Goal: Task Accomplishment & Management: Complete application form

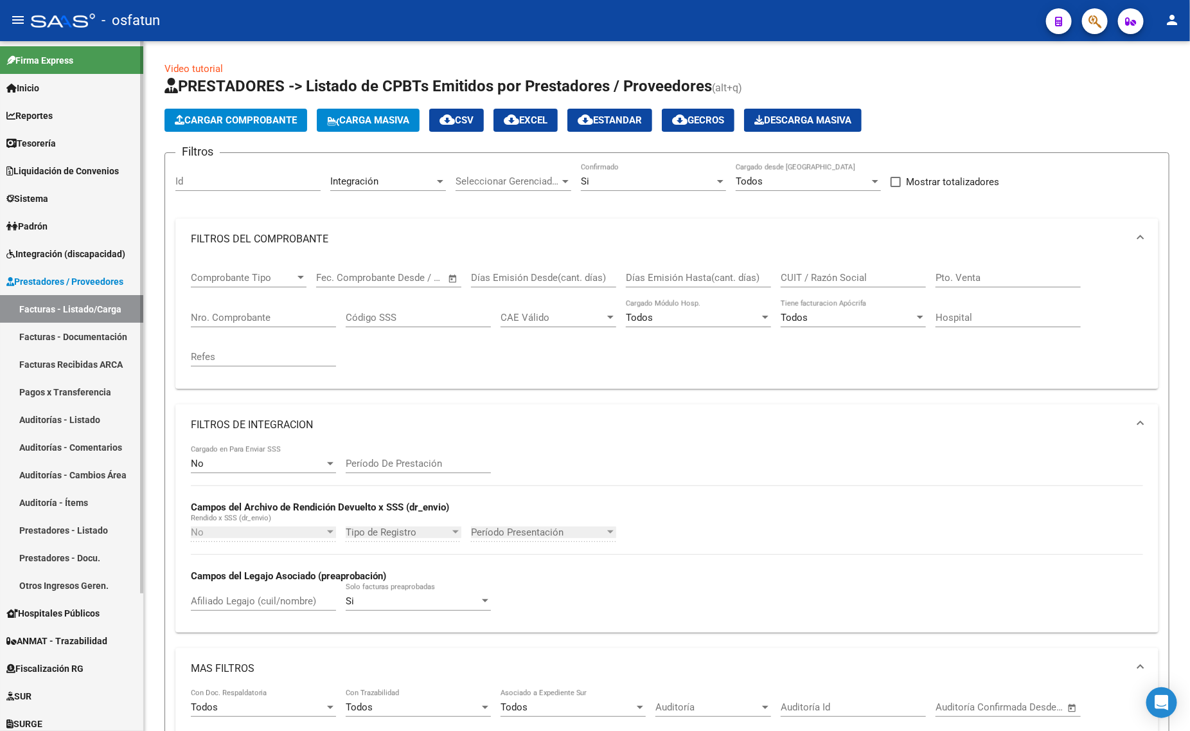
scroll to position [663, 0]
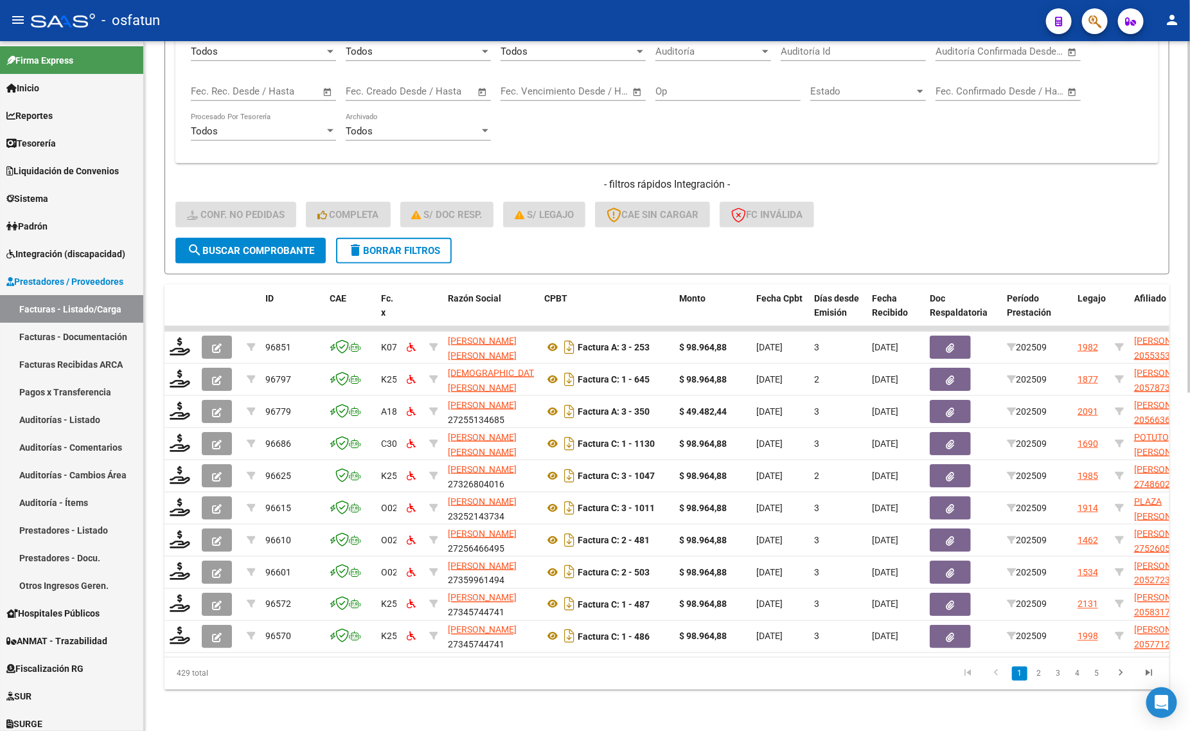
click at [1019, 220] on div "- filtros rápidos Integración - Conf. no pedidas Completa S/ Doc Resp. S/ legaj…" at bounding box center [666, 207] width 983 height 60
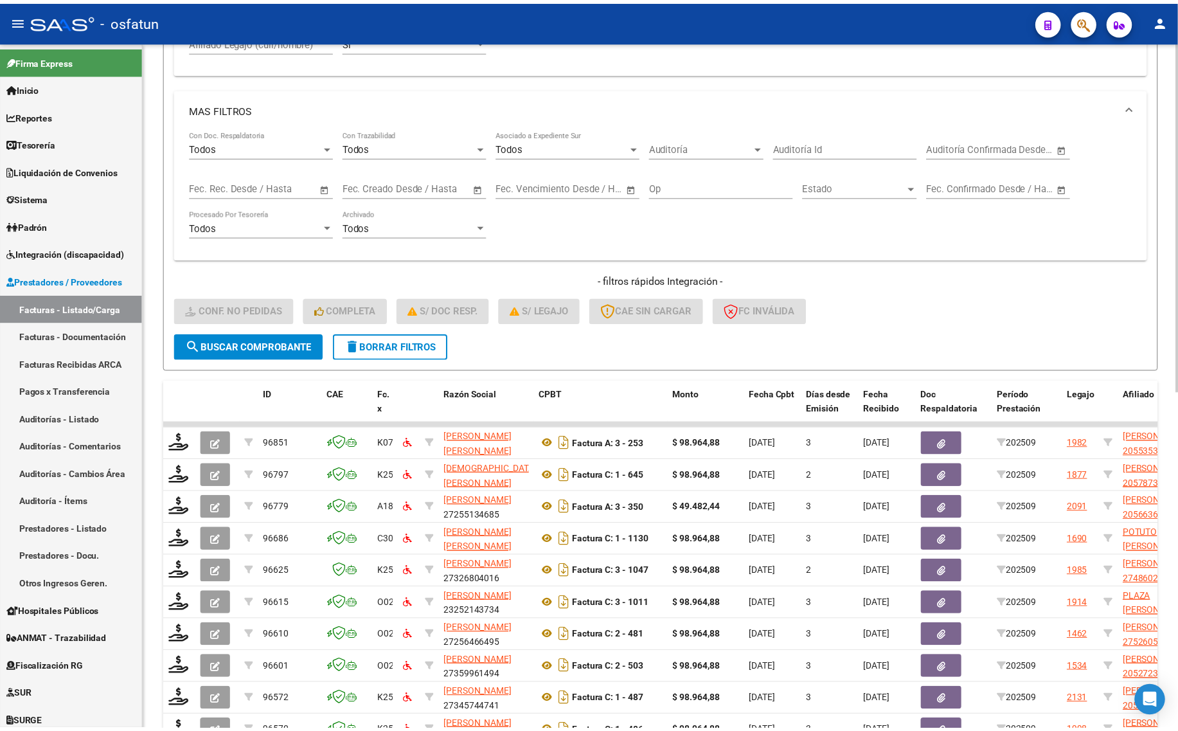
scroll to position [502, 0]
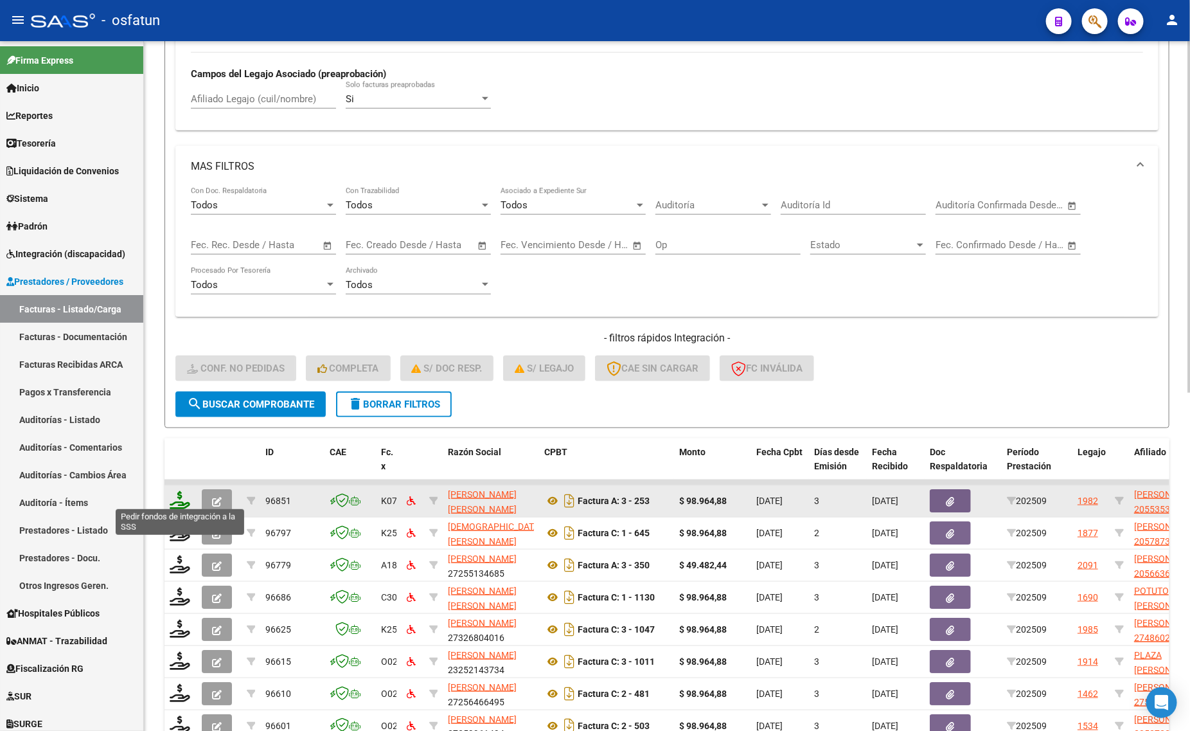
click at [184, 500] on icon at bounding box center [180, 500] width 21 height 18
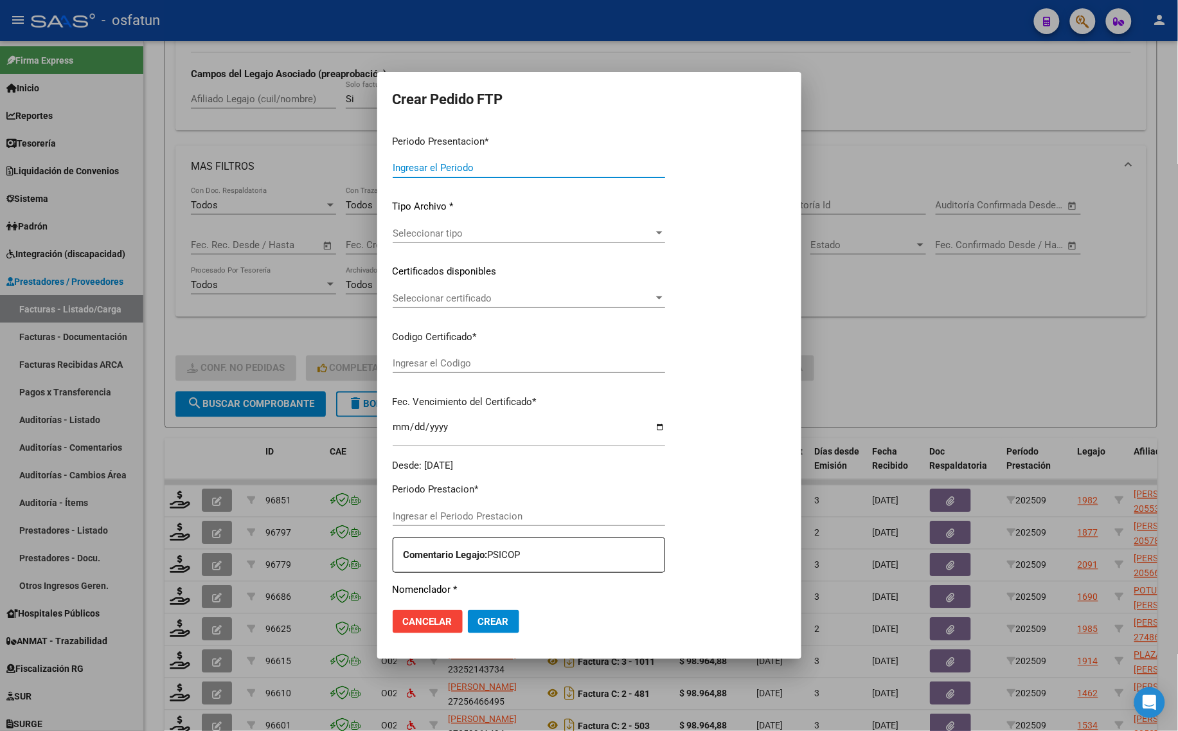
type input "202509"
type input "$ 98.964,88"
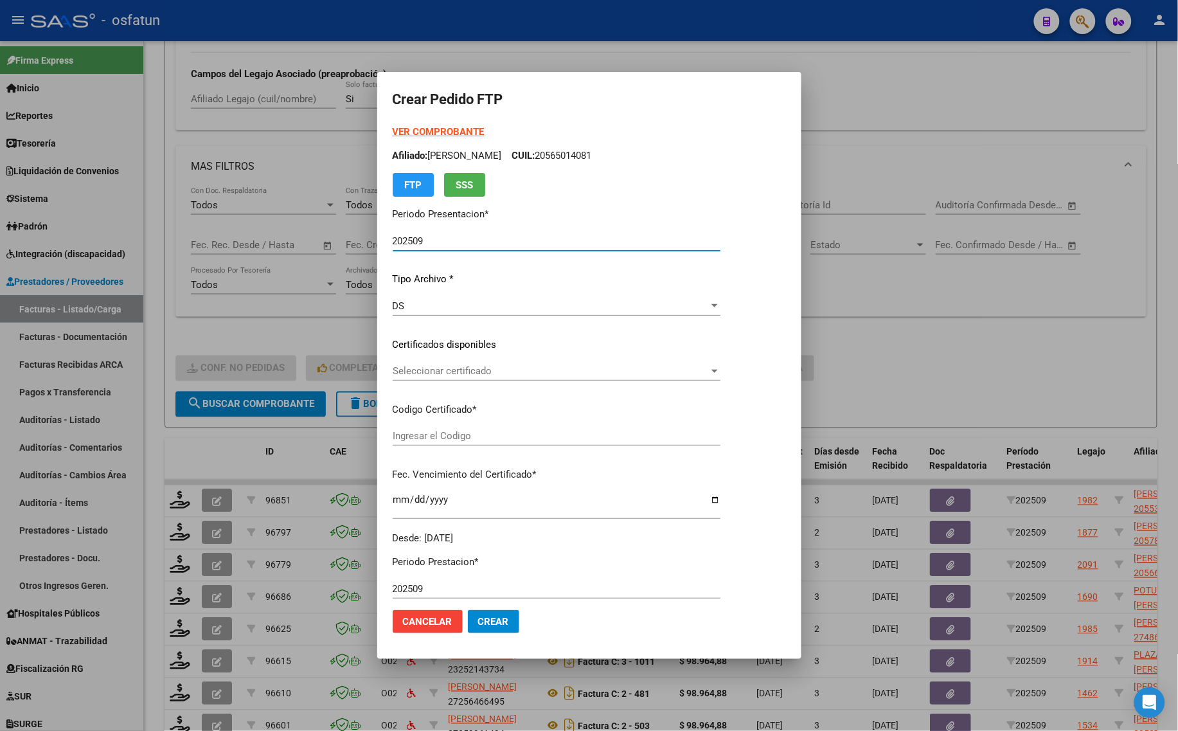
type input "ARG02000553532892021090820260908TUC136"
type input "[DATE]"
click at [449, 127] on strong "VER COMPROBANTE" at bounding box center [439, 132] width 92 height 12
click at [465, 373] on span "Seleccionar certificado" at bounding box center [551, 371] width 316 height 12
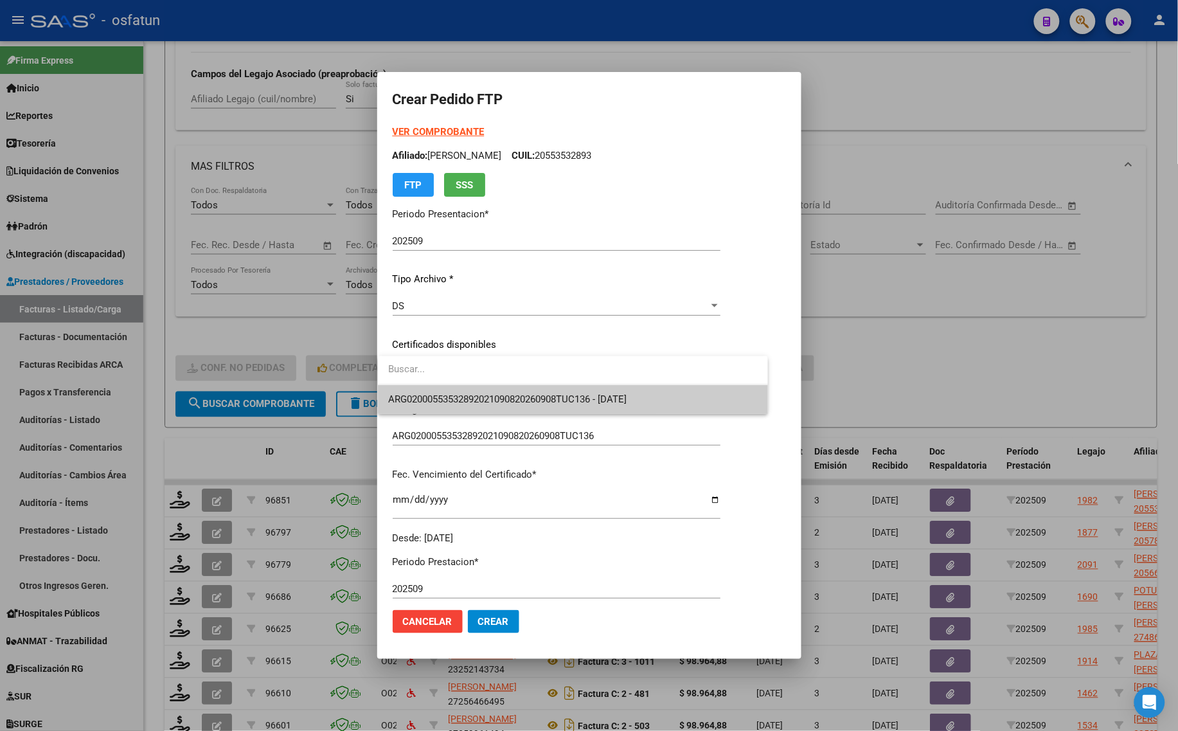
click at [470, 400] on span "ARG02000553532892021090820260908TUC136 - [DATE]" at bounding box center [507, 399] width 238 height 12
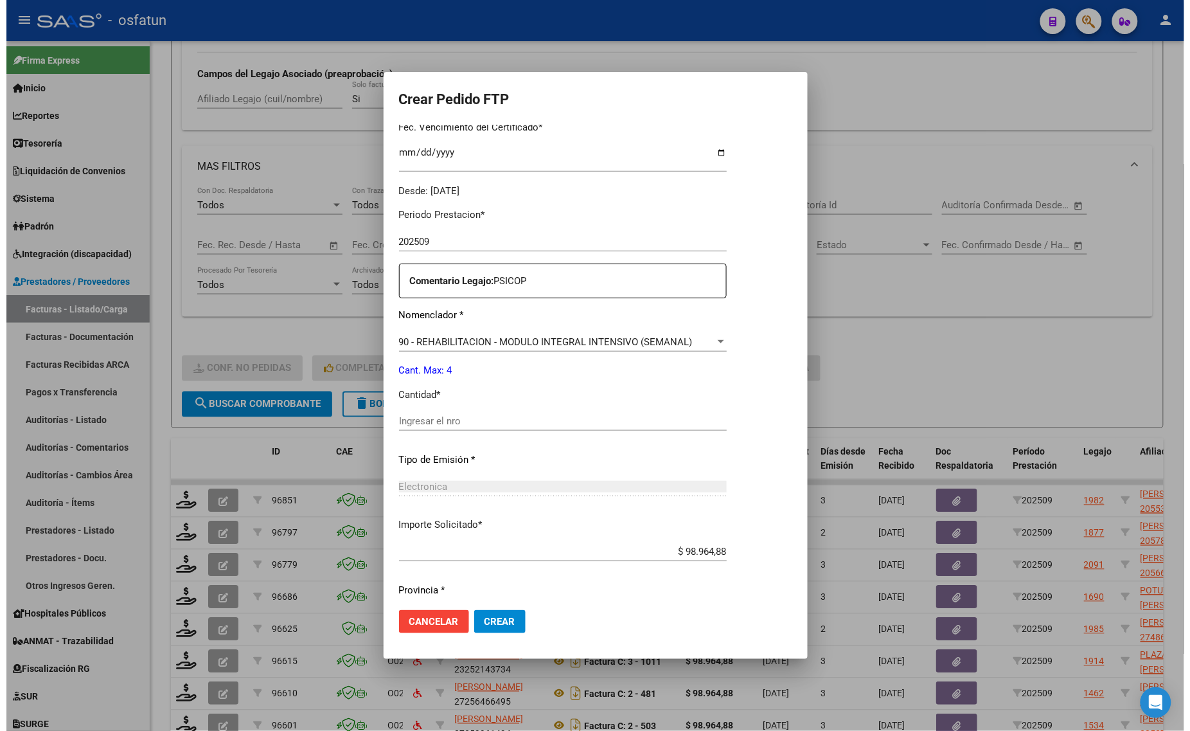
scroll to position [384, 0]
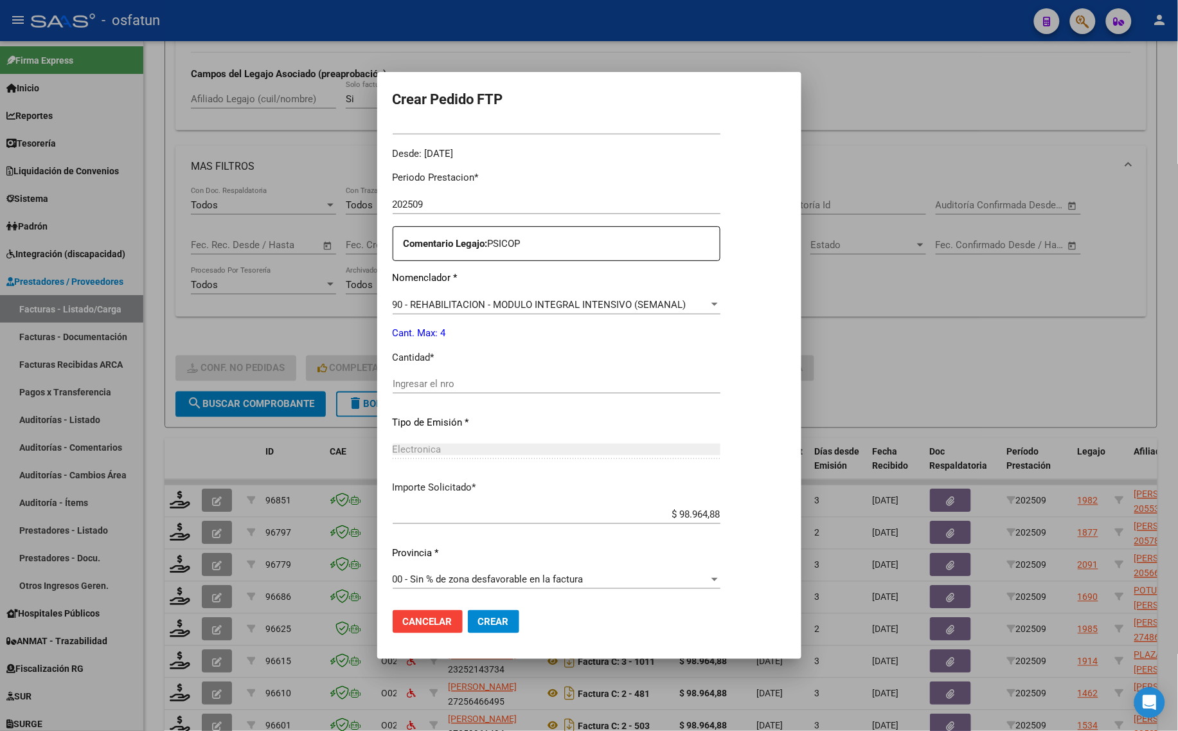
click at [457, 375] on div "Ingresar el nro" at bounding box center [557, 383] width 328 height 19
type input "4"
click at [499, 620] on span "Crear" at bounding box center [493, 622] width 31 height 12
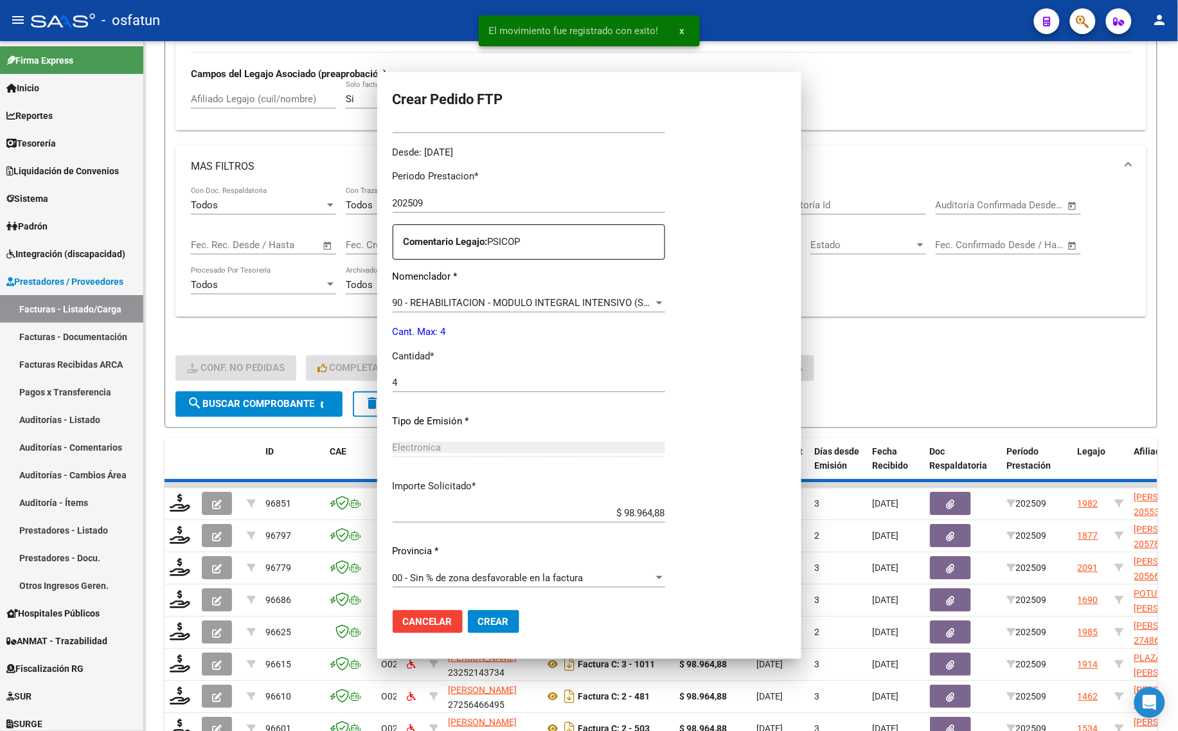
scroll to position [0, 0]
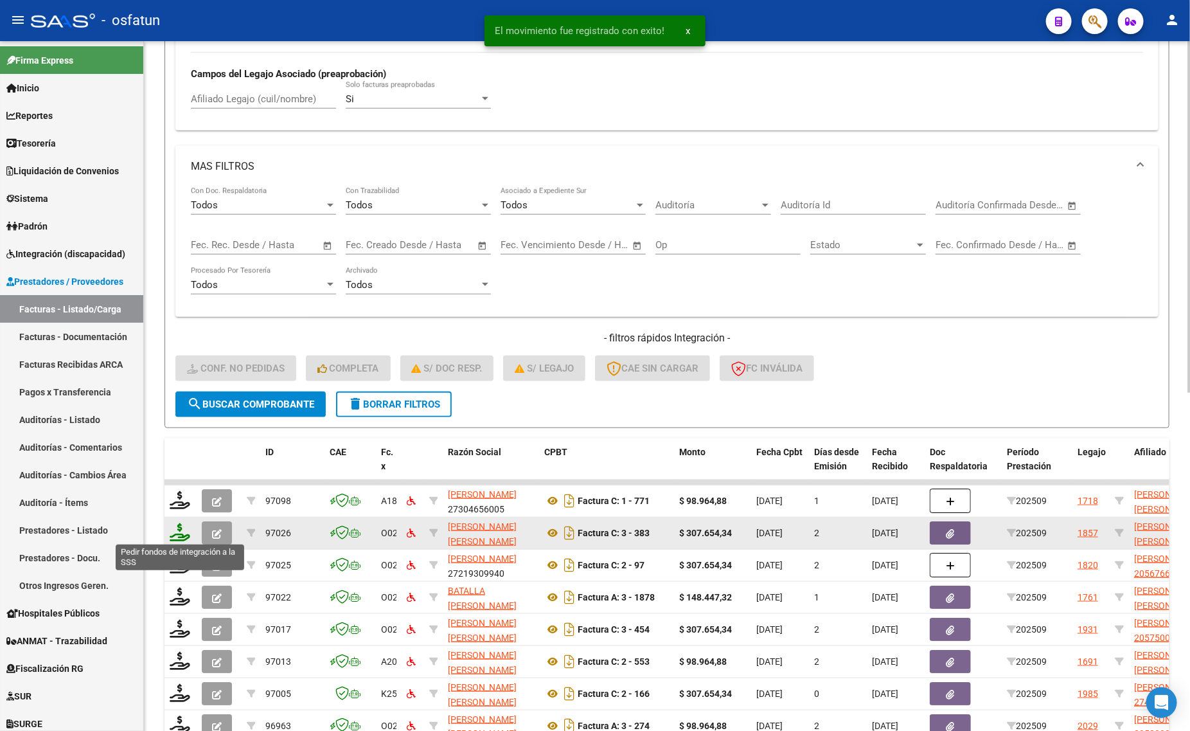
click at [177, 528] on icon at bounding box center [180, 532] width 21 height 18
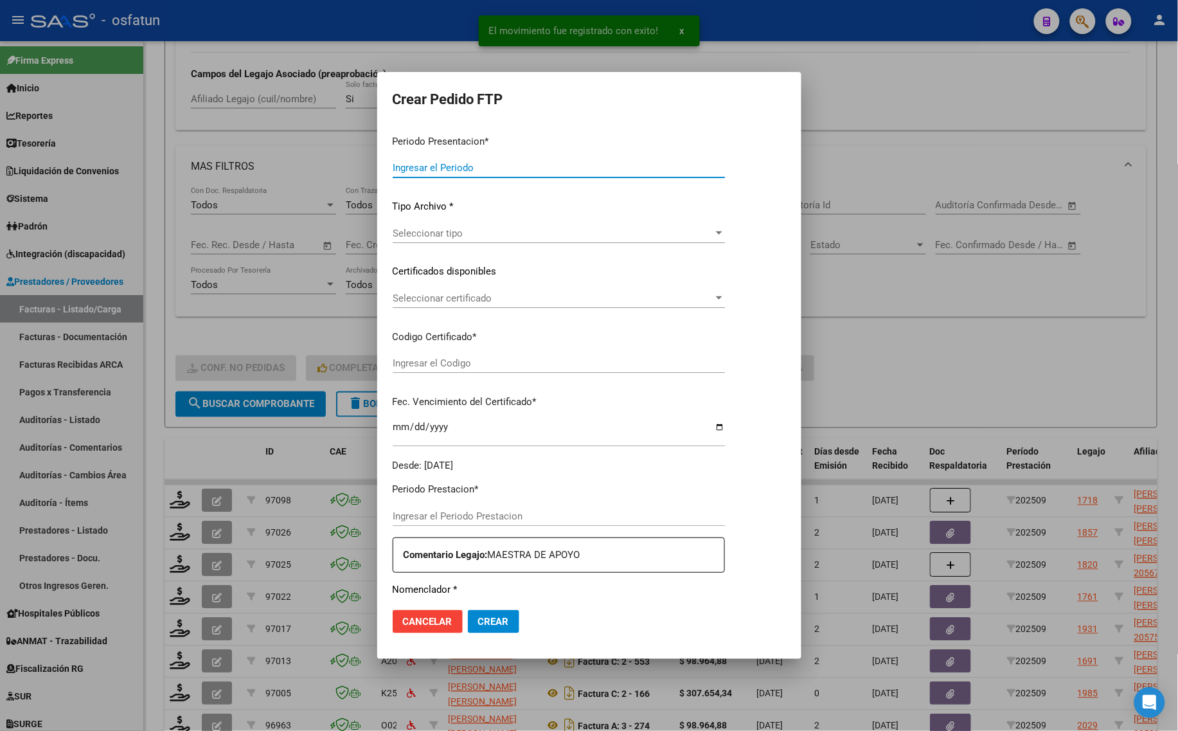
type input "202509"
type input "$ 307.654,34"
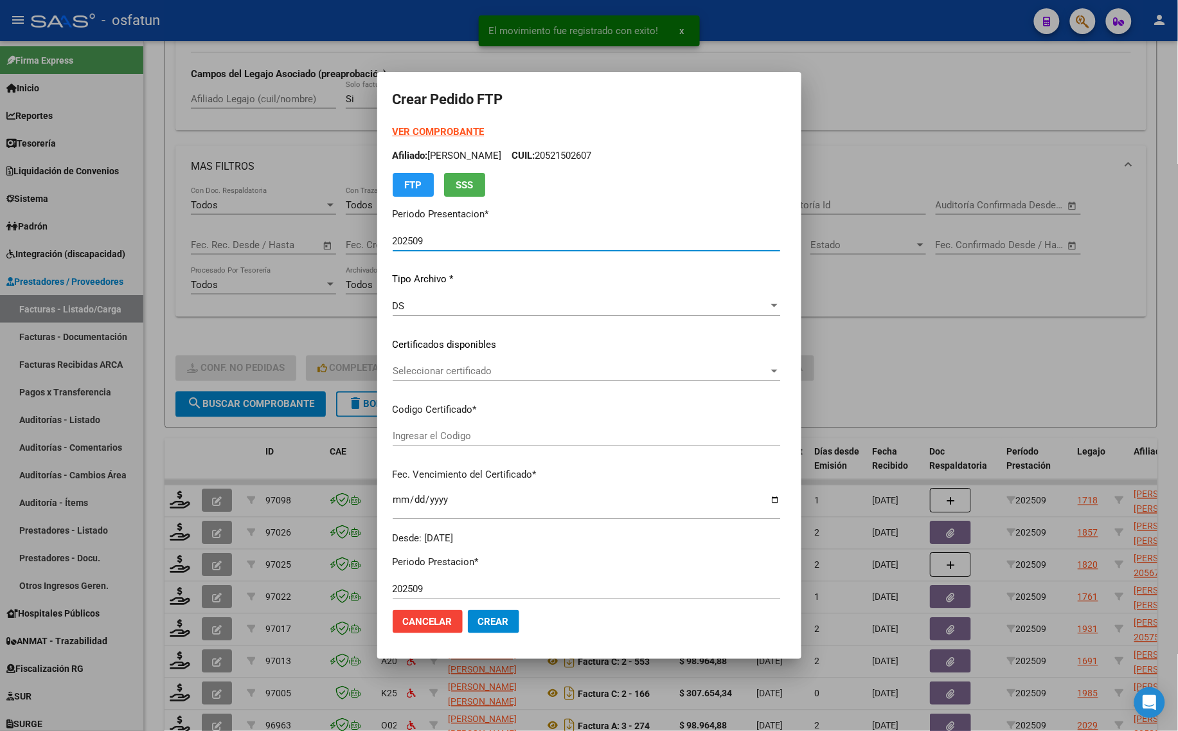
type input "ARG01000560914592022031720270317CAT242"
type input "[DATE]"
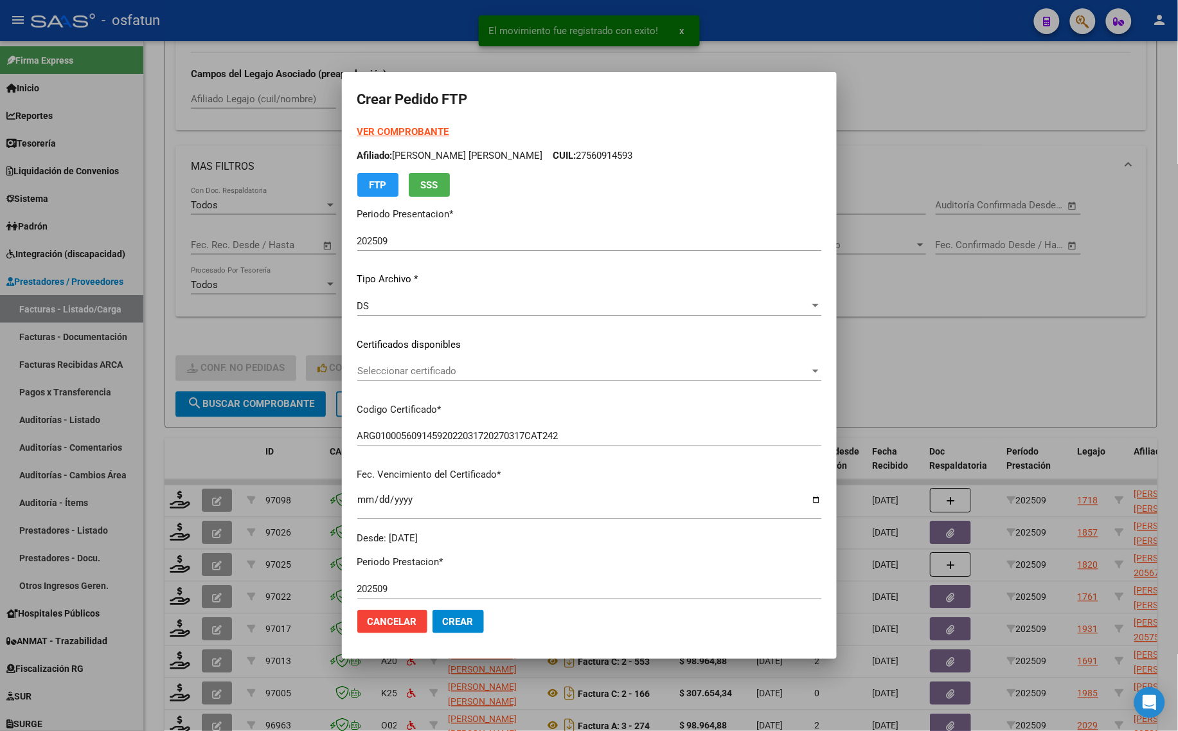
click at [391, 121] on form "Crear Pedido FTP VER COMPROBANTE ARCA Padrón Afiliado: [PERSON_NAME] [PERSON_NA…" at bounding box center [589, 365] width 464 height 556
click at [391, 130] on strong "VER COMPROBANTE" at bounding box center [403, 132] width 92 height 12
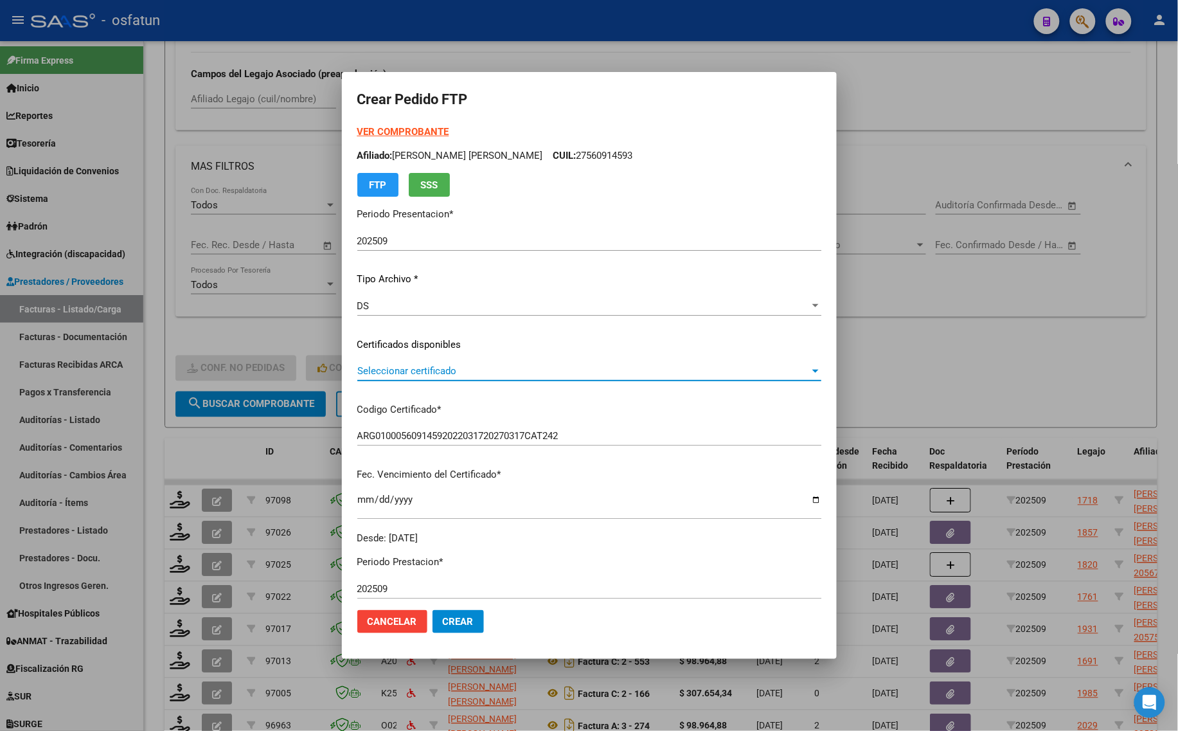
click at [402, 371] on span "Seleccionar certificado" at bounding box center [583, 371] width 452 height 12
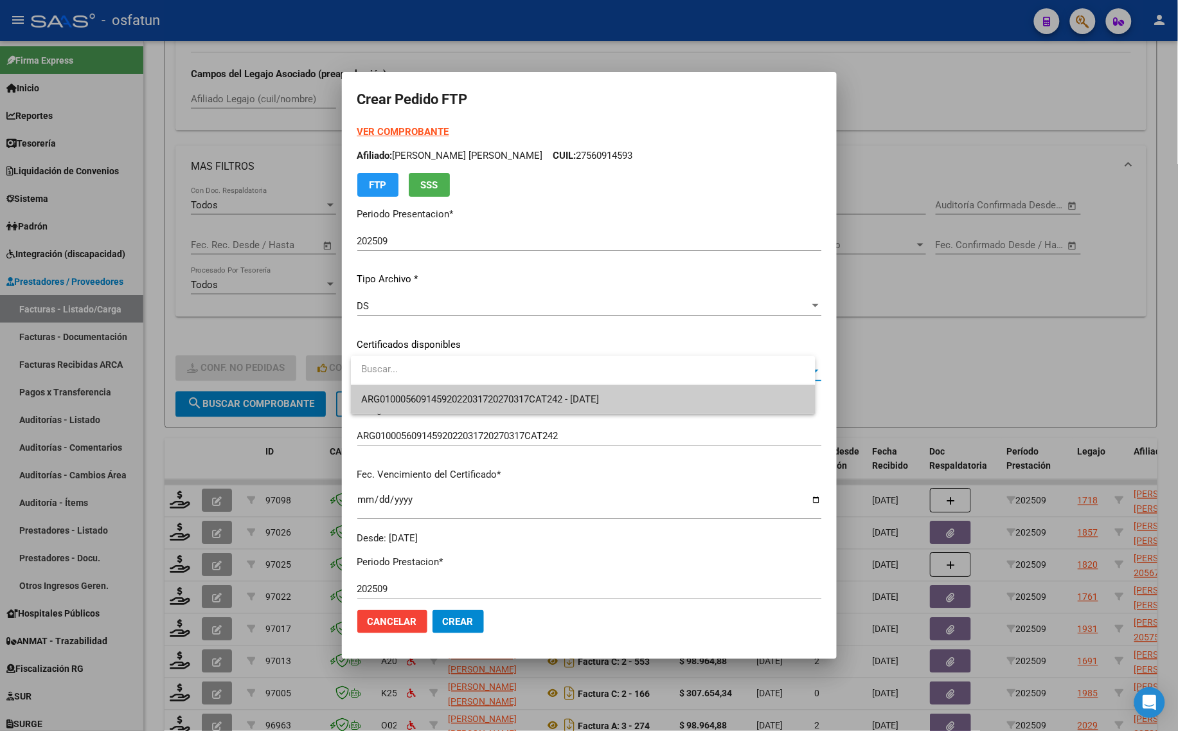
drag, startPoint x: 402, startPoint y: 371, endPoint x: 392, endPoint y: 420, distance: 49.1
click at [393, 421] on div at bounding box center [589, 365] width 1178 height 731
click at [391, 406] on p "Codigo Certificado *" at bounding box center [589, 409] width 464 height 15
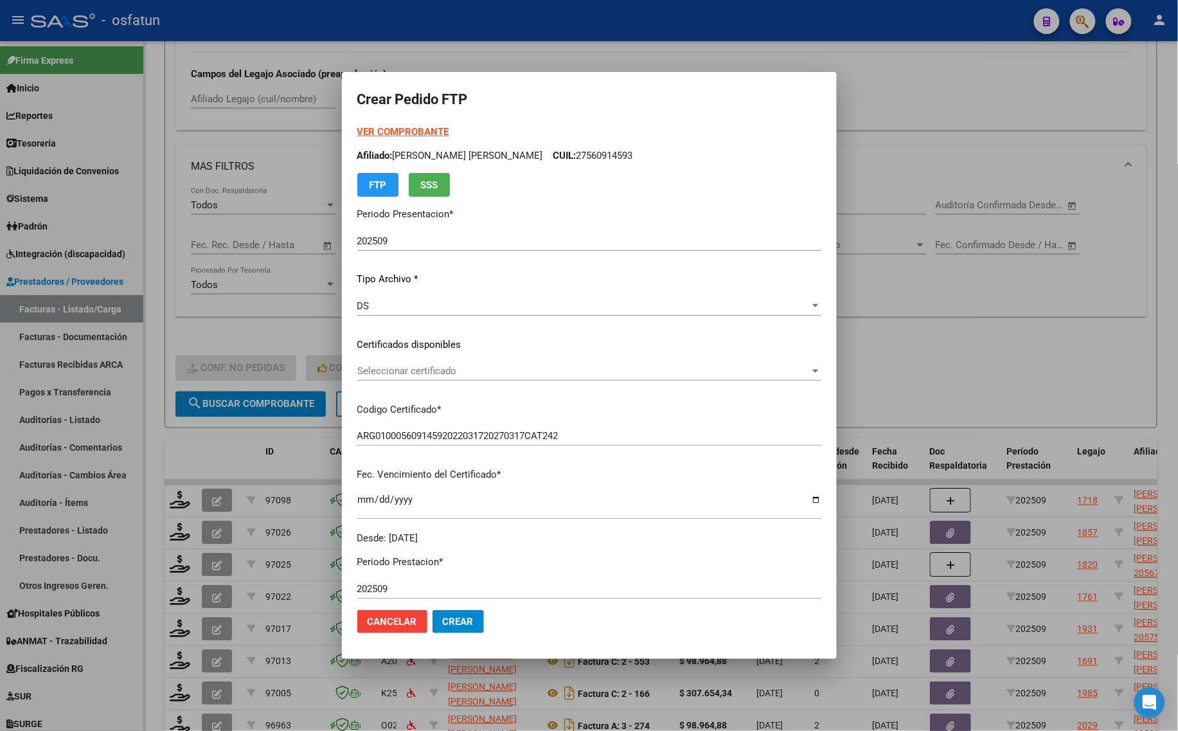
click at [395, 371] on span "Seleccionar certificado" at bounding box center [583, 371] width 452 height 12
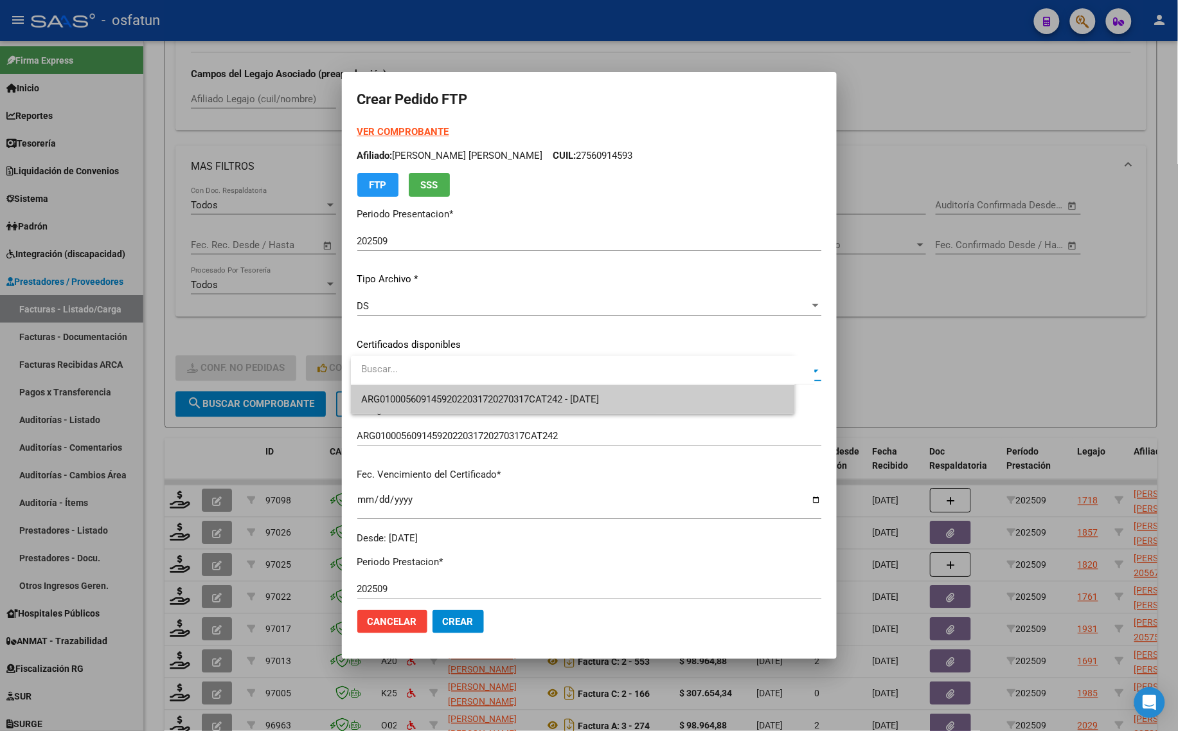
click at [395, 397] on span "ARG01000560914592022031720270317CAT242 - [DATE]" at bounding box center [480, 399] width 238 height 12
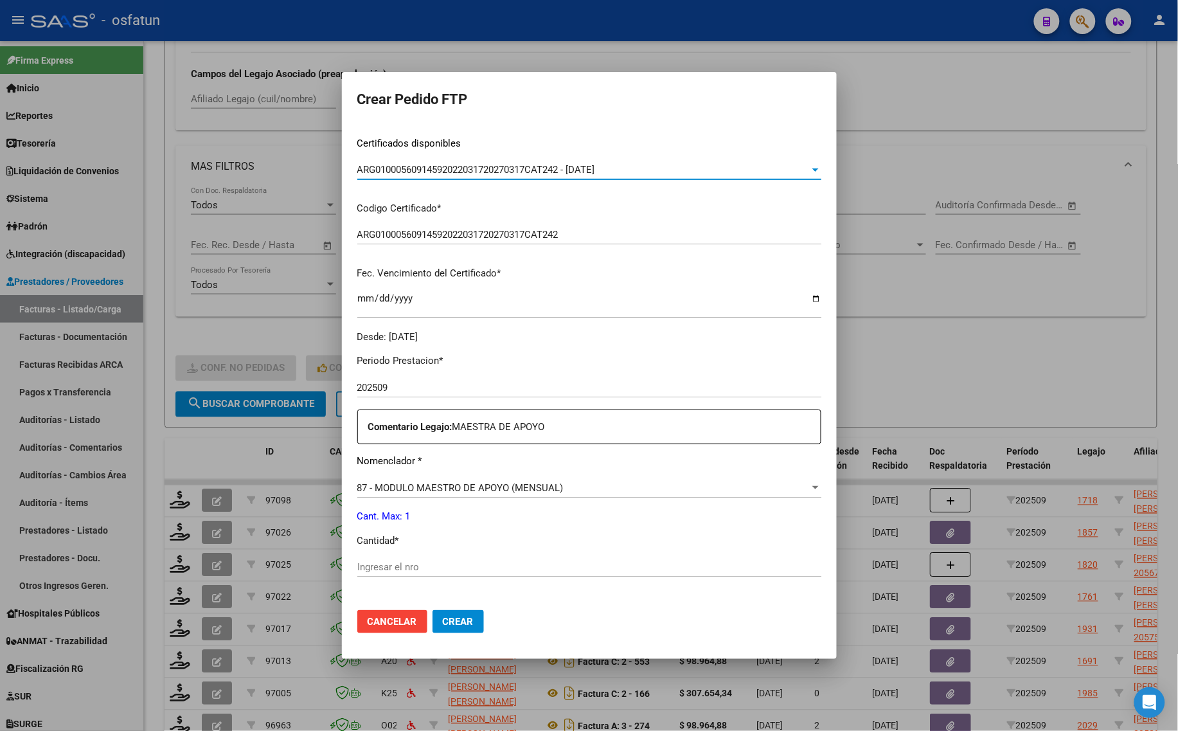
scroll to position [241, 0]
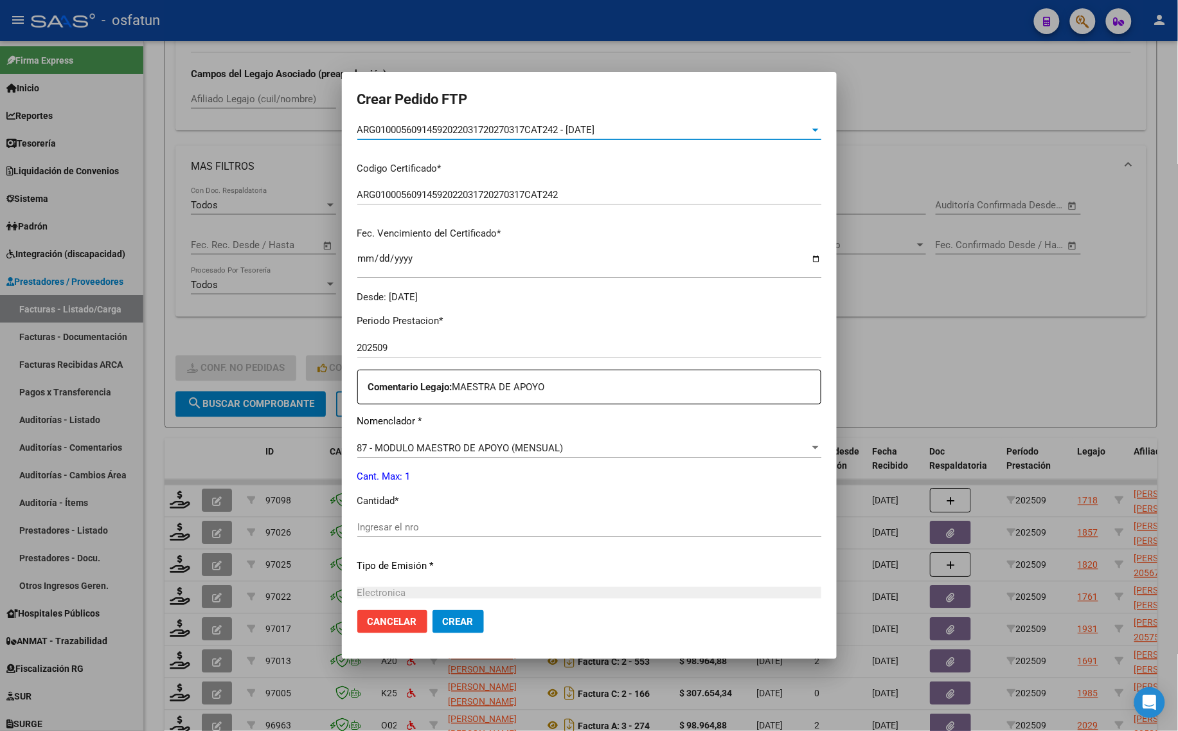
click at [366, 519] on div "Ingresar el nro" at bounding box center [589, 526] width 464 height 19
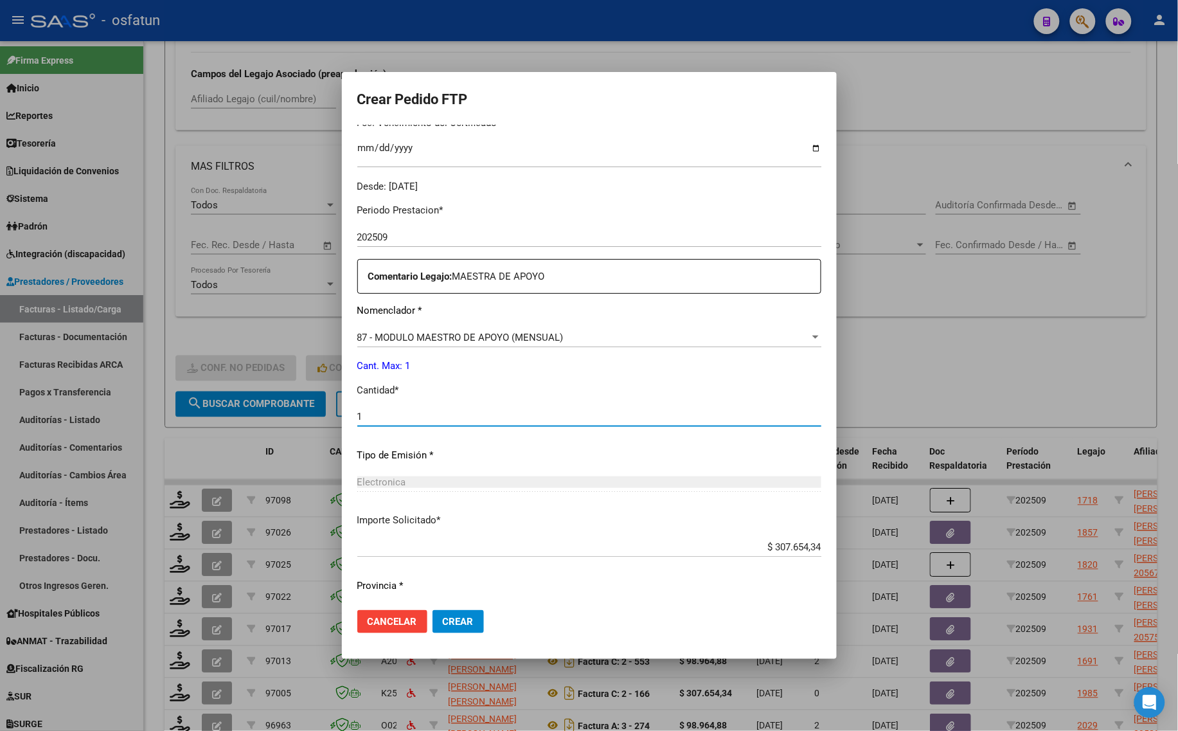
scroll to position [384, 0]
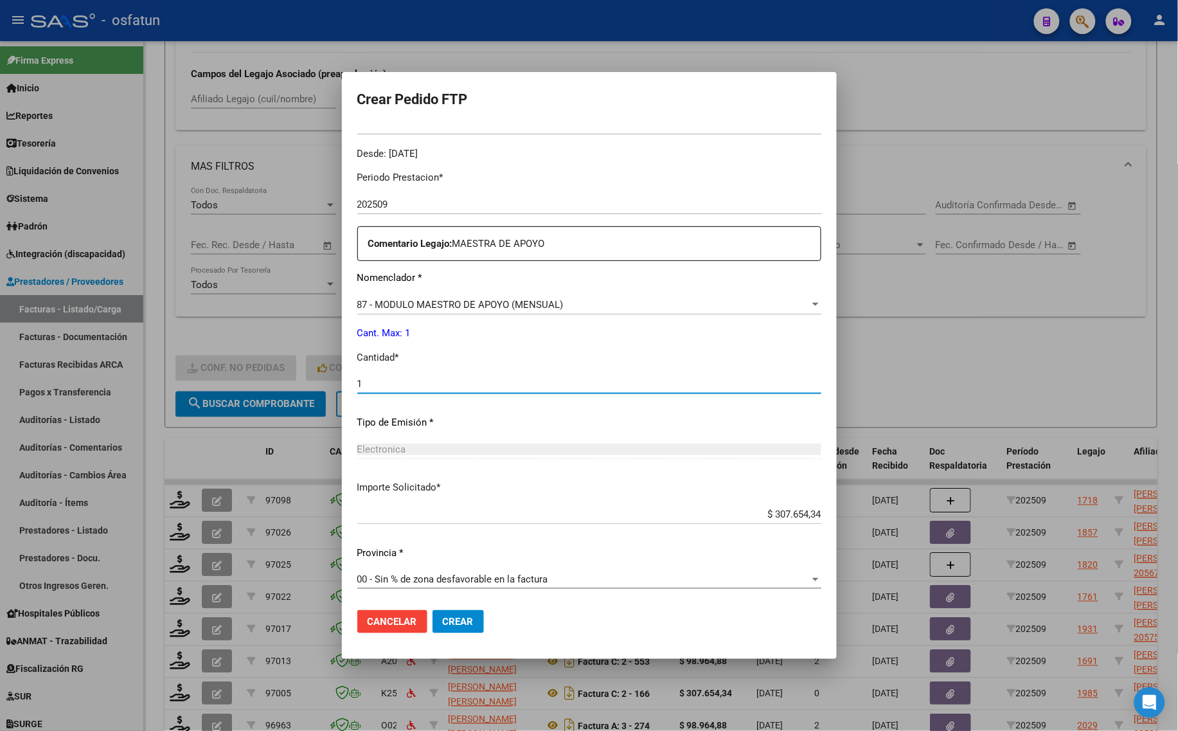
type input "1"
click at [454, 630] on button "Crear" at bounding box center [457, 621] width 51 height 23
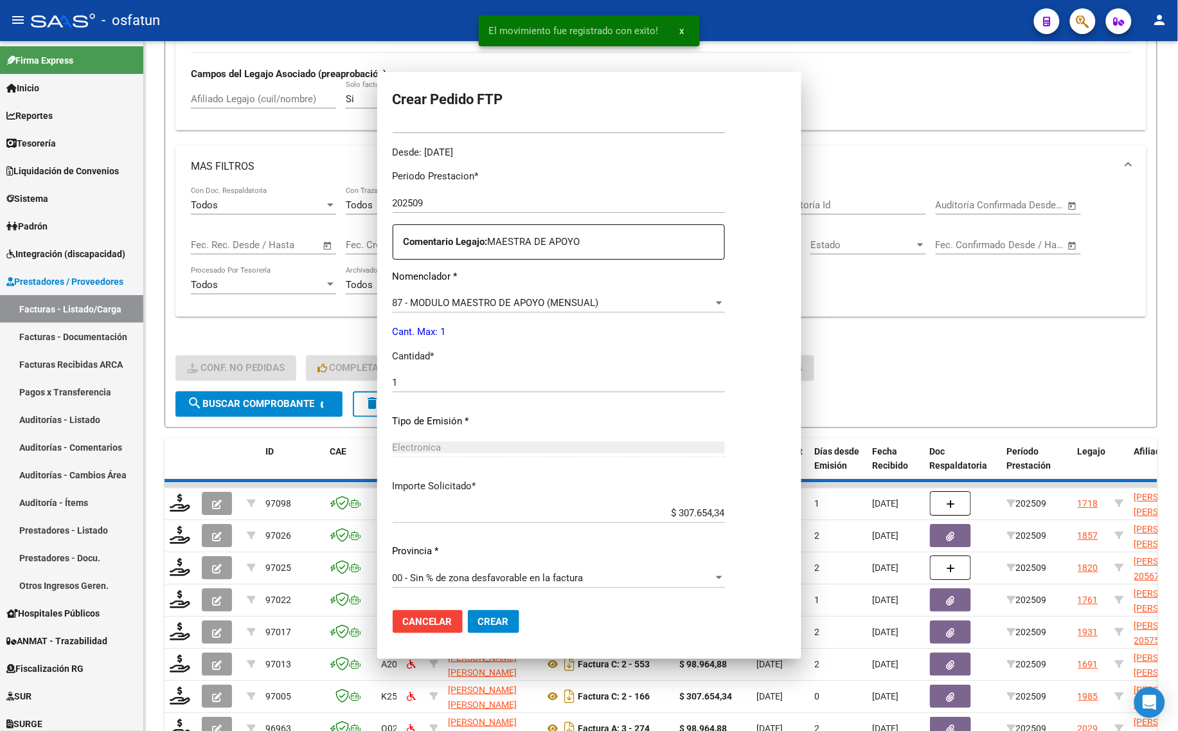
scroll to position [312, 0]
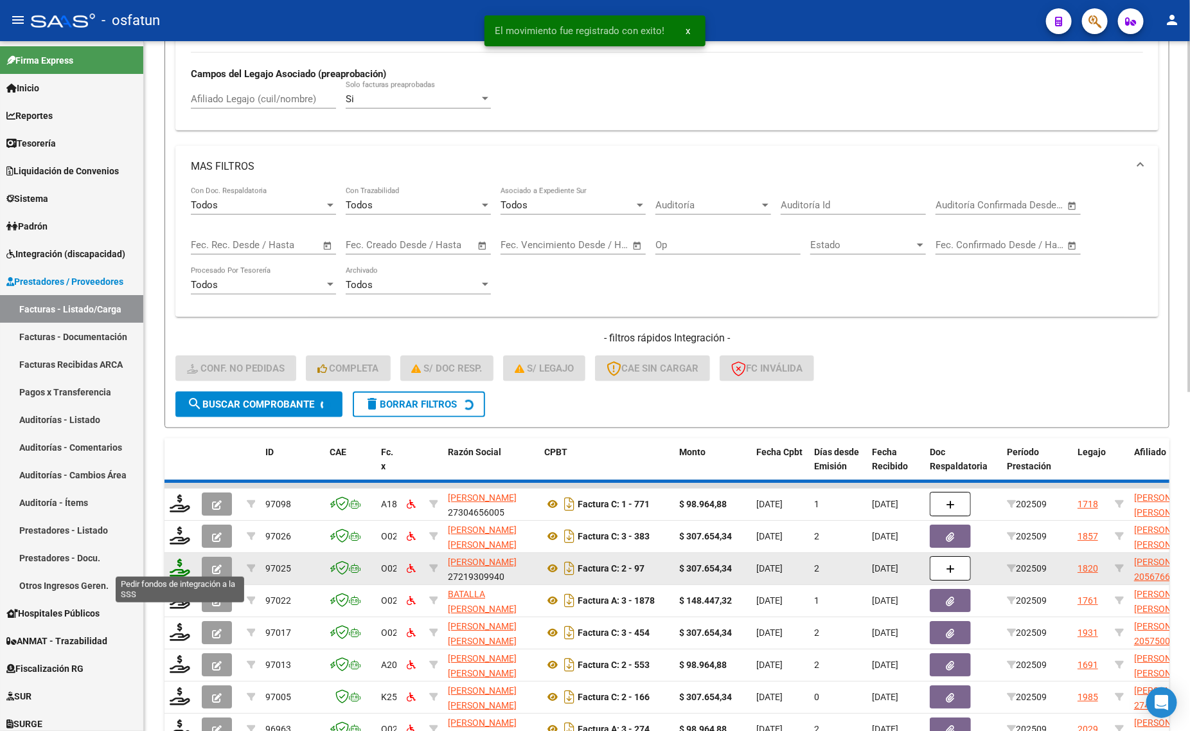
click at [180, 560] on icon at bounding box center [180, 567] width 21 height 18
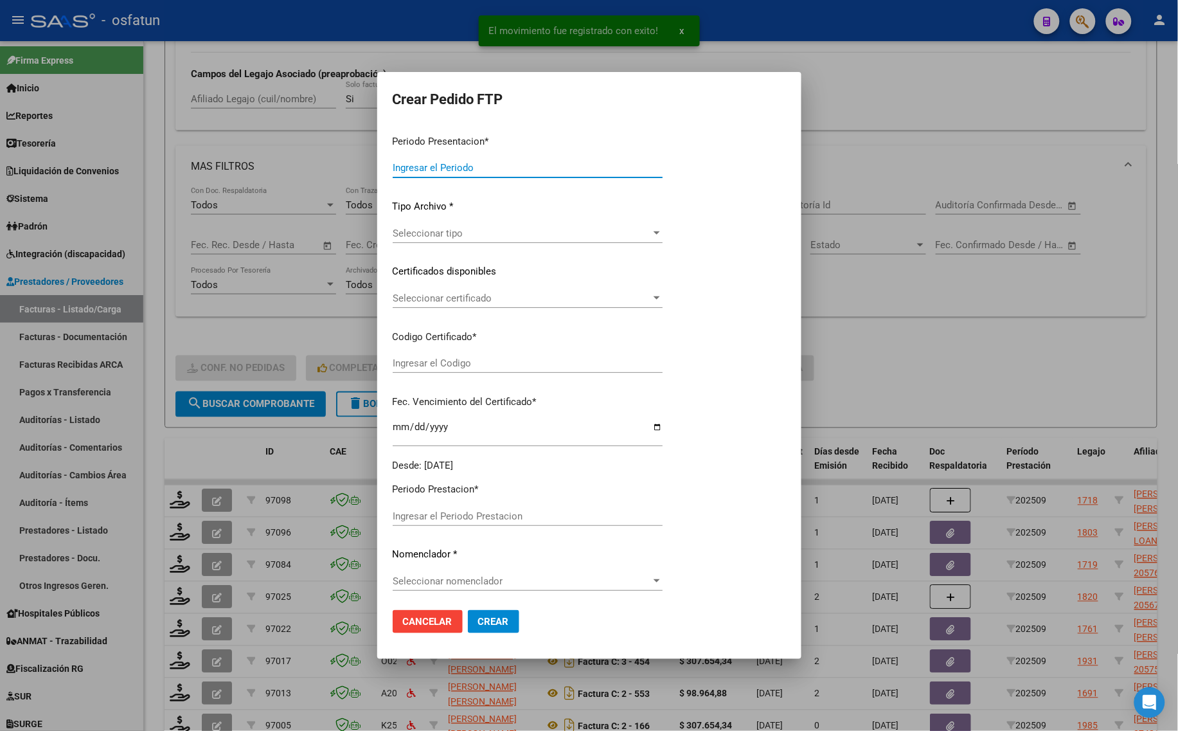
type input "202509"
type input "$ 98.964,88"
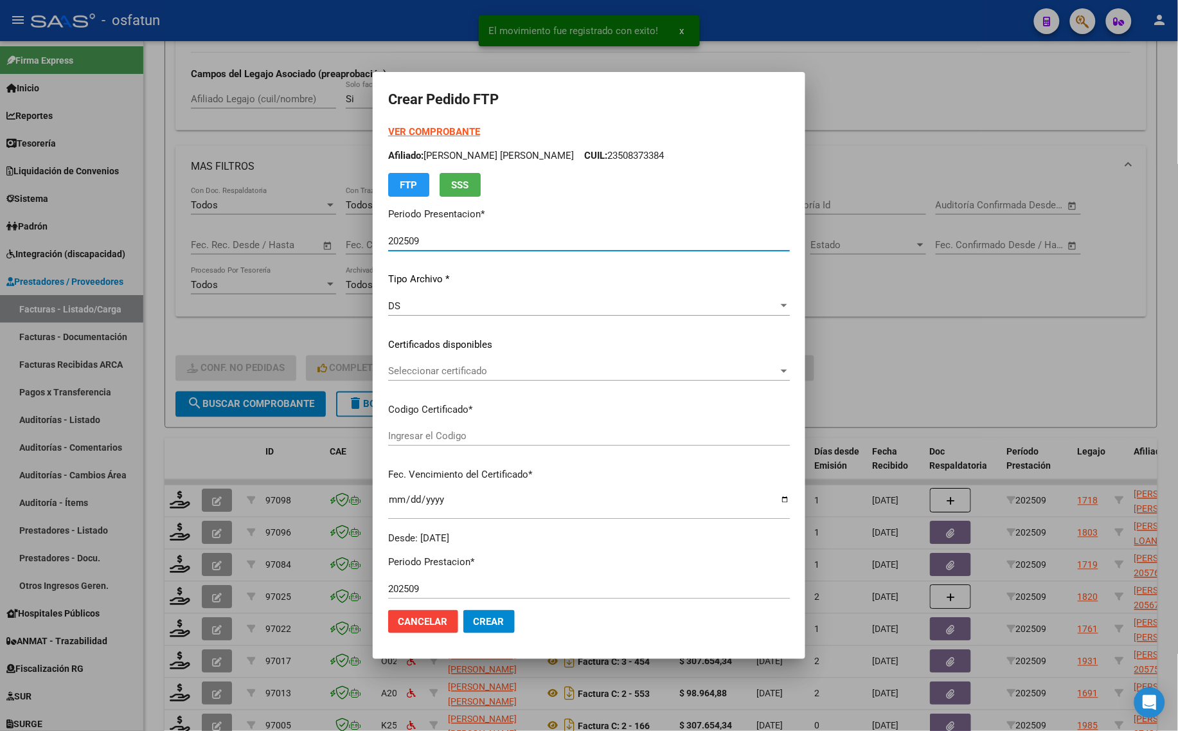
type input "ARG02000576371942023021320260213BS413"
type input "[DATE]"
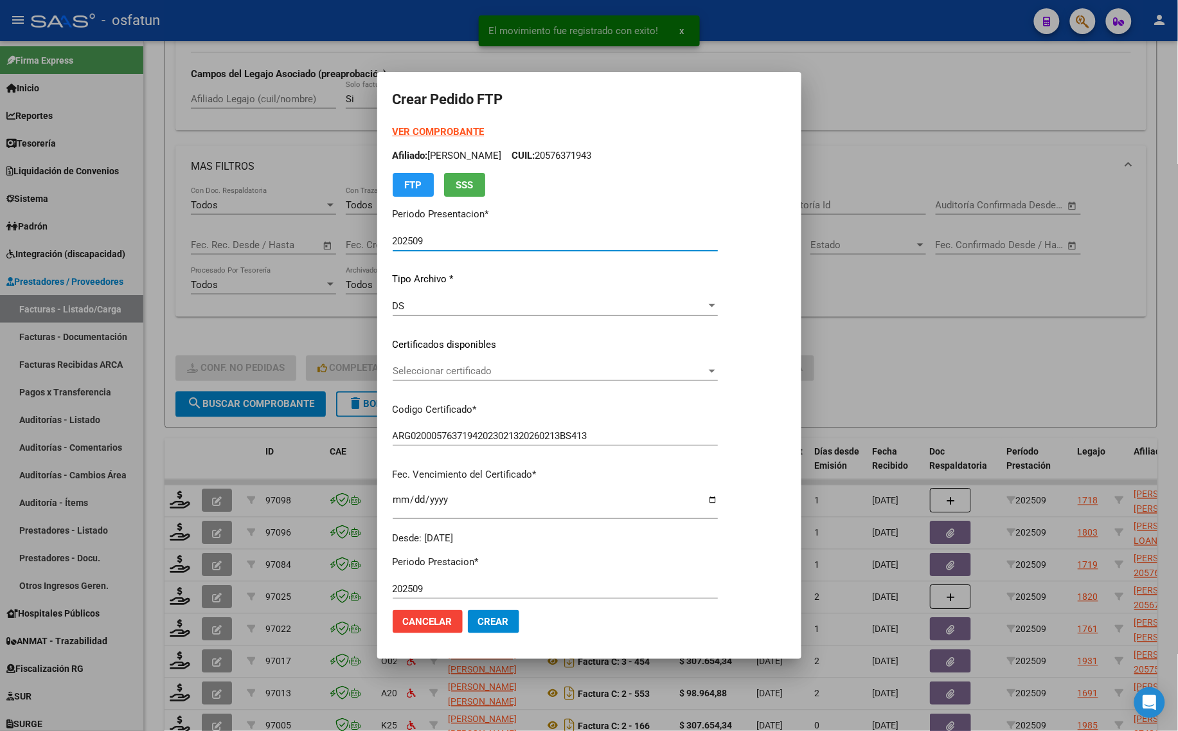
click at [425, 132] on strong "VER COMPROBANTE" at bounding box center [439, 132] width 92 height 12
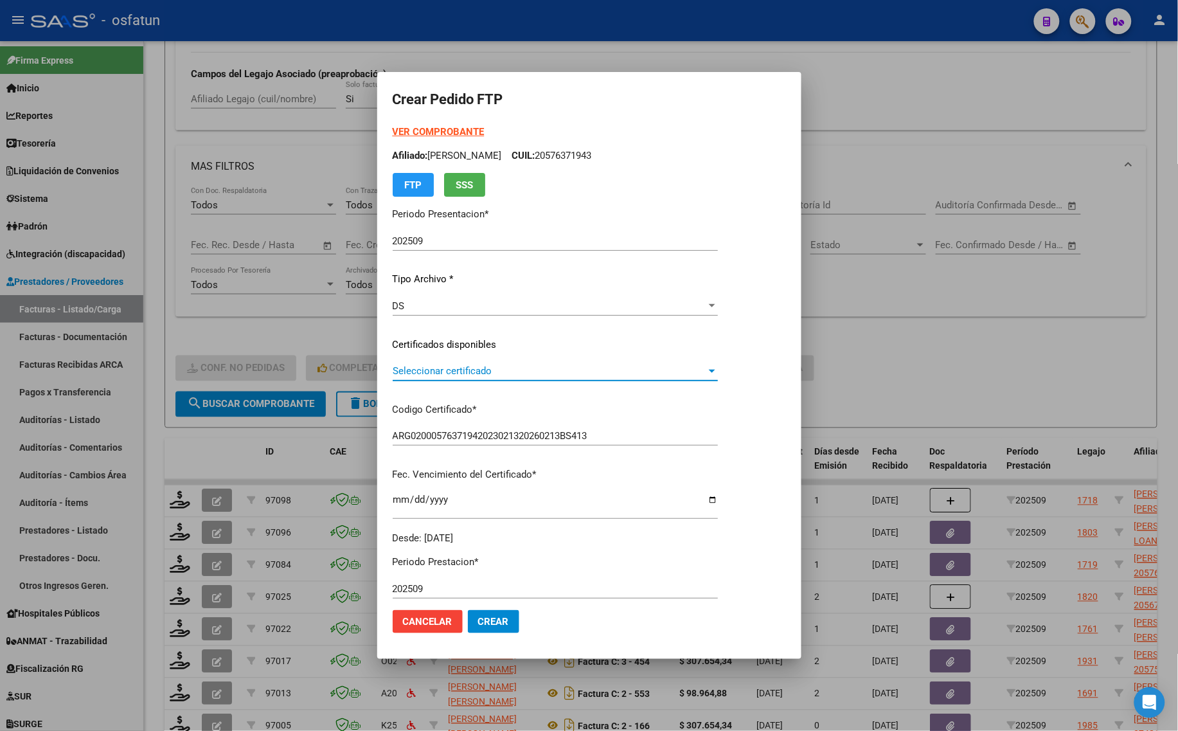
click at [420, 369] on span "Seleccionar certificado" at bounding box center [550, 371] width 314 height 12
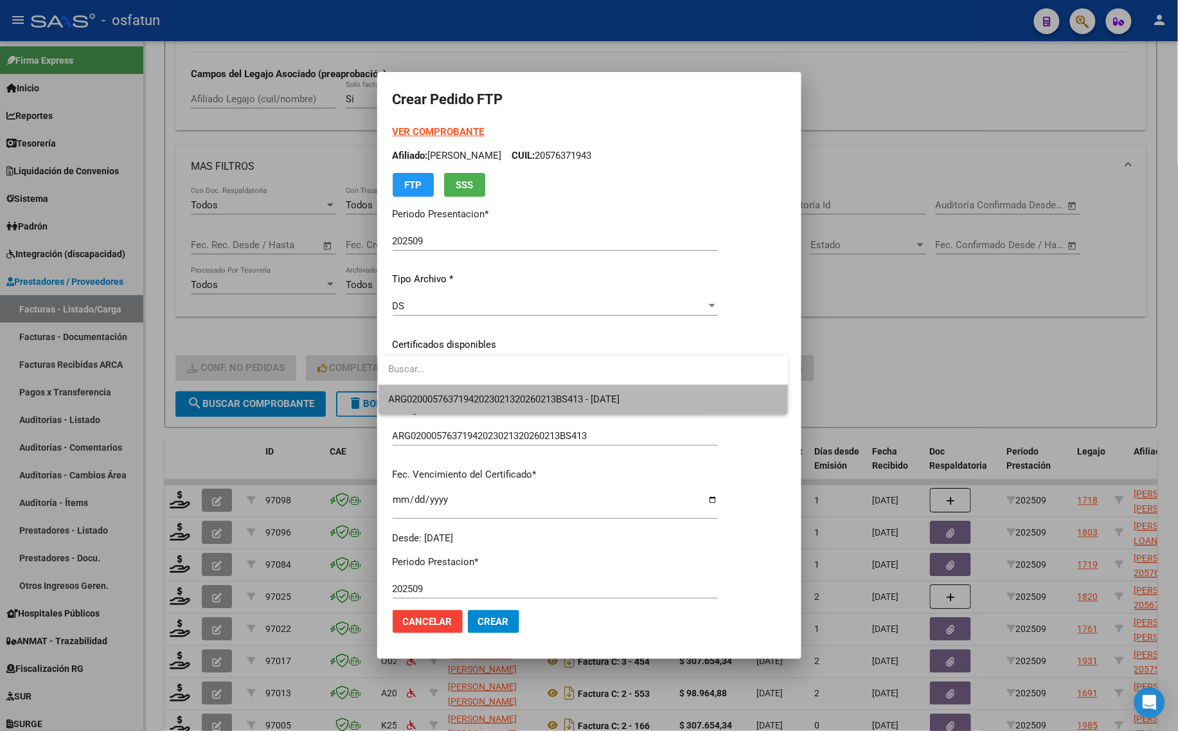
click at [422, 391] on span "ARG02000576371942023021320260213BS413 - [DATE]" at bounding box center [583, 399] width 389 height 29
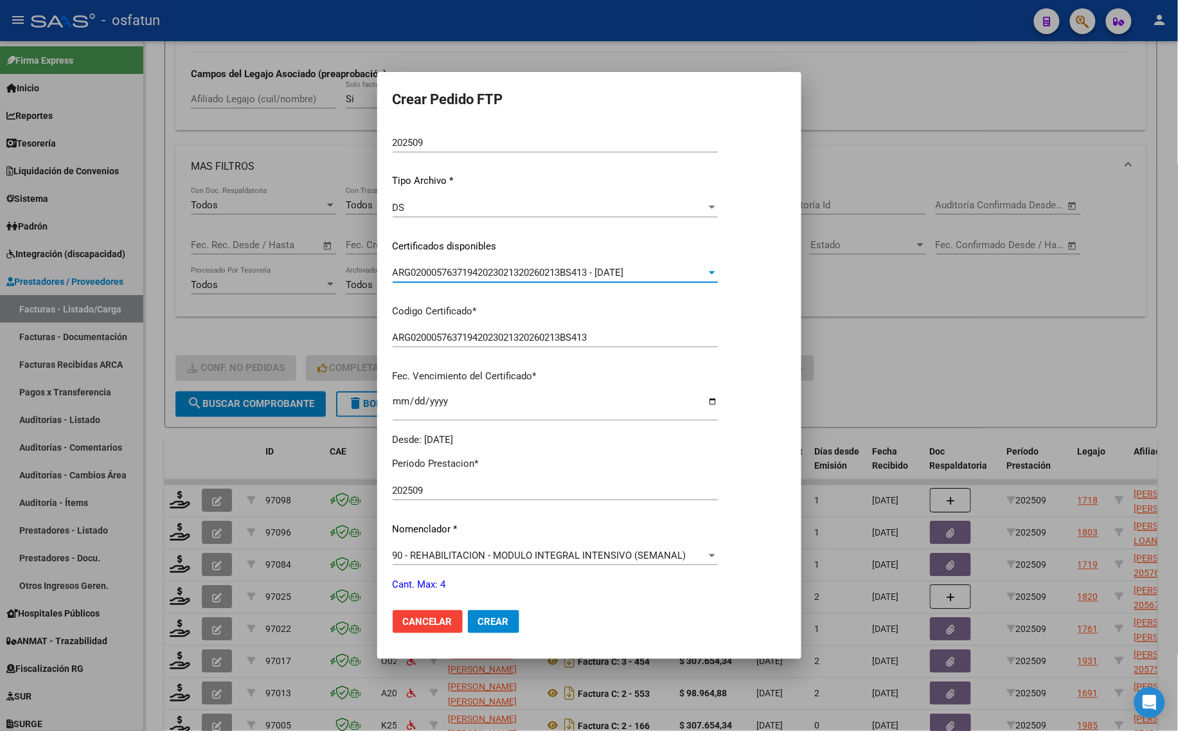
scroll to position [161, 0]
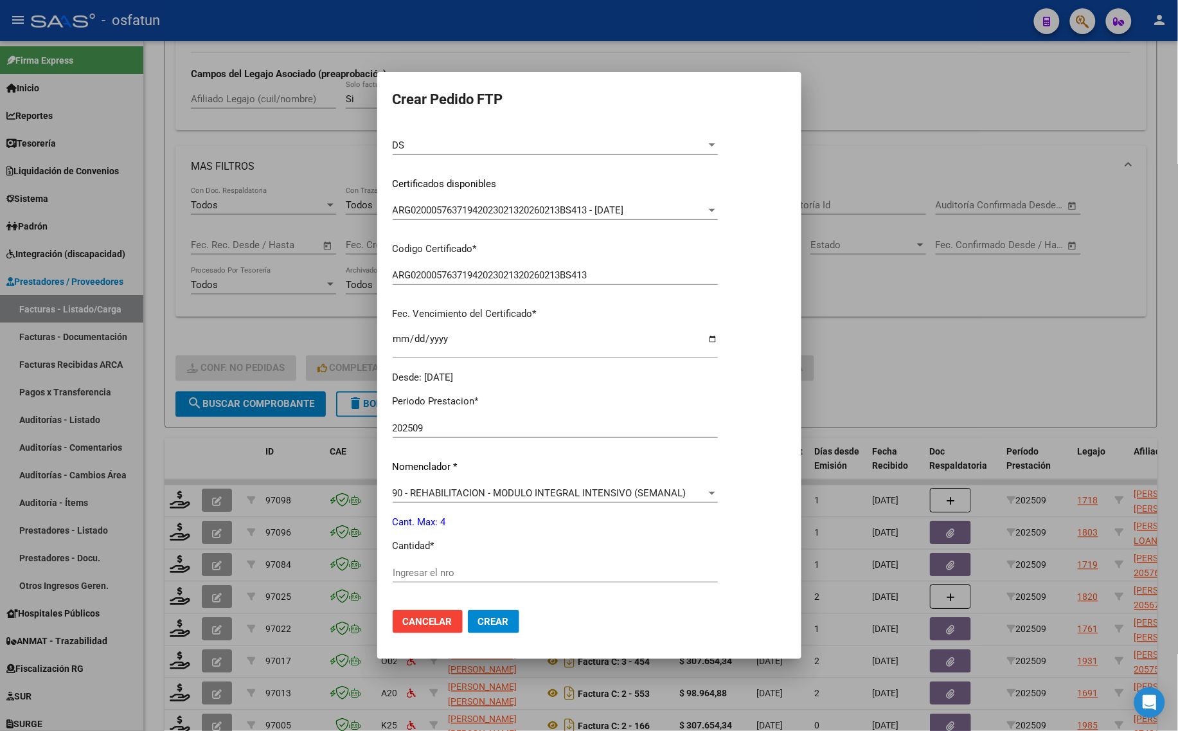
drag, startPoint x: 427, startPoint y: 560, endPoint x: 425, endPoint y: 566, distance: 6.9
click at [425, 560] on div "Periodo Prestacion * 202509 Ingresar el Periodo Prestacion Nomenclador * 90 - R…" at bounding box center [555, 586] width 325 height 405
click at [425, 567] on input "Ingresar el nro" at bounding box center [555, 573] width 325 height 12
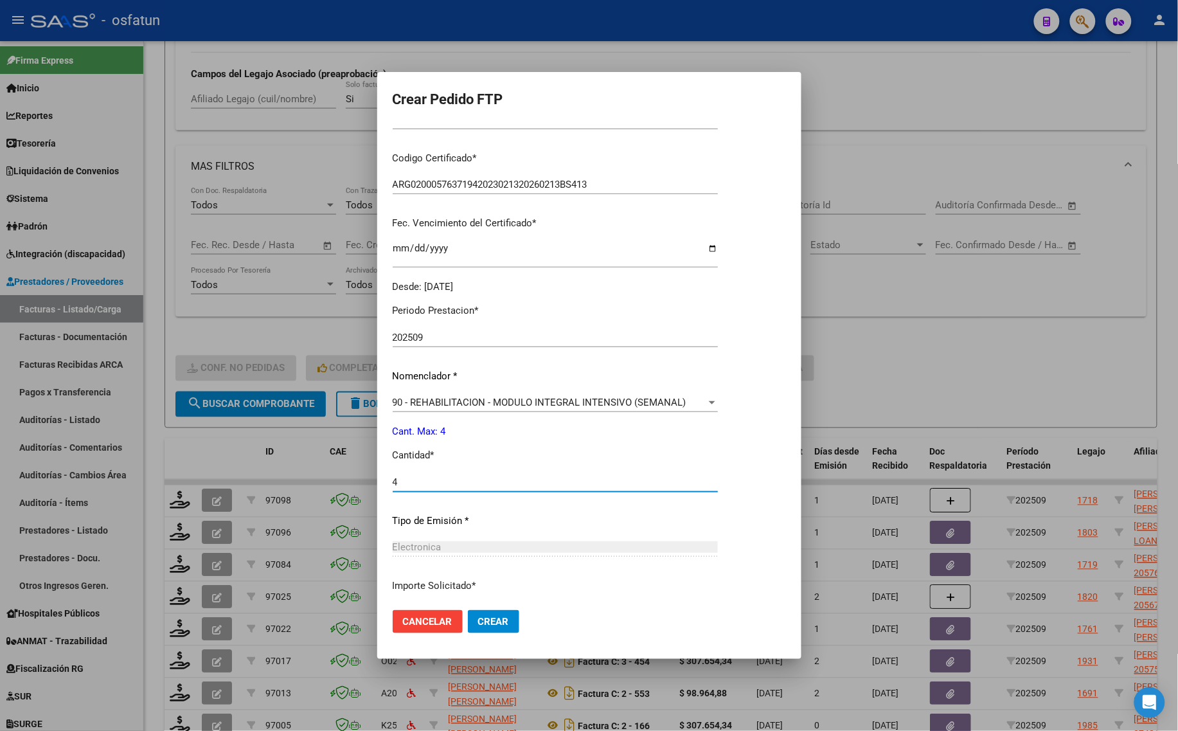
scroll to position [349, 0]
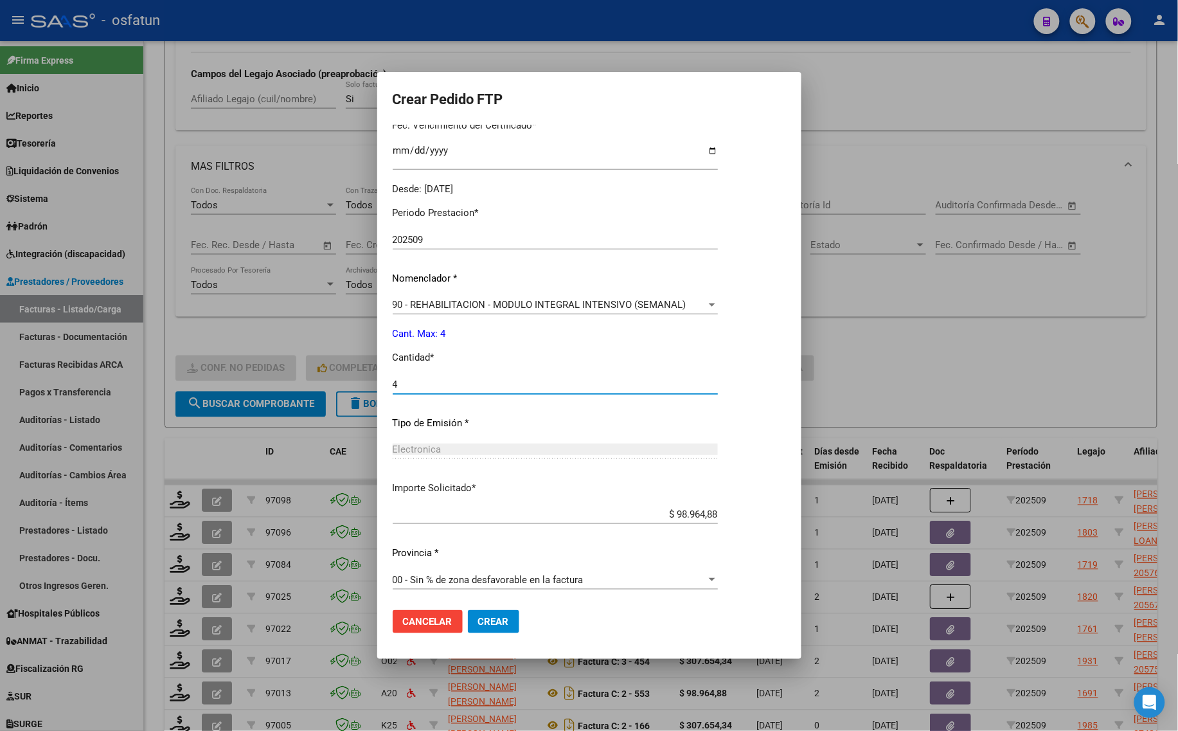
type input "4"
click at [501, 625] on span "Crear" at bounding box center [493, 622] width 31 height 12
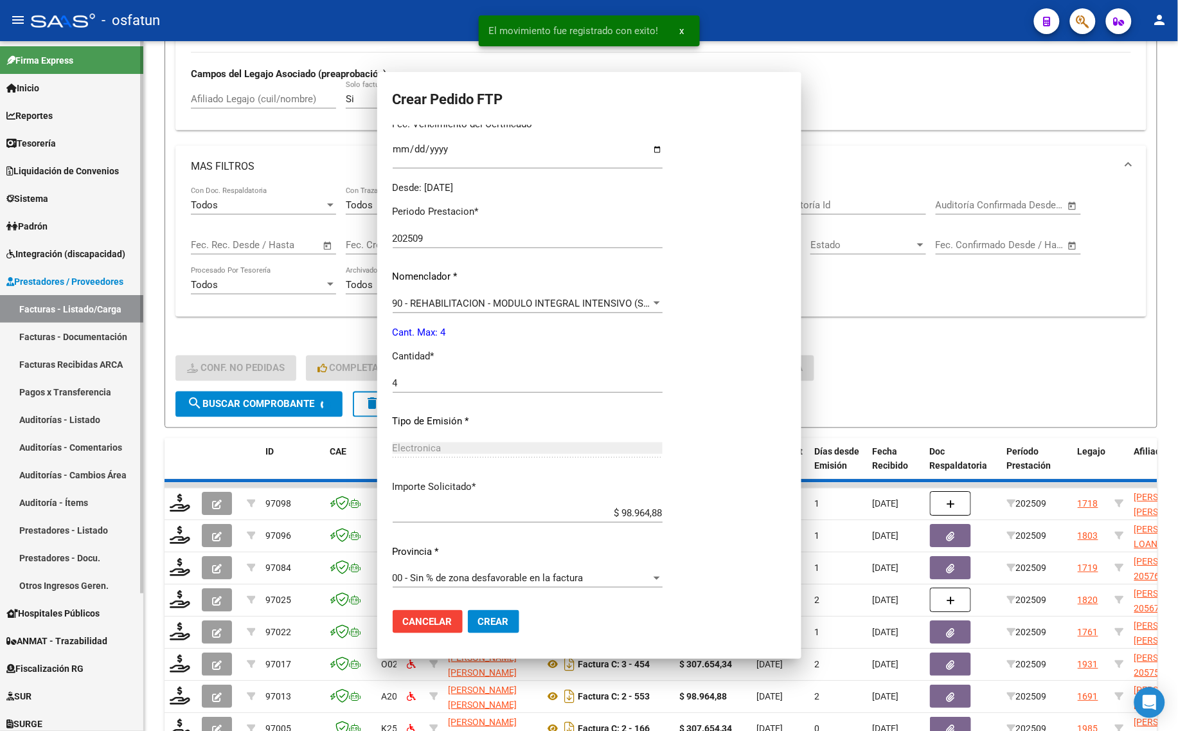
scroll to position [0, 0]
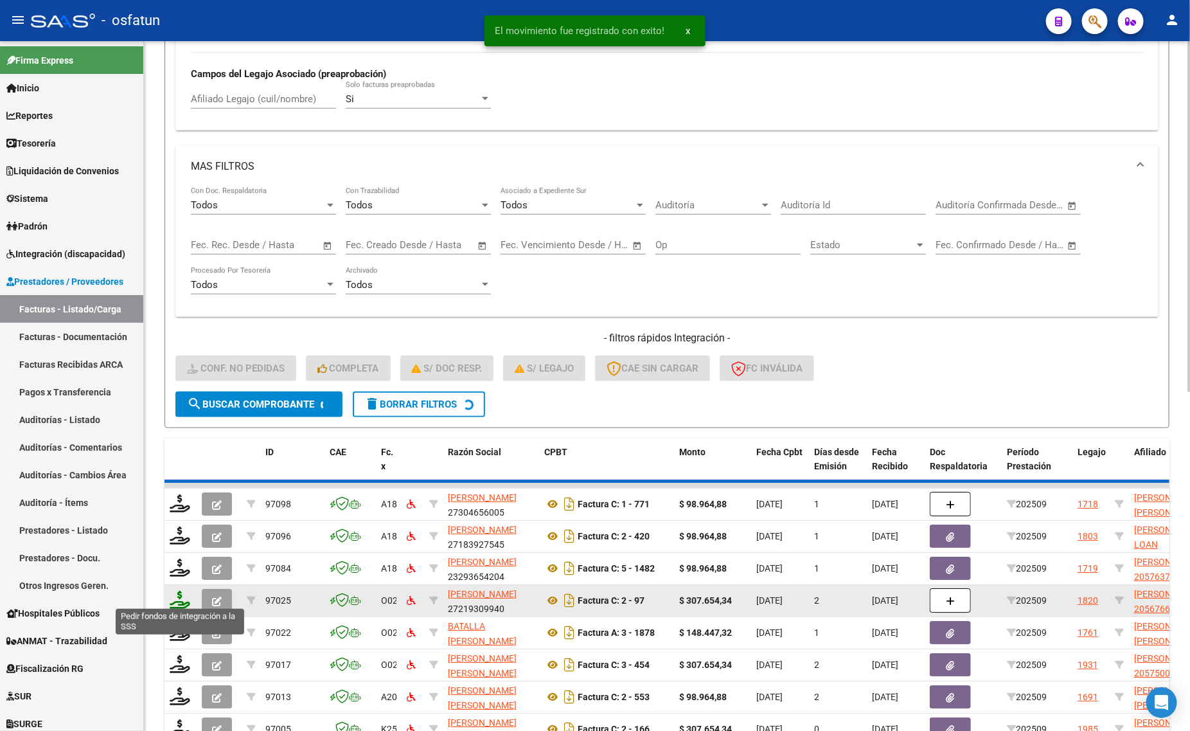
click at [182, 595] on icon at bounding box center [180, 600] width 21 height 18
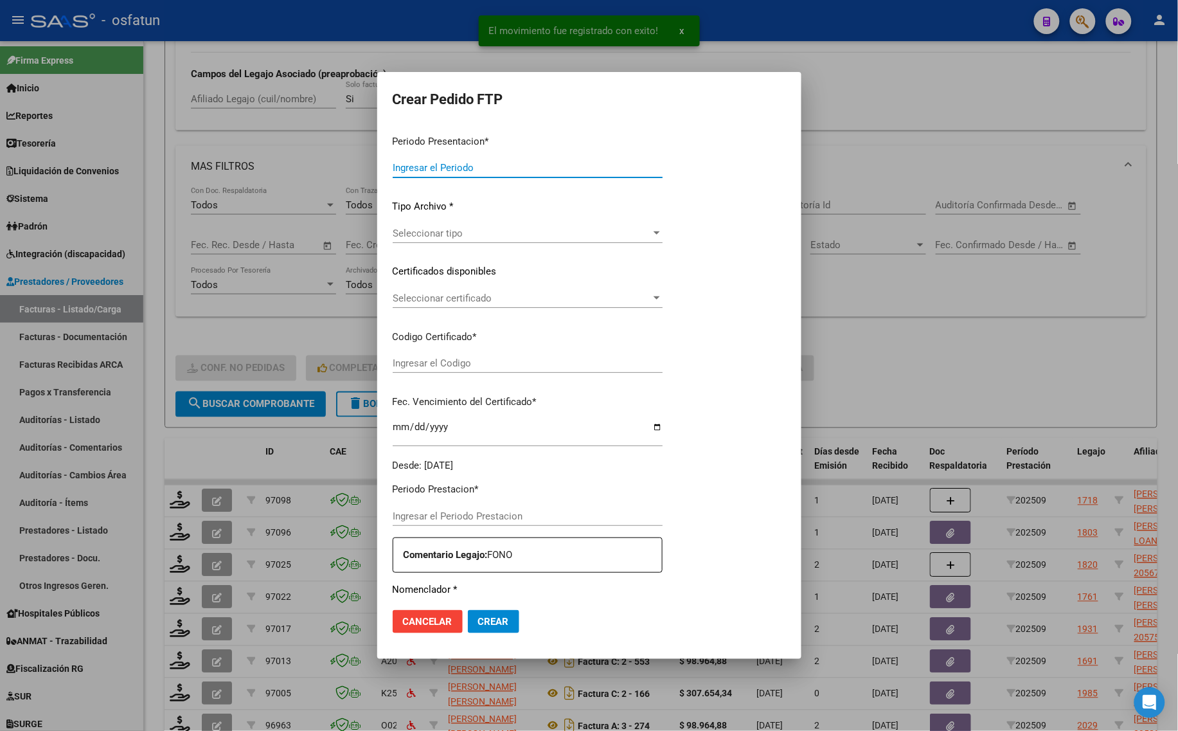
type input "202509"
type input "$ 148.447,32"
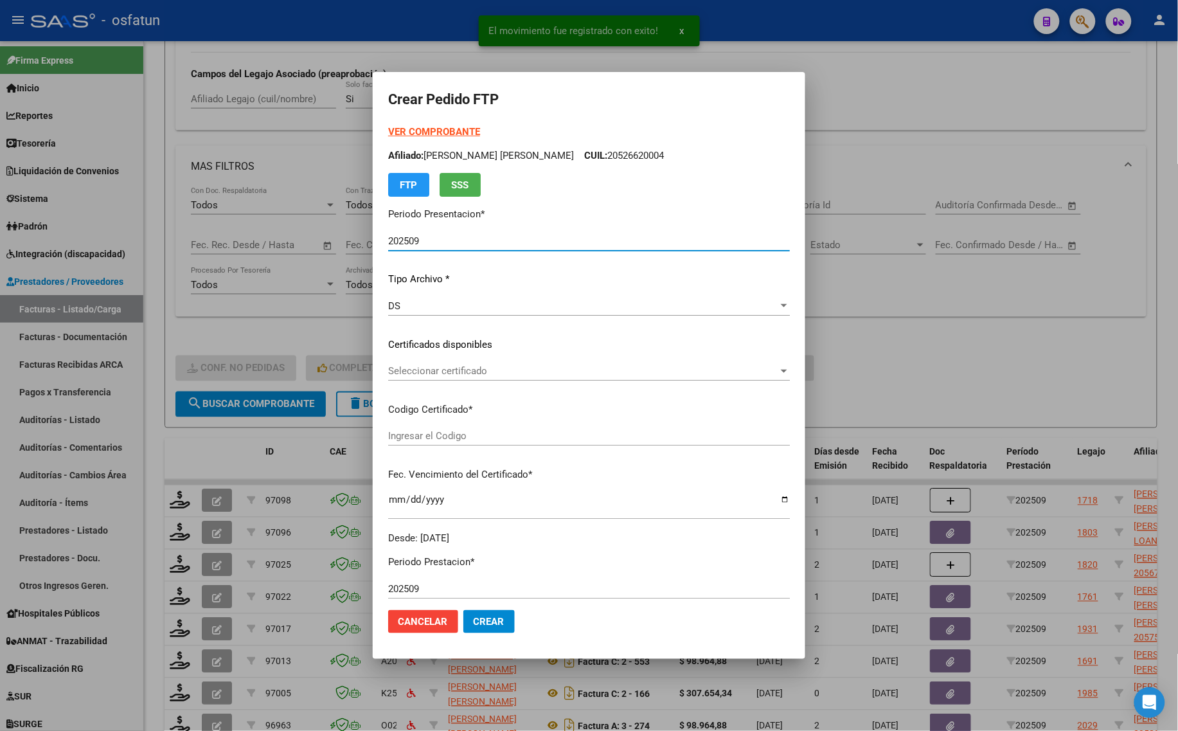
type input "ARG02000559407602021042120260421TUC136"
type input "[DATE]"
click at [413, 132] on strong "VER COMPROBANTE" at bounding box center [434, 132] width 92 height 12
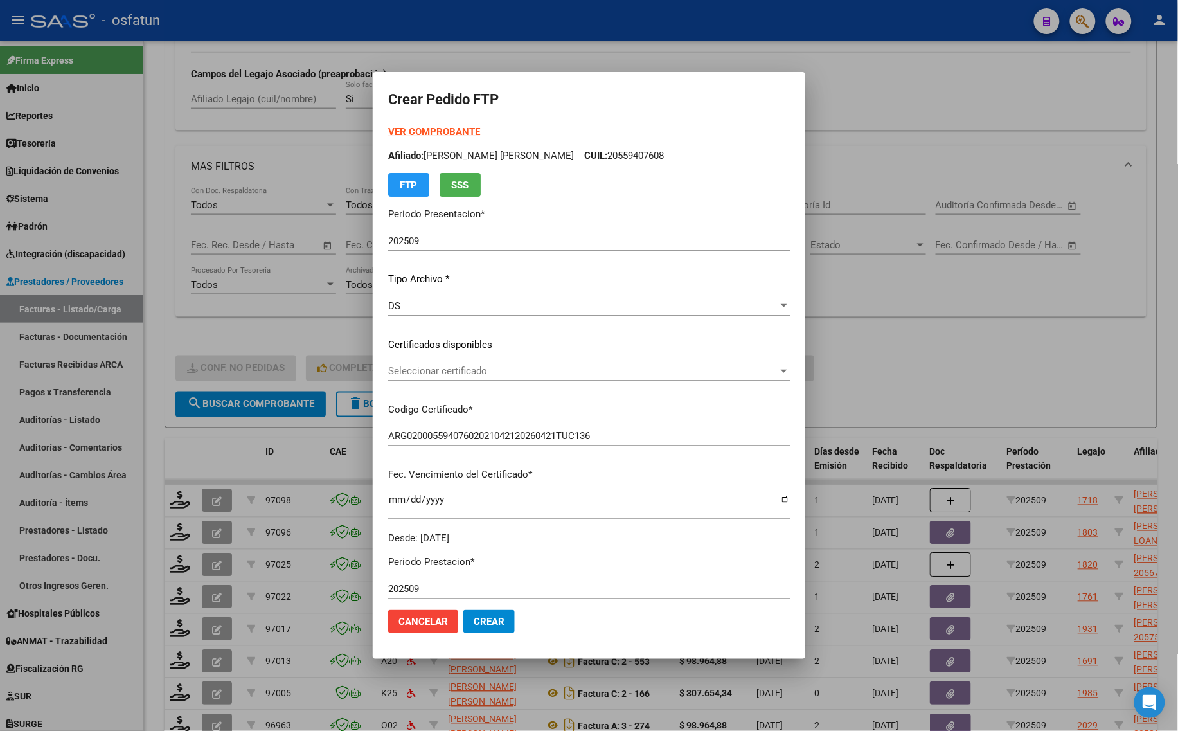
click at [437, 384] on div "Seleccionar certificado Seleccionar certificado" at bounding box center [589, 376] width 402 height 31
click at [445, 376] on span "Seleccionar certificado" at bounding box center [583, 371] width 390 height 12
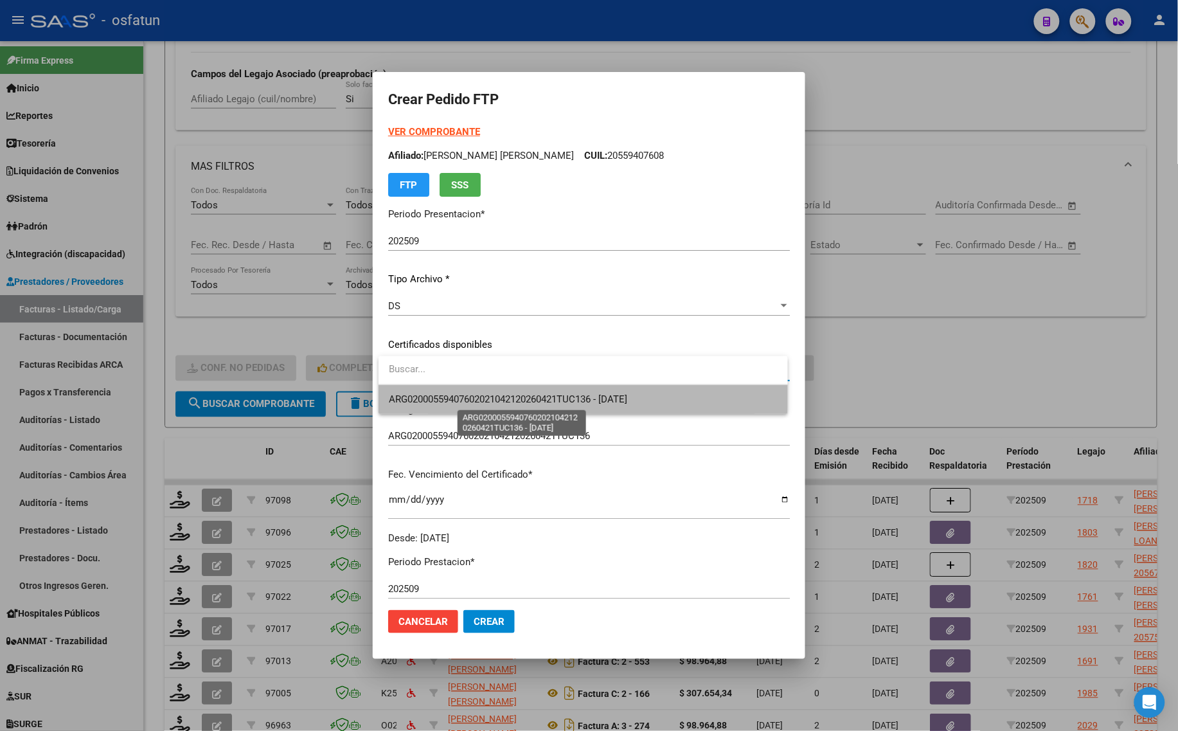
click at [445, 393] on span "ARG02000559407602021042120260421TUC136 - [DATE]" at bounding box center [508, 399] width 238 height 12
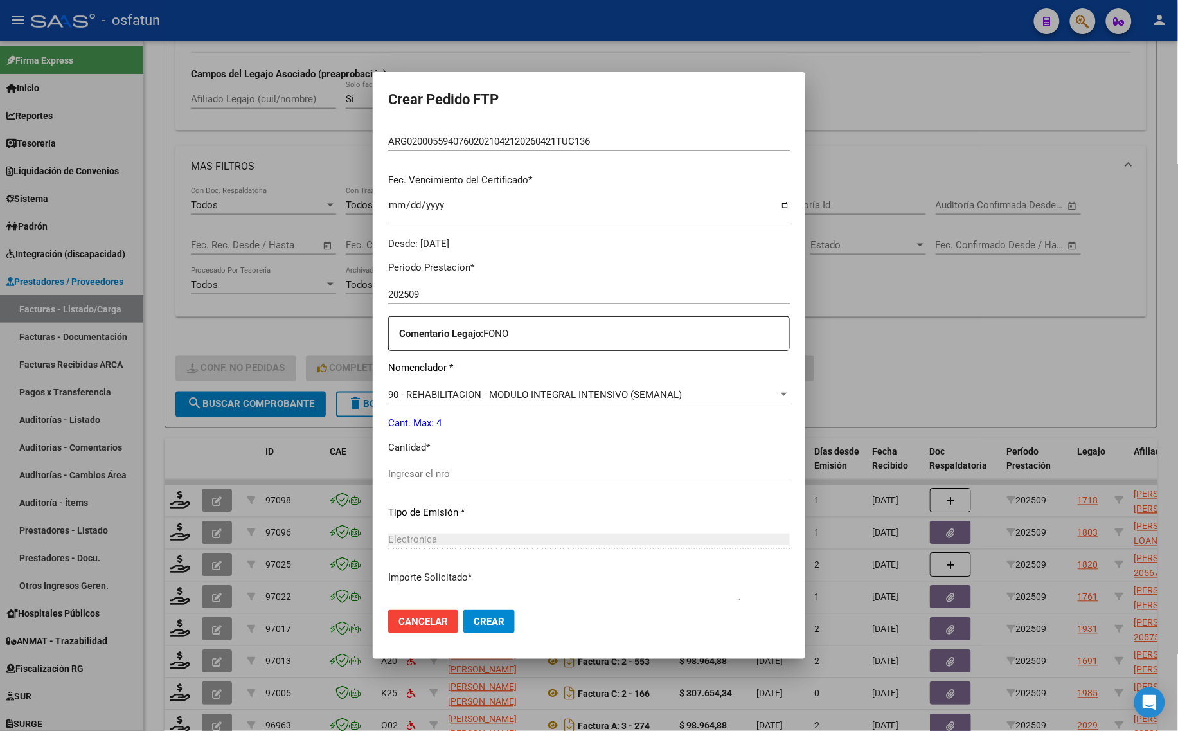
scroll to position [321, 0]
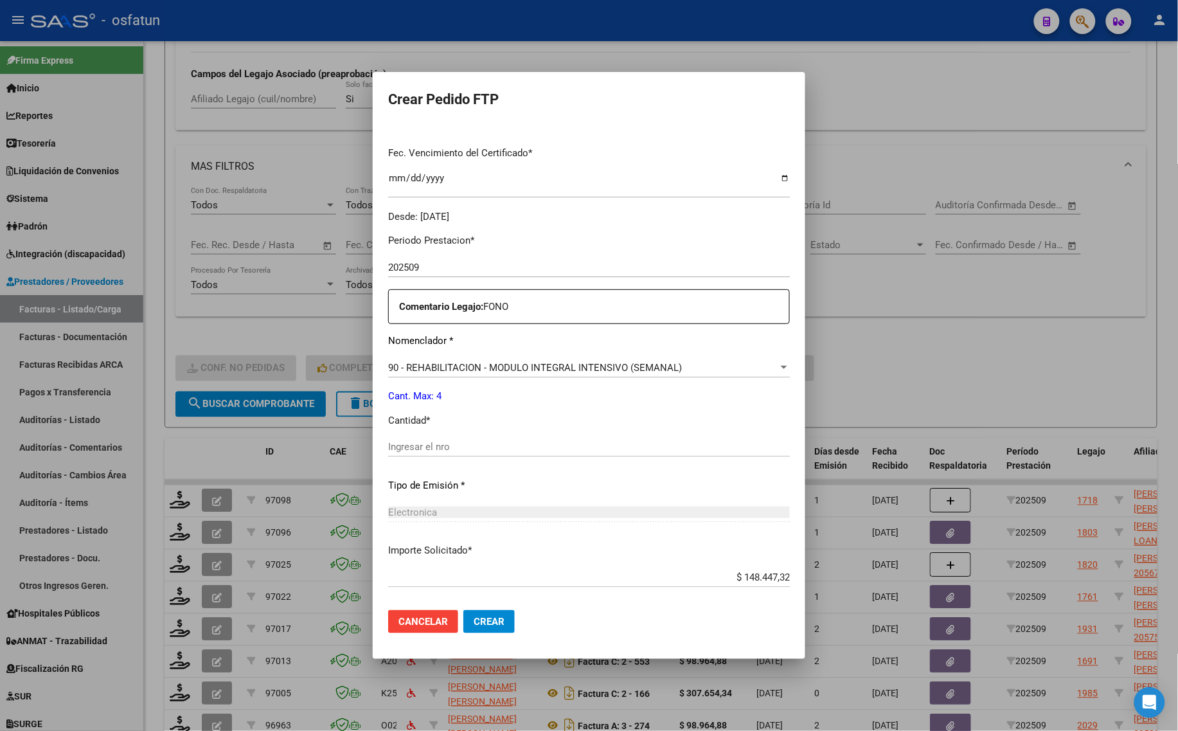
click at [432, 458] on div "Ingresar el nro" at bounding box center [589, 452] width 402 height 31
click at [425, 443] on input "Ingresar el nro" at bounding box center [589, 447] width 402 height 12
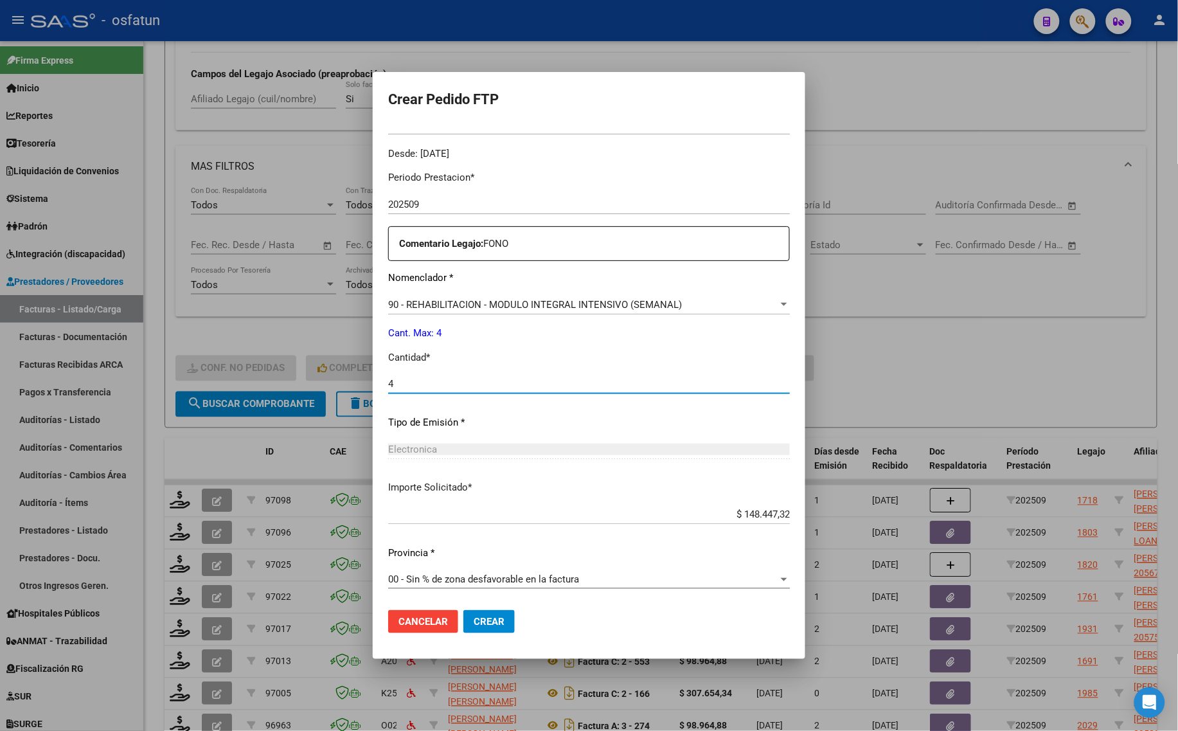
type input "4"
click at [483, 622] on span "Crear" at bounding box center [489, 622] width 31 height 12
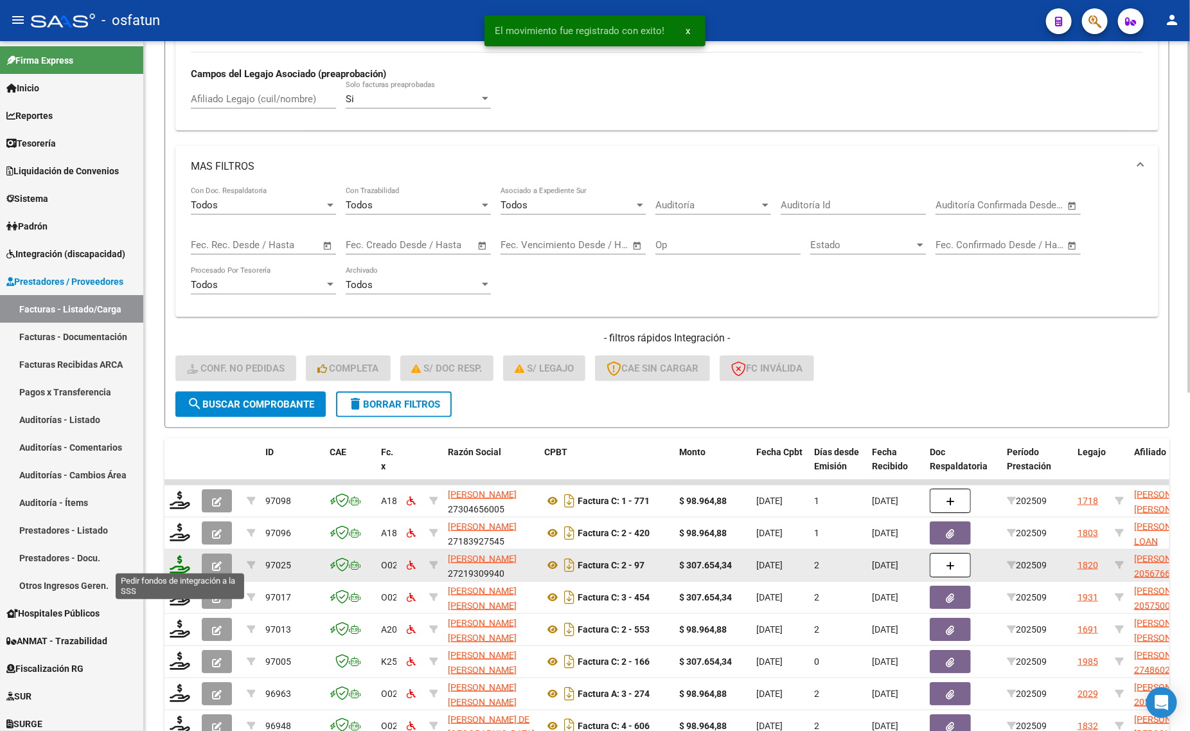
click at [175, 560] on icon at bounding box center [180, 564] width 21 height 18
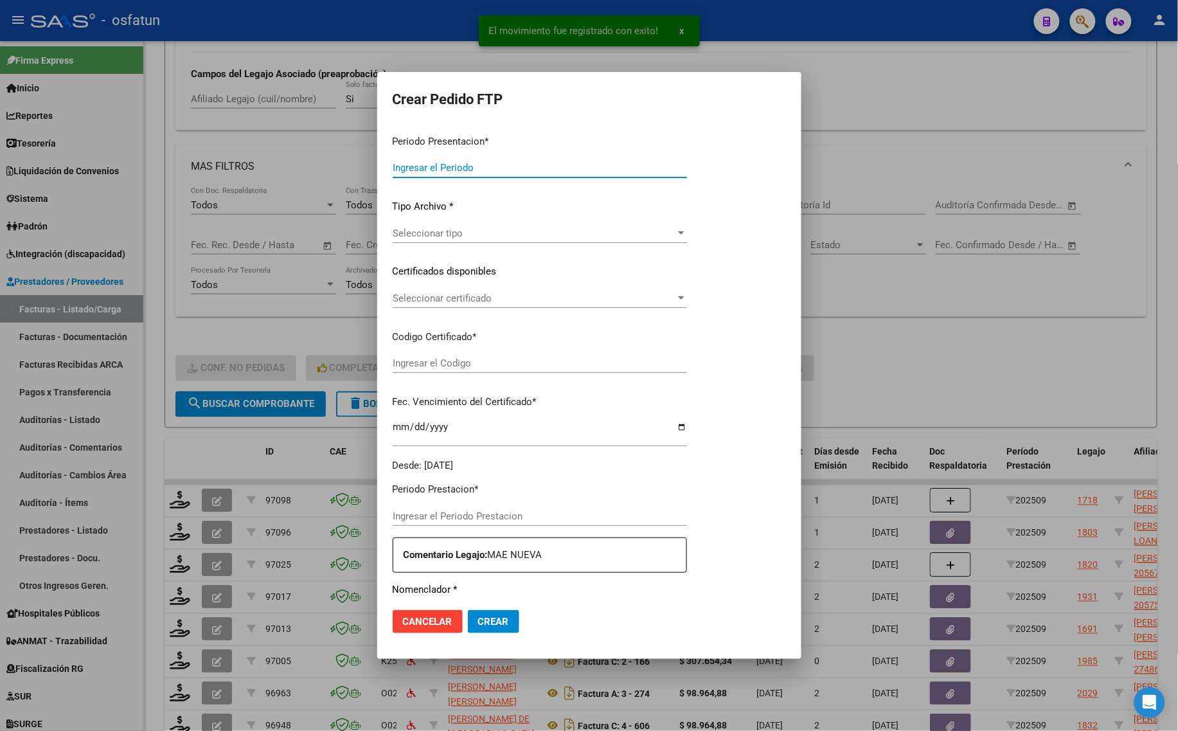
type input "202509"
type input "$ 307.654,34"
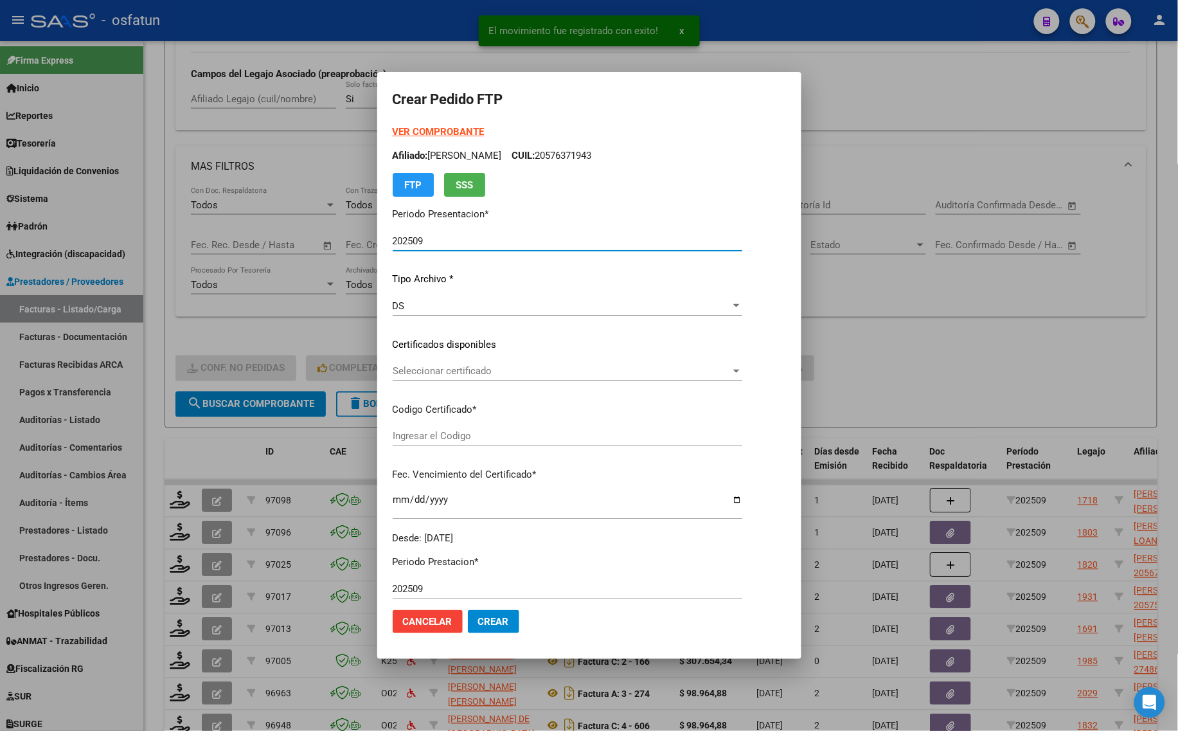
type input "ARG02000567668722022121220271212CAT242"
type input "[DATE]"
click at [413, 129] on strong "VER COMPROBANTE" at bounding box center [439, 132] width 92 height 12
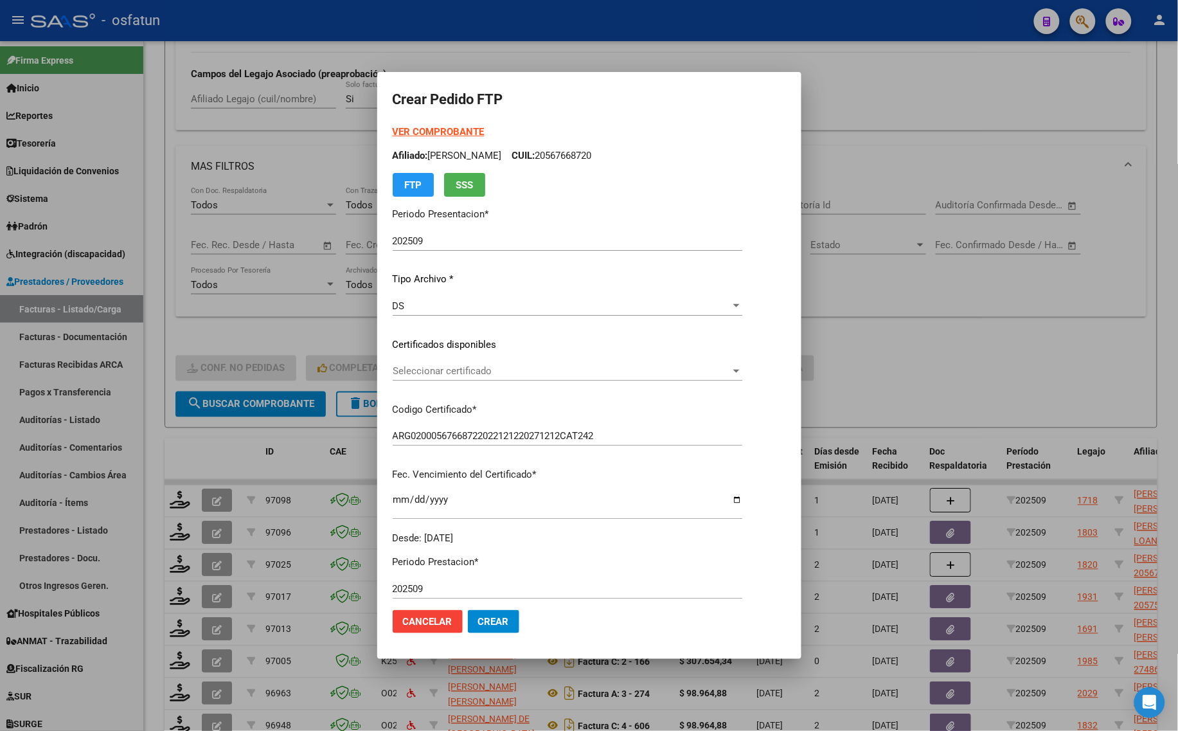
click at [483, 363] on div "Seleccionar certificado Seleccionar certificado" at bounding box center [568, 370] width 350 height 19
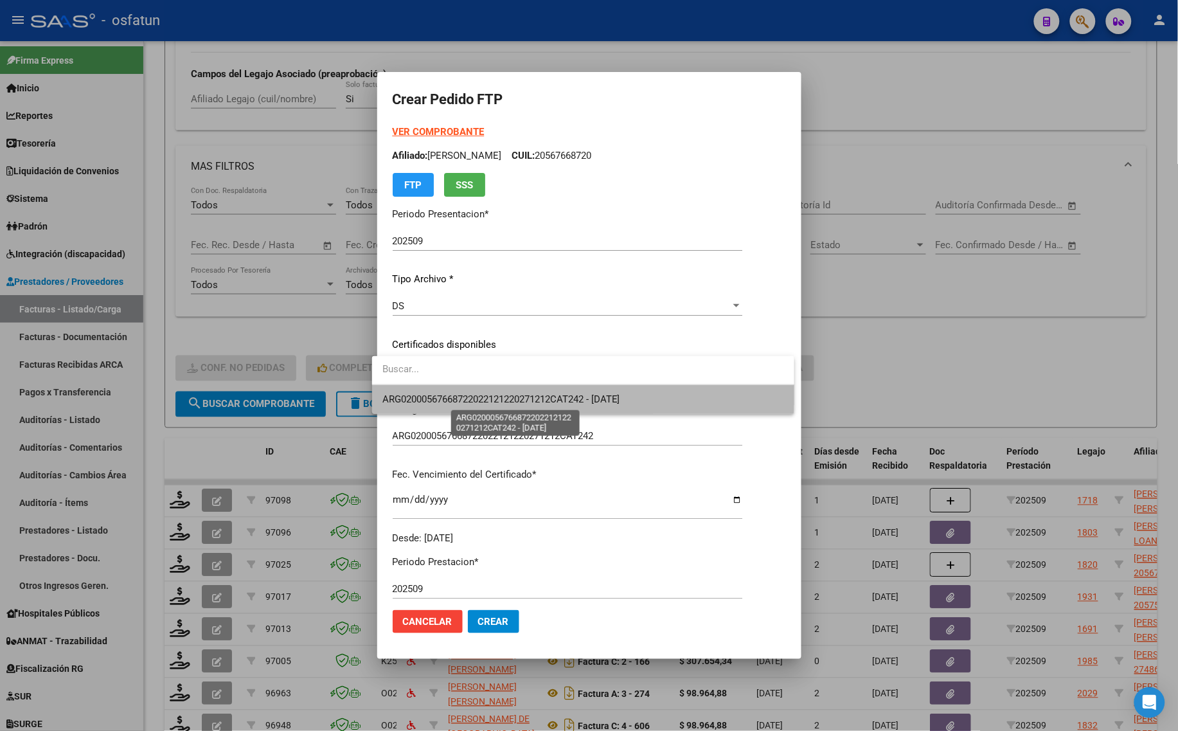
click at [479, 394] on span "ARG02000567668722022121220271212CAT242 - [DATE]" at bounding box center [501, 399] width 238 height 12
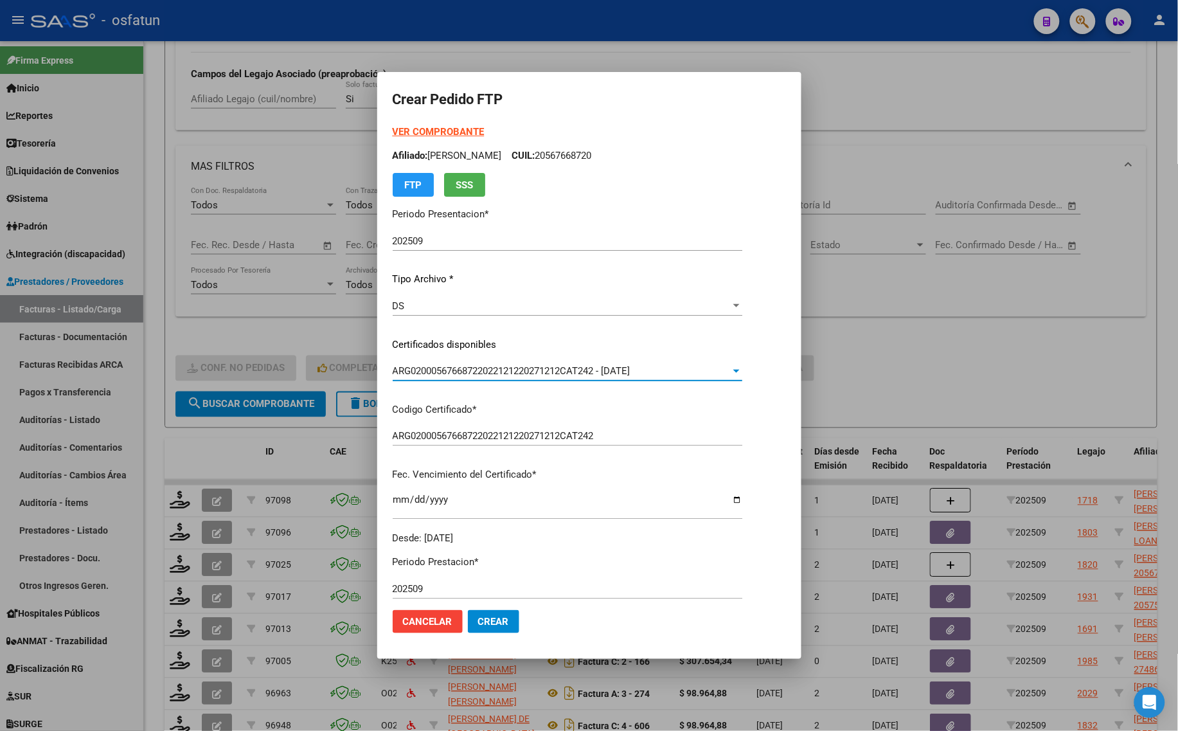
scroll to position [241, 0]
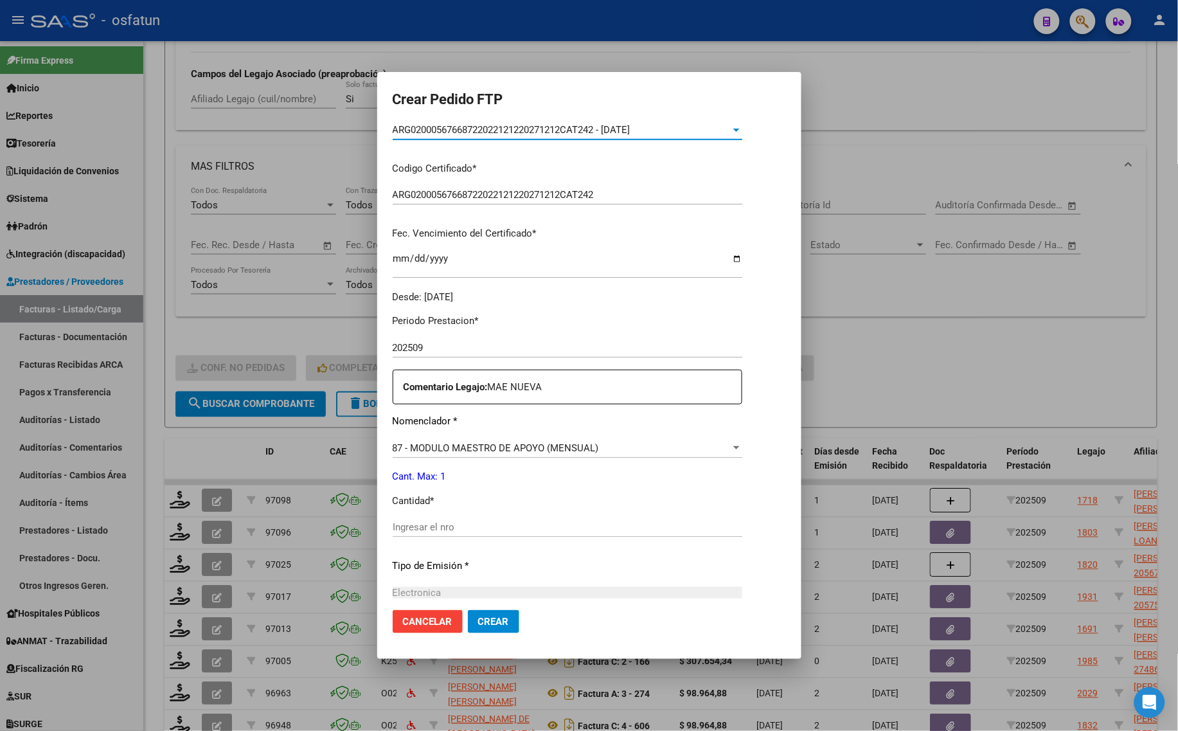
click at [434, 538] on div "Ingresar el nro" at bounding box center [568, 532] width 350 height 31
click at [441, 525] on input "Ingresar el nro" at bounding box center [568, 527] width 350 height 12
type input "1"
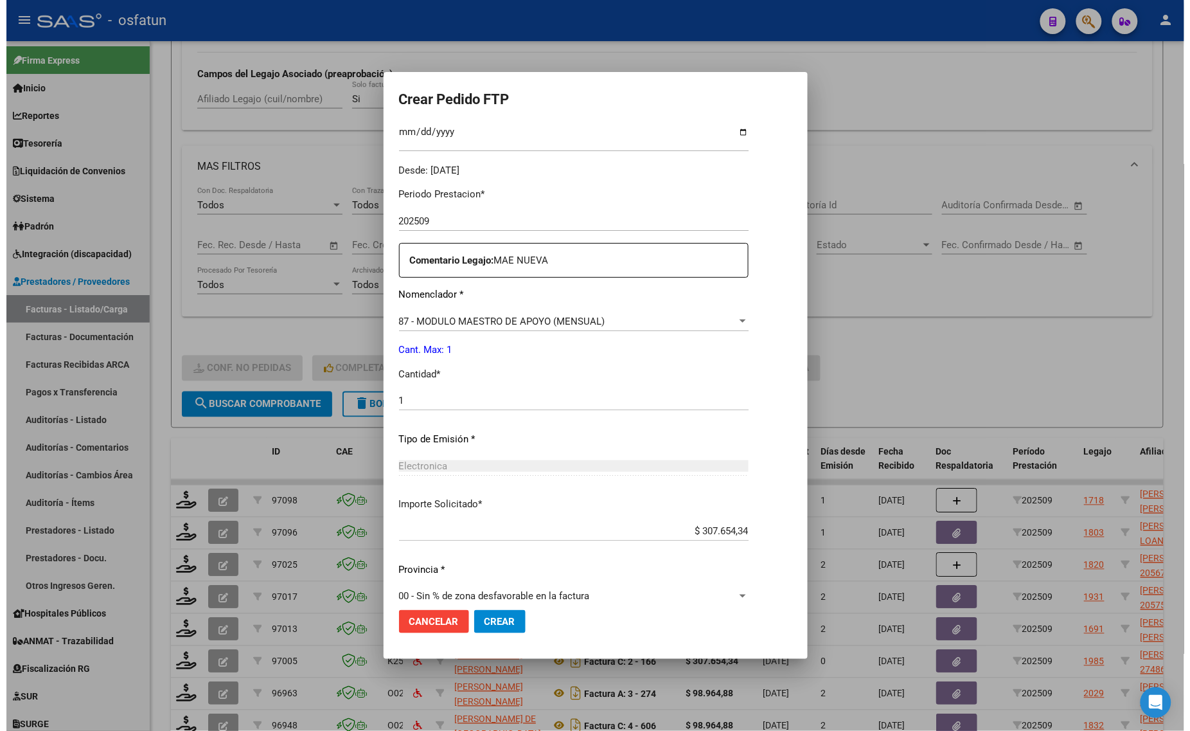
scroll to position [384, 0]
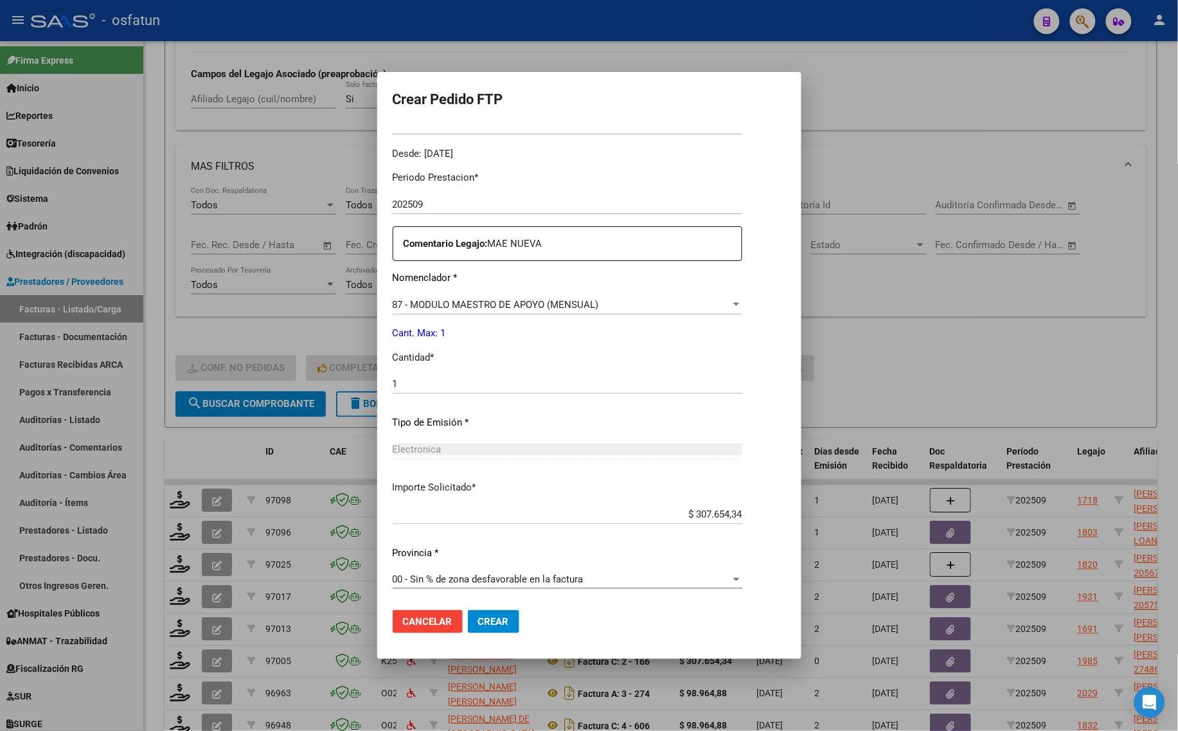
click at [482, 630] on button "Crear" at bounding box center [493, 621] width 51 height 23
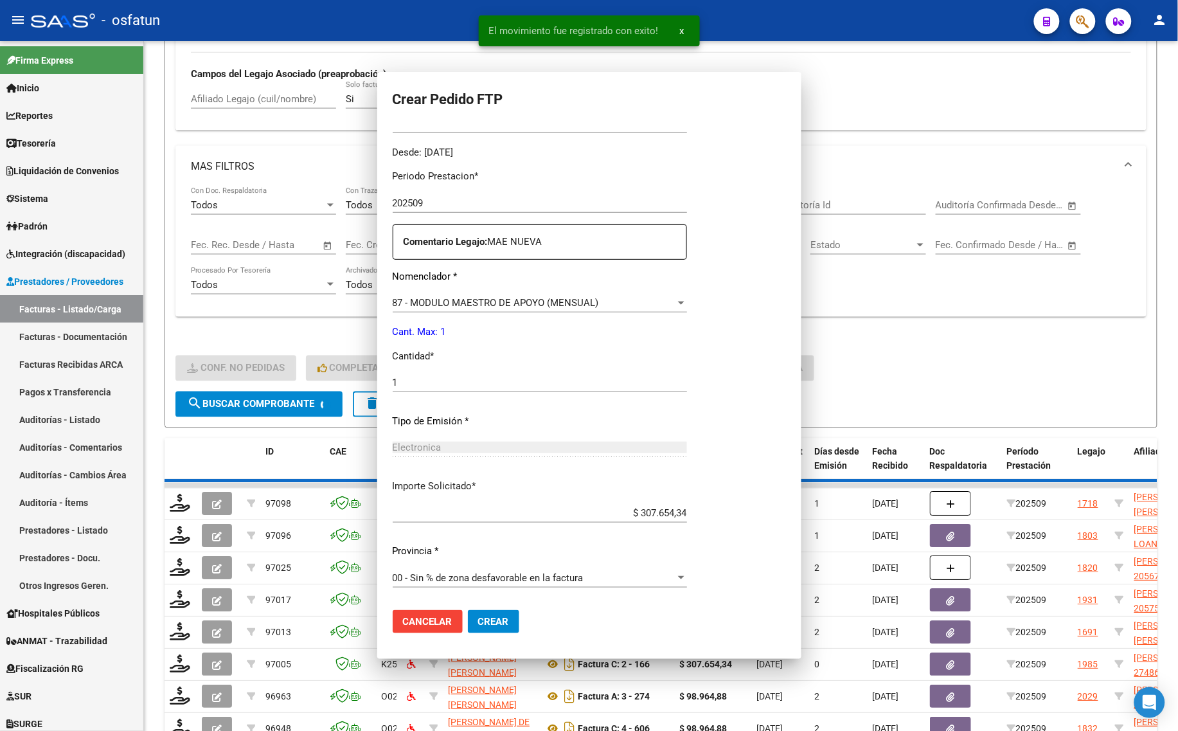
scroll to position [0, 0]
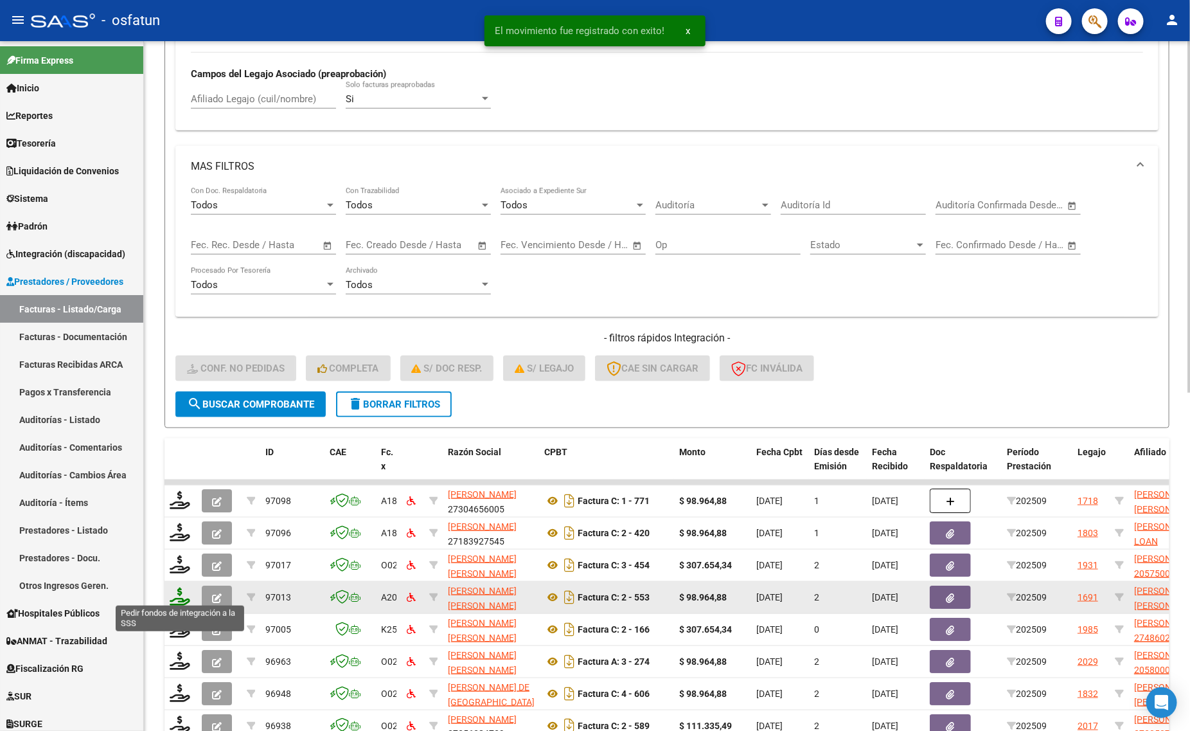
click at [171, 592] on icon at bounding box center [180, 596] width 21 height 18
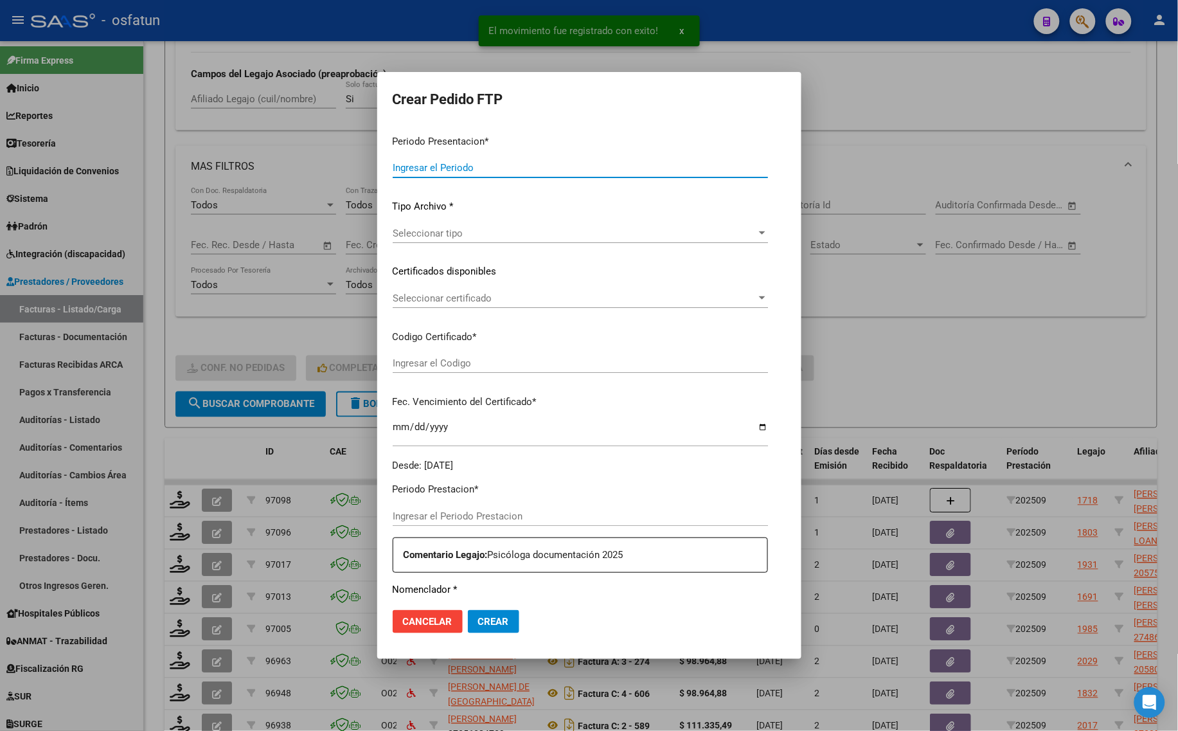
type input "202509"
type input "$ 98.964,88"
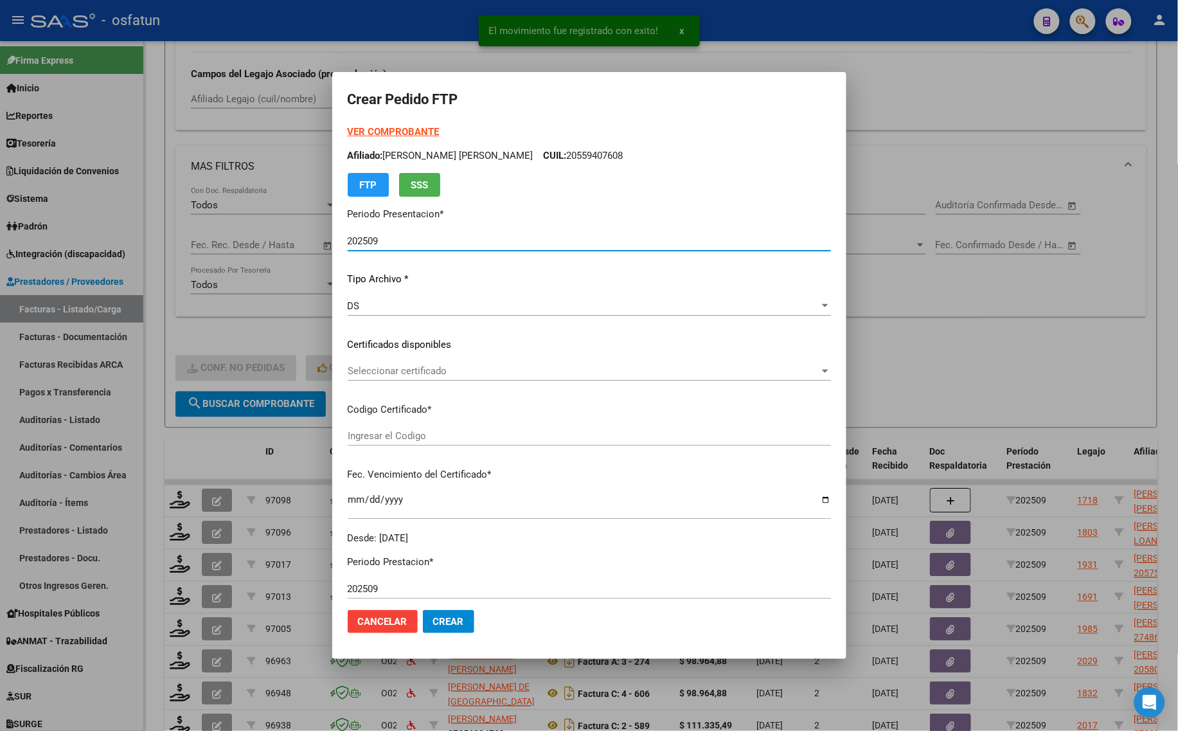
type input "ARG02000482528502022062420320624SFE168"
type input "[DATE]"
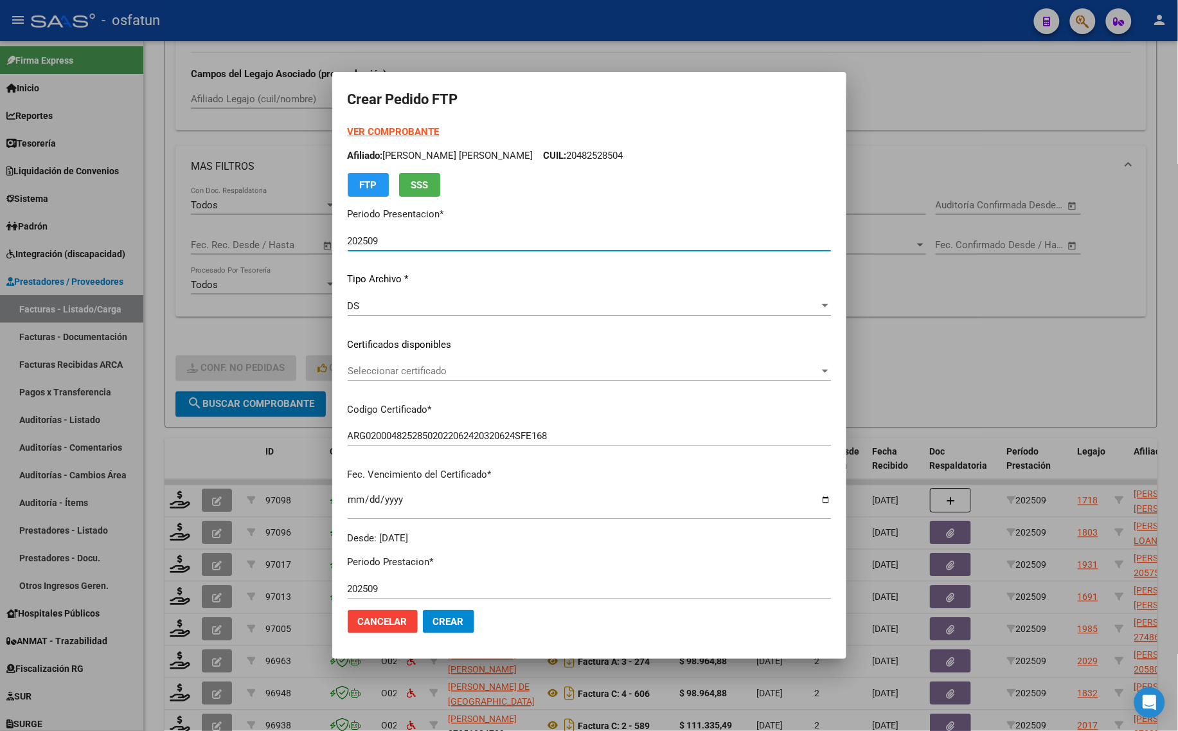
click at [402, 368] on span "Seleccionar certificado" at bounding box center [584, 371] width 472 height 12
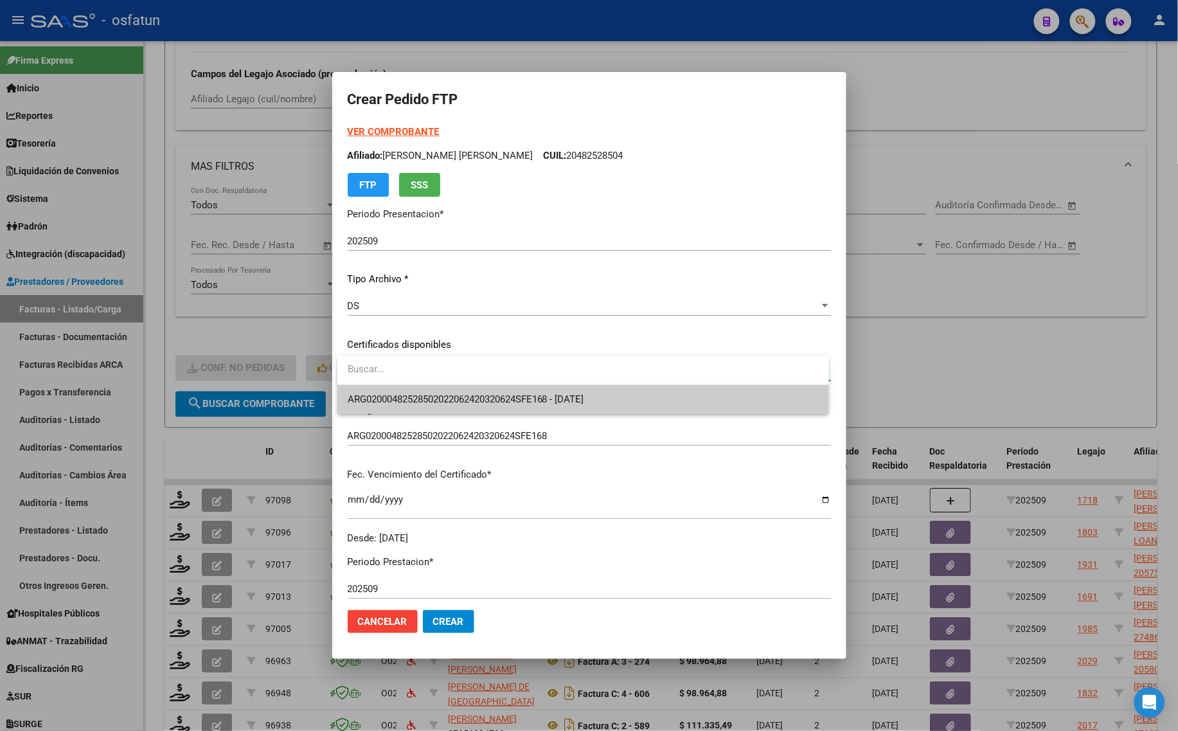
type input "1"
drag, startPoint x: 403, startPoint y: 370, endPoint x: 273, endPoint y: 371, distance: 129.8
click at [274, 371] on div "Crear Pedido FTP VER COMPROBANTE ARCA Padrón Afiliado: [PERSON_NAME] [PERSON_NA…" at bounding box center [589, 365] width 1178 height 731
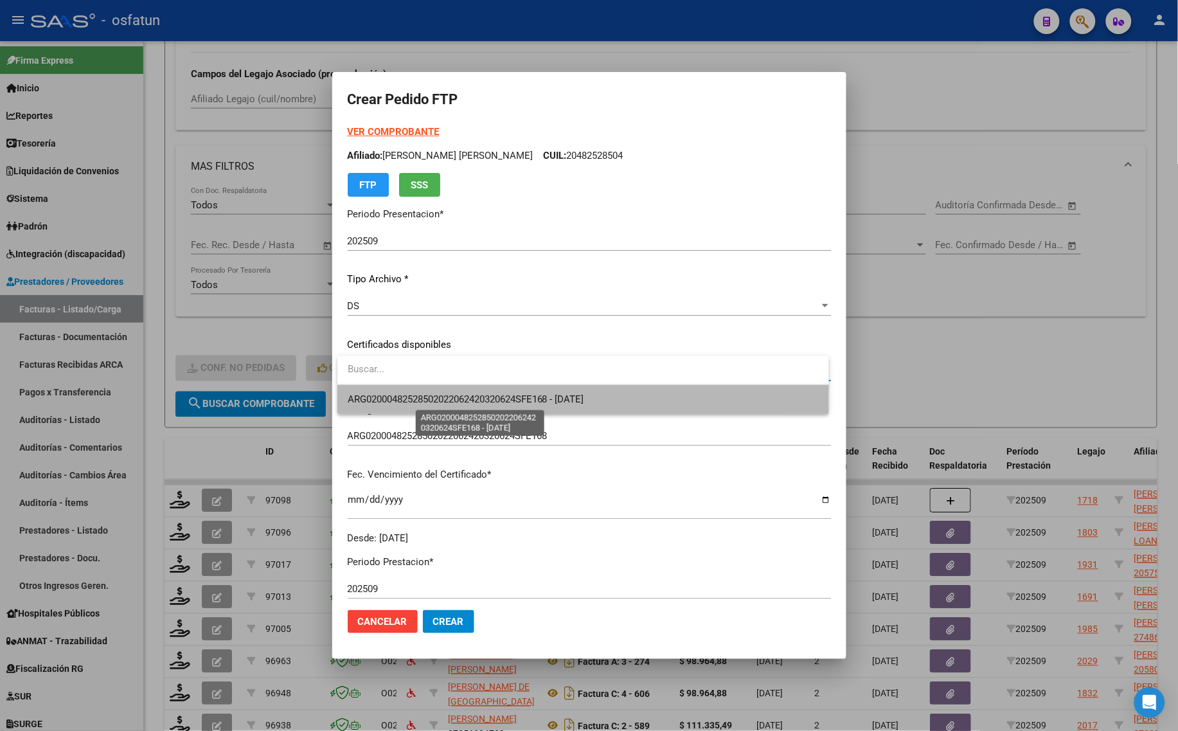
click at [398, 393] on span "ARG02000482528502022062420320624SFE168 - [DATE]" at bounding box center [466, 399] width 236 height 12
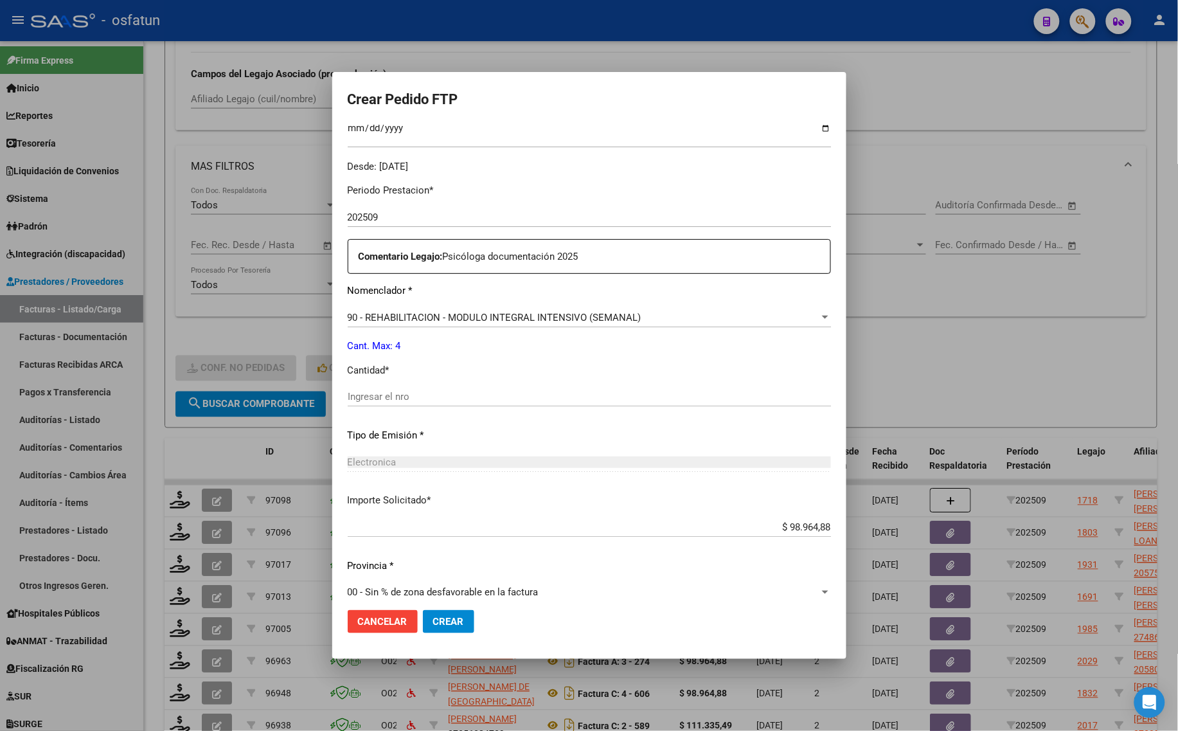
scroll to position [384, 0]
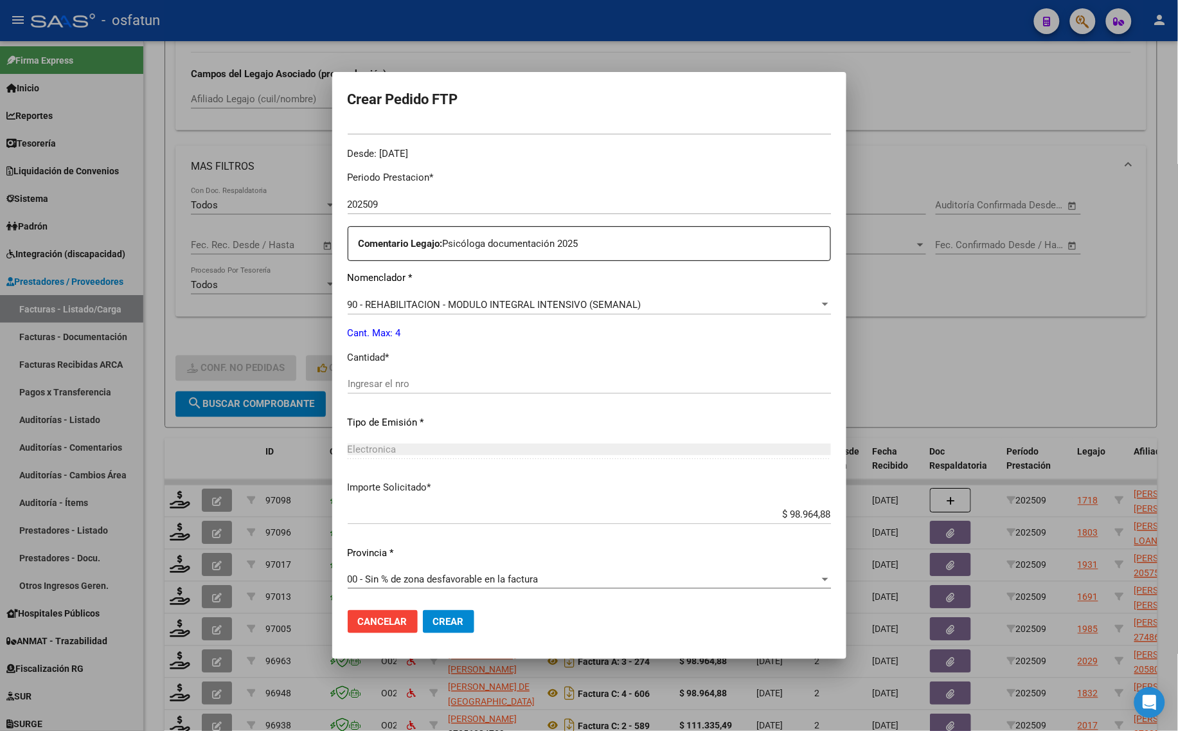
click at [400, 378] on input "Ingresar el nro" at bounding box center [589, 384] width 483 height 12
type input "4"
click at [433, 618] on span "Crear" at bounding box center [448, 622] width 31 height 12
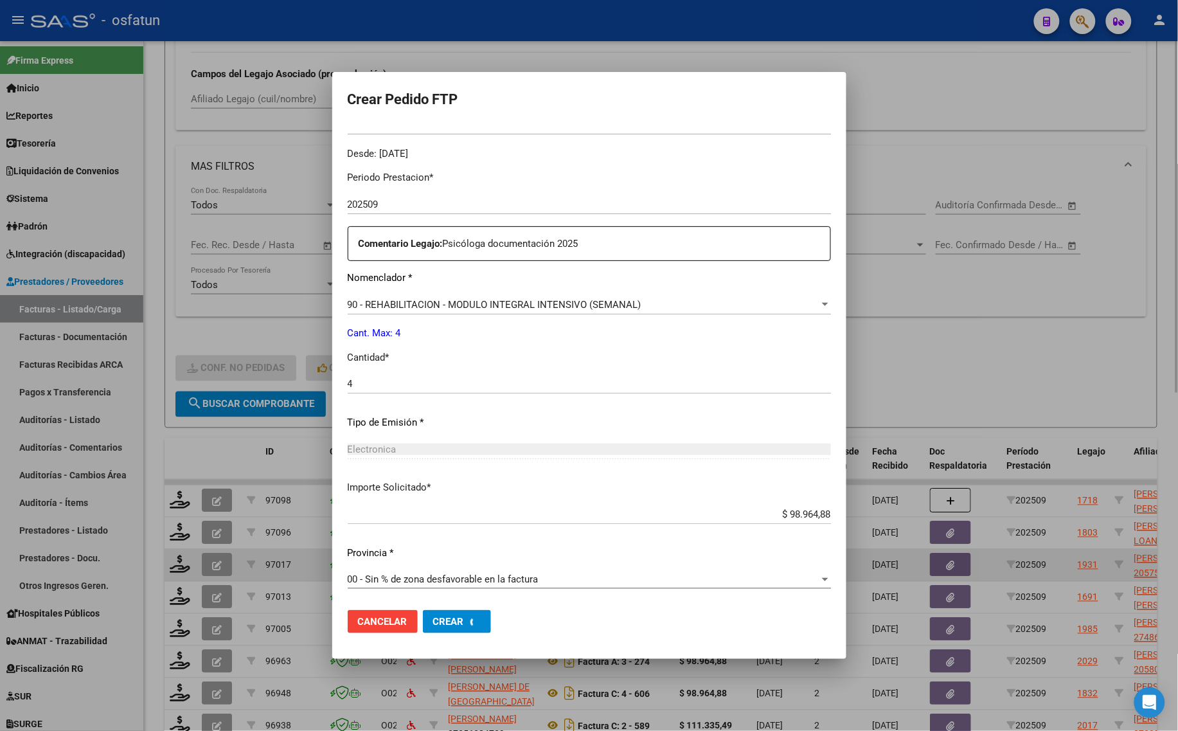
scroll to position [0, 0]
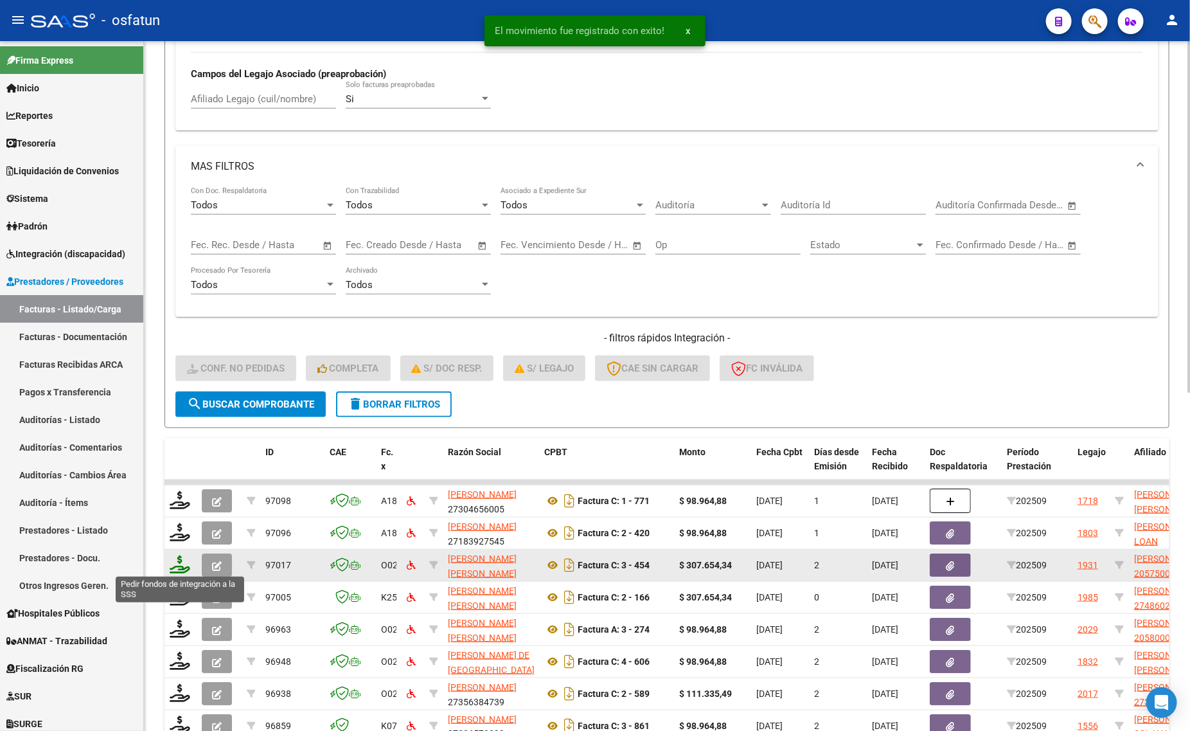
click at [184, 559] on icon at bounding box center [180, 564] width 21 height 18
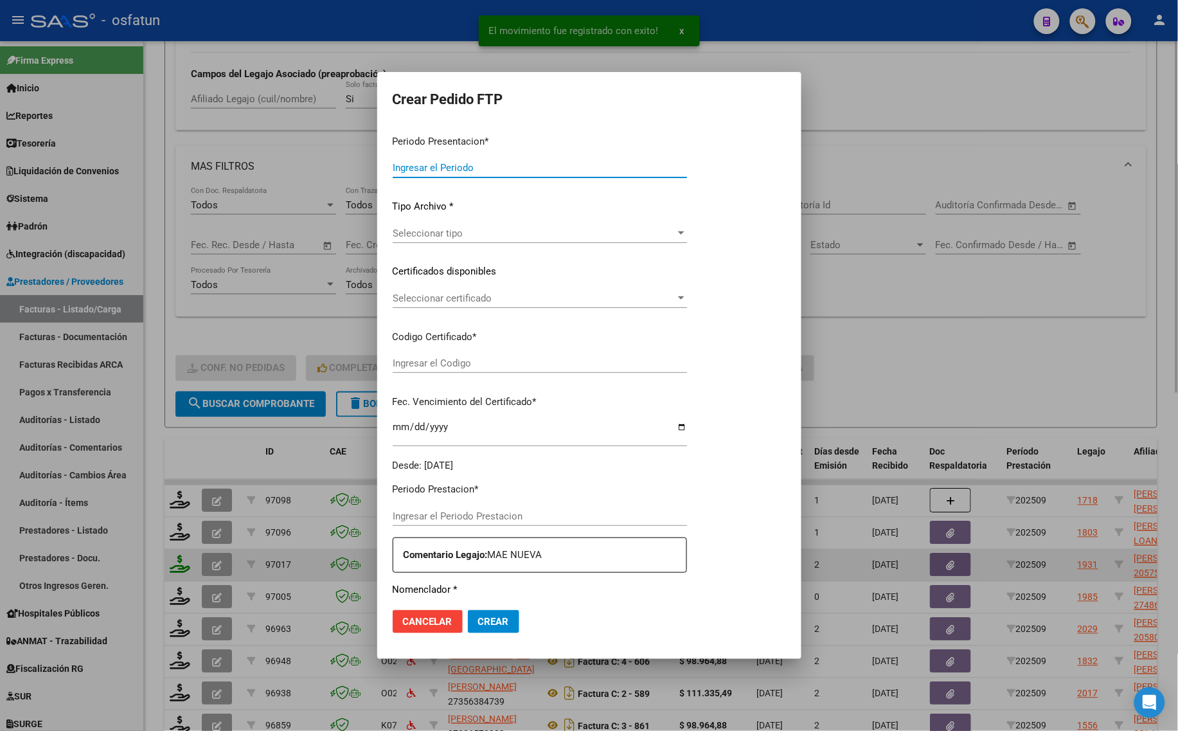
type input "202509"
type input "$ 307.654,34"
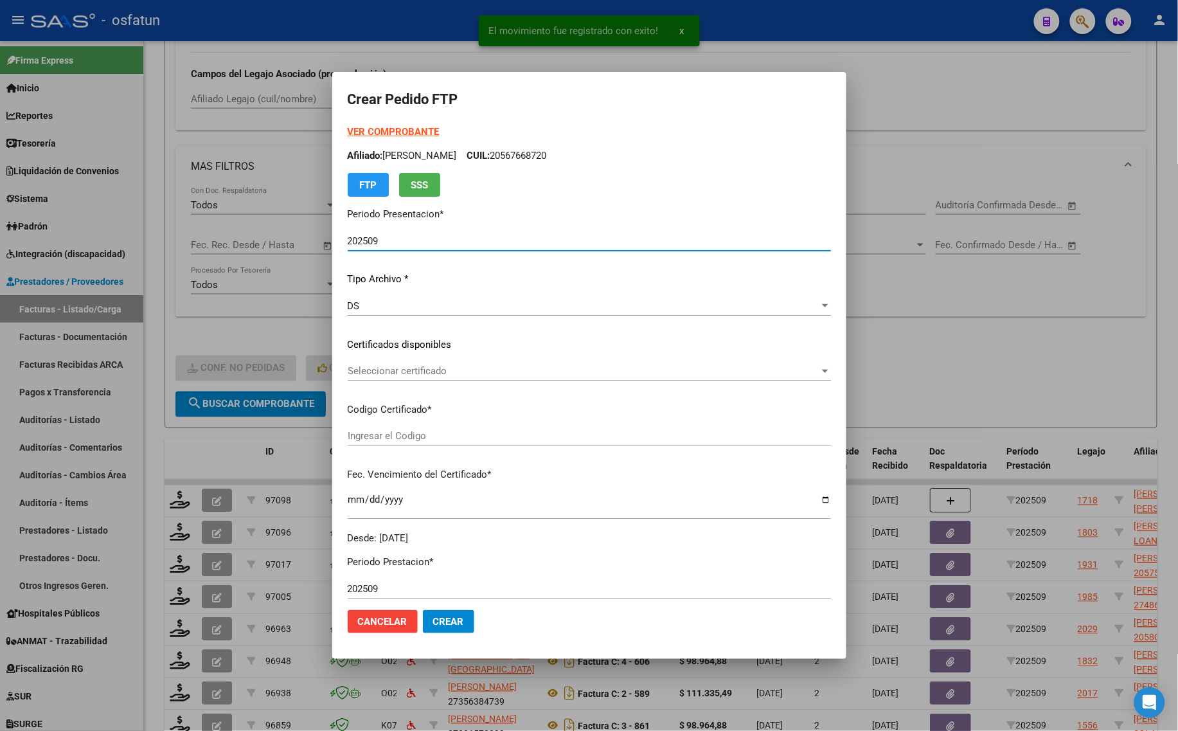
type input "ARG02000575004002023112720281127TUC139"
type input "[DATE]"
click at [386, 132] on strong "VER COMPROBANTE" at bounding box center [394, 132] width 92 height 12
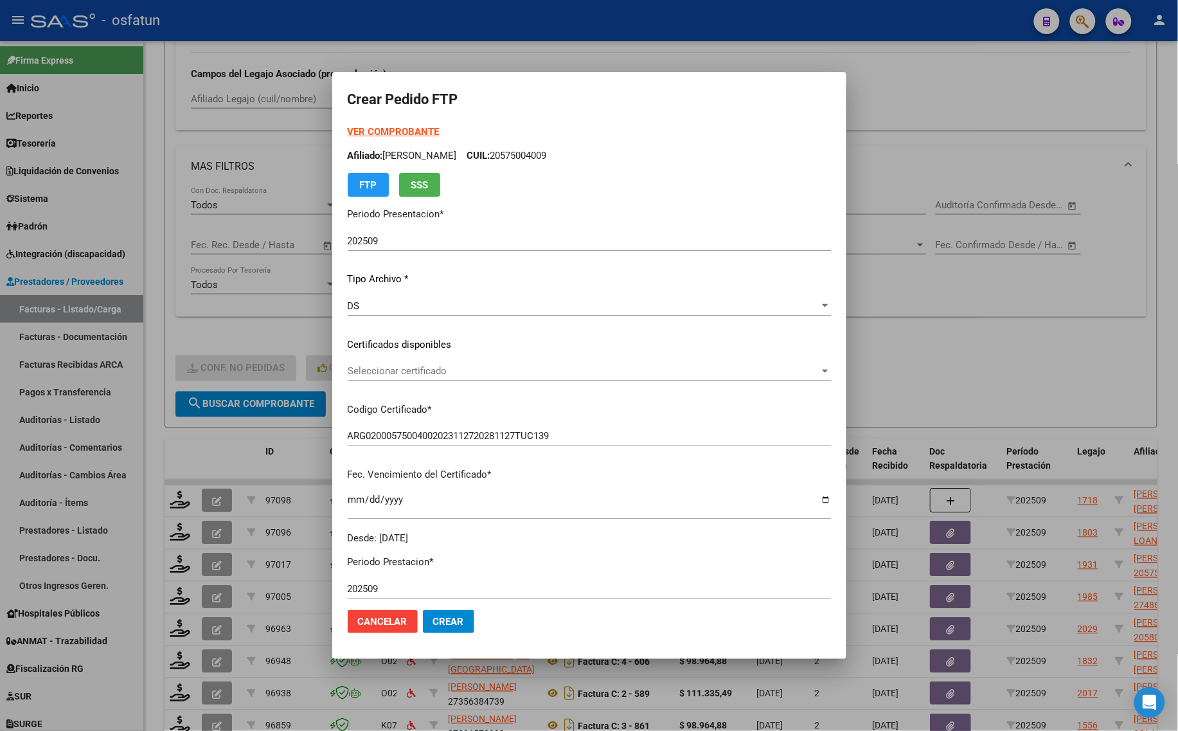
click at [394, 361] on div "Seleccionar certificado Seleccionar certificado" at bounding box center [589, 370] width 483 height 19
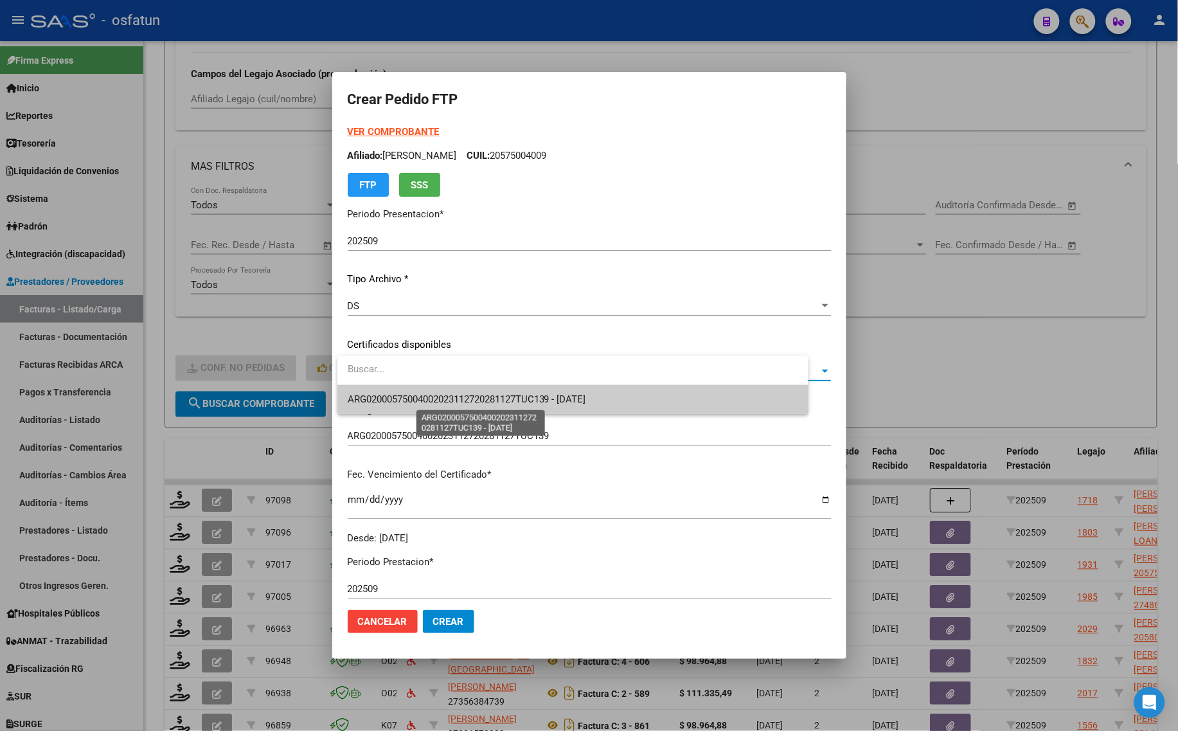
click at [387, 393] on span "ARG02000575004002023112720281127TUC139 - [DATE]" at bounding box center [467, 399] width 238 height 12
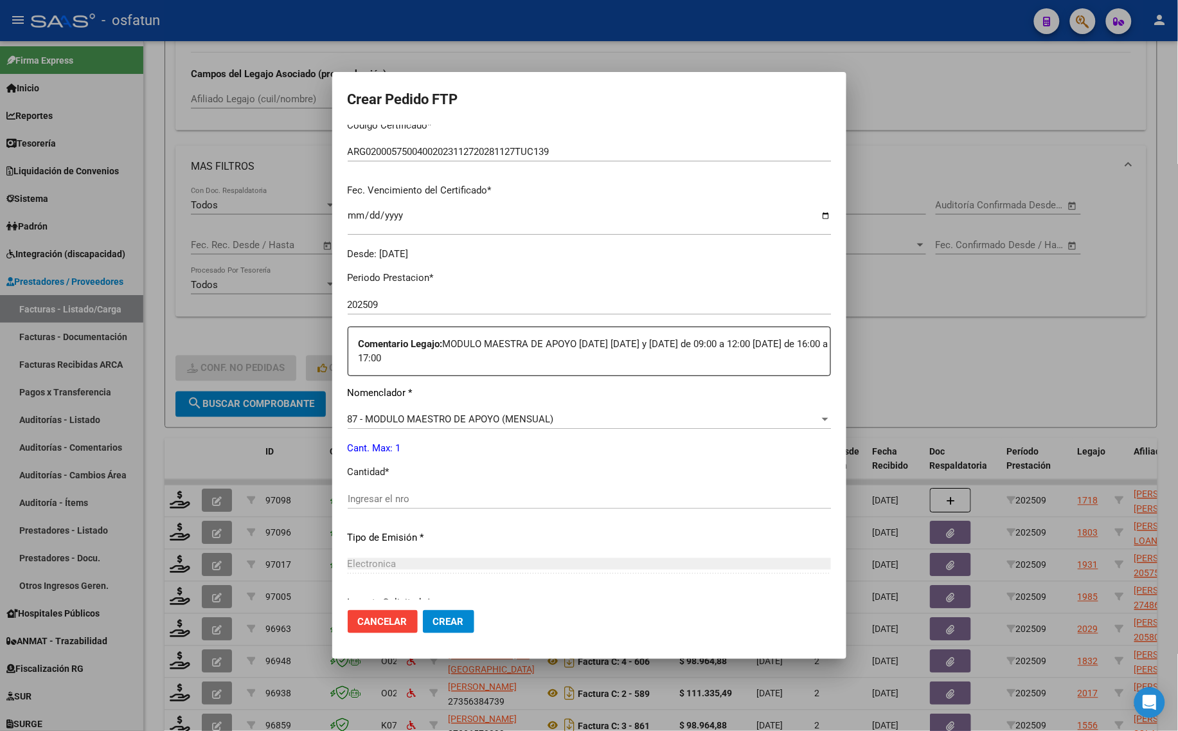
scroll to position [321, 0]
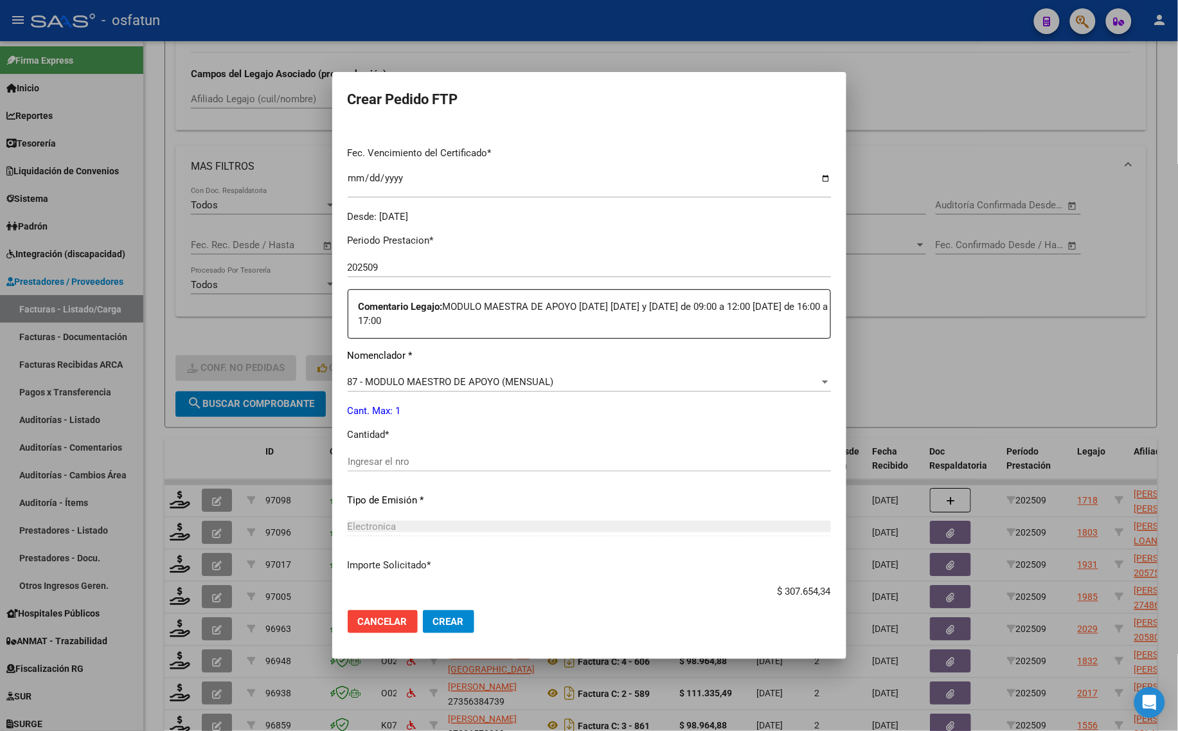
click at [393, 463] on input "Ingresar el nro" at bounding box center [589, 462] width 483 height 12
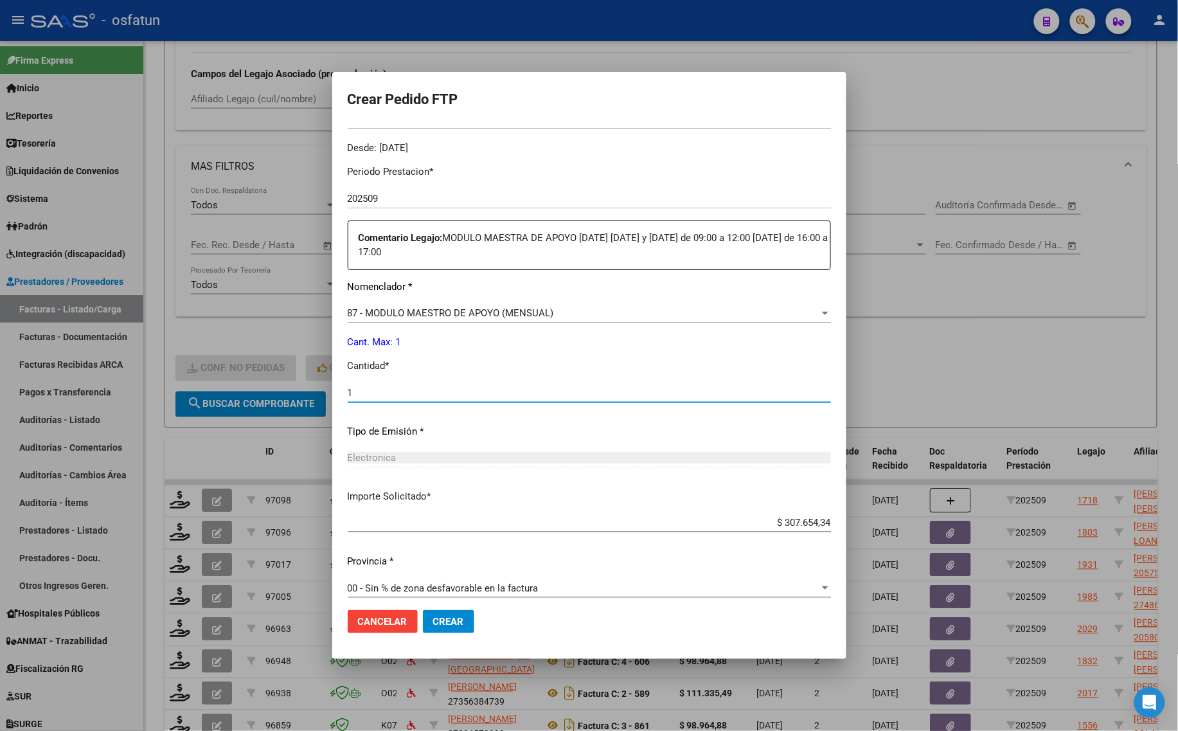
scroll to position [399, 0]
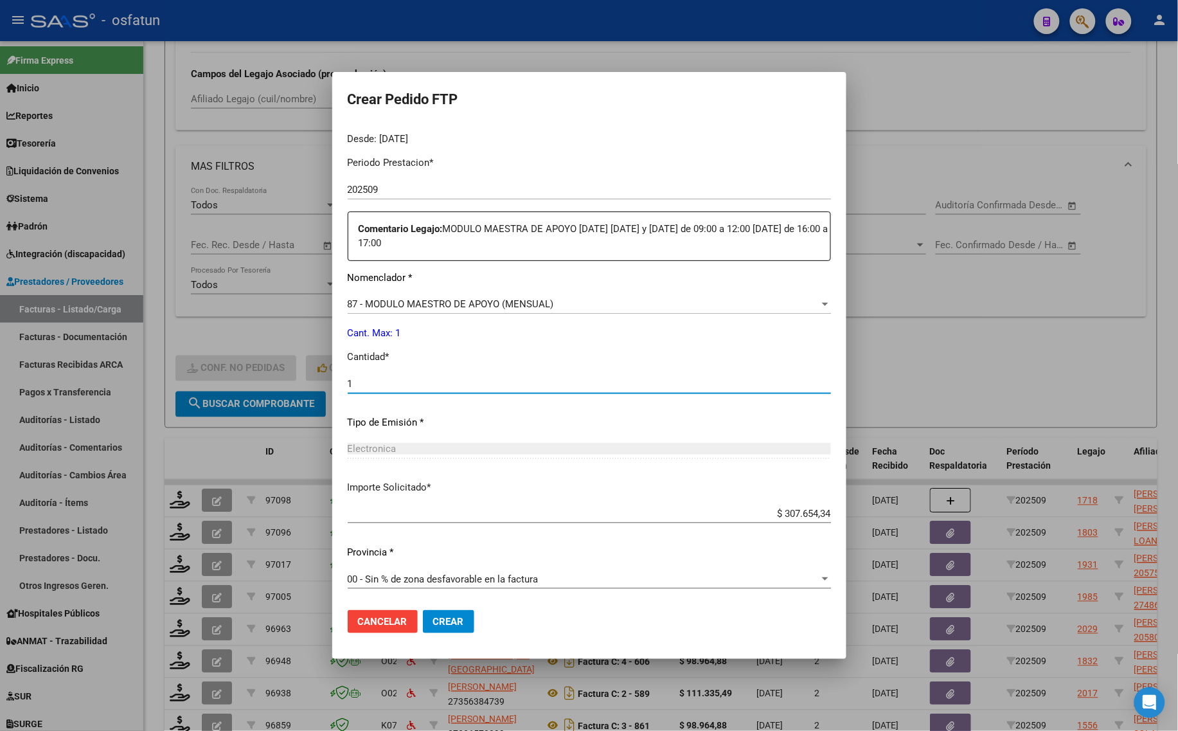
type input "1"
click at [485, 619] on mat-dialog-actions "Cancelar Crear" at bounding box center [589, 622] width 483 height 44
click at [440, 621] on span "Crear" at bounding box center [448, 622] width 31 height 12
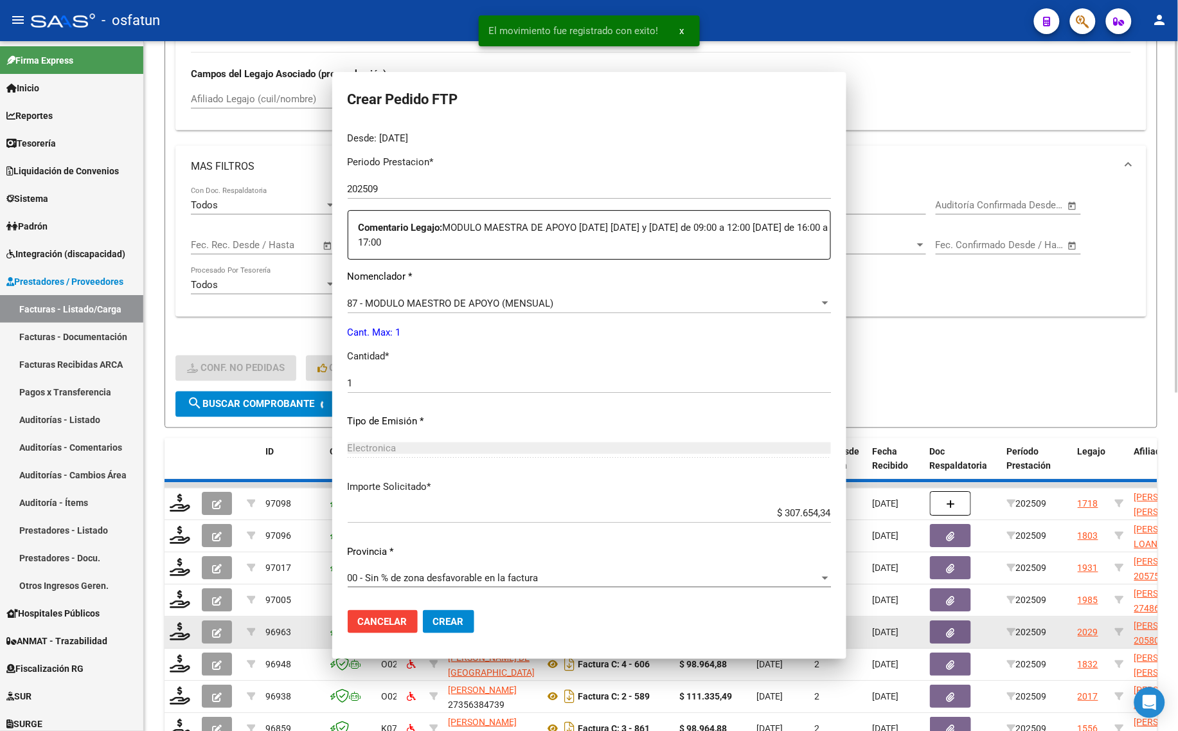
scroll to position [326, 0]
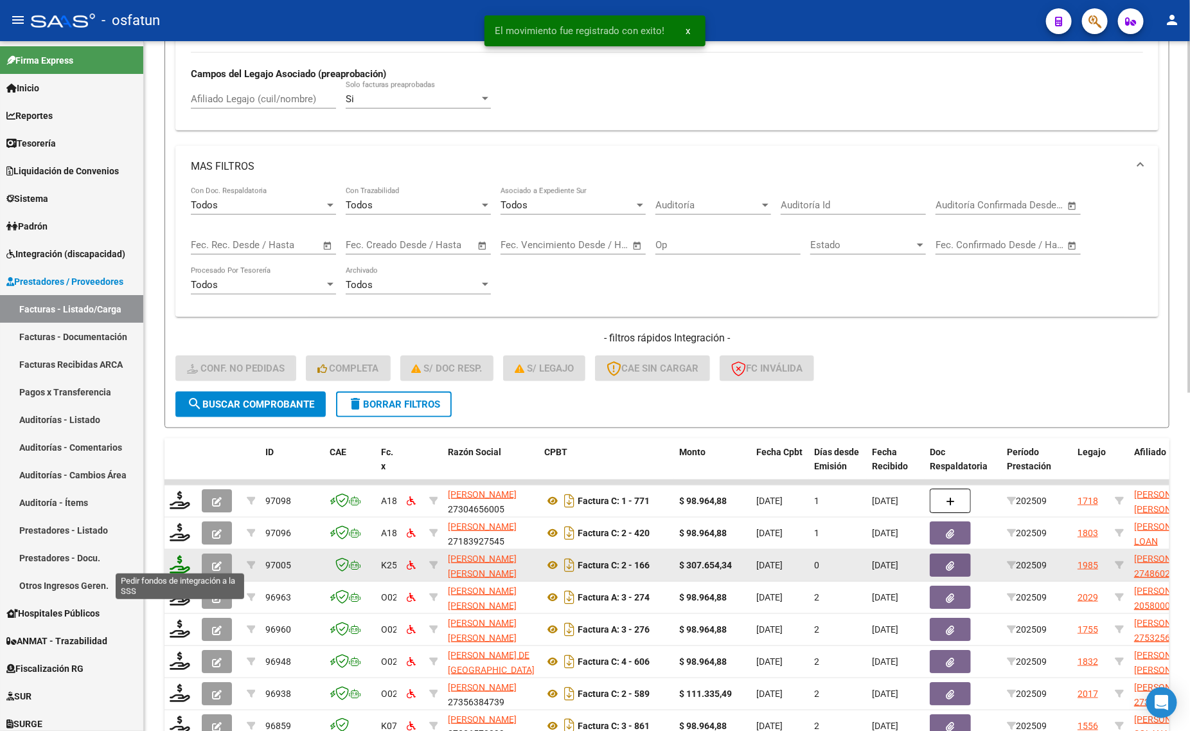
click at [184, 560] on icon at bounding box center [180, 564] width 21 height 18
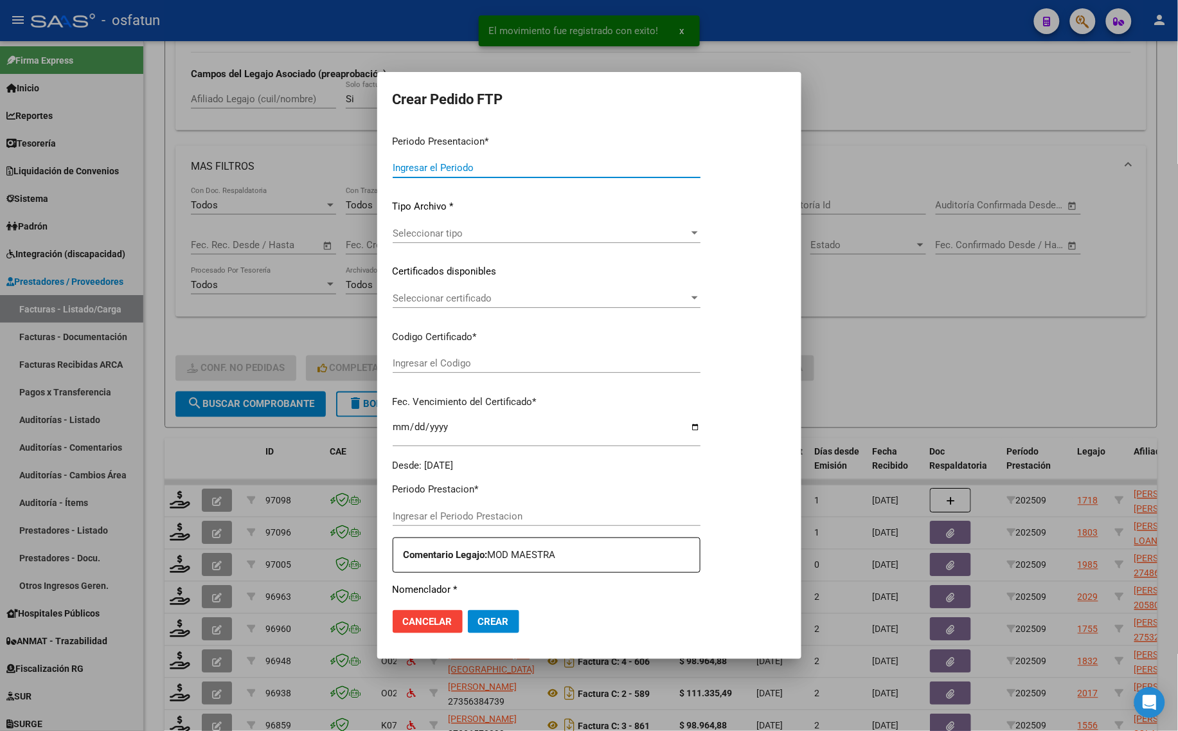
type input "202509"
type input "$ 307.654,34"
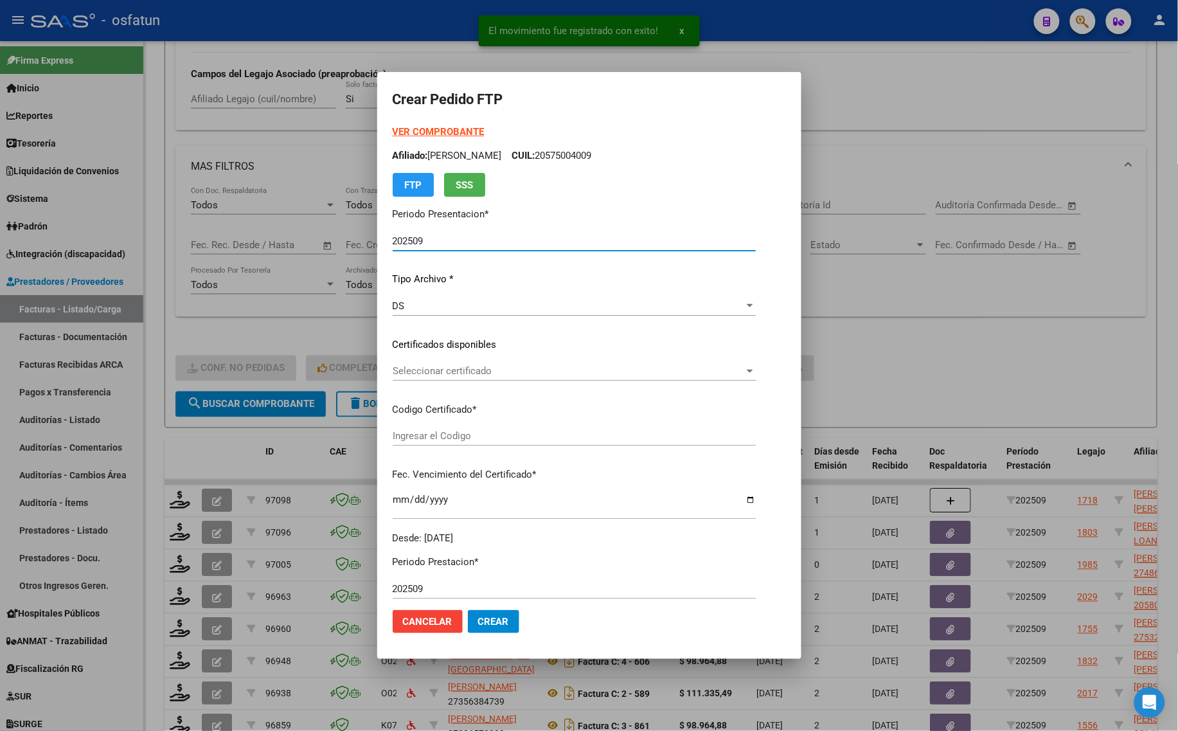
type input "ARG01000486026882023041320280413COR467"
type input "[DATE]"
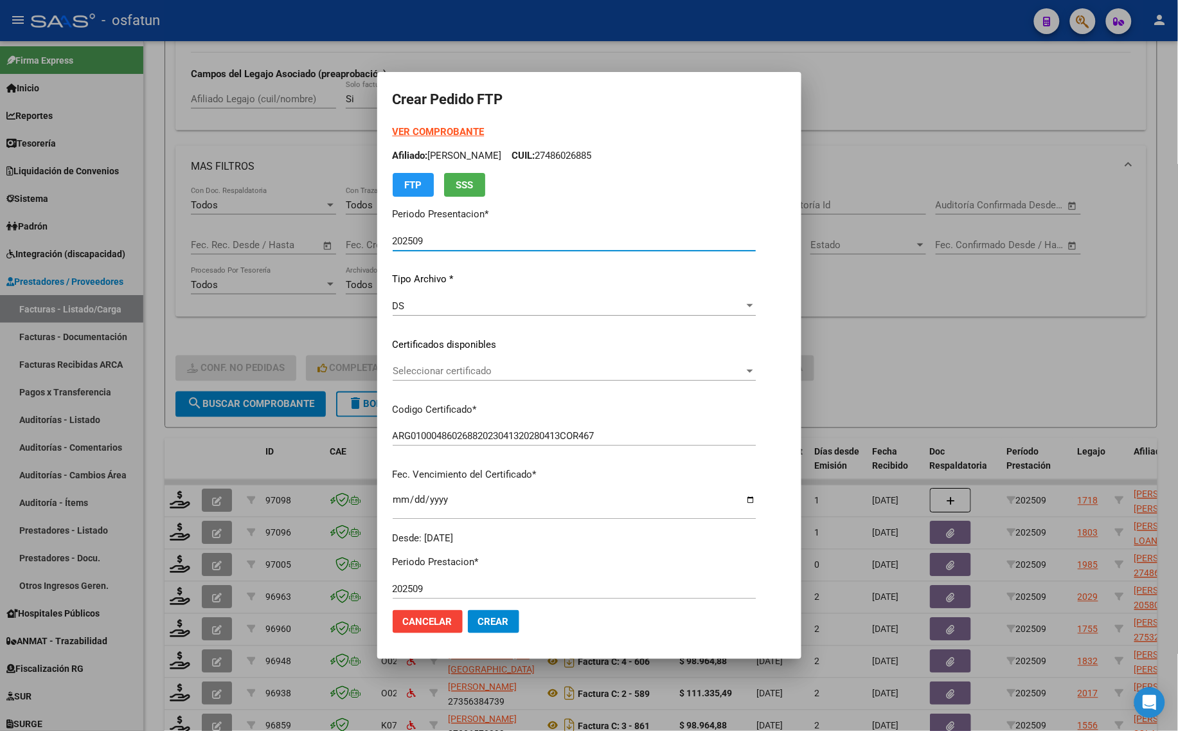
click at [416, 137] on strong "VER COMPROBANTE" at bounding box center [439, 132] width 92 height 12
click at [414, 376] on span "Seleccionar certificado" at bounding box center [569, 371] width 352 height 12
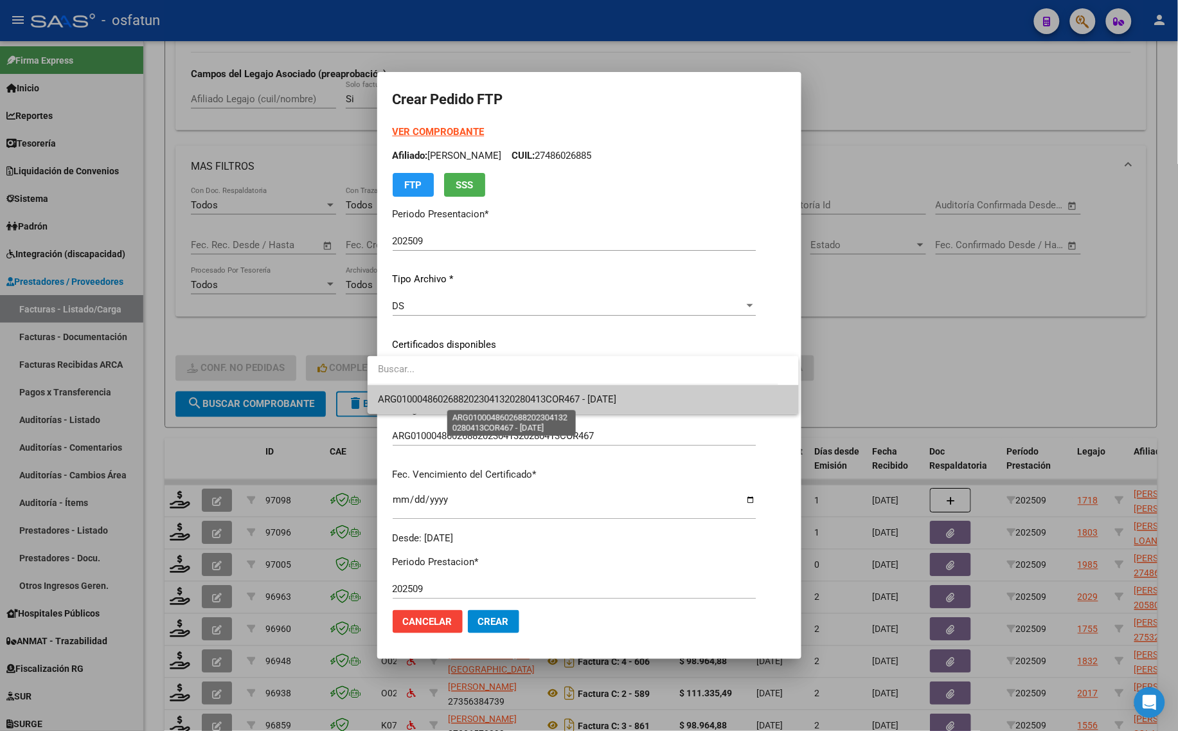
click at [402, 394] on span "ARG01000486026882023041320280413COR467 - [DATE]" at bounding box center [497, 399] width 238 height 12
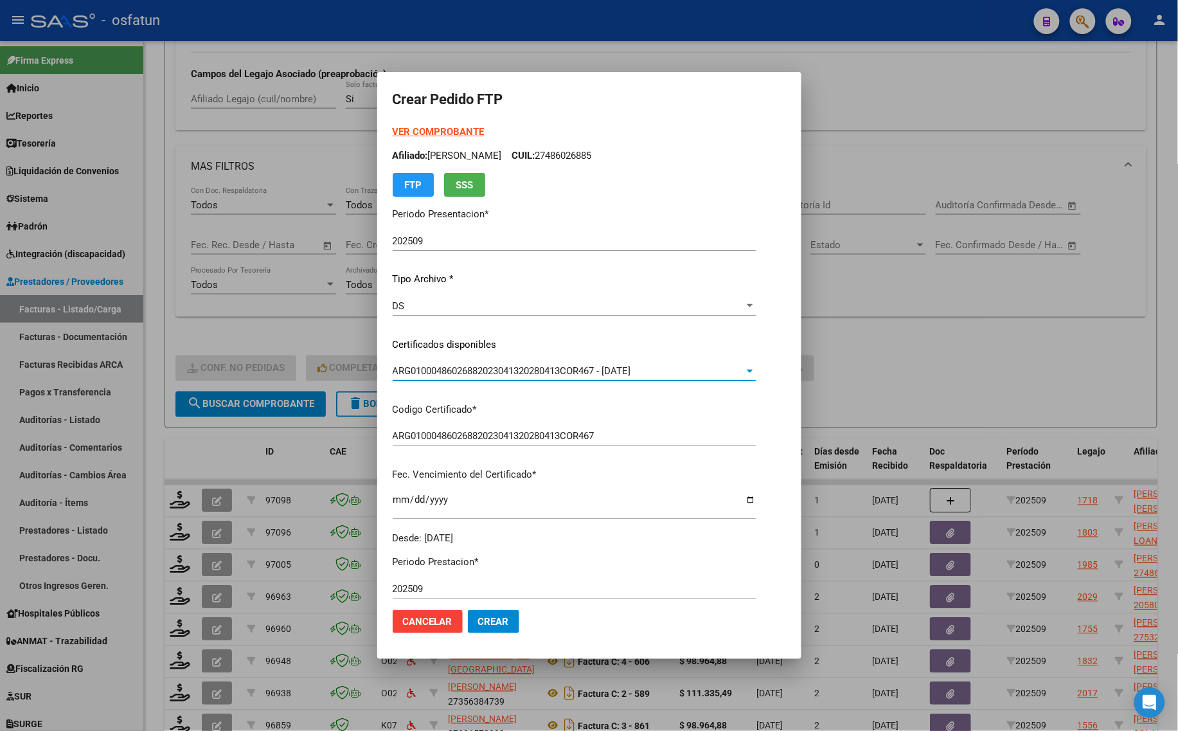
scroll to position [321, 0]
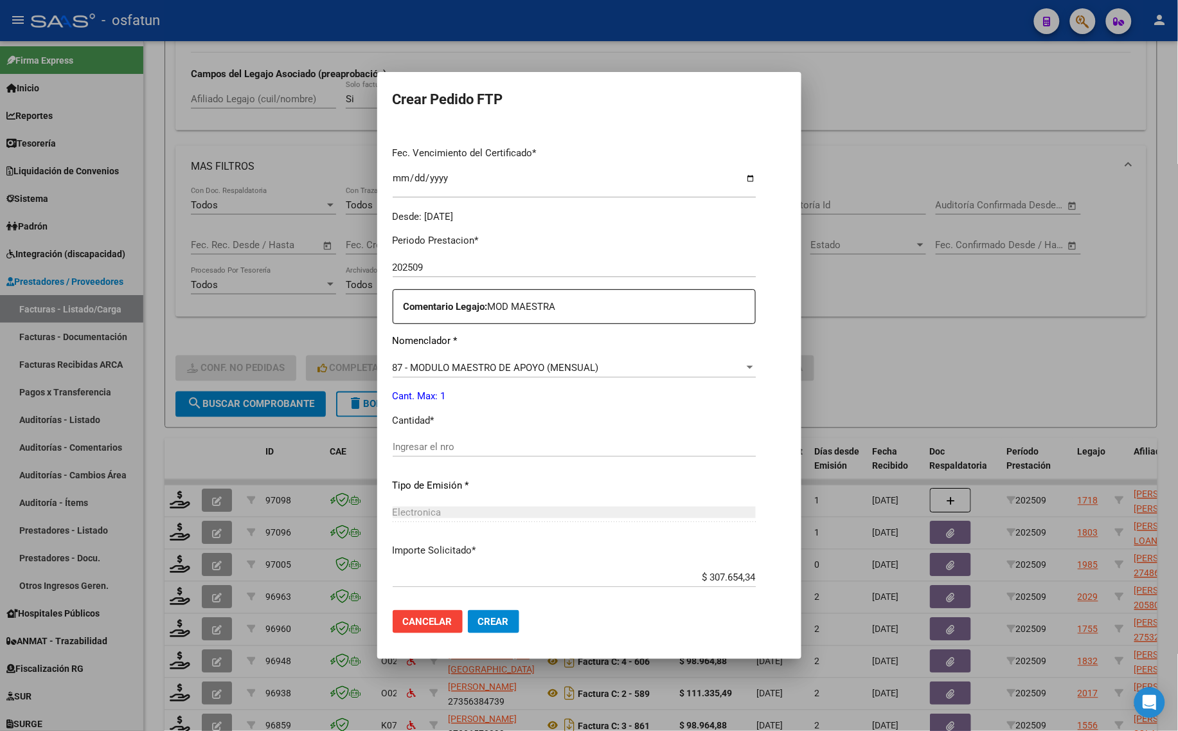
click at [406, 438] on div "Ingresar el nro" at bounding box center [574, 446] width 363 height 19
click at [418, 454] on div "Ingresar el nro" at bounding box center [574, 446] width 363 height 19
type input "1"
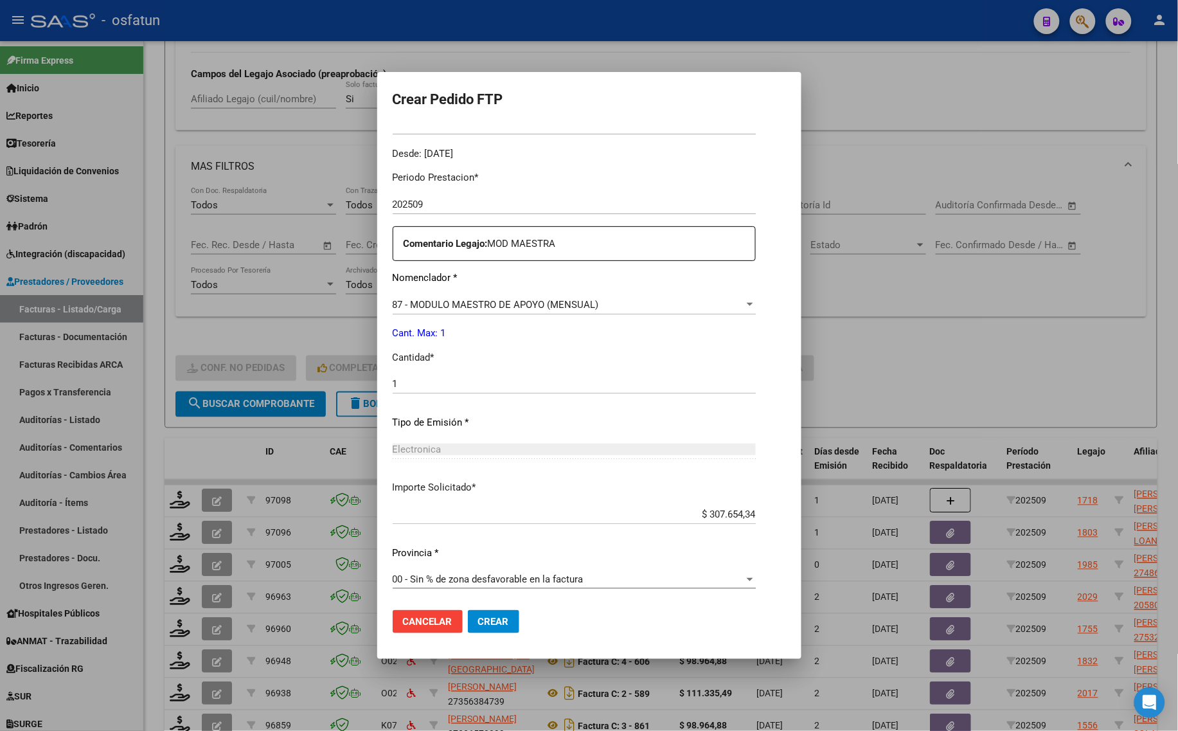
click at [485, 607] on mat-dialog-actions "Cancelar Crear" at bounding box center [589, 622] width 393 height 44
click at [494, 621] on button "Crear" at bounding box center [493, 621] width 51 height 23
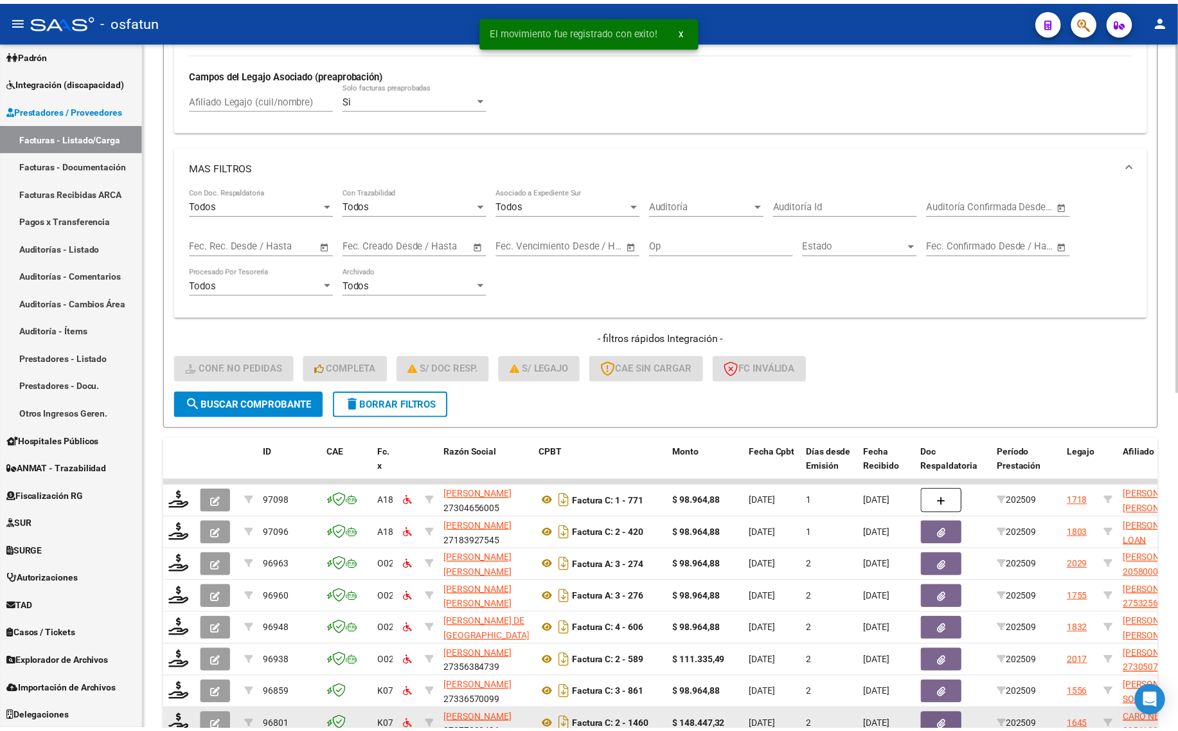
scroll to position [663, 0]
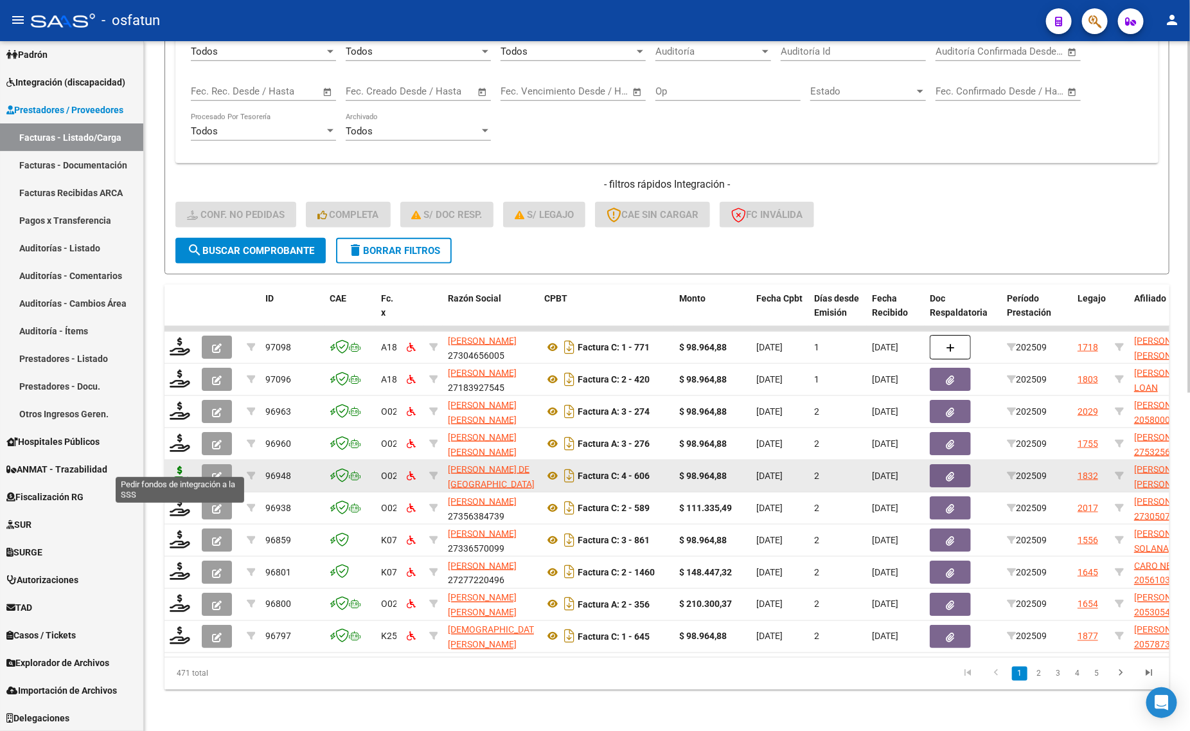
click at [182, 466] on icon at bounding box center [180, 475] width 21 height 18
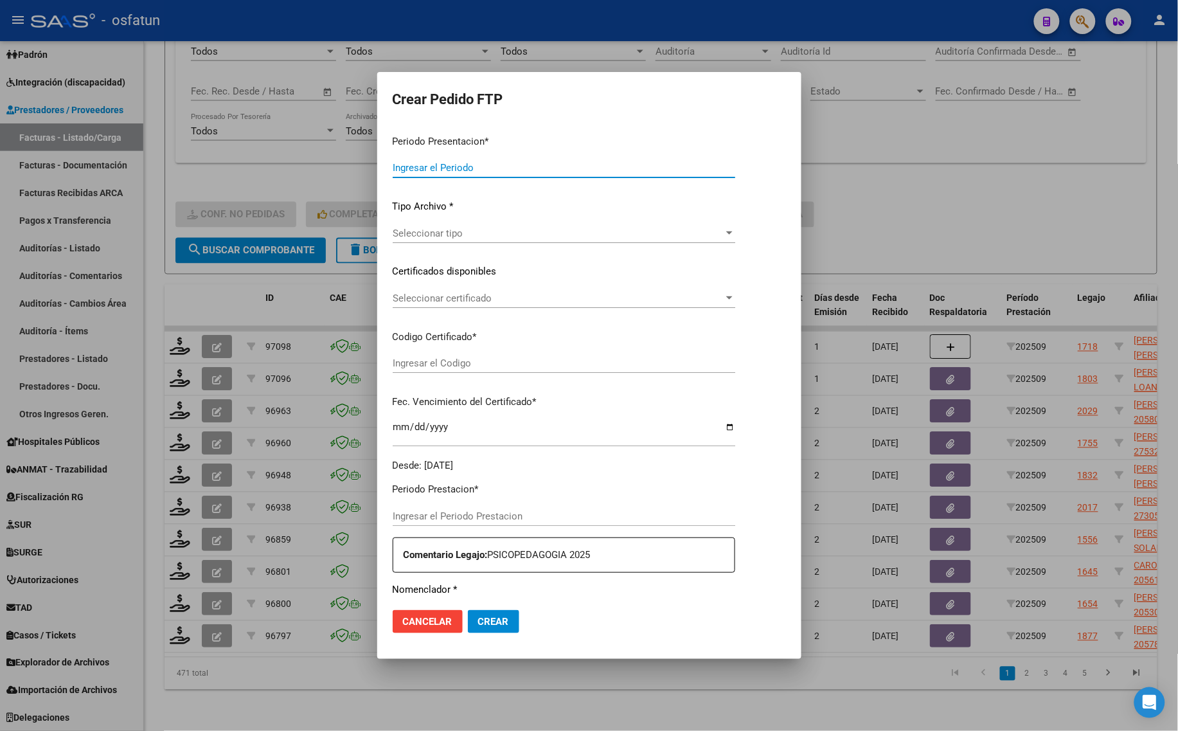
type input "202509"
type input "$ 98.964,88"
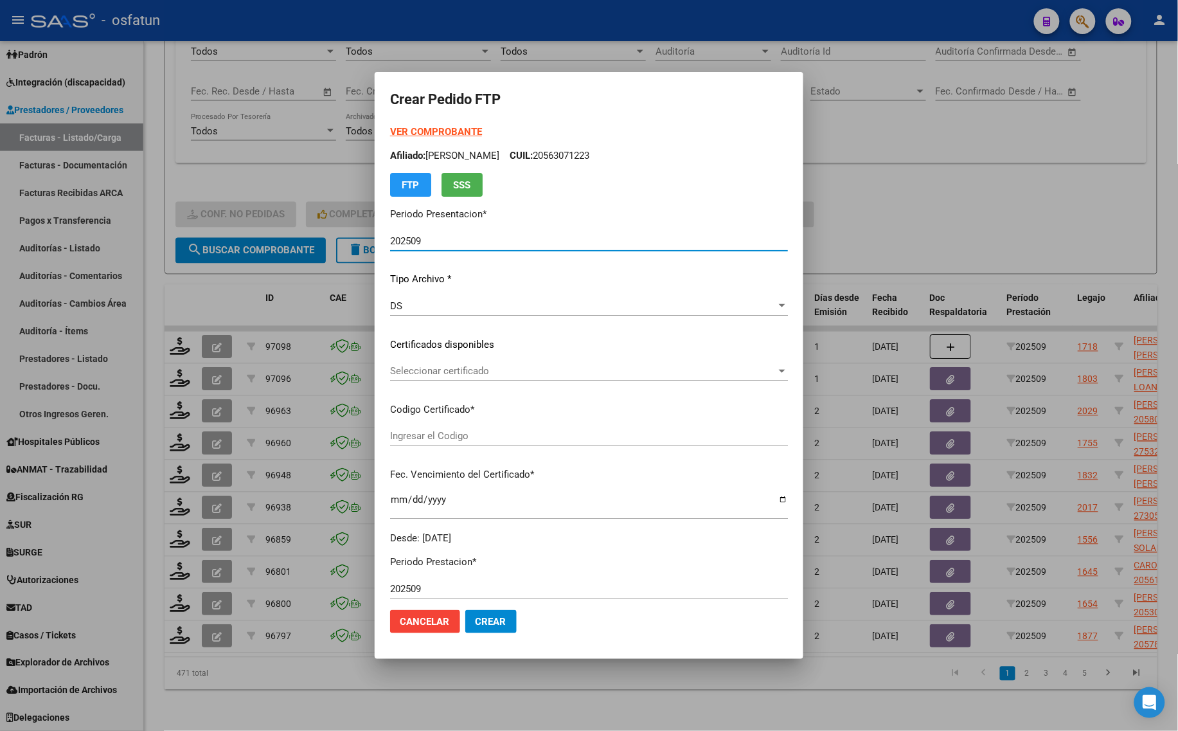
type input "ARG02000571282452022122620271226CAT242"
type input "[DATE]"
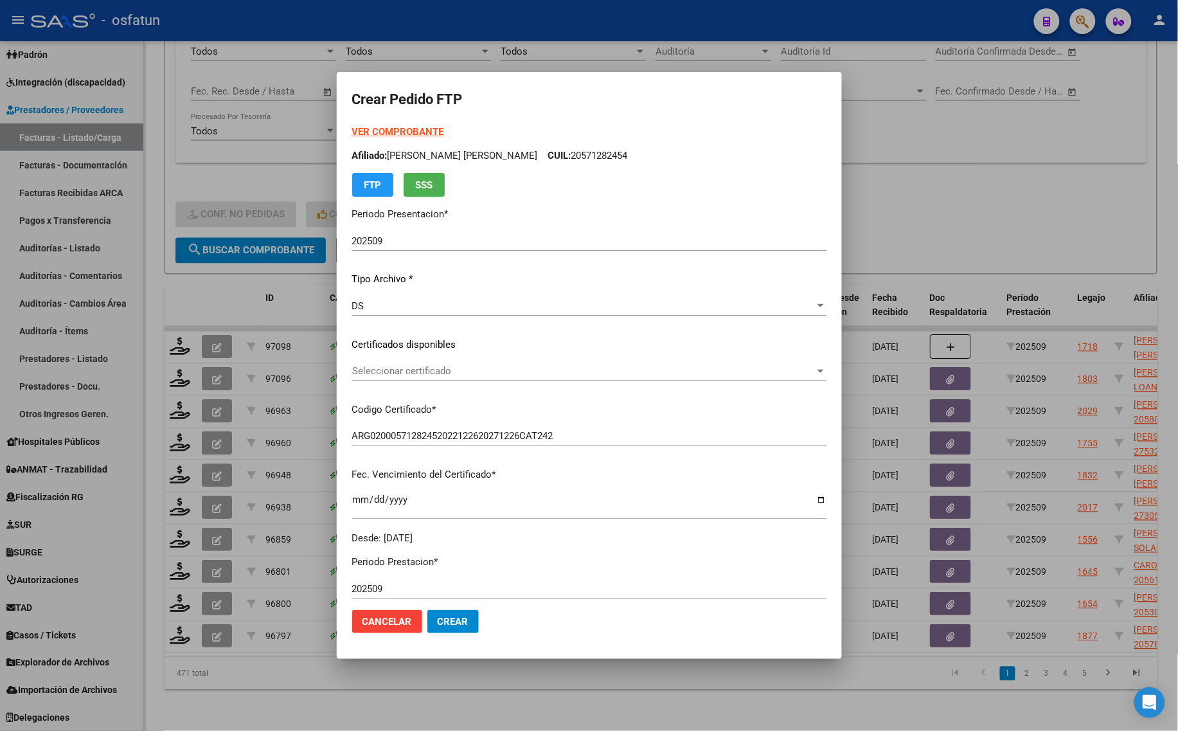
click at [400, 127] on strong "VER COMPROBANTE" at bounding box center [398, 132] width 92 height 12
click at [246, 178] on div at bounding box center [589, 365] width 1178 height 731
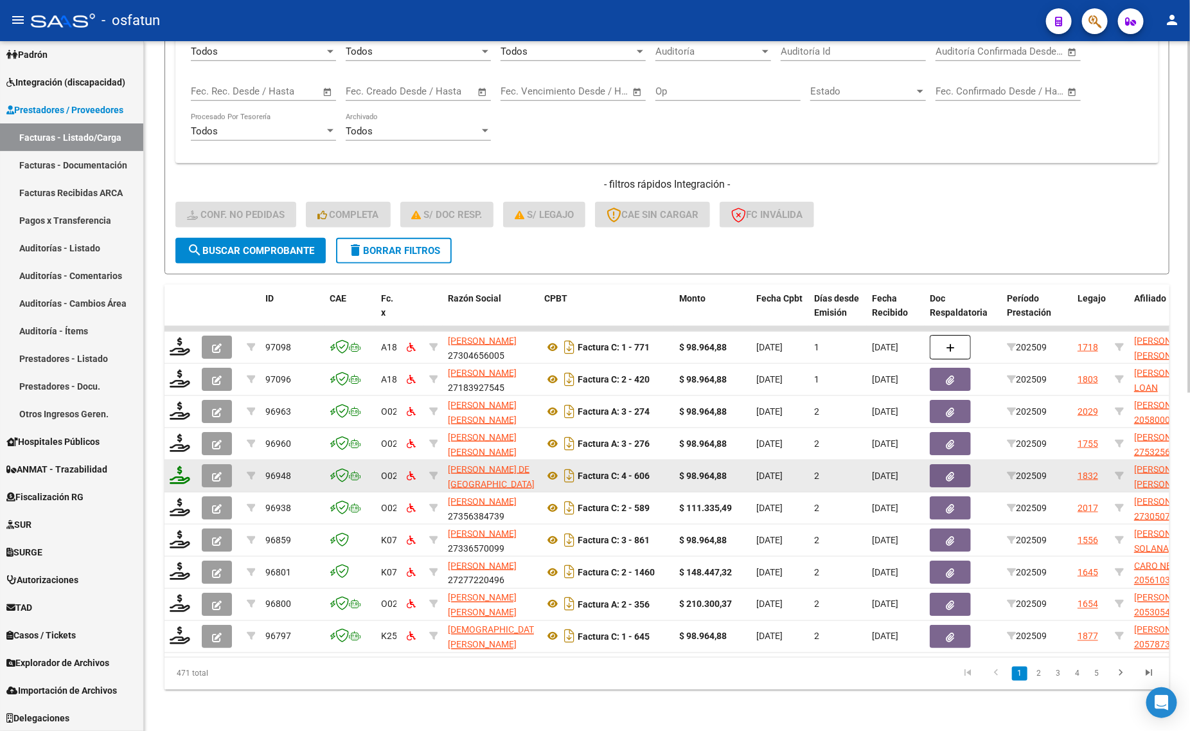
click at [181, 470] on icon at bounding box center [180, 475] width 21 height 18
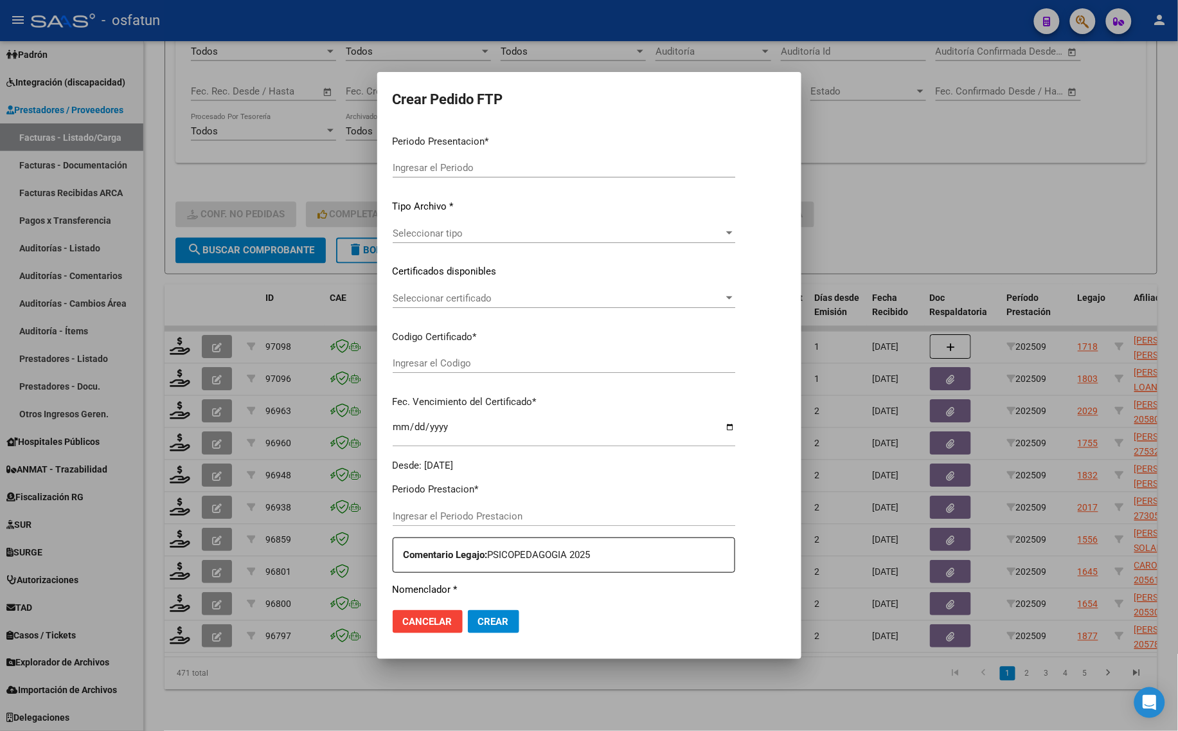
type input "202509"
type input "$ 98.964,88"
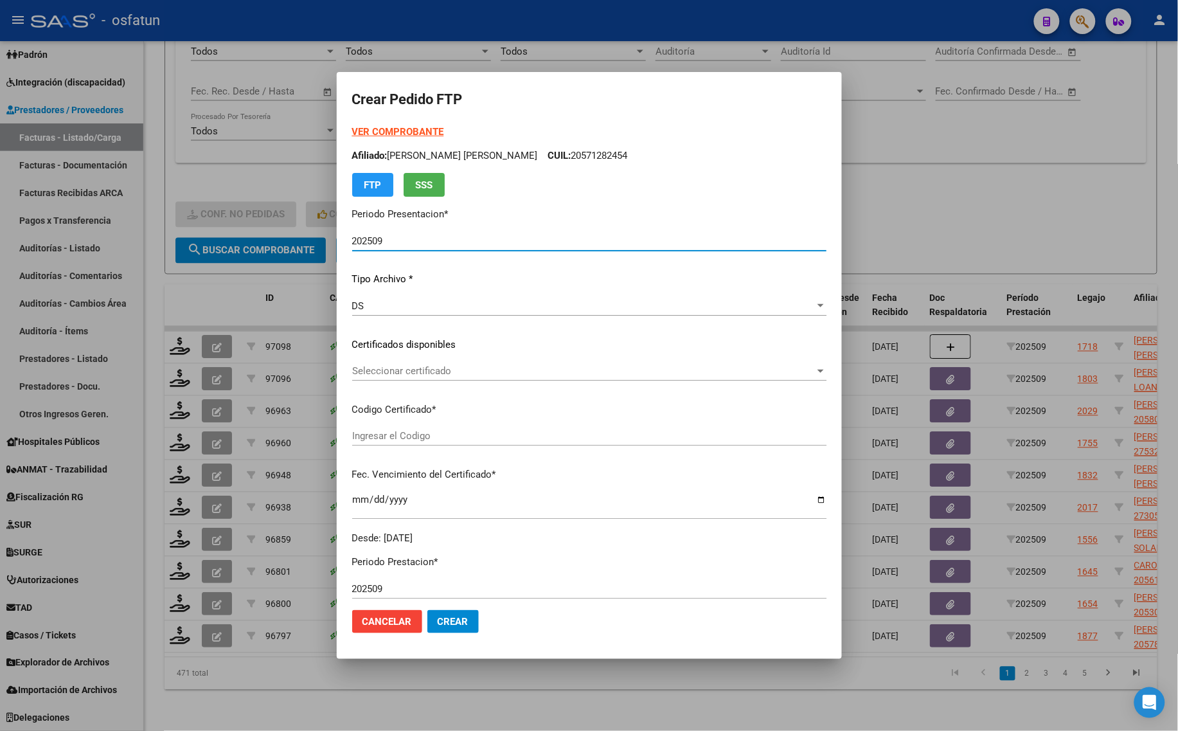
type input "ARG02000571282452022122620271226CAT242"
type input "[DATE]"
click at [378, 132] on strong "VER COMPROBANTE" at bounding box center [398, 132] width 92 height 12
click at [390, 357] on div "VER COMPROBANTE ARCA Padrón Afiliado: [PERSON_NAME] [PERSON_NAME] CUIL: 2057128…" at bounding box center [589, 335] width 474 height 420
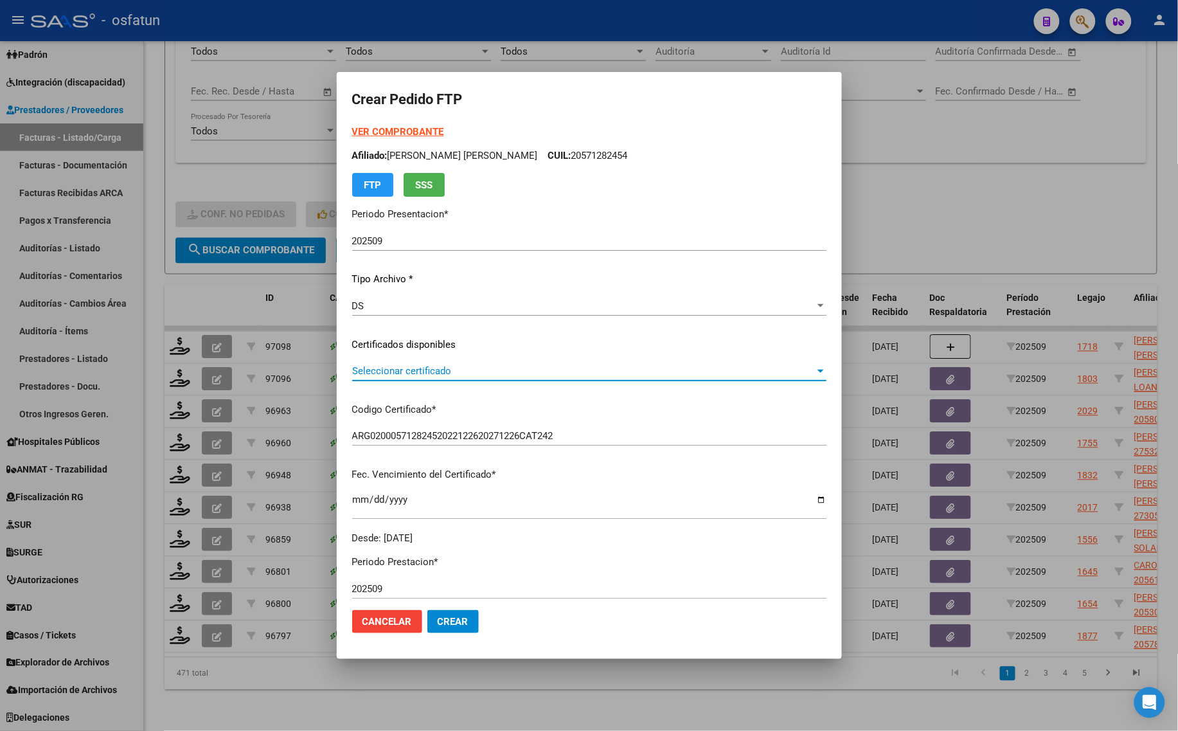
click at [387, 376] on span "Seleccionar certificado" at bounding box center [583, 371] width 463 height 12
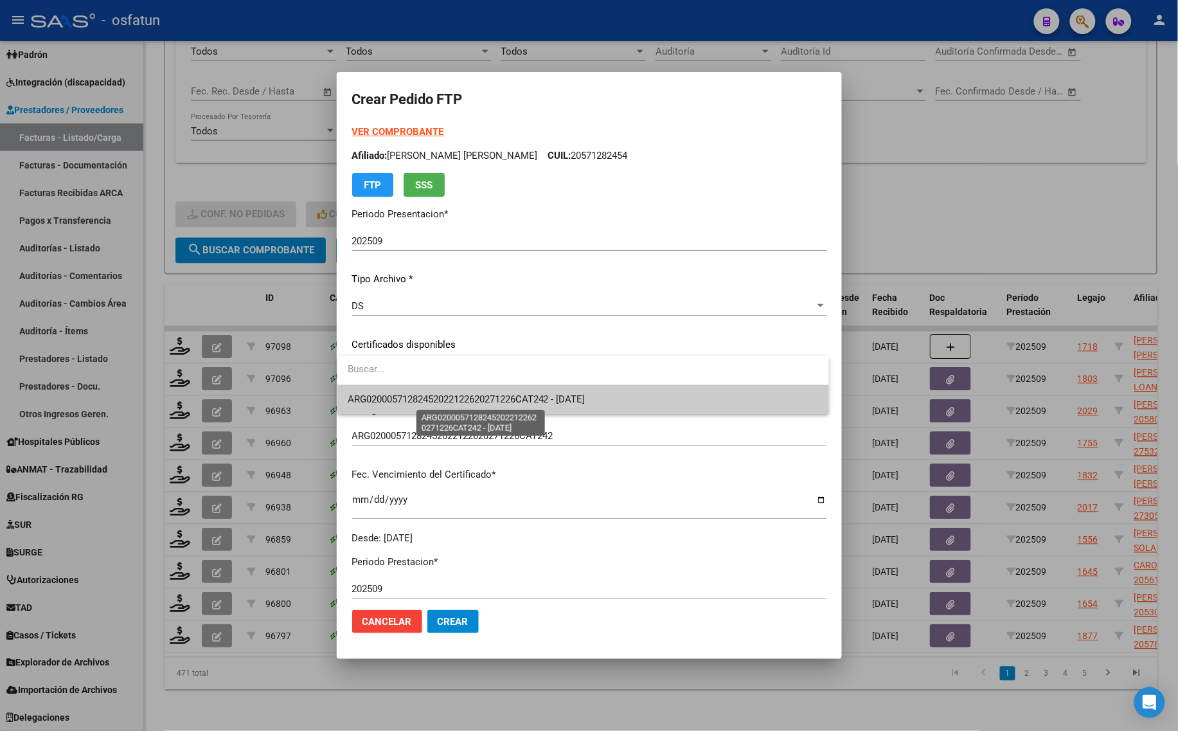
click at [386, 397] on span "ARG02000571282452022122620271226CAT242 - [DATE]" at bounding box center [467, 399] width 238 height 12
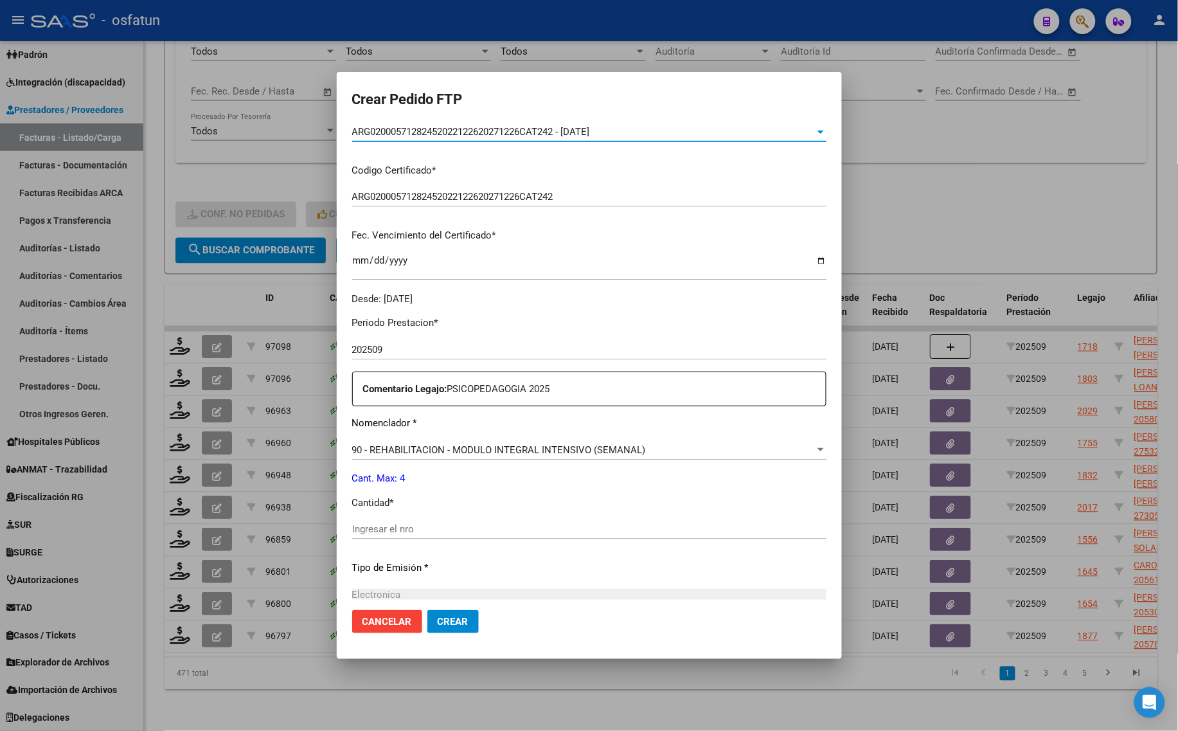
scroll to position [241, 0]
click at [381, 529] on input "Ingresar el nro" at bounding box center [589, 527] width 474 height 12
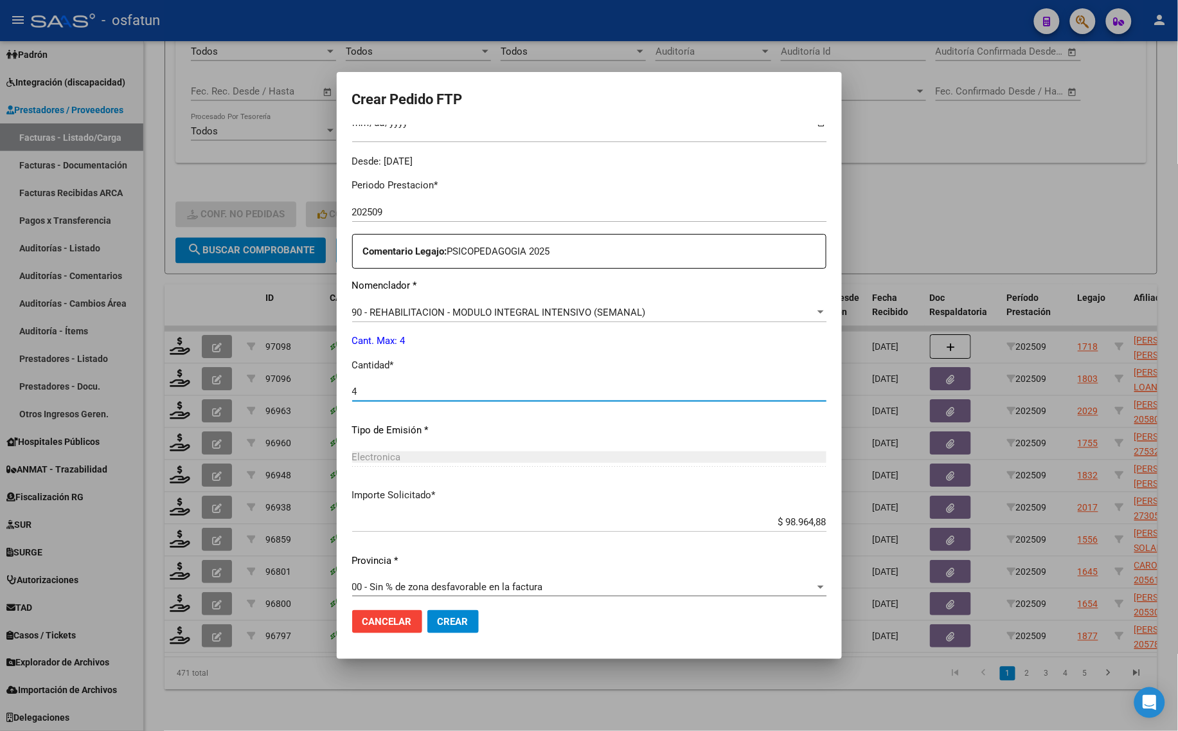
scroll to position [384, 0]
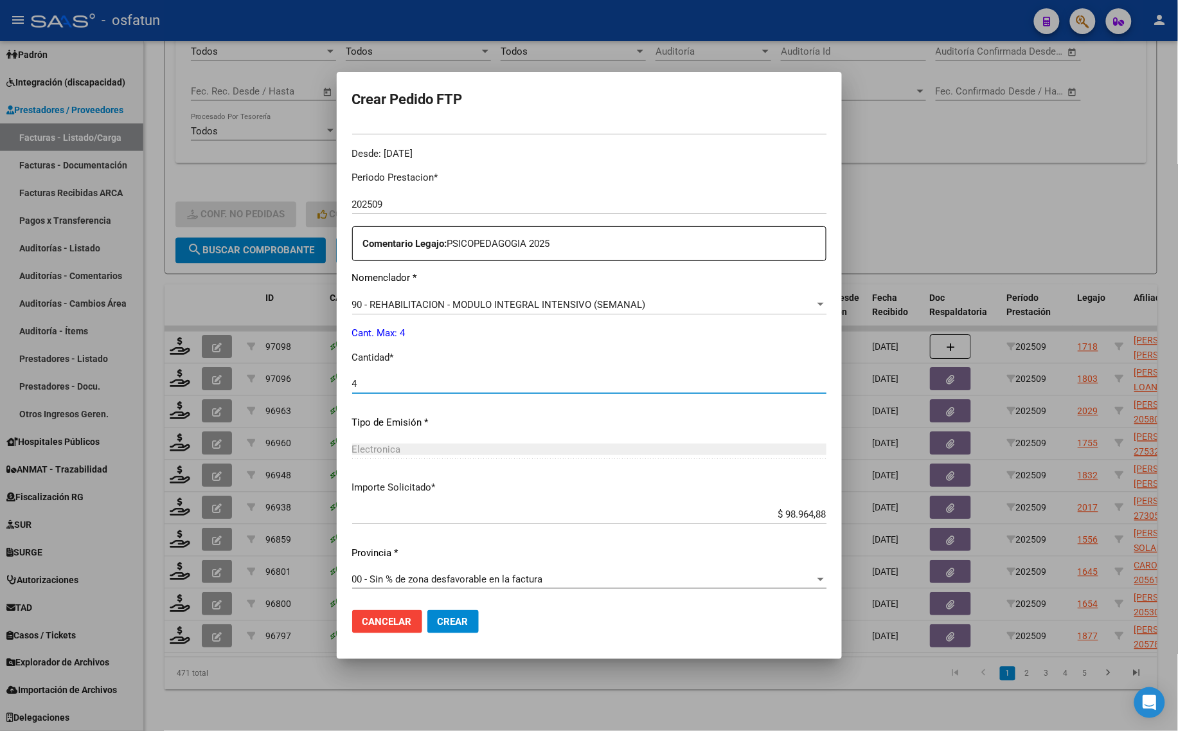
type input "4"
click at [440, 621] on span "Crear" at bounding box center [453, 622] width 31 height 12
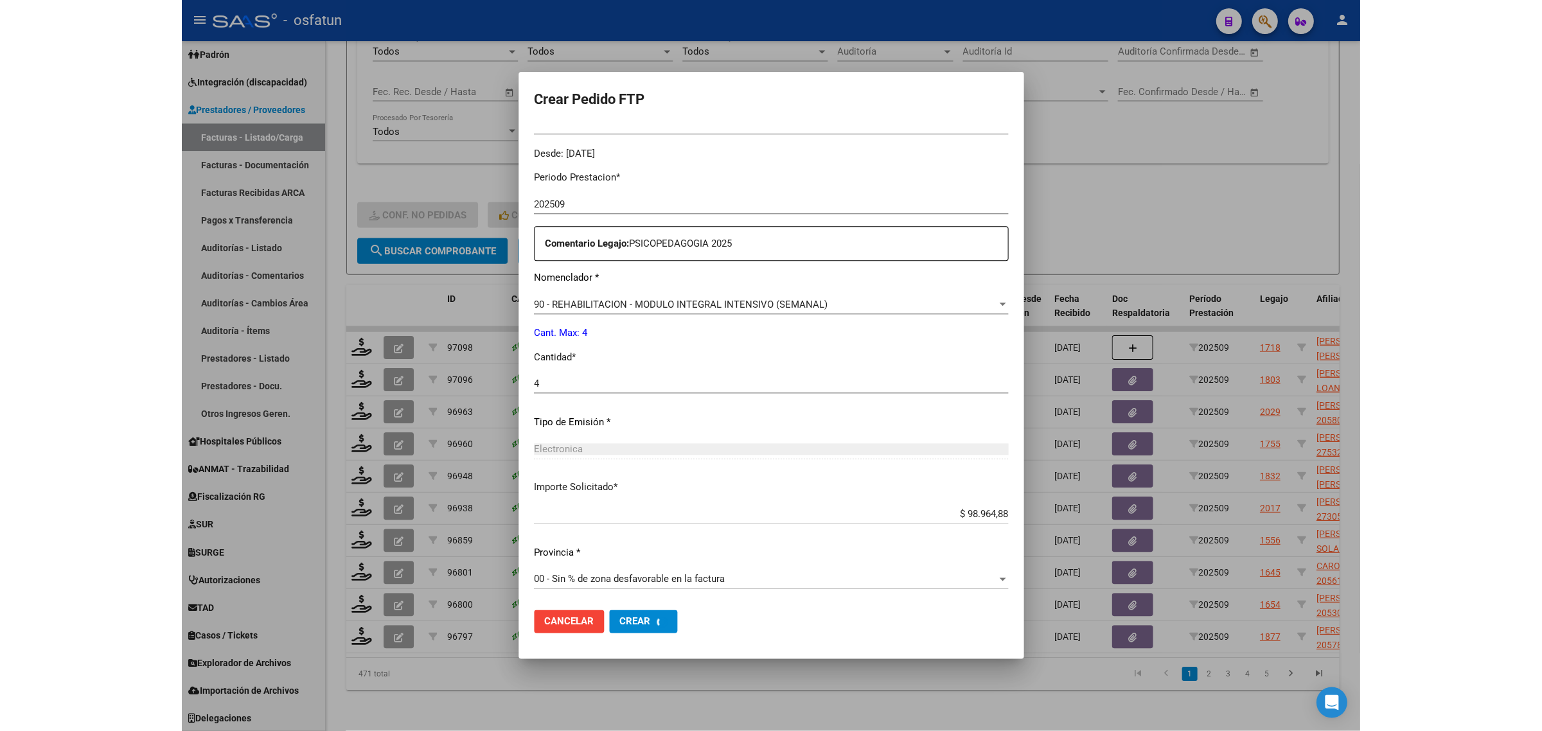
scroll to position [0, 0]
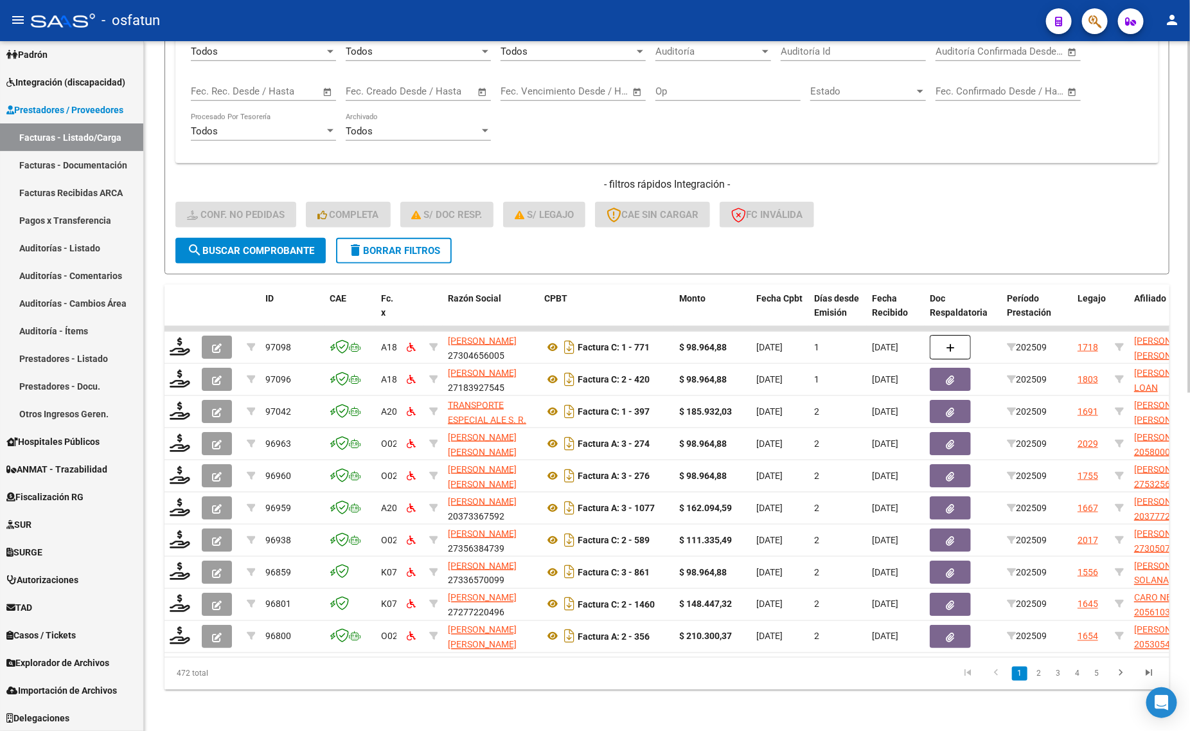
click at [807, 180] on h4 "- filtros rápidos Integración -" at bounding box center [666, 184] width 983 height 14
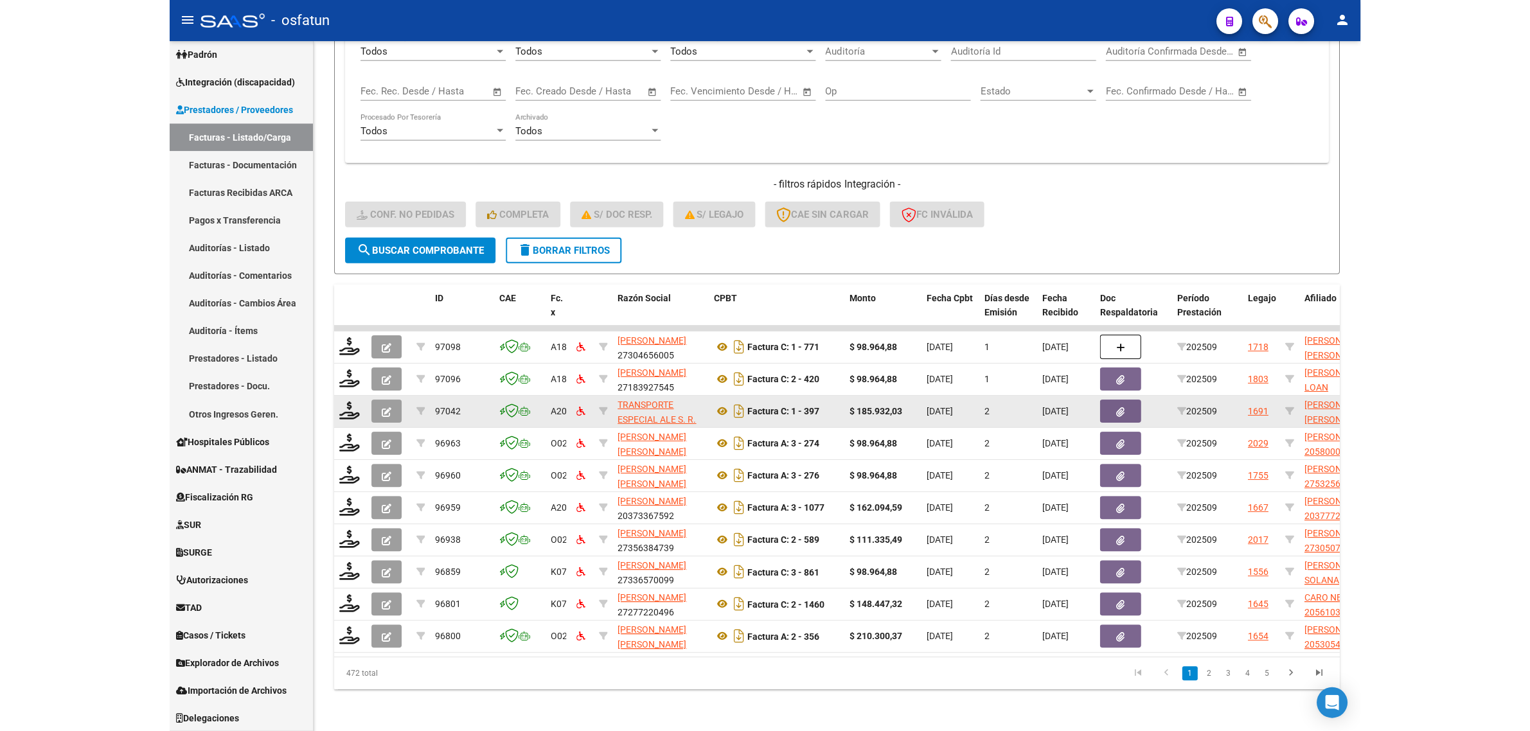
scroll to position [171, 0]
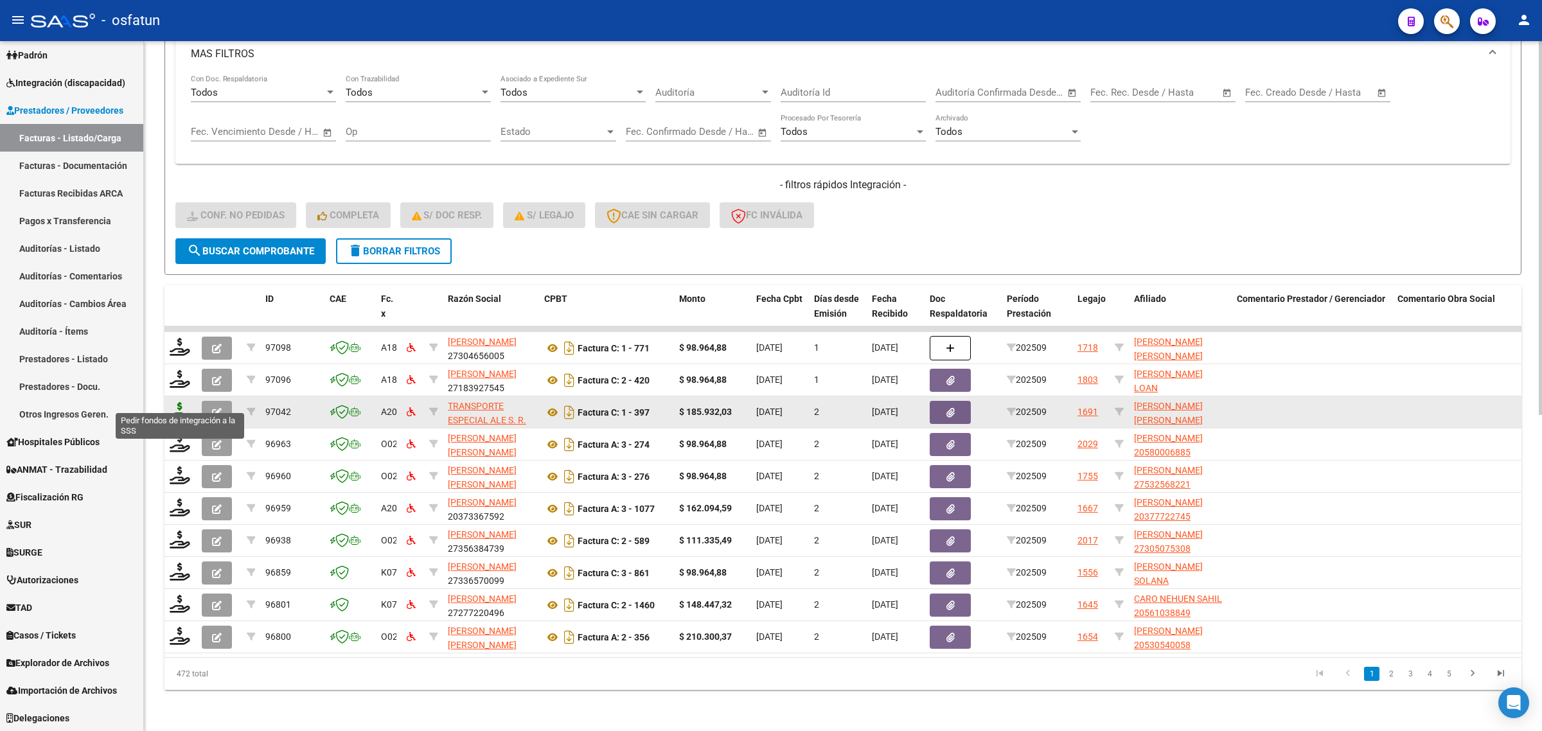
click at [177, 402] on icon at bounding box center [180, 411] width 21 height 18
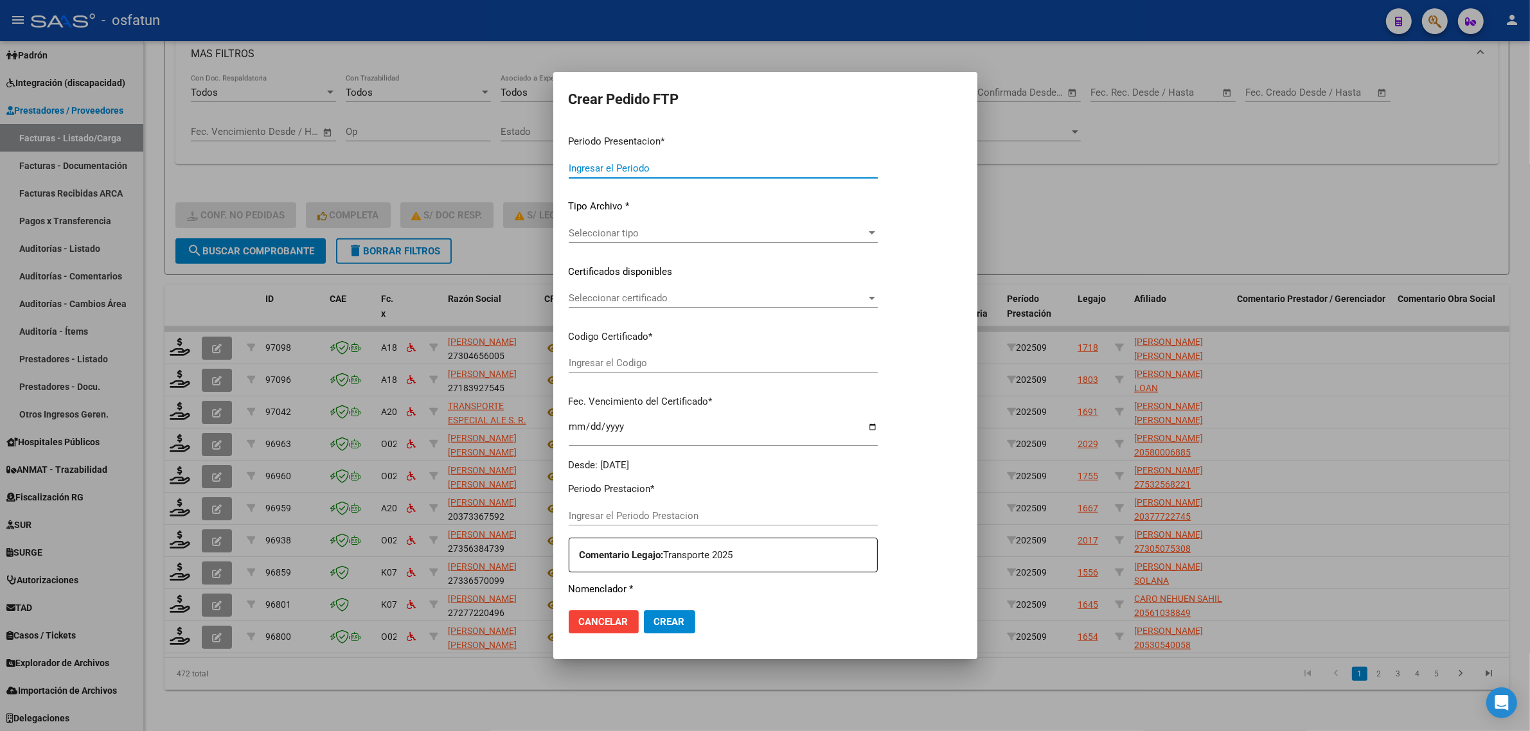
type input "202509"
type input "$ 185.932,03"
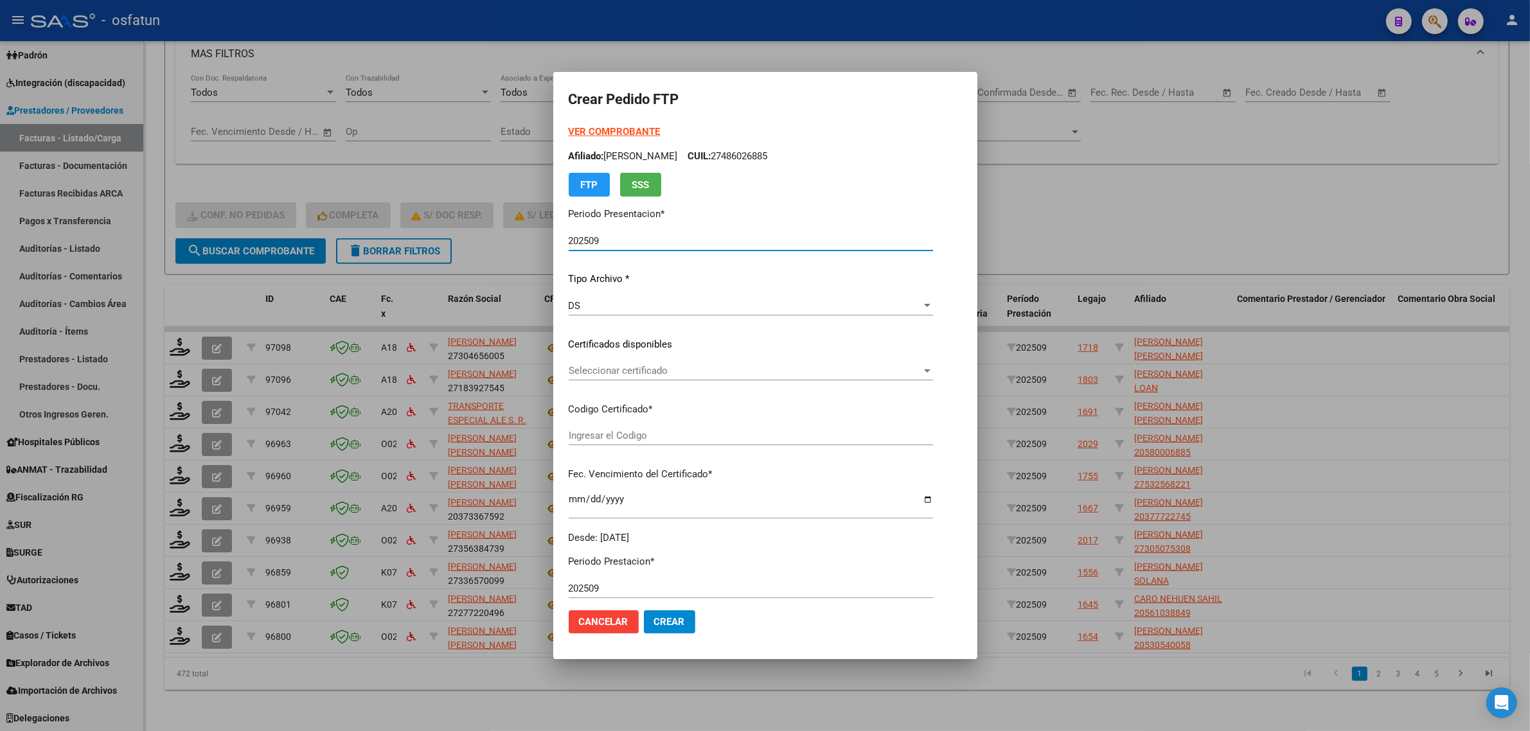
type input "ARG02000482528502022062420320624SFE168"
type input "[DATE]"
click at [589, 129] on strong "VER COMPROBANTE" at bounding box center [615, 132] width 92 height 12
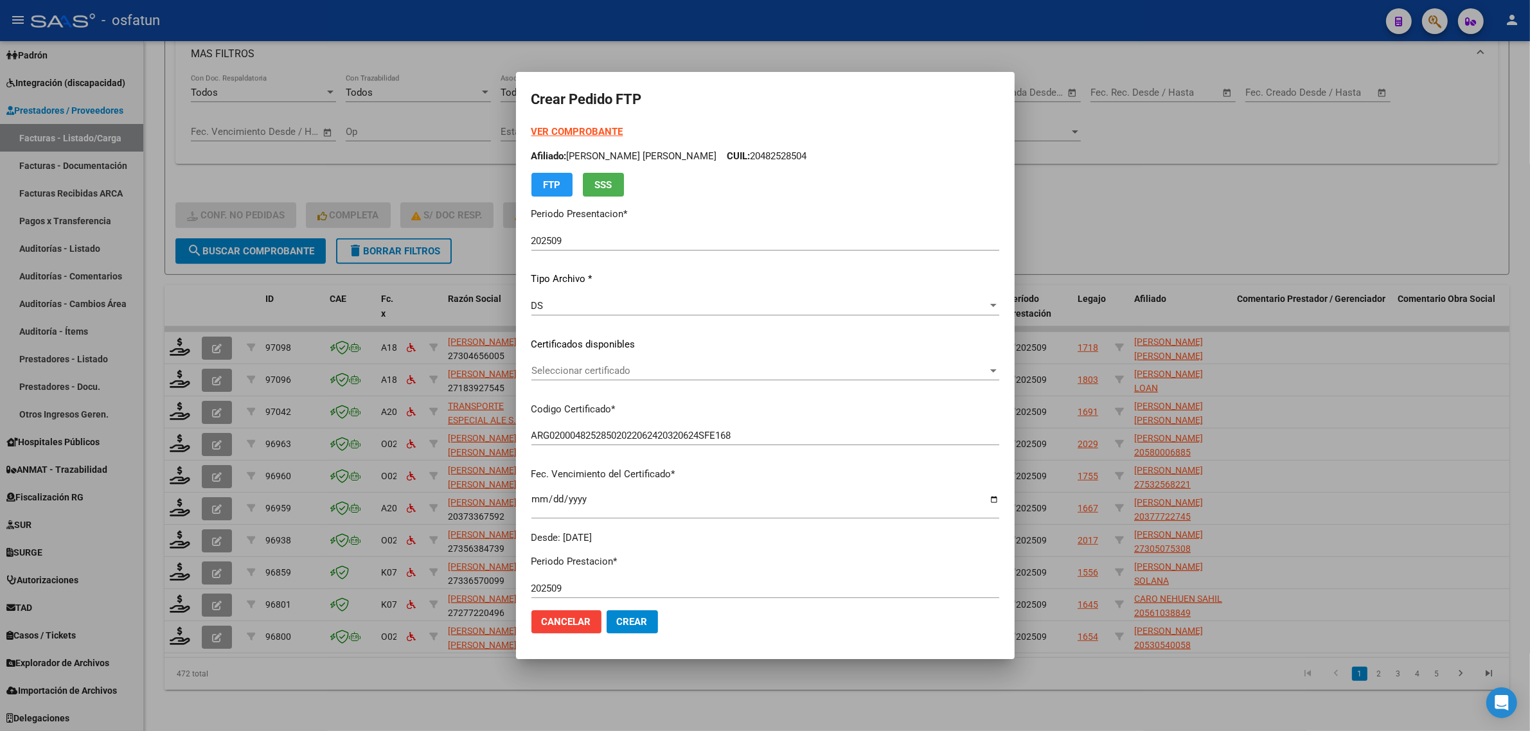
click at [583, 341] on p "Certificados disponibles" at bounding box center [765, 344] width 468 height 15
click at [580, 371] on span "Seleccionar certificado" at bounding box center [759, 371] width 456 height 12
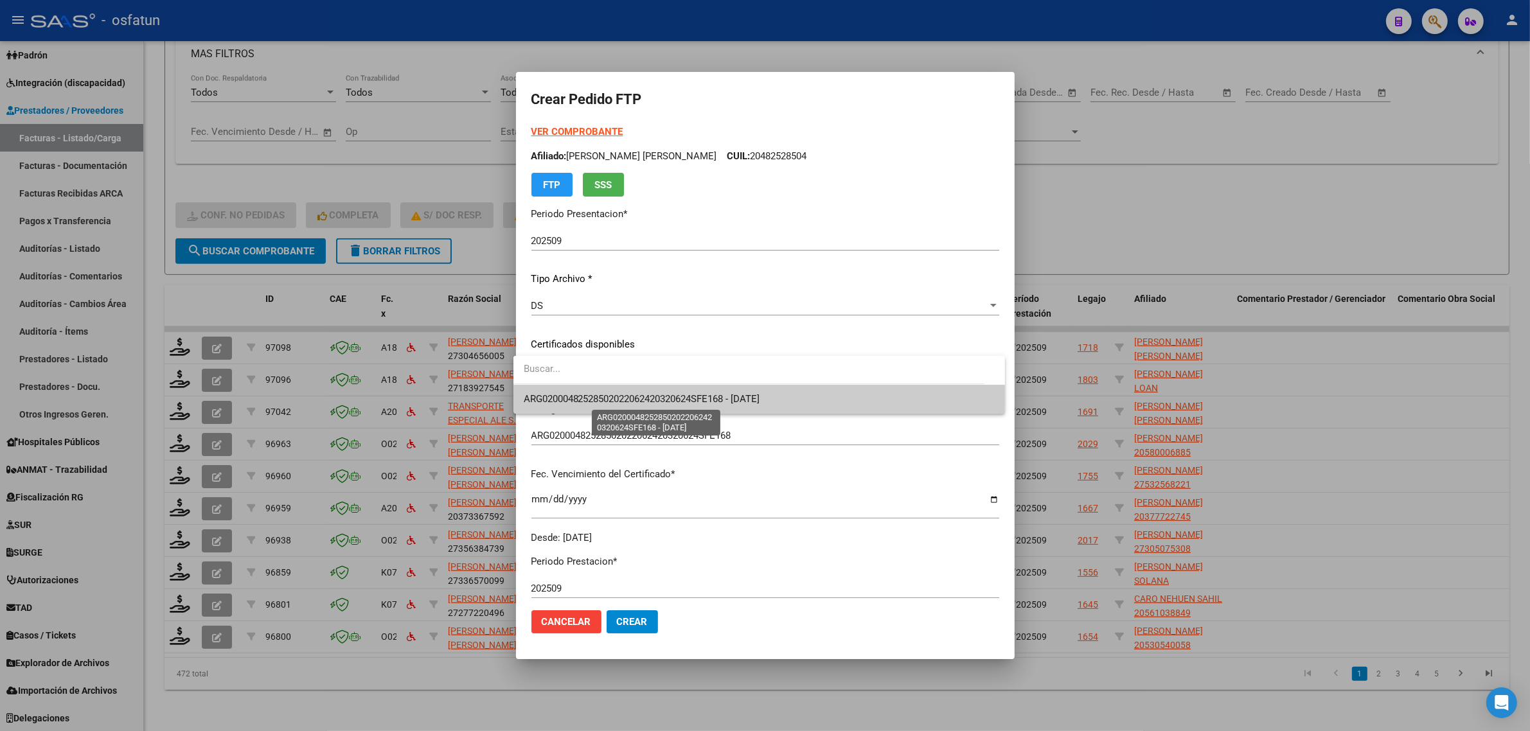
click at [572, 405] on span "ARG02000482528502022062420320624SFE168 - [DATE]" at bounding box center [642, 399] width 236 height 12
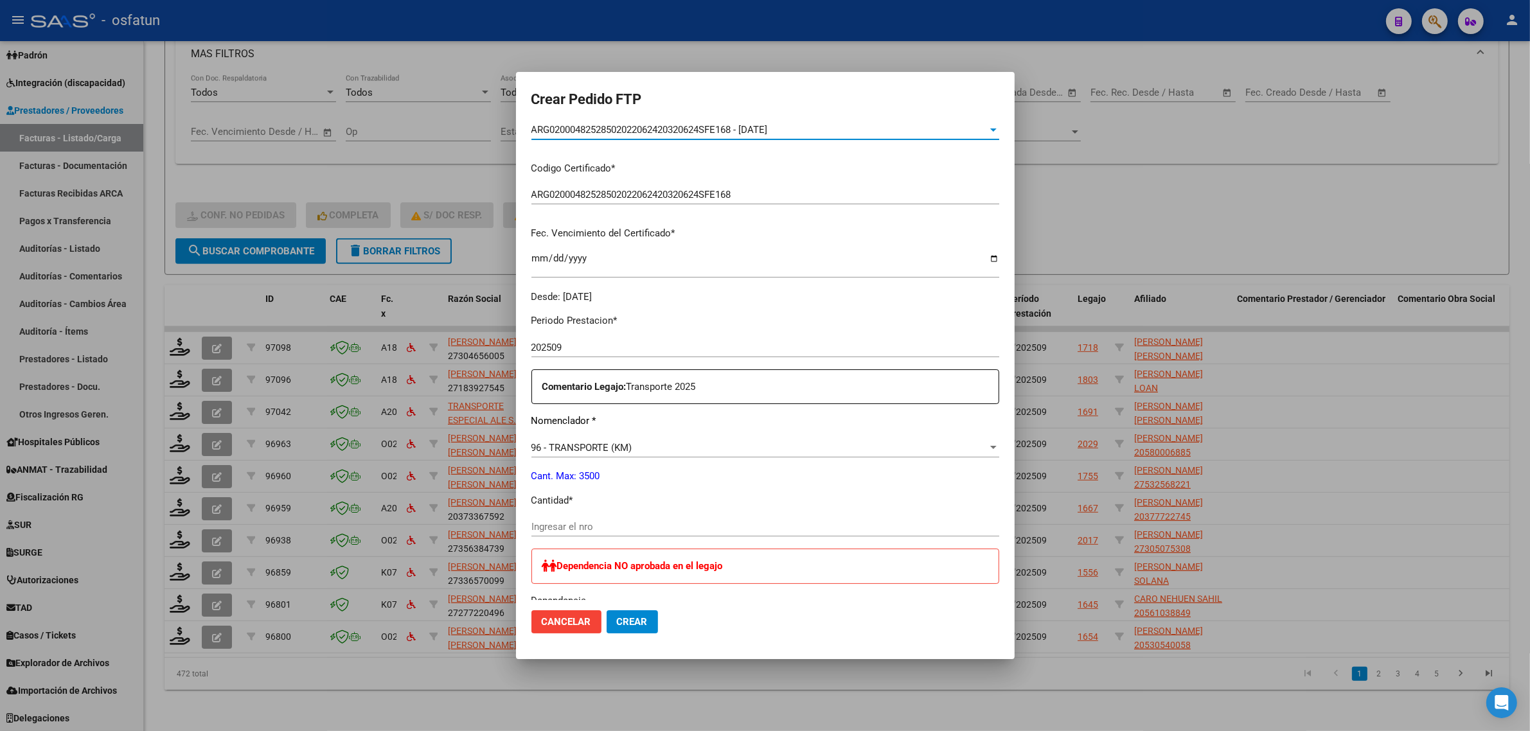
scroll to position [0, 0]
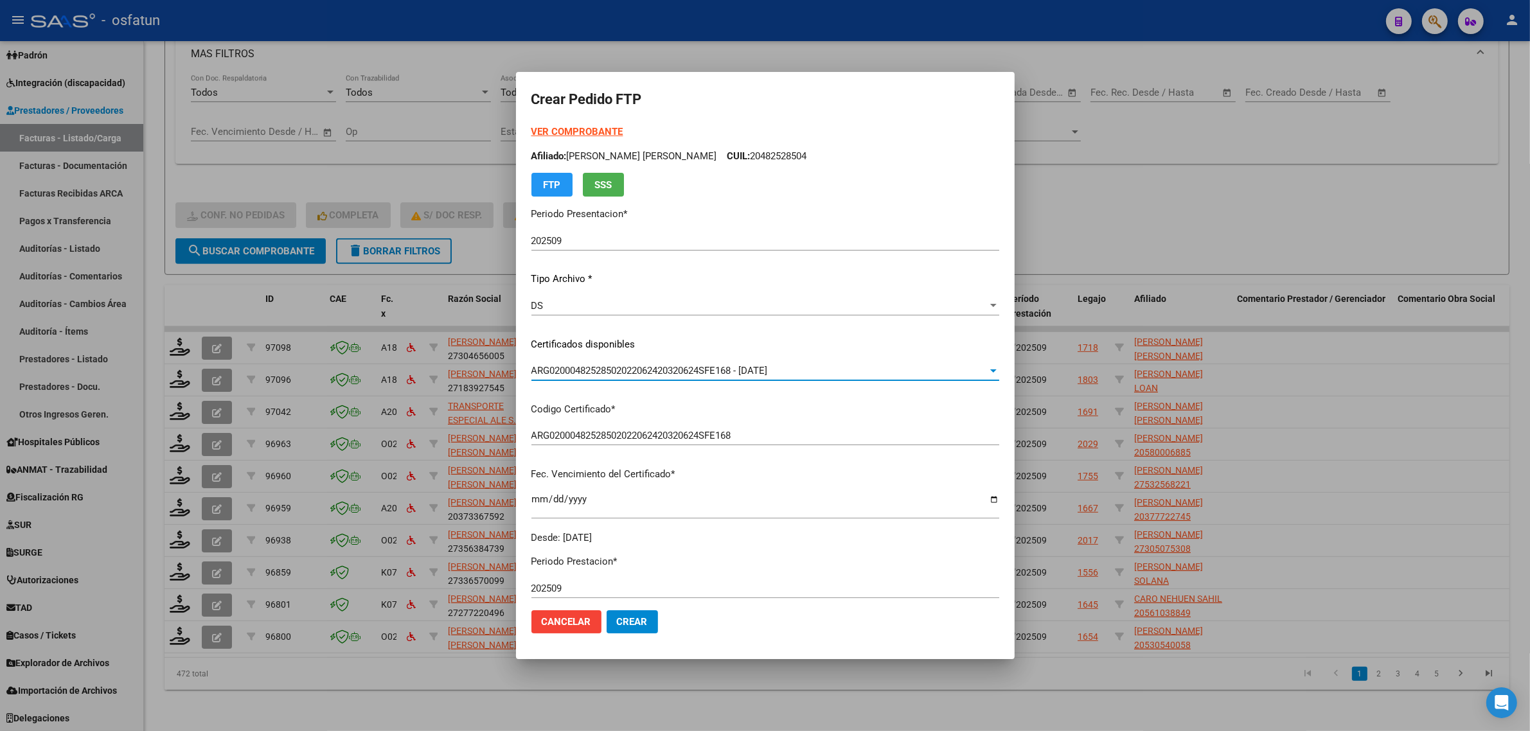
click at [571, 130] on strong "VER COMPROBANTE" at bounding box center [577, 132] width 92 height 12
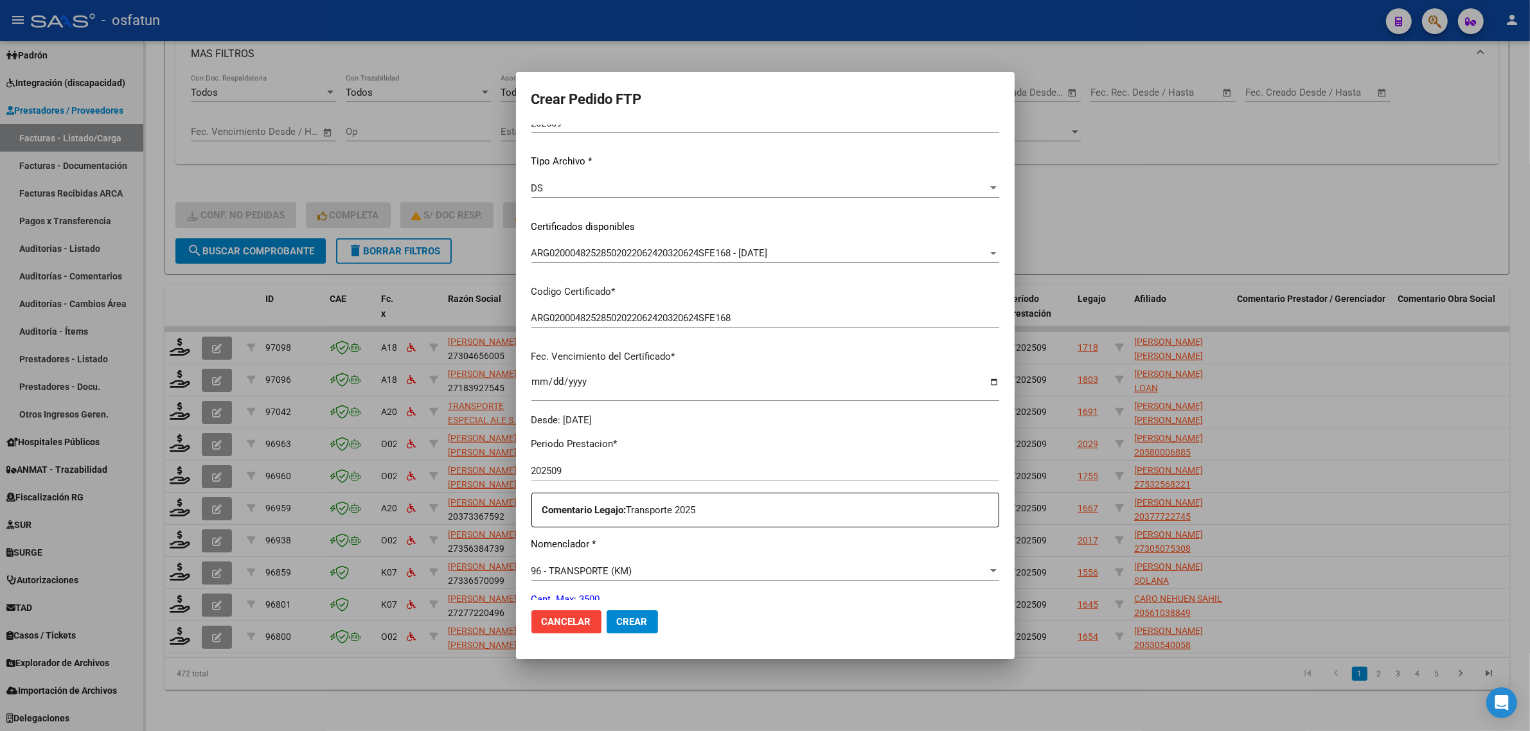
scroll to position [241, 0]
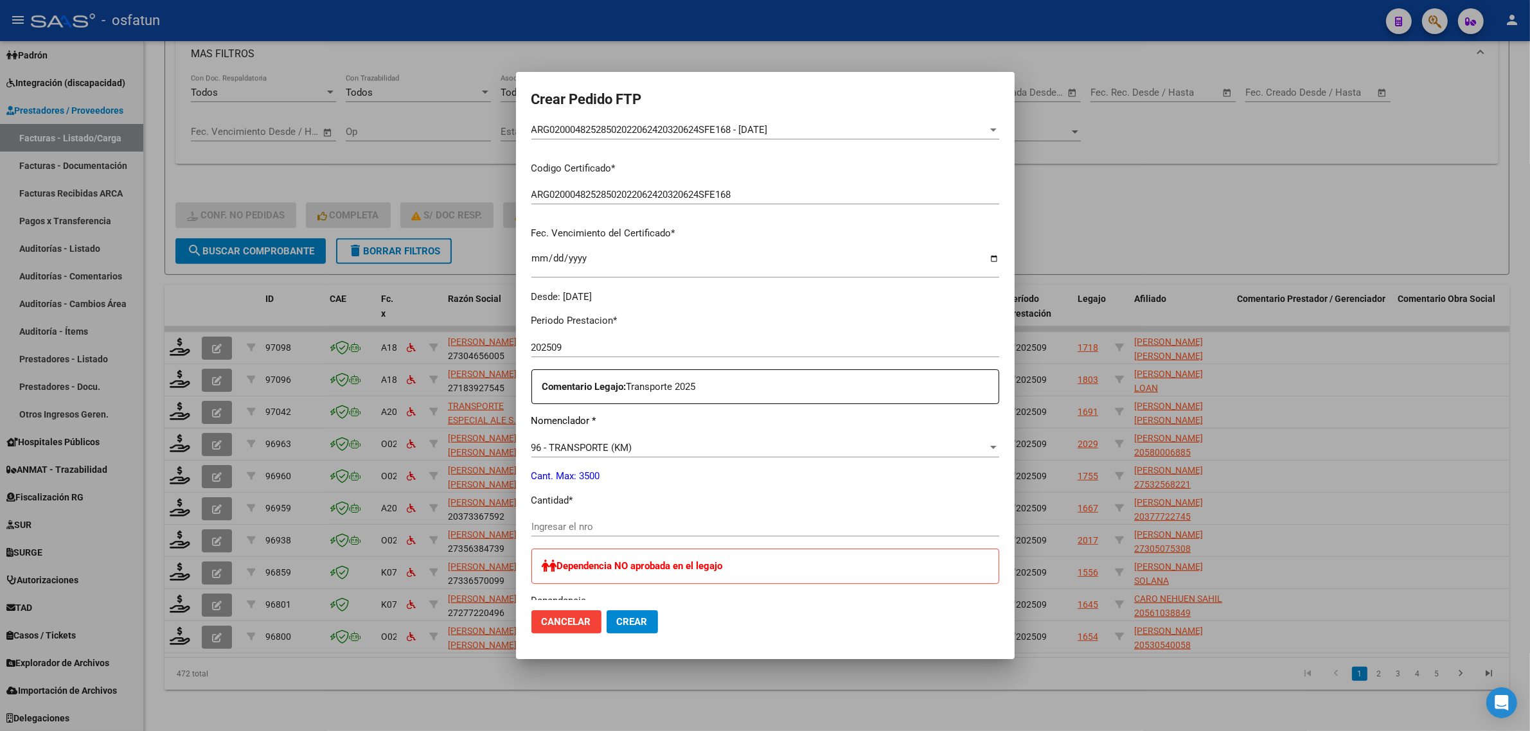
click at [603, 521] on input "Ingresar el nro" at bounding box center [765, 527] width 468 height 12
type input "343"
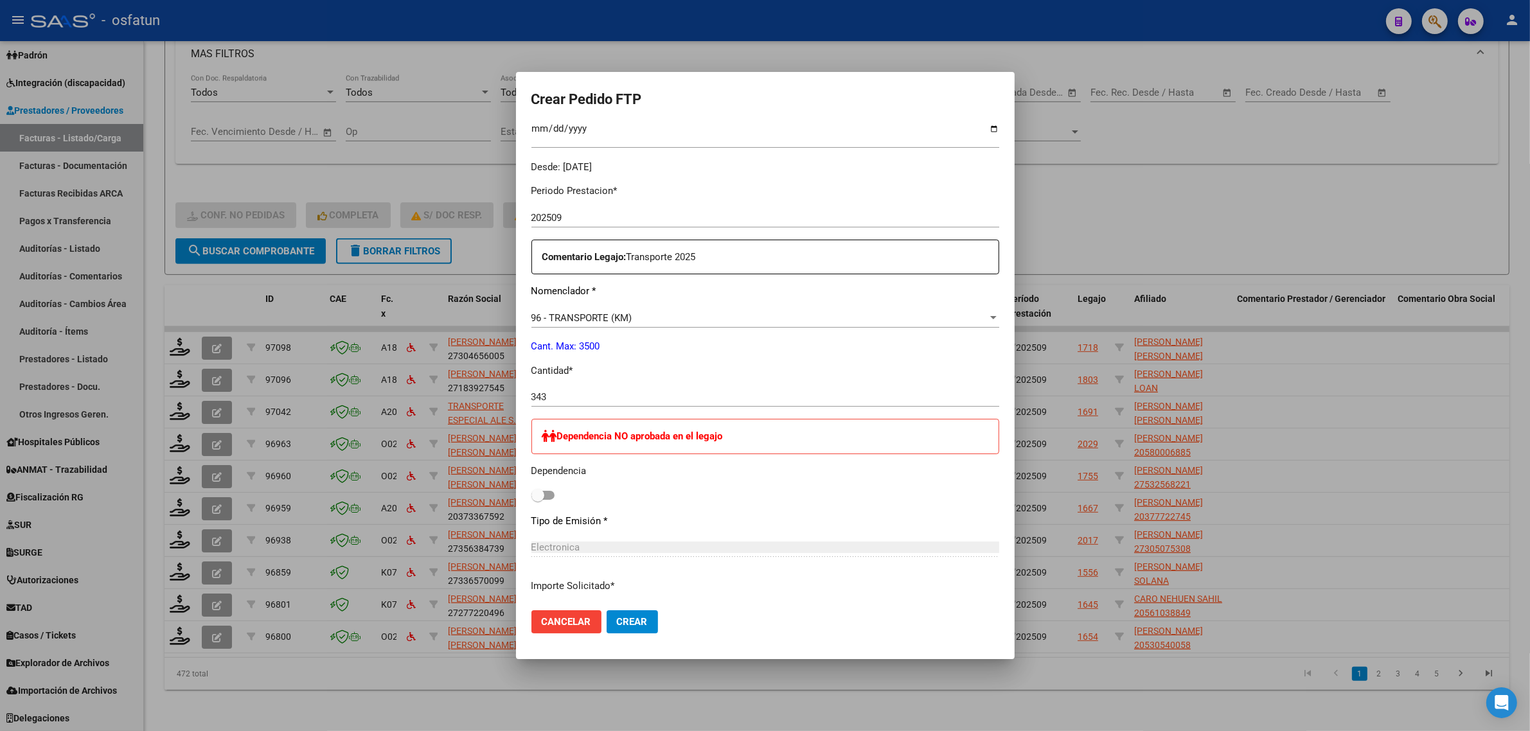
scroll to position [562, 0]
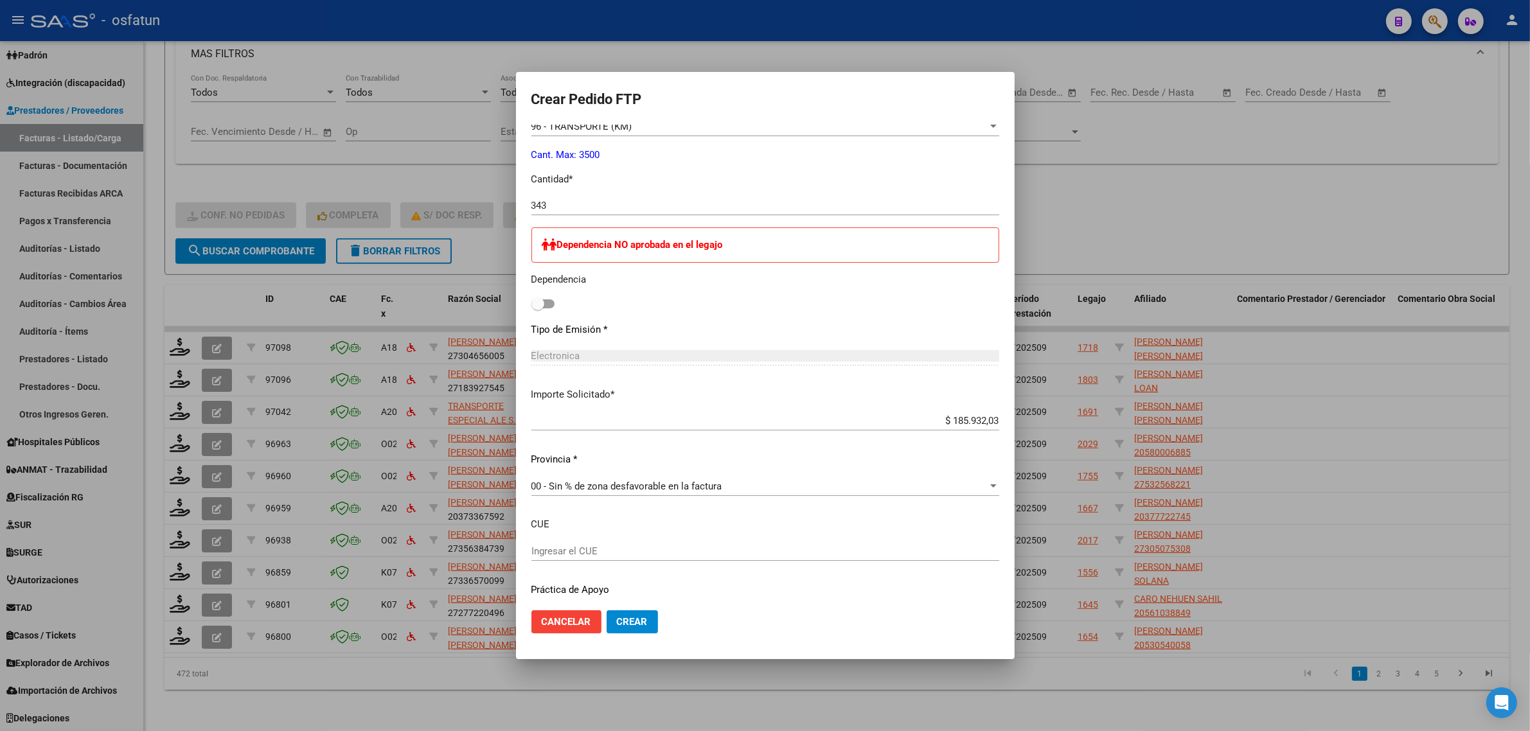
click at [628, 643] on mat-dialog-actions "Cancelar Crear" at bounding box center [765, 622] width 468 height 44
click at [625, 630] on button "Crear" at bounding box center [632, 621] width 51 height 23
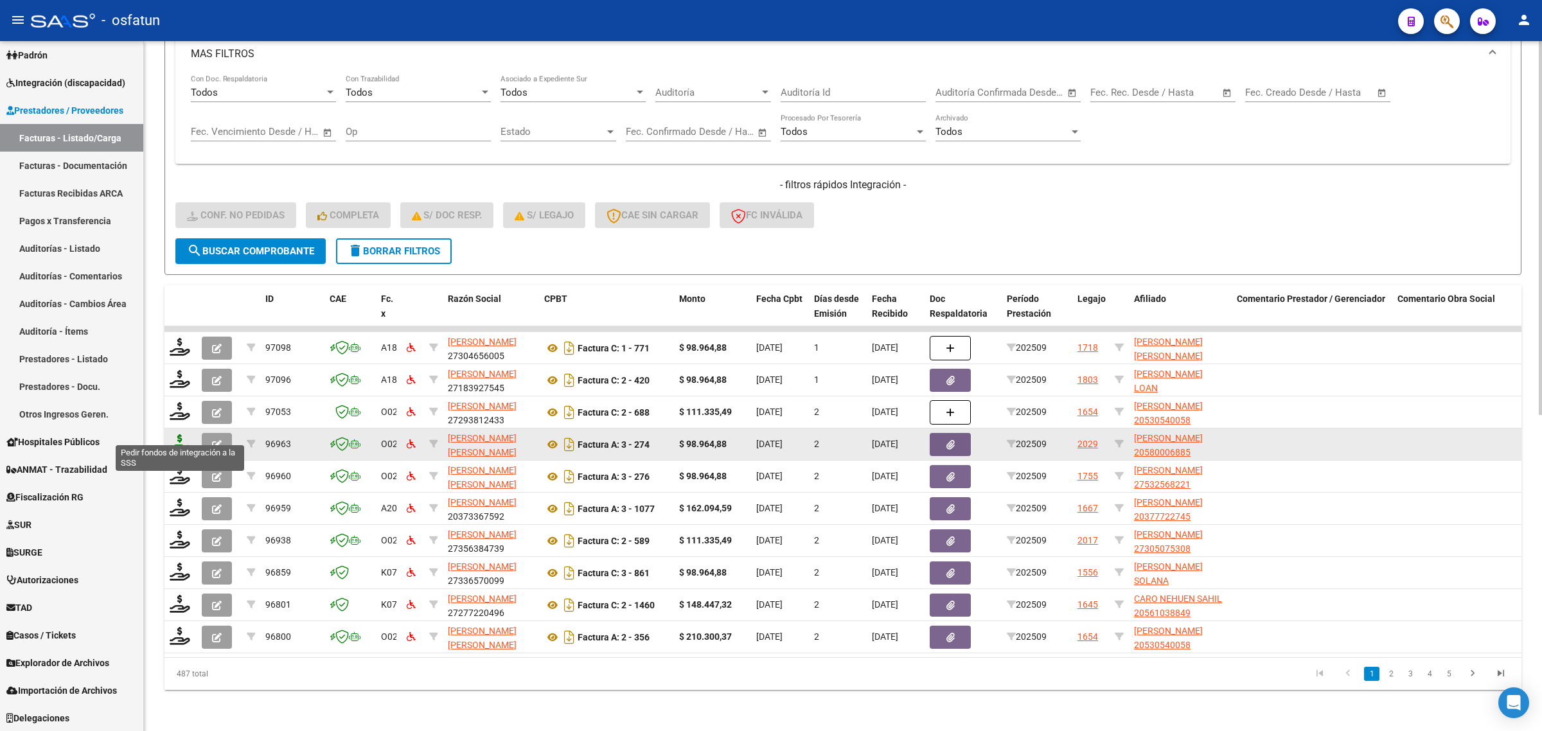
click at [179, 434] on icon at bounding box center [180, 443] width 21 height 18
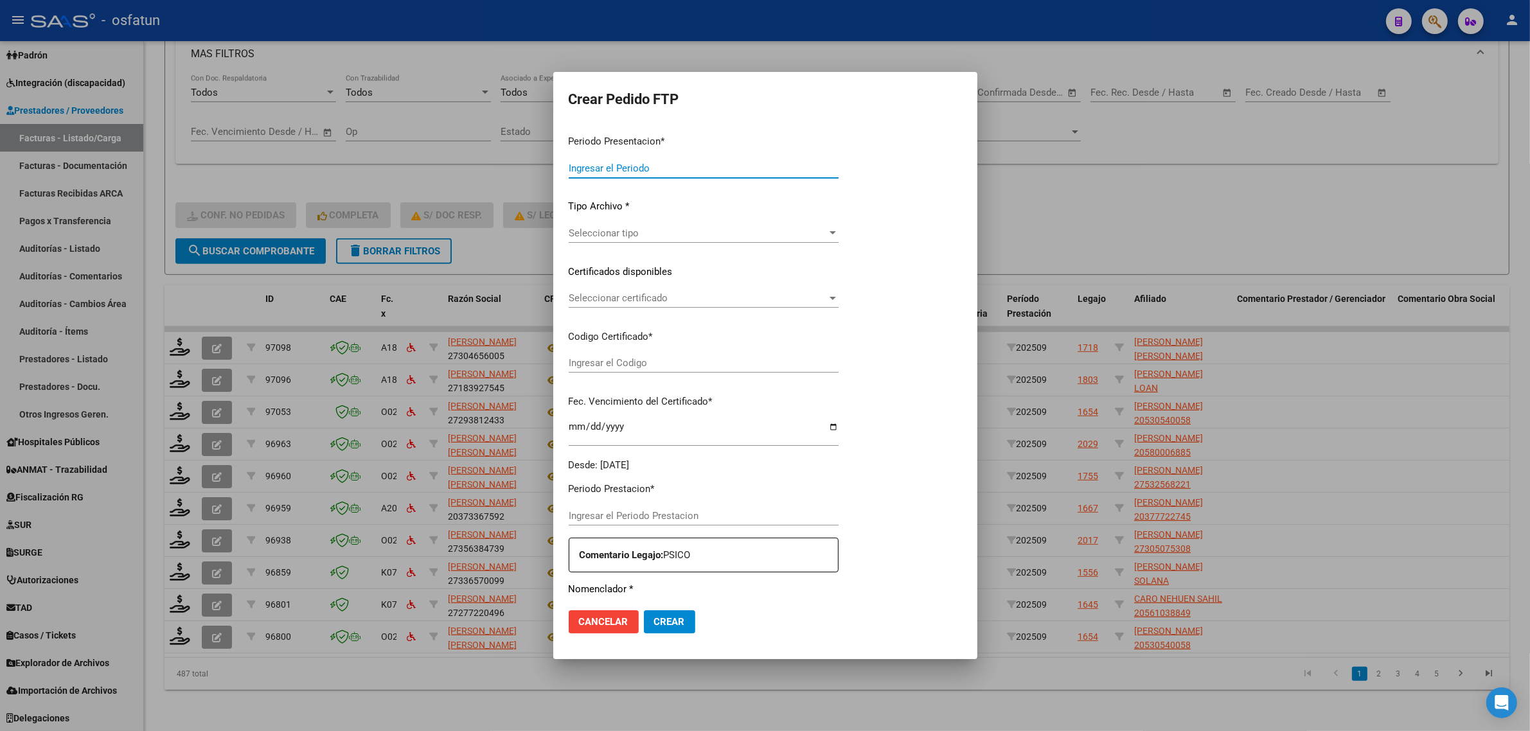
type input "202509"
type input "$ 98.964,88"
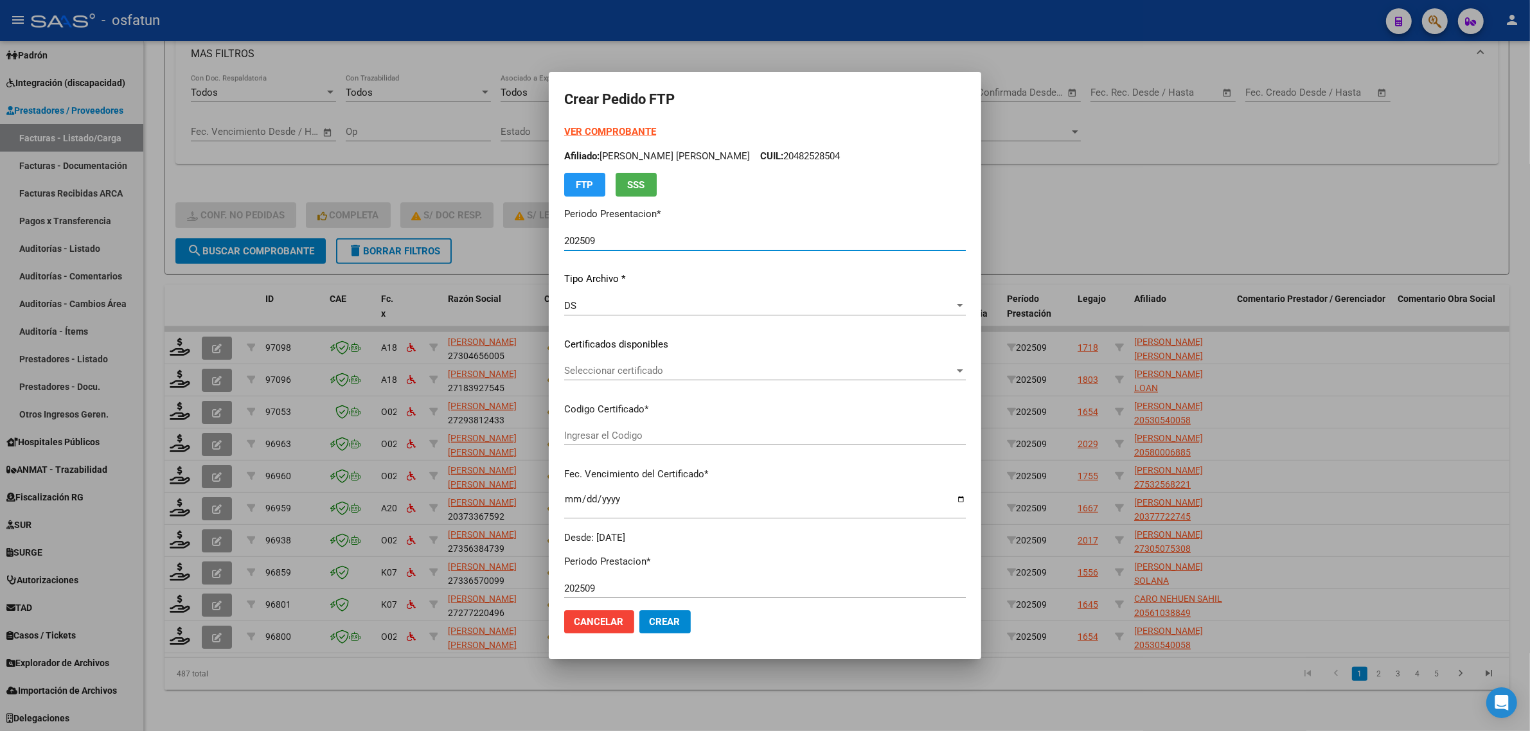
type input "ARG02000580006882022072620270726TUC138"
type input "[DATE]"
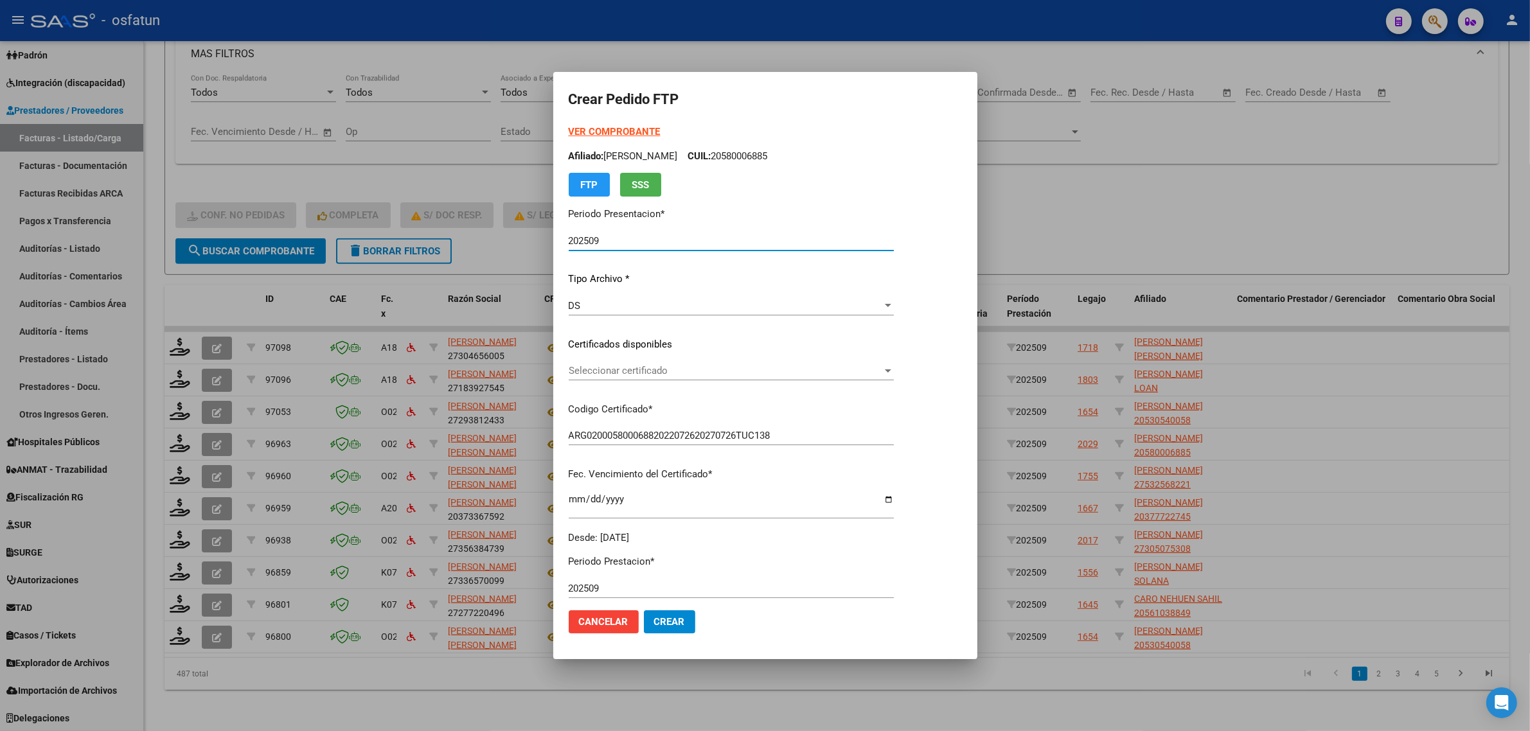
click at [691, 373] on span "Seleccionar certificado" at bounding box center [726, 371] width 314 height 12
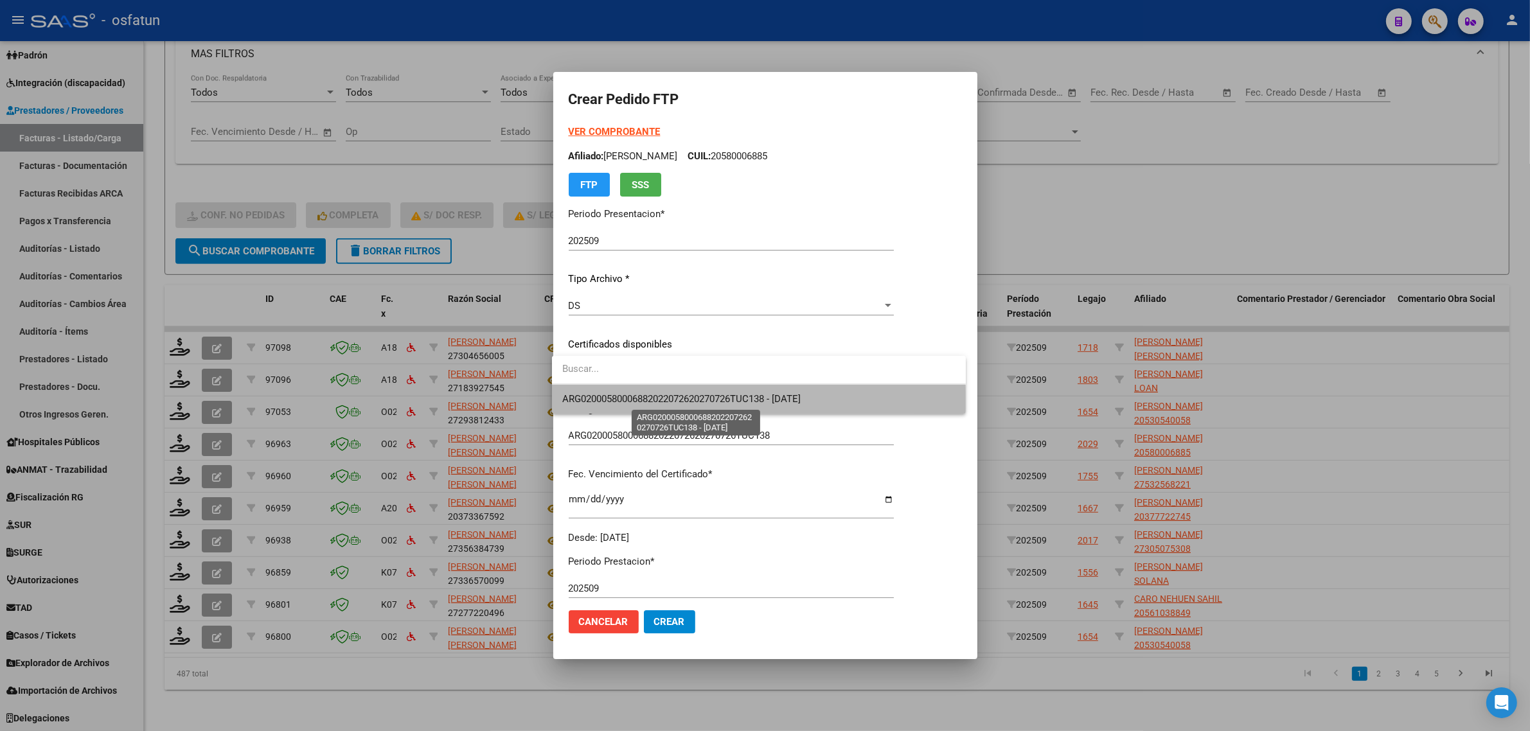
click at [695, 405] on span "ARG02000580006882022072620270726TUC138 - [DATE]" at bounding box center [681, 399] width 238 height 12
click at [695, 405] on p "Codigo Certificado *" at bounding box center [731, 409] width 325 height 15
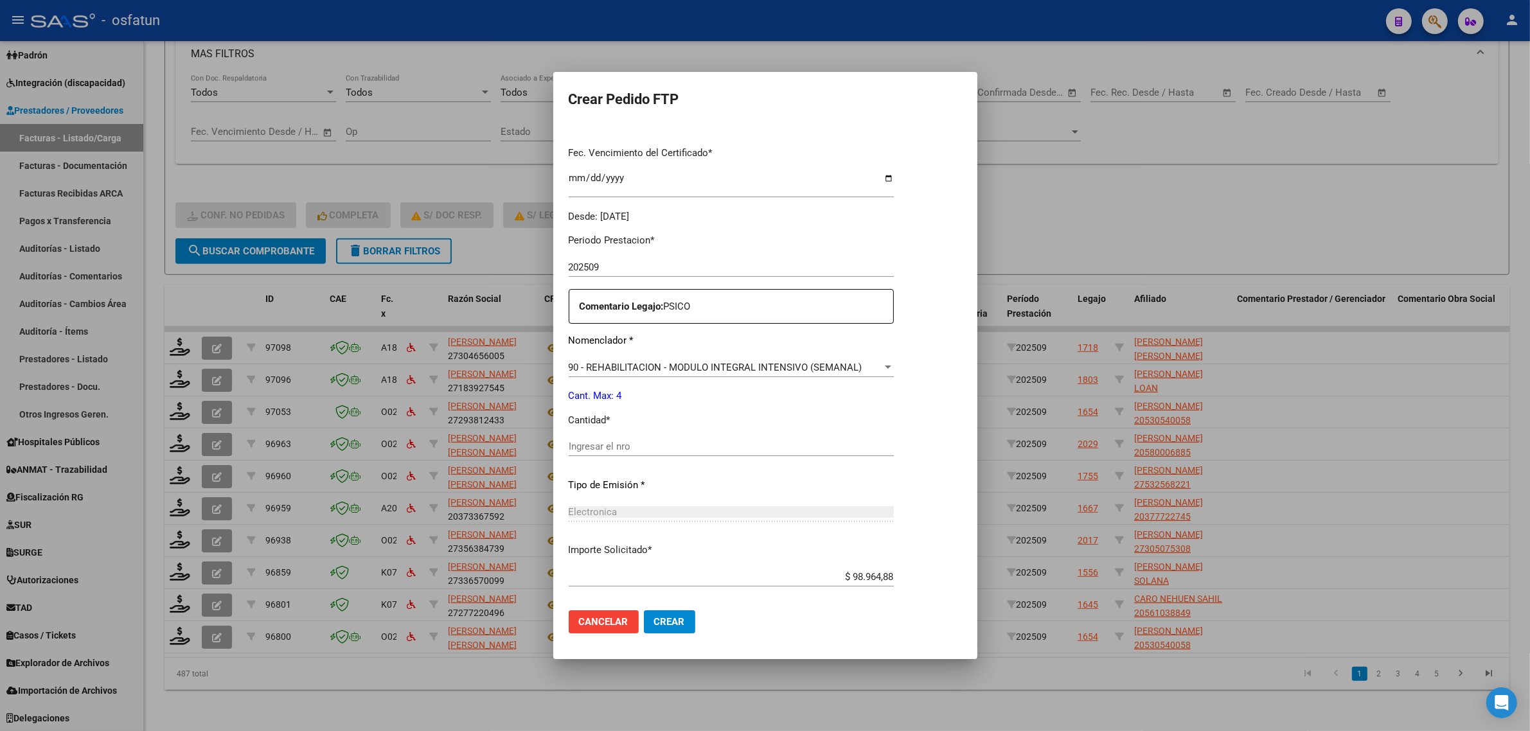
scroll to position [384, 0]
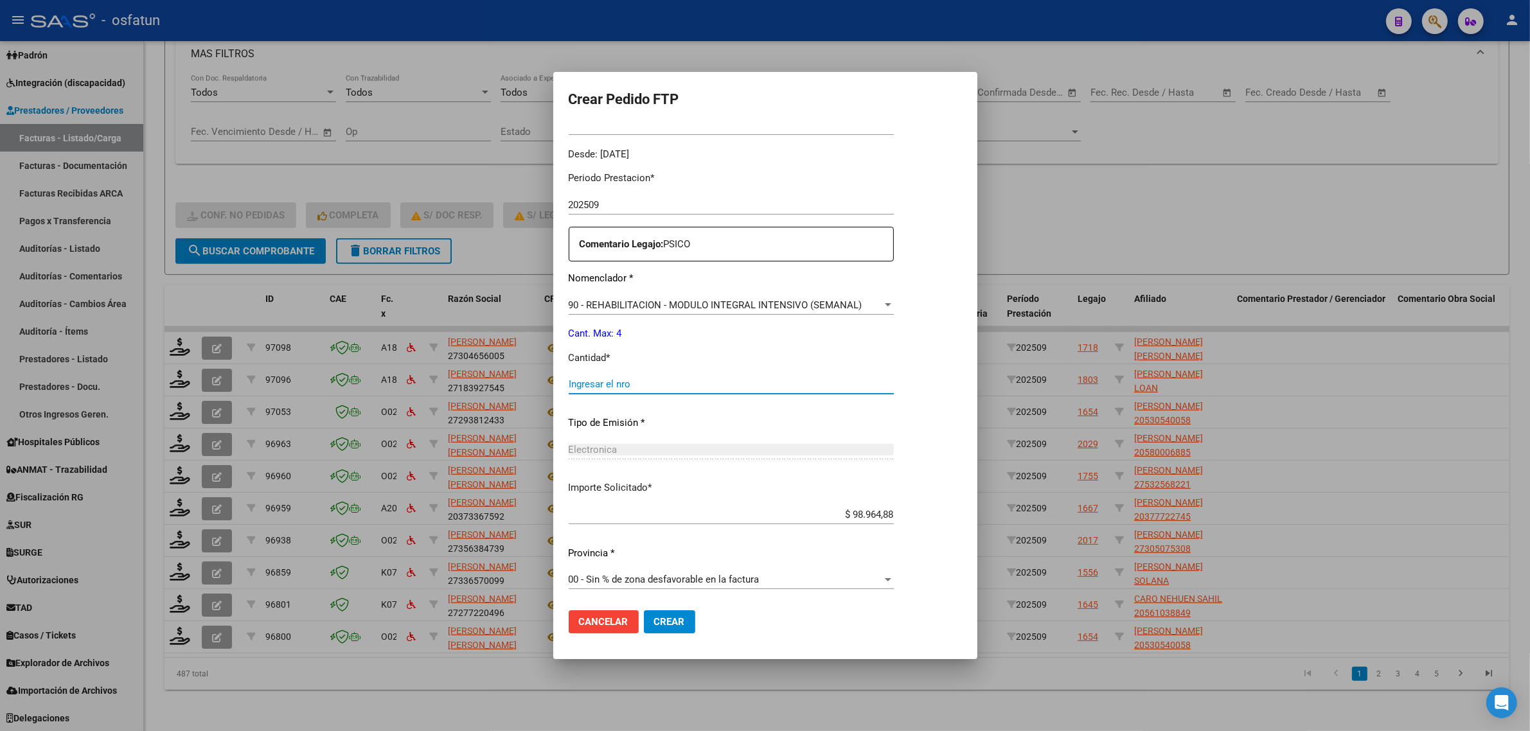
click at [668, 384] on input "Ingresar el nro" at bounding box center [731, 384] width 325 height 12
type input "4"
click at [672, 632] on button "Crear" at bounding box center [669, 621] width 51 height 23
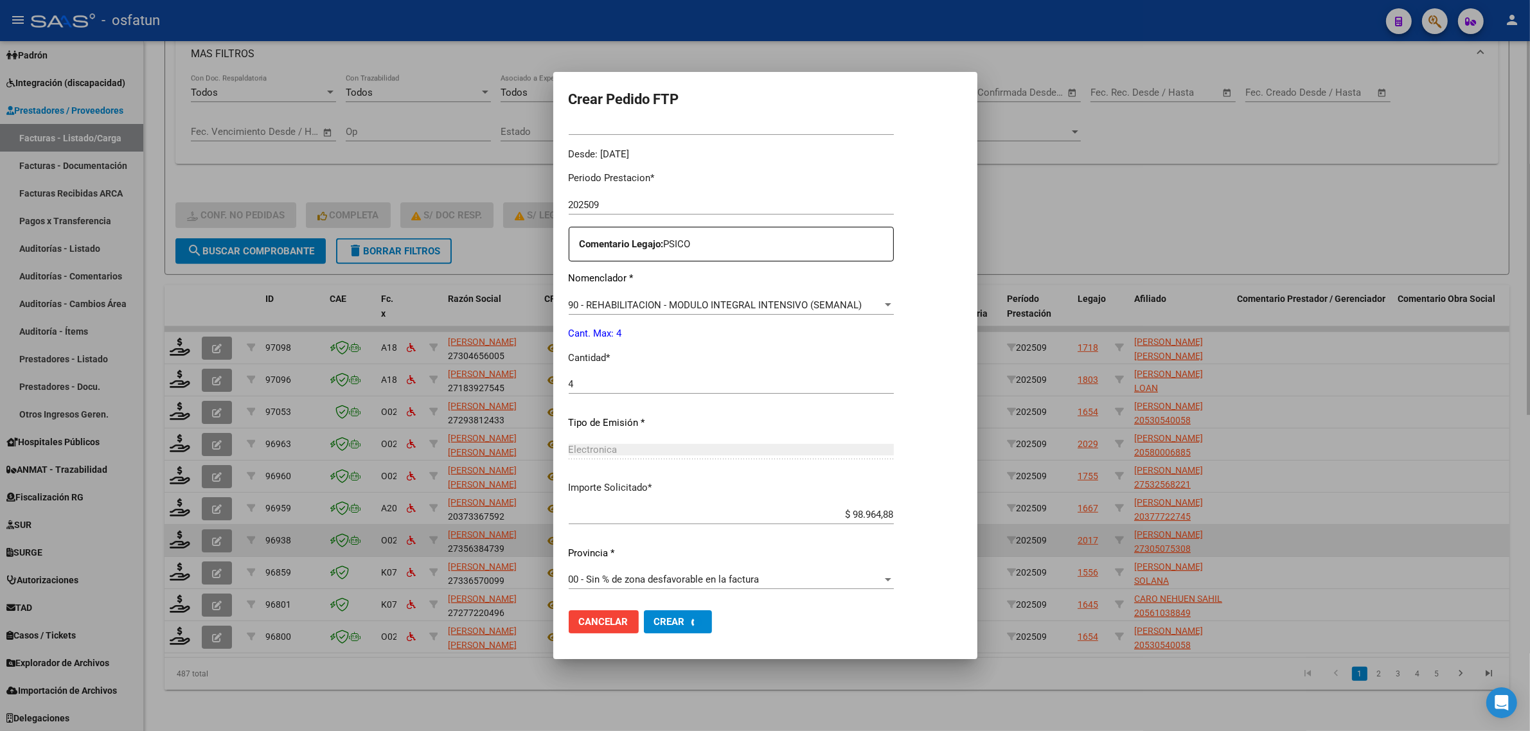
scroll to position [0, 0]
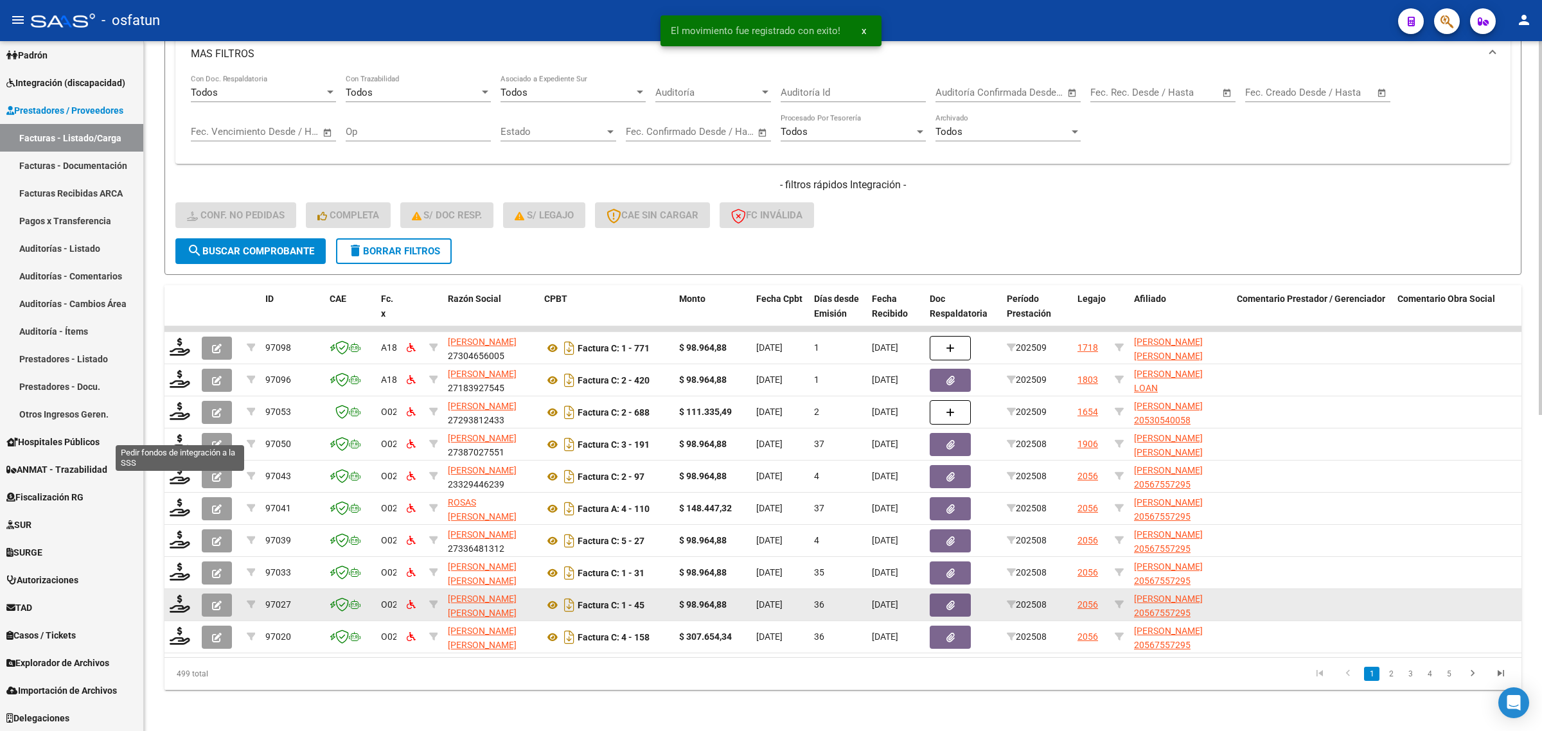
drag, startPoint x: 183, startPoint y: 434, endPoint x: 319, endPoint y: 608, distance: 221.1
click at [183, 434] on icon at bounding box center [180, 443] width 21 height 18
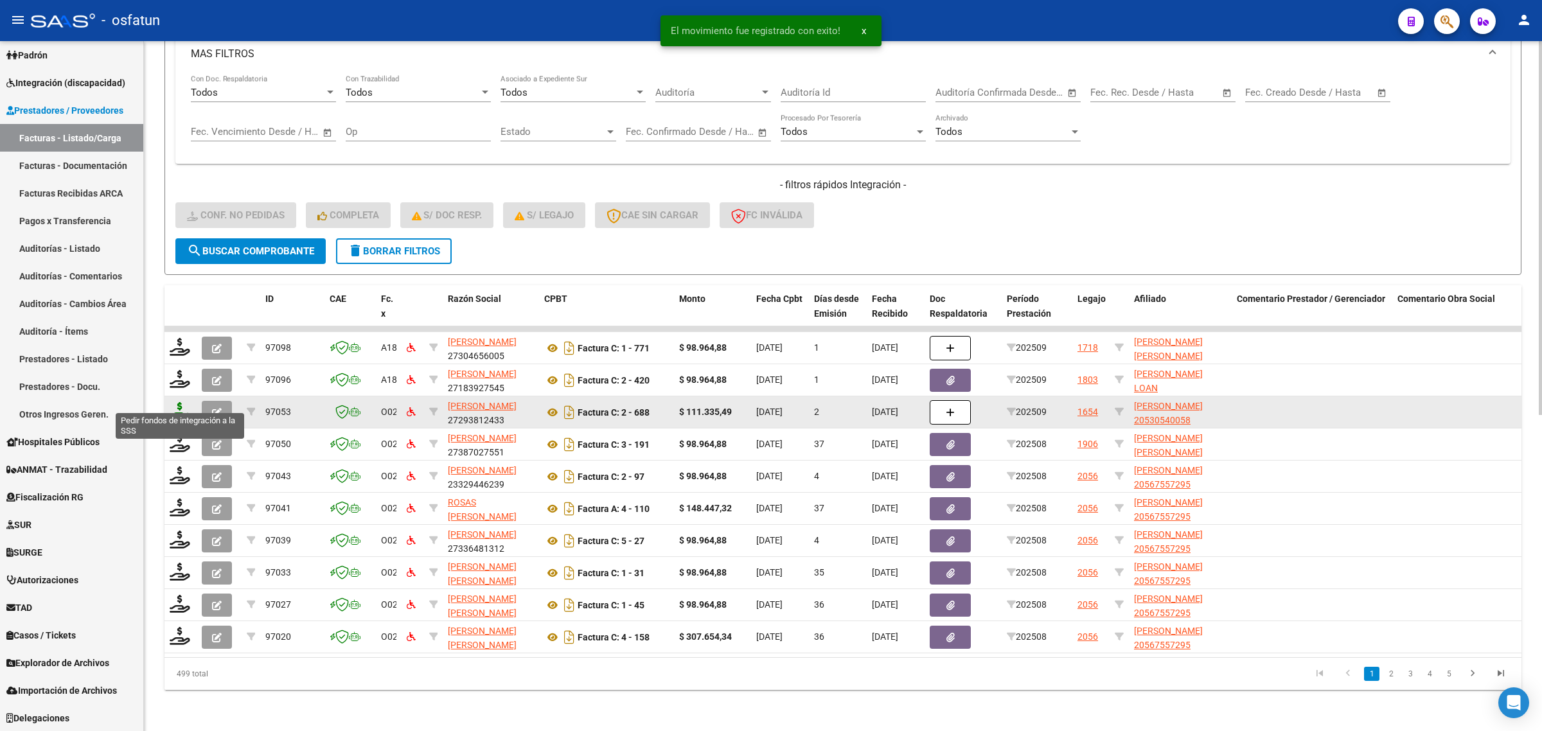
click at [170, 405] on icon at bounding box center [180, 411] width 21 height 18
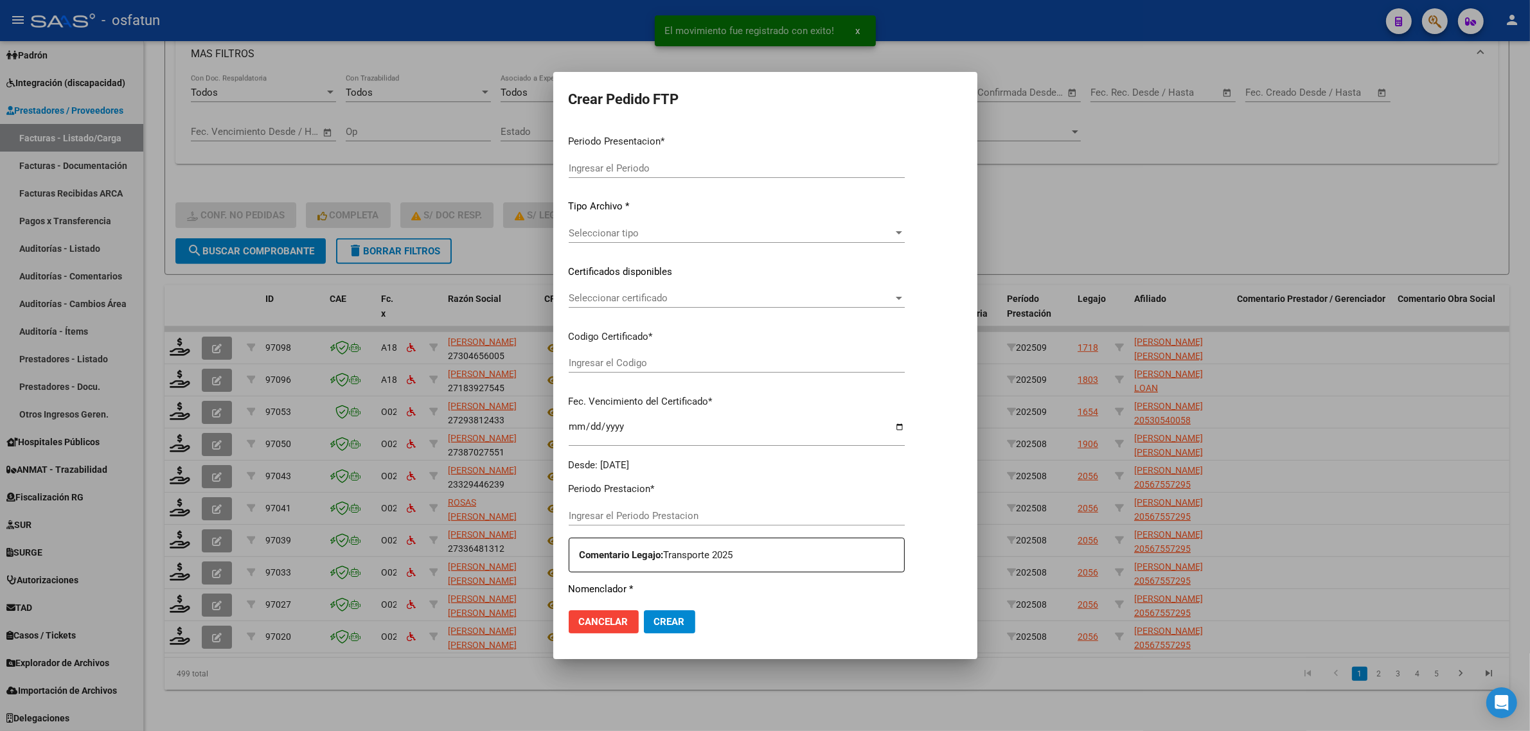
type input "202509"
type input "$ 111.335,49"
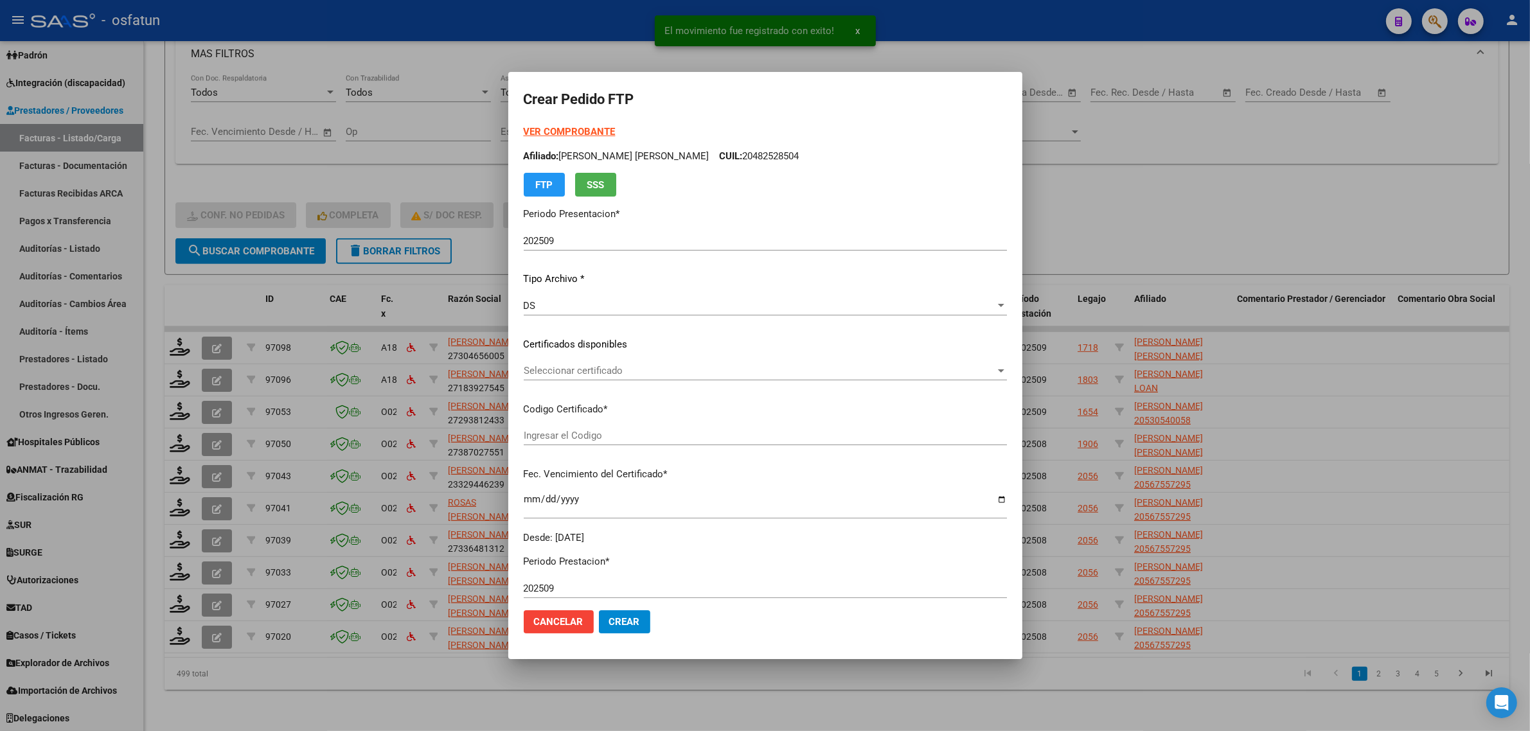
type input "ARG02000530540052021062320260623BS440"
type input "[DATE]"
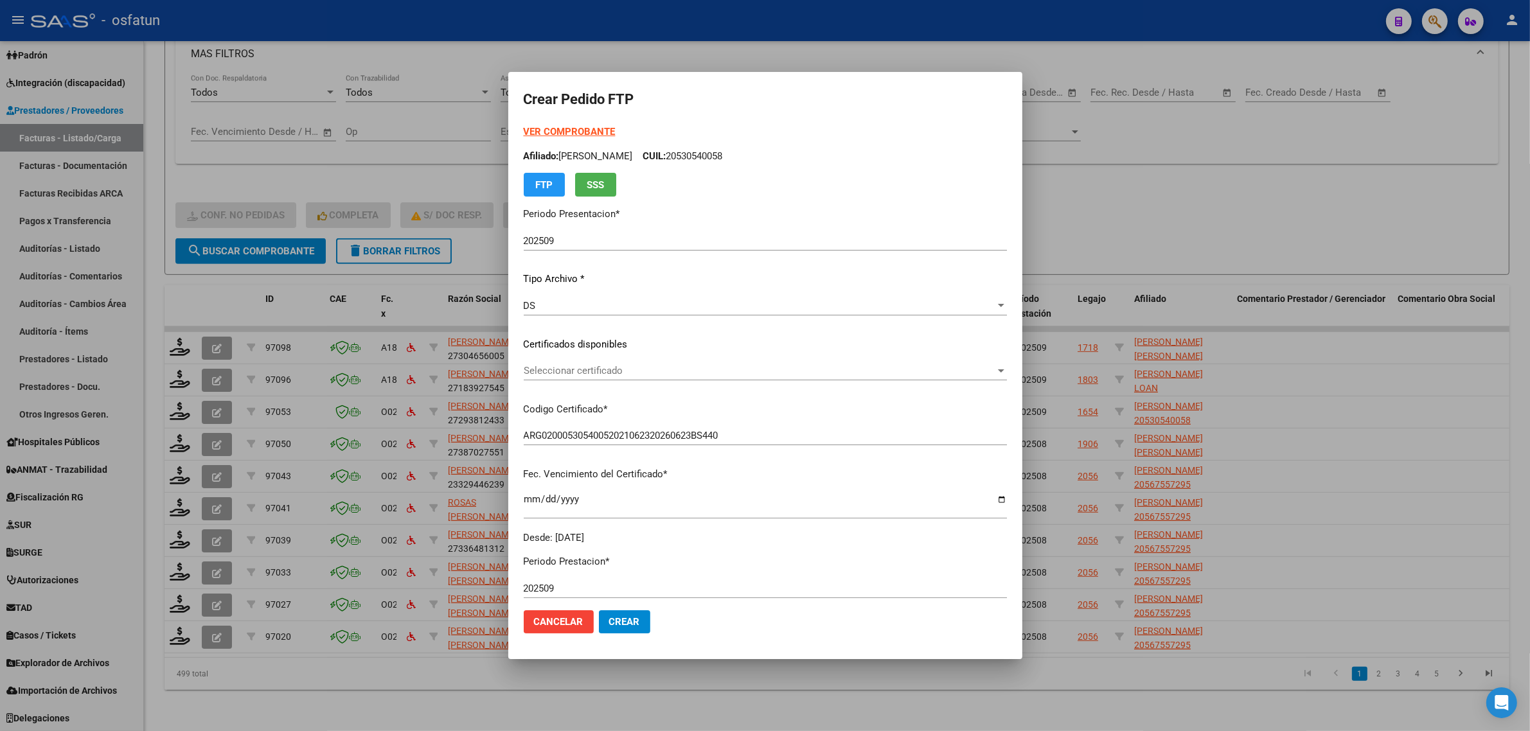
click at [571, 132] on strong "VER COMPROBANTE" at bounding box center [570, 132] width 92 height 12
click at [576, 373] on span "Seleccionar certificado" at bounding box center [760, 371] width 472 height 12
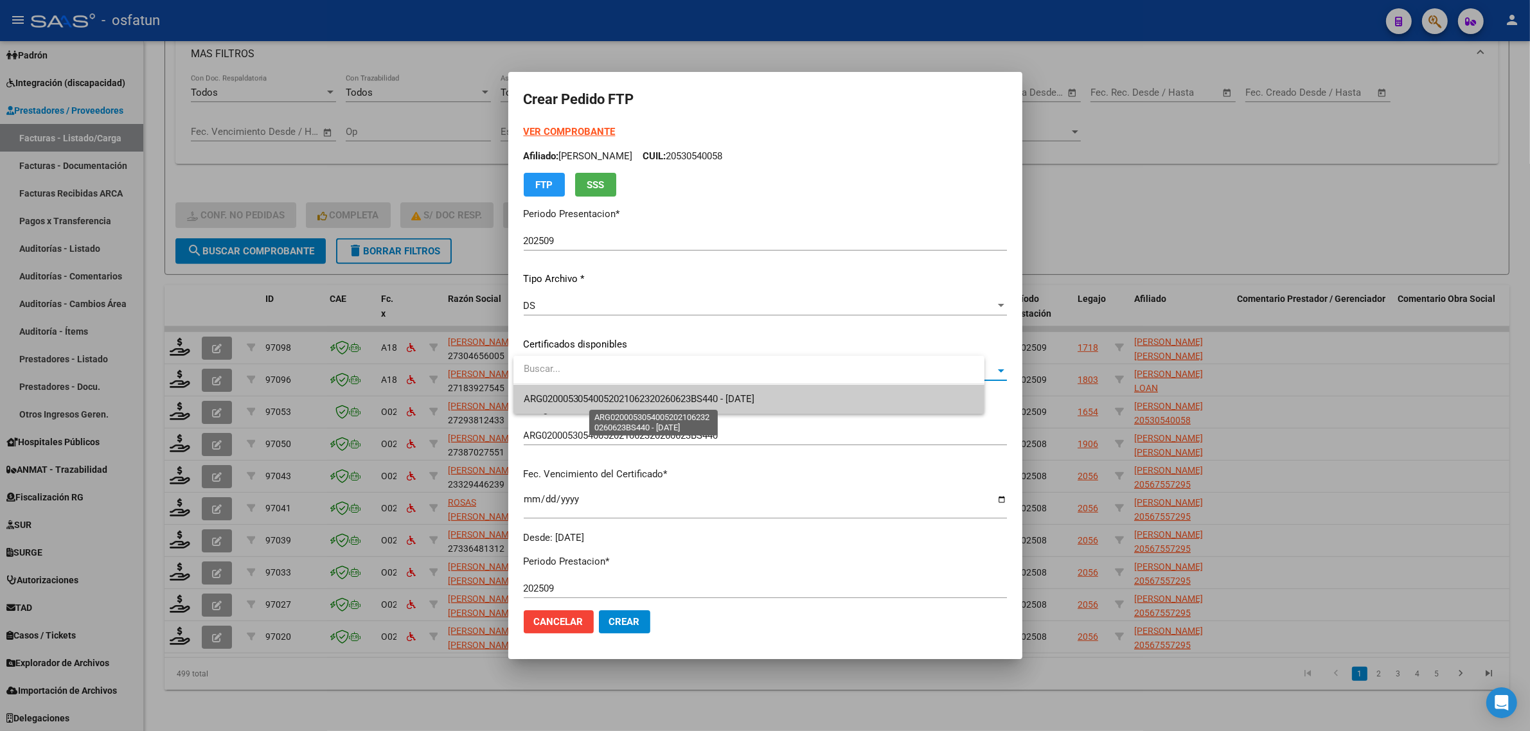
click at [569, 405] on span "ARG02000530540052021062320260623BS440 - [DATE]" at bounding box center [749, 399] width 450 height 29
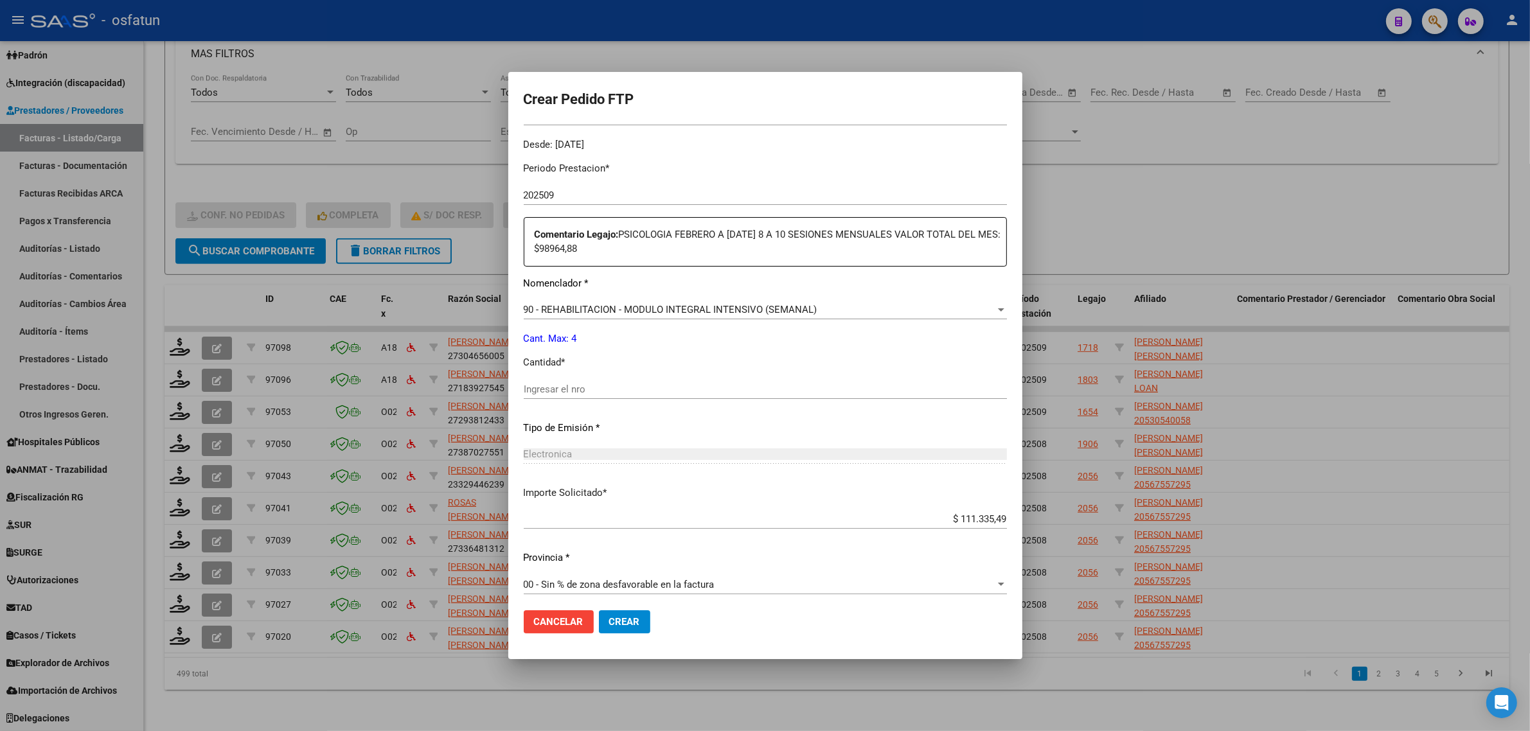
scroll to position [398, 0]
click at [574, 380] on input "Ingresar el nro" at bounding box center [765, 384] width 483 height 12
type input "4"
click at [624, 627] on span "Crear" at bounding box center [624, 622] width 31 height 12
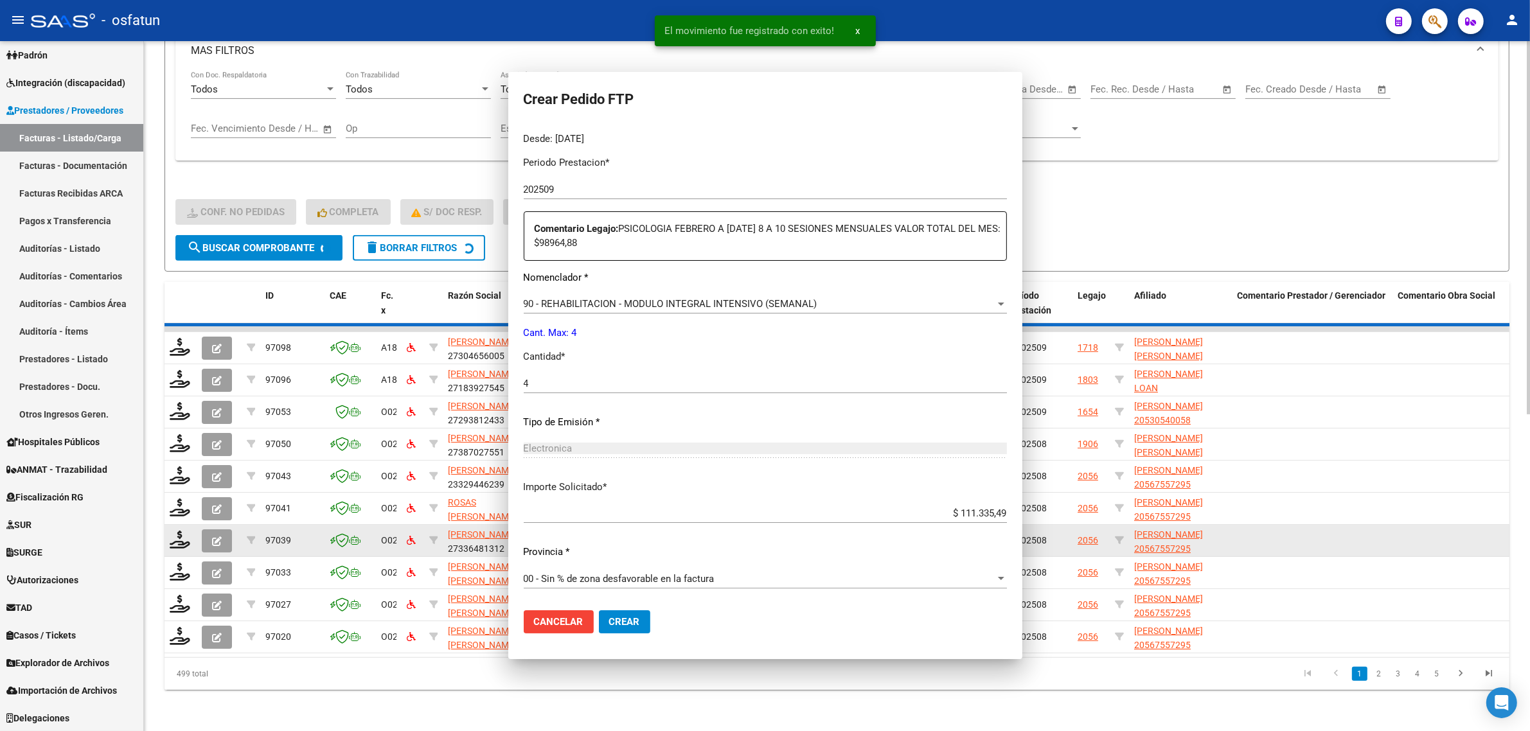
scroll to position [0, 0]
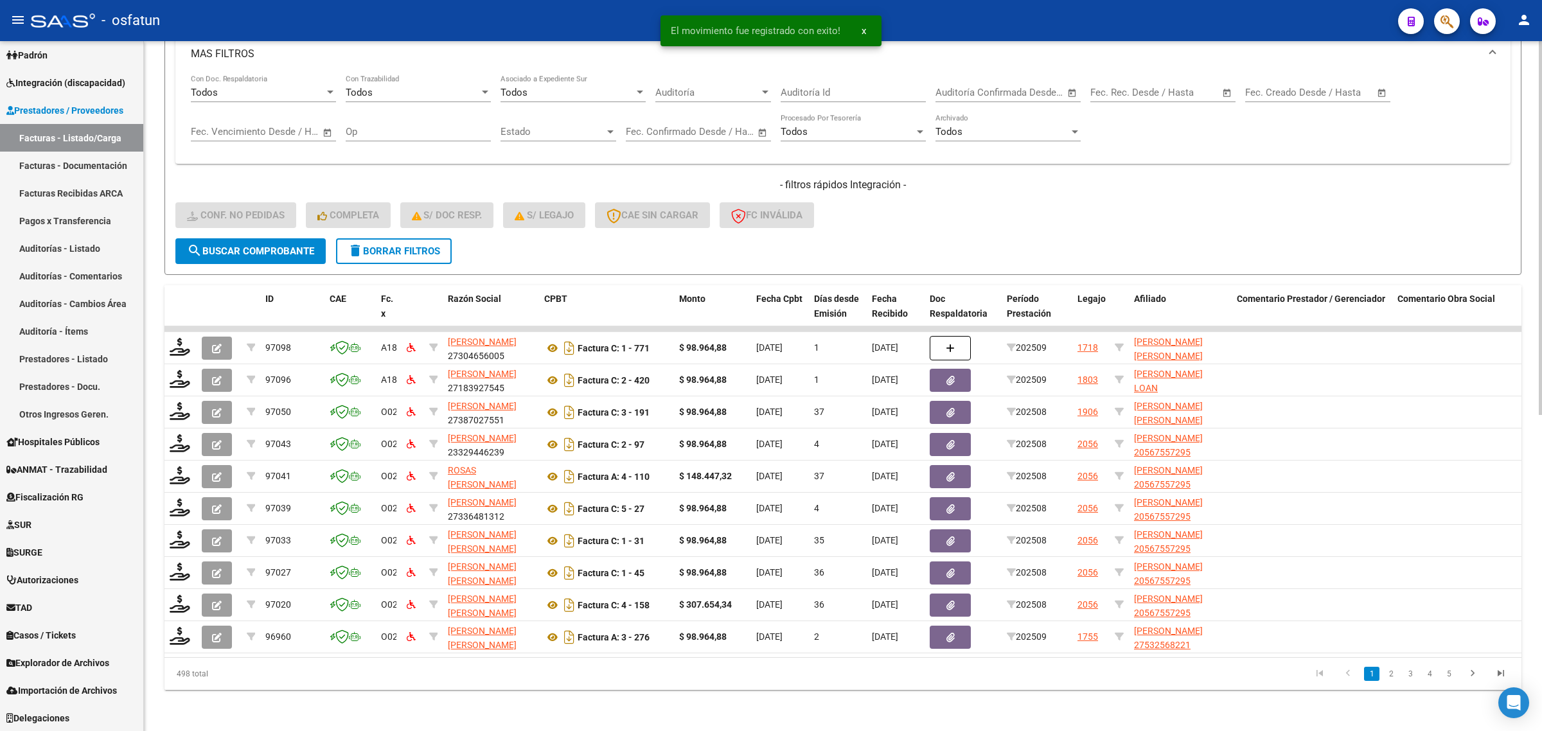
click at [159, 493] on div "Video tutorial PRESTADORES -> Listado de CPBTs Emitidos por Prestadores / Prove…" at bounding box center [843, 98] width 1398 height 1265
click at [163, 508] on div "Video tutorial PRESTADORES -> Listado de CPBTs Emitidos por Prestadores / Prove…" at bounding box center [843, 98] width 1398 height 1265
click at [161, 502] on div "Video tutorial PRESTADORES -> Listado de CPBTs Emitidos por Prestadores / Prove…" at bounding box center [843, 98] width 1398 height 1265
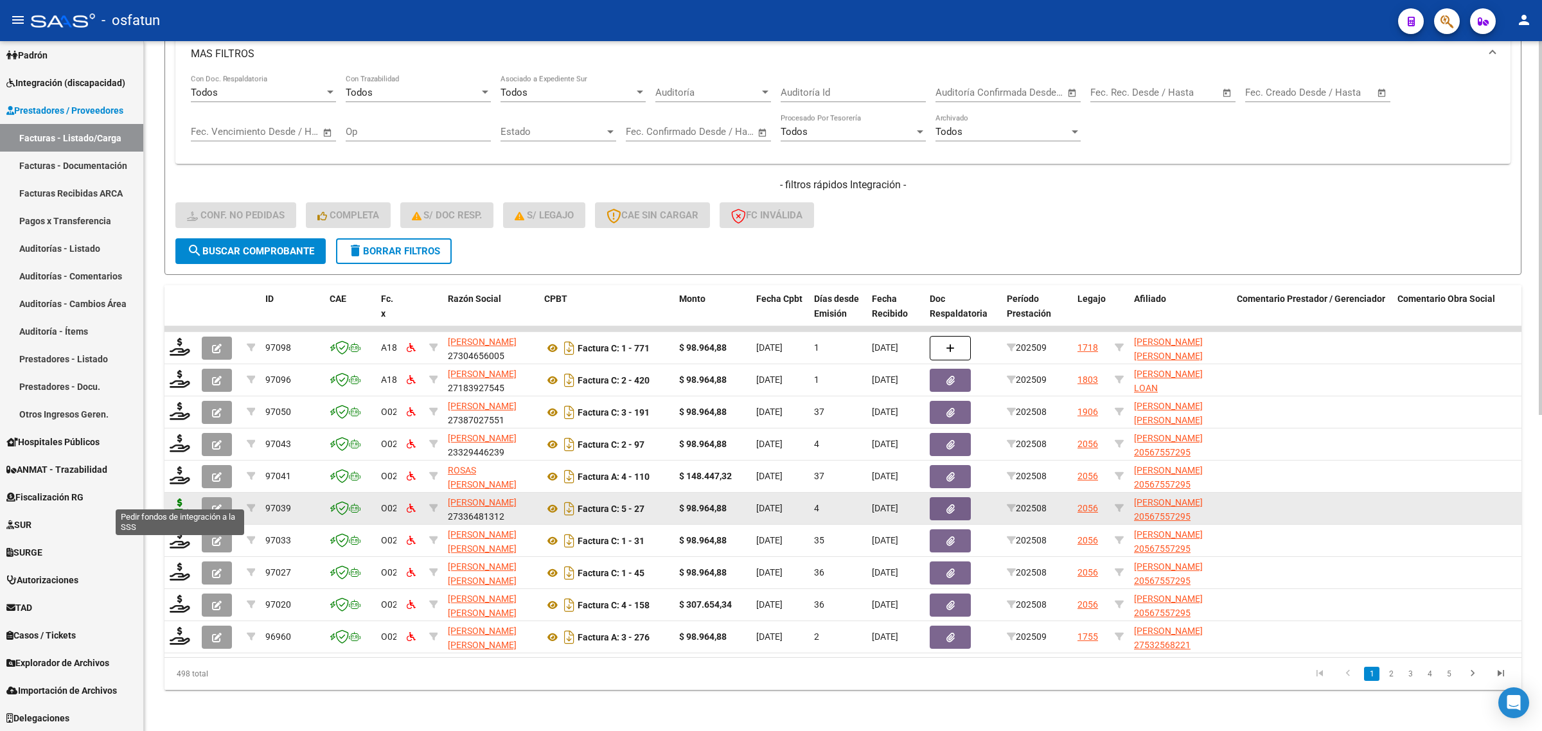
click at [181, 499] on icon at bounding box center [180, 508] width 21 height 18
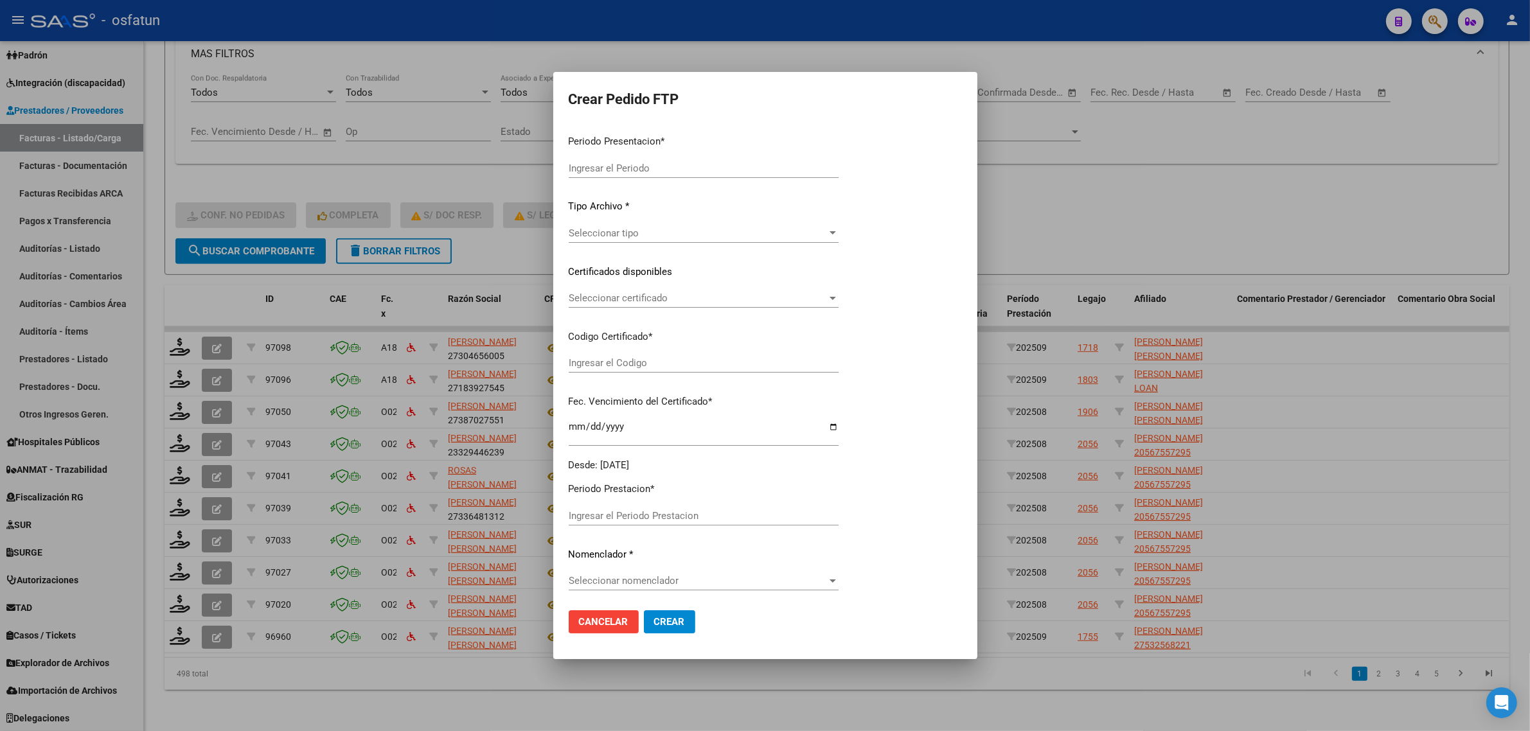
type input "202509"
type input "202508"
type input "$ 98.964,88"
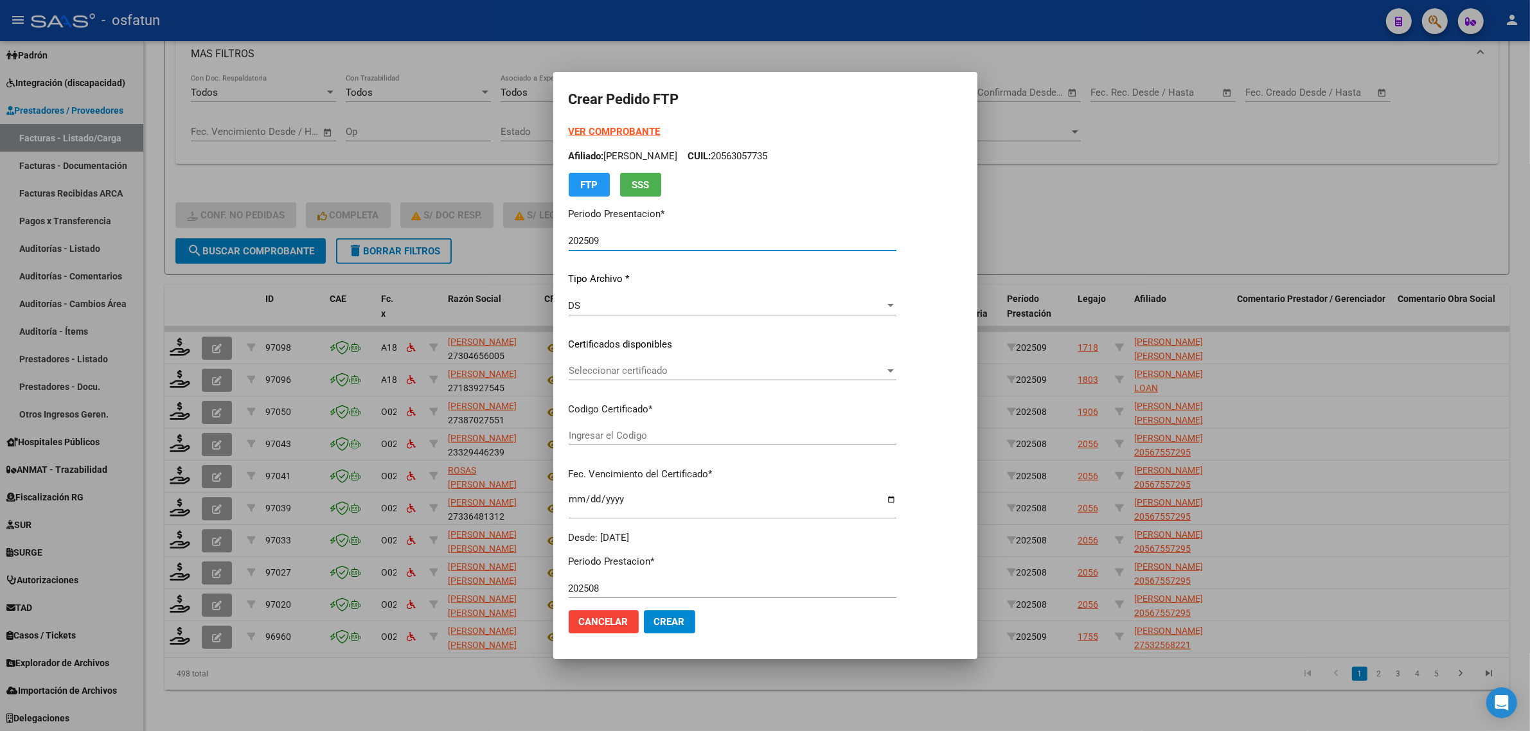
type input "ARG02000567557292021101920251019JUJ135"
type input "[DATE]"
click at [583, 126] on strong "VER COMPROBANTE" at bounding box center [615, 132] width 92 height 12
click at [618, 368] on span "Seleccionar certificado" at bounding box center [727, 371] width 316 height 12
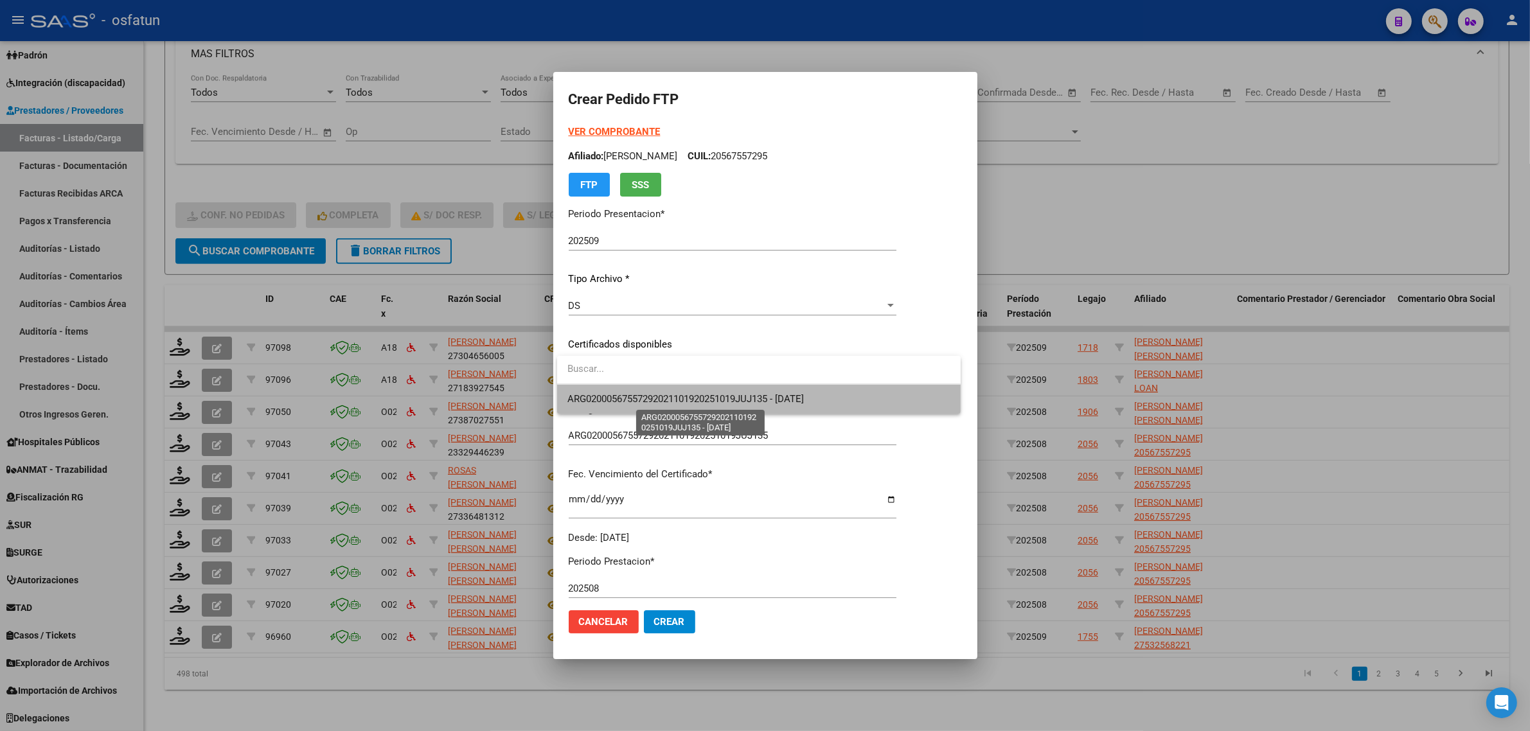
click at [625, 394] on span "ARG02000567557292021101920251019JUJ135 - [DATE]" at bounding box center [685, 399] width 236 height 12
click at [625, 394] on div "VER COMPROBANTE ARCA Padrón Afiliado: [PERSON_NAME]: 20567557295 FTP SSS Period…" at bounding box center [733, 335] width 328 height 420
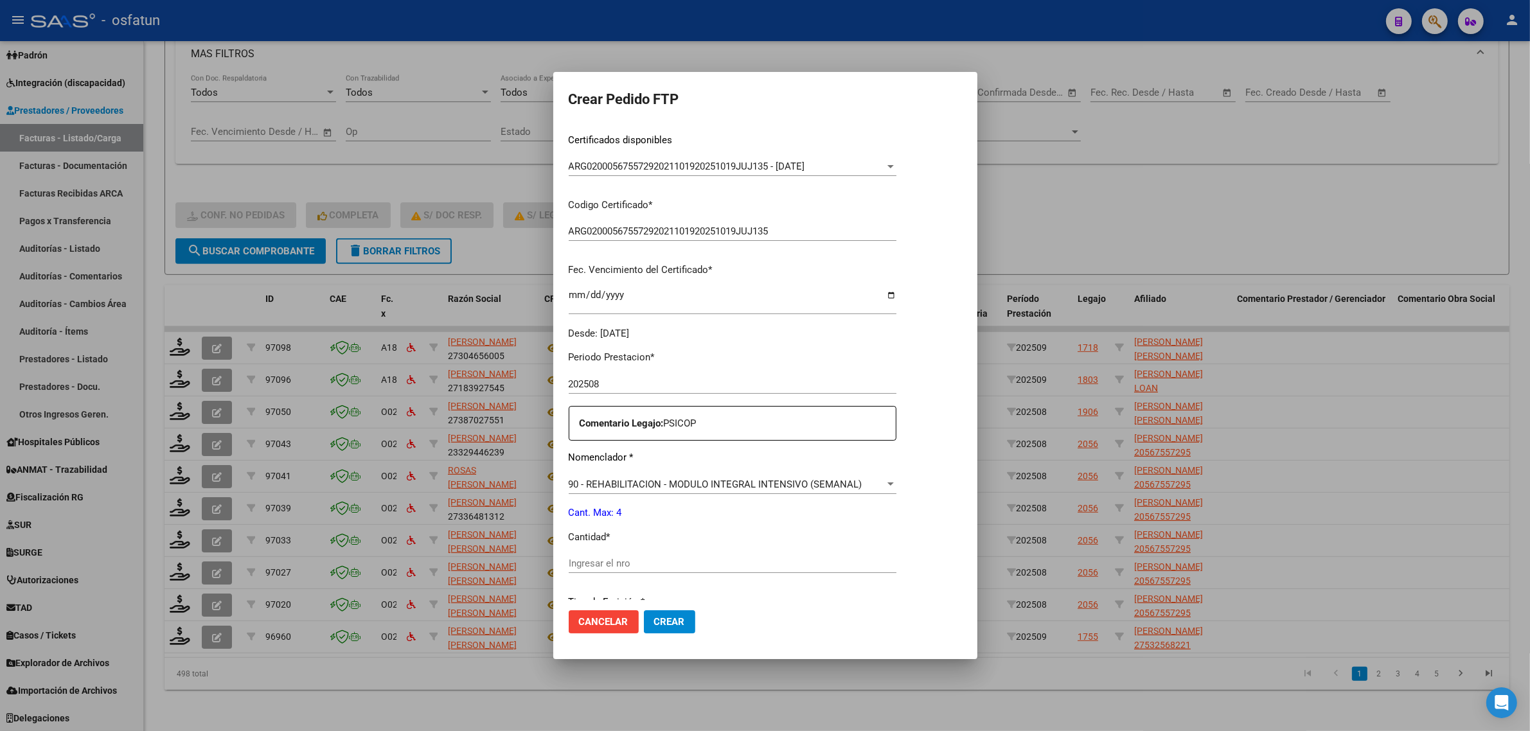
scroll to position [384, 0]
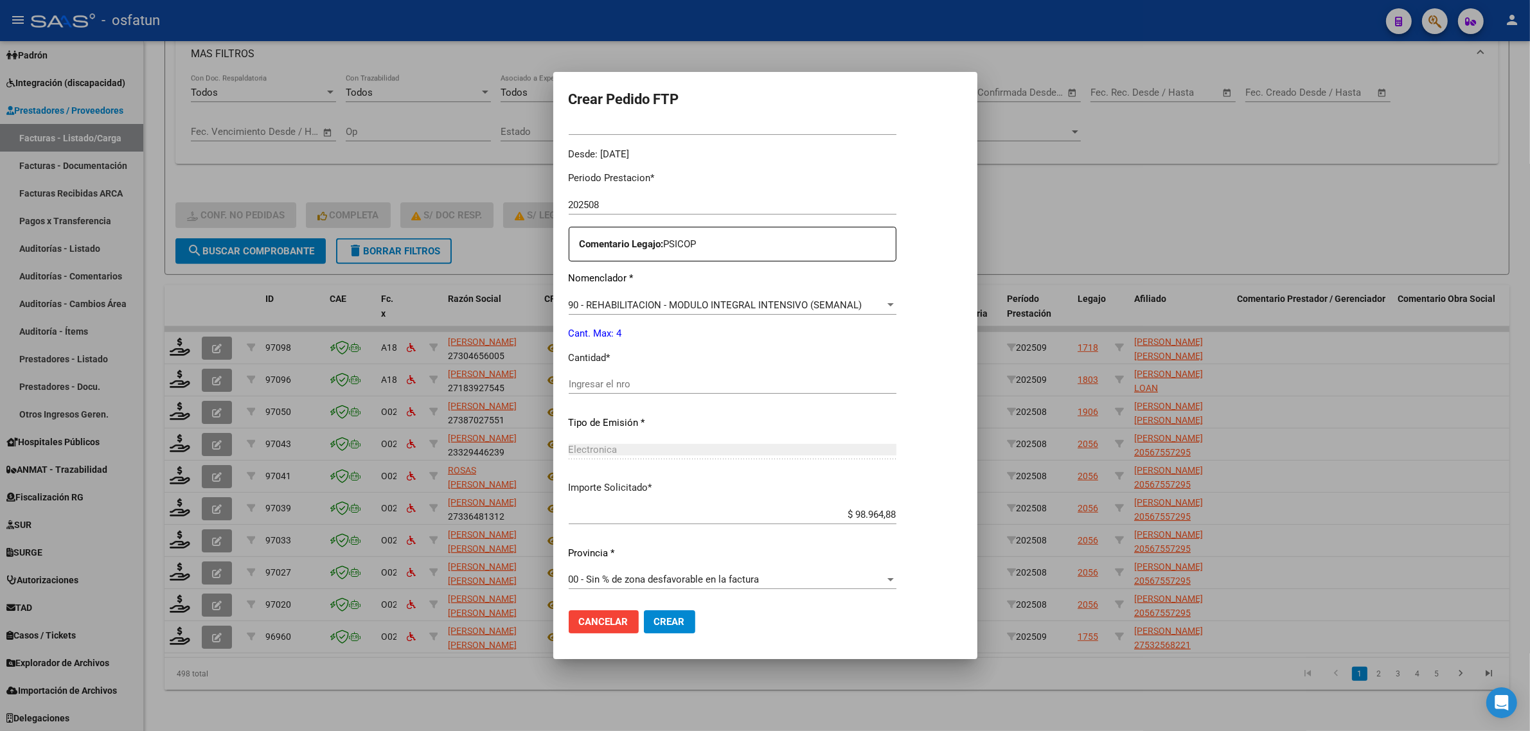
click at [615, 367] on div "Periodo Prestacion * 202508 Ingresar el Periodo Prestacion Comentario Legajo: P…" at bounding box center [733, 381] width 328 height 440
click at [612, 375] on div "Ingresar el nro" at bounding box center [733, 384] width 328 height 19
type input "4"
drag, startPoint x: 654, startPoint y: 521, endPoint x: 675, endPoint y: 521, distance: 21.2
click at [657, 521] on div "$ 98.964,88 Ingresar imp. solicitado" at bounding box center [733, 514] width 328 height 19
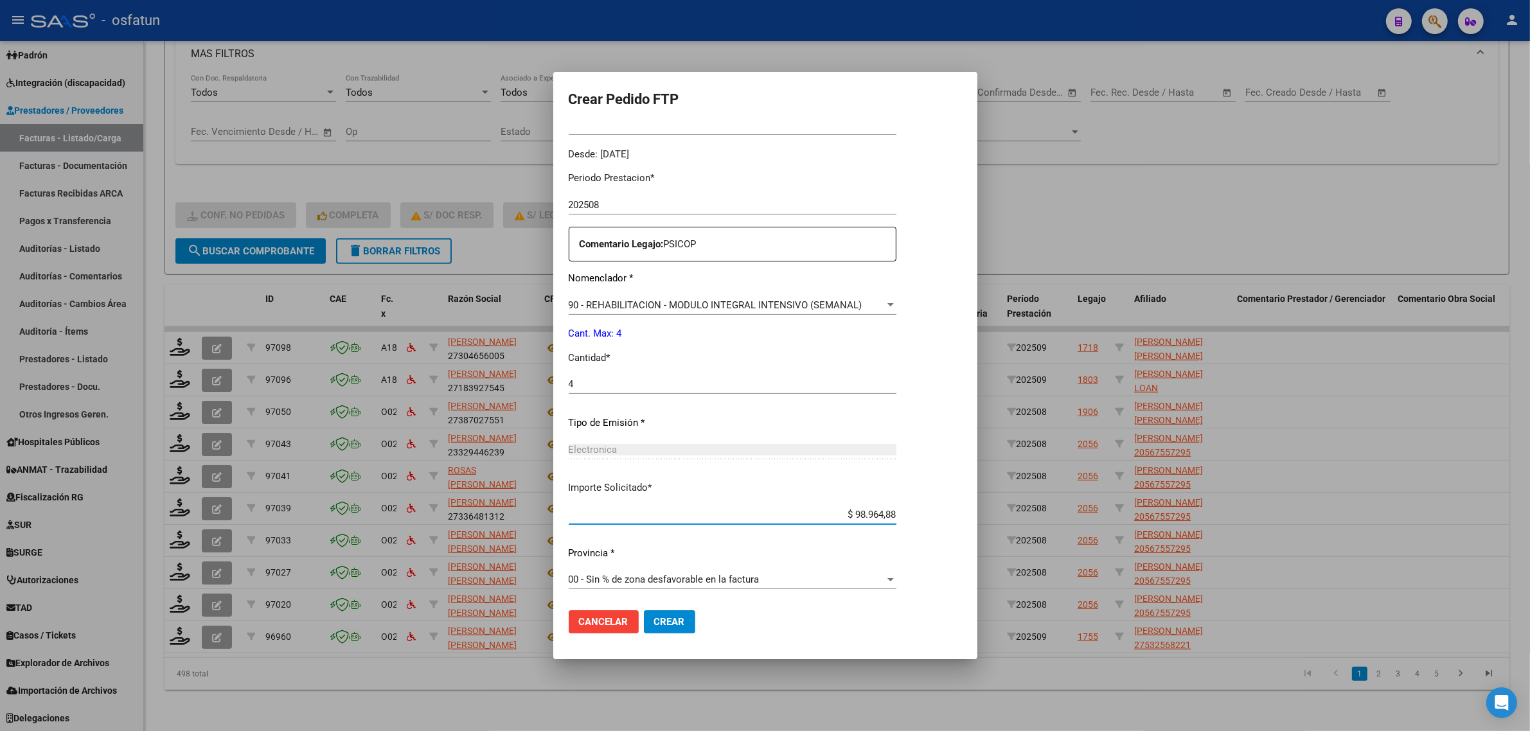
click at [682, 621] on span "Crear" at bounding box center [669, 622] width 31 height 12
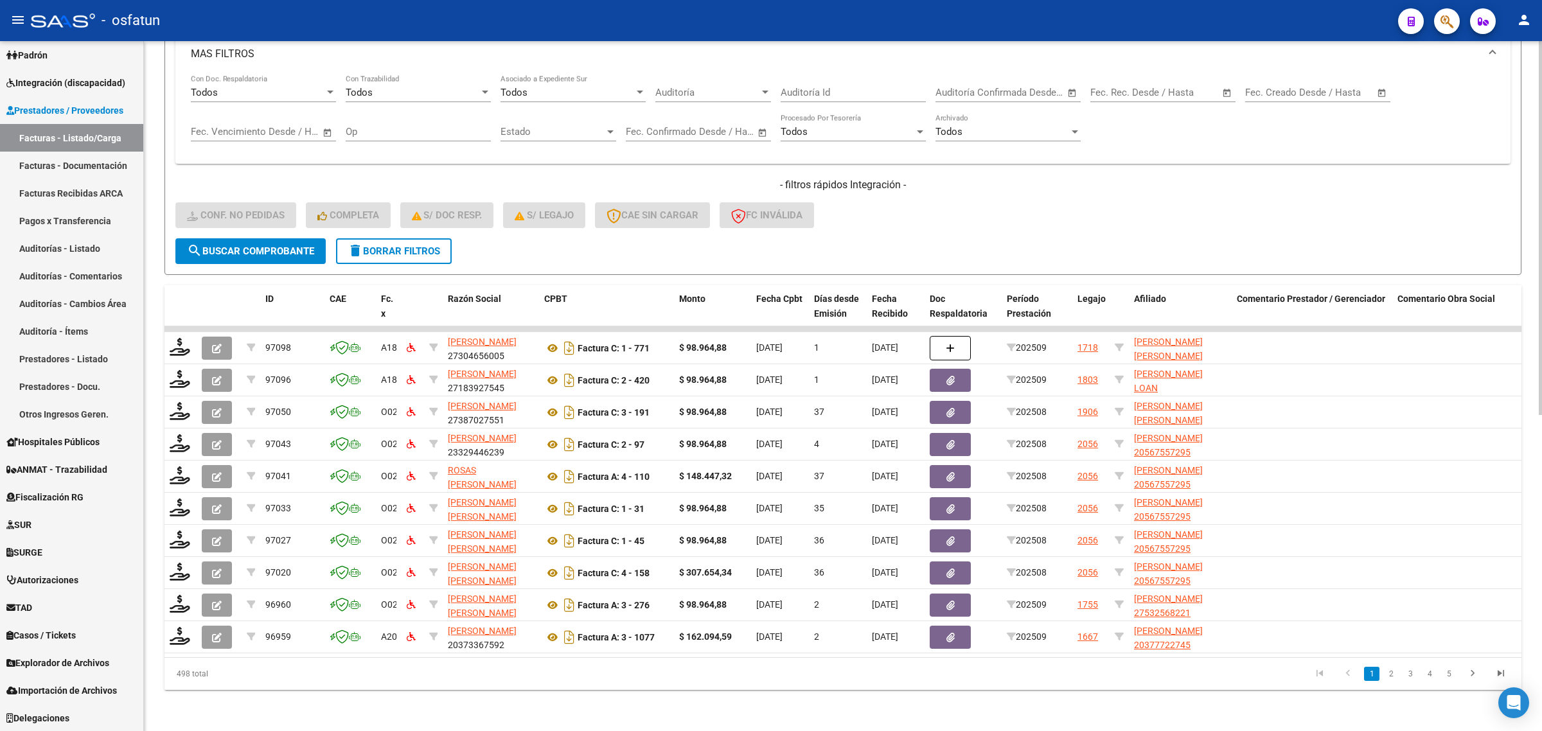
drag, startPoint x: 1017, startPoint y: 204, endPoint x: 1013, endPoint y: 213, distance: 10.4
click at [1017, 204] on div "- filtros rápidos Integración - Conf. no pedidas Completa S/ Doc Resp. S/ legaj…" at bounding box center [842, 208] width 1335 height 60
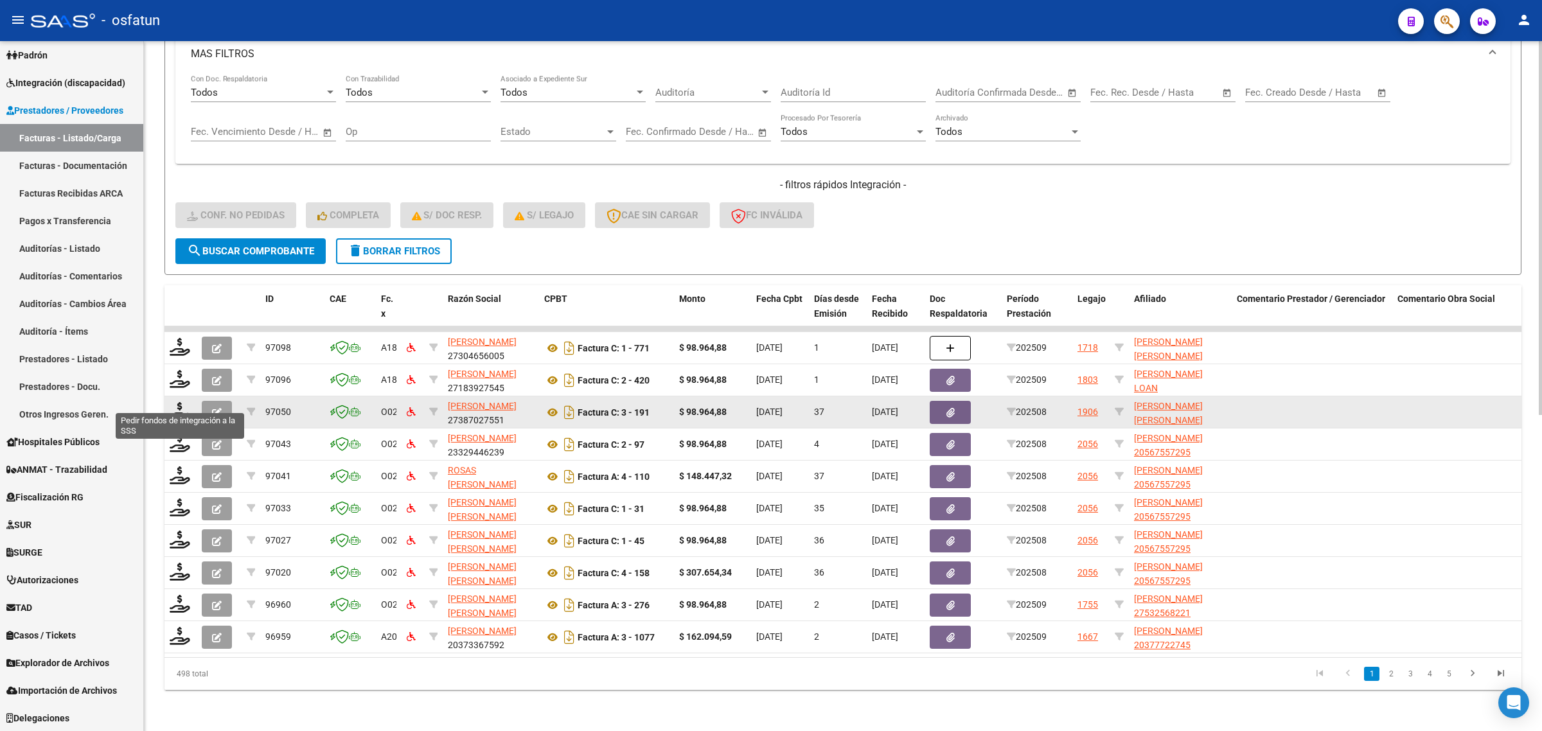
click at [165, 412] on datatable-body-cell at bounding box center [181, 411] width 32 height 31
click at [175, 403] on icon at bounding box center [180, 411] width 21 height 18
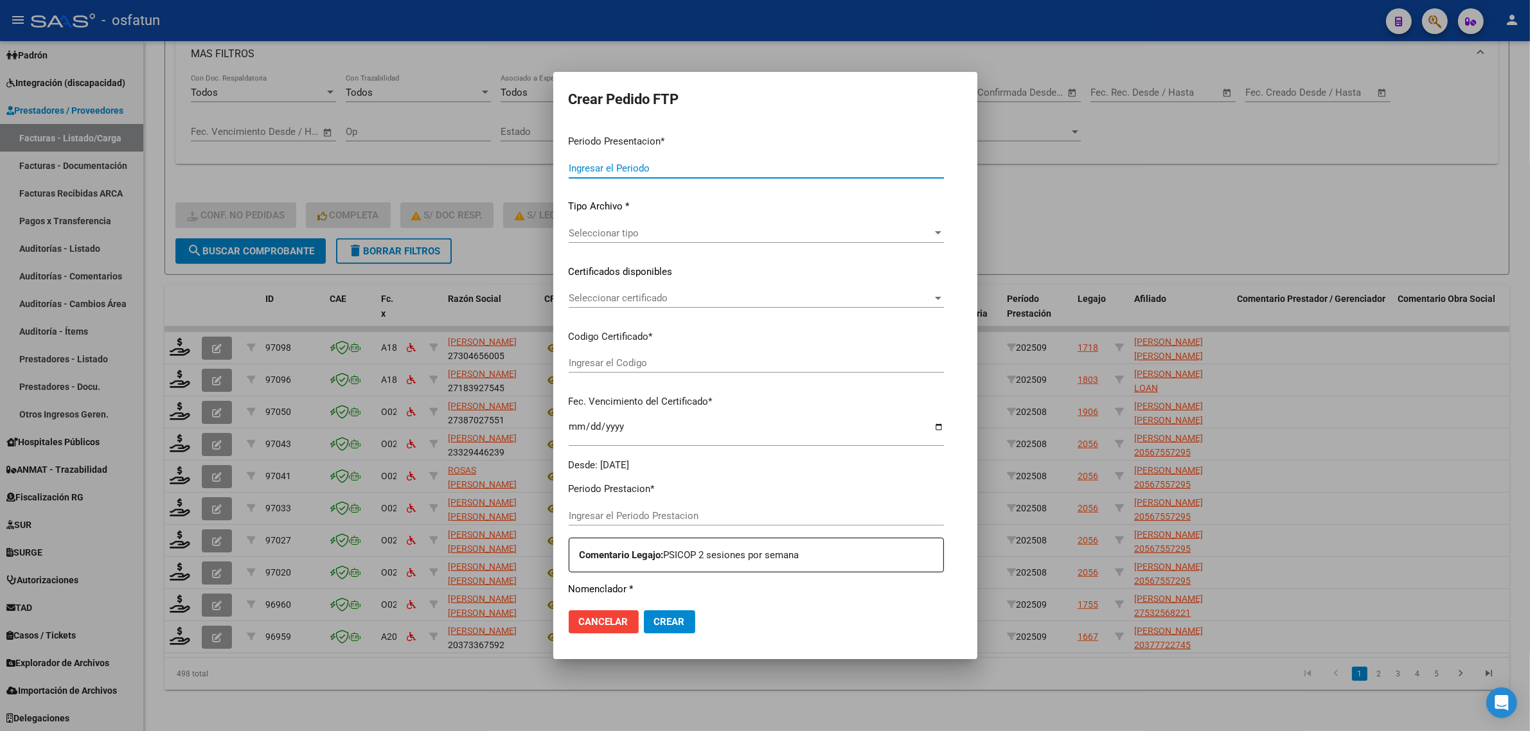
type input "202509"
type input "202508"
type input "$ 98.964,88"
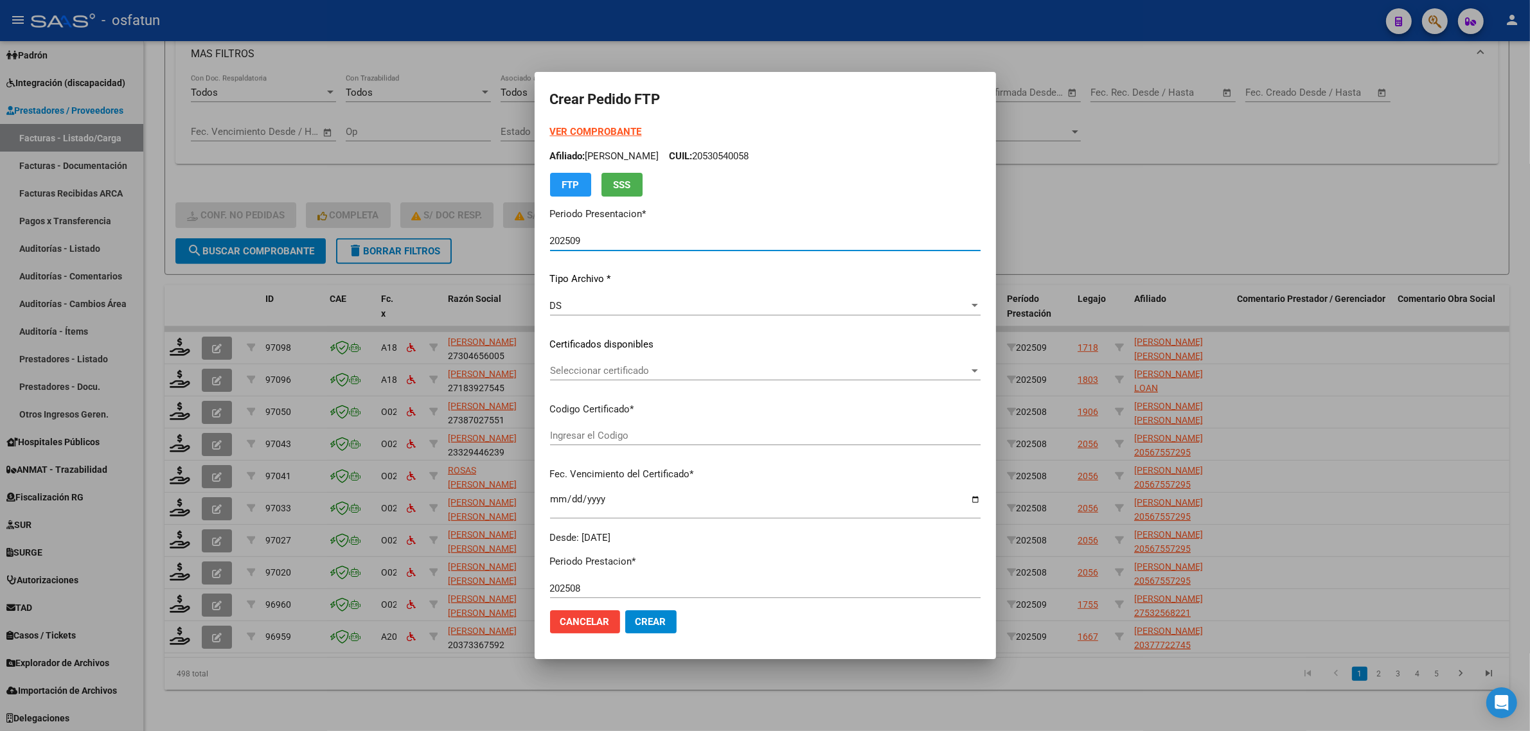
type input "ARG02000530532812022112320271123BS377"
type input "[DATE]"
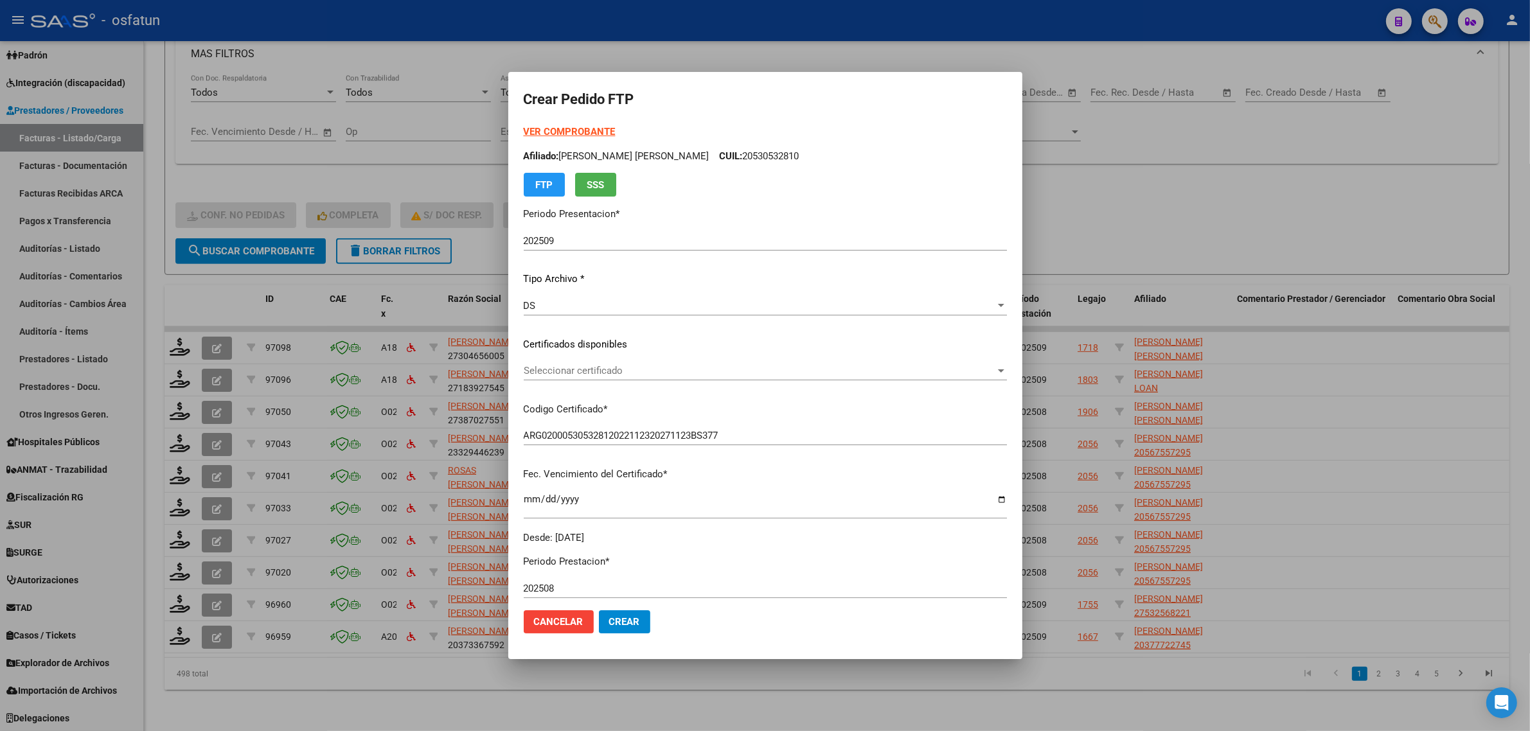
click at [569, 125] on div "VER COMPROBANTE ARCA Padrón Afiliado: [PERSON_NAME] [PERSON_NAME] CUIL: 2053053…" at bounding box center [765, 161] width 483 height 72
drag, startPoint x: 569, startPoint y: 125, endPoint x: 576, endPoint y: 152, distance: 27.3
click at [569, 125] on div "VER COMPROBANTE ARCA Padrón Afiliado: [PERSON_NAME] [PERSON_NAME] CUIL: 2053053…" at bounding box center [765, 161] width 483 height 72
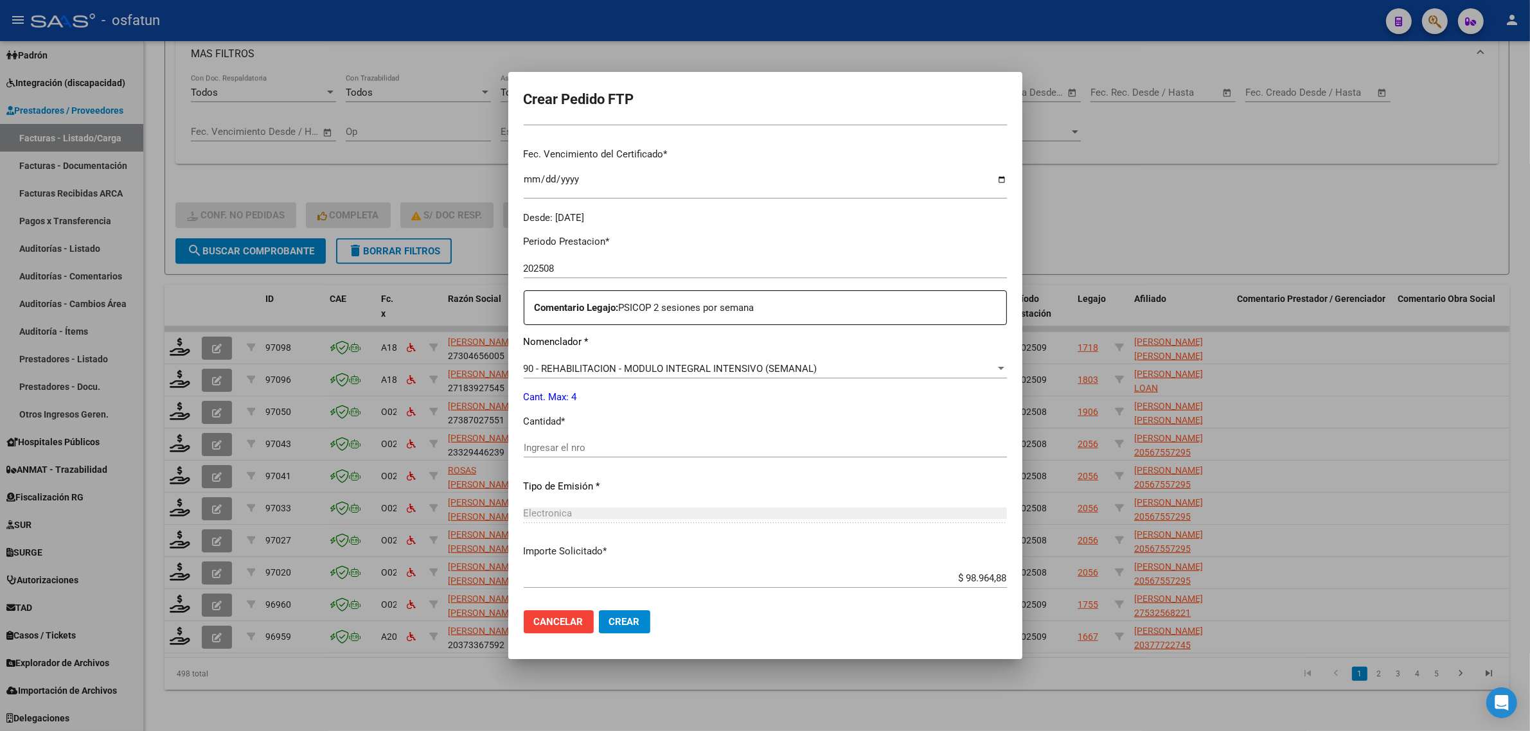
scroll to position [303, 0]
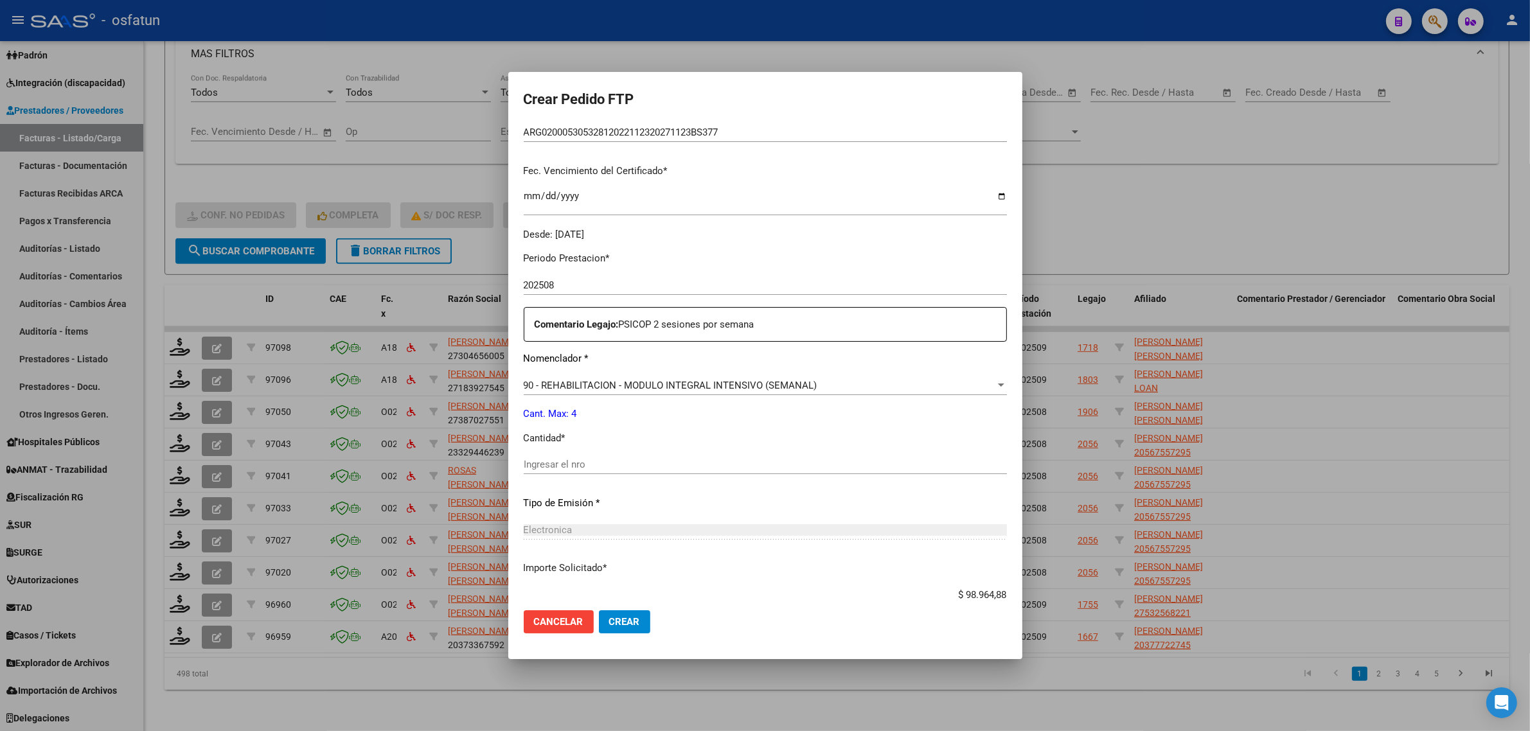
click at [1086, 156] on div at bounding box center [765, 365] width 1530 height 731
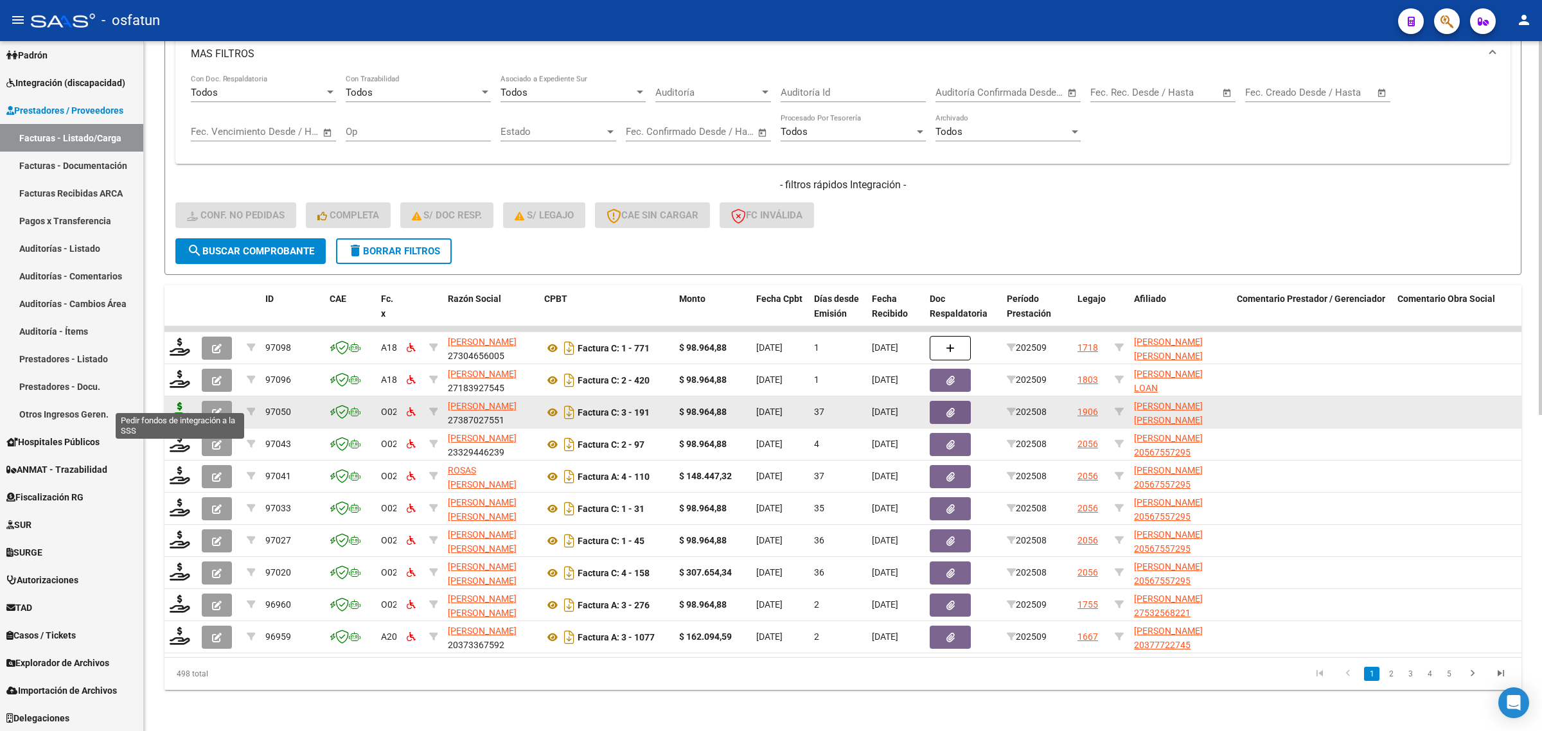
click at [172, 402] on icon at bounding box center [180, 411] width 21 height 18
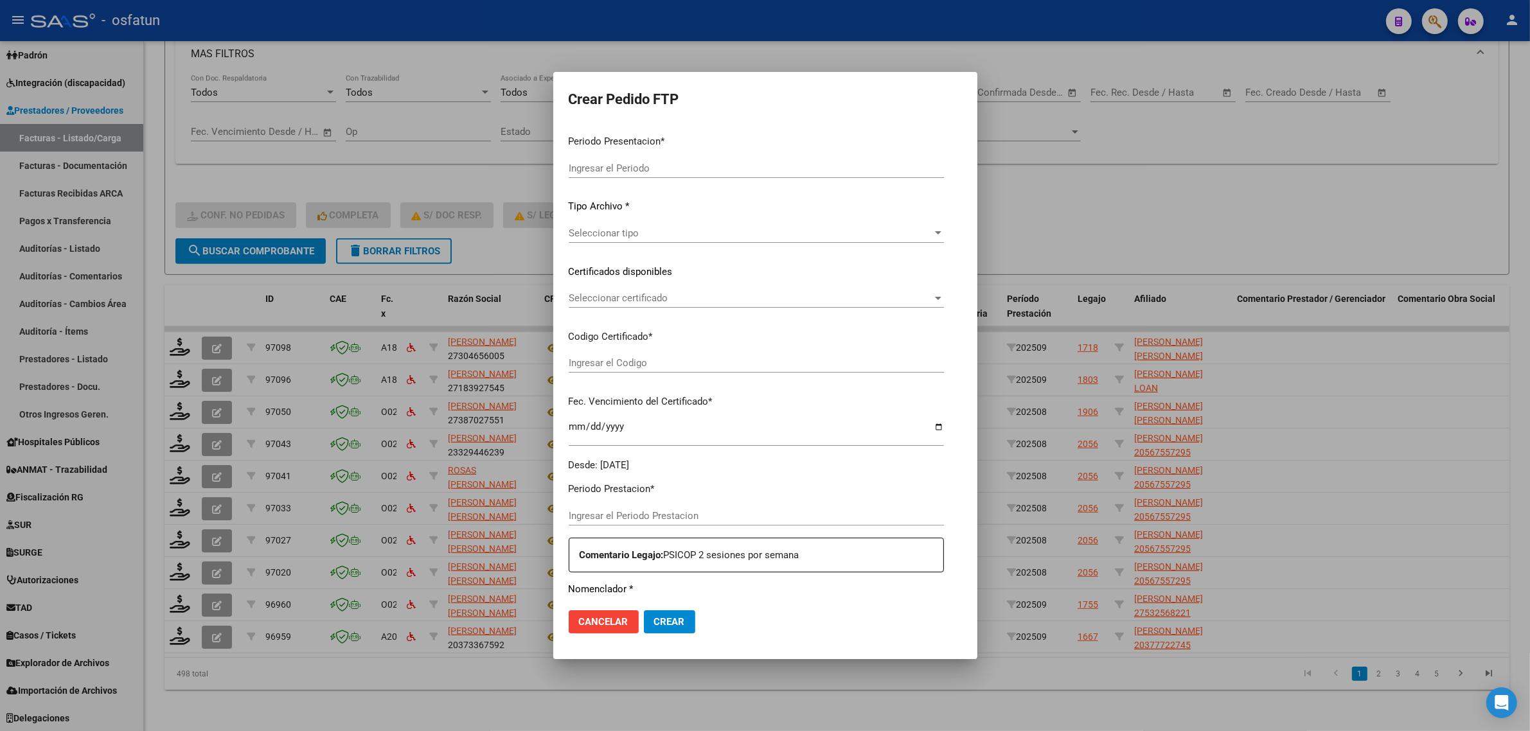
type input "202509"
type input "202508"
type input "$ 98.964,88"
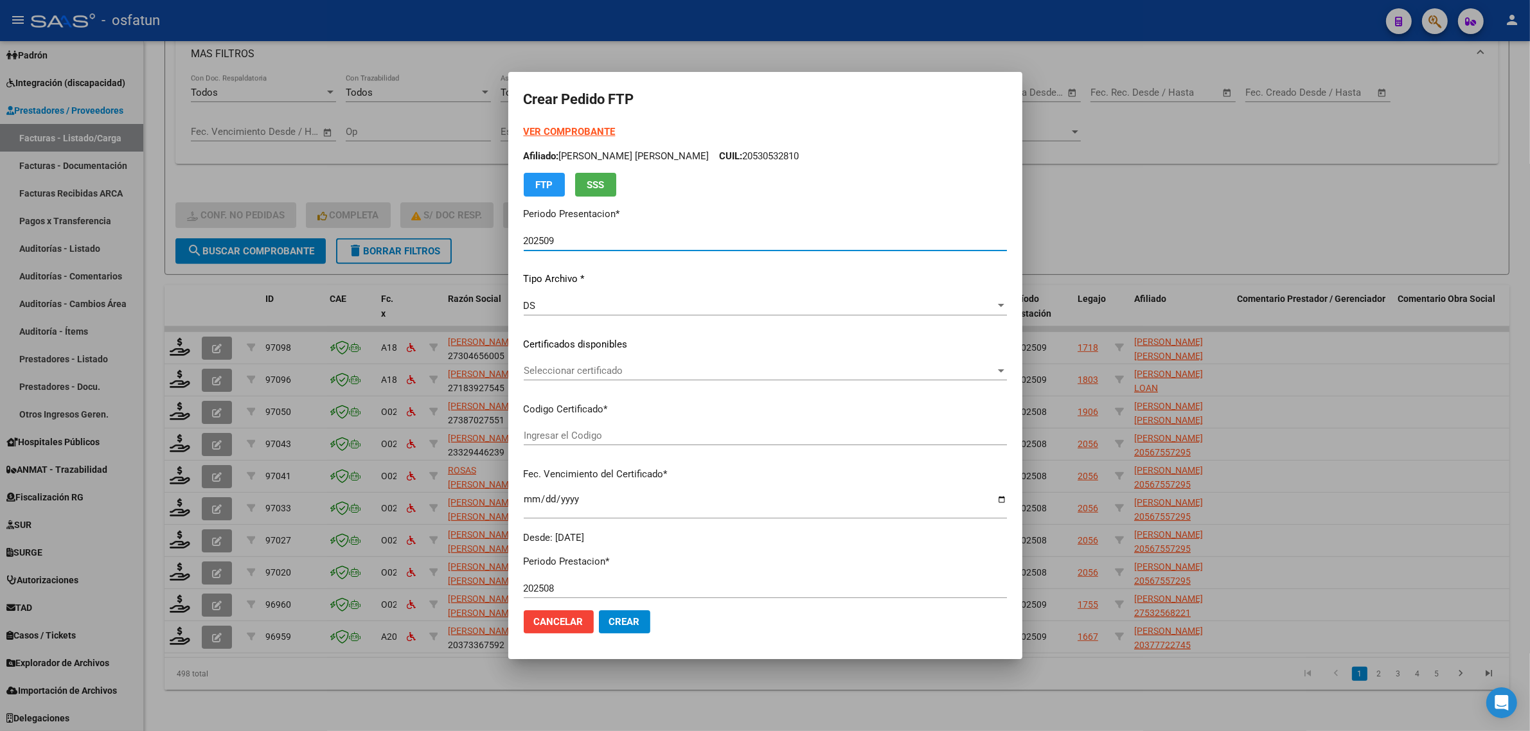
type input "ARG02000530532812022112320271123BS377"
type input "[DATE]"
click at [553, 129] on strong "VER COMPROBANTE" at bounding box center [570, 132] width 92 height 12
click at [464, 182] on div at bounding box center [765, 365] width 1530 height 731
click at [464, 182] on div "- filtros rápidos Integración - Conf. no pedidas Completa S/ Doc Resp. S/ legaj…" at bounding box center [836, 208] width 1323 height 60
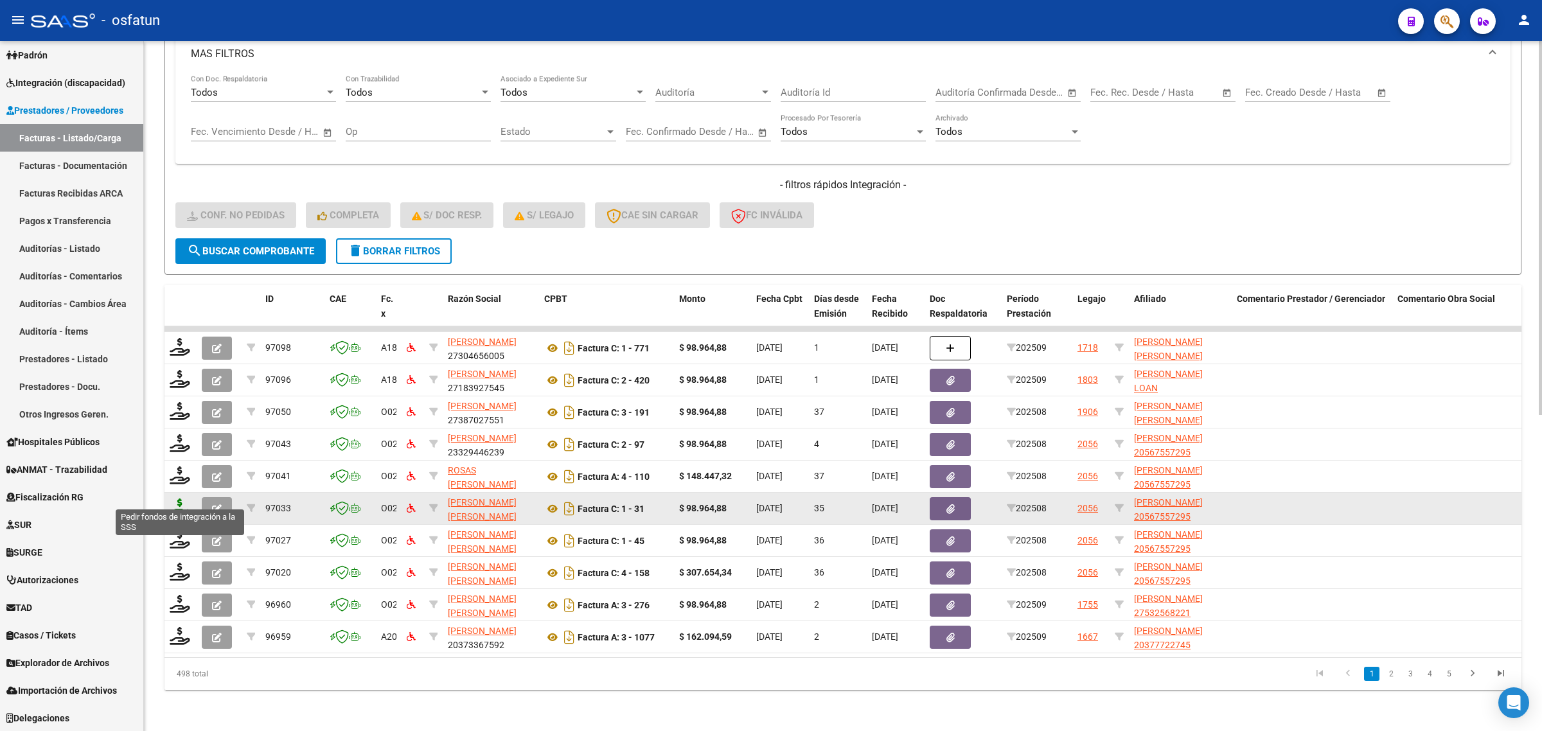
click at [181, 503] on icon at bounding box center [180, 508] width 21 height 18
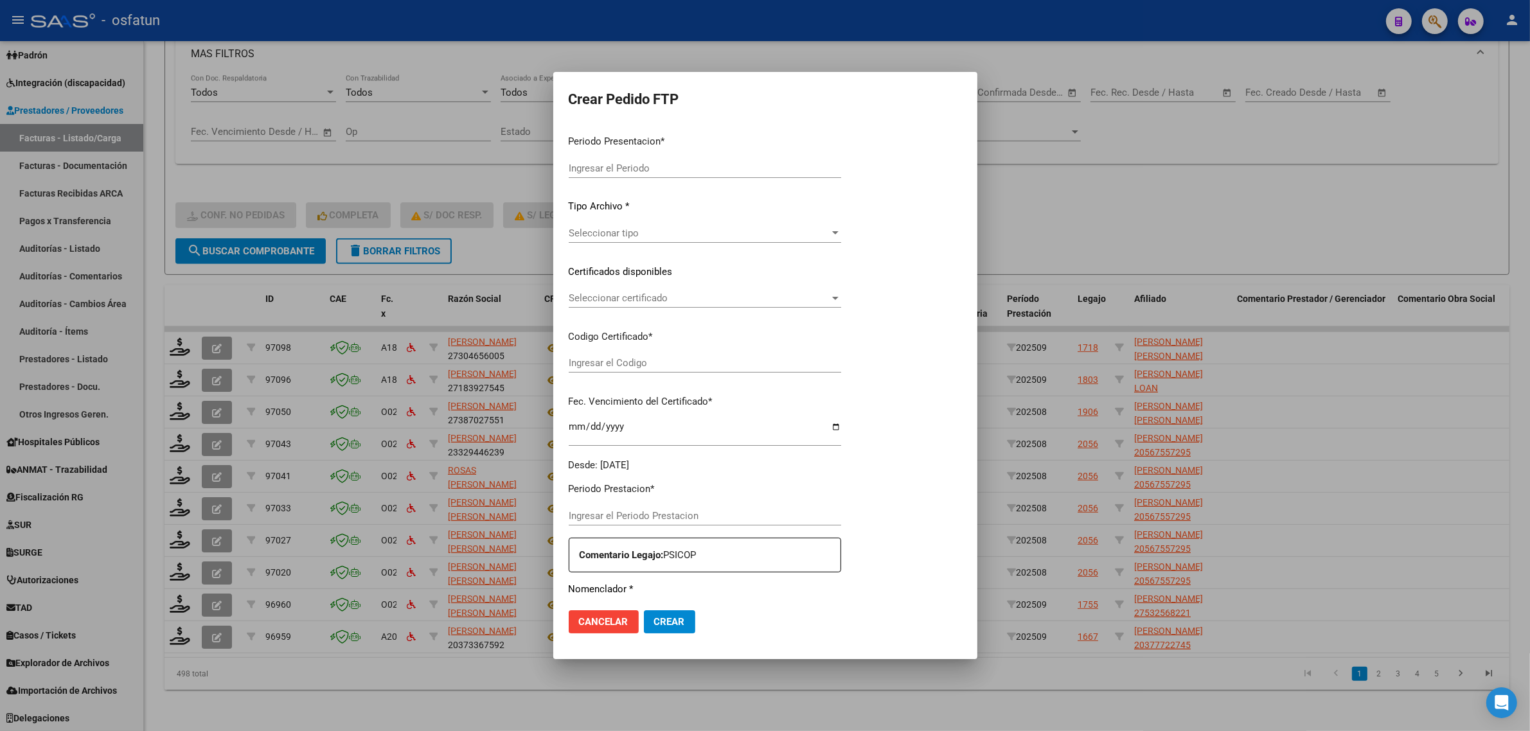
type input "202509"
type input "202508"
type input "$ 98.964,88"
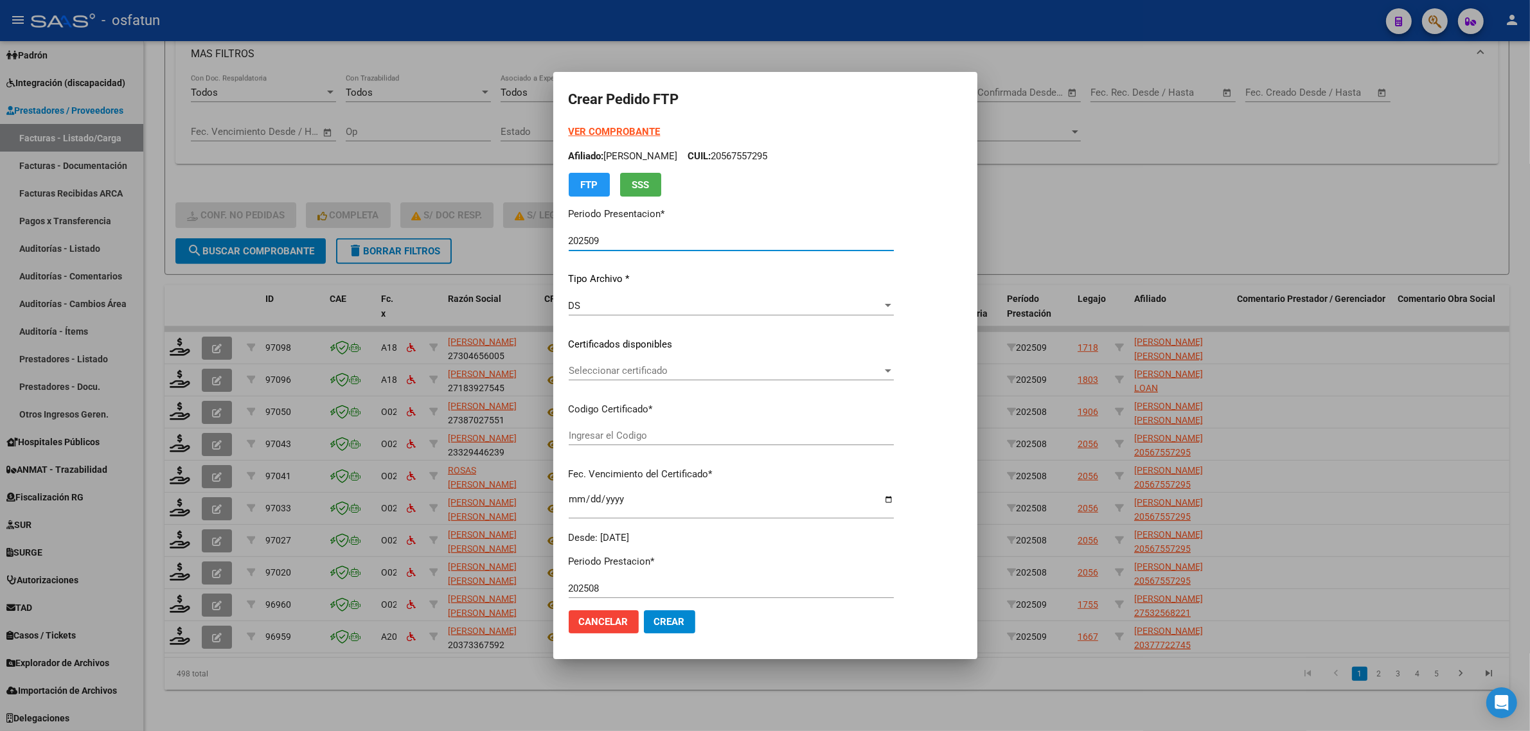
type input "ARG02000567557292021101920251019JUJ135"
type input "[DATE]"
click at [607, 130] on strong "VER COMPROBANTE" at bounding box center [615, 132] width 92 height 12
click at [611, 365] on span "Seleccionar certificado" at bounding box center [726, 371] width 314 height 12
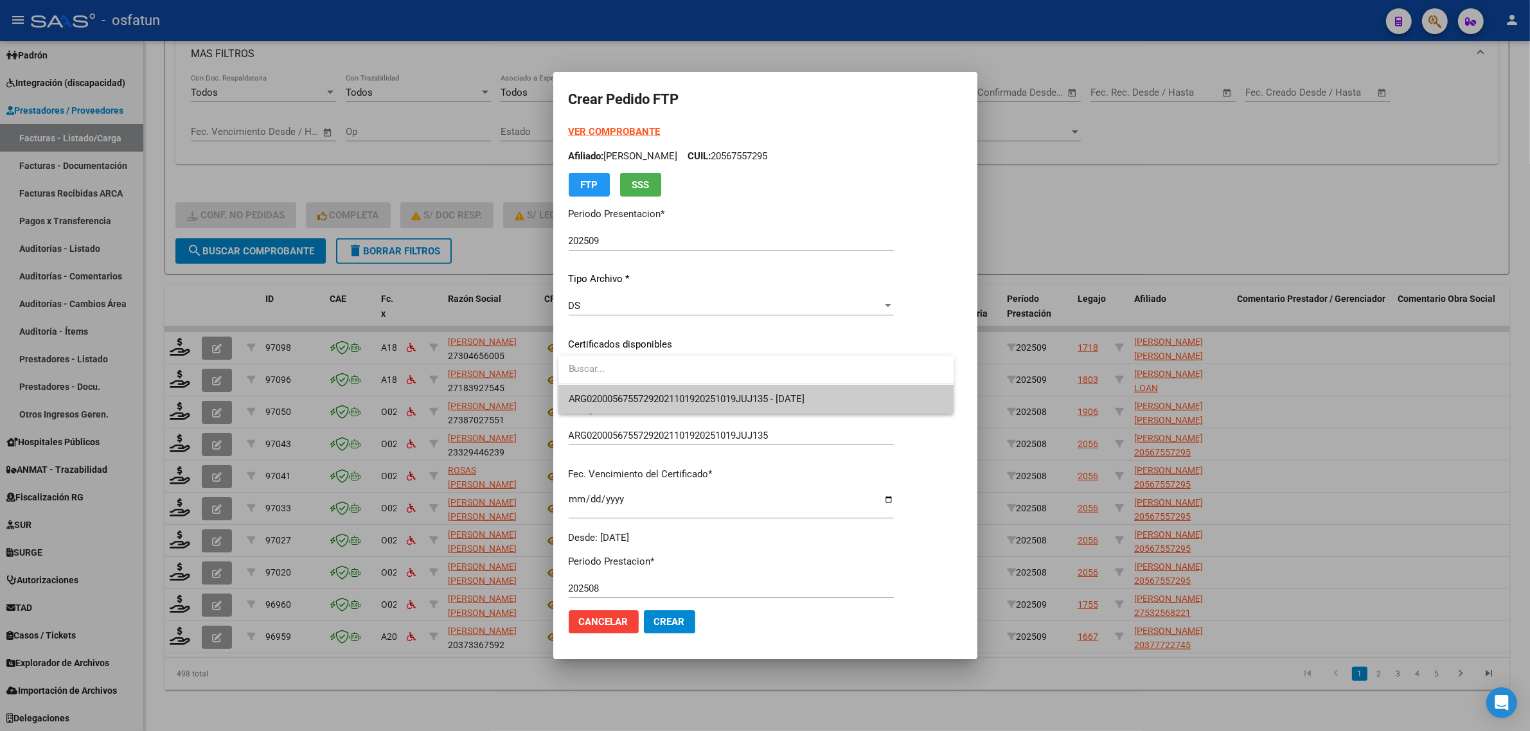
click at [618, 393] on span "ARG02000567557292021101920251019JUJ135 - [DATE]" at bounding box center [756, 399] width 375 height 29
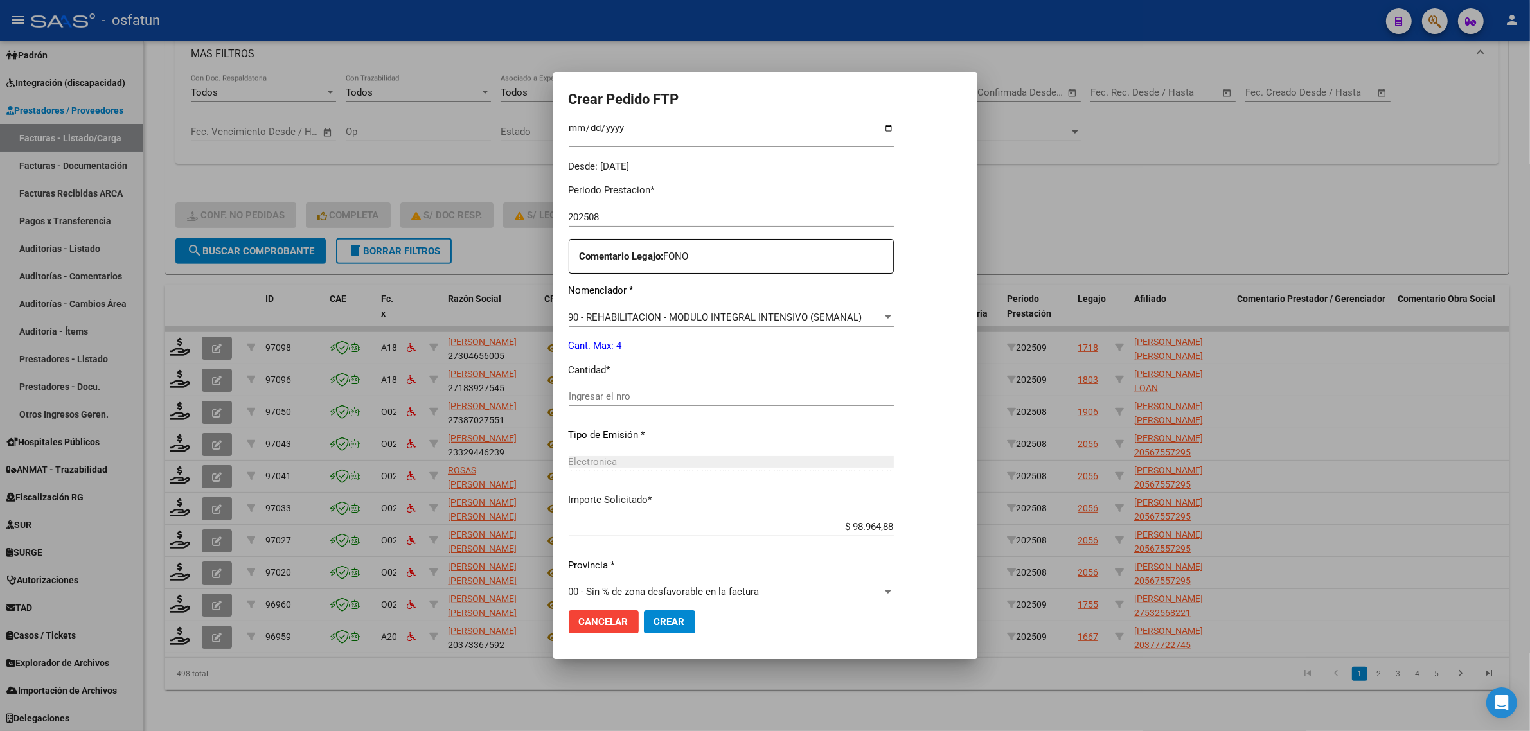
scroll to position [384, 0]
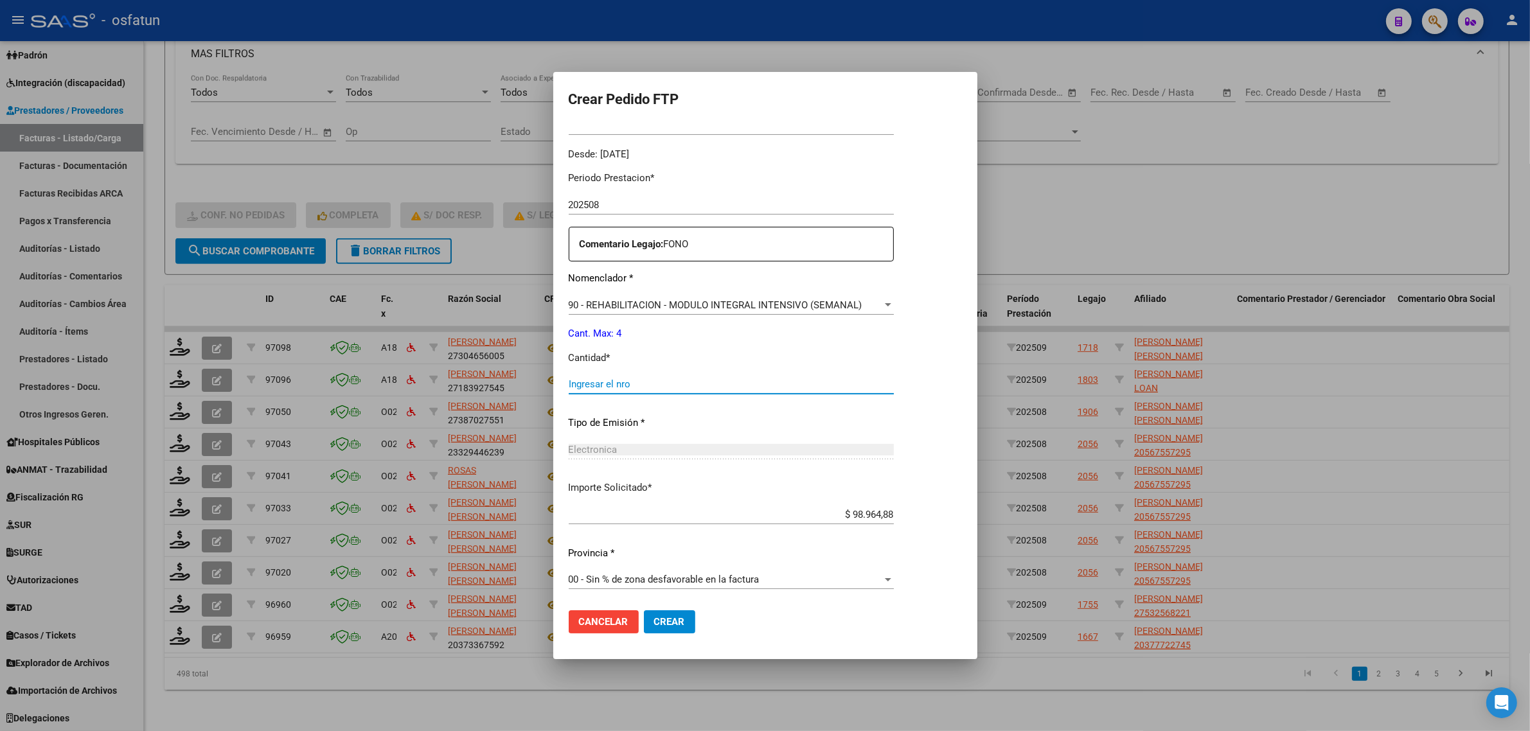
click at [598, 384] on input "Ingresar el nro" at bounding box center [731, 384] width 325 height 12
type input "4"
click at [669, 617] on span "Crear" at bounding box center [669, 622] width 31 height 12
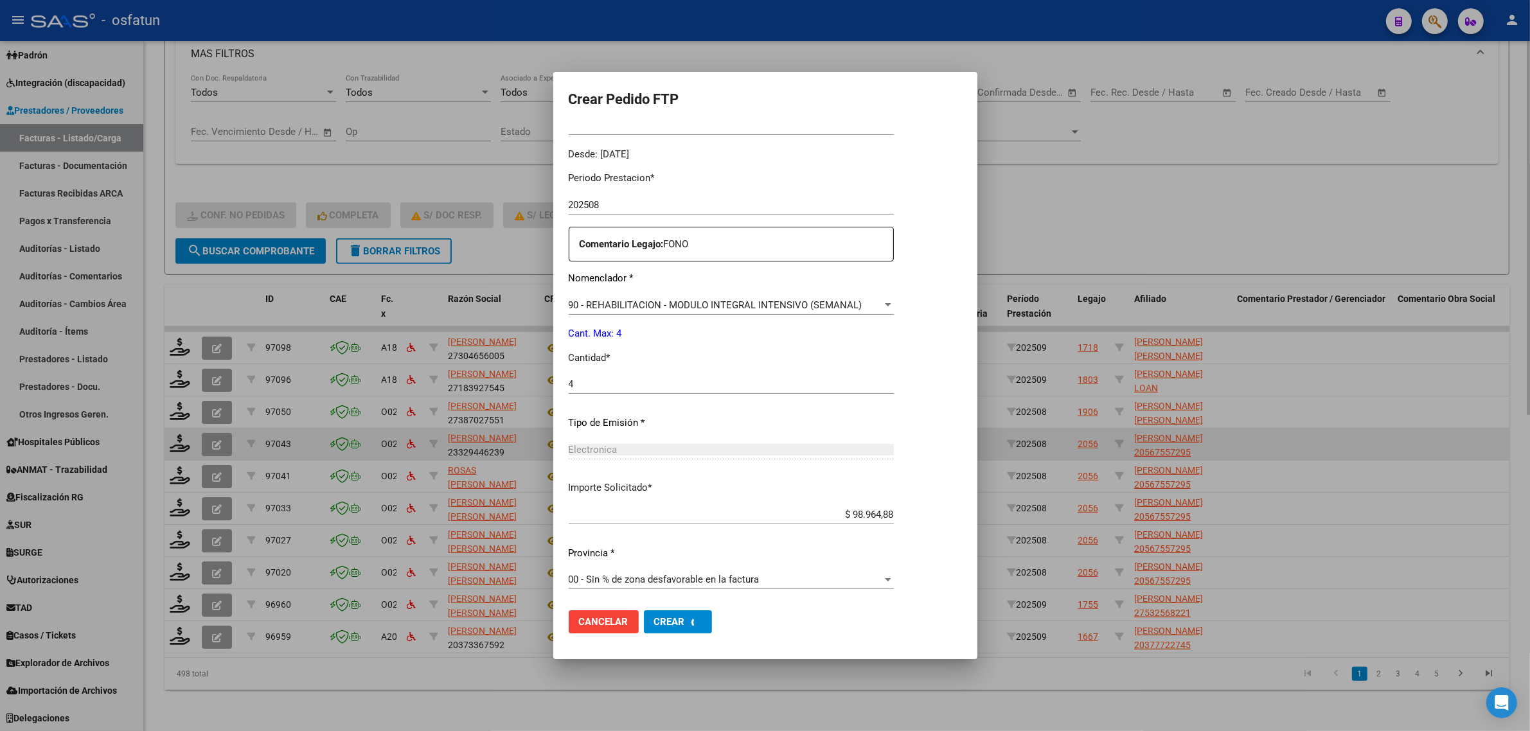
scroll to position [0, 0]
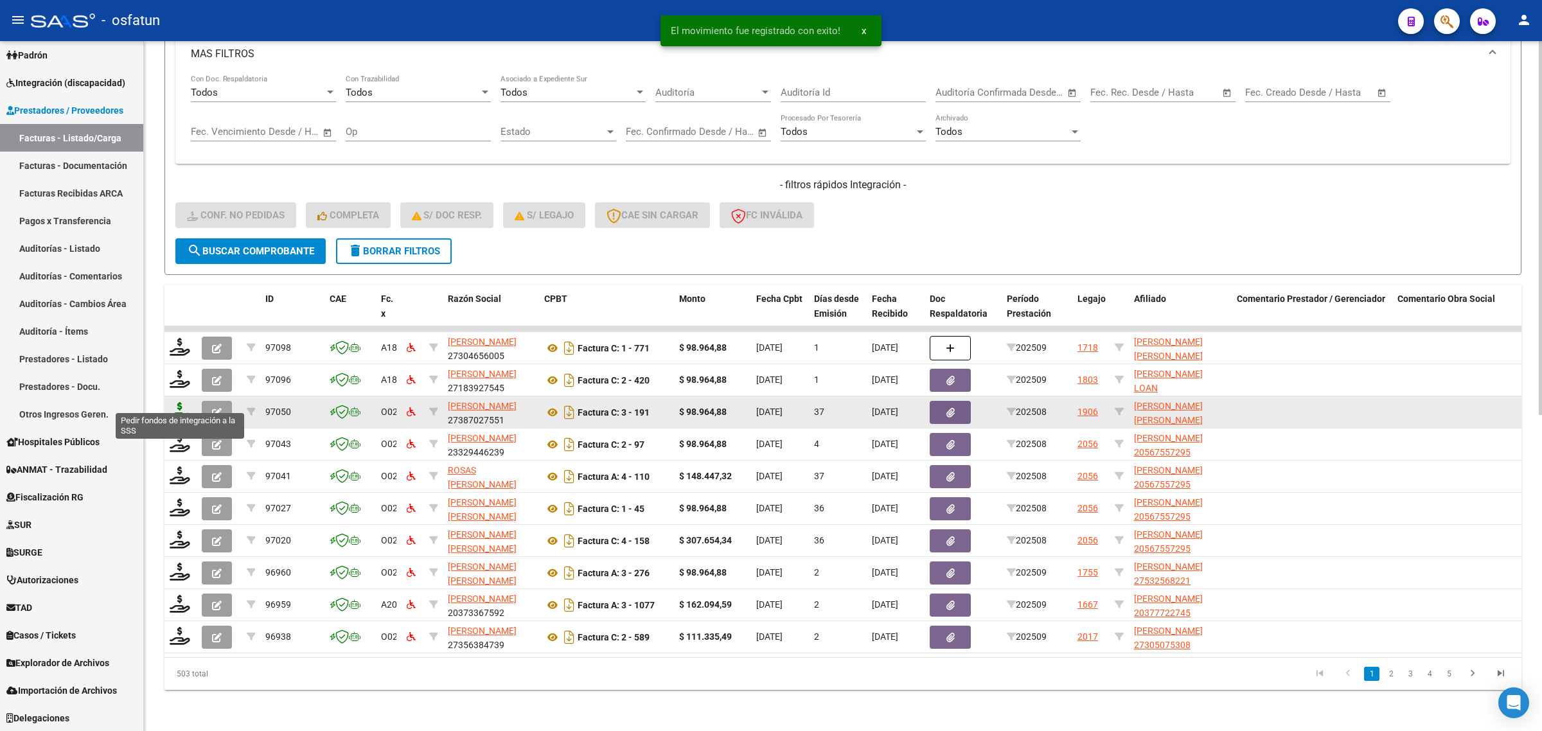
click at [179, 405] on icon at bounding box center [180, 411] width 21 height 18
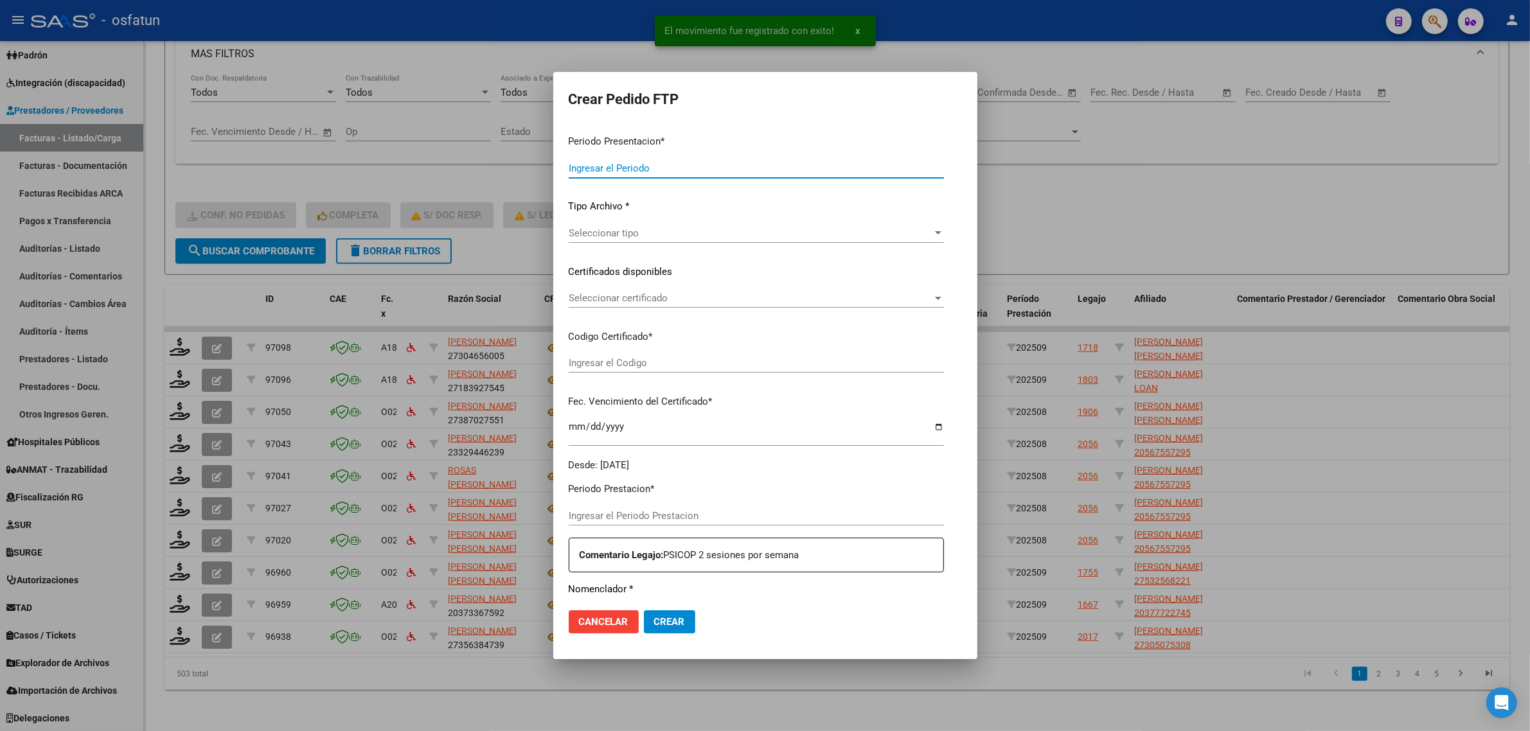
type input "202509"
type input "202508"
type input "$ 98.964,88"
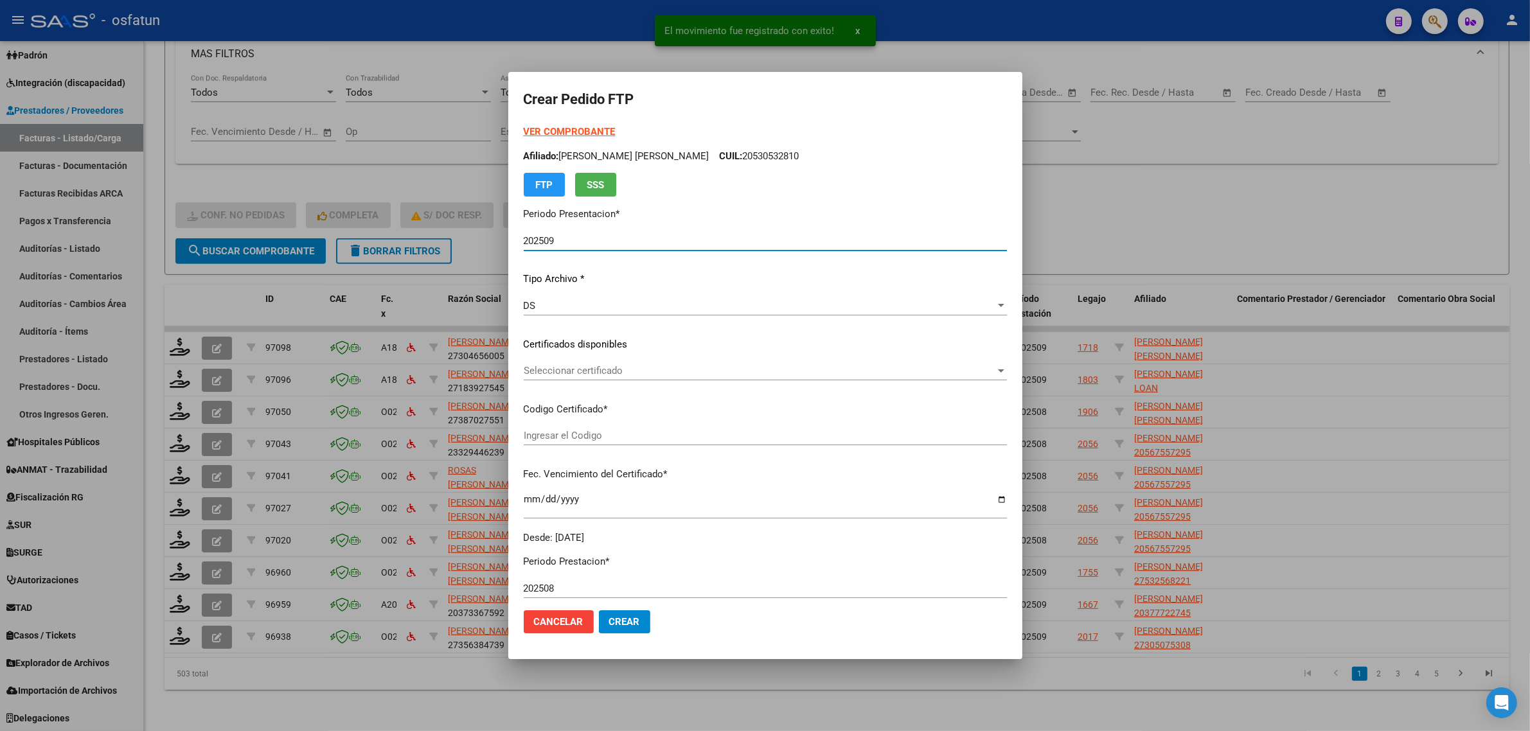
type input "ARG02000530532812022112320271123BS377"
type input "[DATE]"
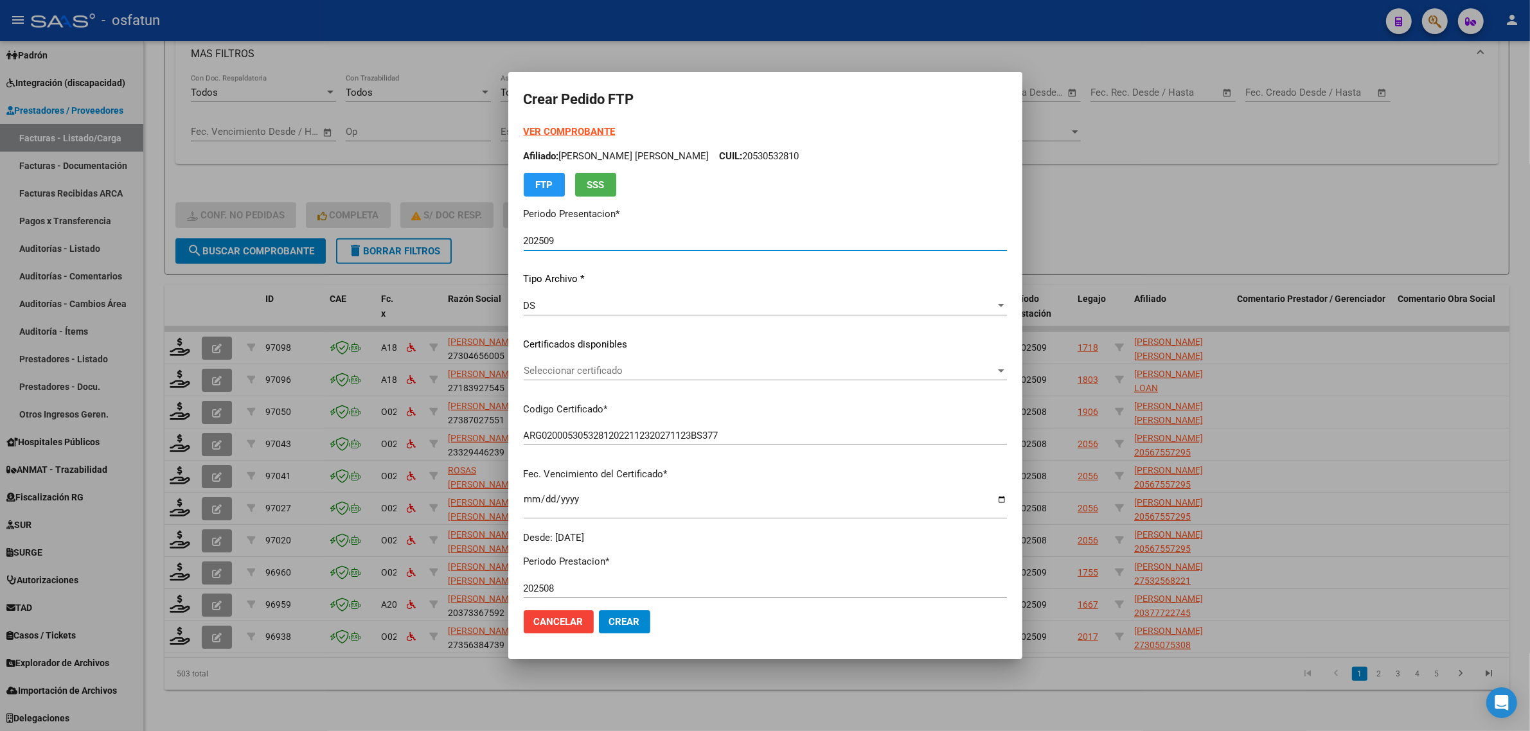
click at [556, 132] on strong "VER COMPROBANTE" at bounding box center [570, 132] width 92 height 12
click at [1165, 257] on div at bounding box center [765, 365] width 1530 height 731
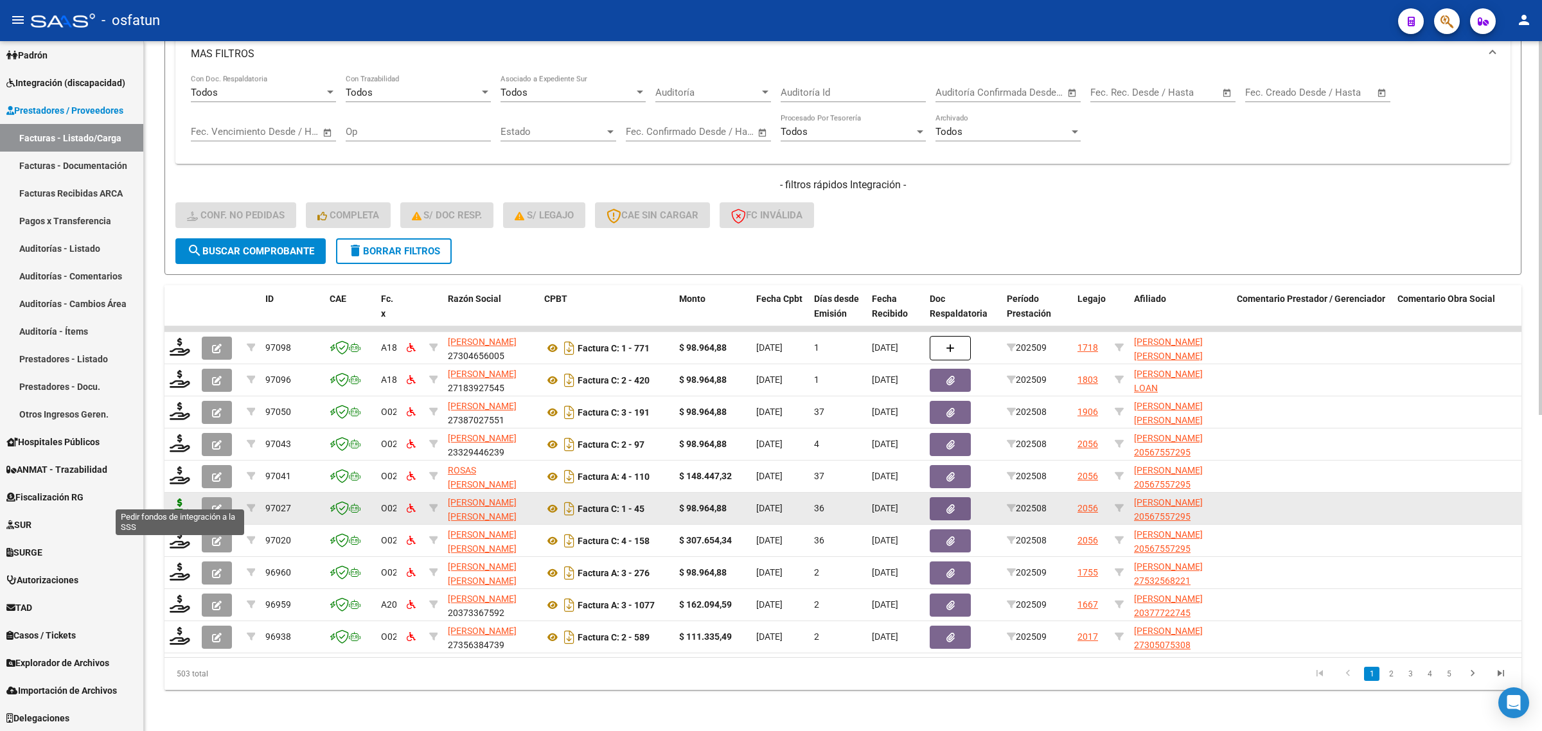
click at [175, 499] on icon at bounding box center [180, 508] width 21 height 18
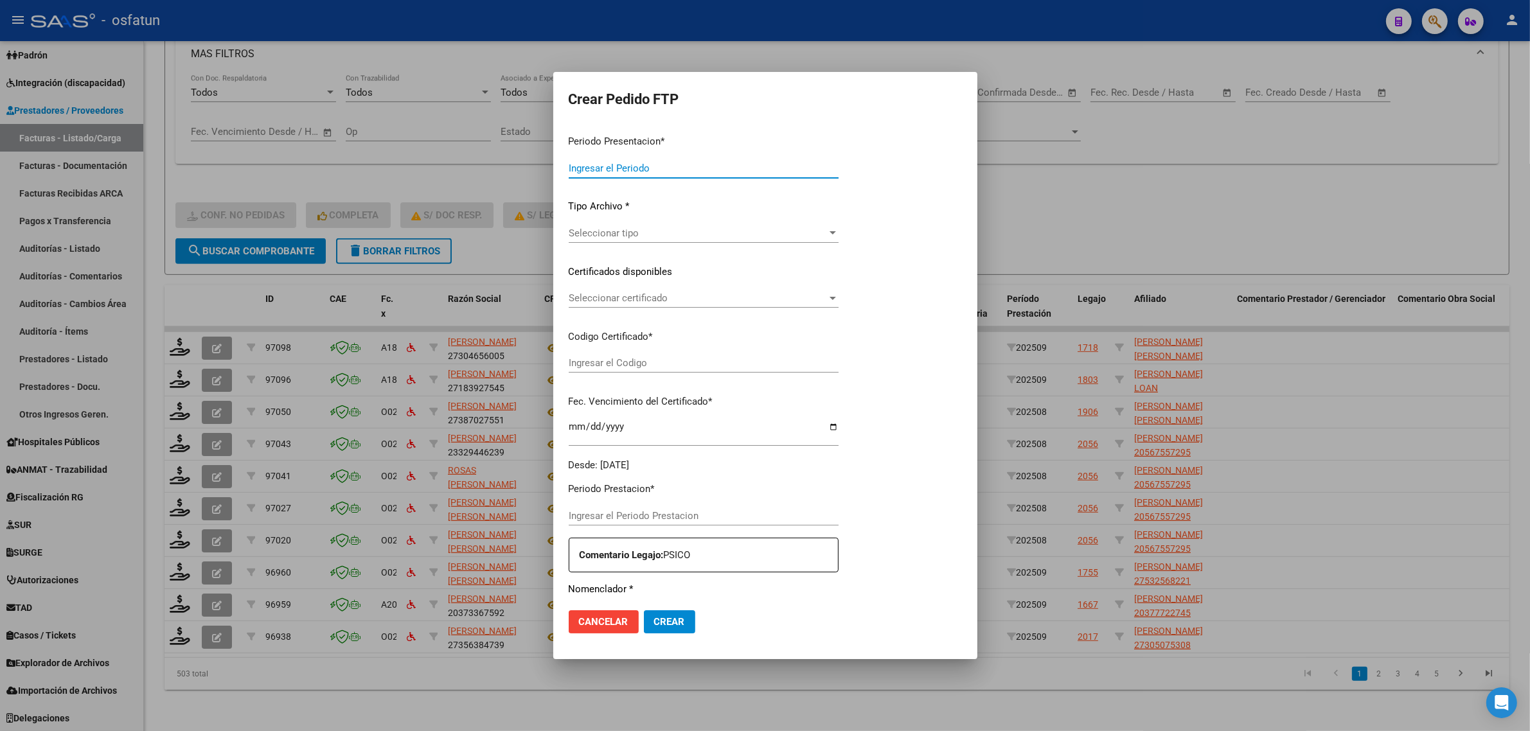
type input "202509"
type input "202508"
type input "$ 98.964,88"
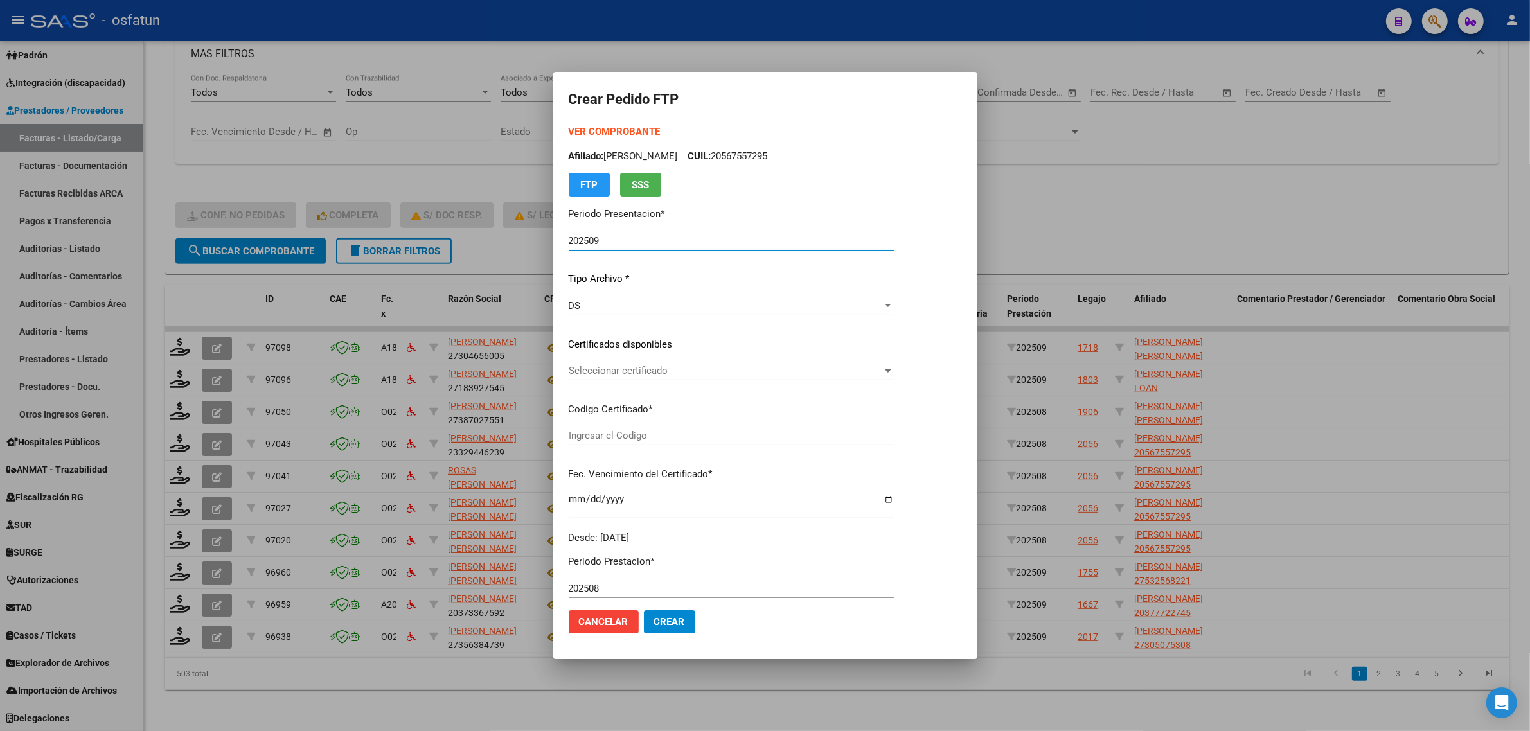
type input "ARG02000567557292021101920251019JUJ135"
type input "[DATE]"
click at [595, 125] on div "VER COMPROBANTE ARCA Padrón Afiliado: [PERSON_NAME]: 20567557295 FTP SSS" at bounding box center [731, 161] width 325 height 72
click at [595, 129] on strong "VER COMPROBANTE" at bounding box center [615, 132] width 92 height 12
click at [612, 373] on span "Seleccionar certificado" at bounding box center [726, 371] width 314 height 12
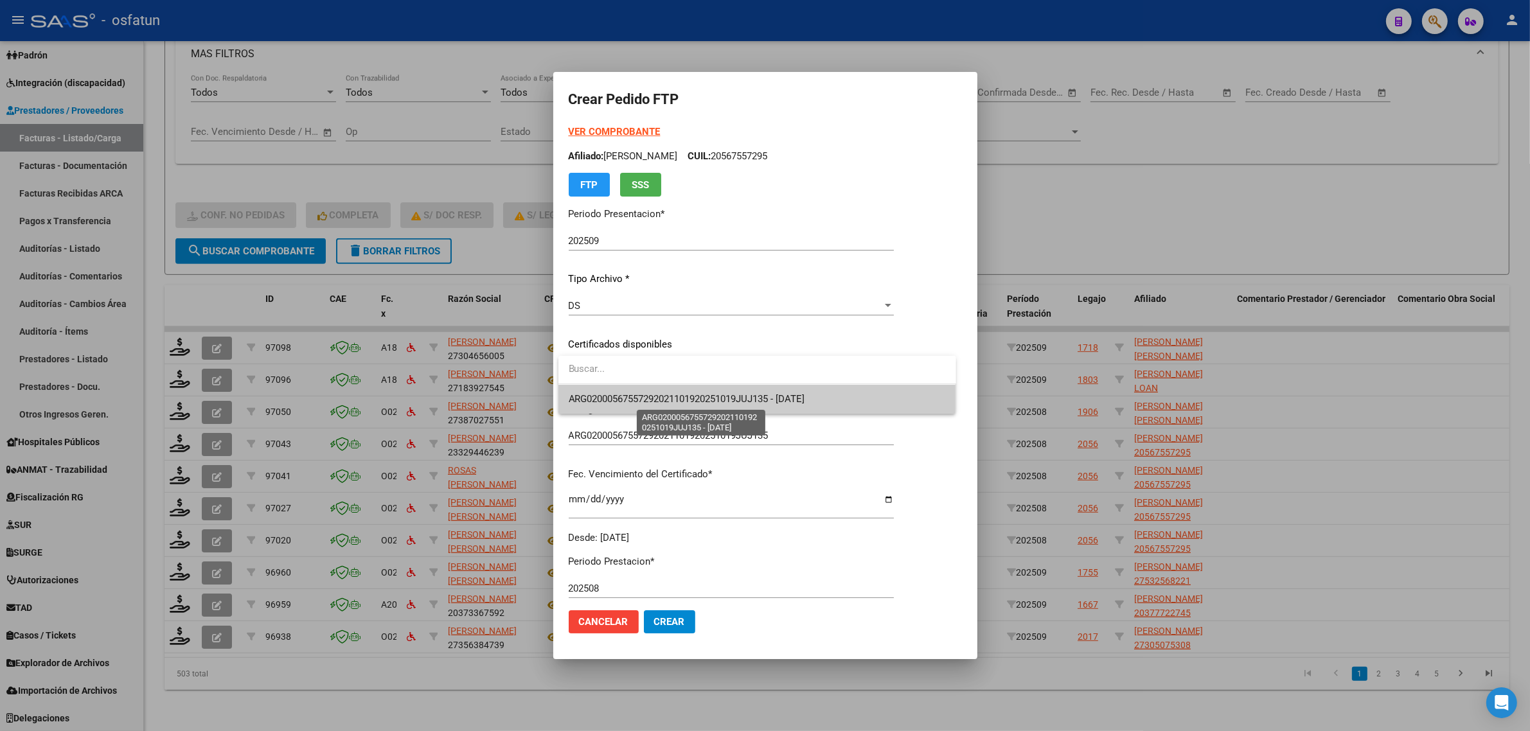
click at [605, 403] on span "ARG02000567557292021101920251019JUJ135 - [DATE]" at bounding box center [687, 399] width 236 height 12
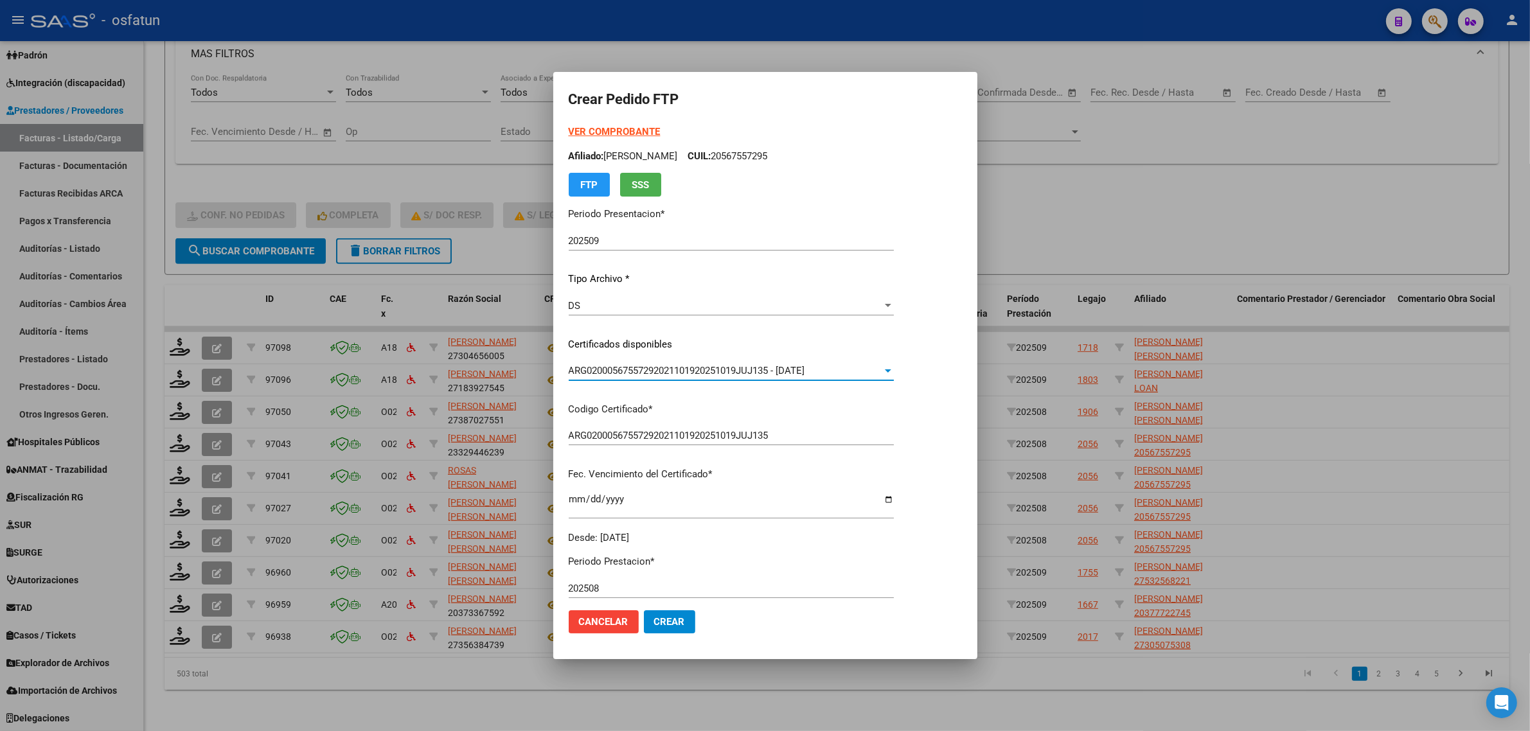
scroll to position [321, 0]
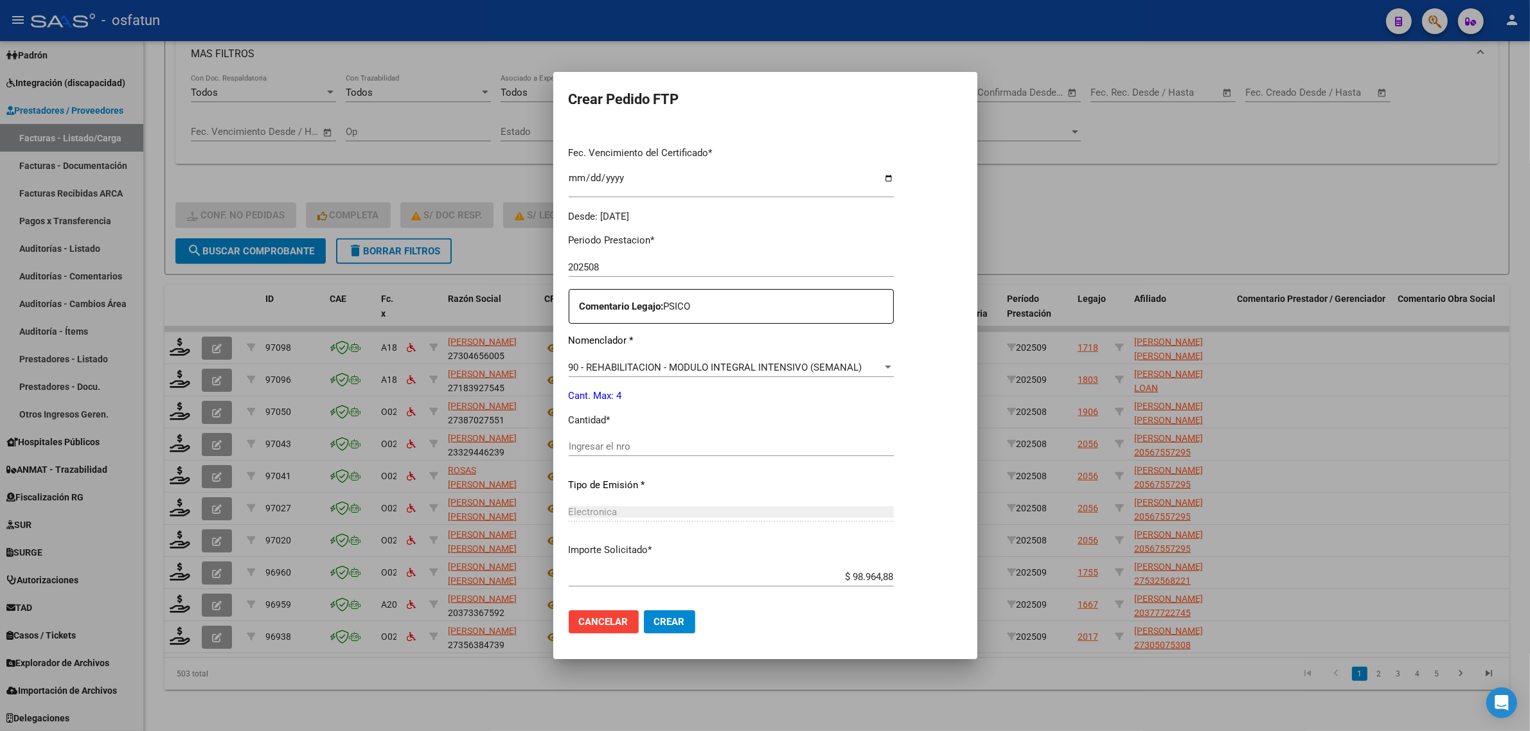
click at [592, 457] on div "Ingresar el nro" at bounding box center [731, 452] width 325 height 31
click at [595, 450] on input "Ingresar el nro" at bounding box center [731, 447] width 325 height 12
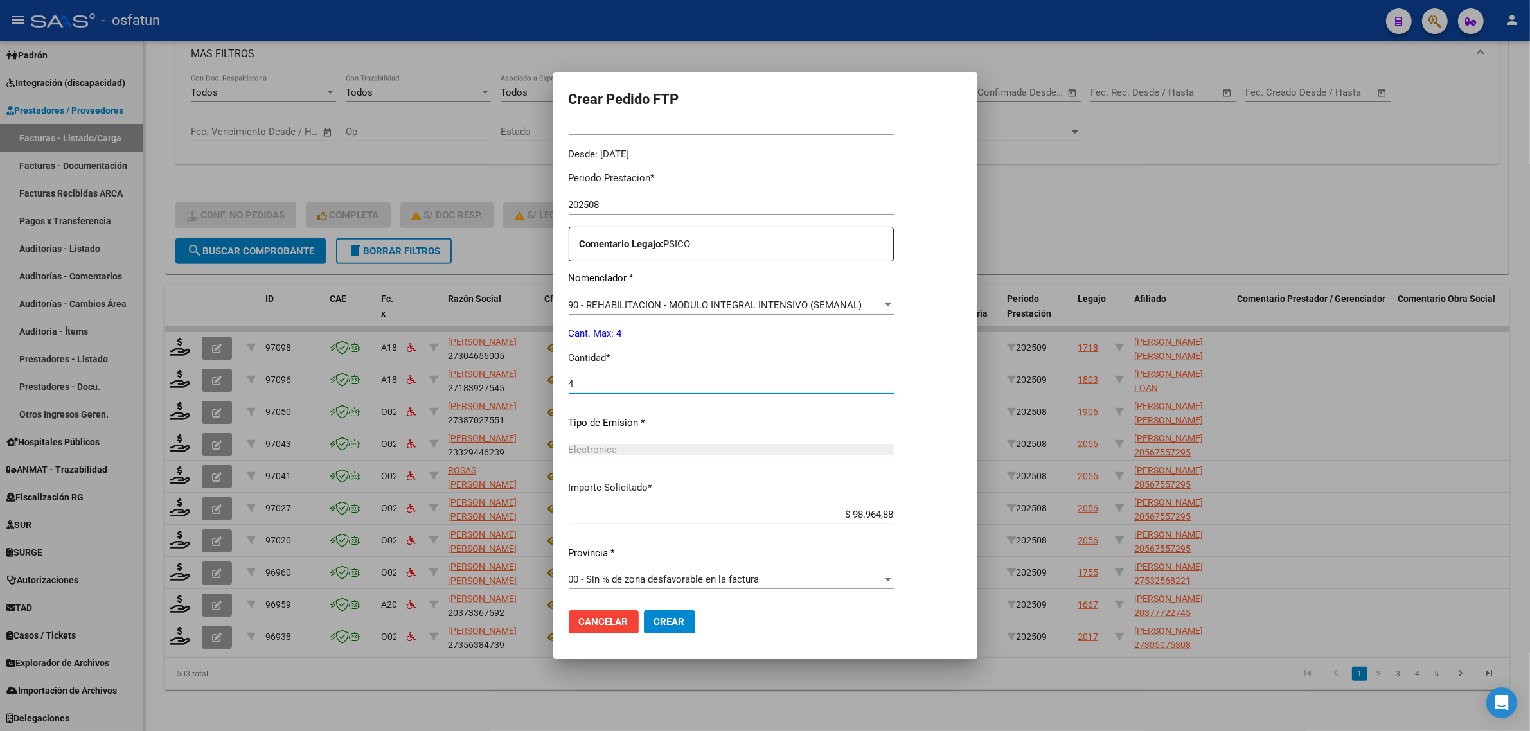
type input "4"
drag, startPoint x: 654, startPoint y: 621, endPoint x: 670, endPoint y: 627, distance: 17.1
click at [659, 622] on button "Crear" at bounding box center [669, 621] width 51 height 23
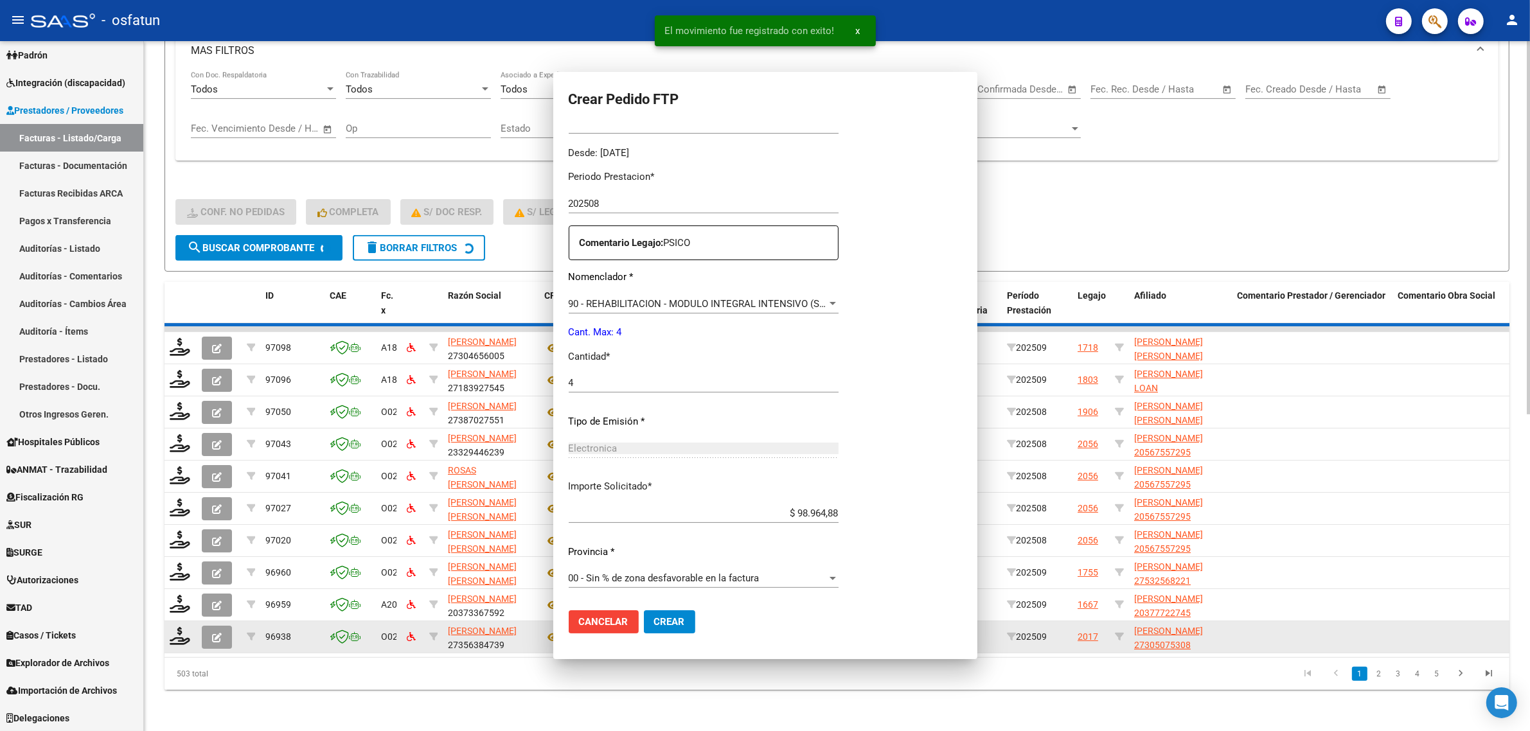
scroll to position [312, 0]
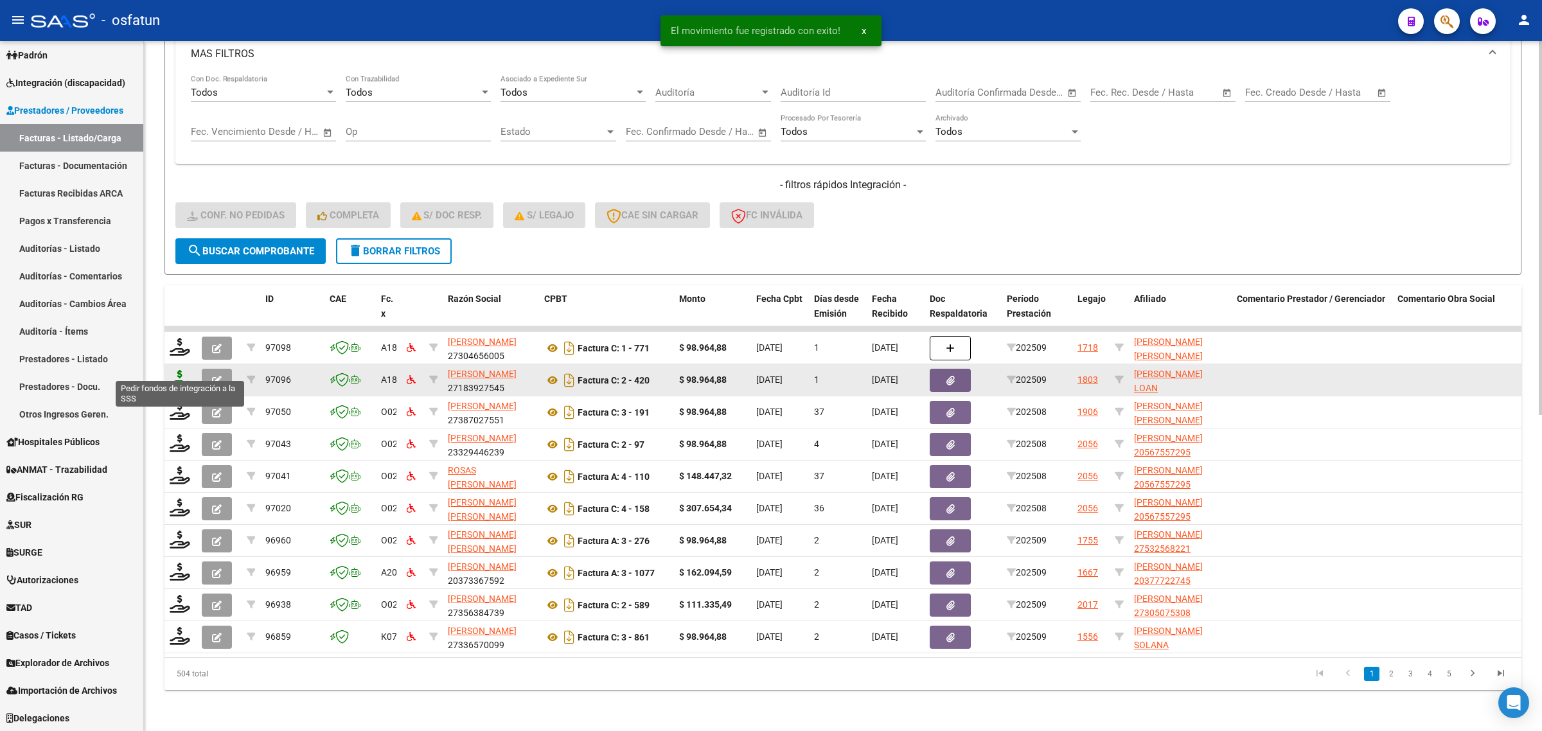
click at [172, 370] on icon at bounding box center [180, 379] width 21 height 18
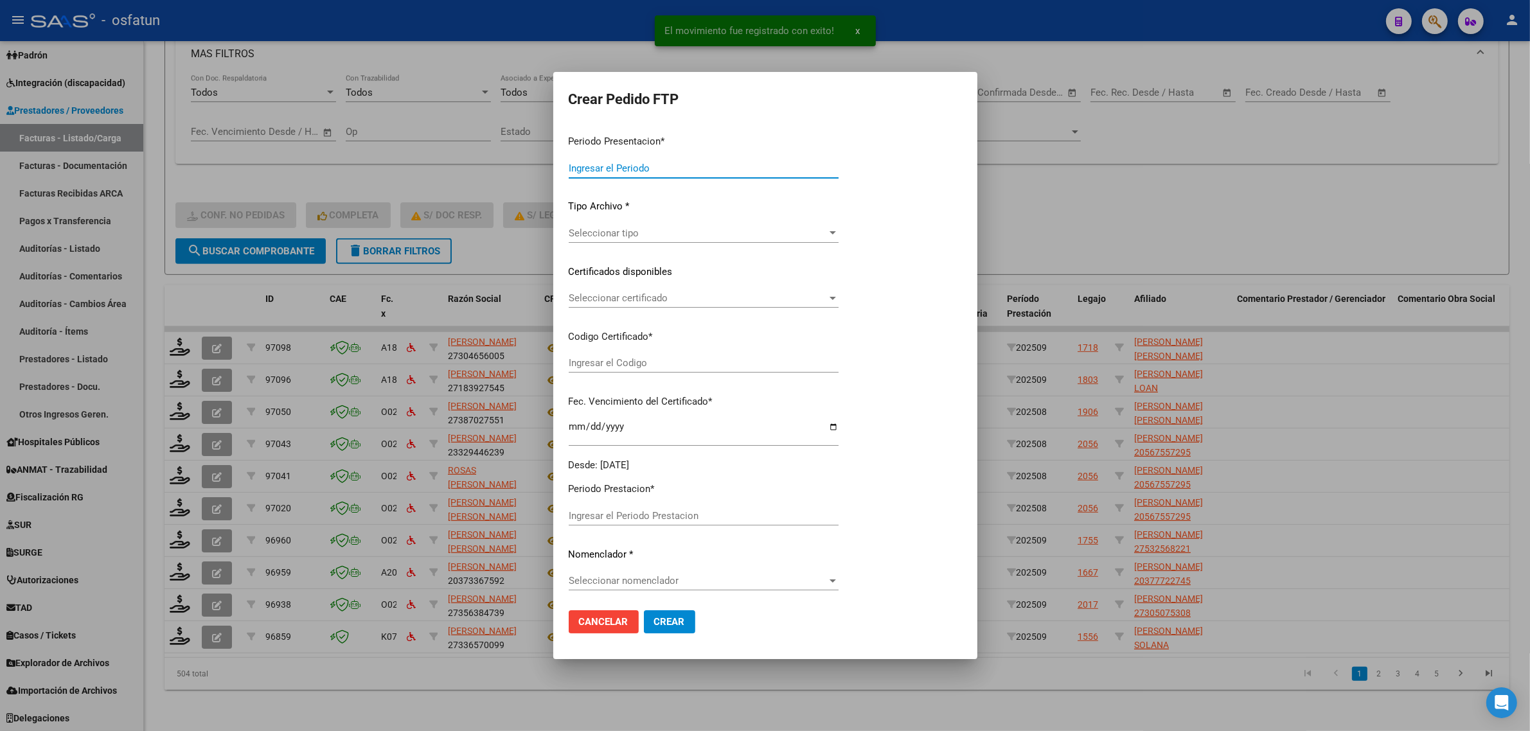
type input "202509"
type input "$ 98.964,88"
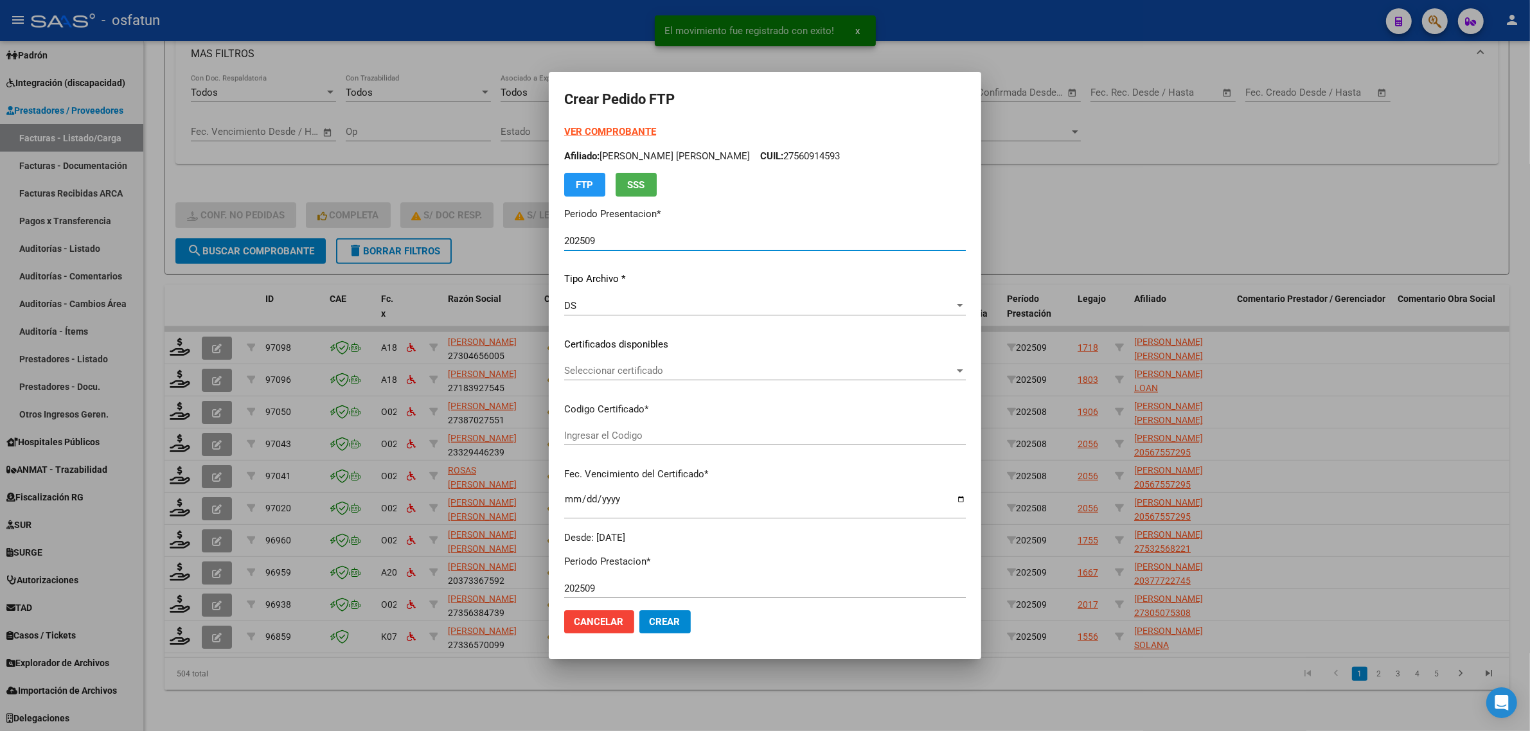
type input "ARG02000574657102023012320260123BS317"
type input "[DATE]"
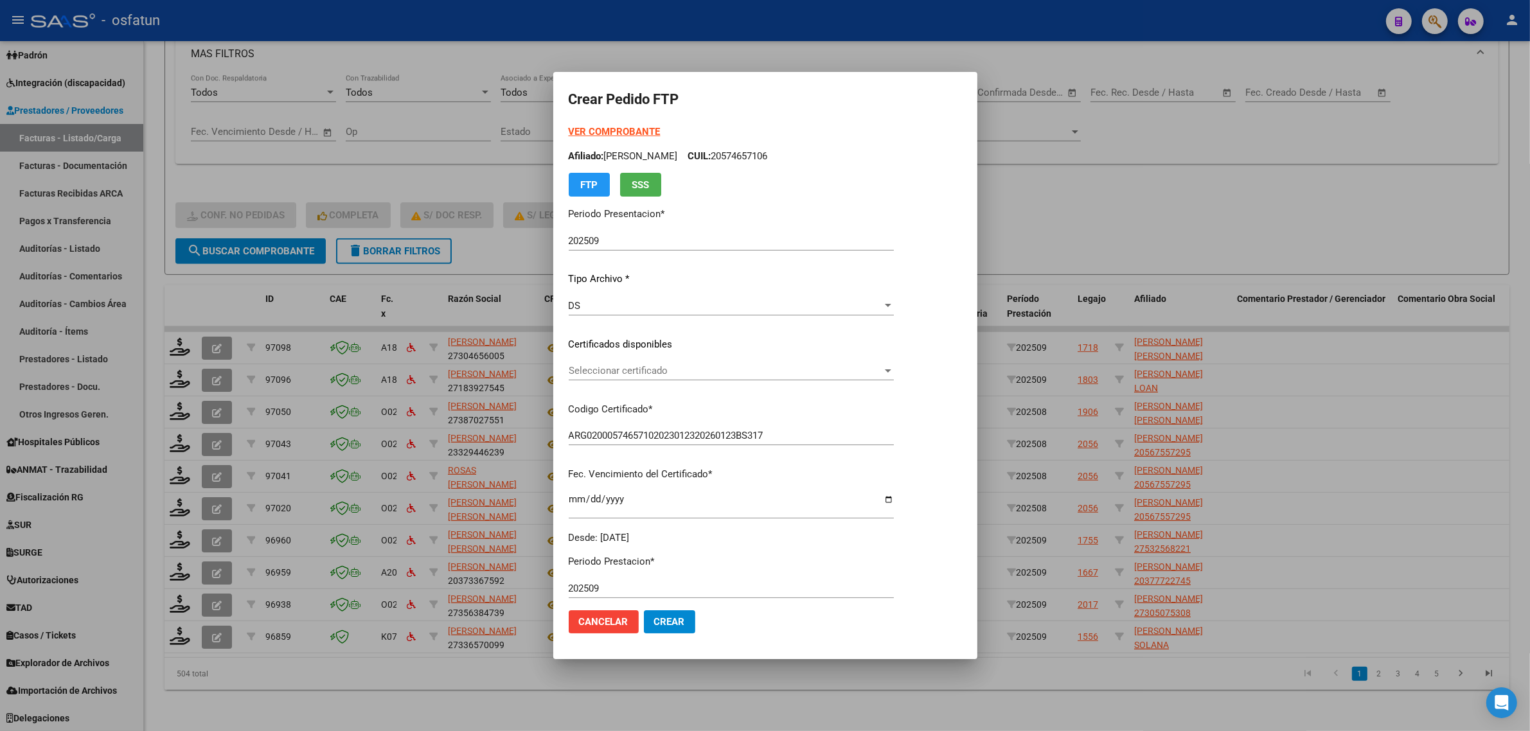
click at [593, 127] on strong "VER COMPROBANTE" at bounding box center [615, 132] width 92 height 12
click at [607, 373] on span "Seleccionar certificado" at bounding box center [726, 371] width 314 height 12
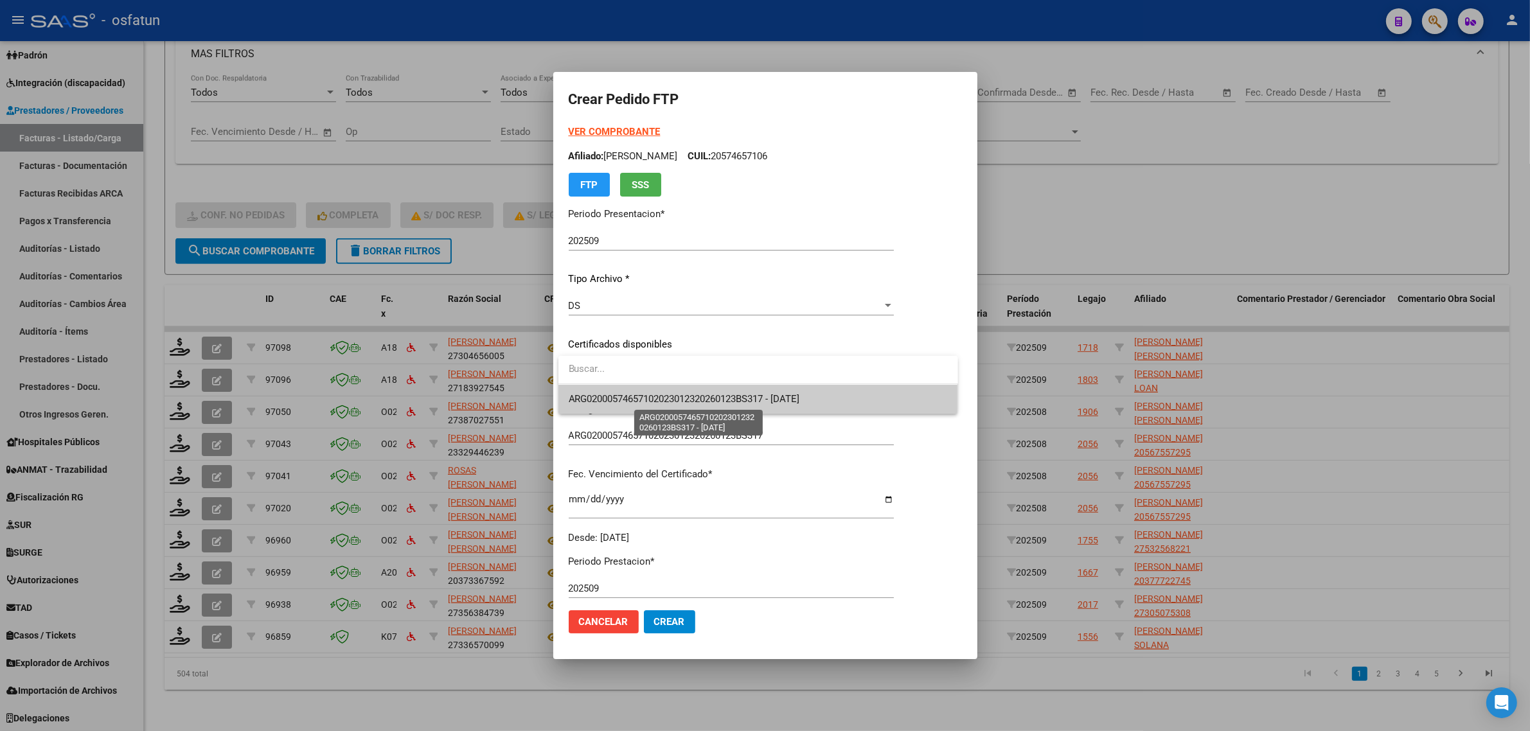
click at [617, 394] on span "ARG02000574657102023012320260123BS317 - [DATE]" at bounding box center [684, 399] width 231 height 12
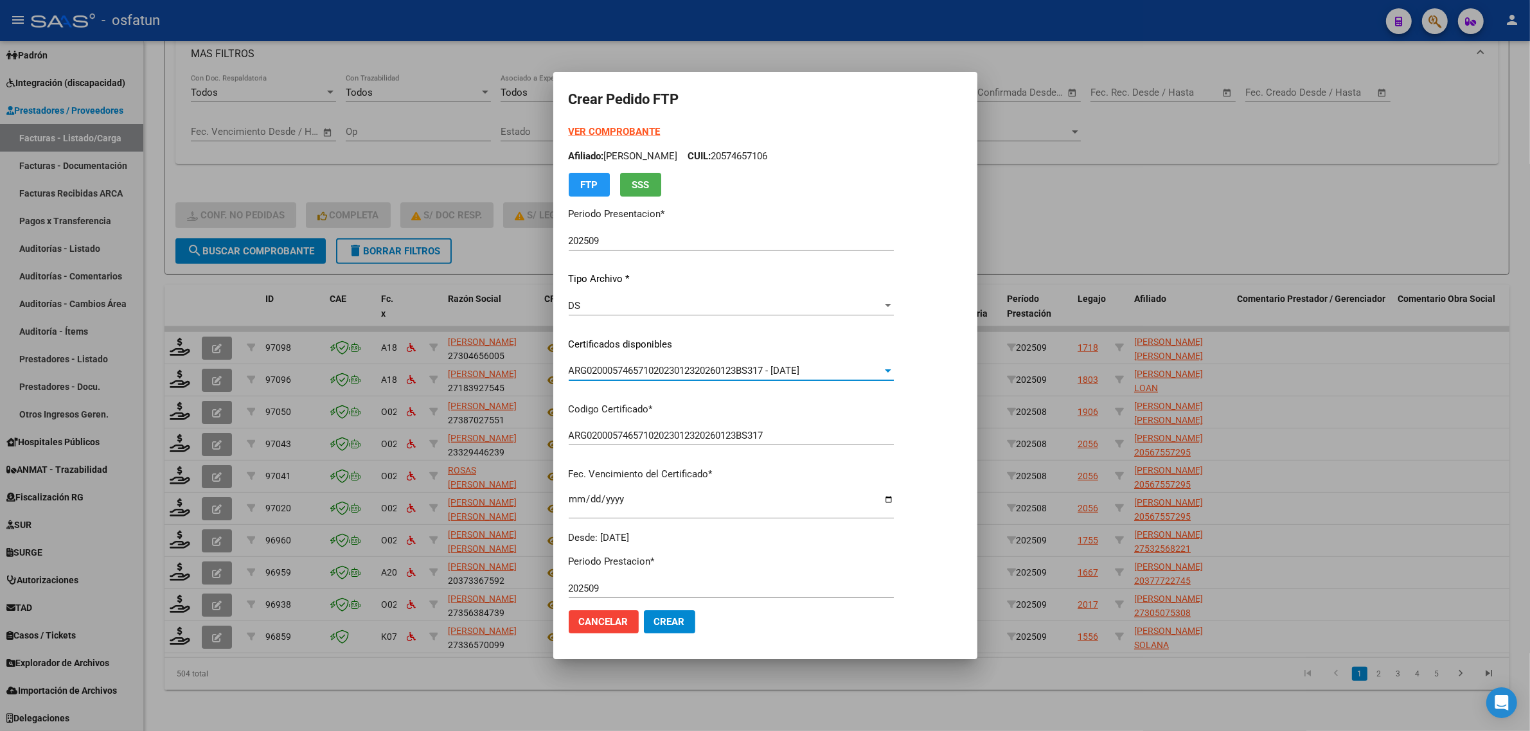
drag, startPoint x: 1107, startPoint y: 259, endPoint x: 1141, endPoint y: 348, distance: 95.0
drag, startPoint x: 1141, startPoint y: 348, endPoint x: 1157, endPoint y: 246, distance: 102.8
click at [1189, 232] on div at bounding box center [765, 365] width 1530 height 731
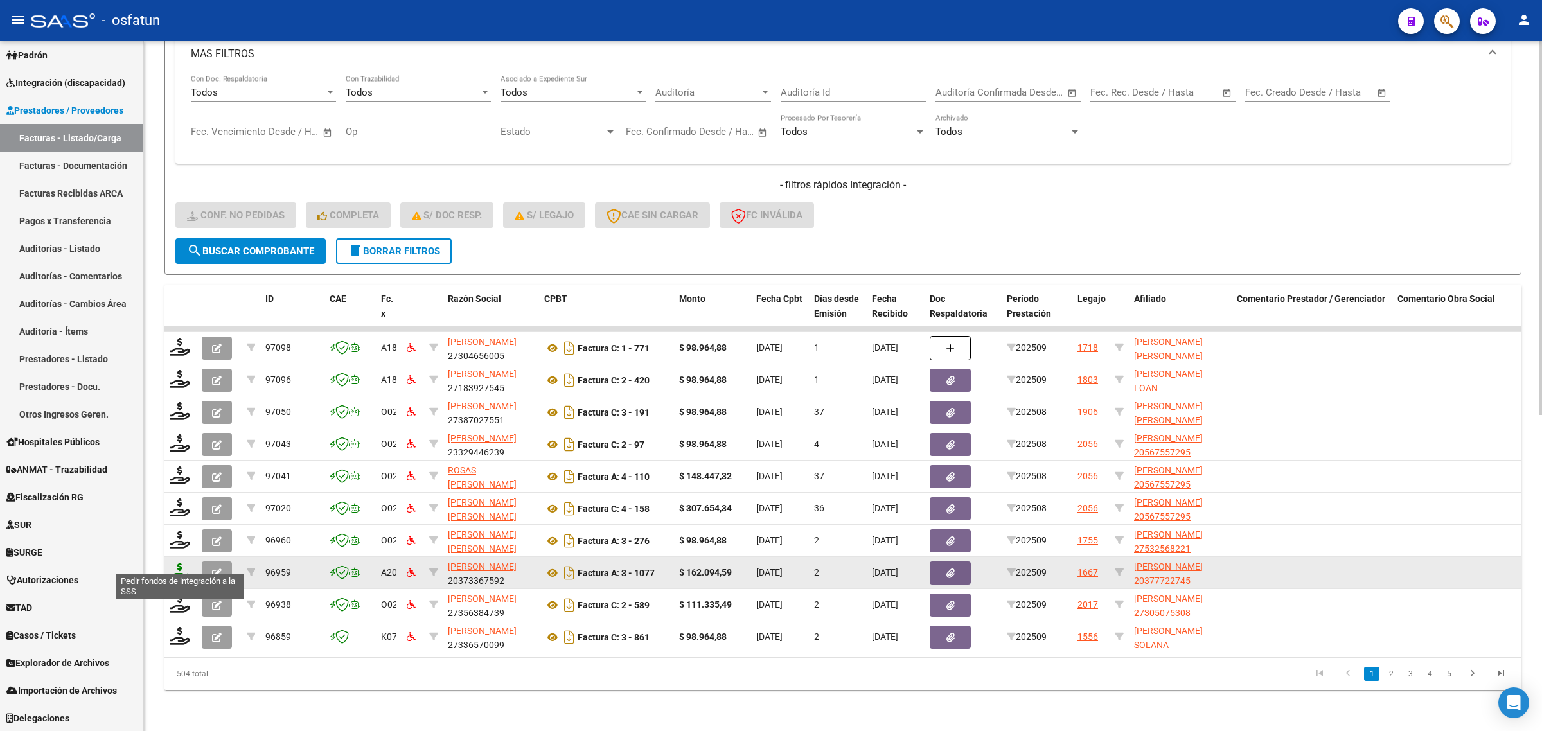
click at [174, 563] on icon at bounding box center [180, 572] width 21 height 18
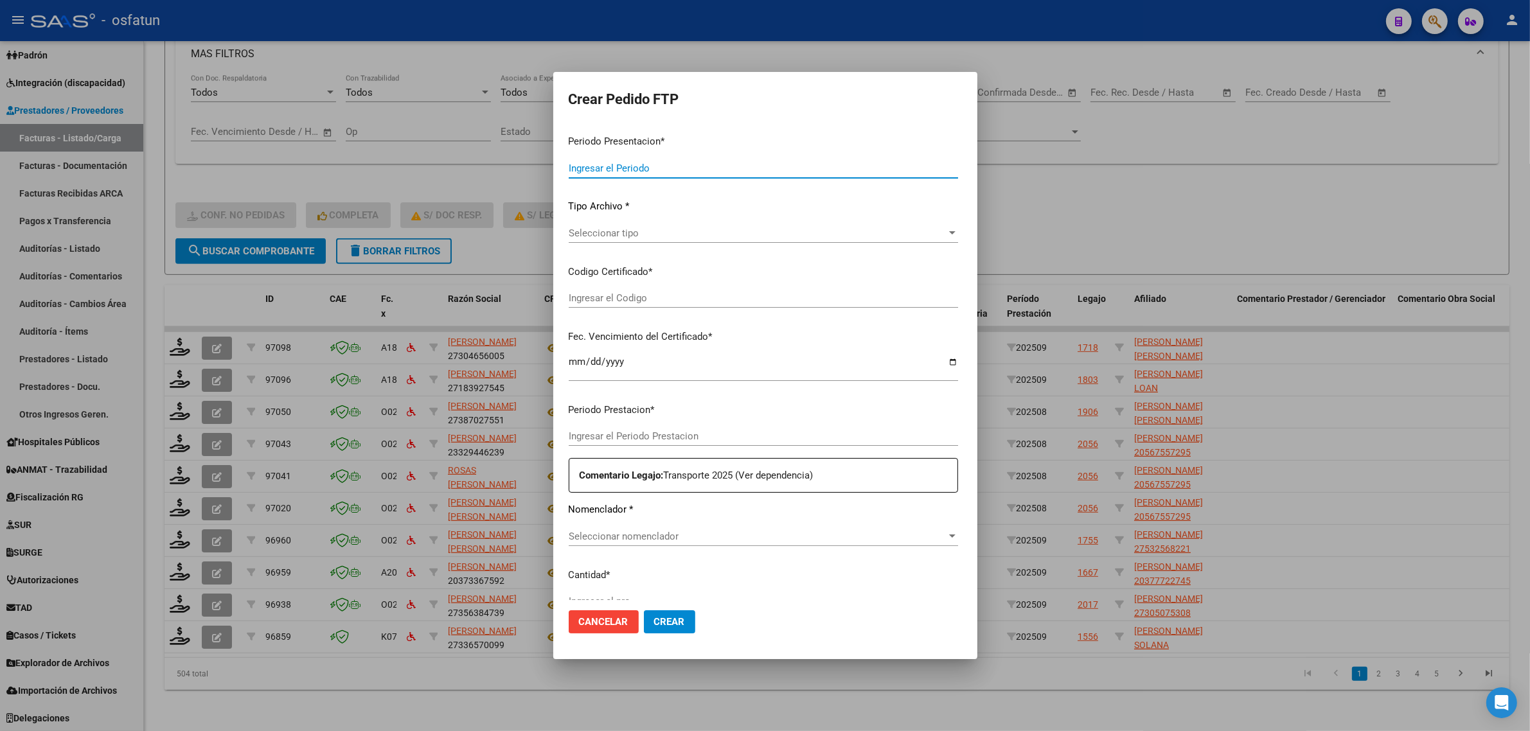
type input "202509"
type input "$ 162.094,59"
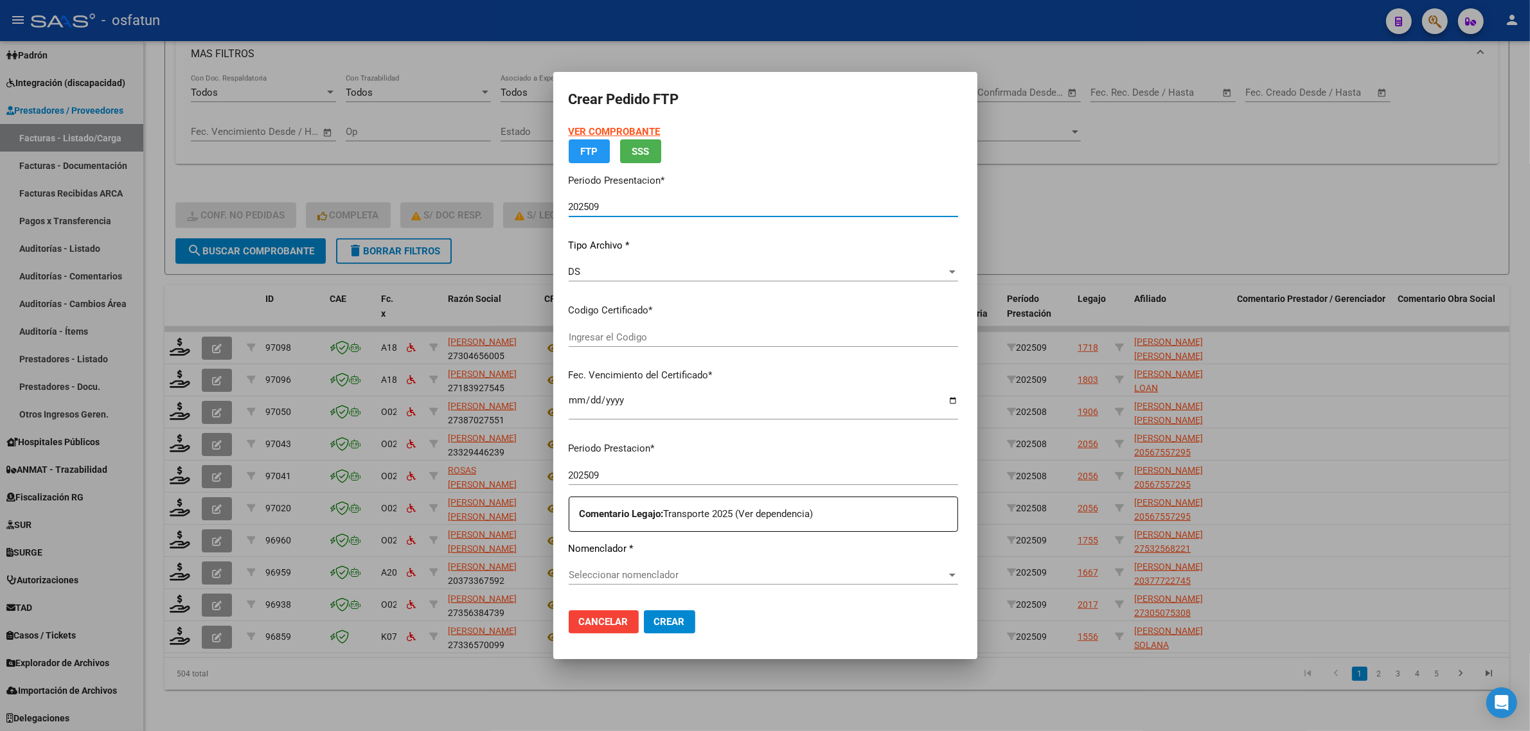
type input "ARG020003777722742018110220281102SFE164"
type input "[DATE]"
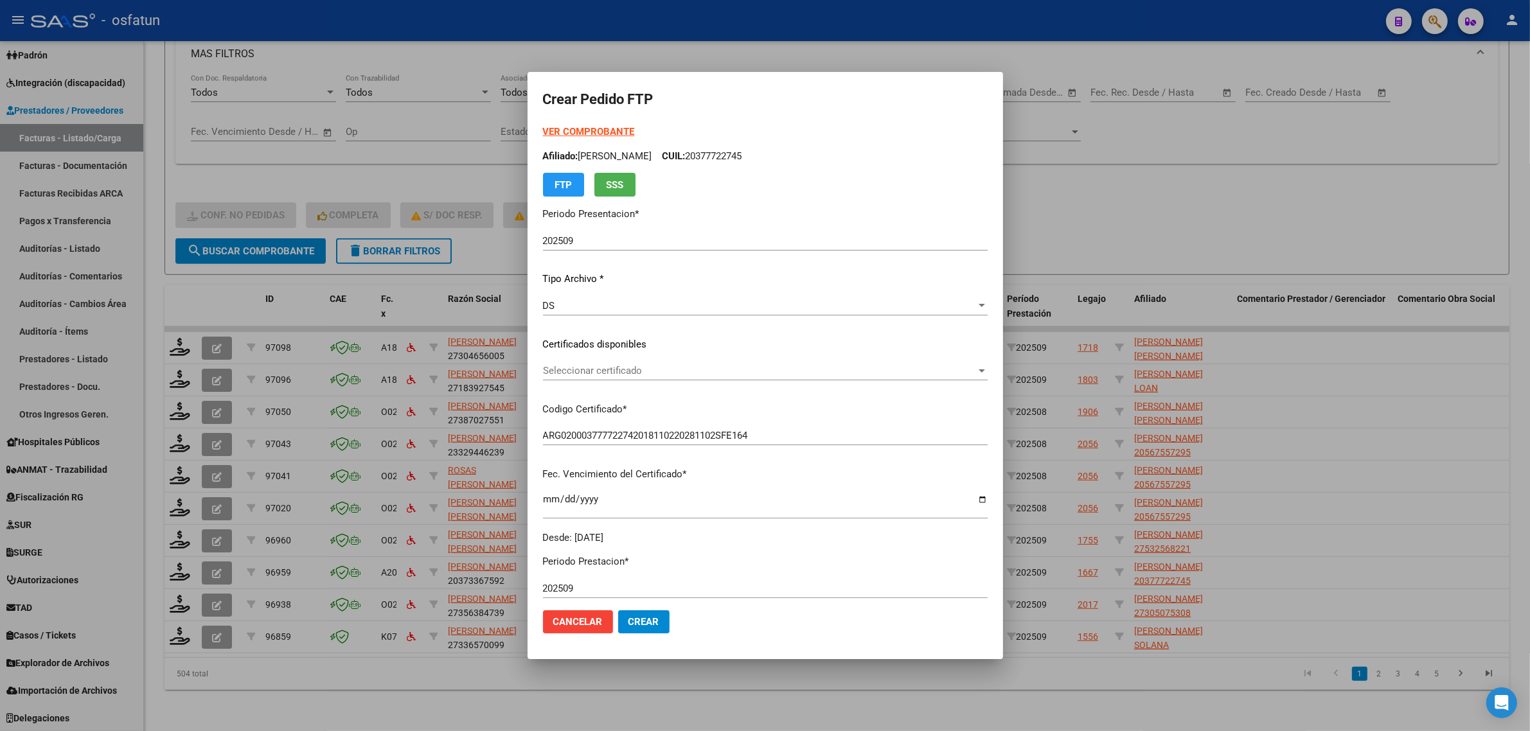
click at [553, 136] on strong "VER COMPROBANTE" at bounding box center [589, 132] width 92 height 12
click at [619, 368] on span "Seleccionar certificado" at bounding box center [759, 371] width 433 height 12
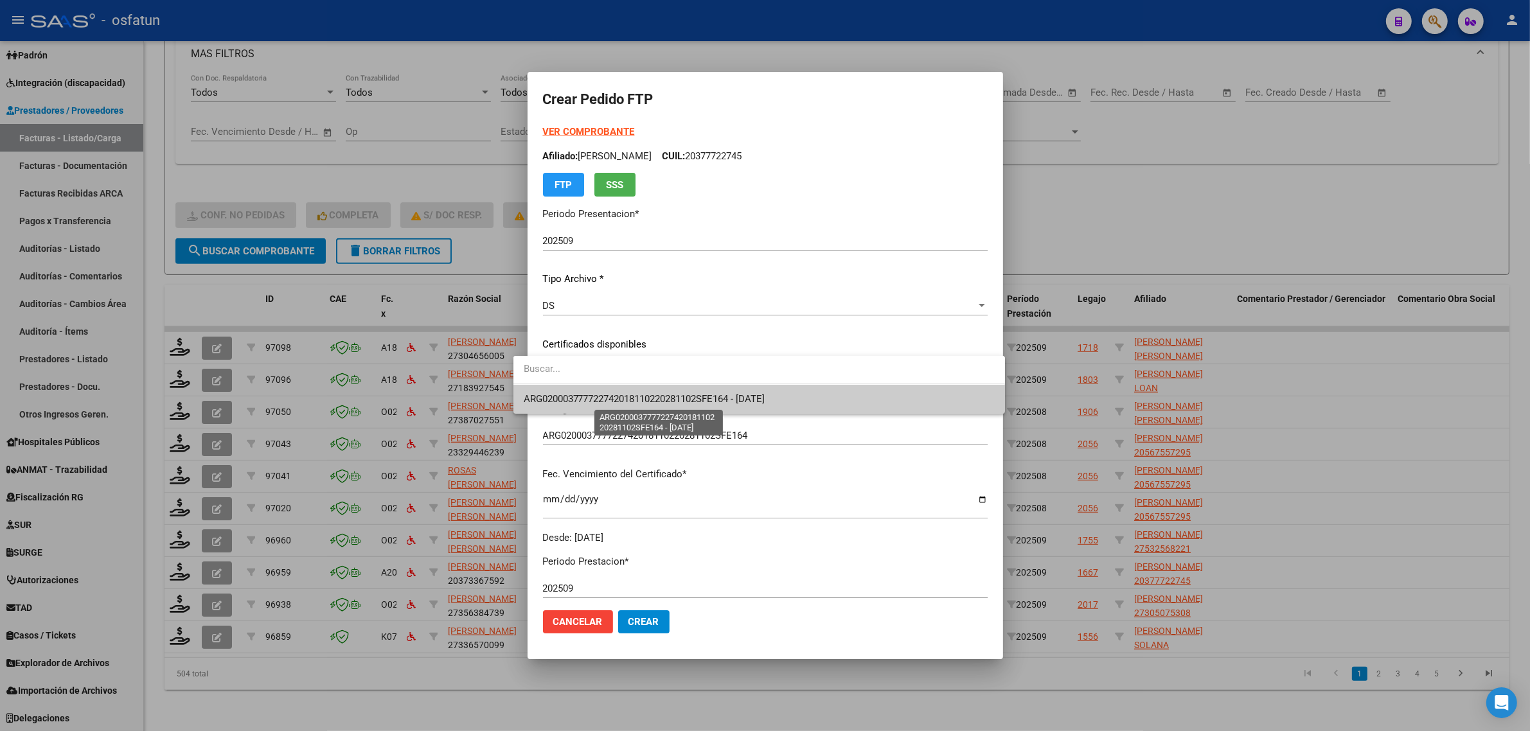
click at [623, 399] on span "ARG020003777722742018110220281102SFE164 - [DATE]" at bounding box center [645, 399] width 242 height 12
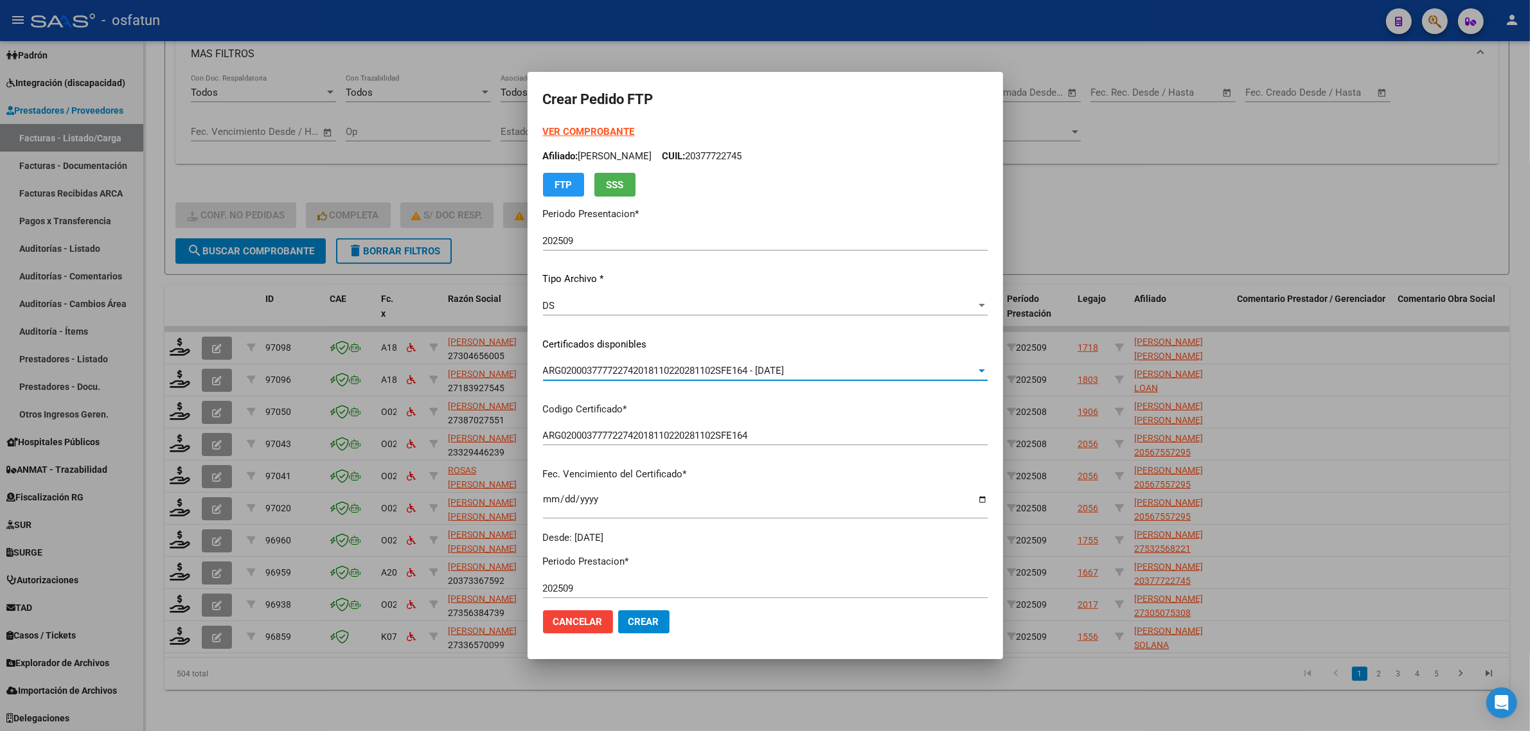
scroll to position [402, 0]
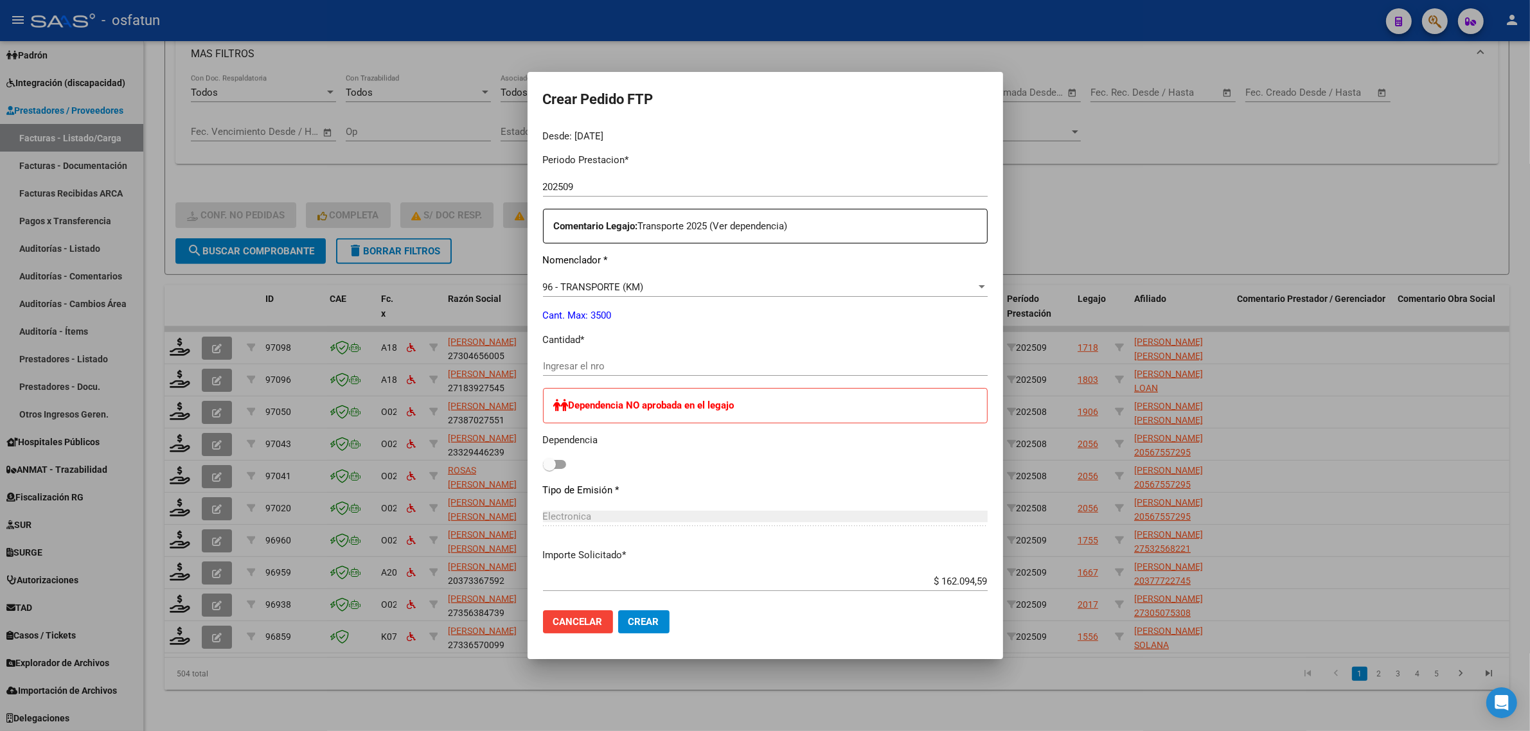
click at [596, 344] on p "Cantidad *" at bounding box center [765, 340] width 445 height 15
click at [599, 373] on div "Ingresar el nro" at bounding box center [765, 366] width 445 height 19
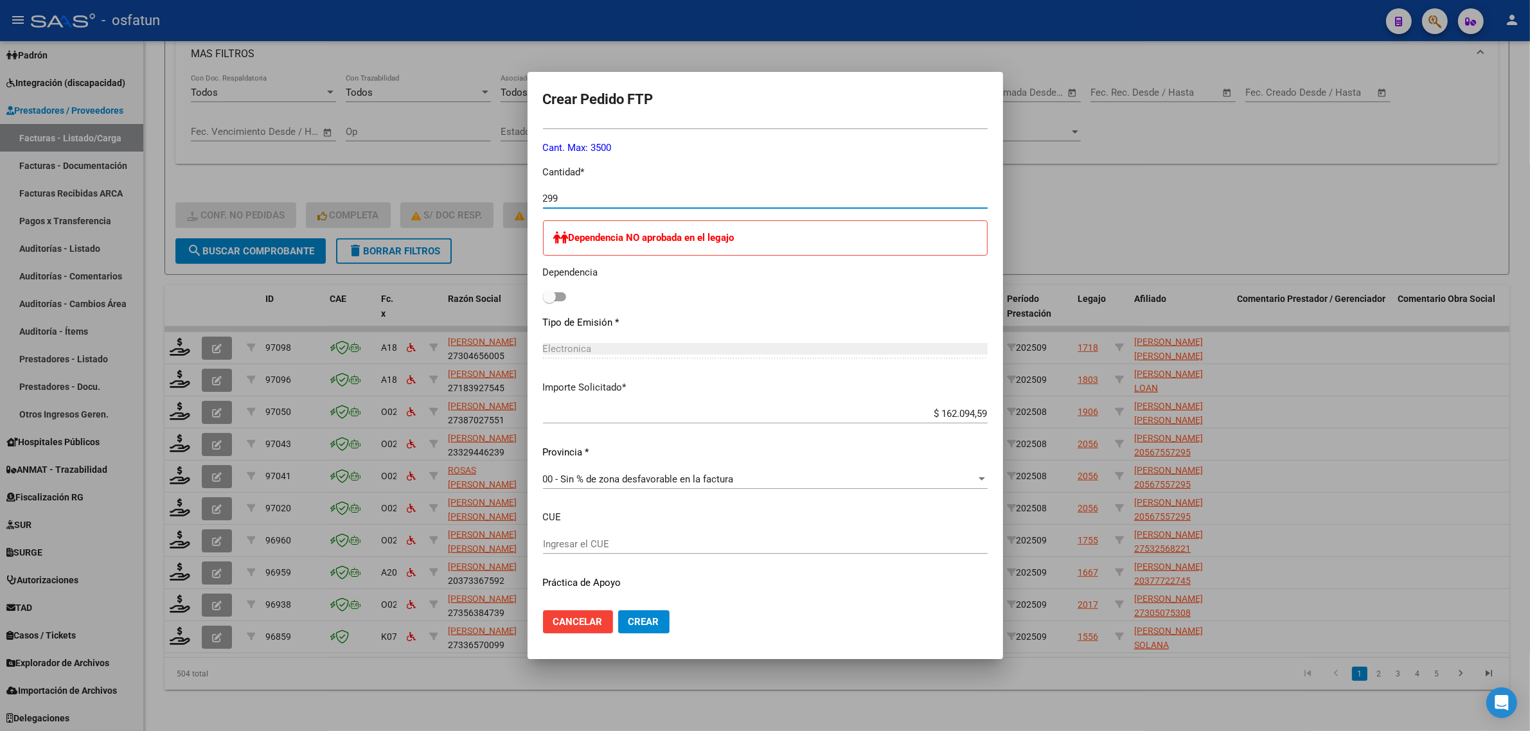
scroll to position [599, 0]
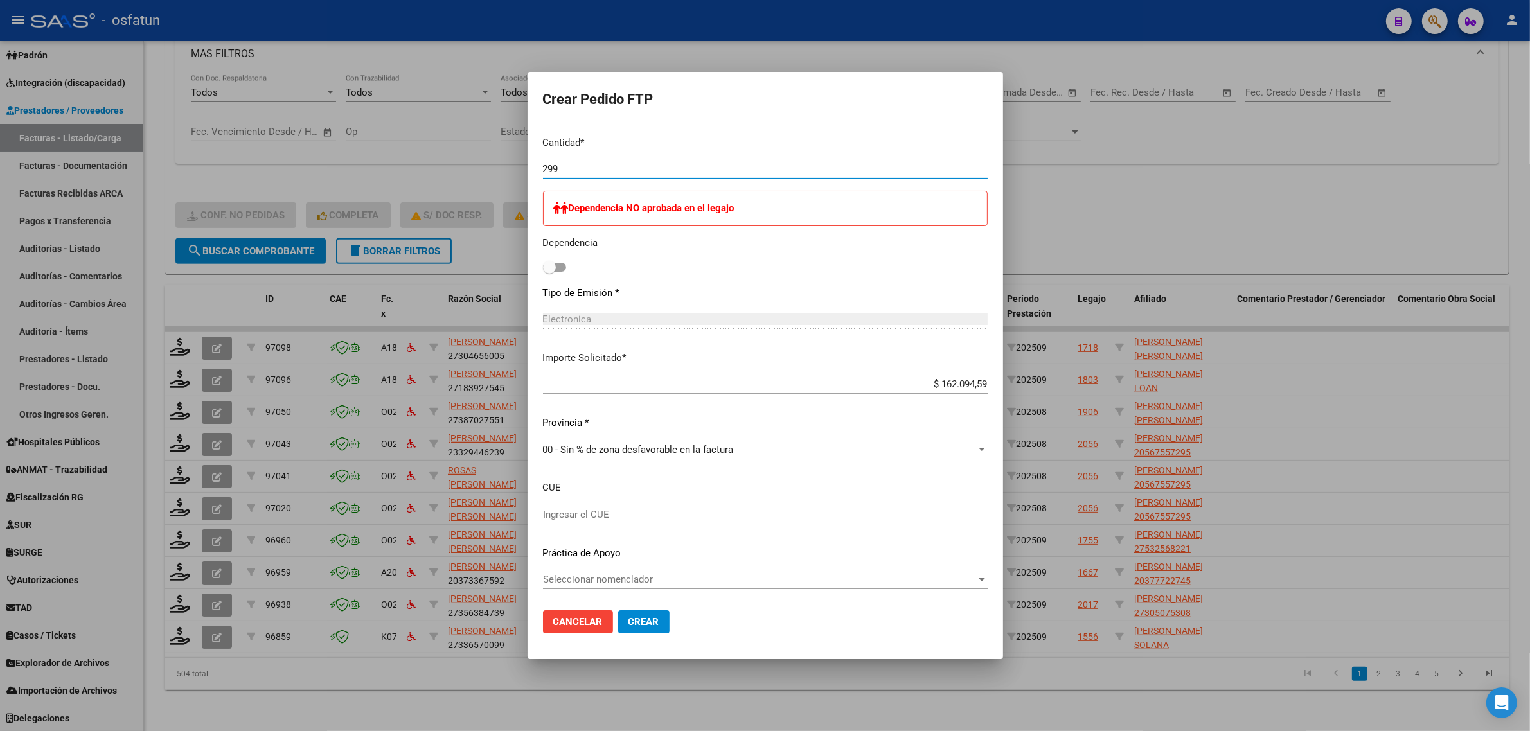
type input "299"
click at [630, 631] on button "Crear" at bounding box center [643, 621] width 51 height 23
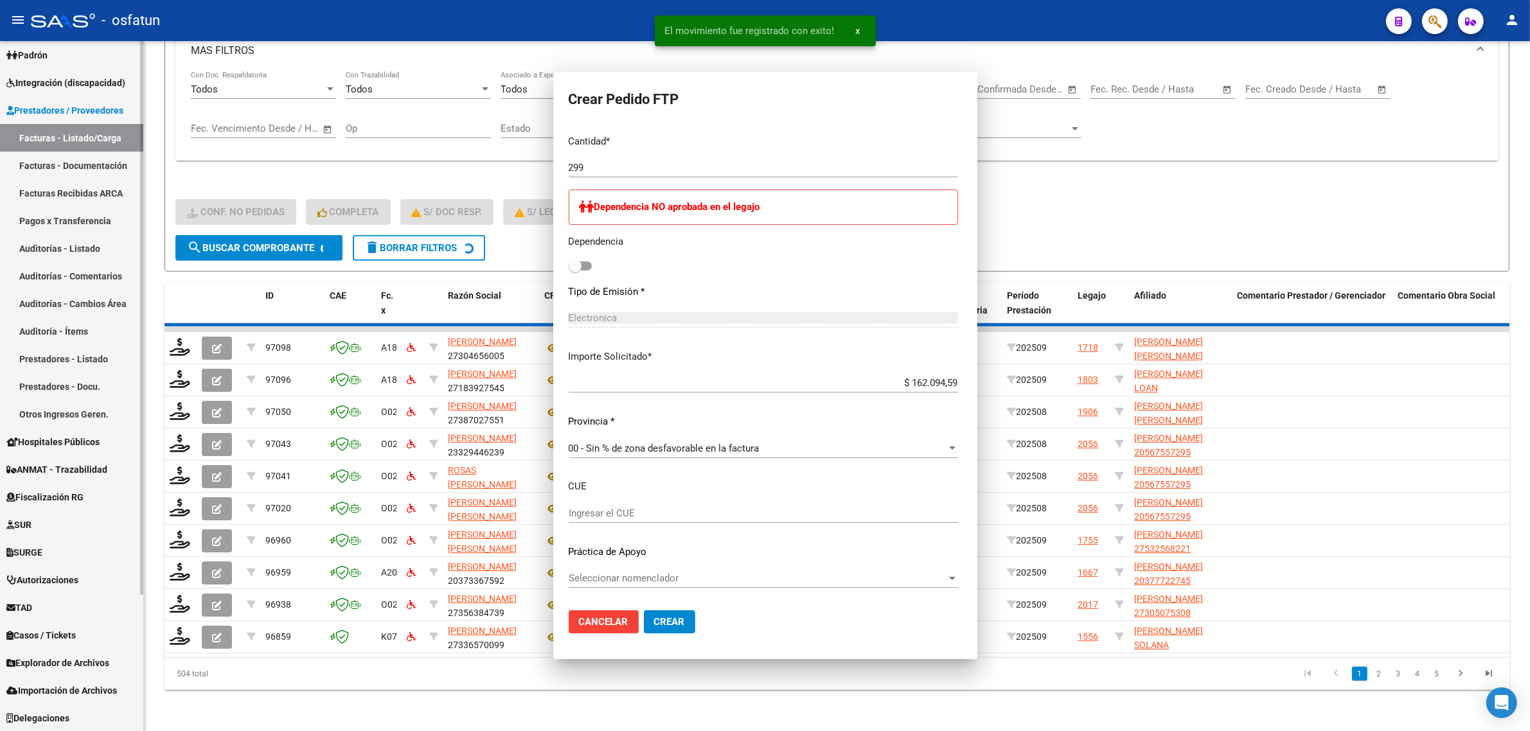
scroll to position [0, 0]
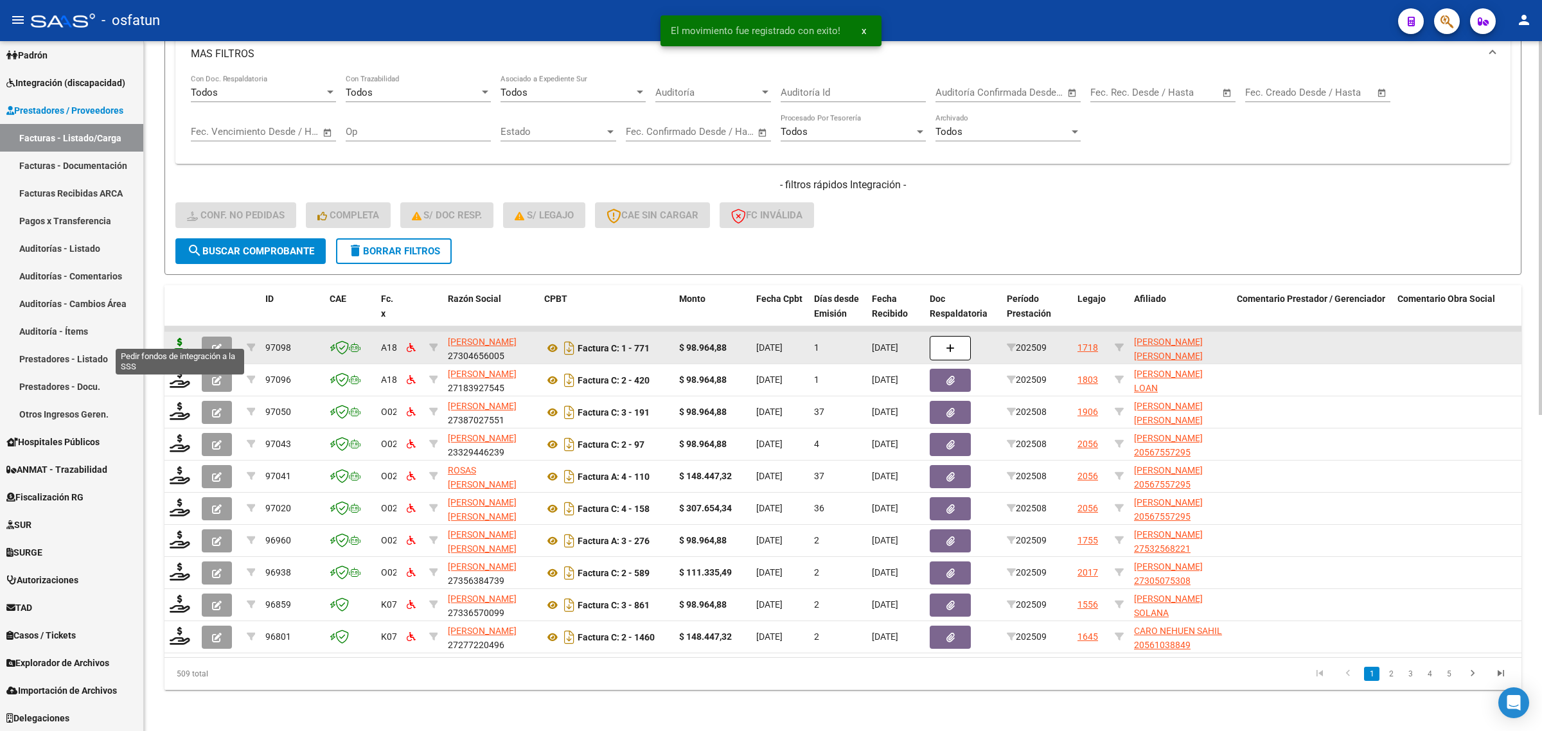
click at [185, 342] on icon at bounding box center [180, 347] width 21 height 18
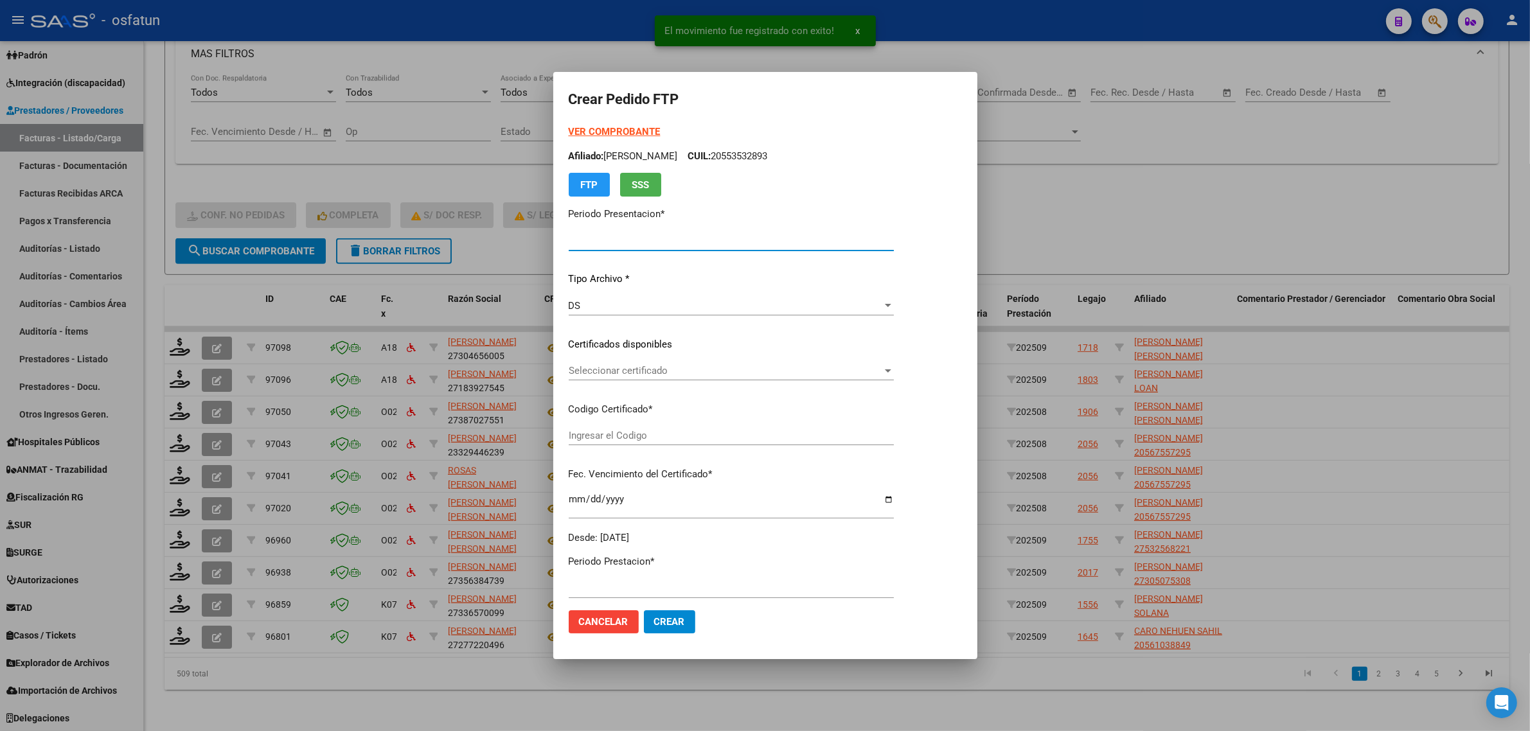
type input "202509"
type input "$ 98.964,88"
type input "ARG01000588456002024011820270118BSAS413"
type input "[DATE]"
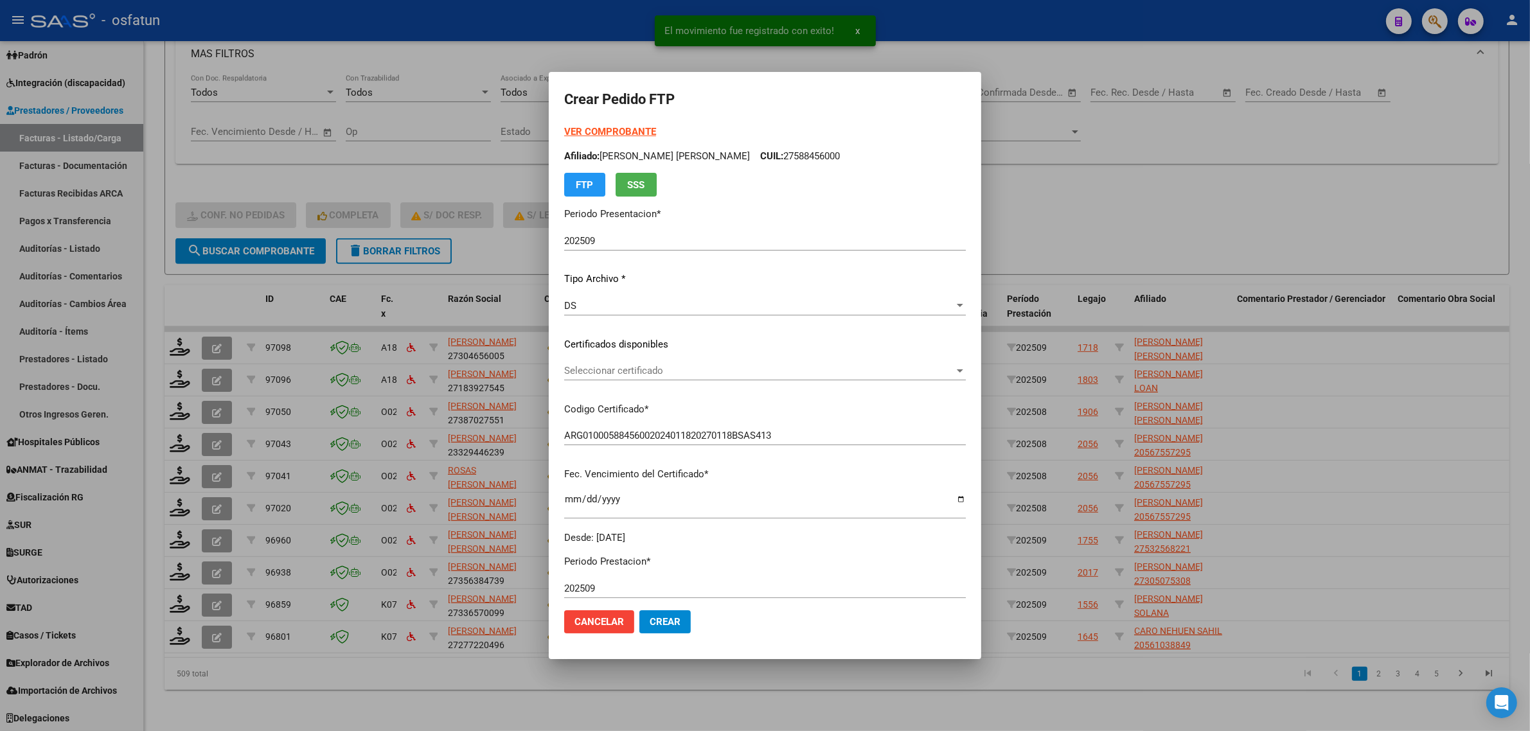
click at [592, 134] on strong "VER COMPROBANTE" at bounding box center [610, 132] width 92 height 12
click at [1164, 181] on div at bounding box center [765, 365] width 1530 height 731
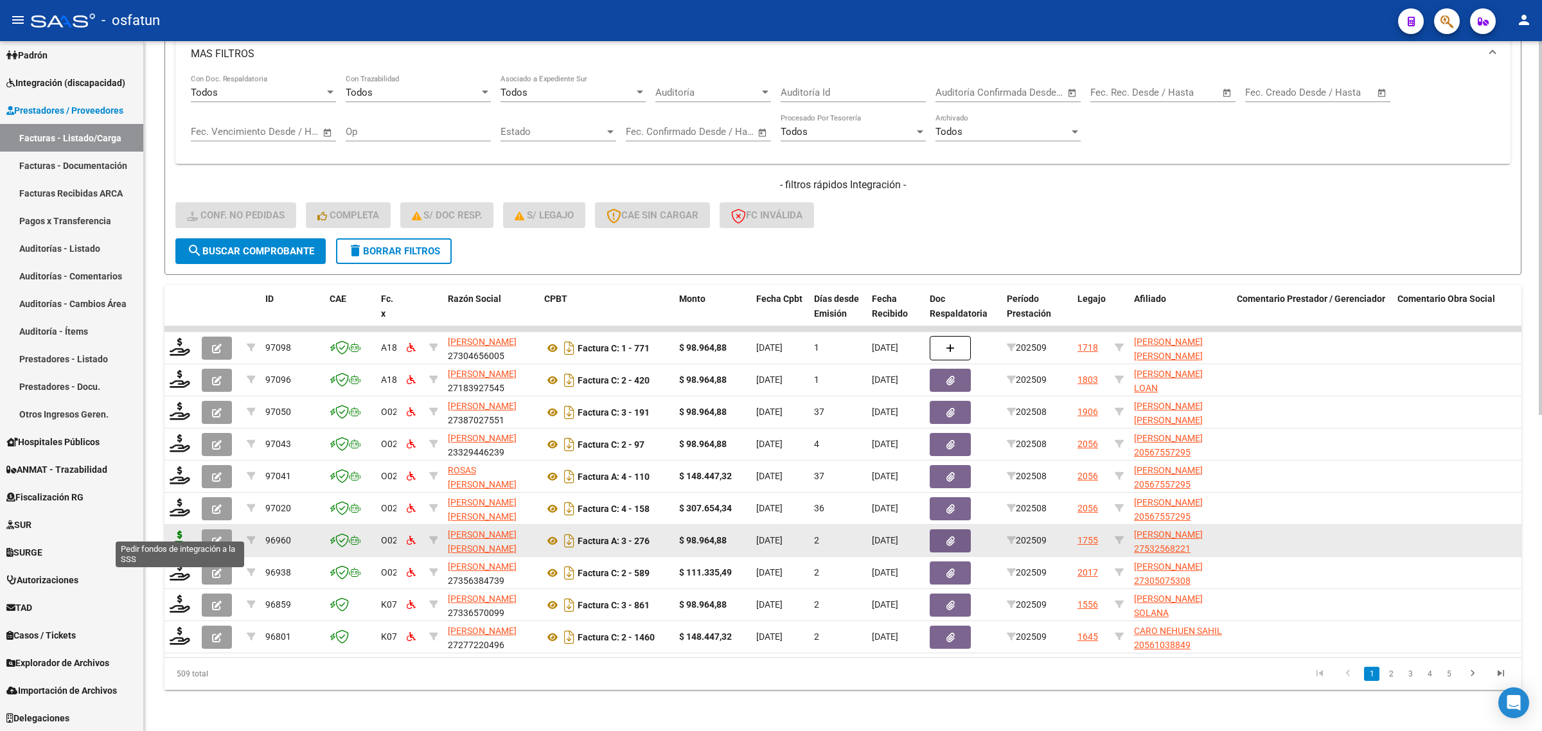
click at [182, 531] on icon at bounding box center [180, 540] width 21 height 18
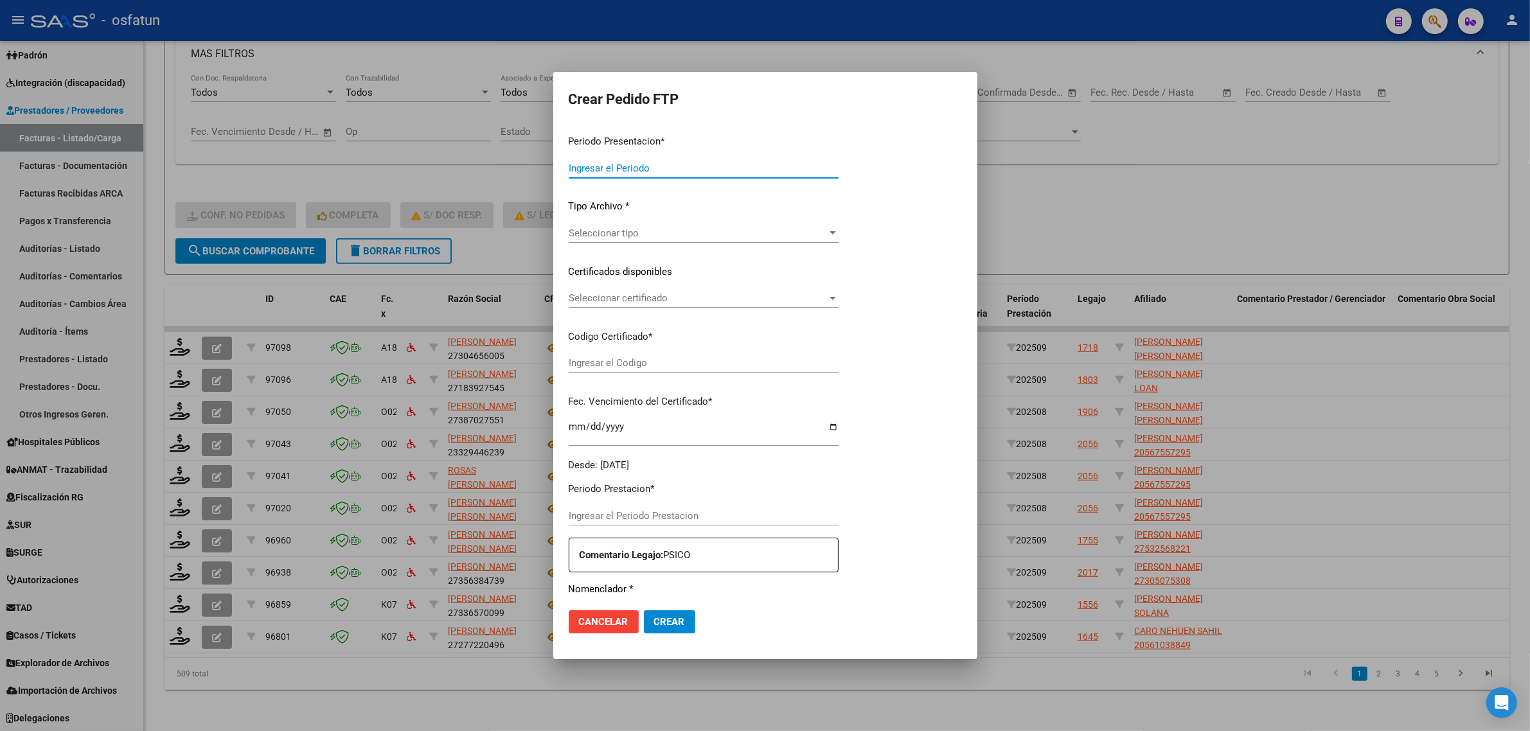
type input "202509"
type input "$ 98.964,88"
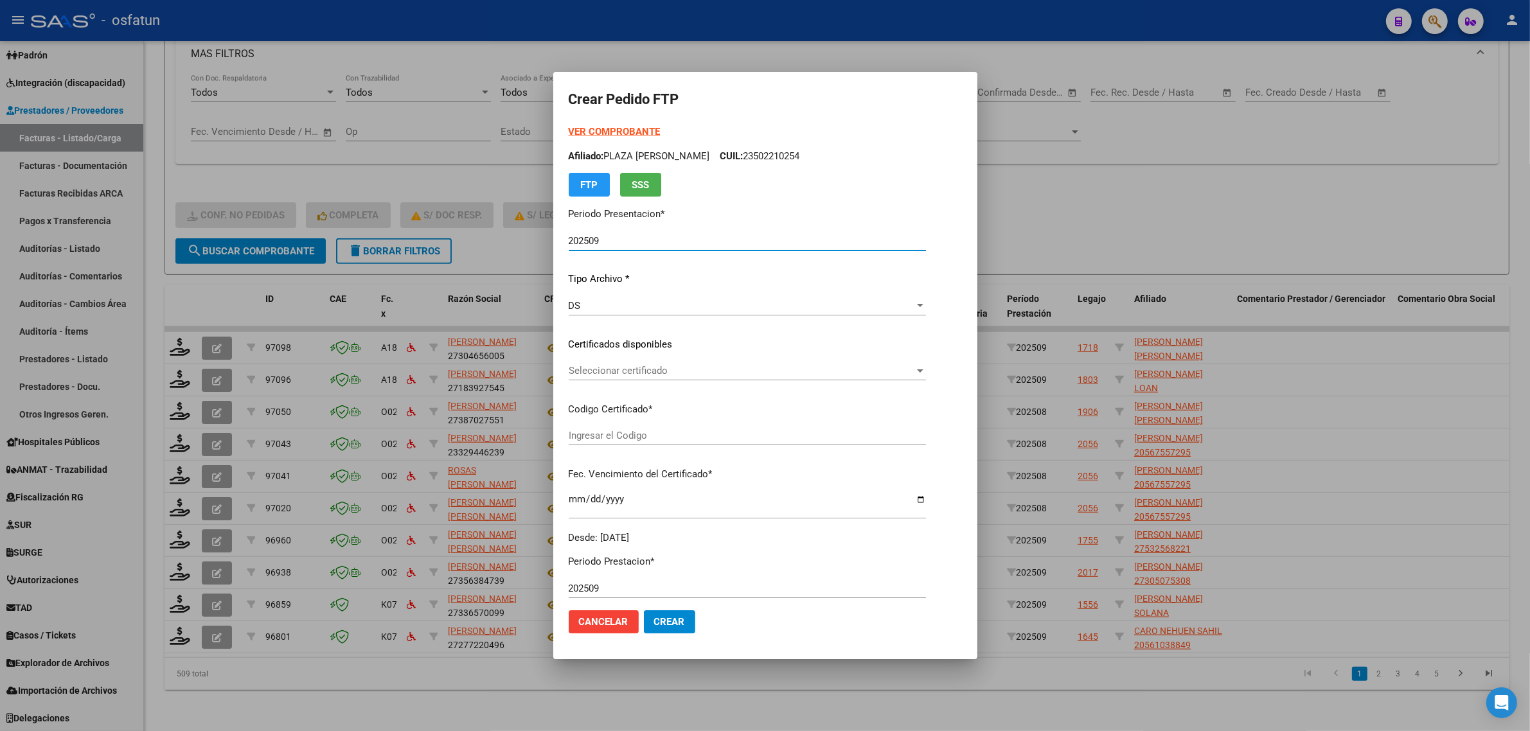
type input "ARG01000532568222024050220290502TUC139"
type input "[DATE]"
click at [589, 129] on strong "VER COMPROBANTE" at bounding box center [615, 132] width 92 height 12
click at [611, 364] on div "Seleccionar certificado Seleccionar certificado" at bounding box center [731, 370] width 325 height 19
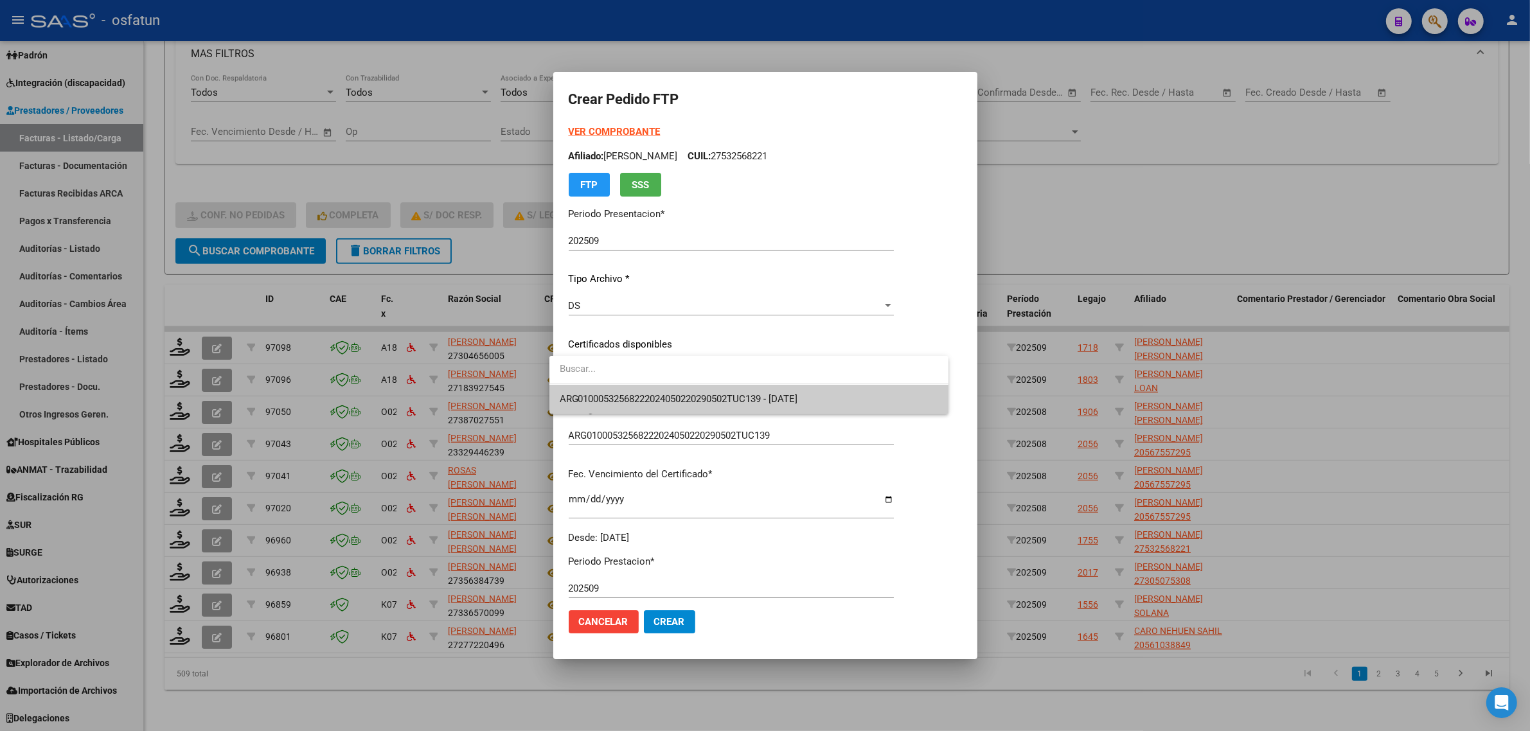
click at [614, 392] on span "ARG01000532568222024050220290502TUC139 - [DATE]" at bounding box center [749, 399] width 378 height 29
click at [614, 392] on div "Seleccionar certificado Seleccionar certificado" at bounding box center [731, 376] width 325 height 31
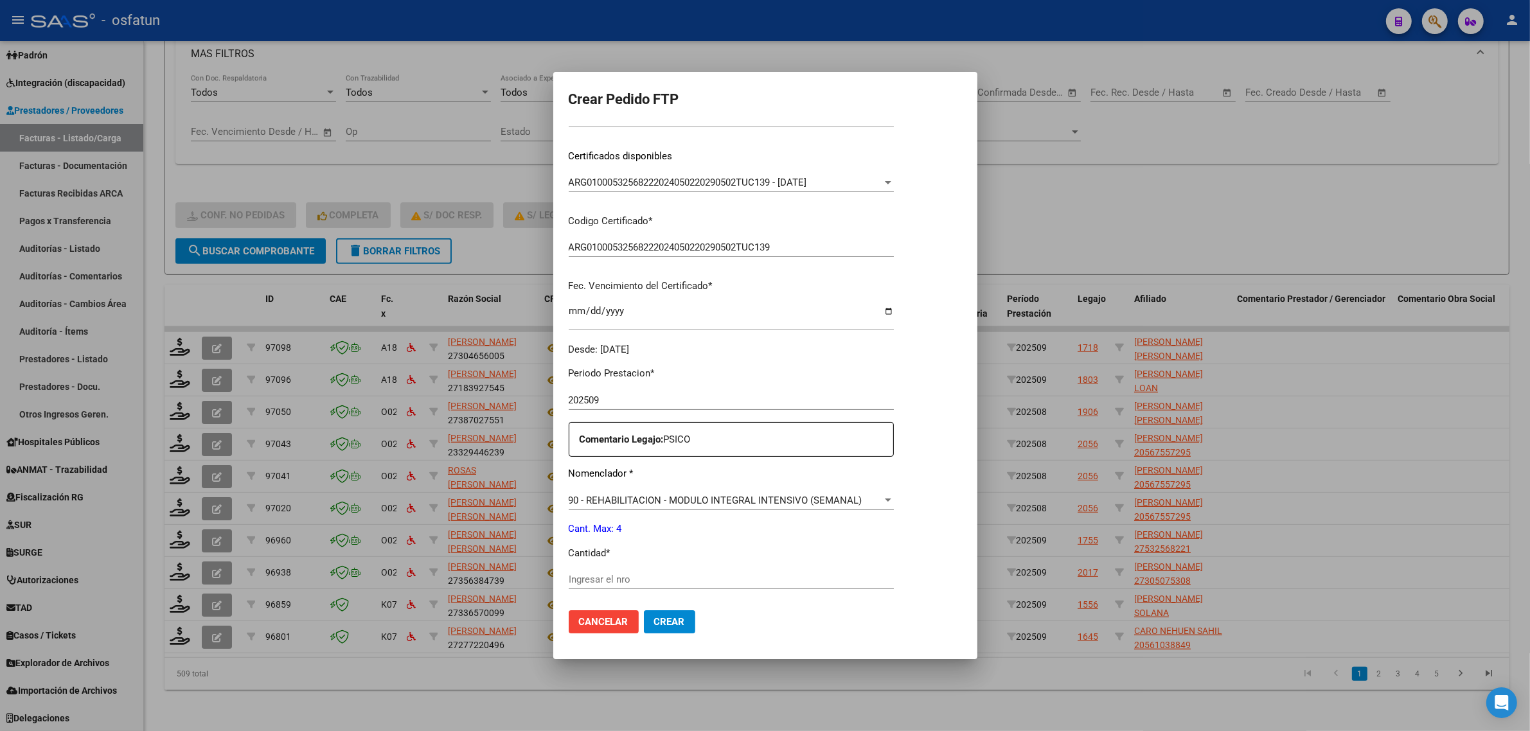
scroll to position [321, 0]
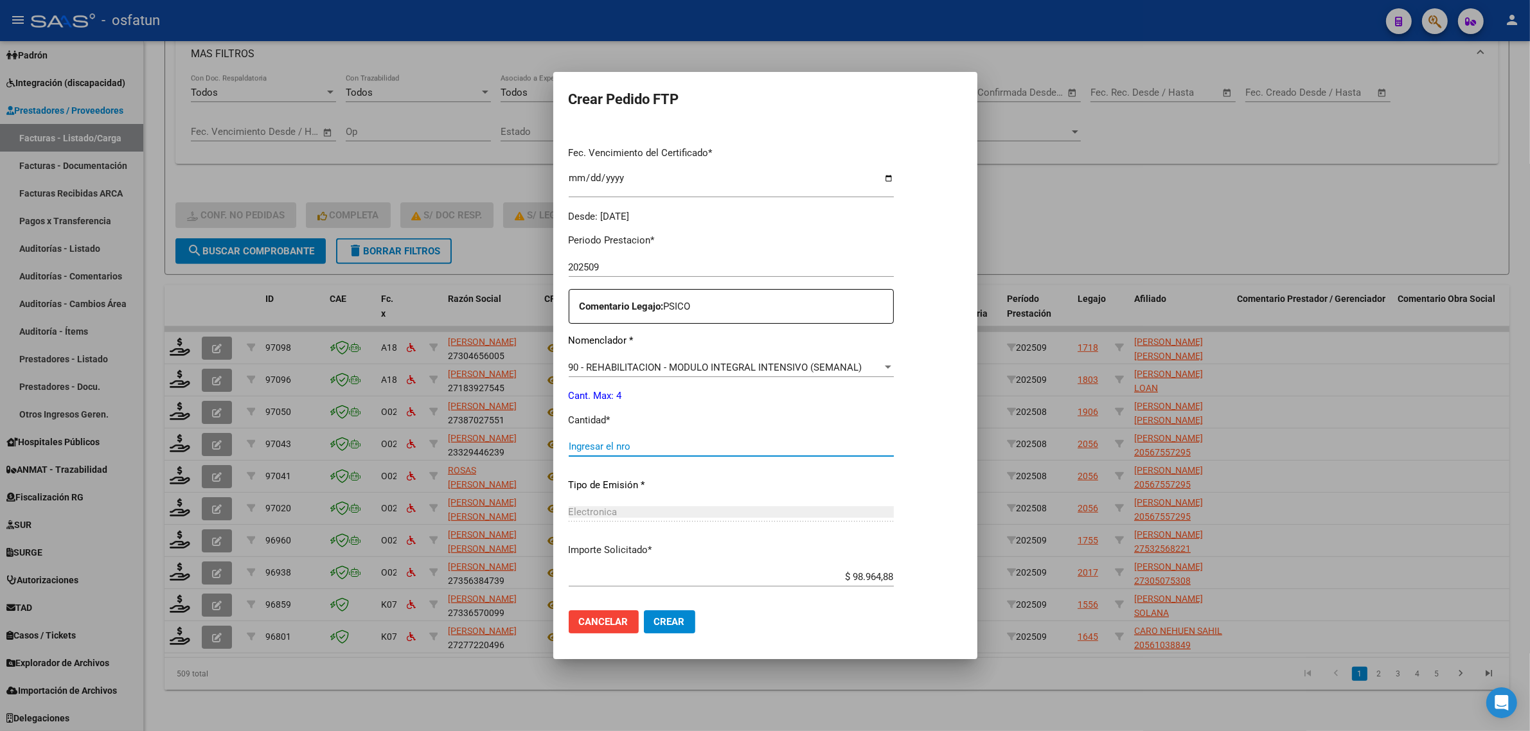
click at [614, 443] on input "Ingresar el nro" at bounding box center [731, 447] width 325 height 12
type input "4"
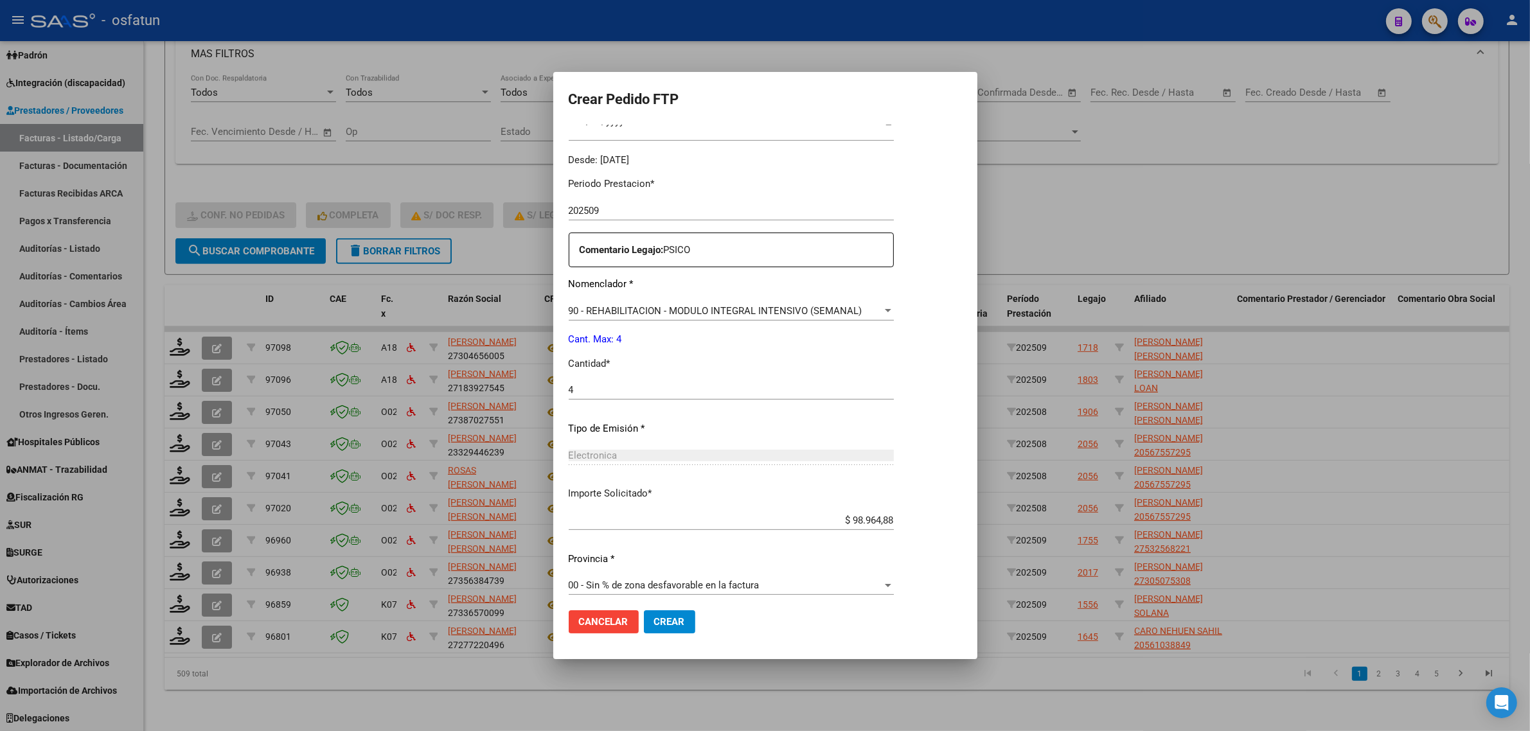
scroll to position [384, 0]
click at [644, 630] on button "Crear" at bounding box center [669, 621] width 51 height 23
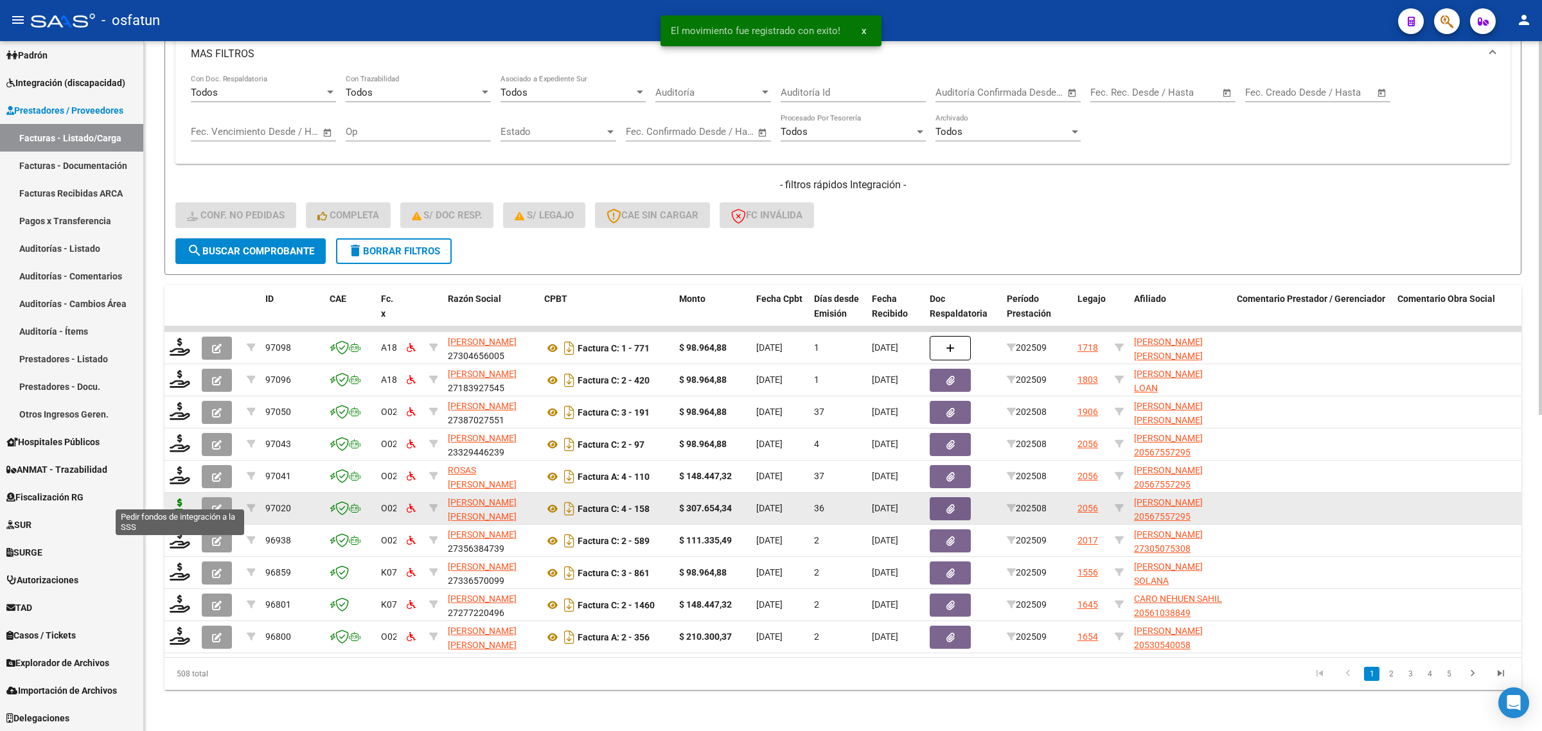
click at [178, 499] on icon at bounding box center [180, 508] width 21 height 18
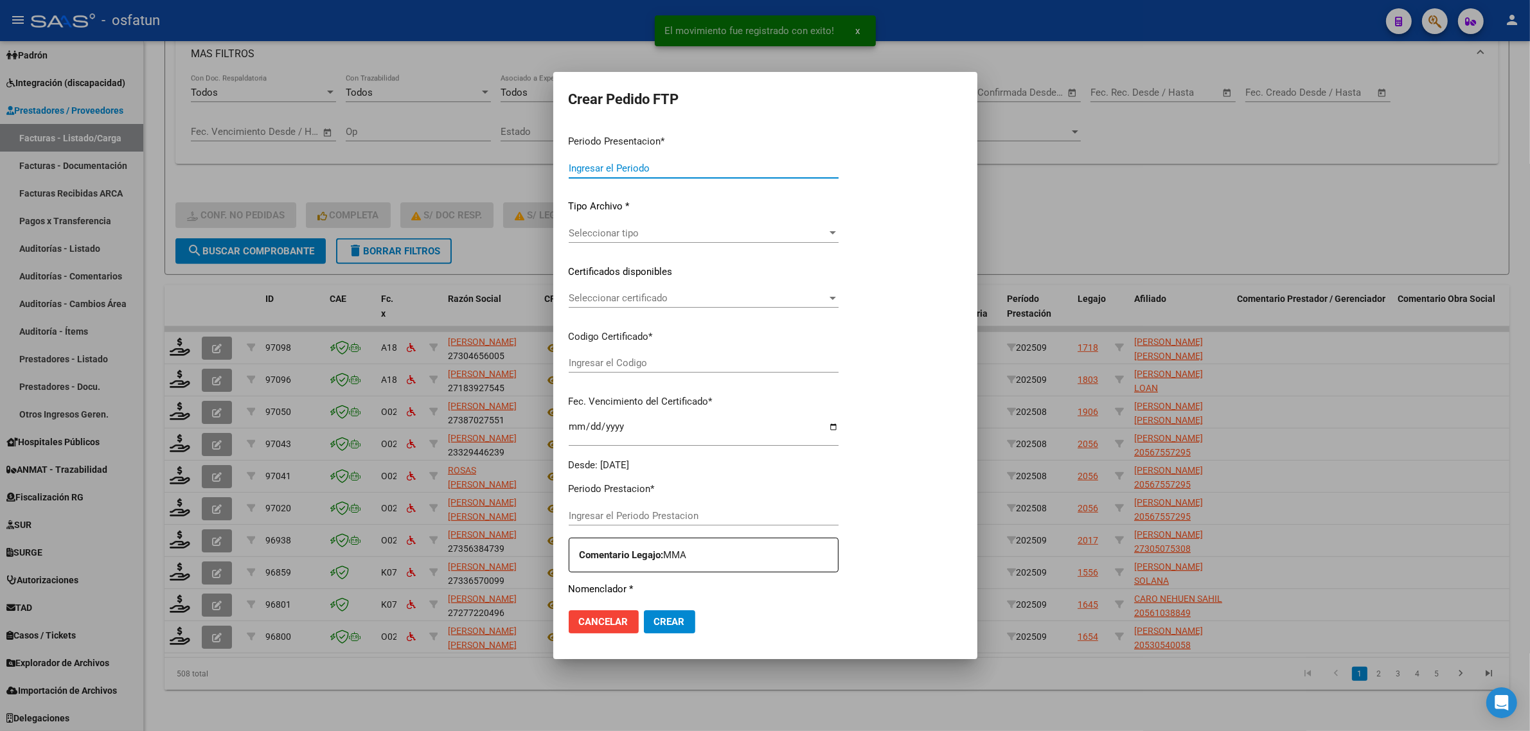
type input "202509"
type input "202508"
type input "$ 307.654,34"
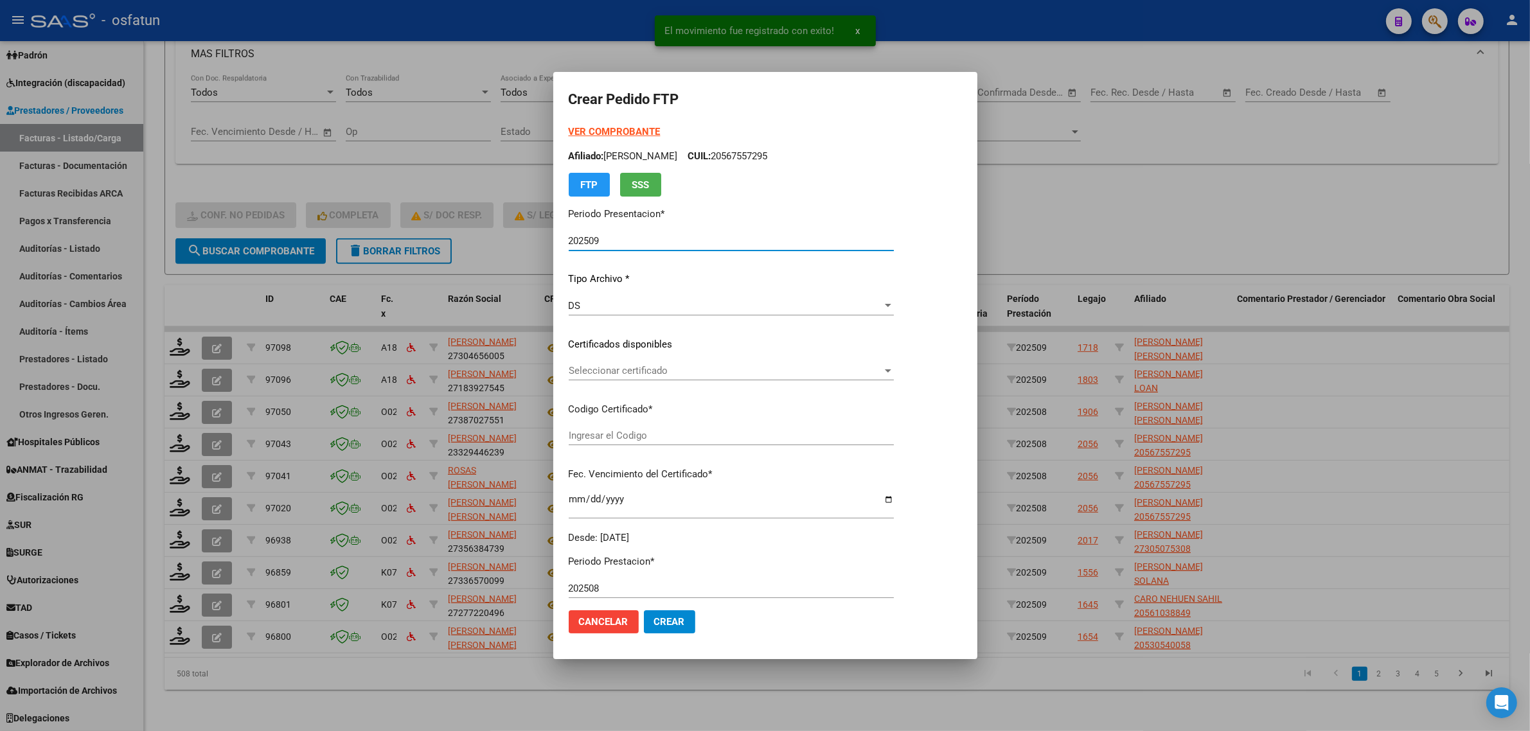
type input "ARG02000567557292021101920251019JUJ135"
type input "[DATE]"
click at [598, 127] on strong "VER COMPROBANTE" at bounding box center [615, 132] width 92 height 12
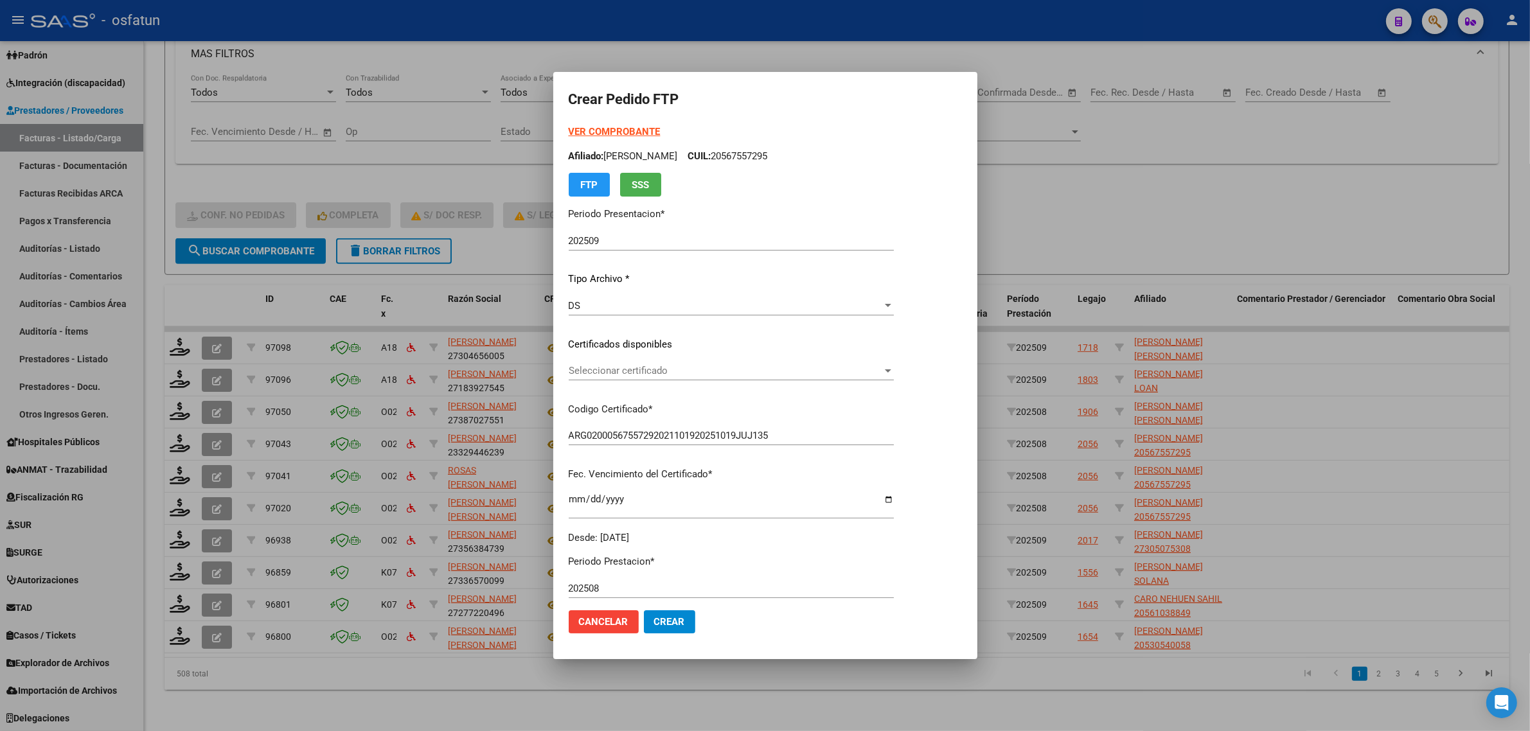
click at [661, 368] on span "Seleccionar certificado" at bounding box center [726, 371] width 314 height 12
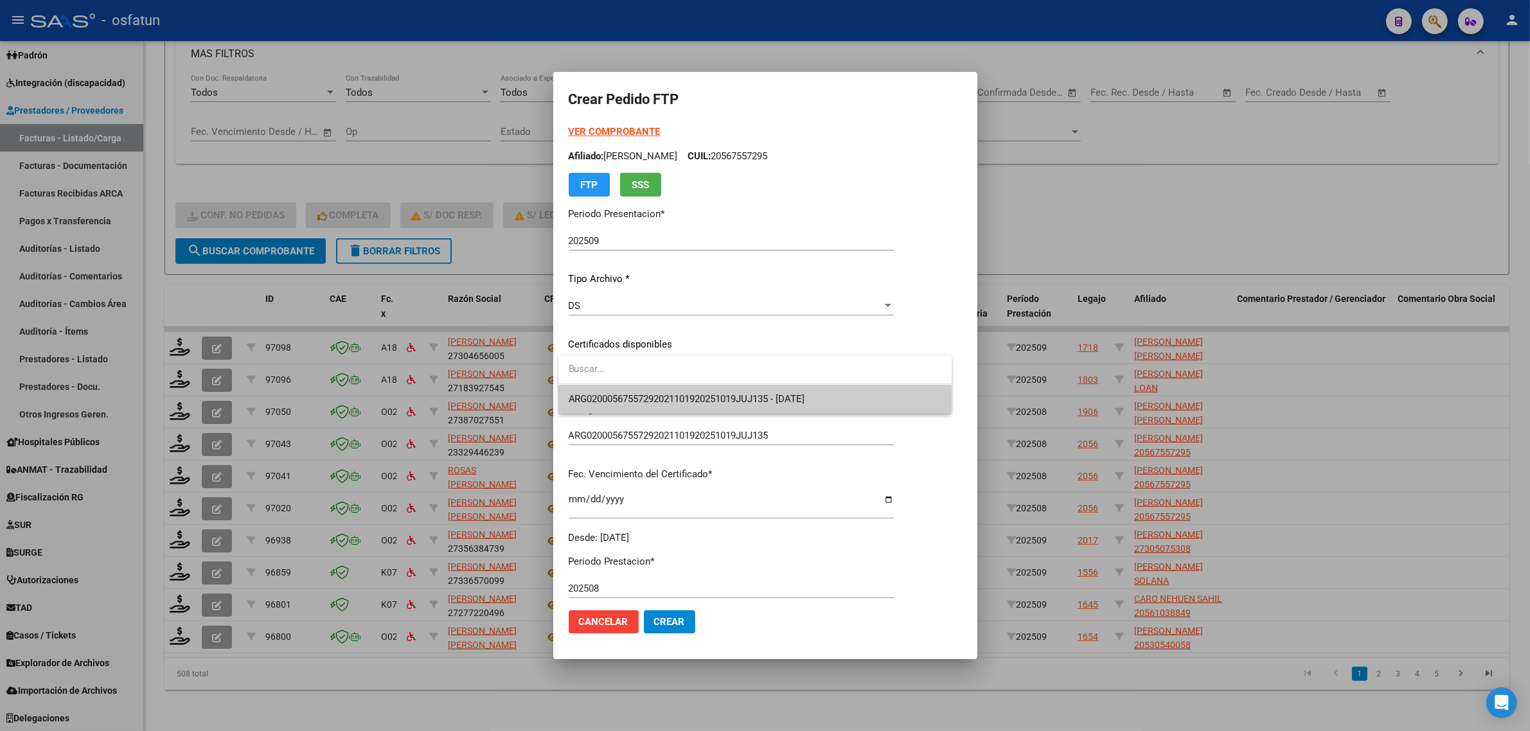
click at [654, 422] on div at bounding box center [765, 365] width 1530 height 731
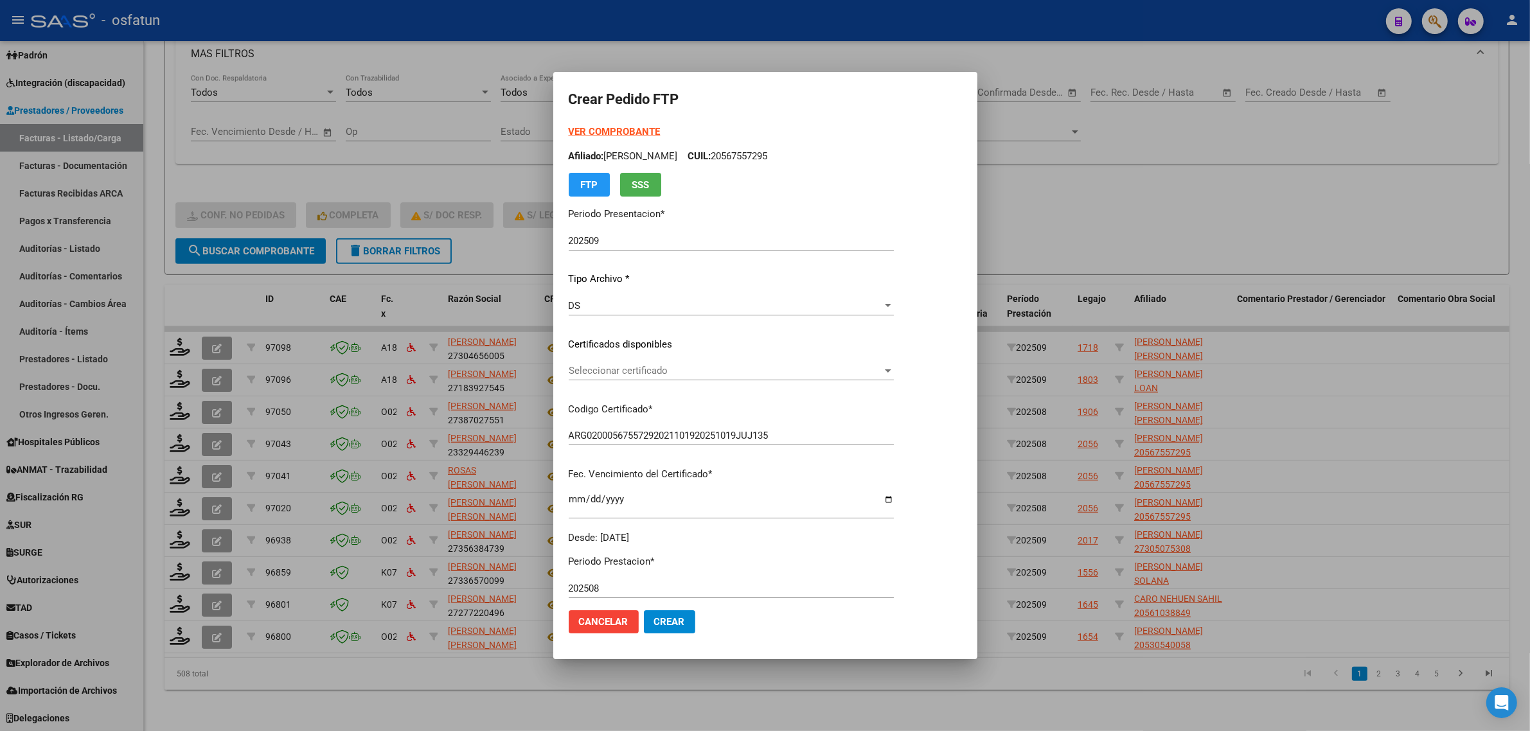
click at [659, 397] on div "VER COMPROBANTE ARCA Padrón Afiliado: [PERSON_NAME]: 20567557295 FTP SSS Period…" at bounding box center [731, 335] width 325 height 420
click at [652, 374] on span "Seleccionar certificado" at bounding box center [726, 371] width 314 height 12
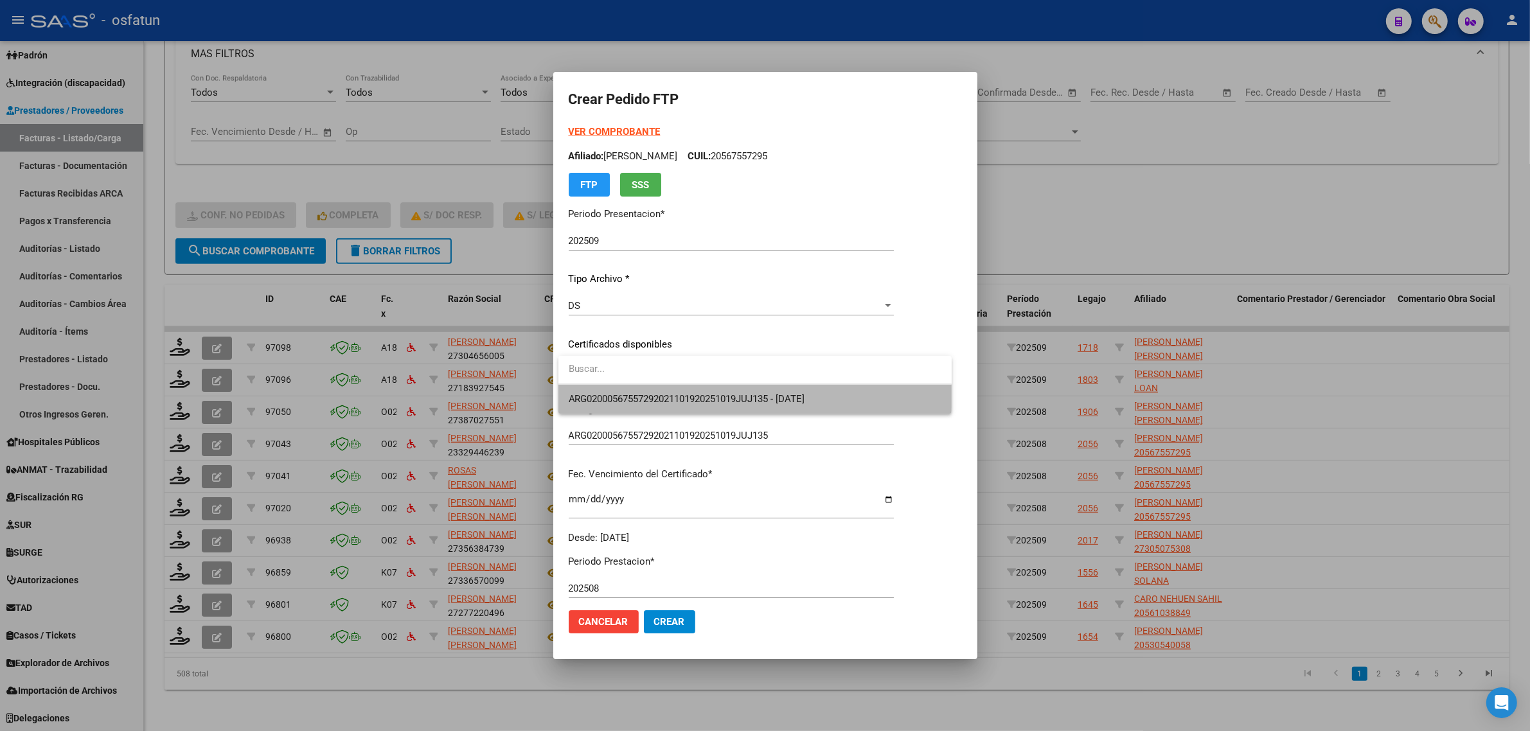
click at [651, 393] on span "ARG02000567557292021101920251019JUJ135 - [DATE]" at bounding box center [755, 399] width 373 height 29
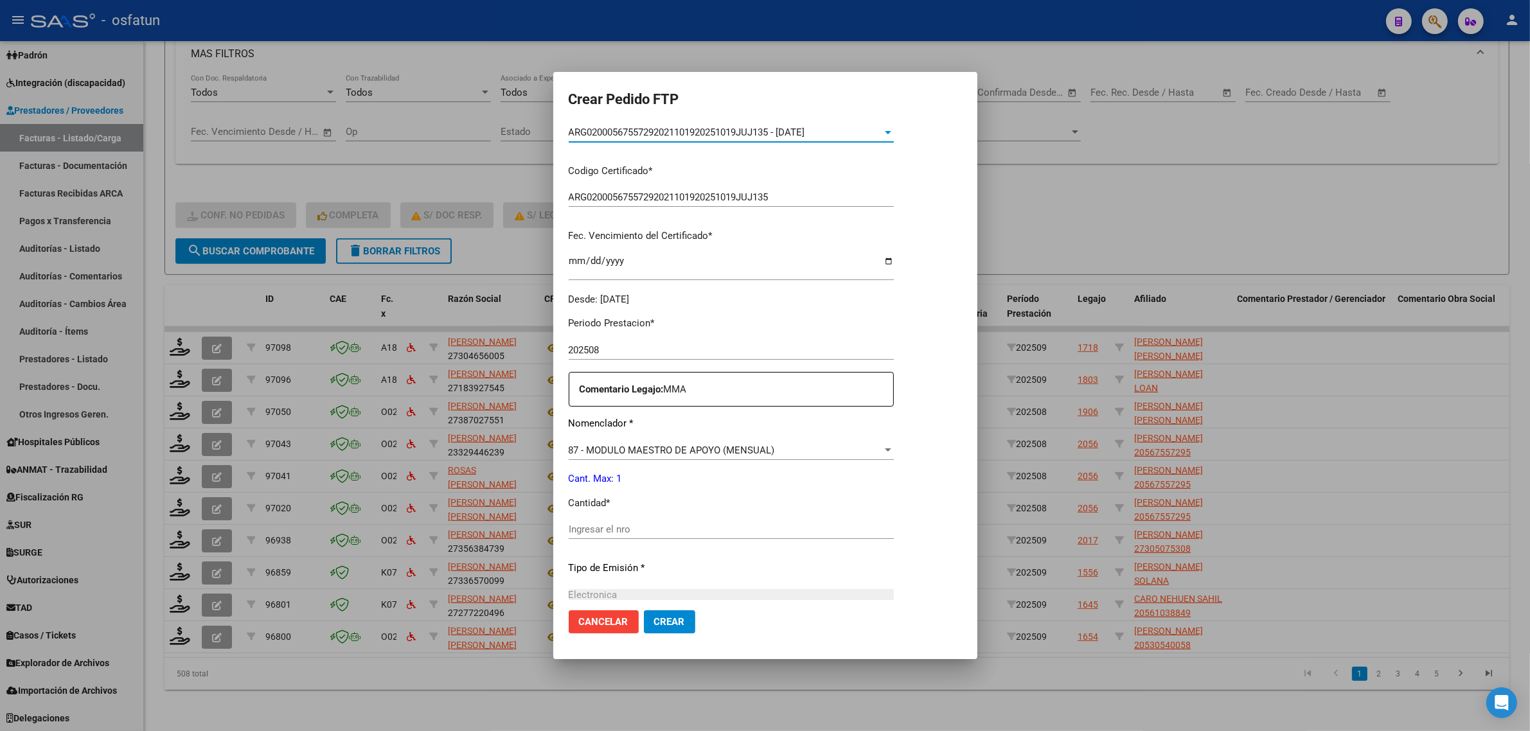
scroll to position [241, 0]
click at [619, 538] on div "Ingresar el nro" at bounding box center [731, 532] width 325 height 31
click at [627, 516] on div "Periodo Prestacion * 202508 Ingresar el Periodo Prestacion Comentario Legajo: M…" at bounding box center [731, 524] width 325 height 440
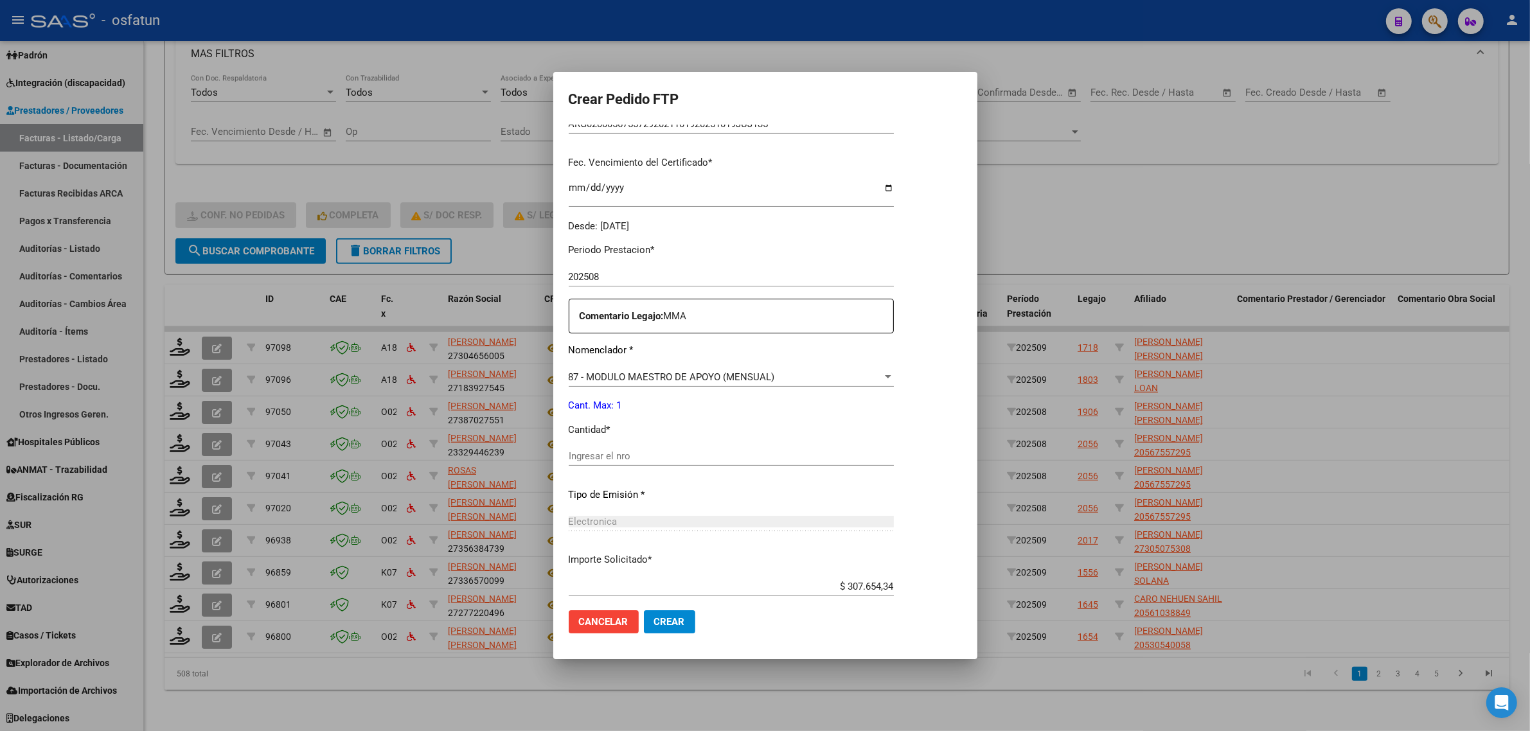
scroll to position [321, 0]
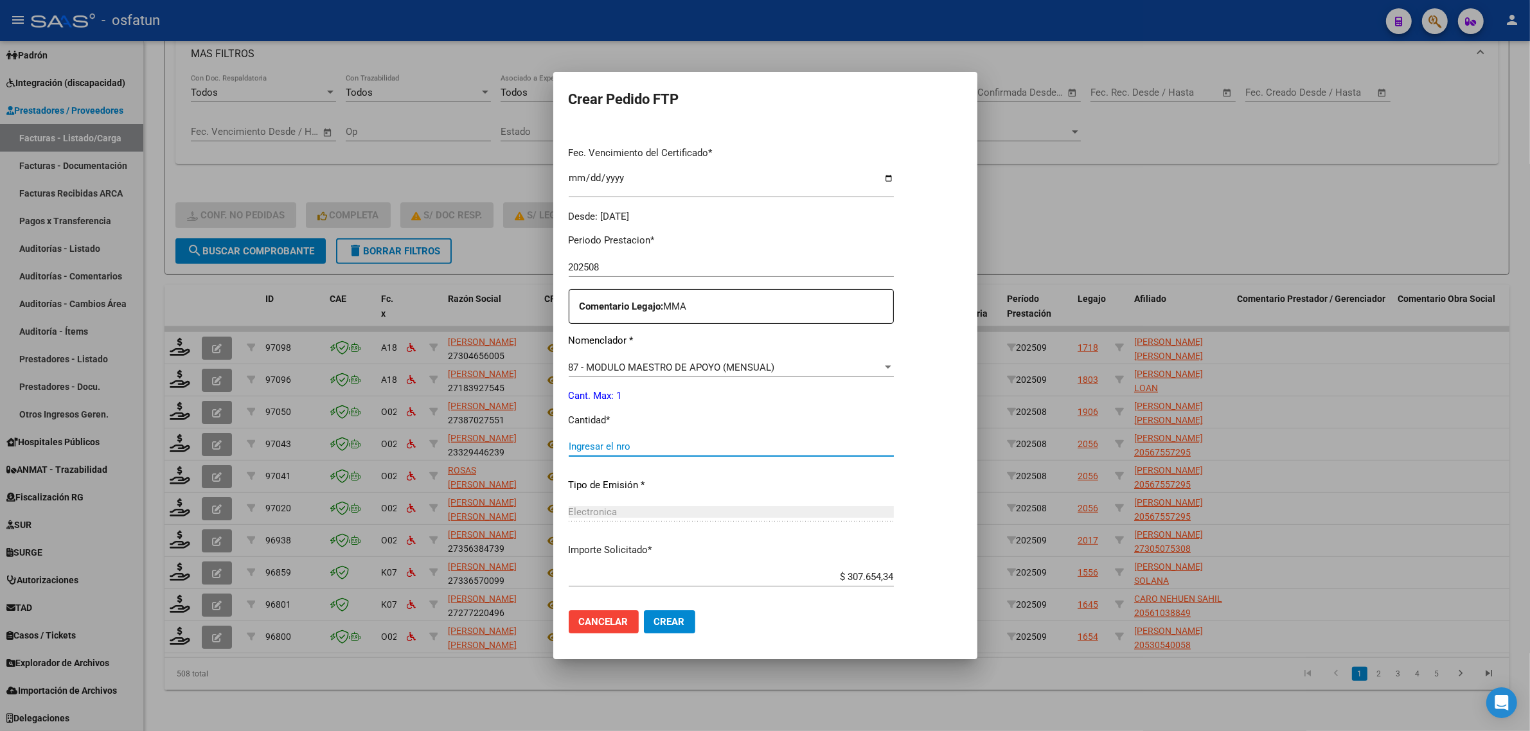
click at [679, 445] on input "Ingresar el nro" at bounding box center [731, 447] width 325 height 12
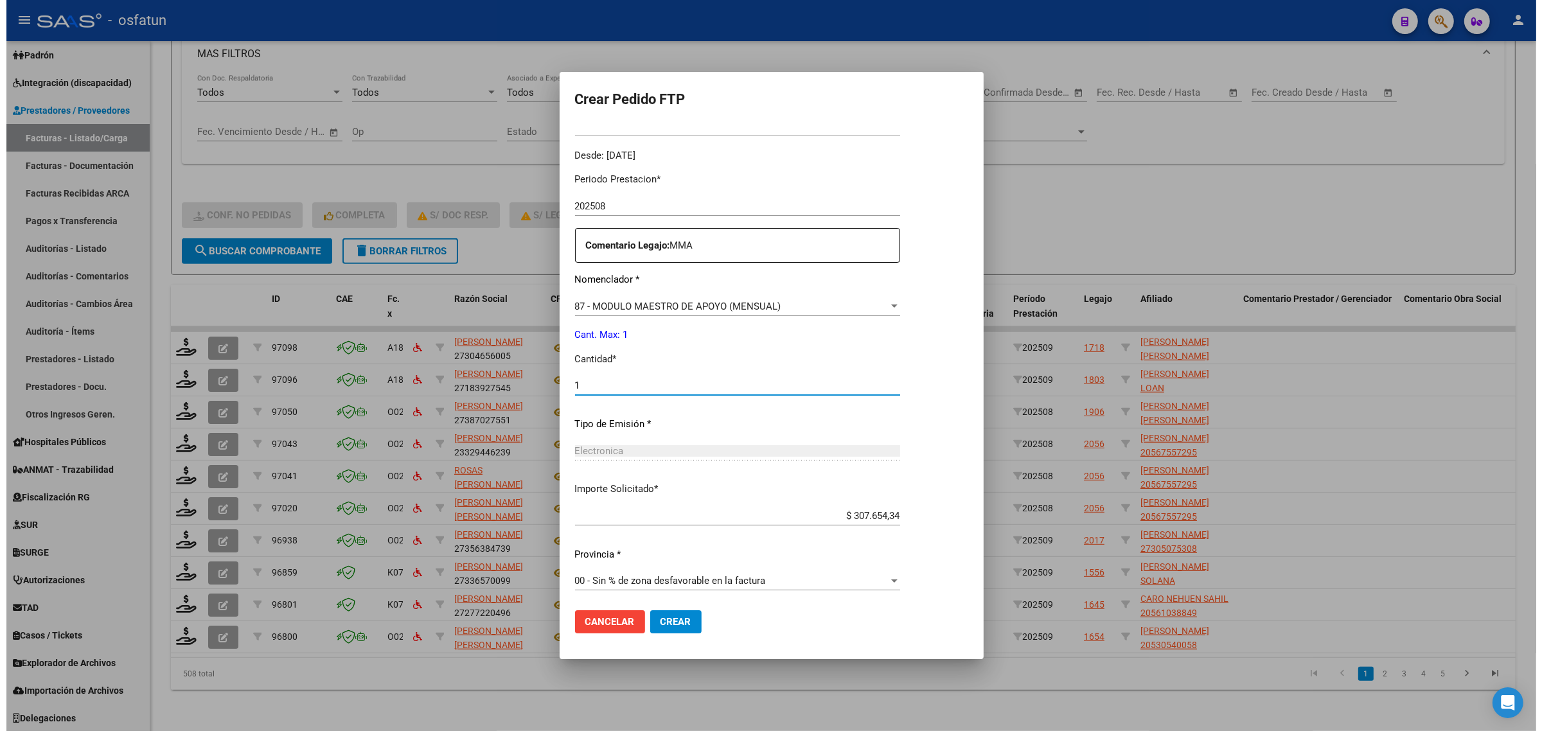
scroll to position [384, 0]
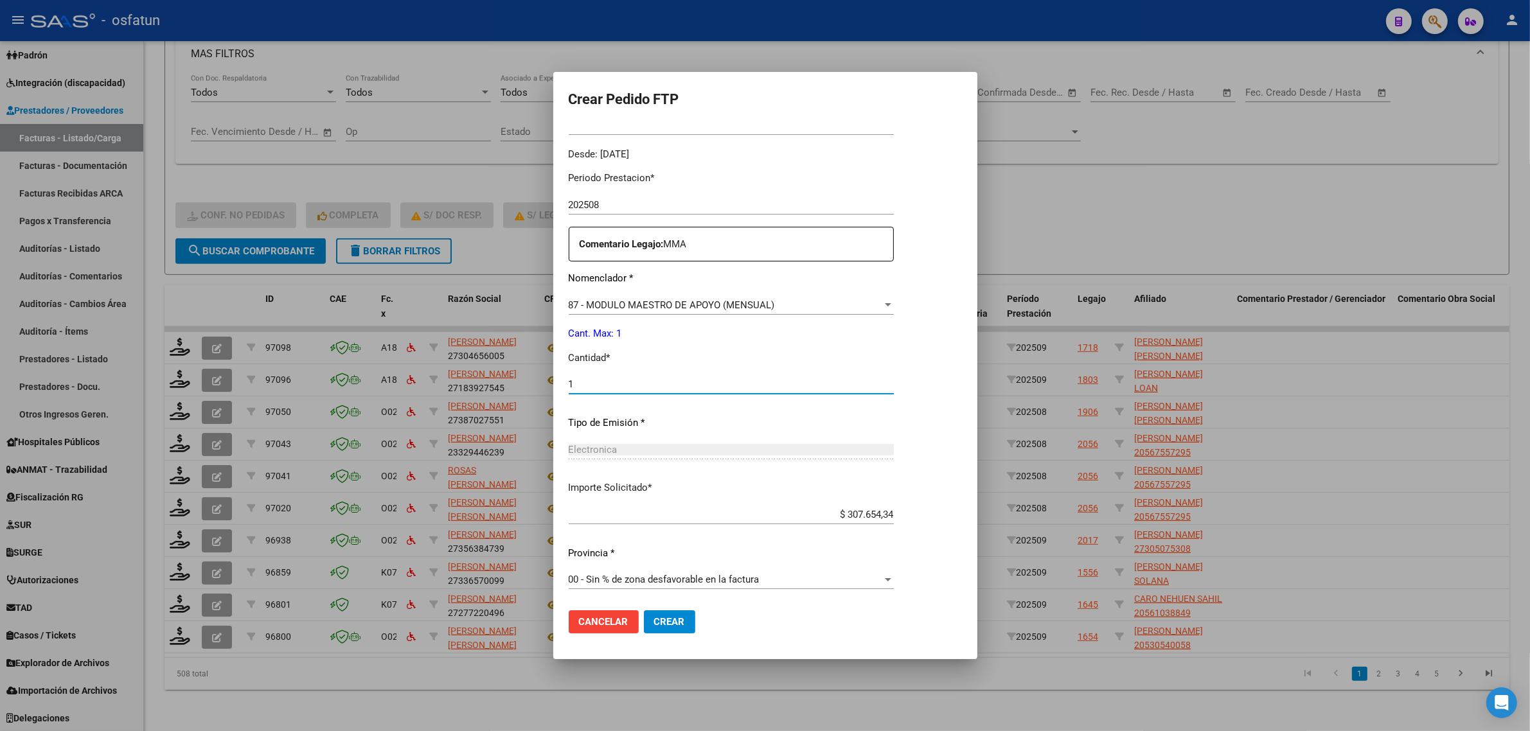
type input "1"
click at [670, 618] on span "Crear" at bounding box center [669, 622] width 31 height 12
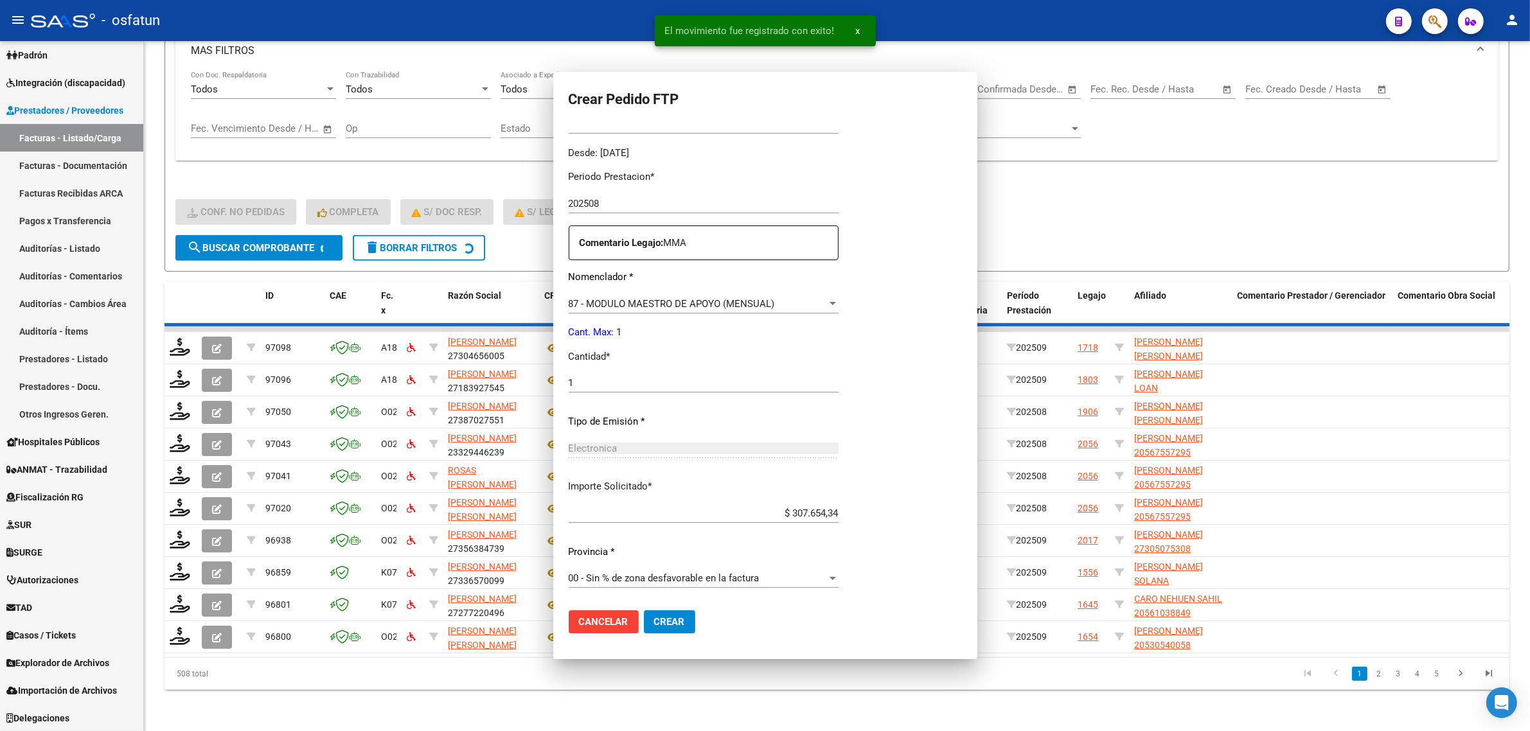
scroll to position [0, 0]
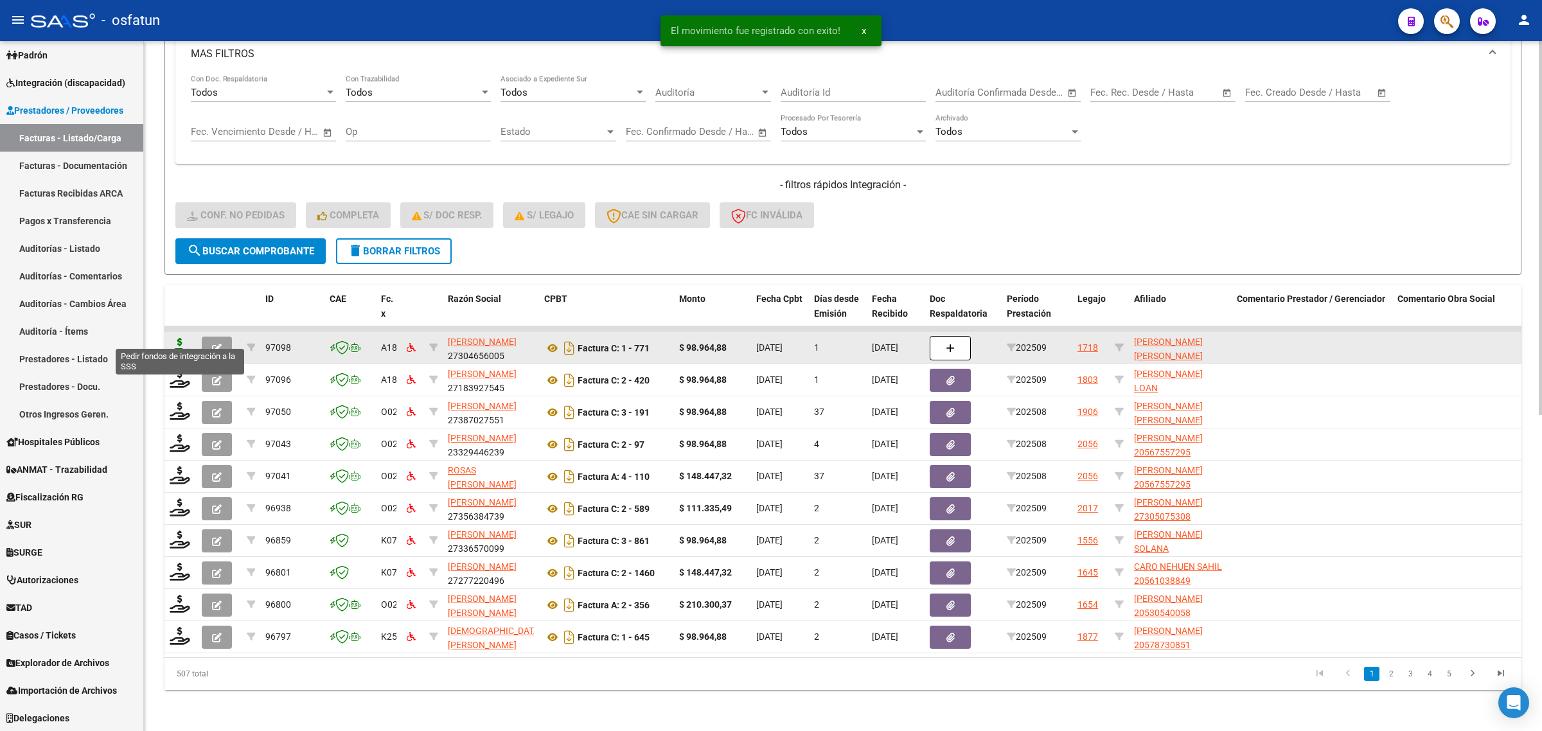
click at [183, 338] on icon at bounding box center [180, 347] width 21 height 18
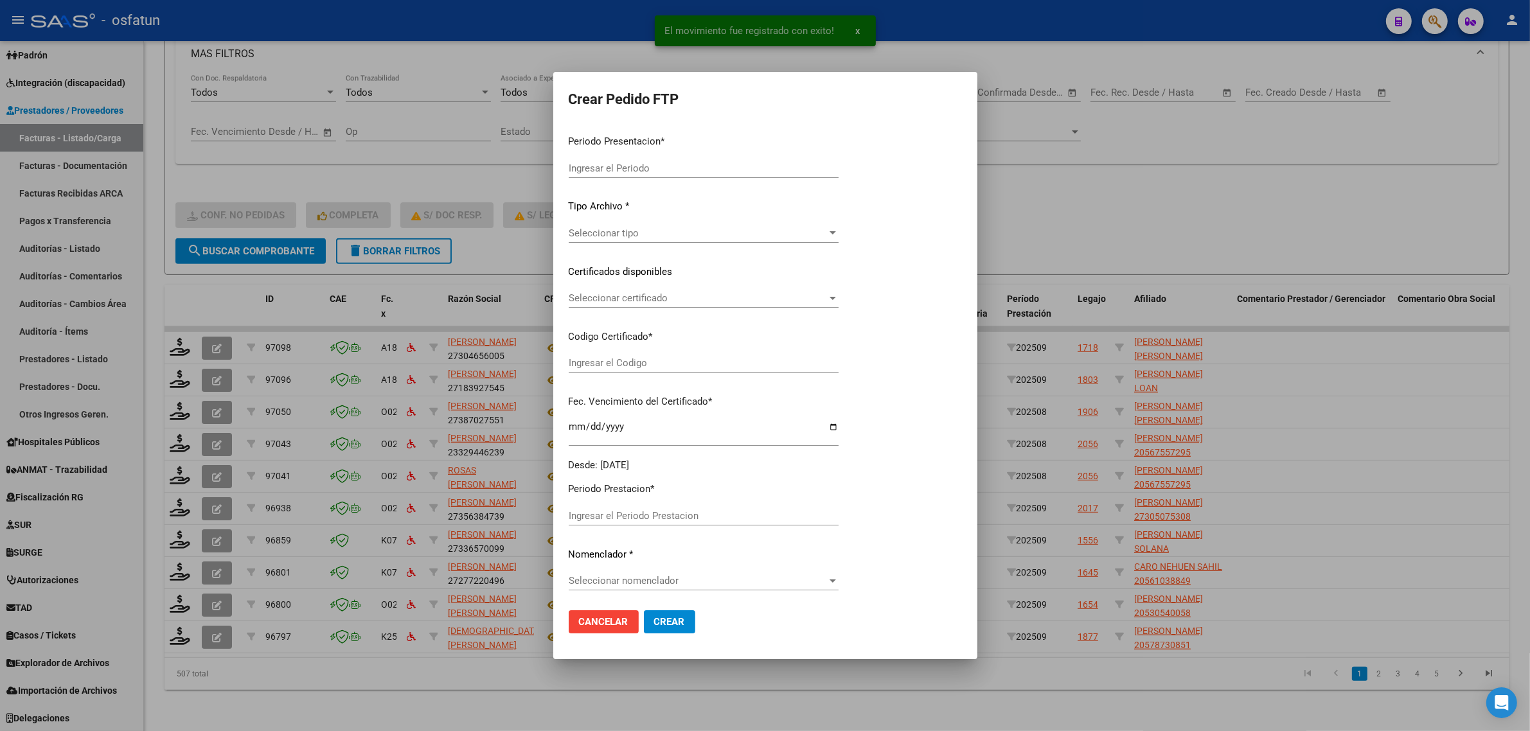
type input "202509"
type input "$ 98.964,88"
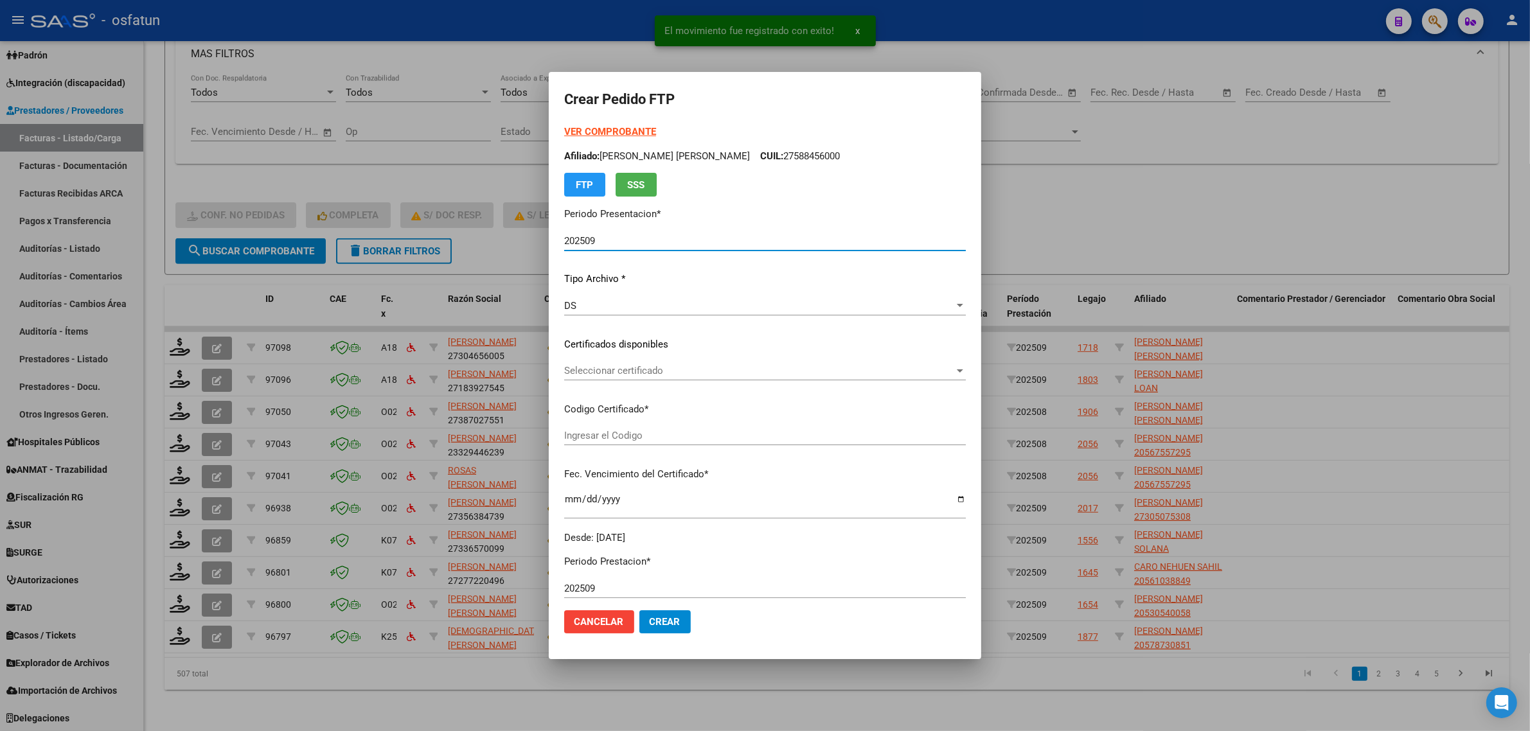
type input "ARG01000588456002024011820270118BSAS413"
type input "[DATE]"
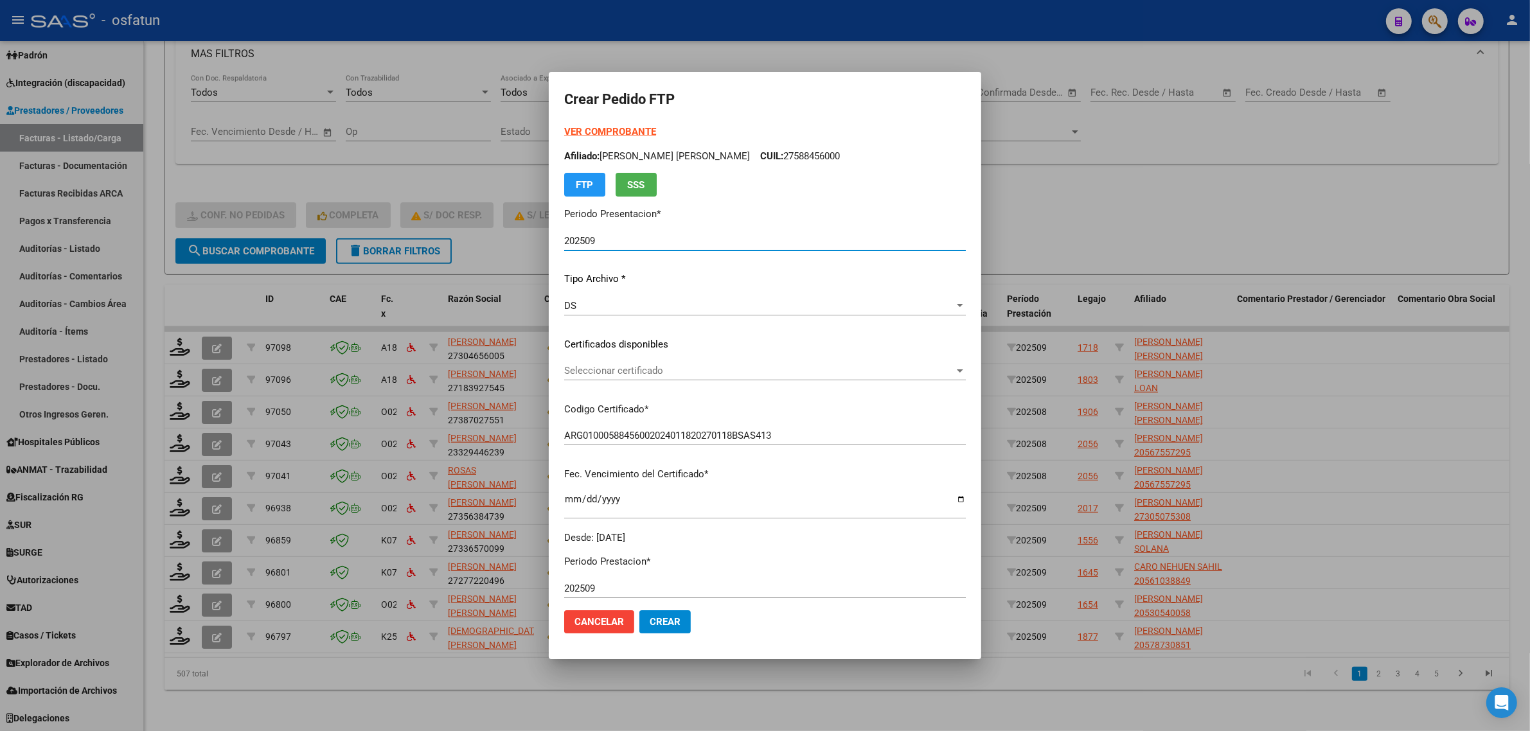
click at [618, 130] on strong "VER COMPROBANTE" at bounding box center [610, 132] width 92 height 12
click at [1126, 183] on div at bounding box center [765, 365] width 1530 height 731
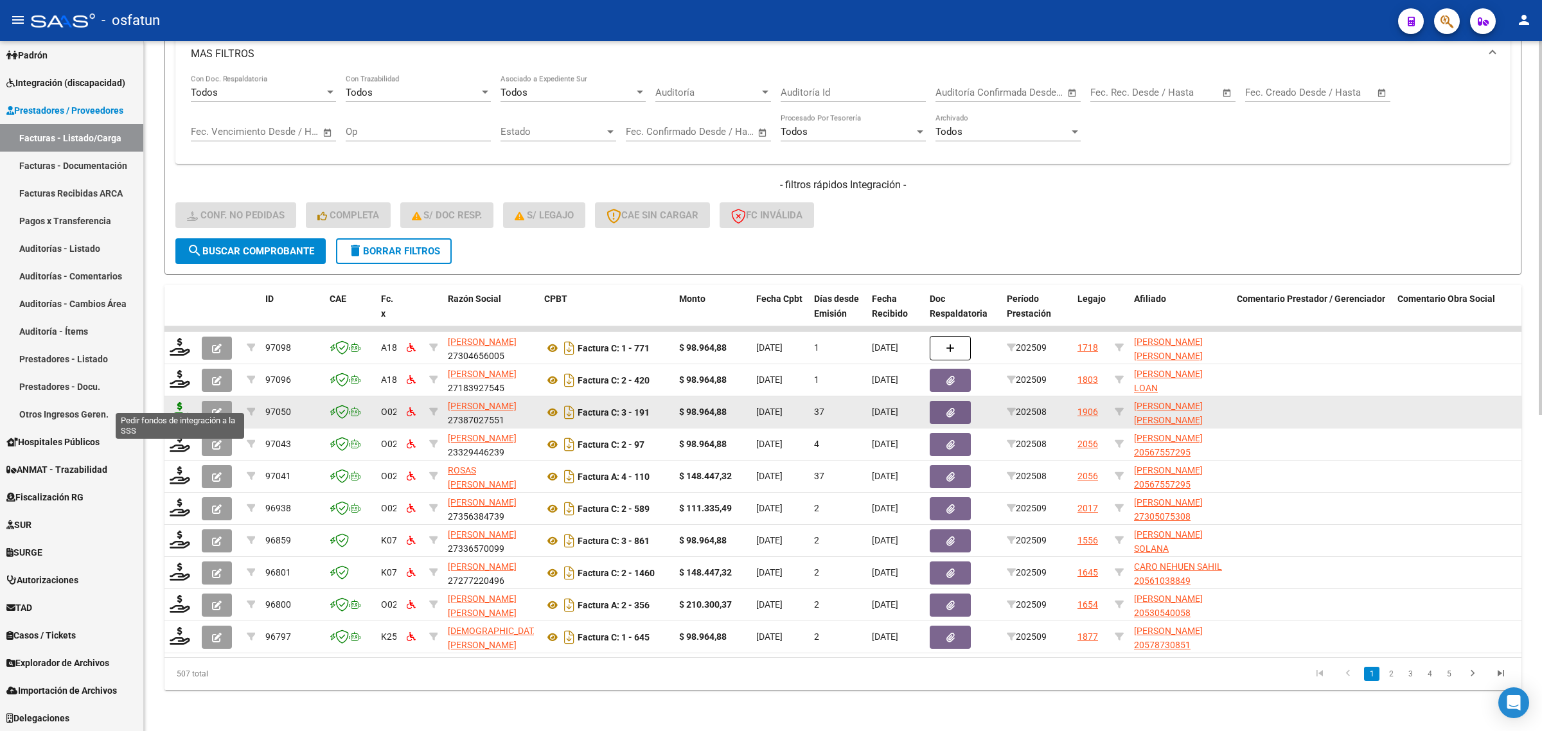
click at [178, 402] on icon at bounding box center [180, 411] width 21 height 18
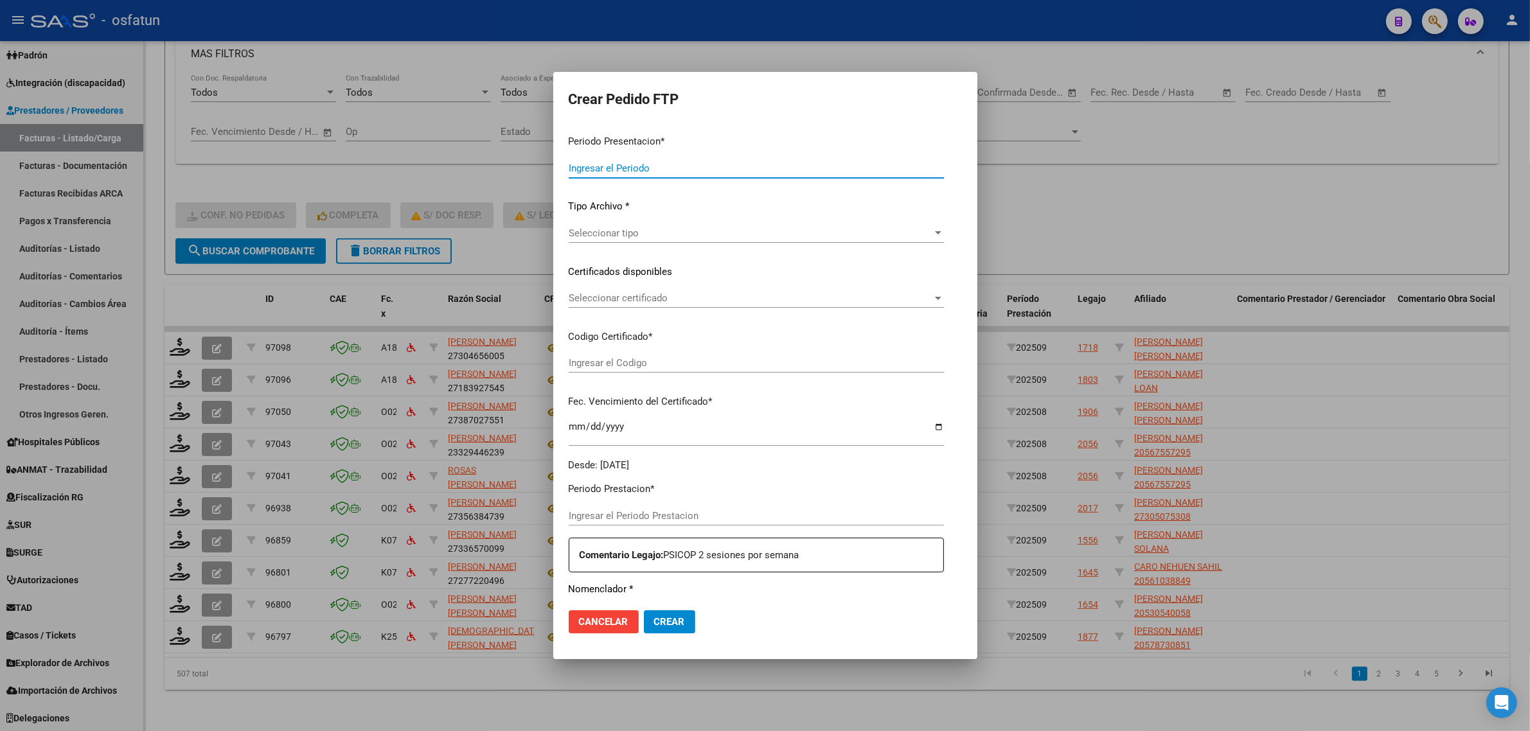
type input "202509"
type input "202508"
type input "$ 98.964,88"
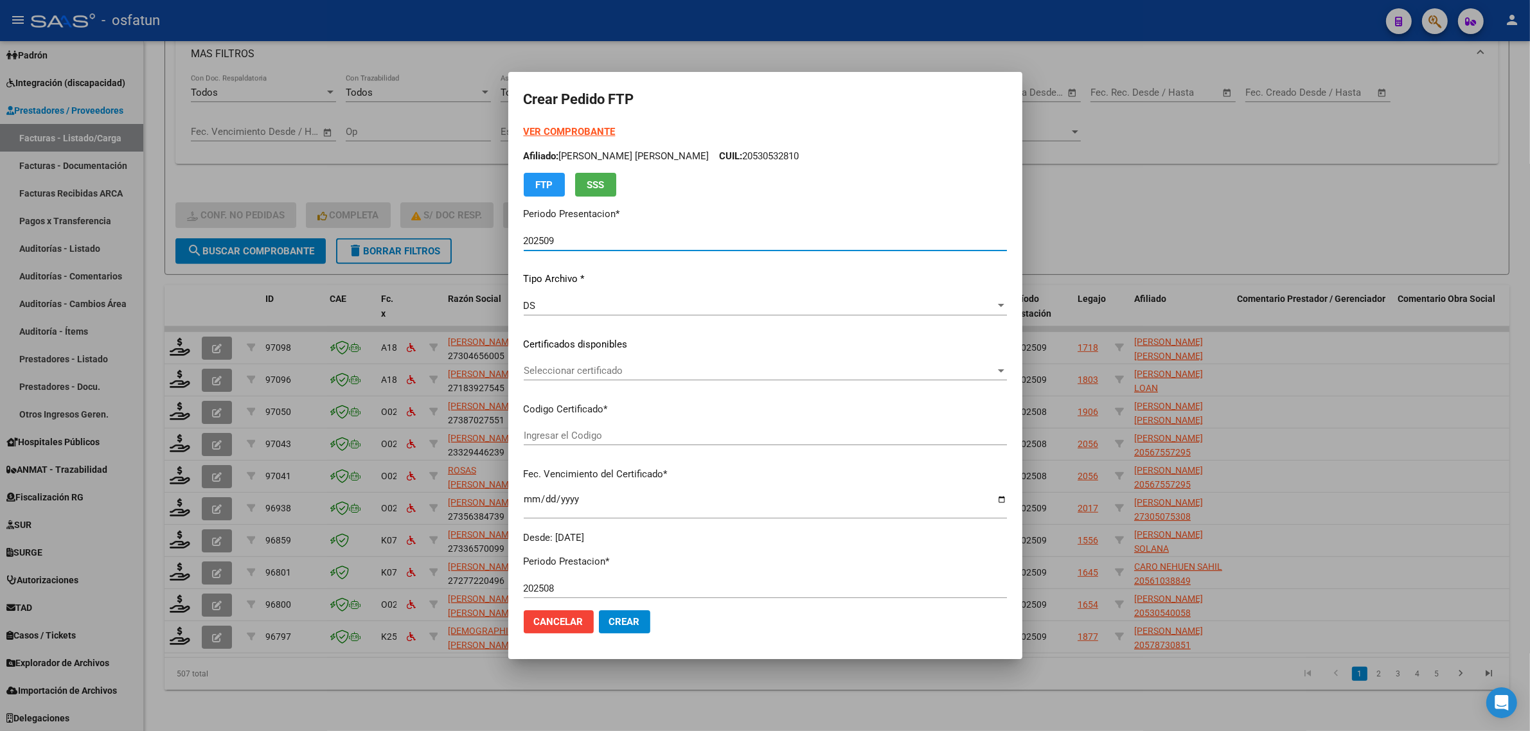
type input "ARG02000530532812022112320271123BS377"
type input "[DATE]"
click at [1189, 226] on div at bounding box center [765, 365] width 1530 height 731
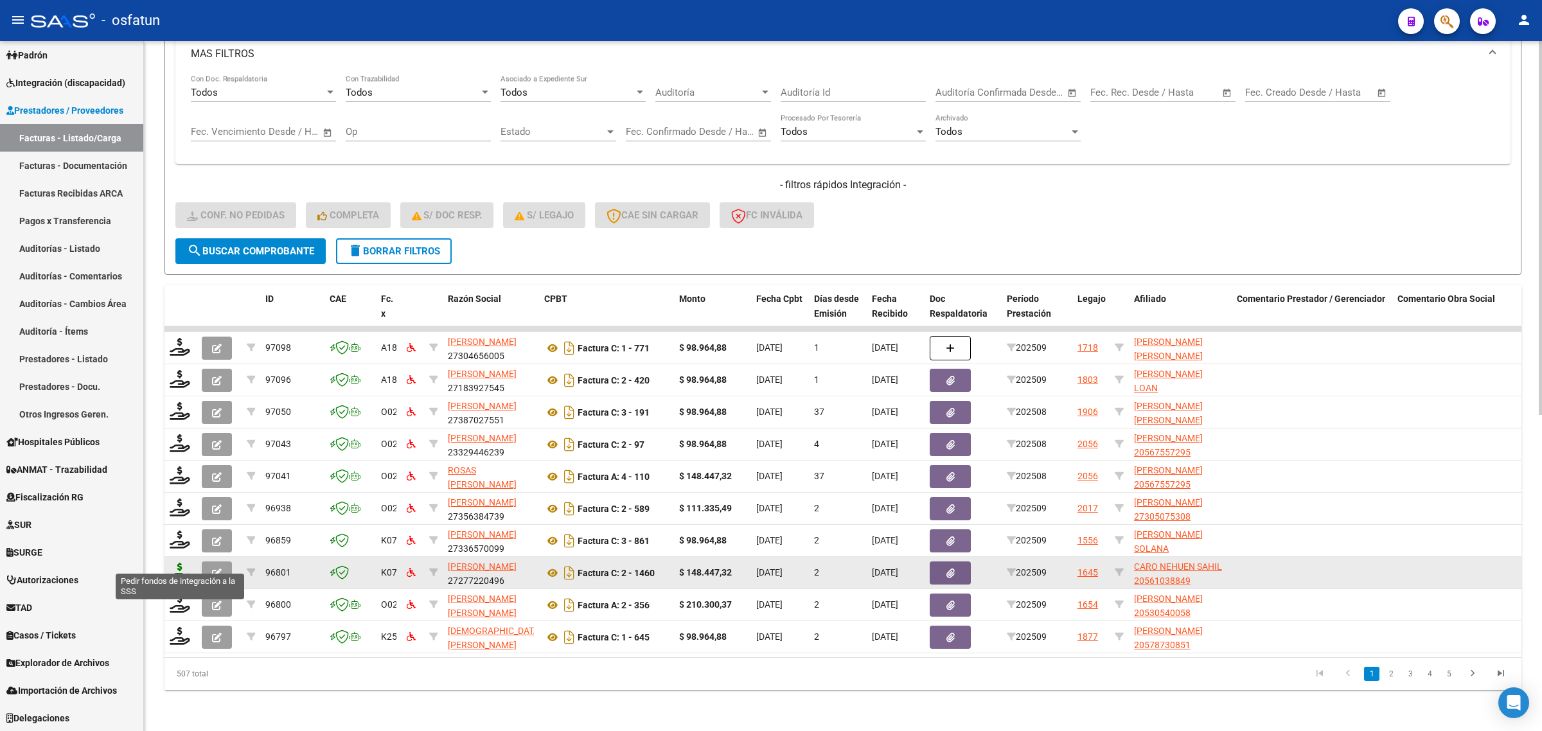
click at [184, 563] on icon at bounding box center [180, 572] width 21 height 18
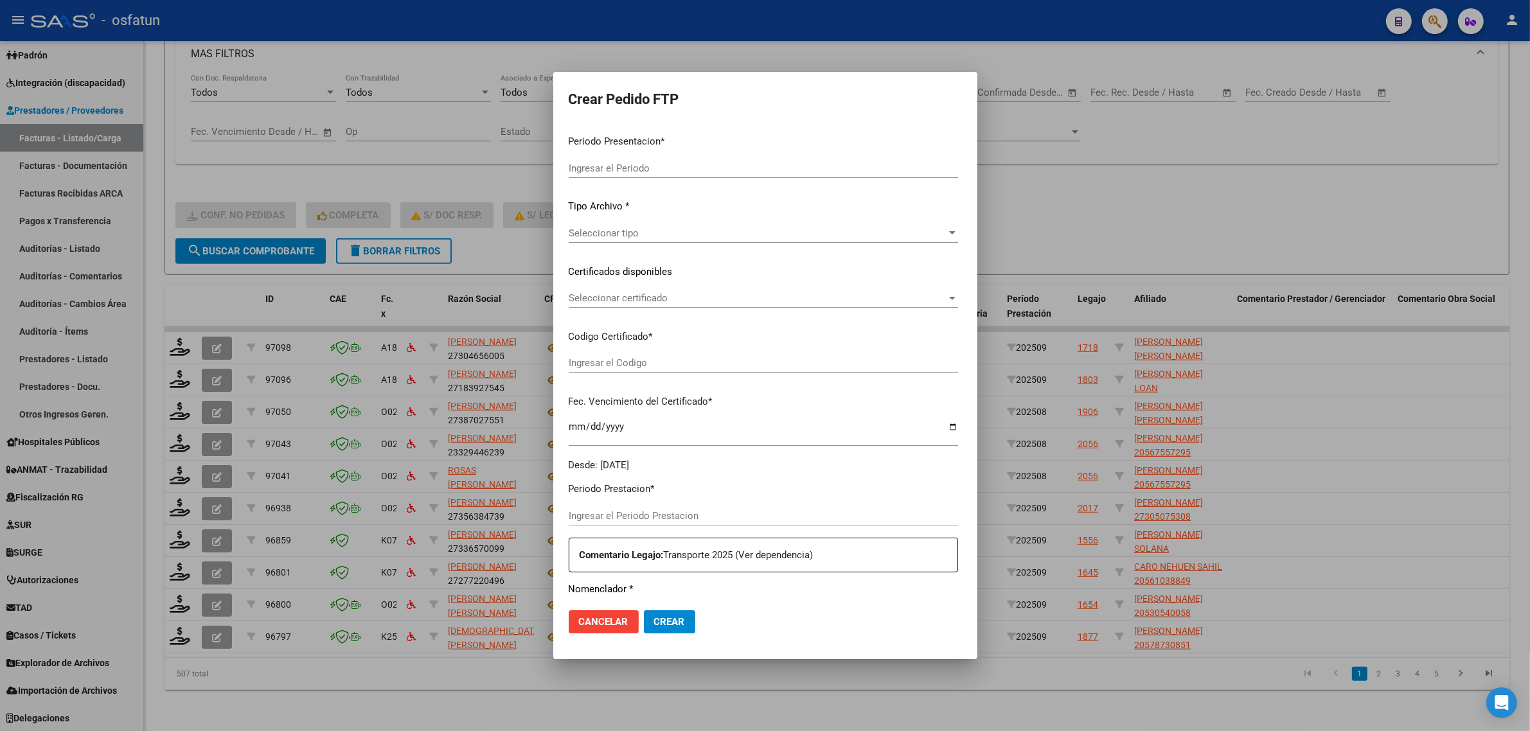
type input "202509"
type input "$ 148.447,32"
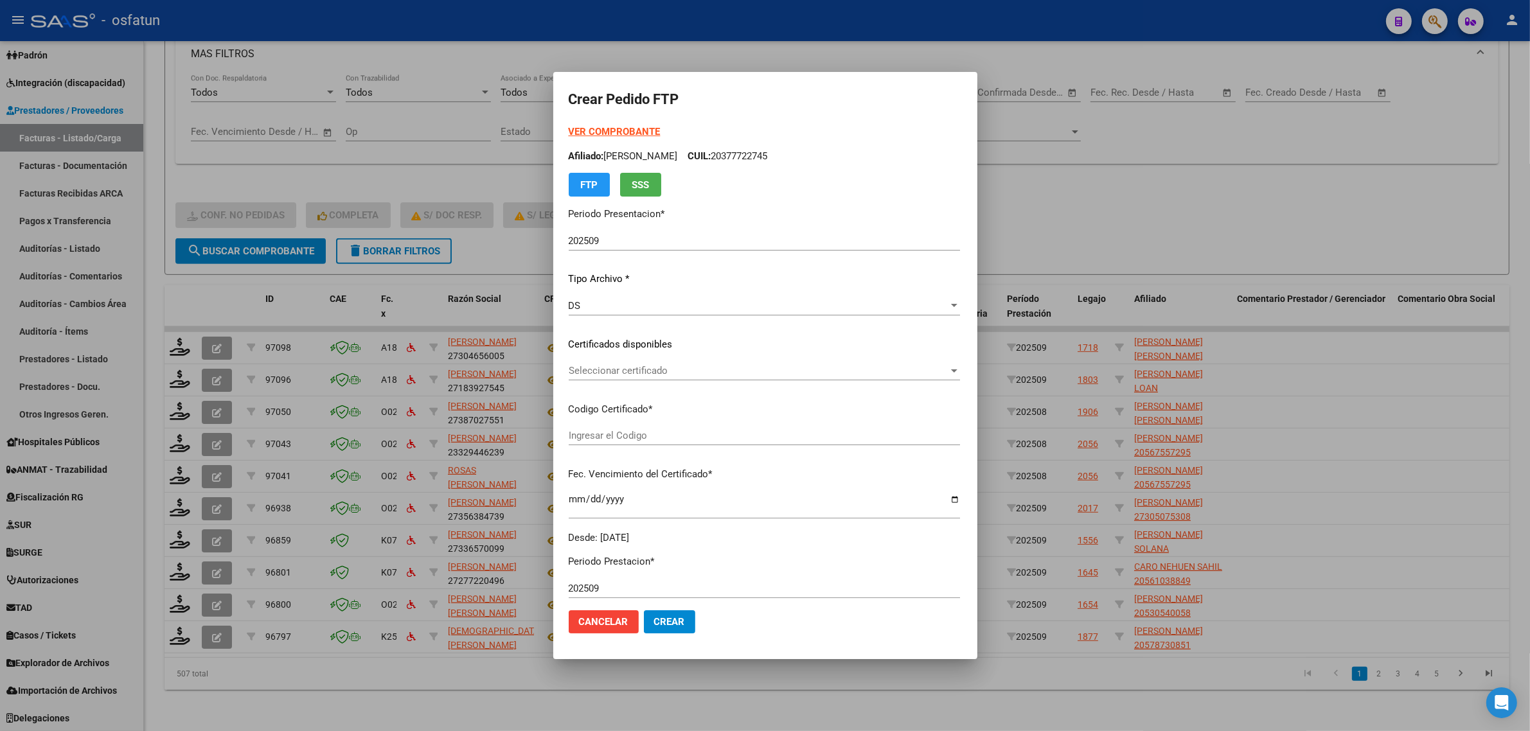
type input "ARG02000561038842024091120290911TUC136"
type input "[DATE]"
click at [614, 130] on strong "VER COMPROBANTE" at bounding box center [615, 132] width 92 height 12
click at [619, 373] on span "Seleccionar certificado" at bounding box center [737, 371] width 336 height 12
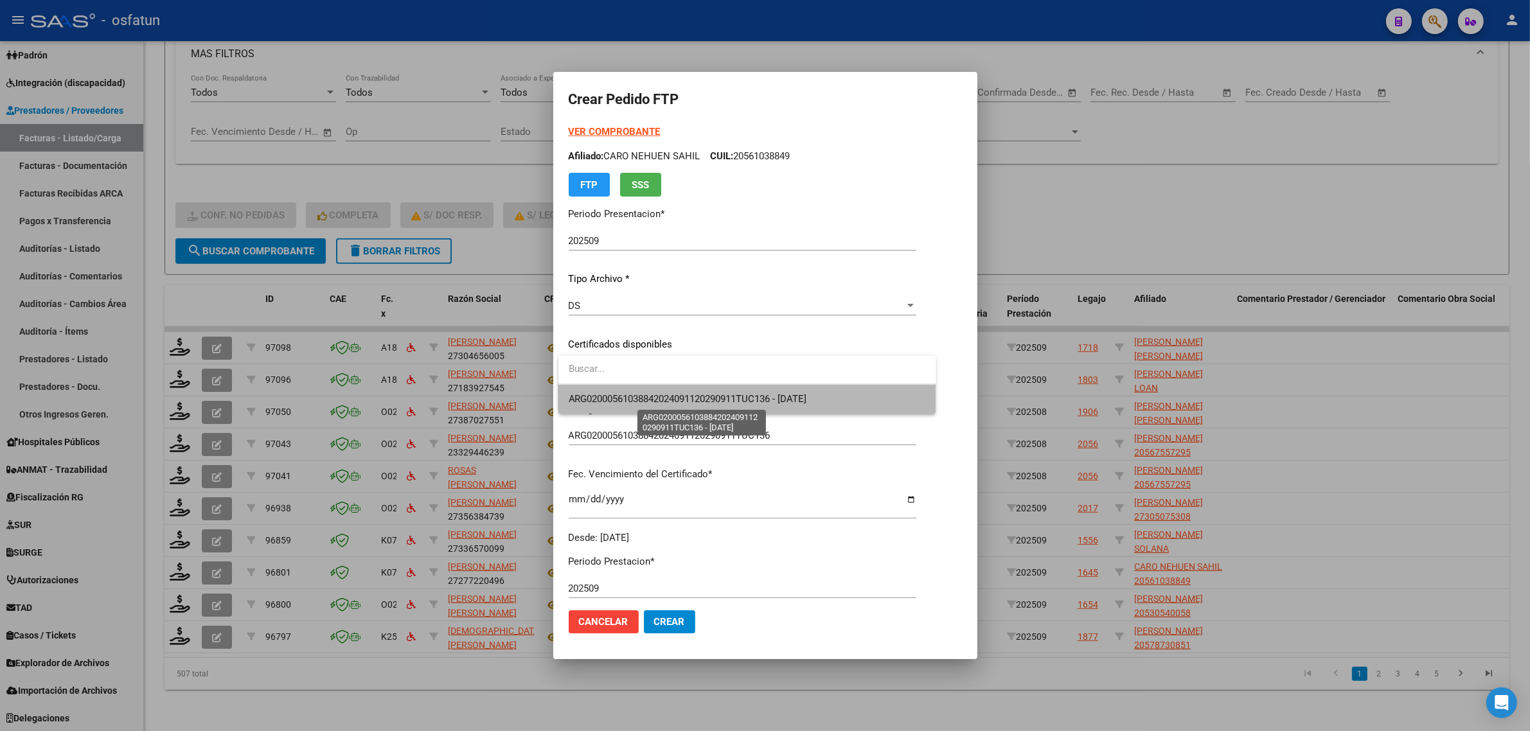
click at [619, 399] on span "ARG02000561038842024091120290911TUC136 - [DATE]" at bounding box center [688, 399] width 238 height 12
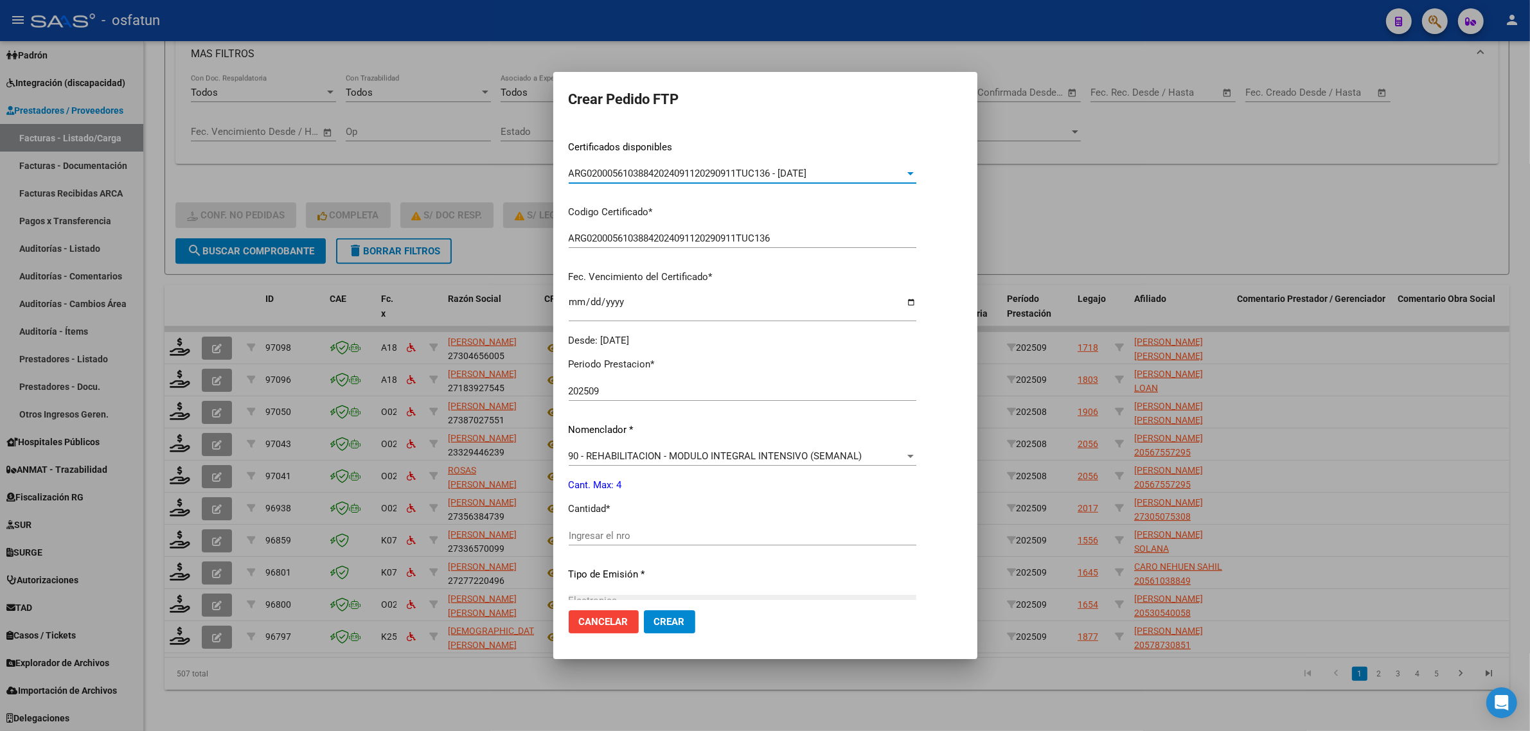
scroll to position [241, 0]
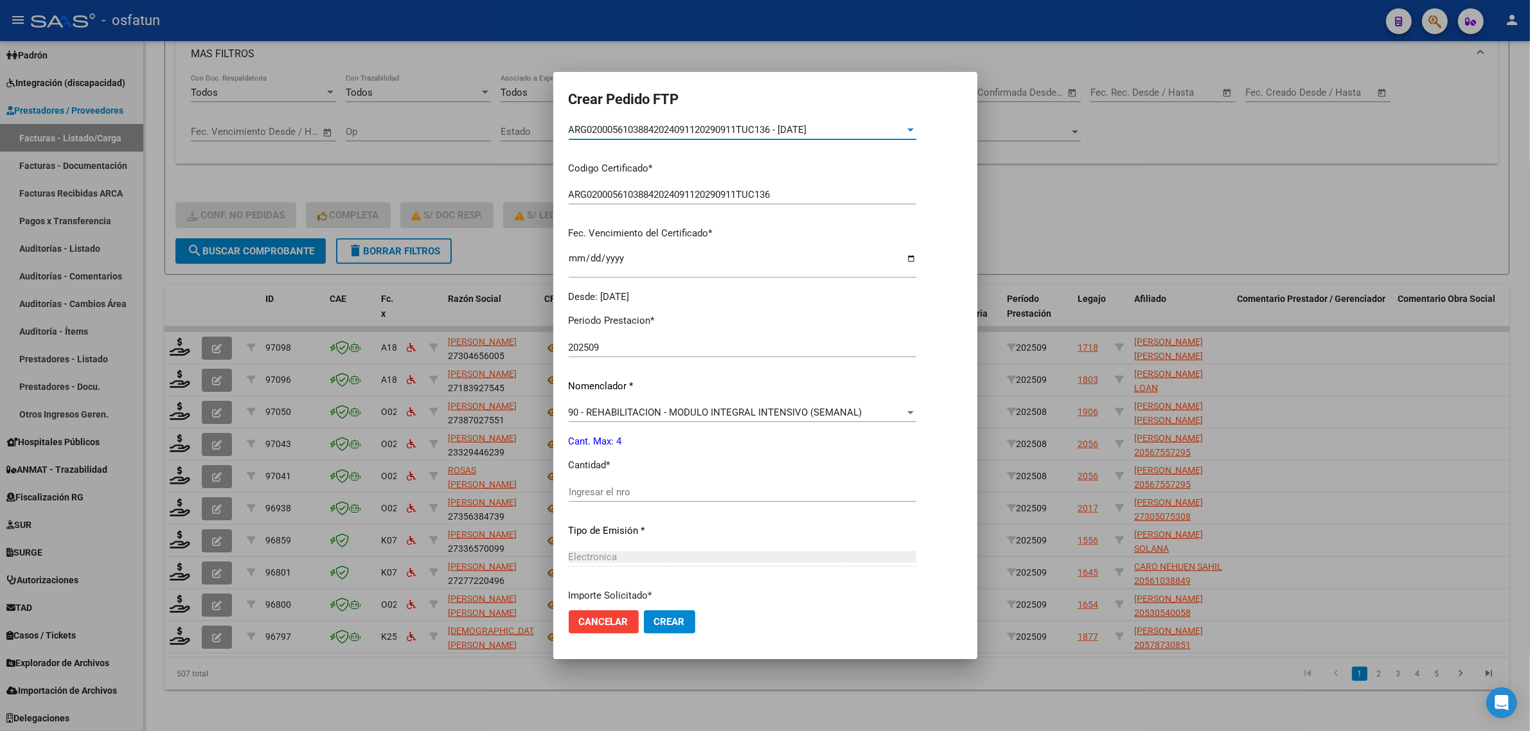
click at [628, 494] on input "Ingresar el nro" at bounding box center [743, 492] width 348 height 12
type input "4"
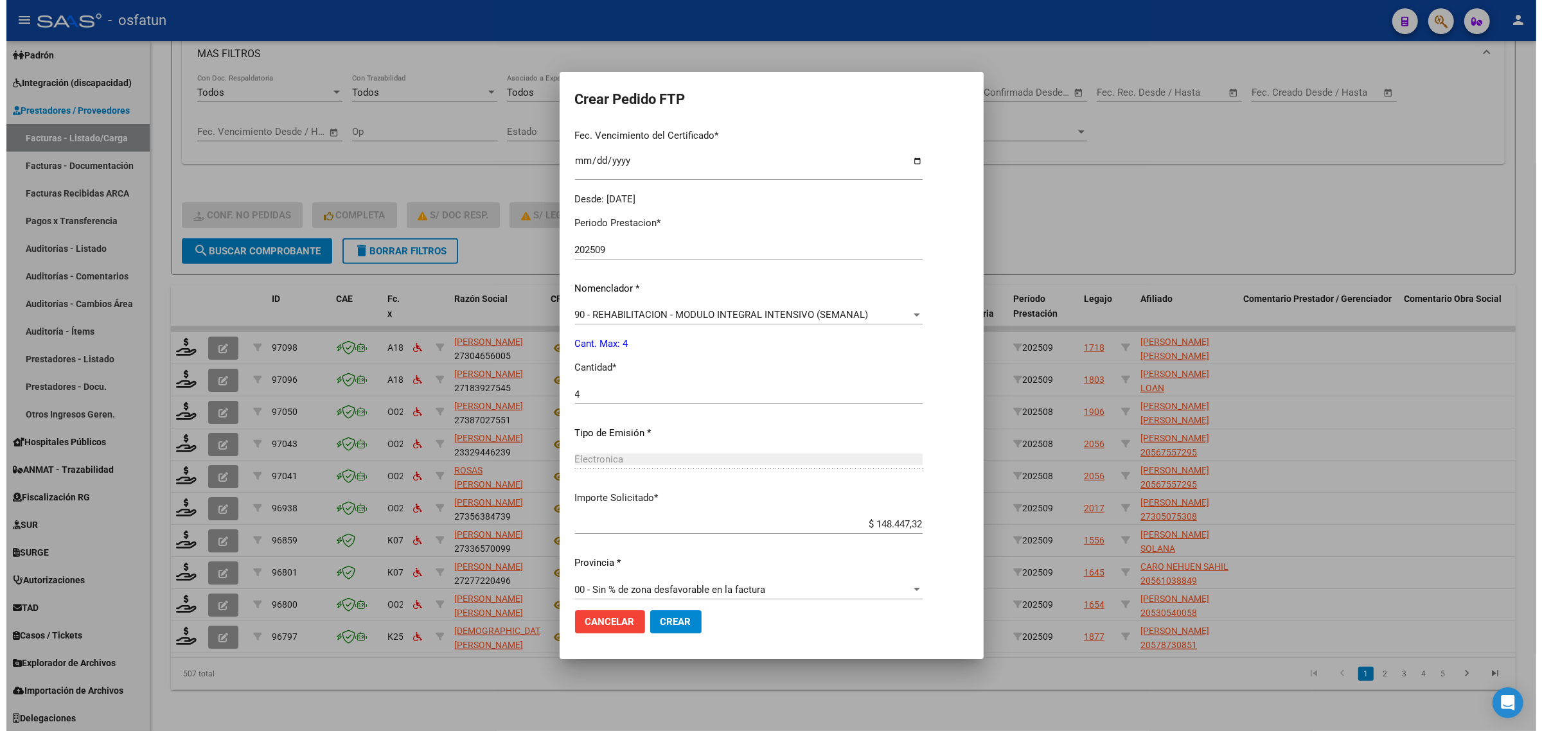
scroll to position [348, 0]
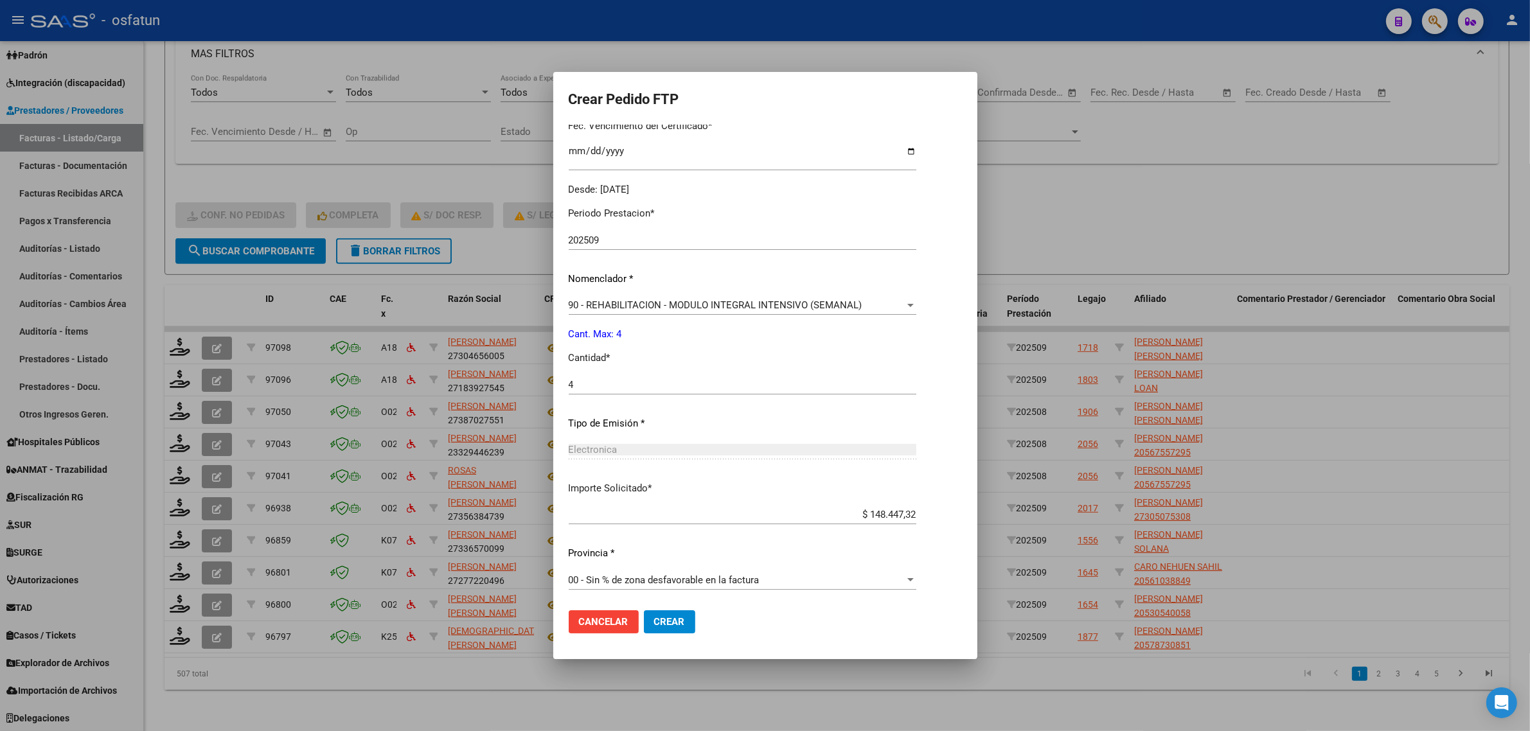
drag, startPoint x: 662, startPoint y: 628, endPoint x: 632, endPoint y: 630, distance: 30.2
click at [662, 630] on button "Crear" at bounding box center [669, 621] width 51 height 23
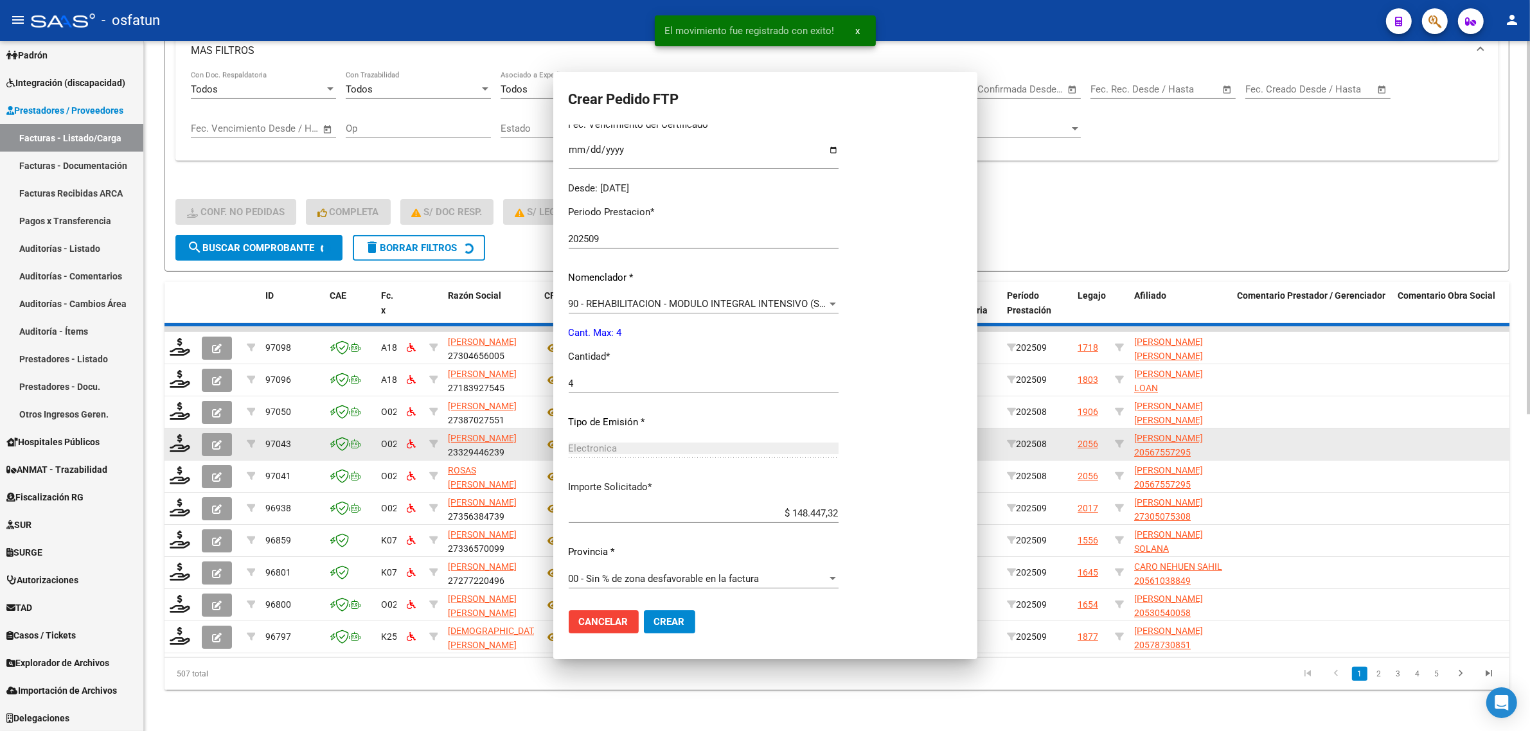
scroll to position [0, 0]
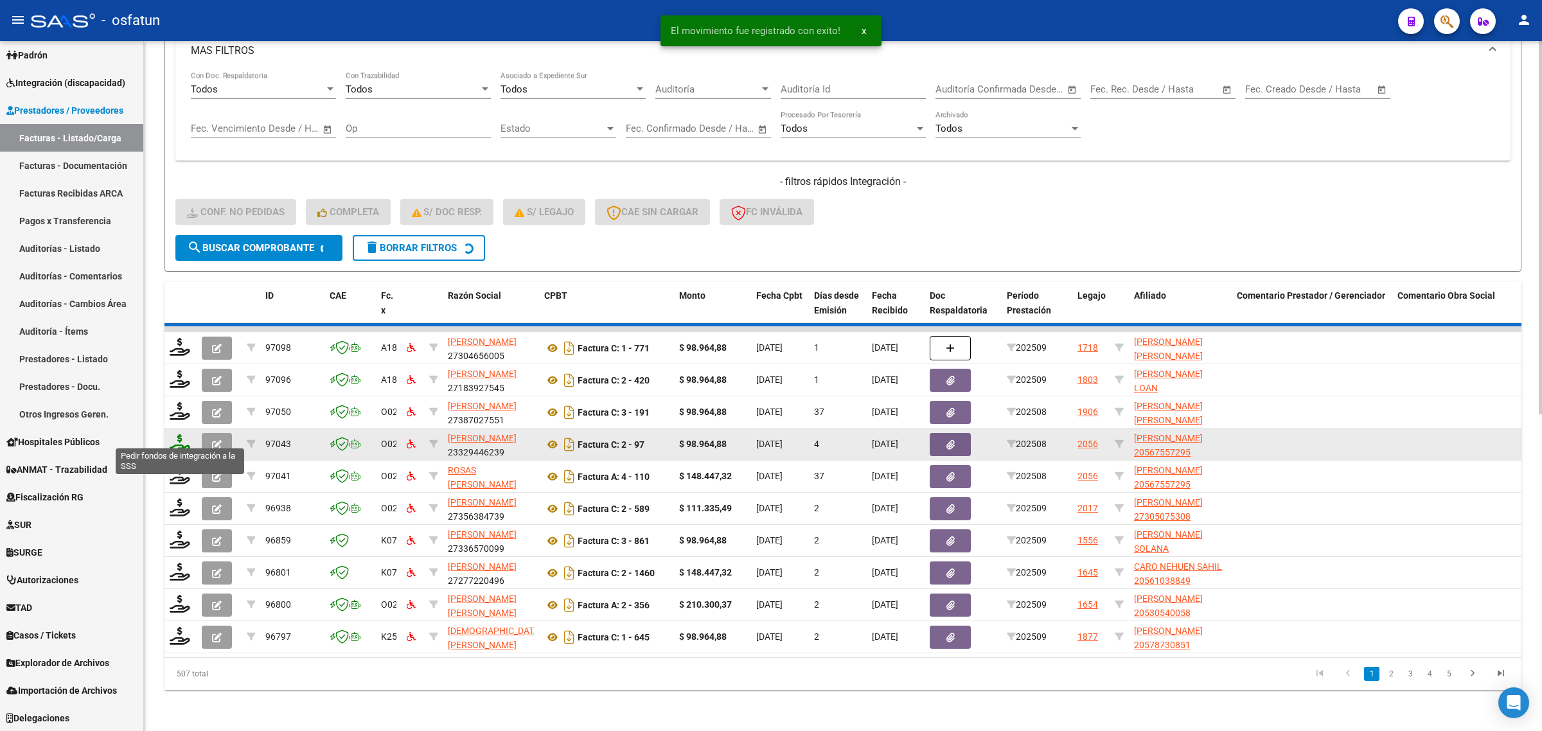
click at [183, 436] on icon at bounding box center [180, 443] width 21 height 18
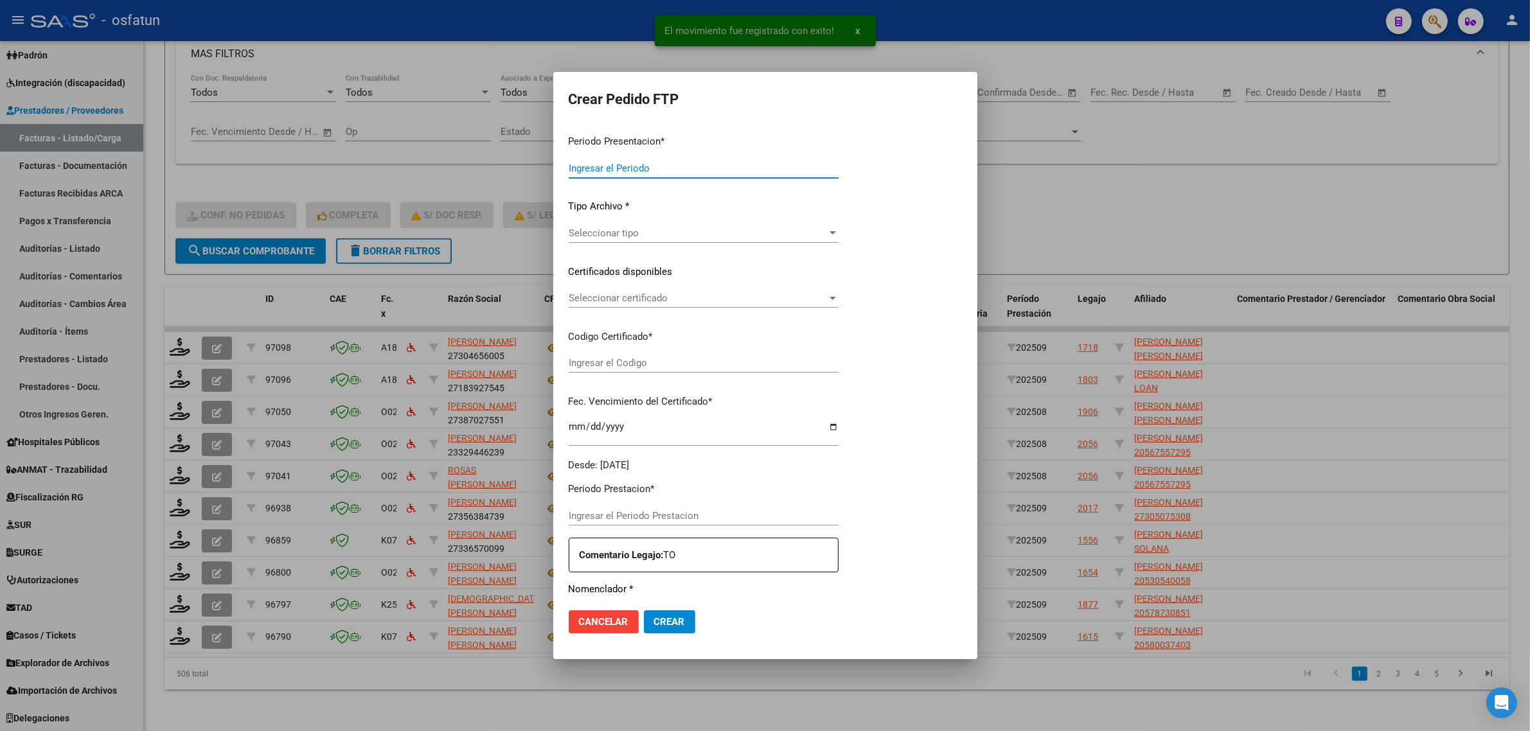
type input "202509"
type input "202508"
type input "$ 98.964,88"
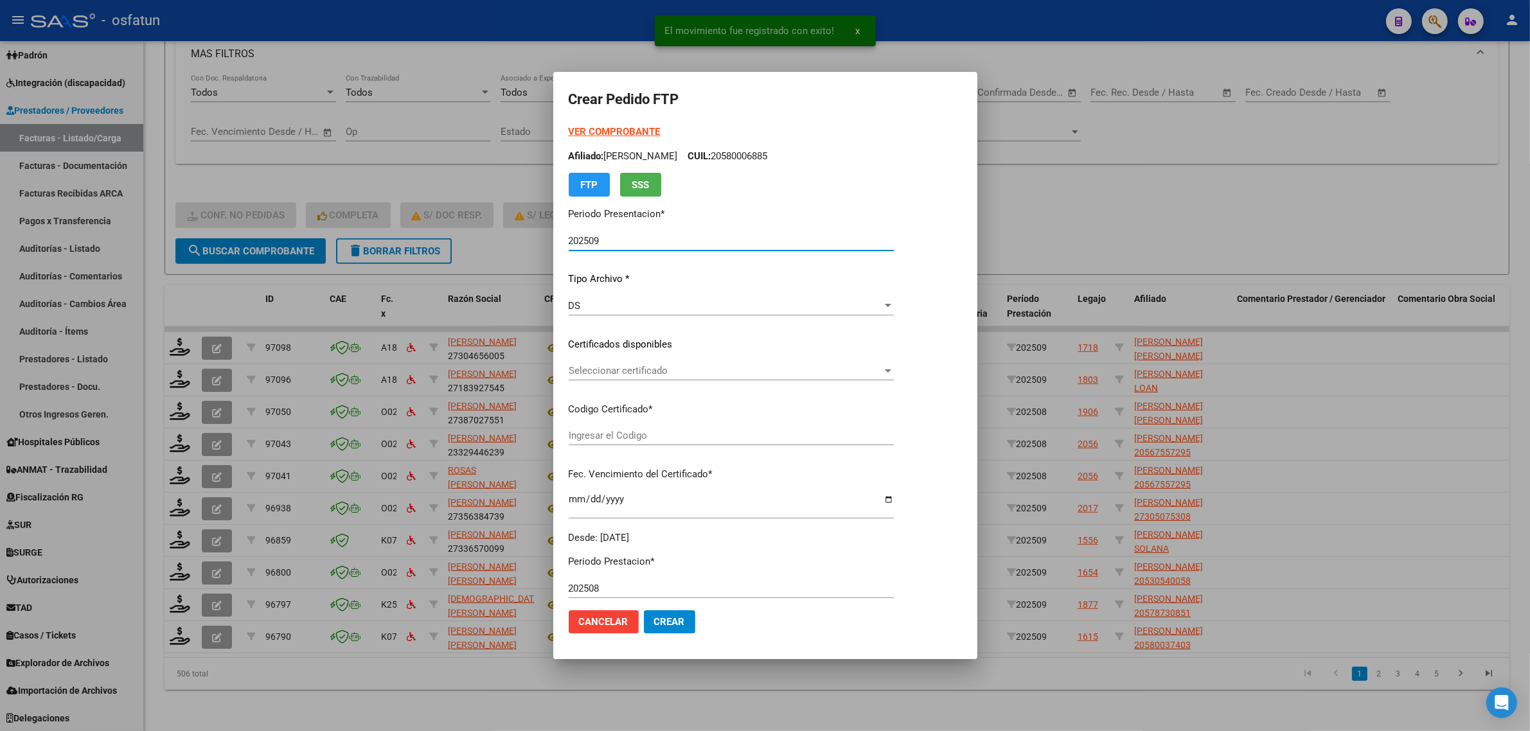
type input "ARG02000567557292021101920251019JUJ135"
type input "[DATE]"
click at [627, 129] on strong "VER COMPROBANTE" at bounding box center [615, 132] width 92 height 12
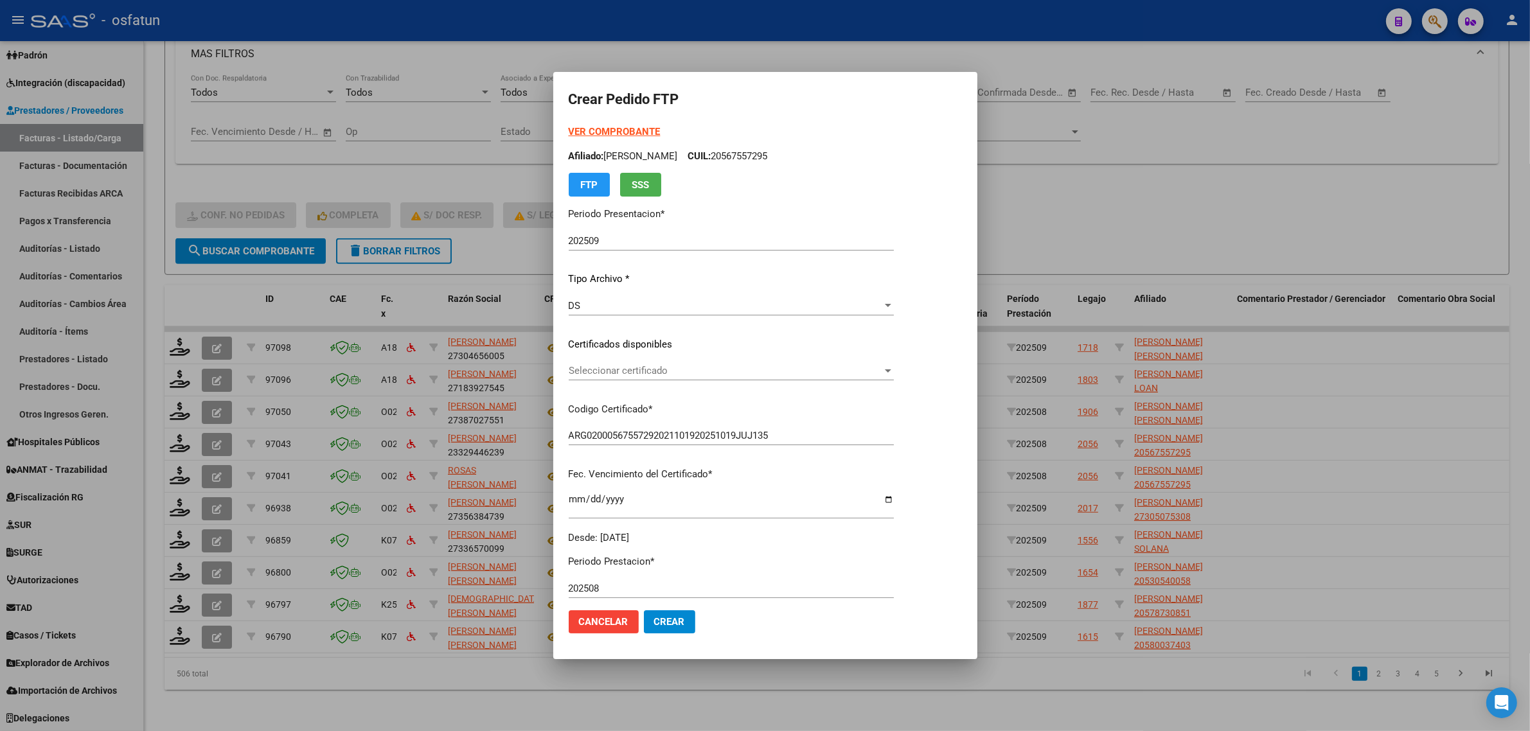
drag, startPoint x: 593, startPoint y: 354, endPoint x: 593, endPoint y: 368, distance: 13.5
click at [593, 358] on div "VER COMPROBANTE ARCA Padrón Afiliado: [PERSON_NAME]: 20567557295 FTP SSS Period…" at bounding box center [731, 335] width 325 height 420
click at [593, 368] on span "Seleccionar certificado" at bounding box center [726, 371] width 314 height 12
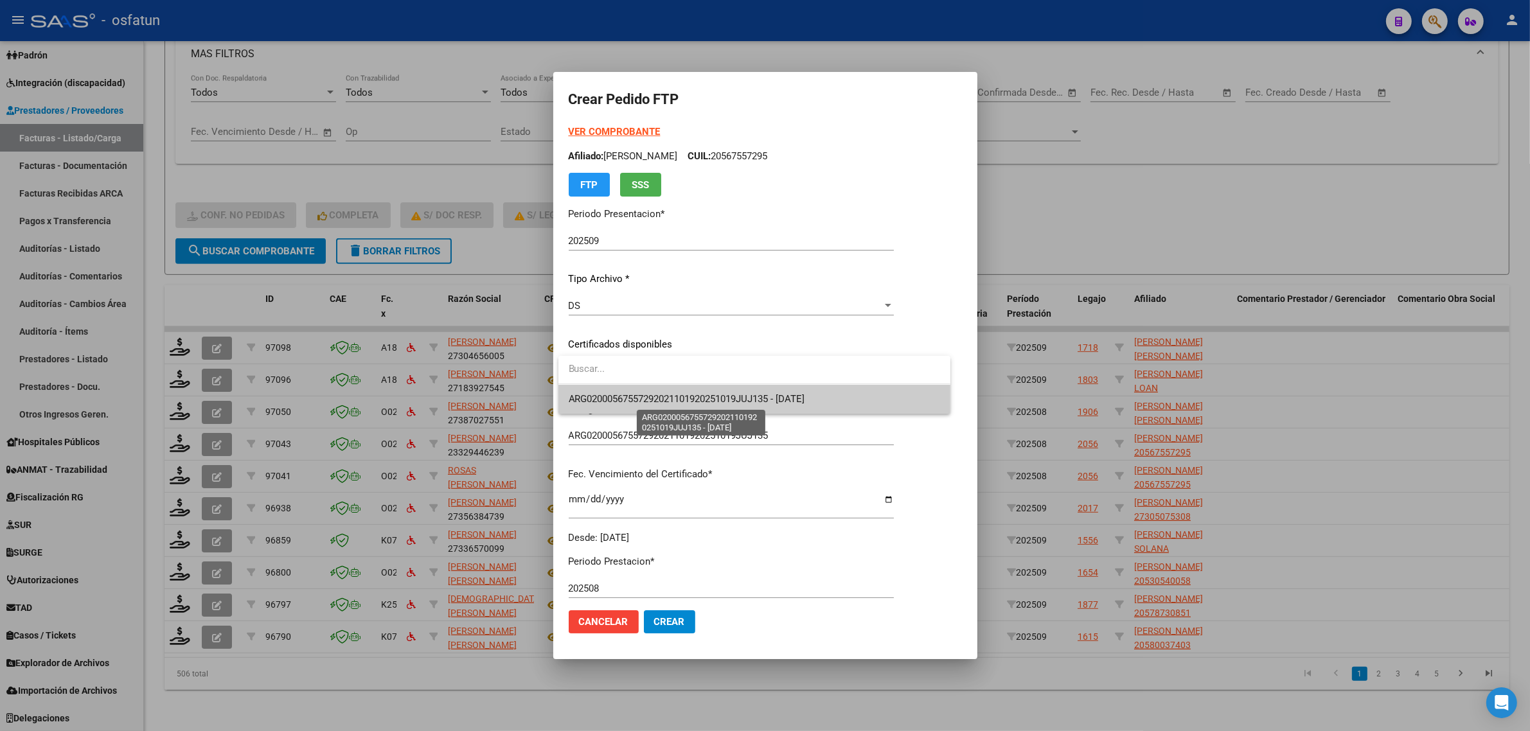
click at [589, 403] on span "ARG02000567557292021101920251019JUJ135 - [DATE]" at bounding box center [687, 399] width 236 height 12
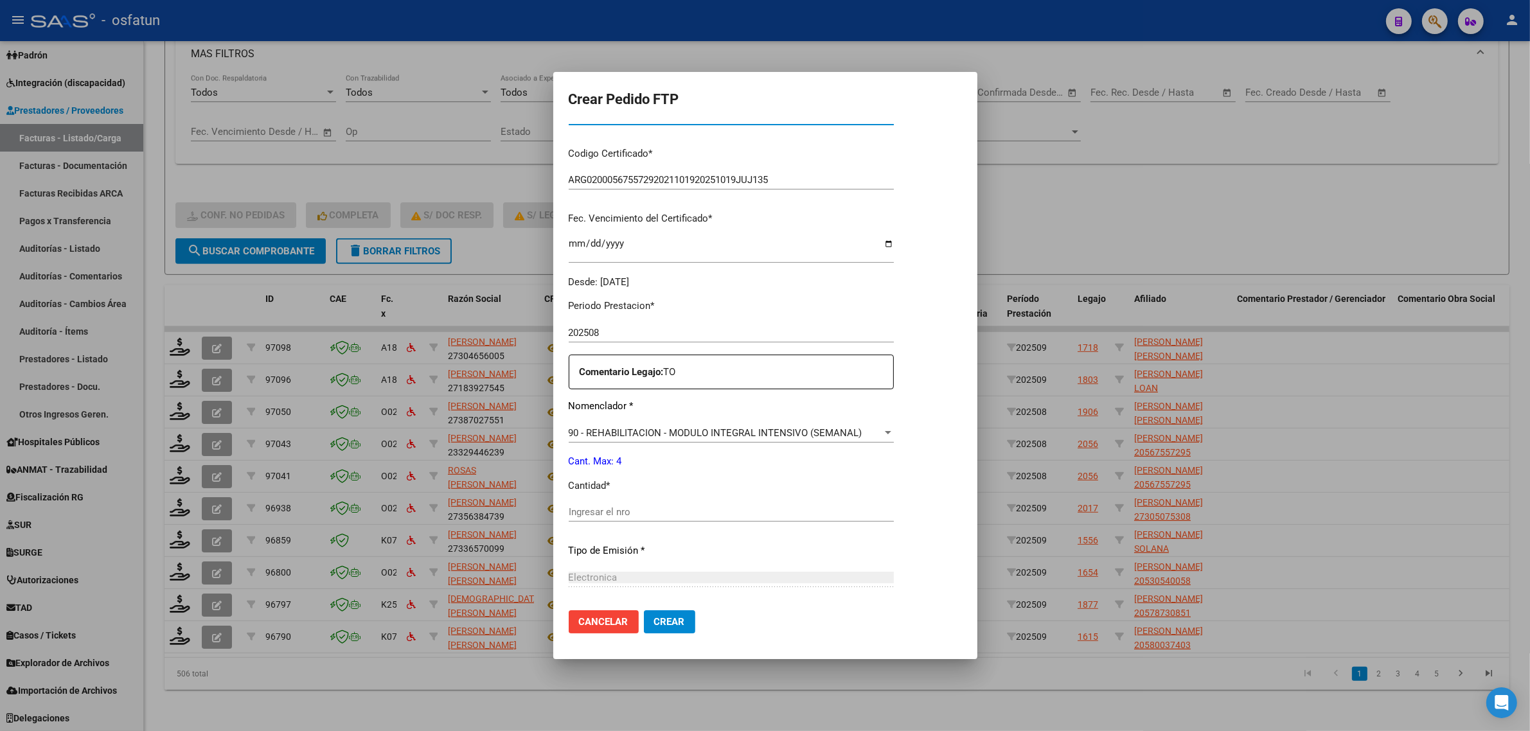
scroll to position [384, 0]
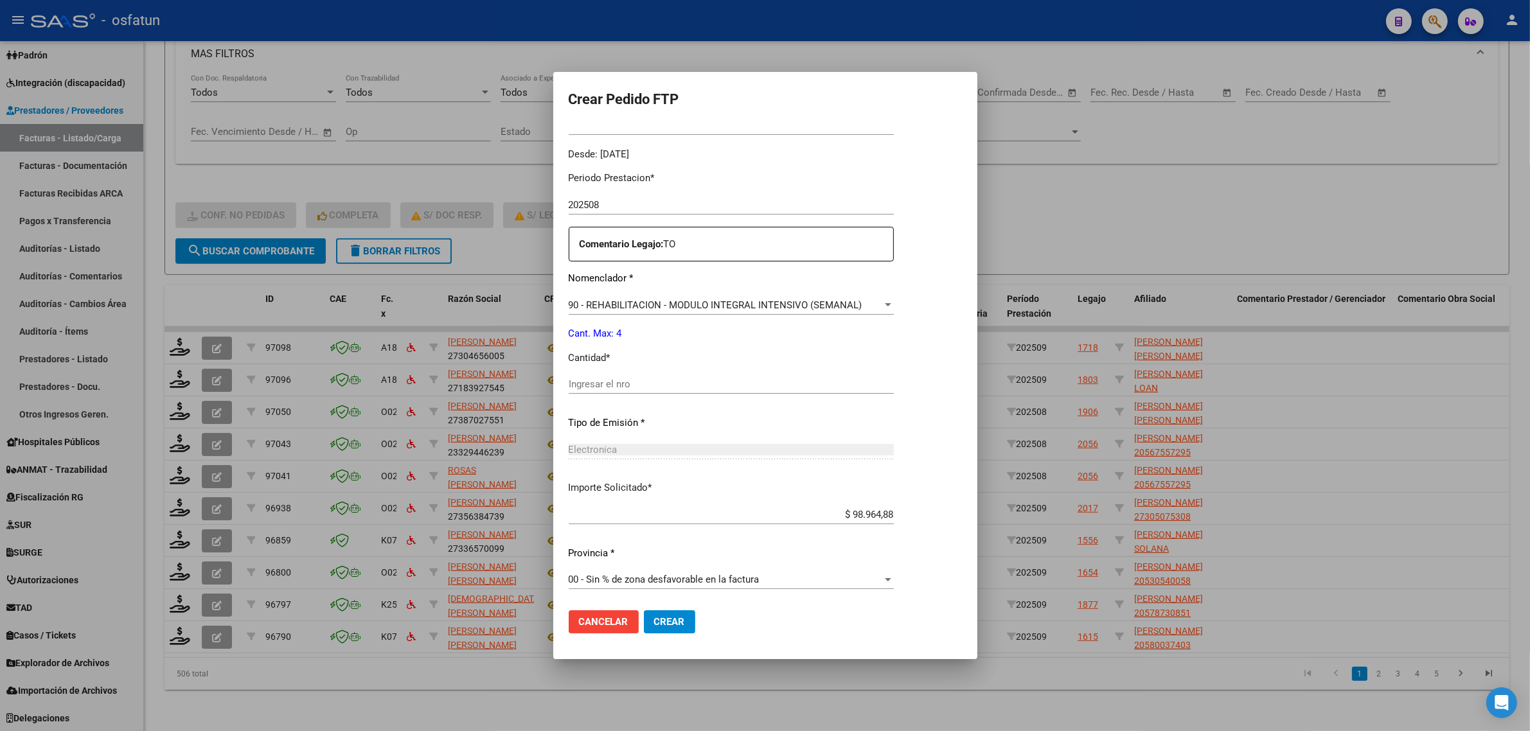
click at [596, 370] on div "Periodo Prestacion * 202508 Ingresar el Periodo Prestacion Comentario Legajo: T…" at bounding box center [731, 381] width 325 height 440
click at [599, 381] on input "Ingresar el nro" at bounding box center [731, 384] width 325 height 12
type input "4"
click at [666, 627] on span "Crear" at bounding box center [669, 622] width 31 height 12
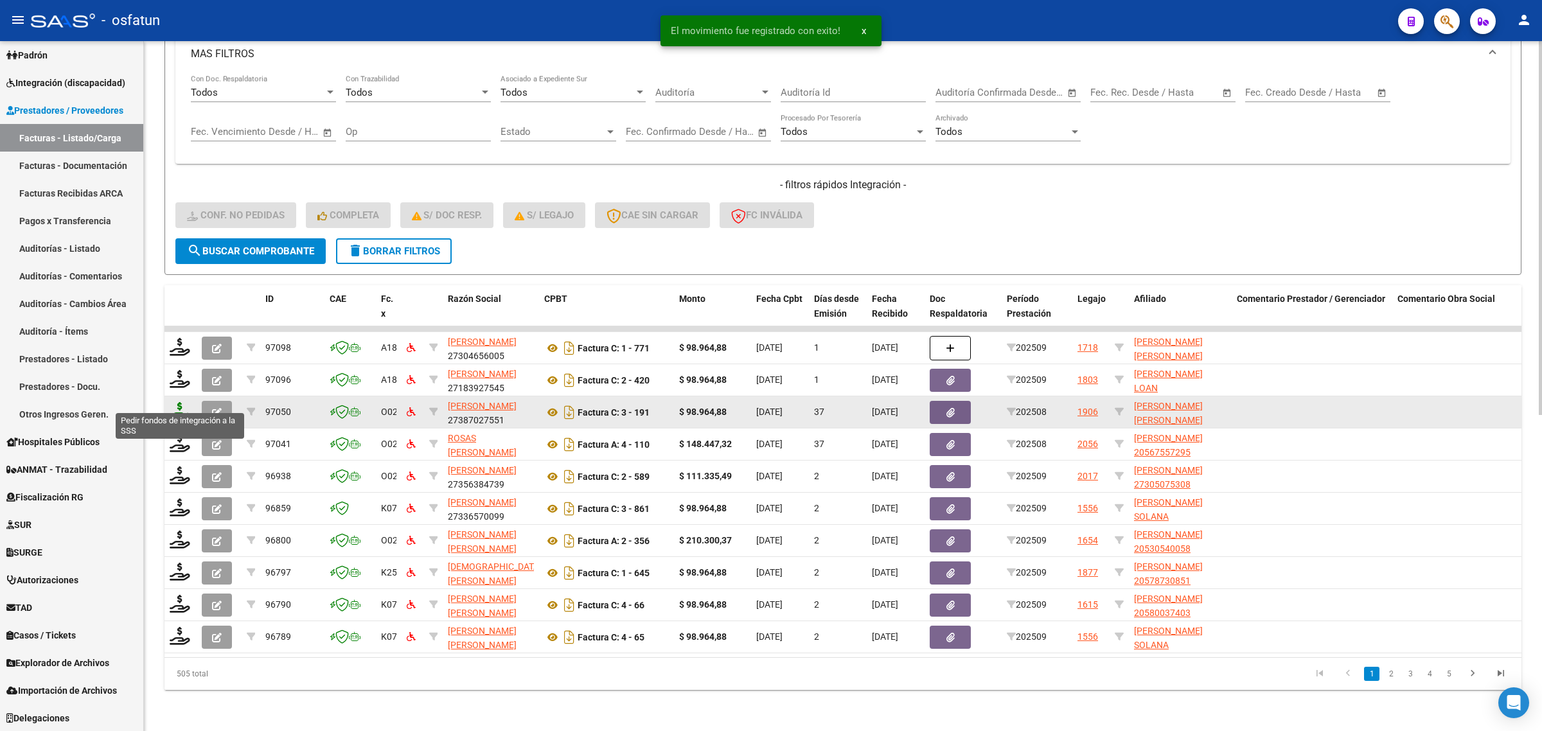
click at [182, 402] on icon at bounding box center [180, 411] width 21 height 18
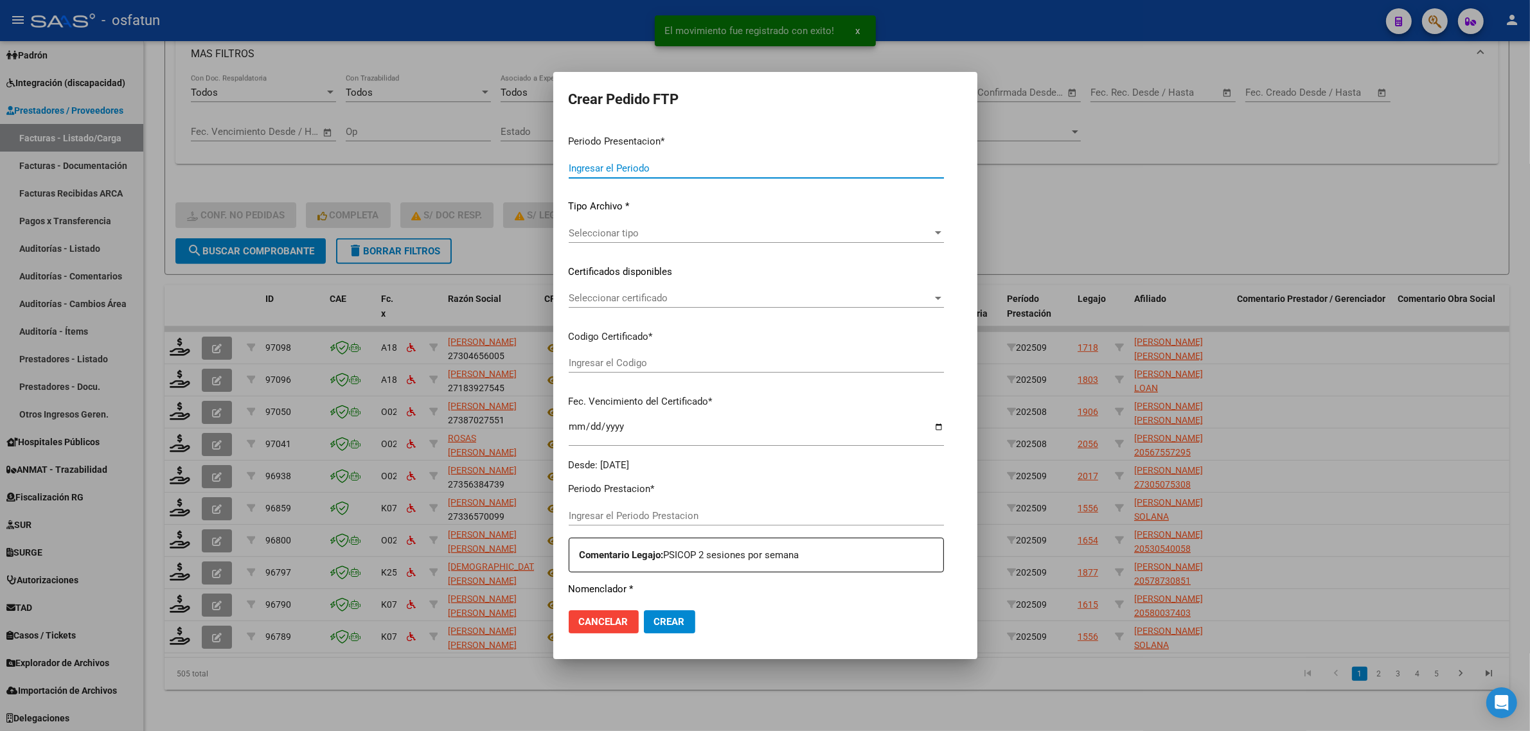
type input "202509"
type input "202508"
type input "$ 98.964,88"
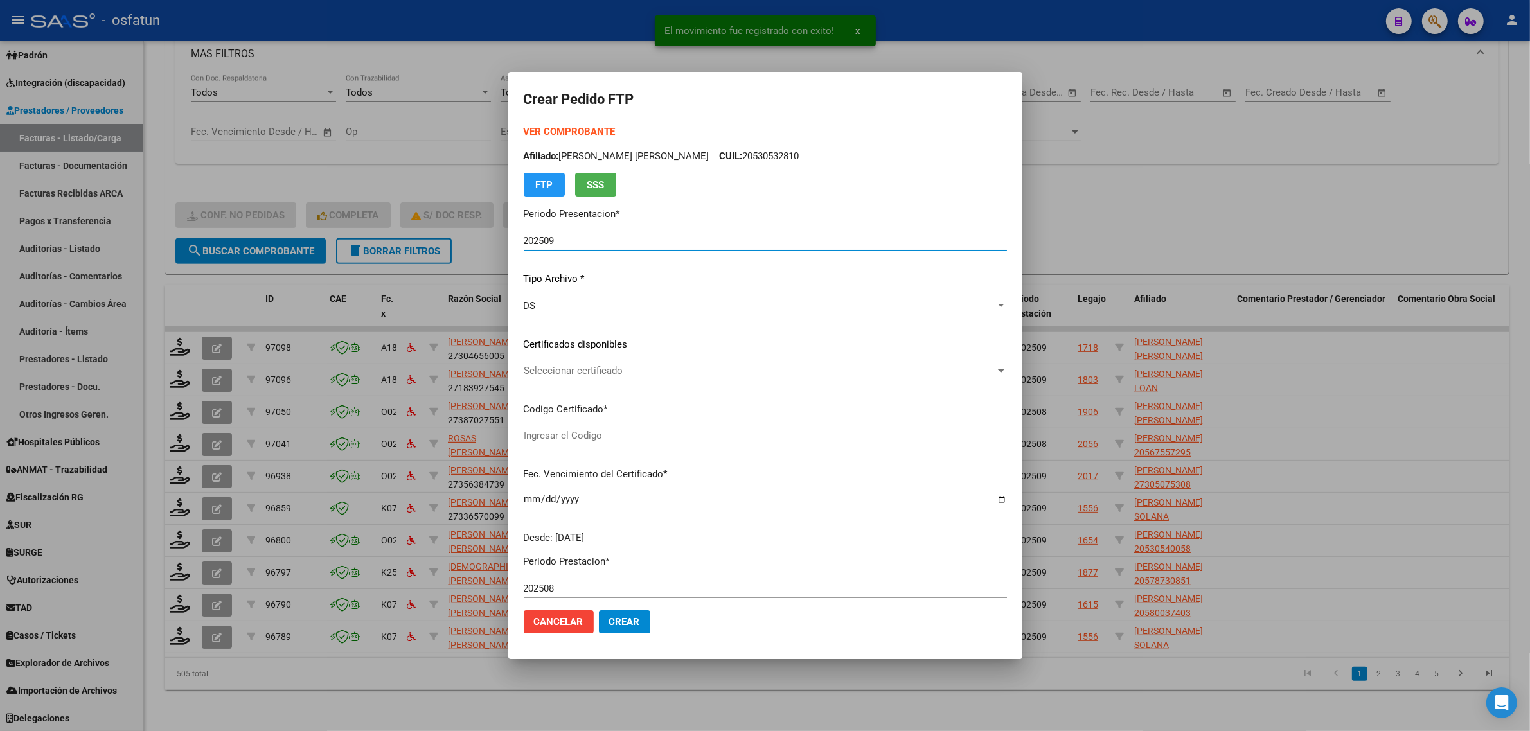
type input "ARG02000530532812022112320271123BS377"
type input "[DATE]"
click at [556, 130] on strong "VER COMPROBANTE" at bounding box center [570, 132] width 92 height 12
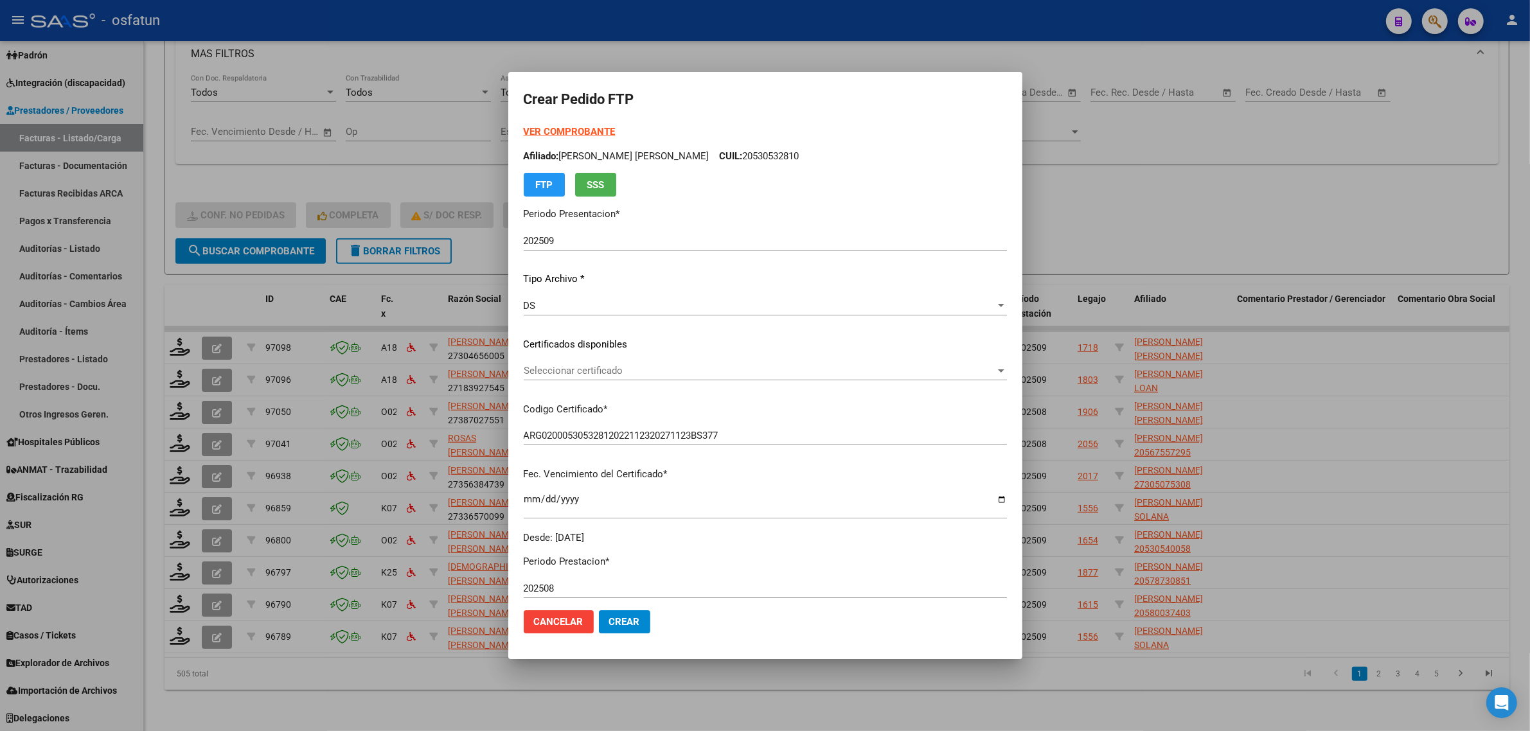
click at [1189, 193] on div at bounding box center [765, 365] width 1530 height 731
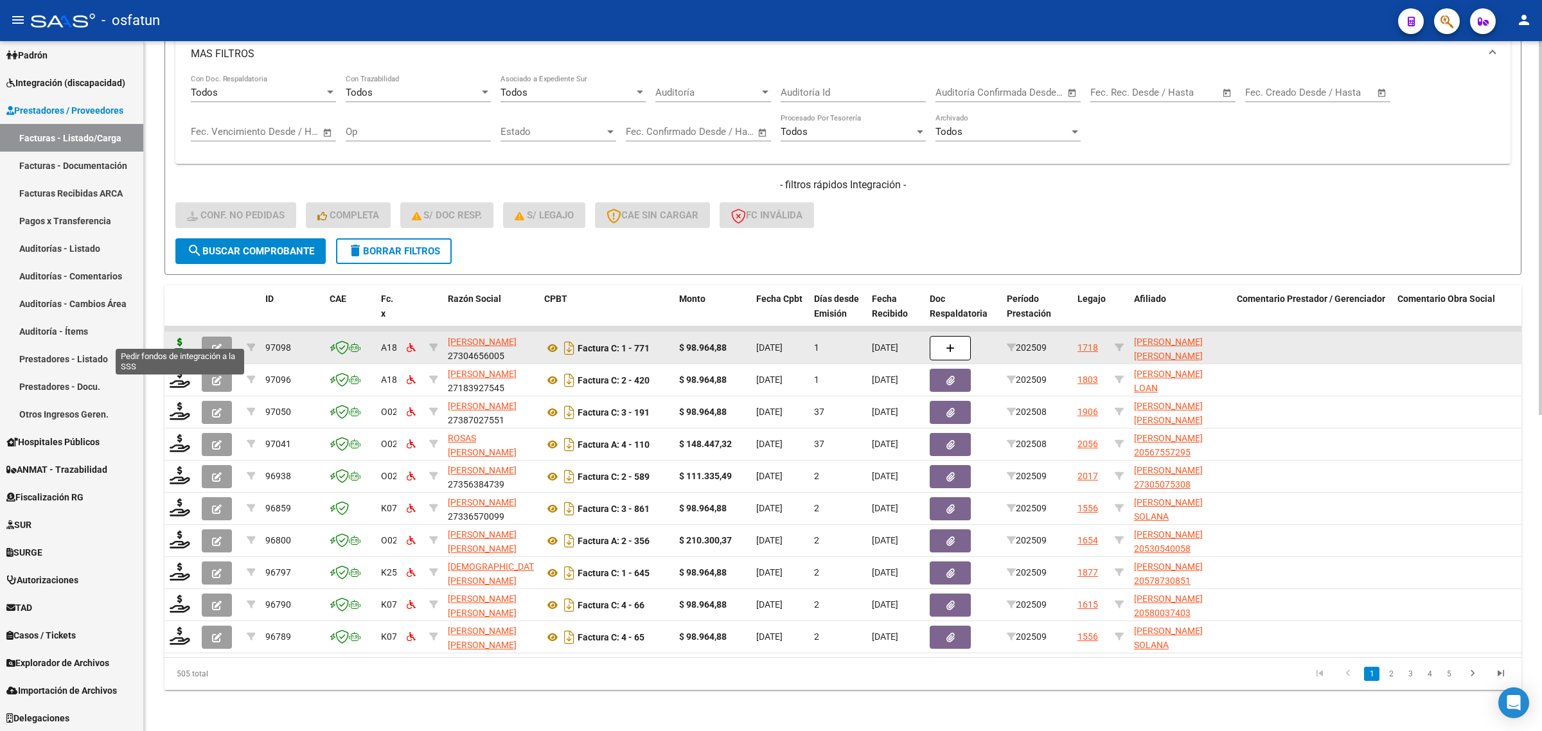
click at [184, 341] on icon at bounding box center [180, 347] width 21 height 18
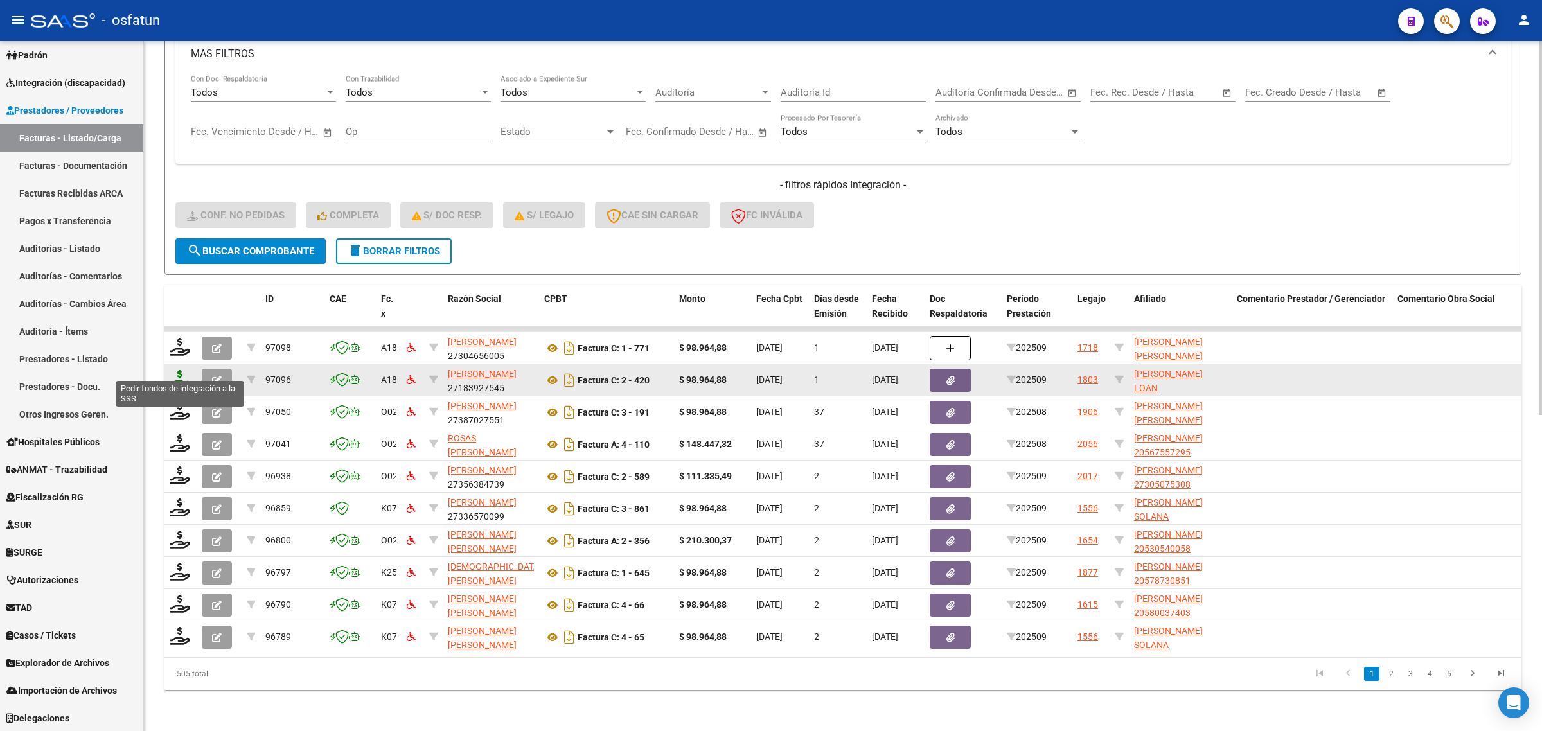
click at [177, 370] on icon at bounding box center [180, 379] width 21 height 18
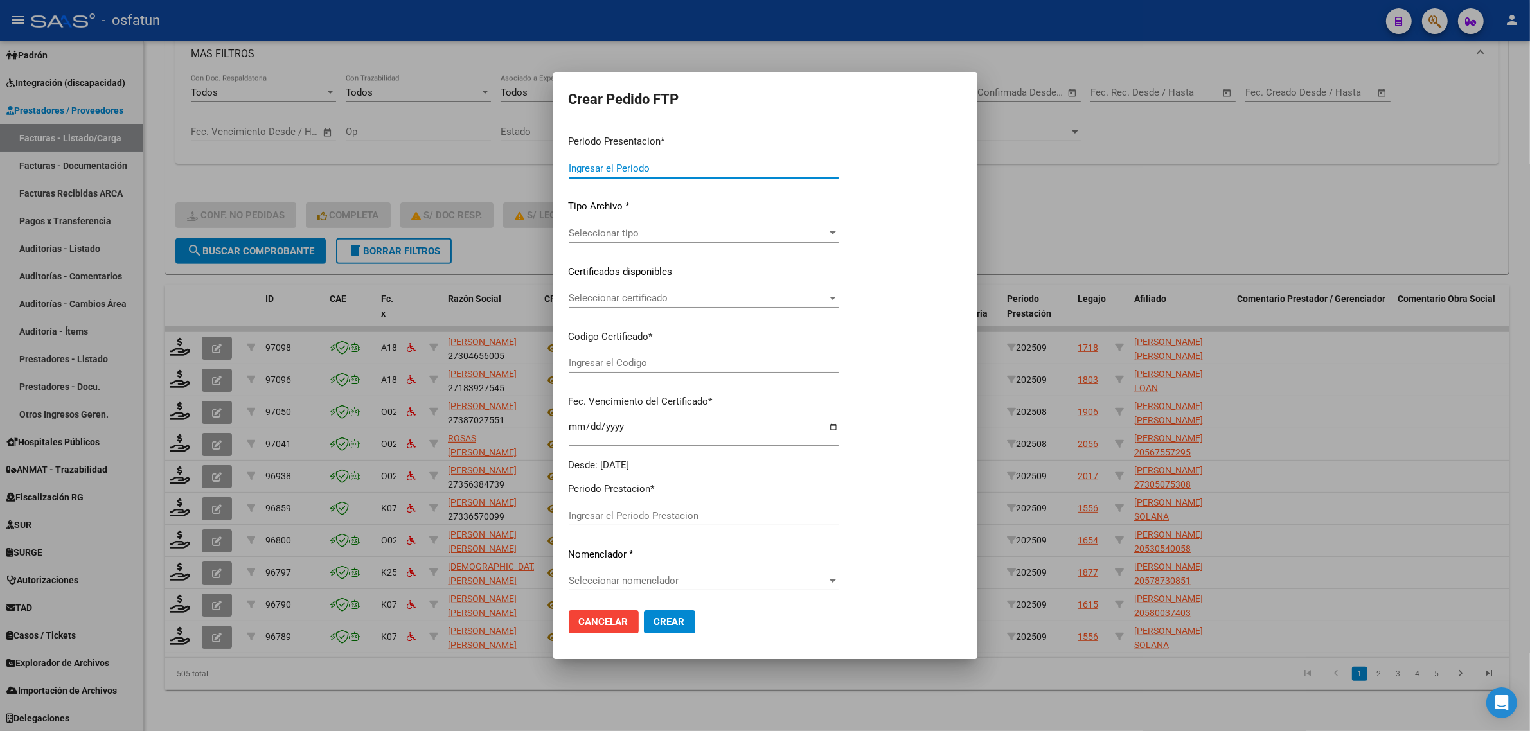
type input "202509"
type input "$ 98.964,88"
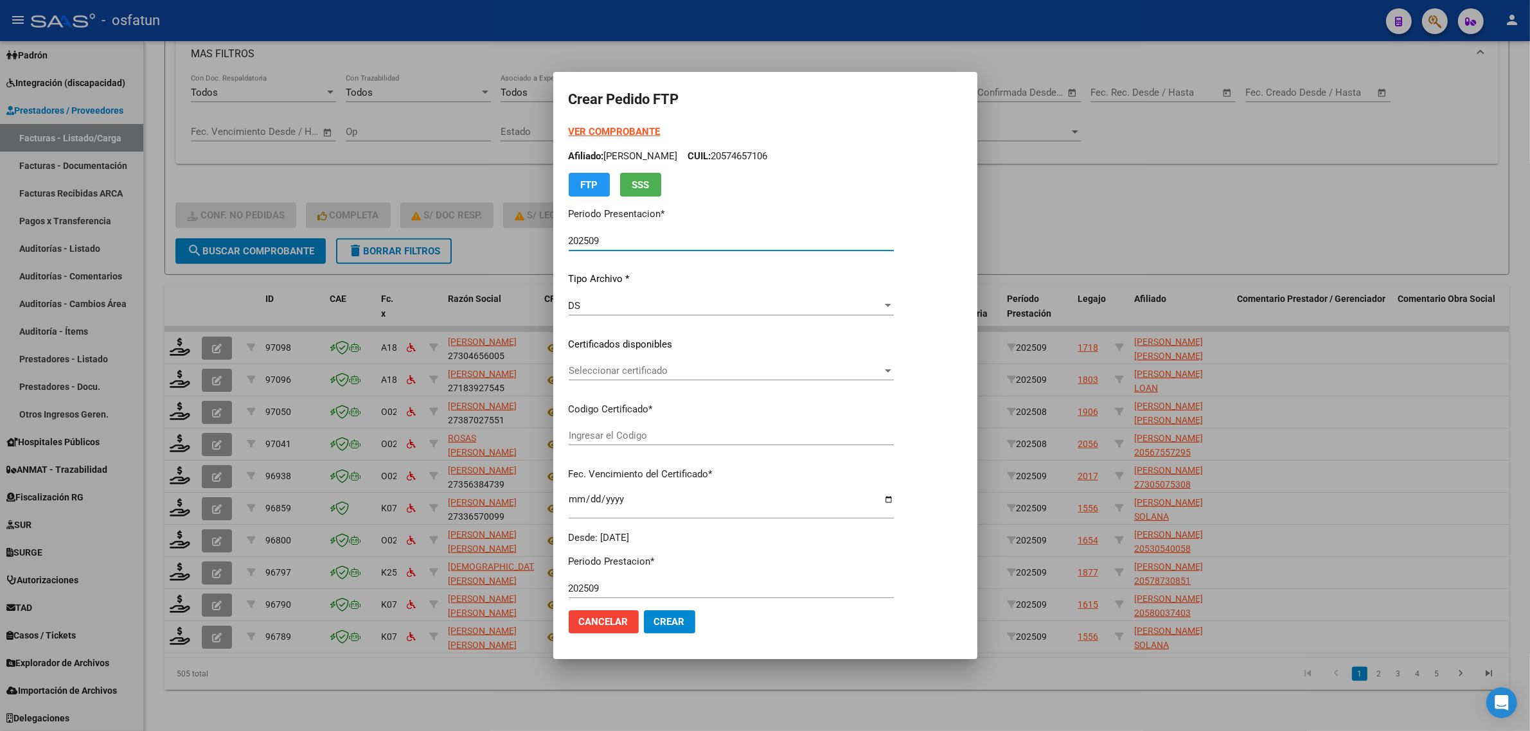
type input "ARG02000574657102023012320260123BS317"
type input "[DATE]"
click at [591, 132] on strong "VER COMPROBANTE" at bounding box center [615, 132] width 92 height 12
click at [623, 377] on div "Seleccionar certificado Seleccionar certificado" at bounding box center [731, 370] width 325 height 19
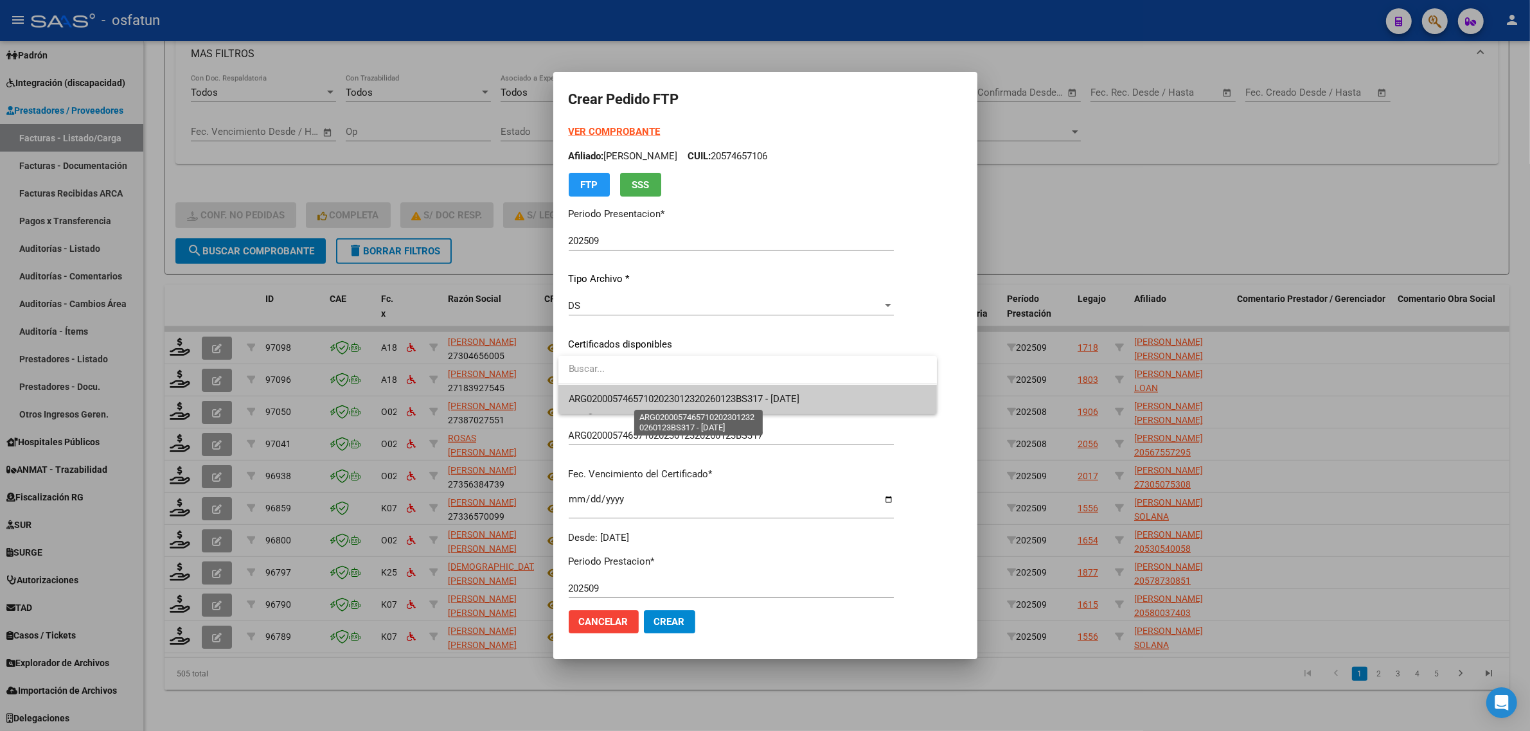
click at [621, 404] on span "ARG02000574657102023012320260123BS317 - [DATE]" at bounding box center [684, 399] width 231 height 12
click at [621, 404] on p "Codigo Certificado *" at bounding box center [731, 409] width 325 height 15
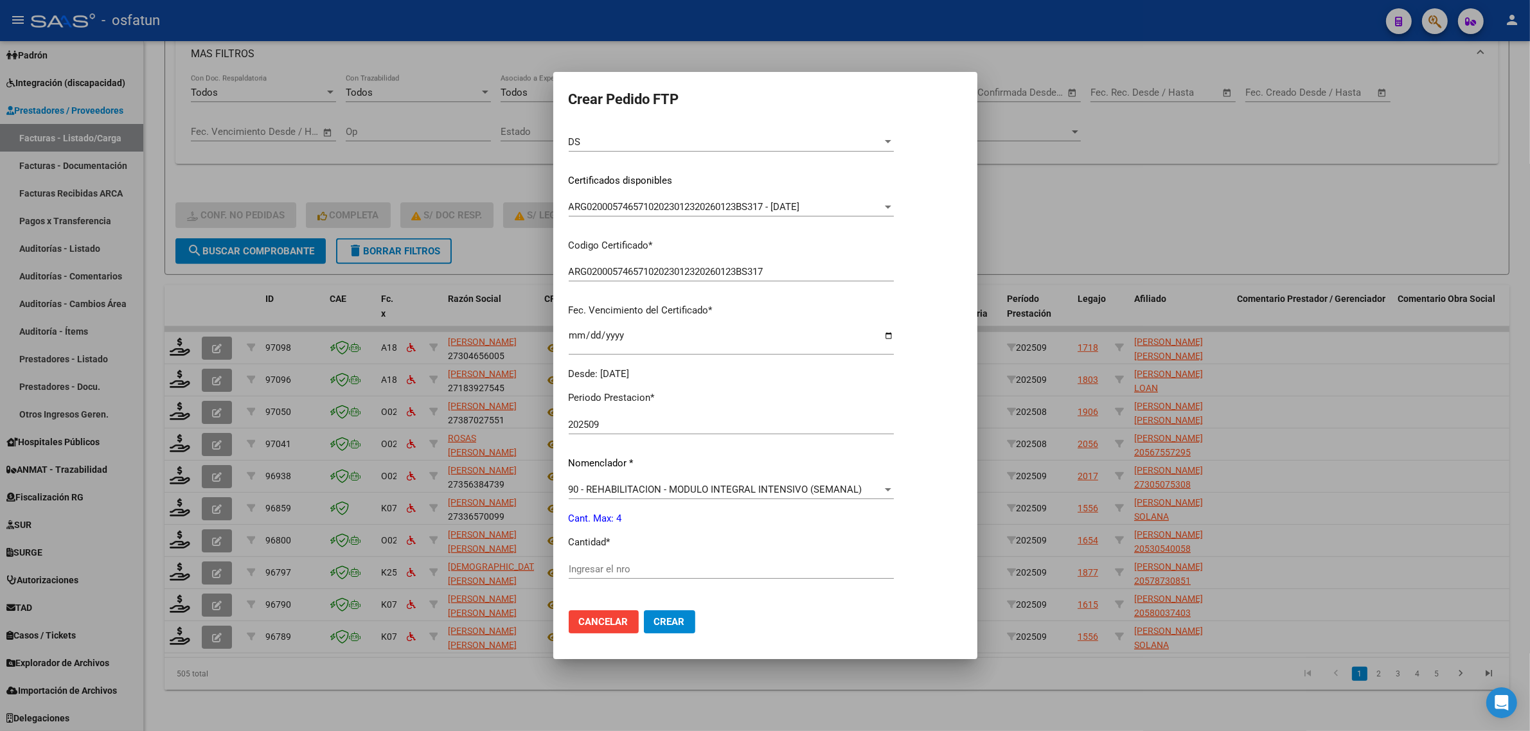
scroll to position [241, 0]
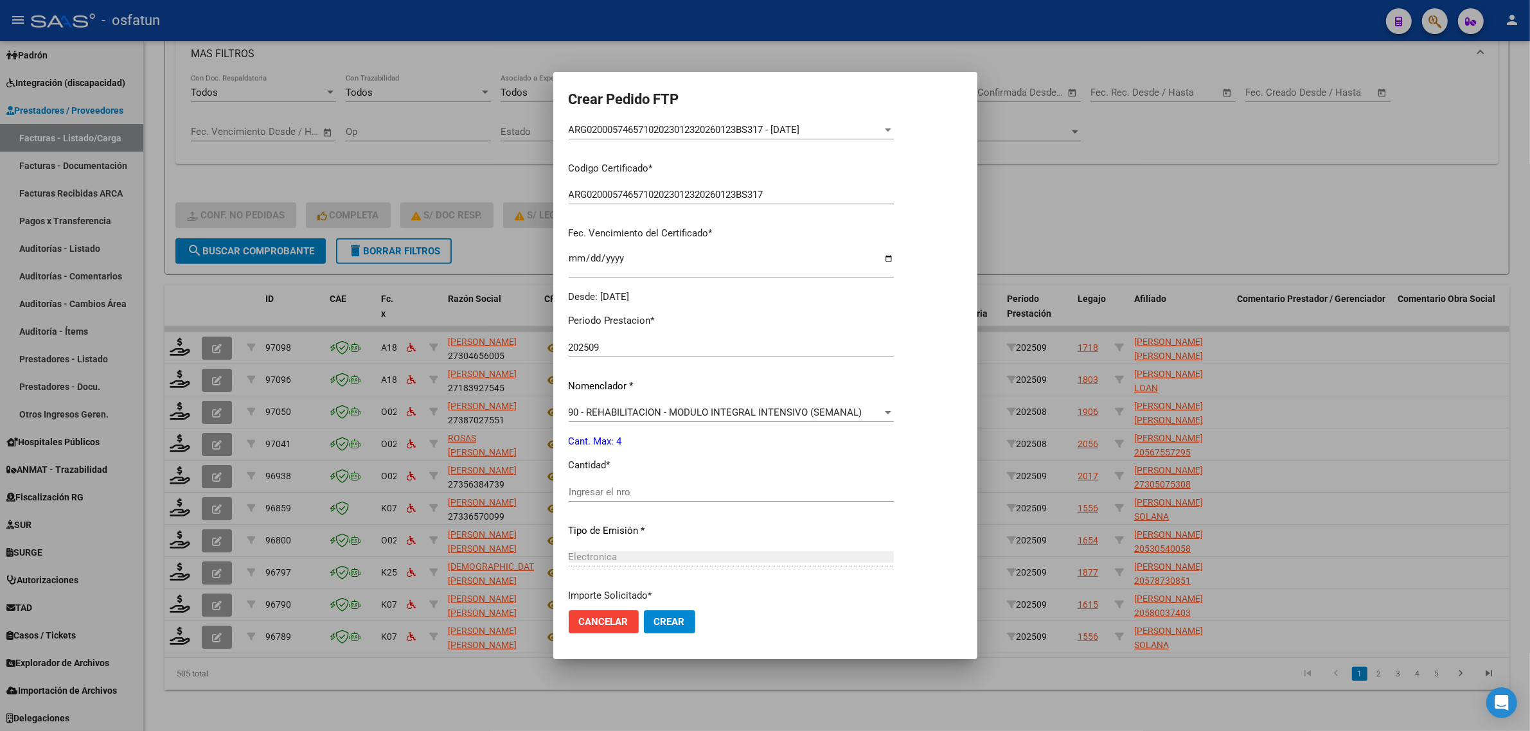
click at [614, 342] on input "202509" at bounding box center [731, 348] width 325 height 12
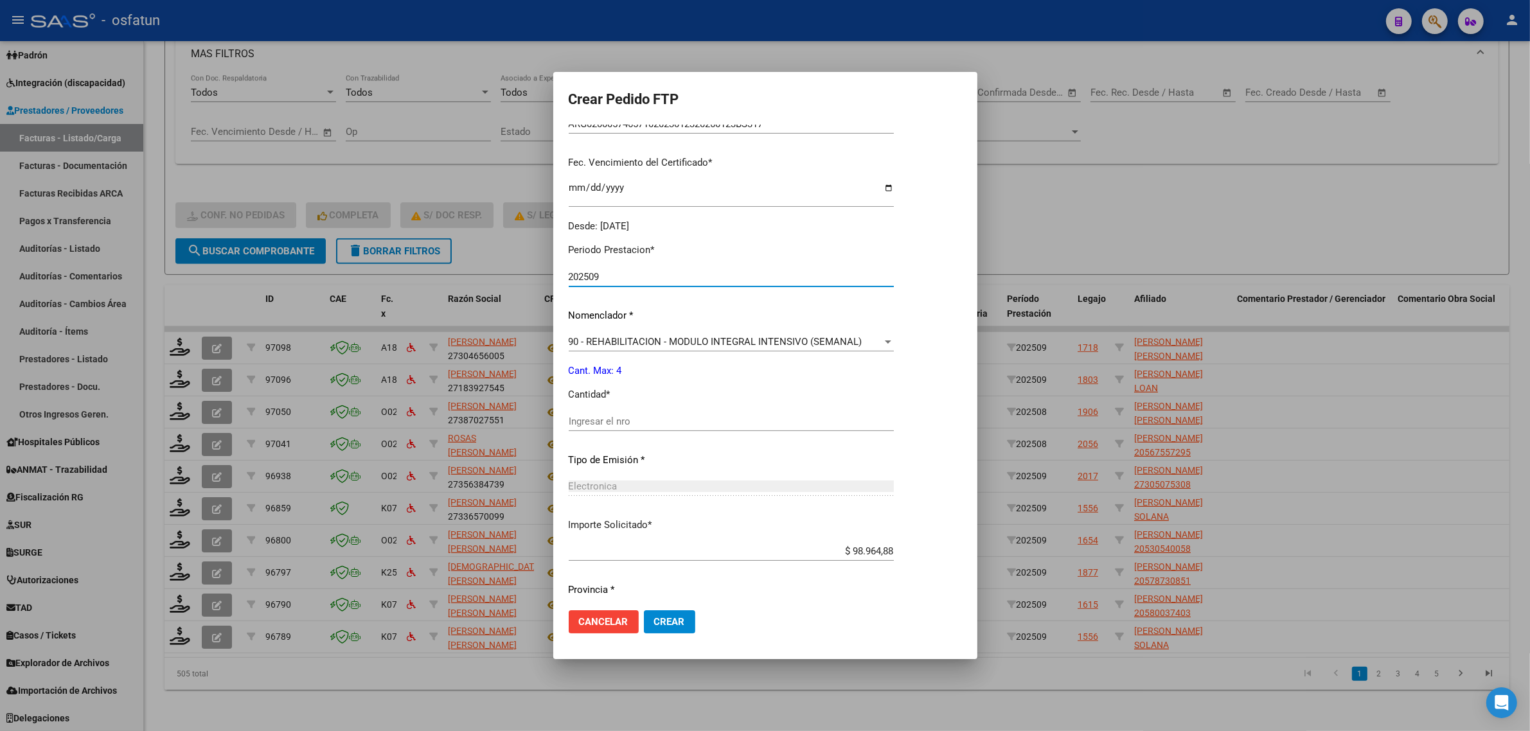
scroll to position [348, 0]
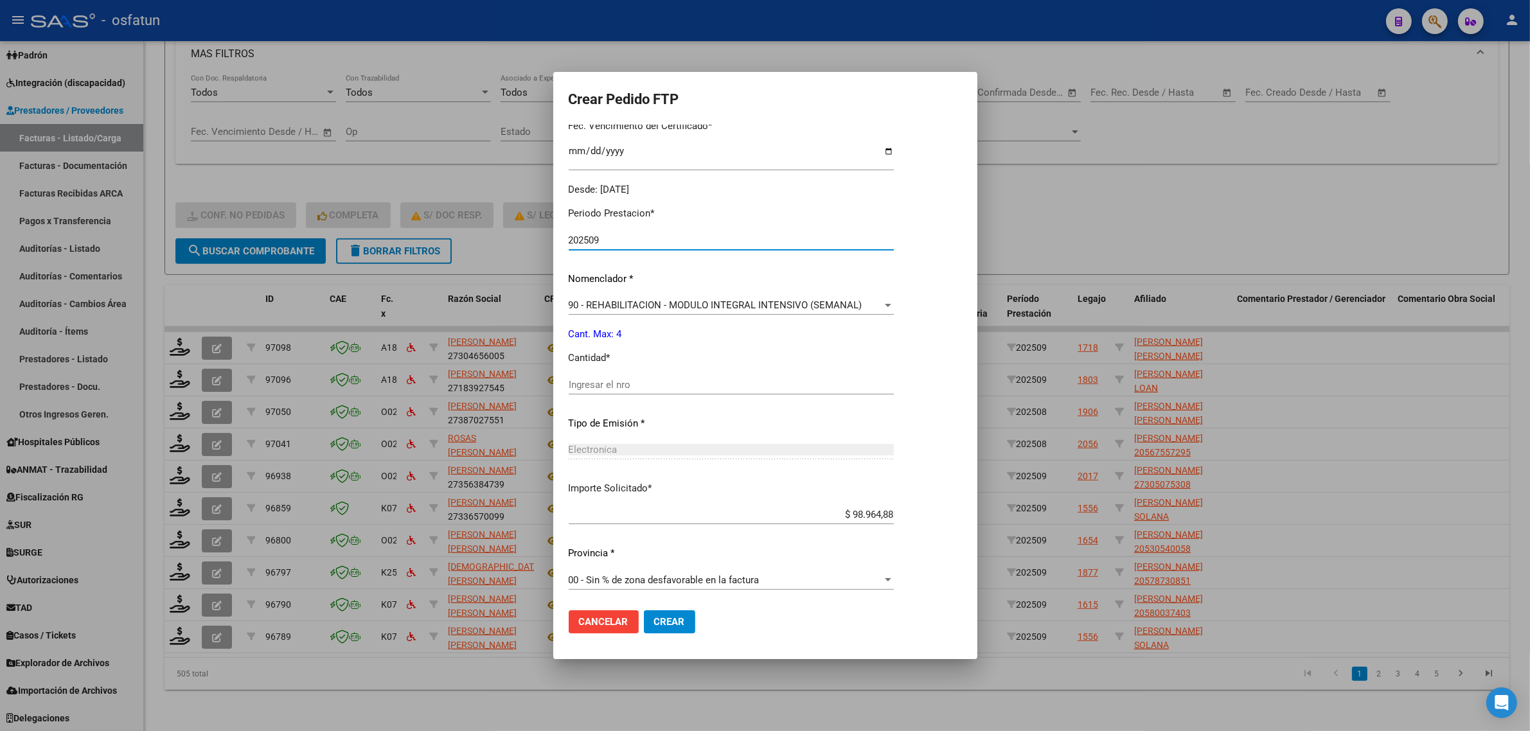
click at [612, 391] on div "Ingresar el nro" at bounding box center [731, 384] width 325 height 19
type input "4"
click at [669, 621] on span "Crear" at bounding box center [669, 622] width 31 height 12
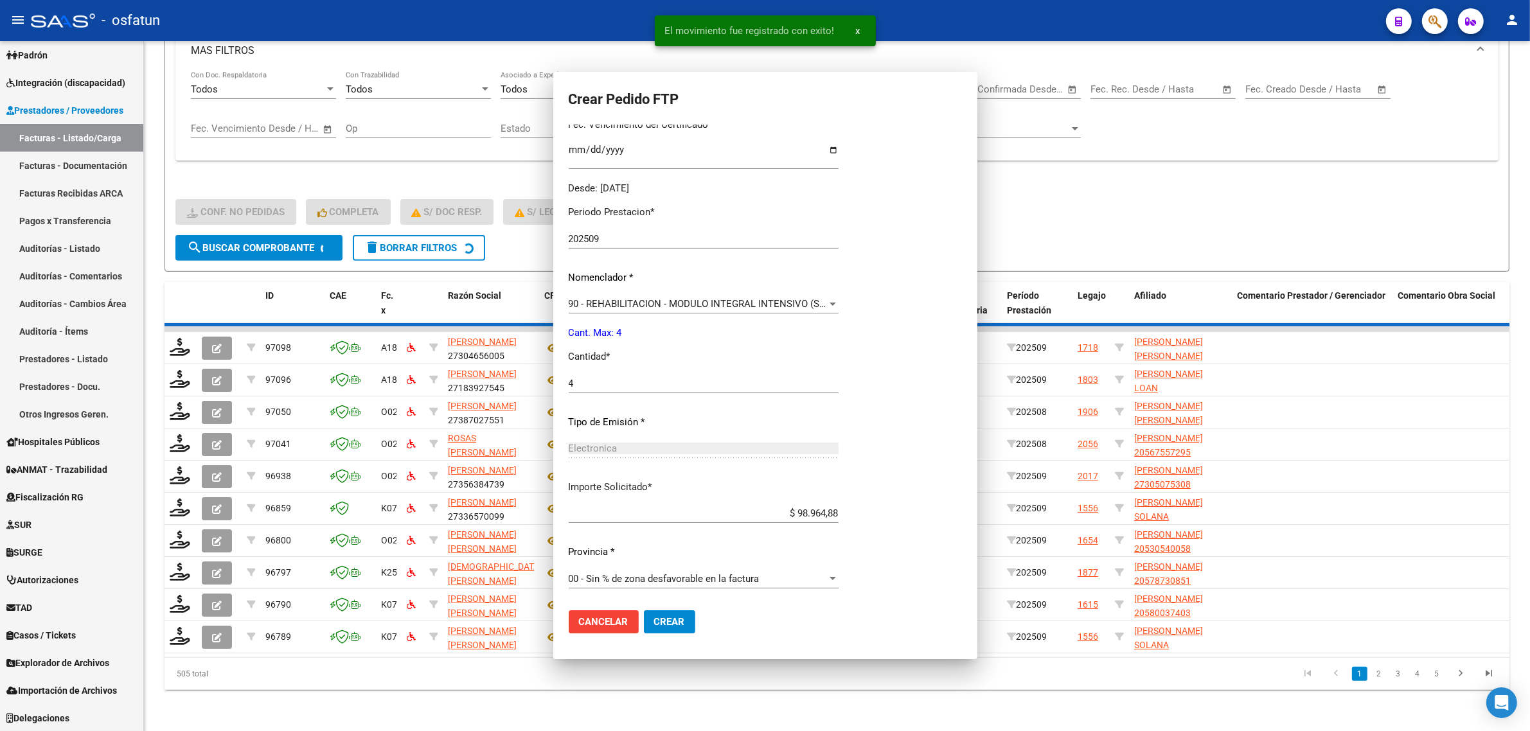
scroll to position [276, 0]
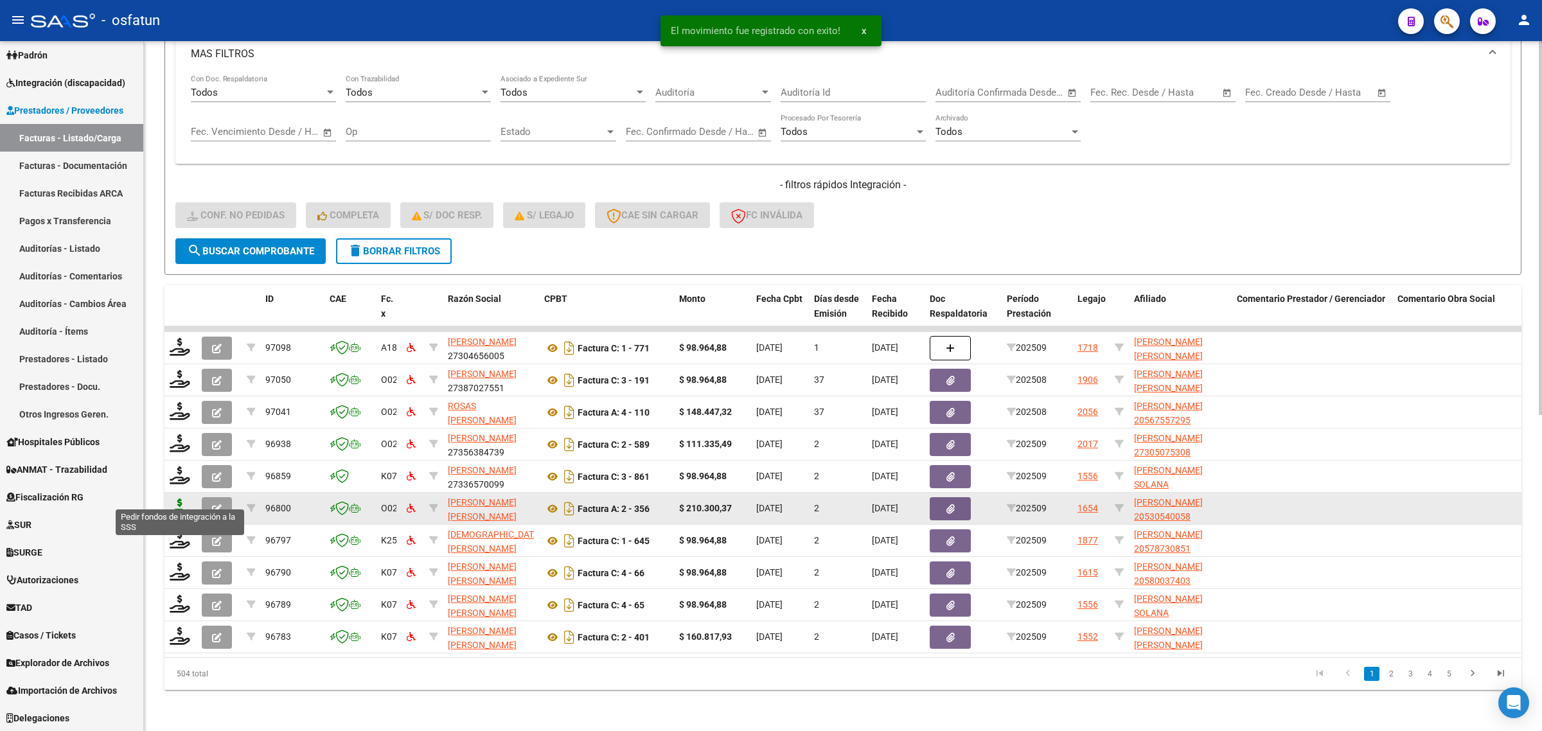
click at [179, 499] on icon at bounding box center [180, 508] width 21 height 18
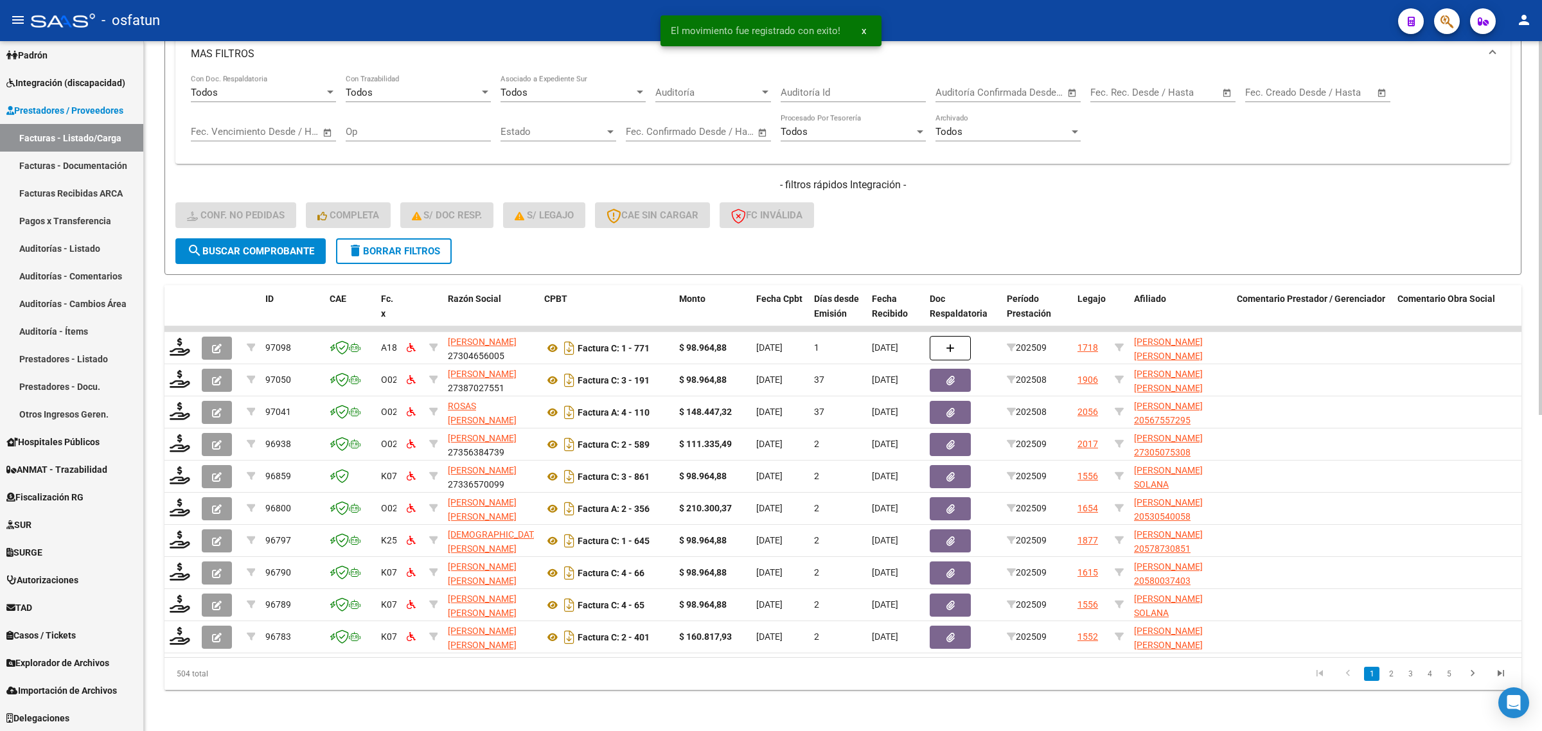
drag, startPoint x: 179, startPoint y: 498, endPoint x: 722, endPoint y: 269, distance: 589.5
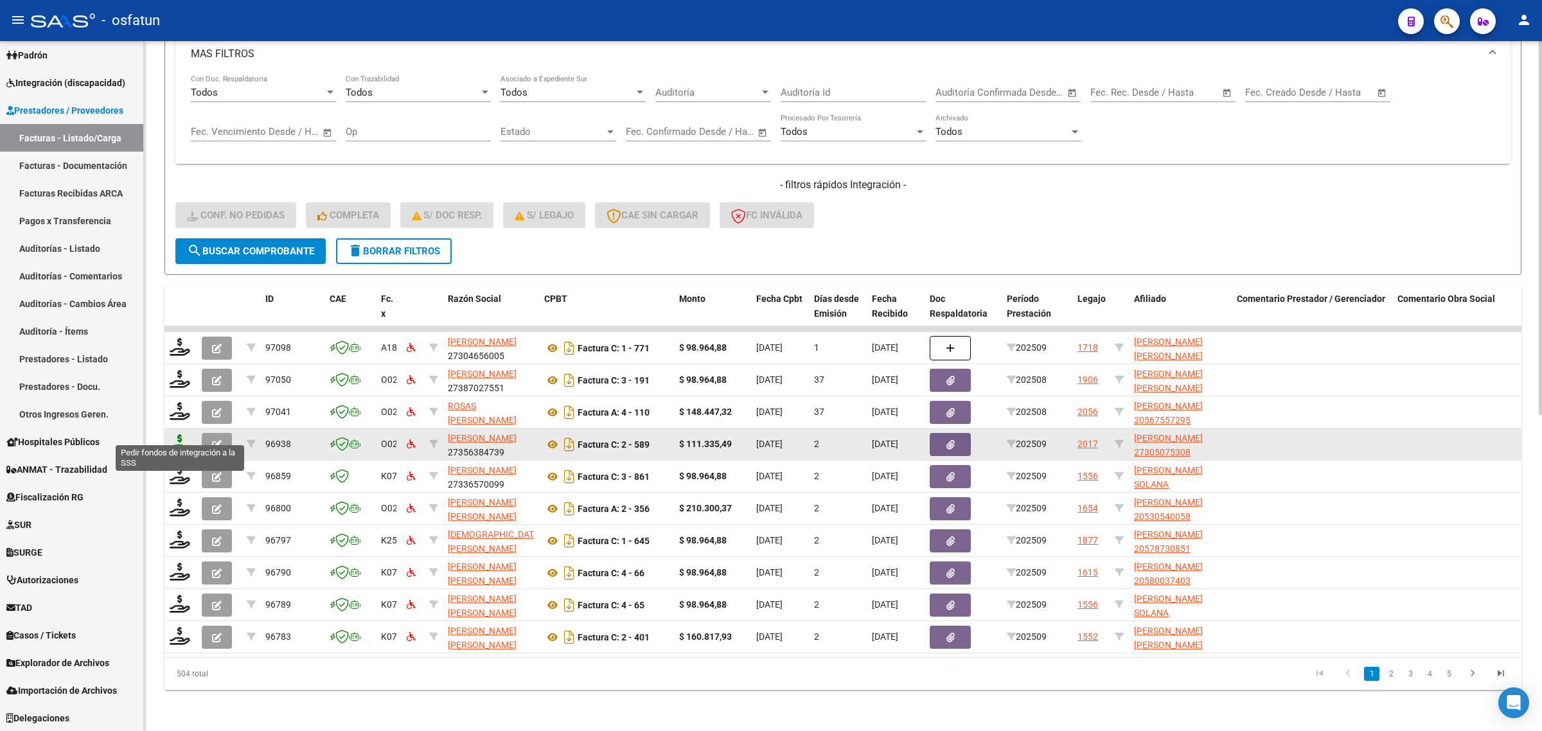
click at [174, 434] on icon at bounding box center [180, 443] width 21 height 18
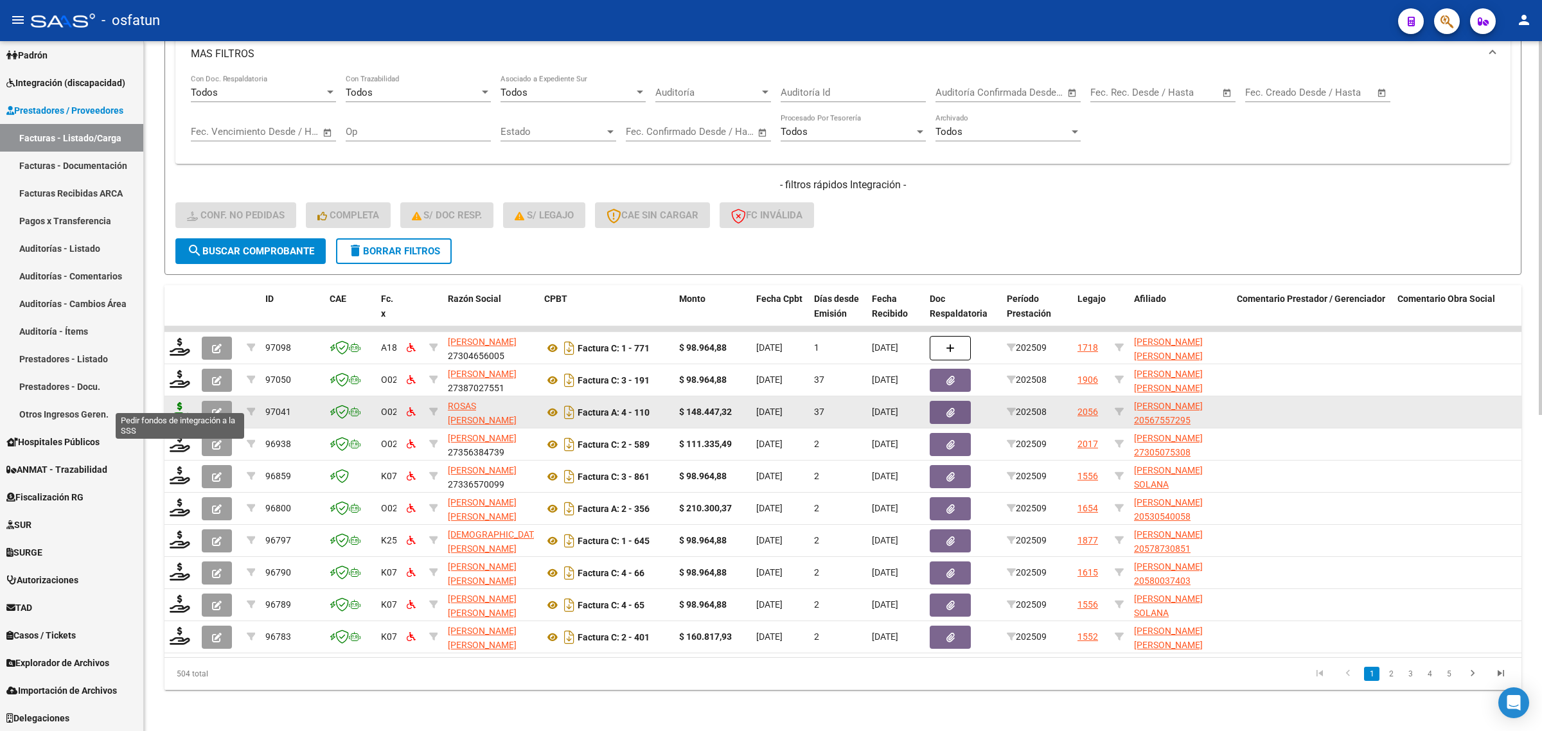
click at [177, 402] on icon at bounding box center [180, 411] width 21 height 18
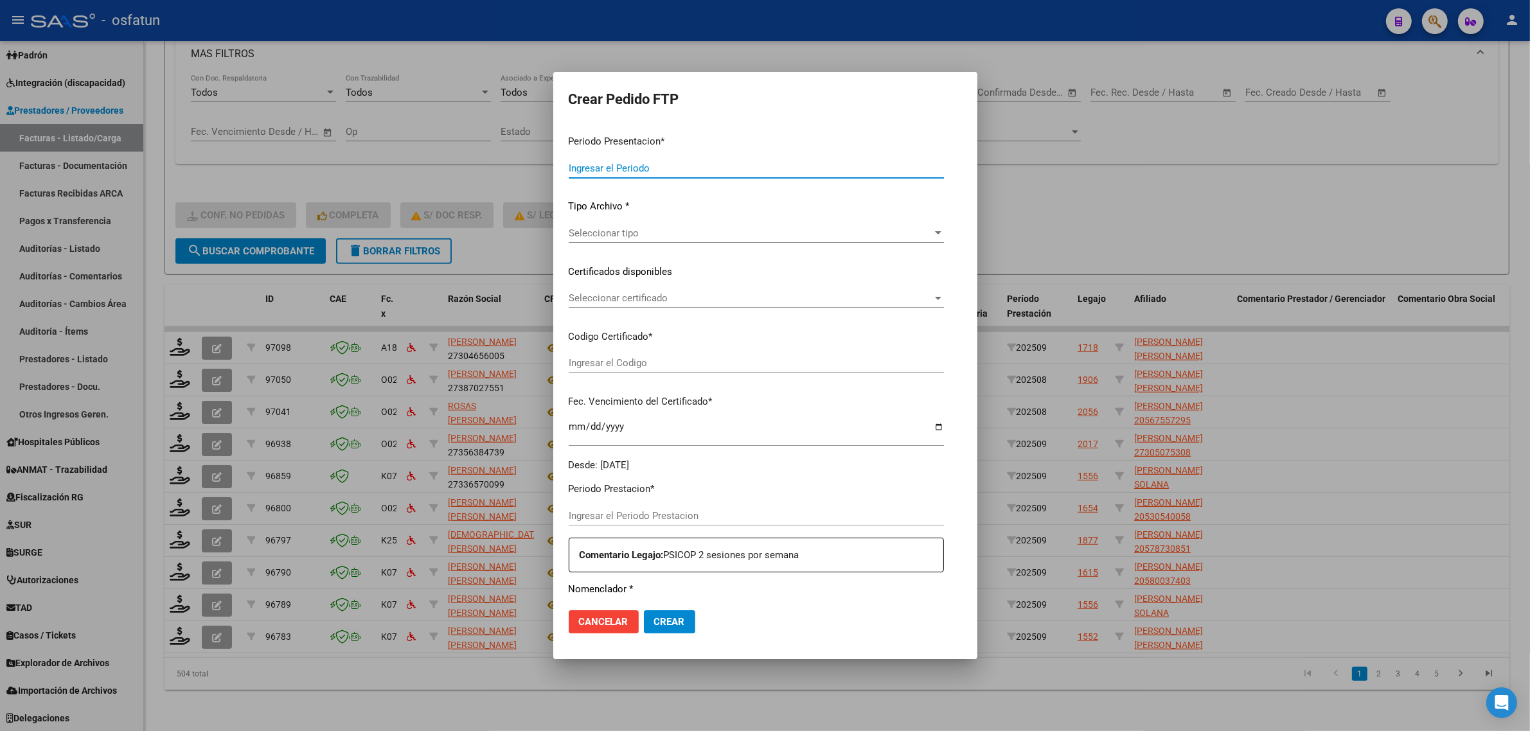
type input "202509"
type input "202508"
type input "$ 148.447,32"
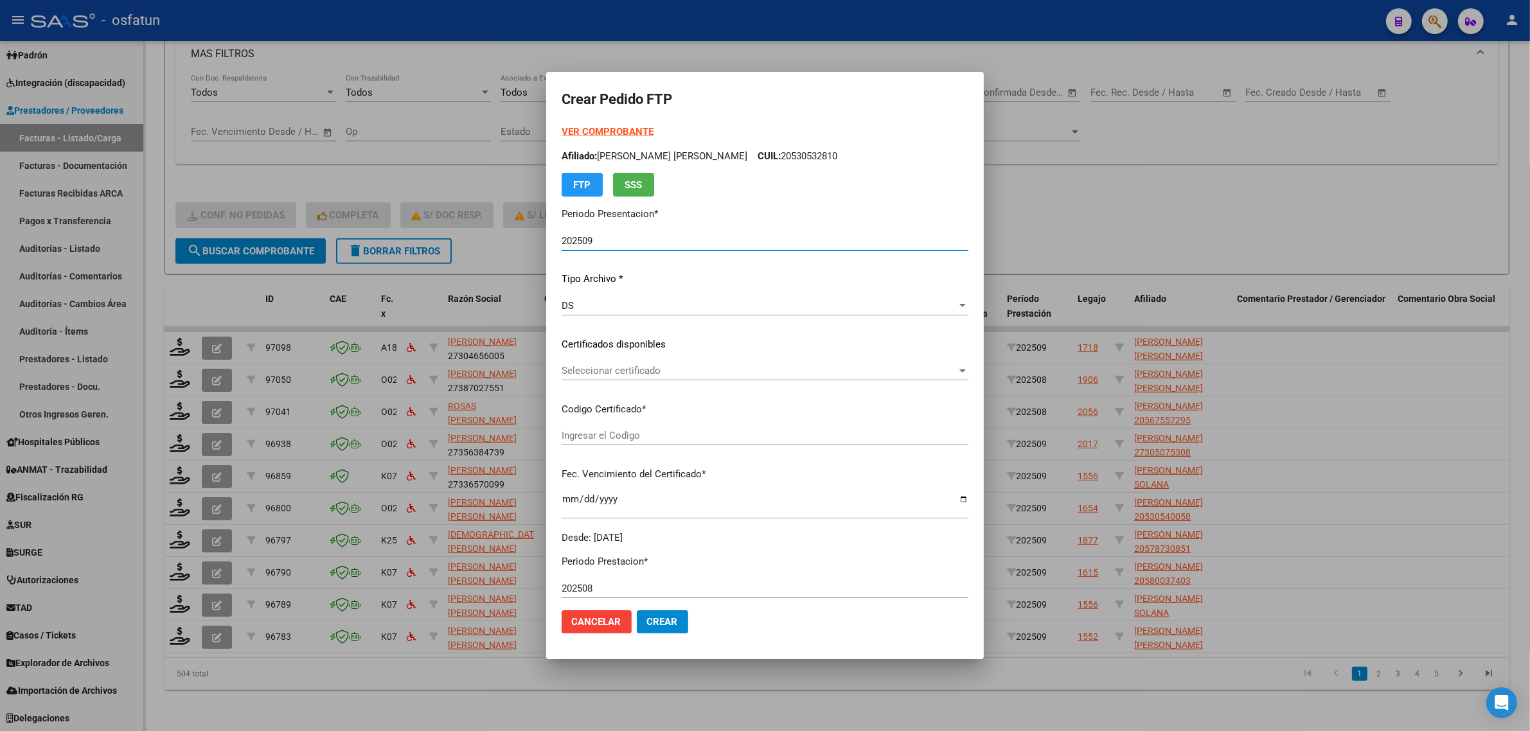
type input "ARG02000567557292021101920251019JUJ135"
type input "[DATE]"
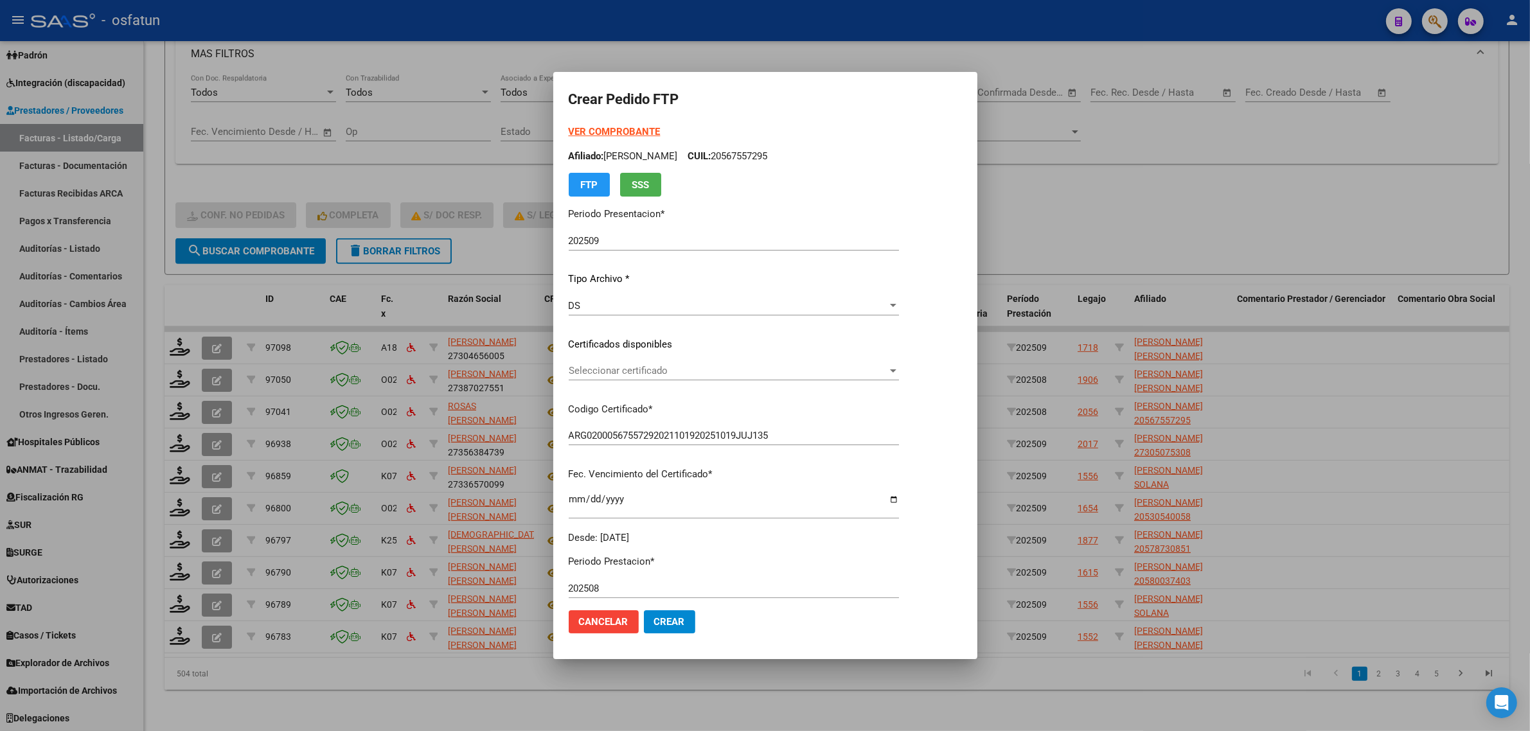
click at [598, 132] on strong "VER COMPROBANTE" at bounding box center [615, 132] width 92 height 12
click at [1138, 200] on div at bounding box center [765, 365] width 1530 height 731
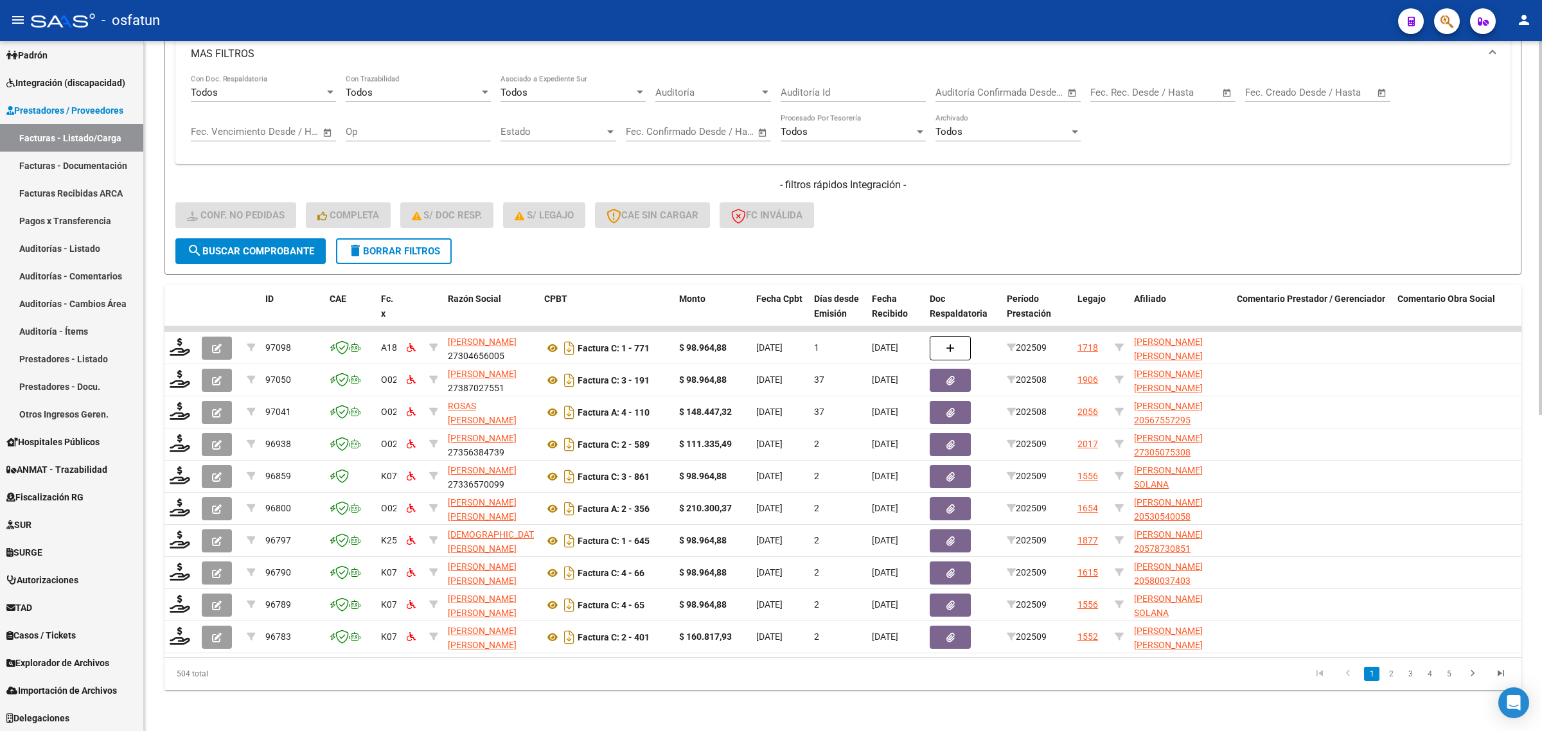
click at [1089, 211] on div "- filtros rápidos Integración - Conf. no pedidas Completa S/ Doc Resp. S/ legaj…" at bounding box center [842, 208] width 1335 height 60
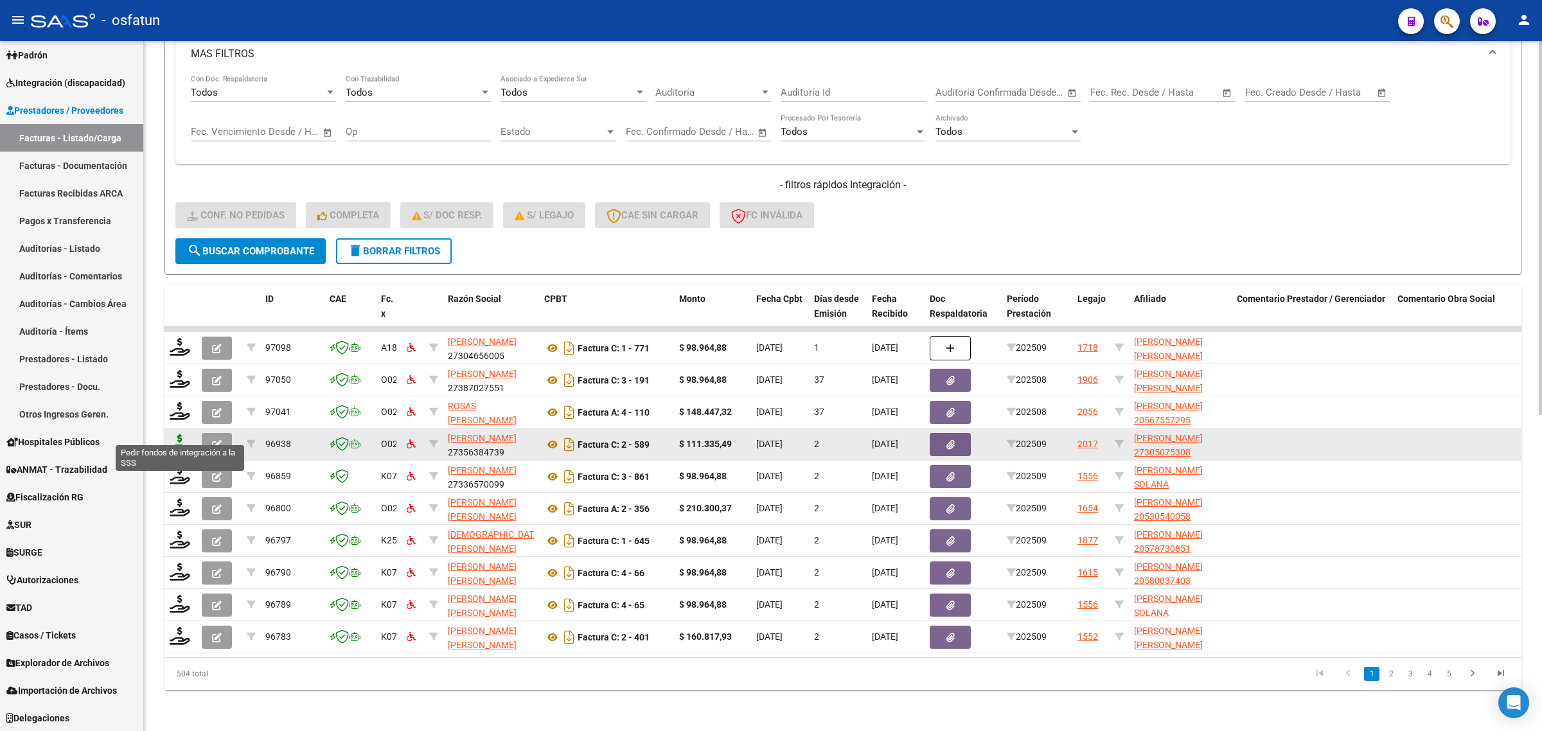
click at [171, 434] on icon at bounding box center [180, 443] width 21 height 18
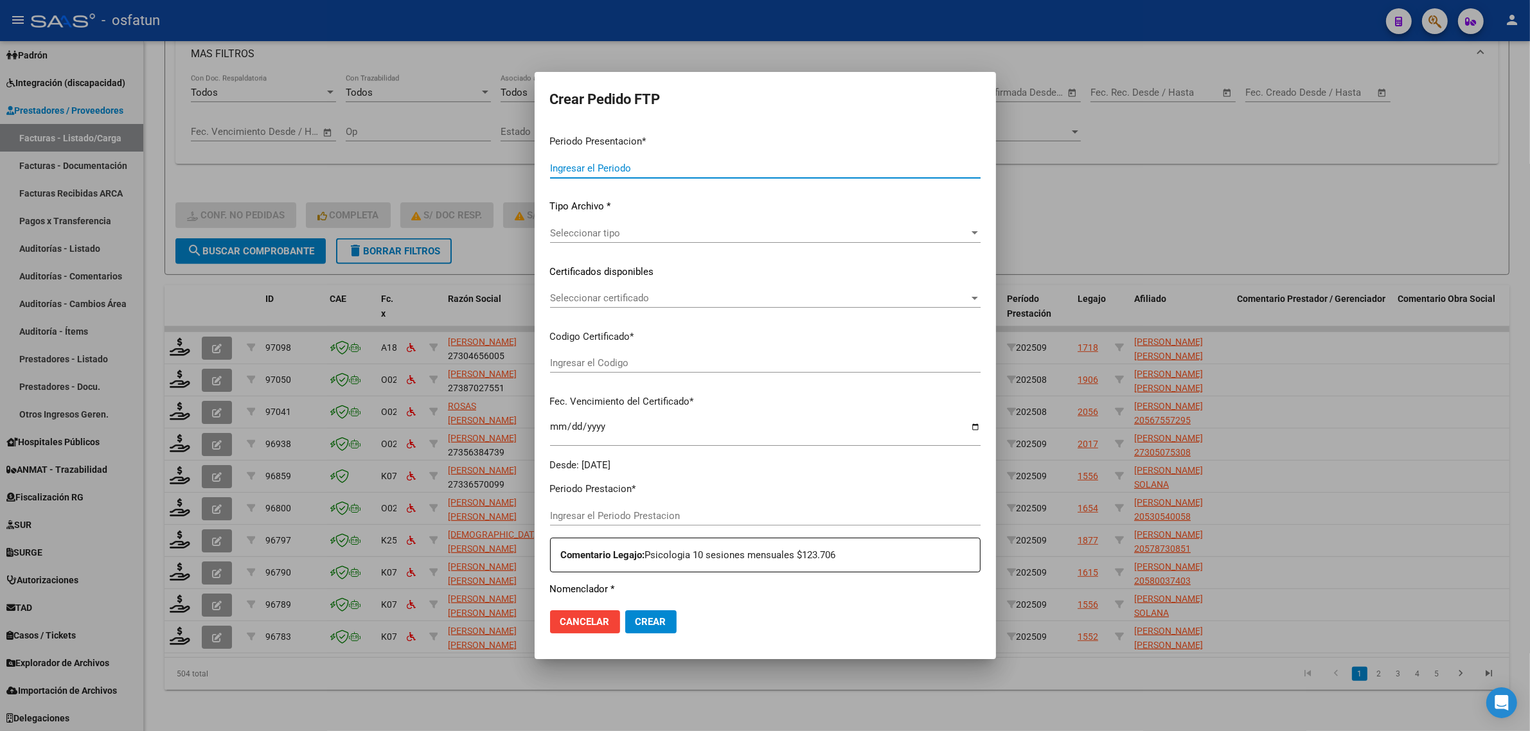
type input "202509"
type input "$ 111.335,49"
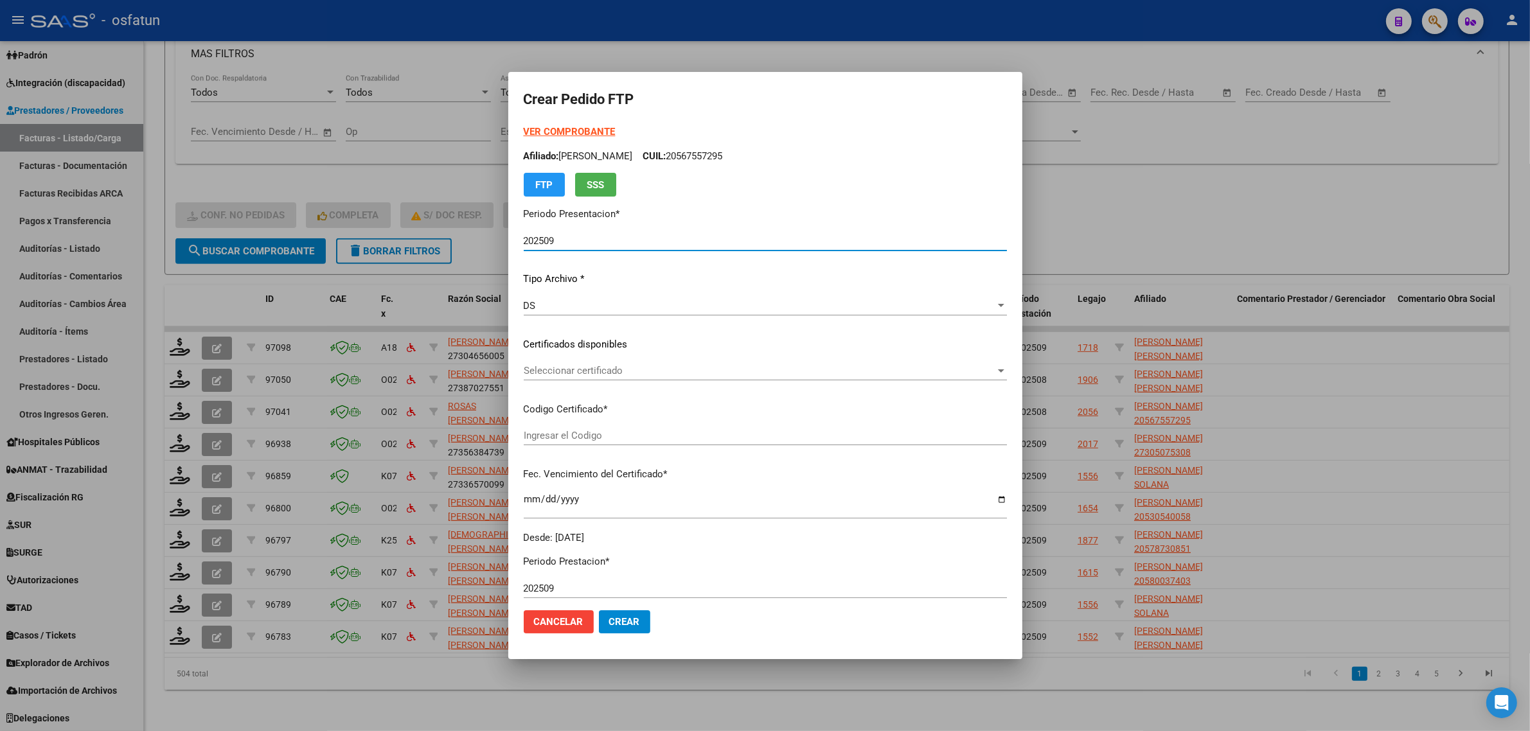
type input "ARG01000305075302023062720330627COR263"
type input "[DATE]"
click at [556, 123] on form "Crear Pedido FTP VER COMPROBANTE ARCA Padrón Afiliado: [PERSON_NAME] CUIL: 2730…" at bounding box center [765, 365] width 483 height 556
click at [554, 132] on strong "VER COMPROBANTE" at bounding box center [570, 132] width 92 height 12
click at [595, 364] on div "Seleccionar certificado Seleccionar certificado" at bounding box center [765, 370] width 483 height 19
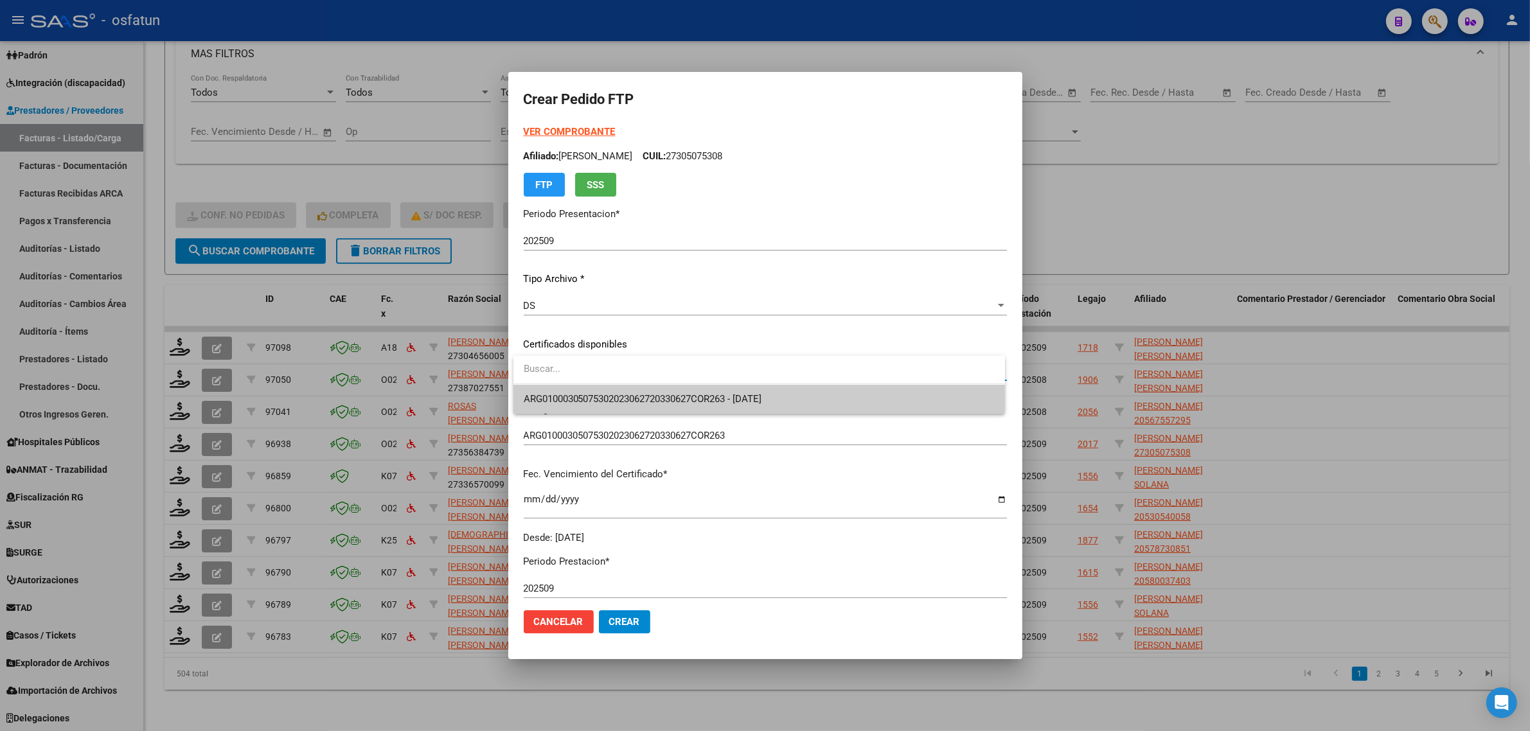
click at [603, 392] on span "ARG01000305075302023062720330627COR263 - [DATE]" at bounding box center [759, 399] width 471 height 29
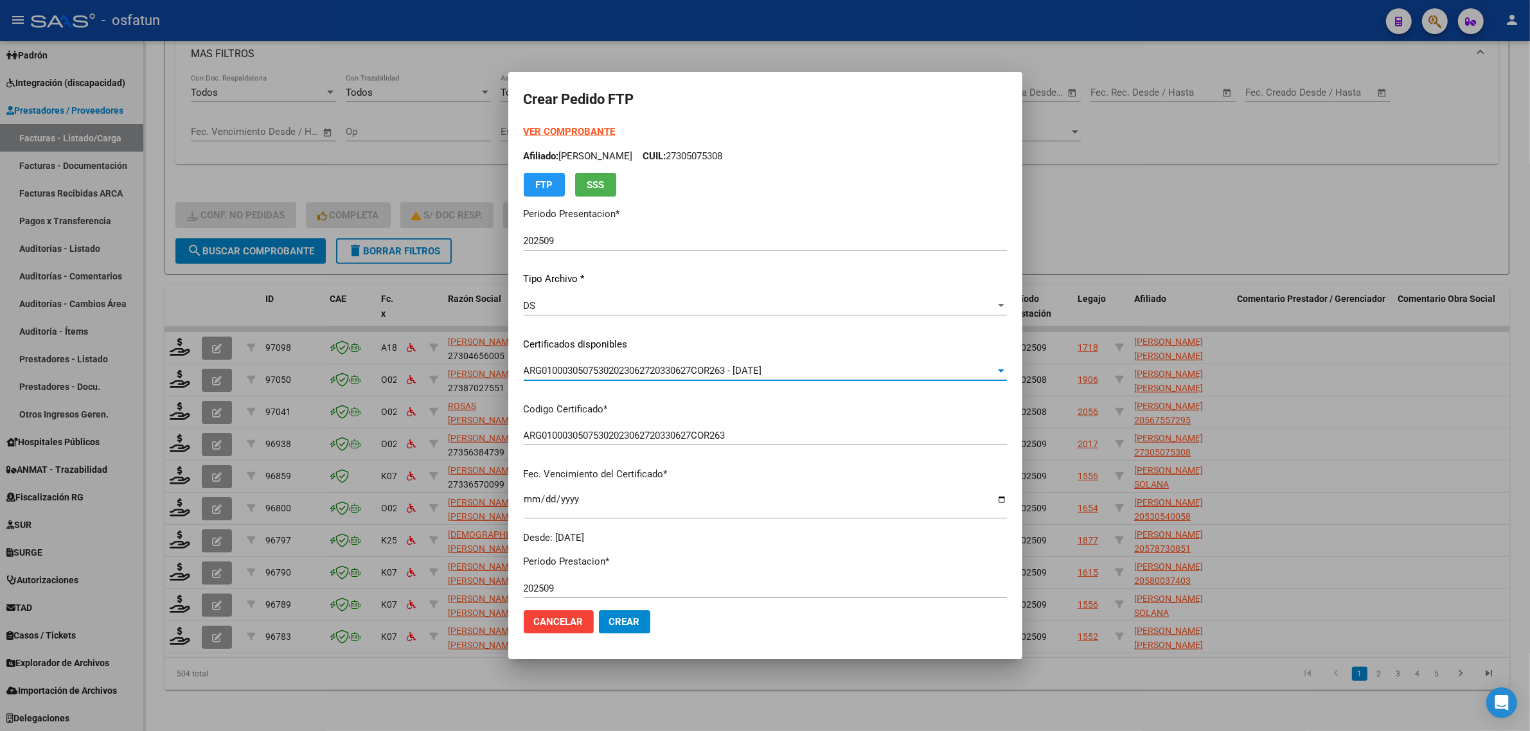
scroll to position [321, 0]
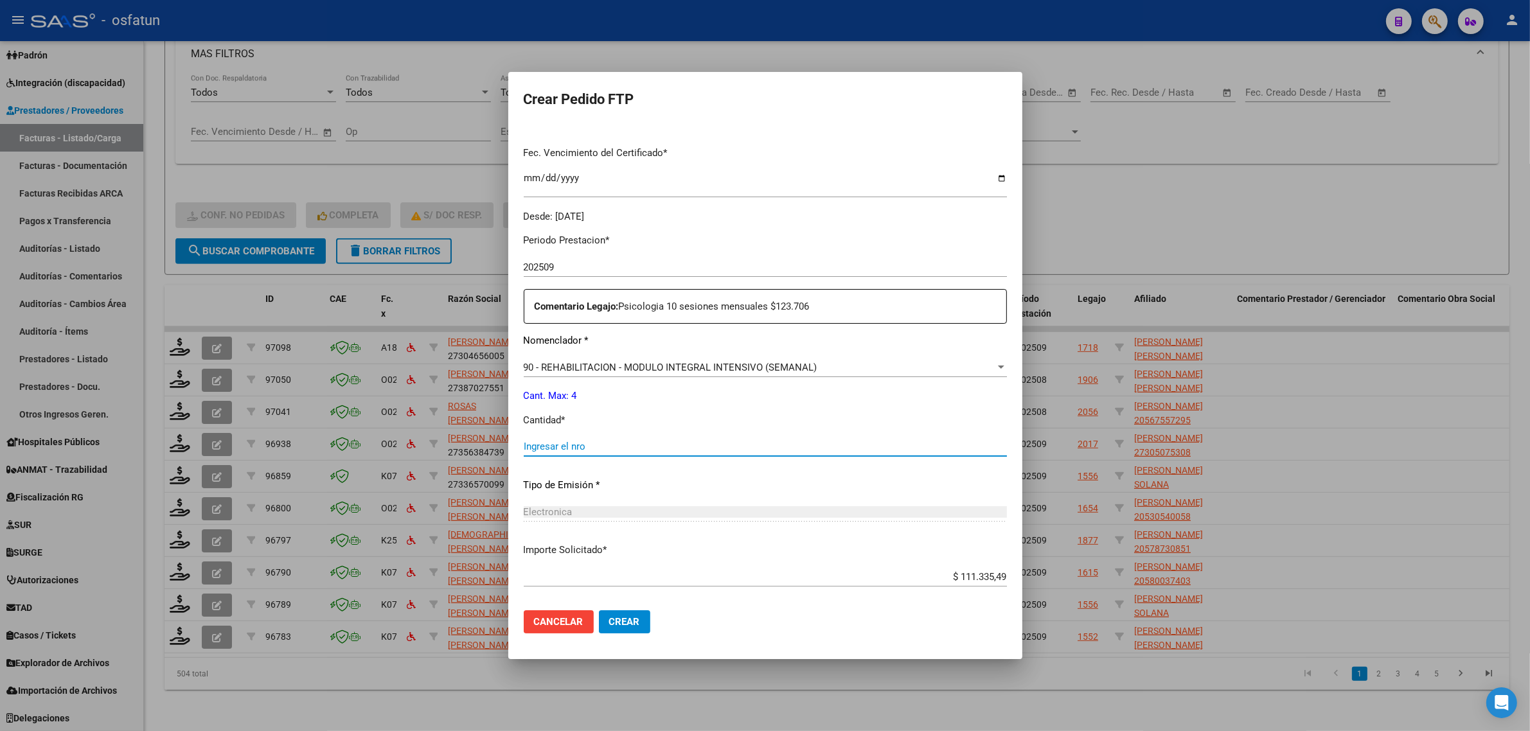
click at [569, 452] on input "Ingresar el nro" at bounding box center [765, 447] width 483 height 12
click at [657, 437] on div "Ingresar el nro" at bounding box center [765, 446] width 483 height 19
click at [651, 439] on div "Ingresar el nro" at bounding box center [765, 446] width 483 height 19
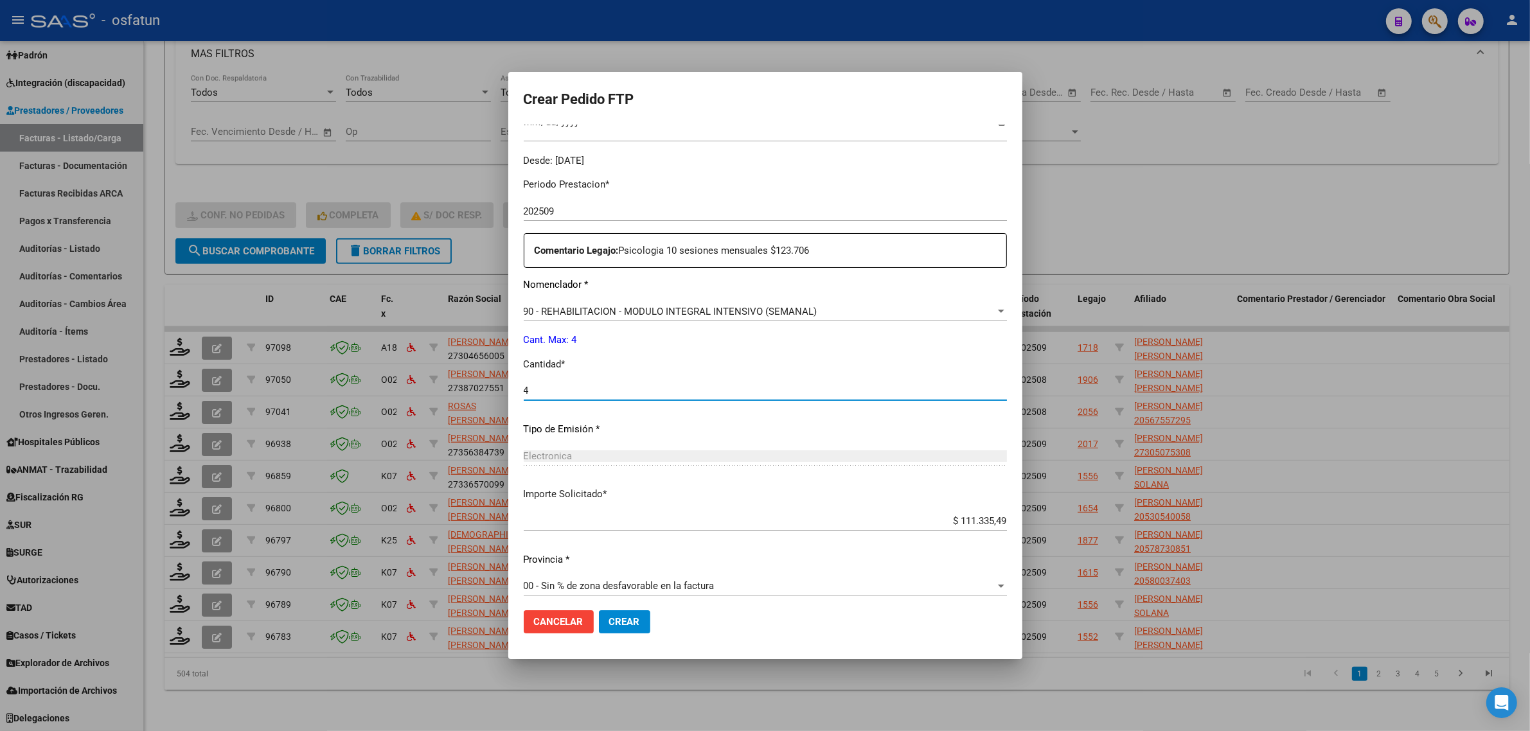
scroll to position [384, 0]
type input "4"
click at [617, 630] on button "Crear" at bounding box center [624, 621] width 51 height 23
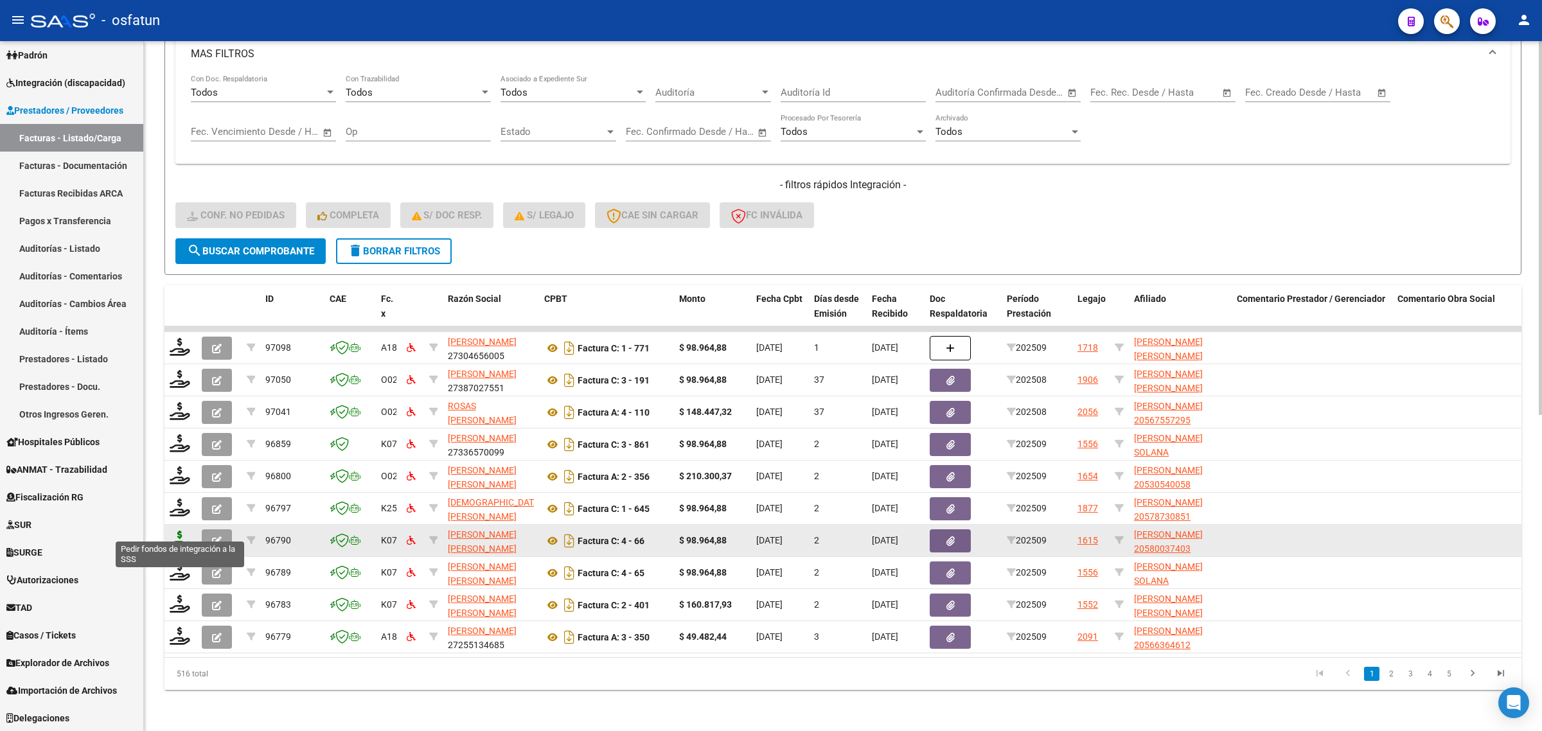
click at [184, 531] on icon at bounding box center [180, 540] width 21 height 18
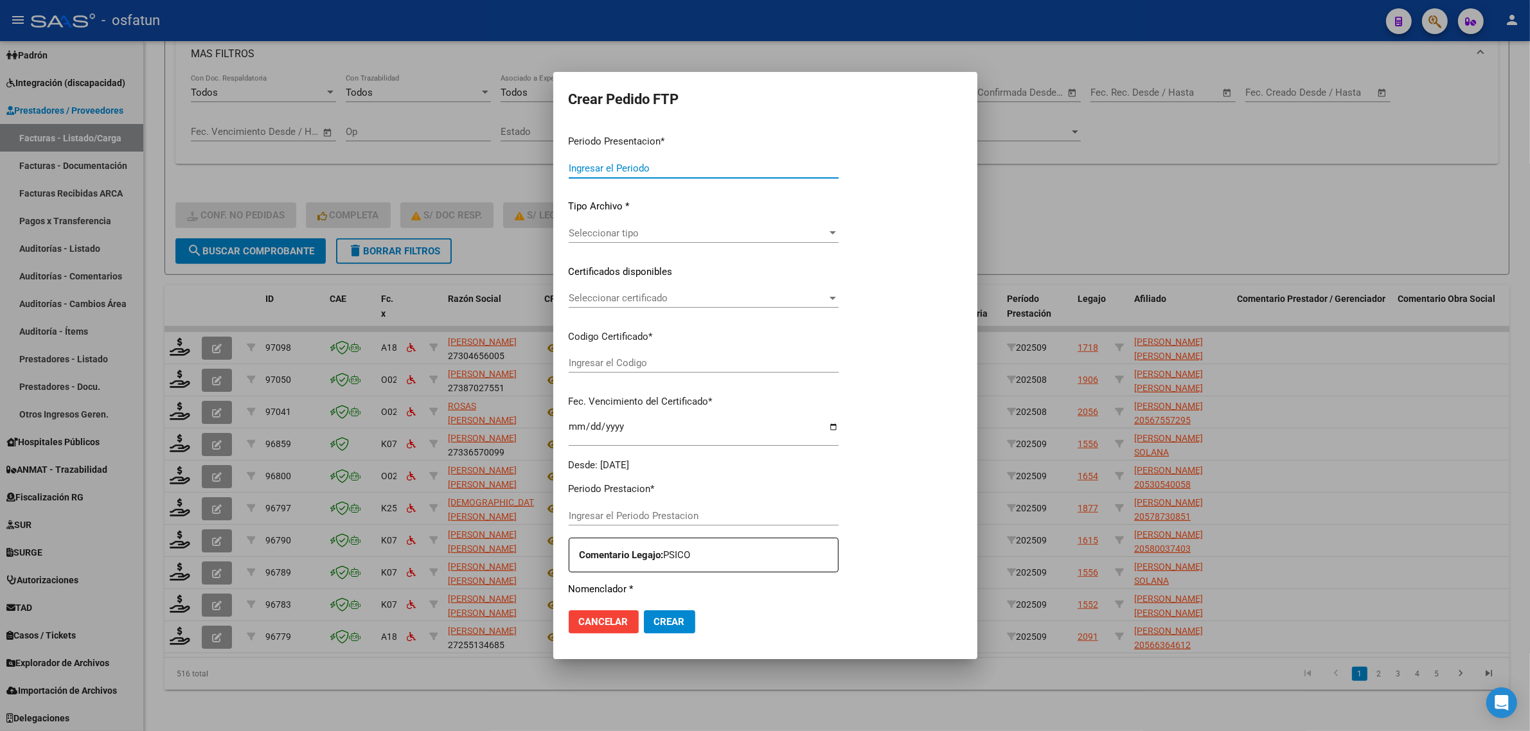
type input "202509"
type input "$ 98.964,88"
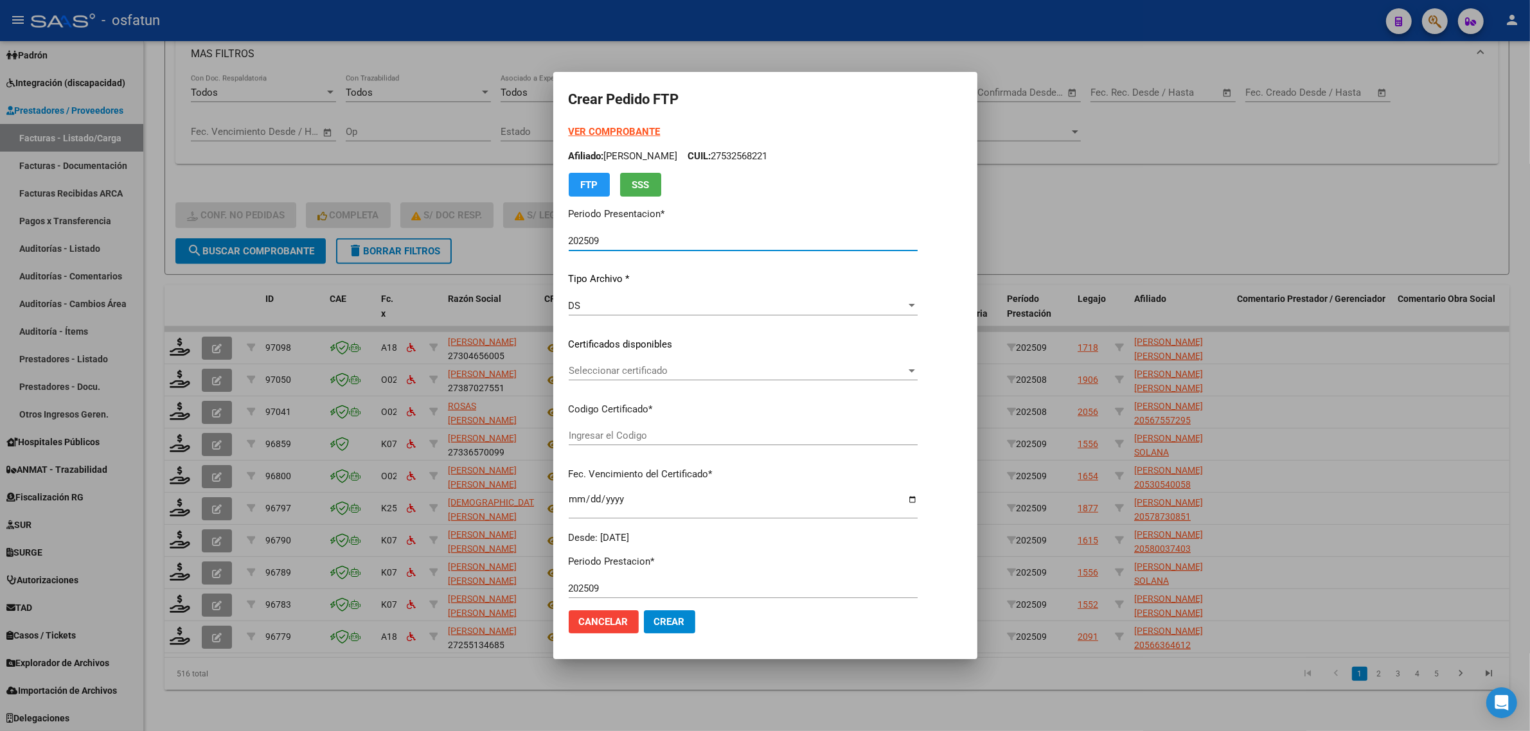
type input "ARG02000580037402024100920291009TUC139"
type input "[DATE]"
click at [595, 129] on strong "VER COMPROBANTE" at bounding box center [615, 132] width 92 height 12
click at [645, 375] on span "Seleccionar certificado" at bounding box center [737, 371] width 337 height 12
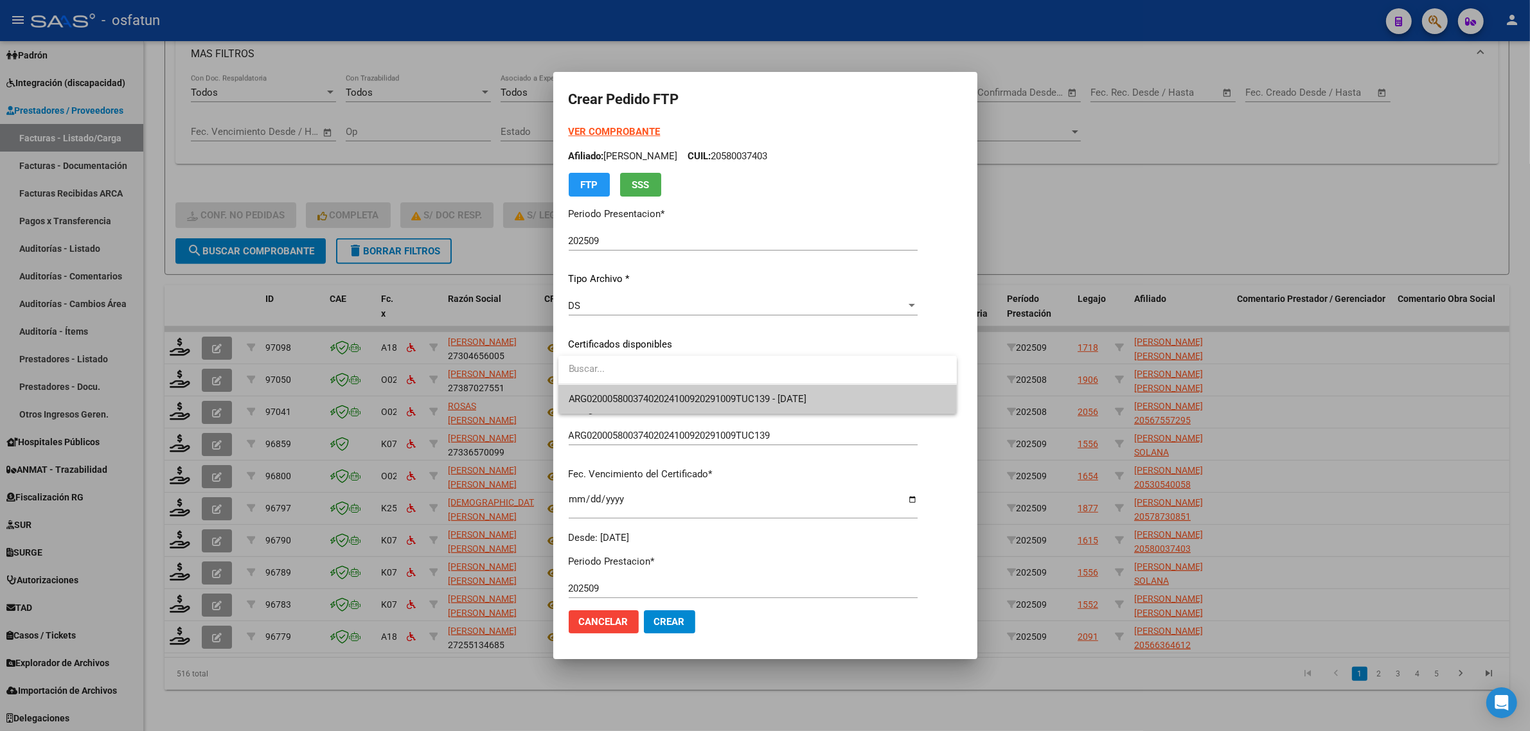
click at [646, 393] on span "ARG02000580037402024100920291009TUC139 - [DATE]" at bounding box center [758, 399] width 378 height 29
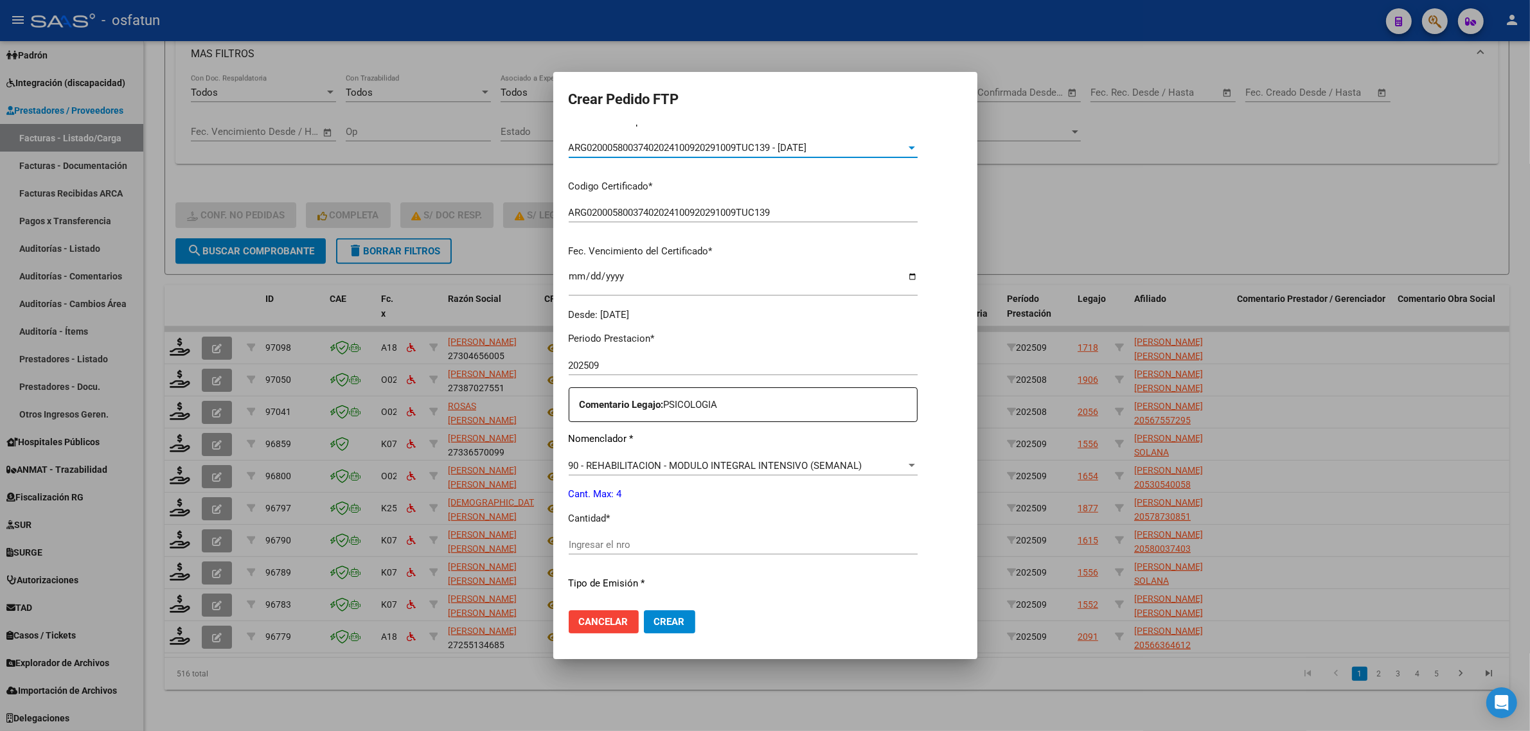
scroll to position [241, 0]
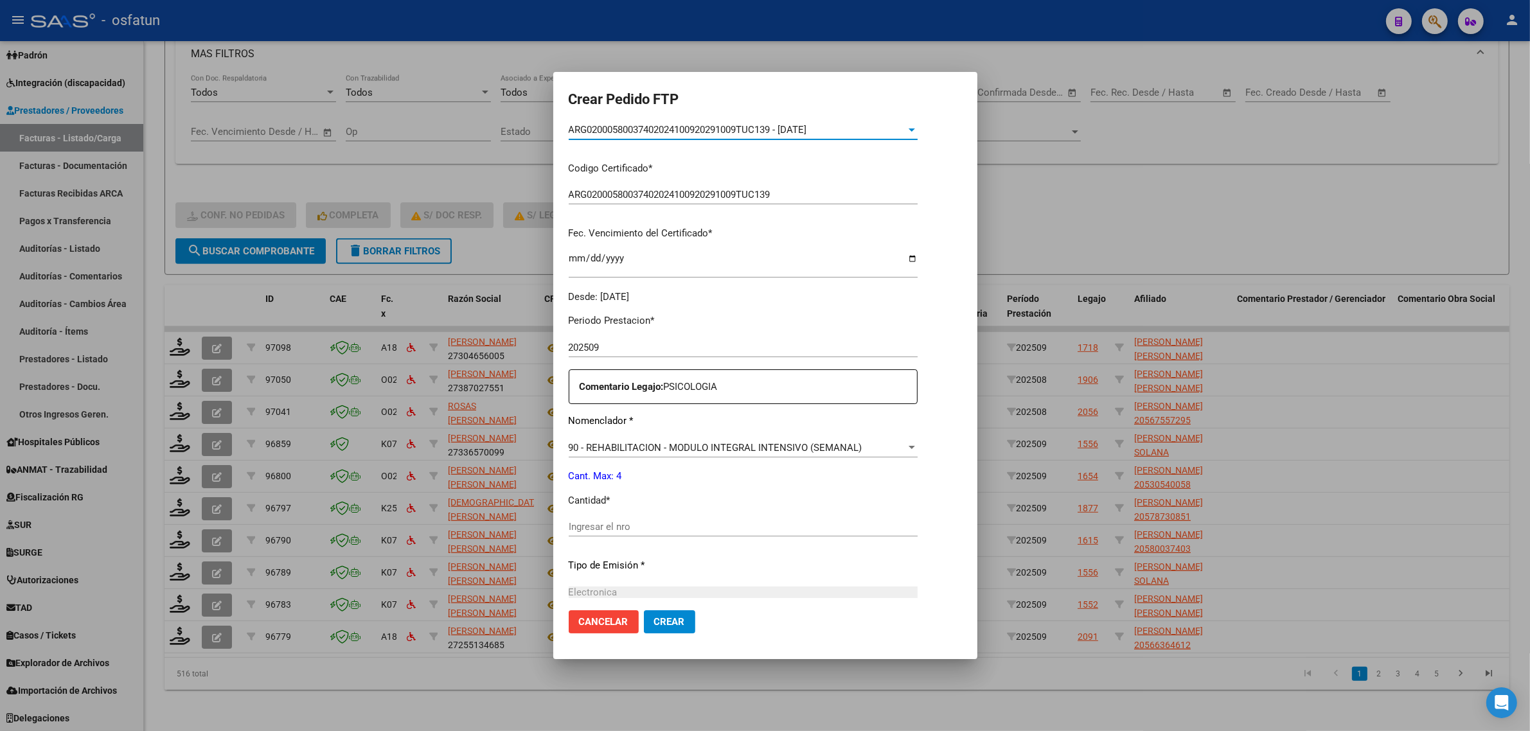
click at [641, 518] on div "Ingresar el nro" at bounding box center [743, 526] width 349 height 19
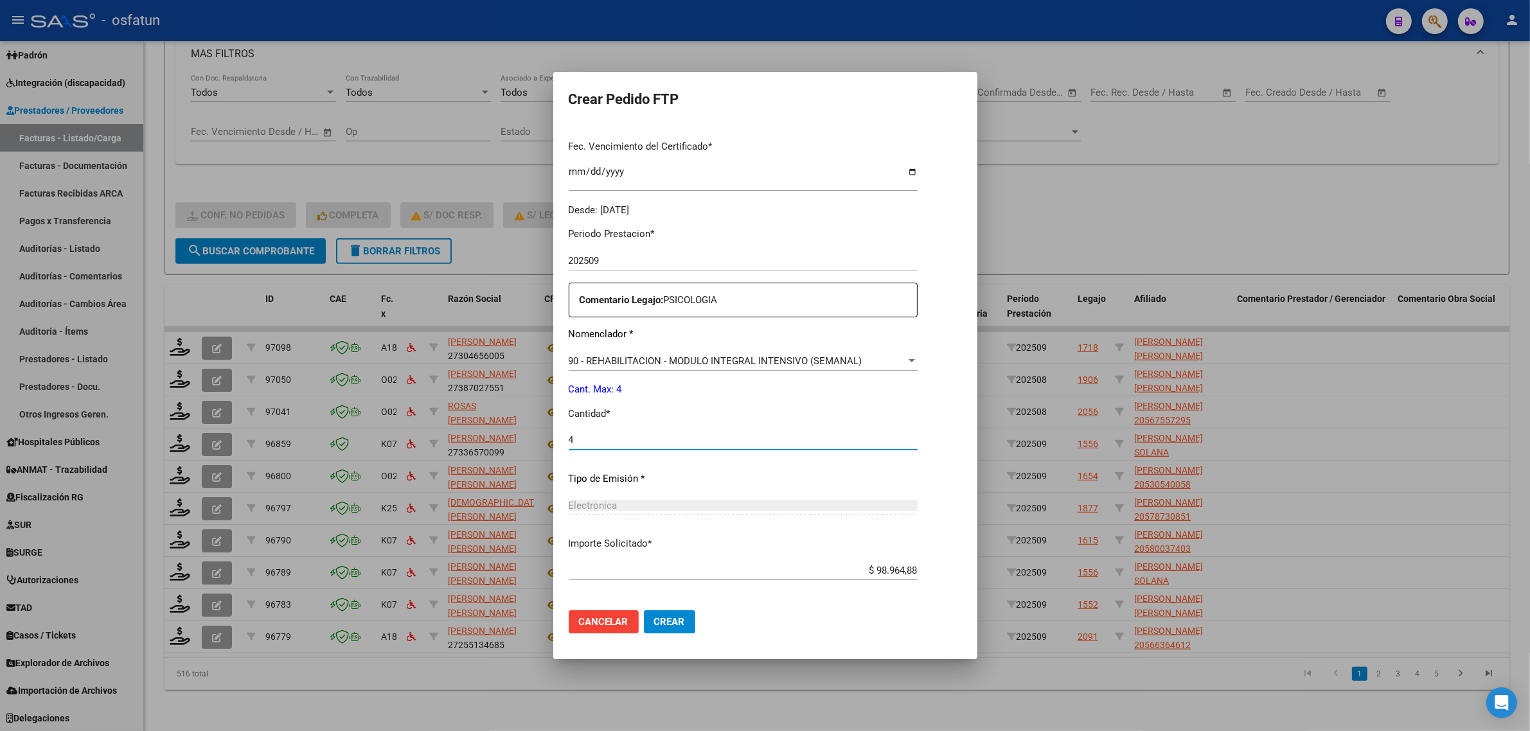
scroll to position [384, 0]
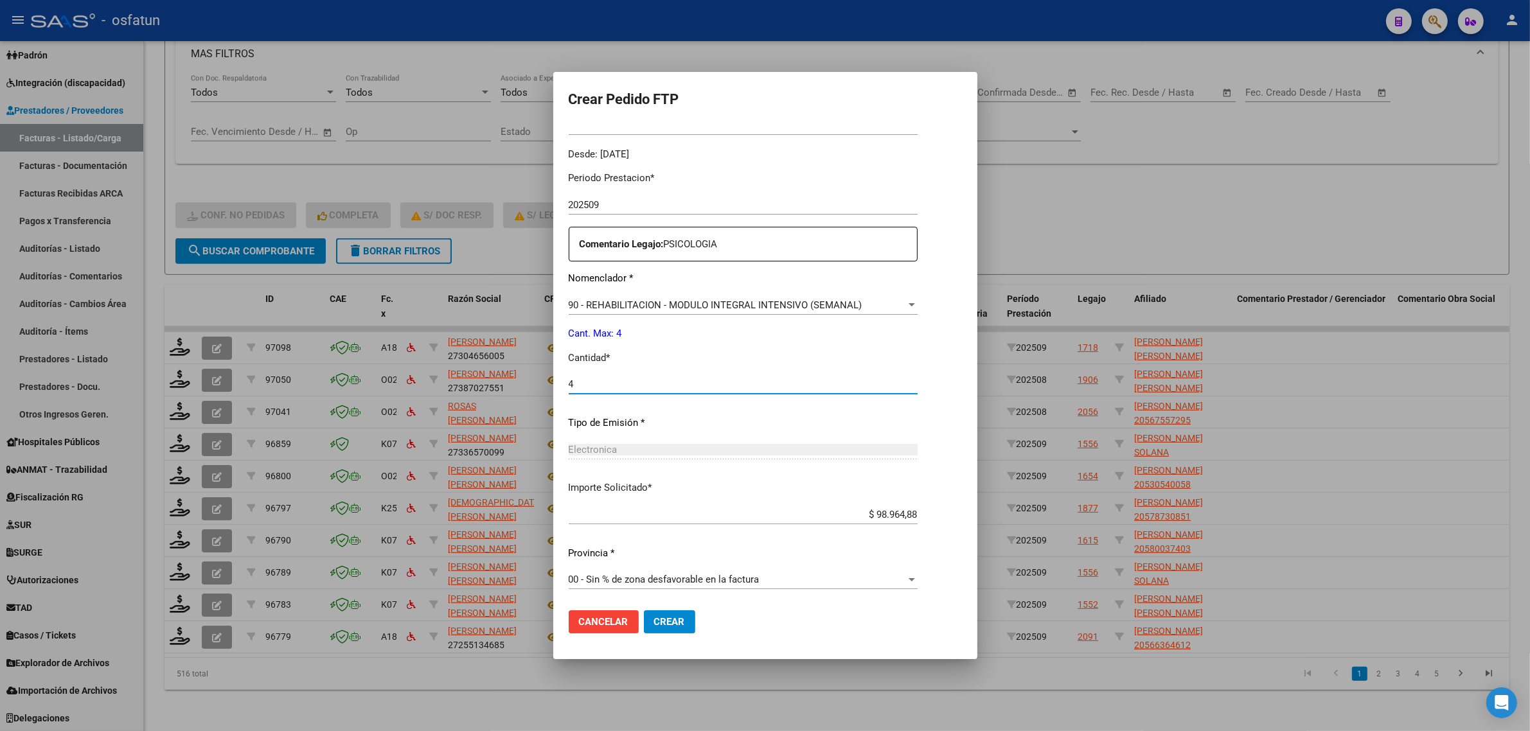
type input "4"
click at [688, 623] on button "Crear" at bounding box center [669, 621] width 51 height 23
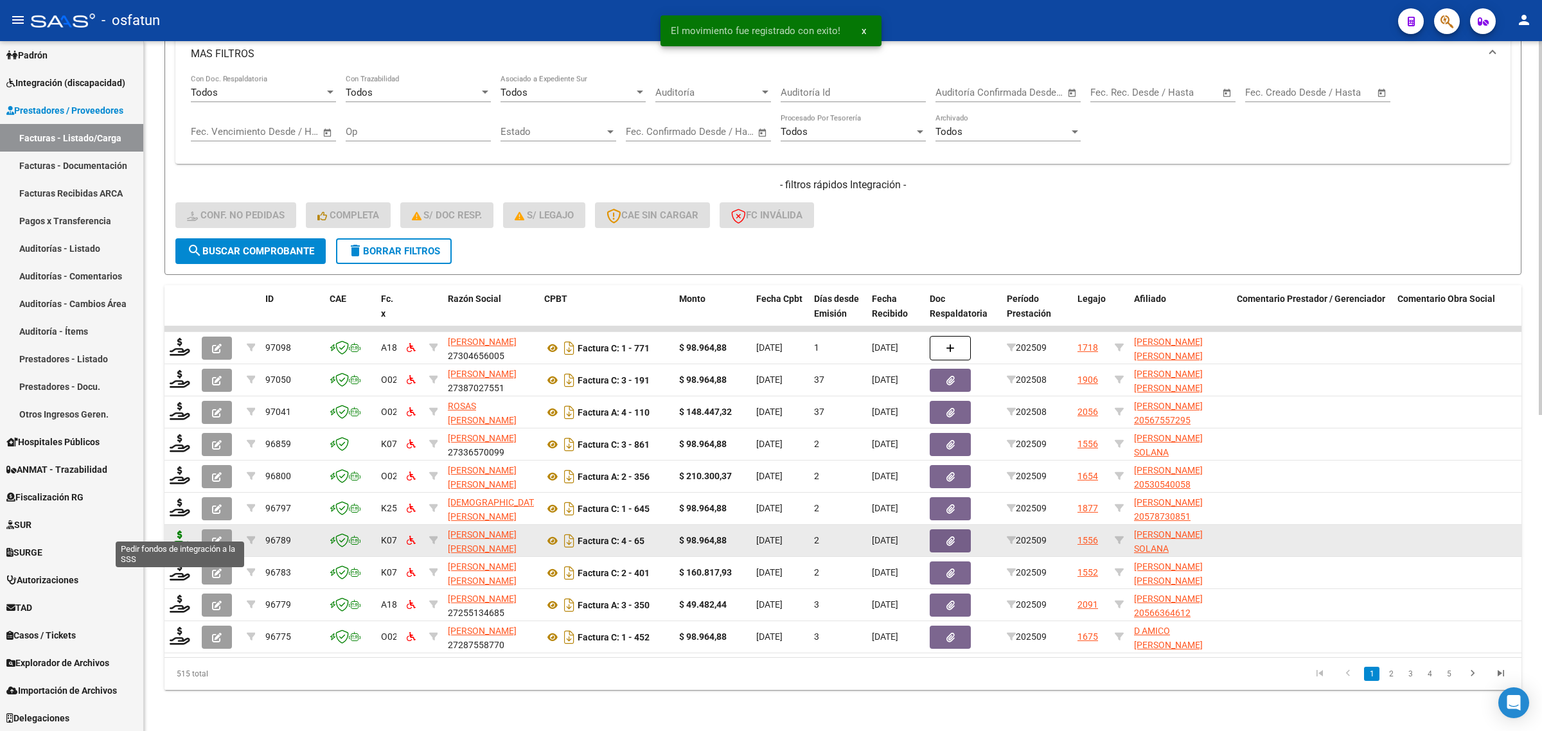
click at [177, 534] on icon at bounding box center [180, 540] width 21 height 18
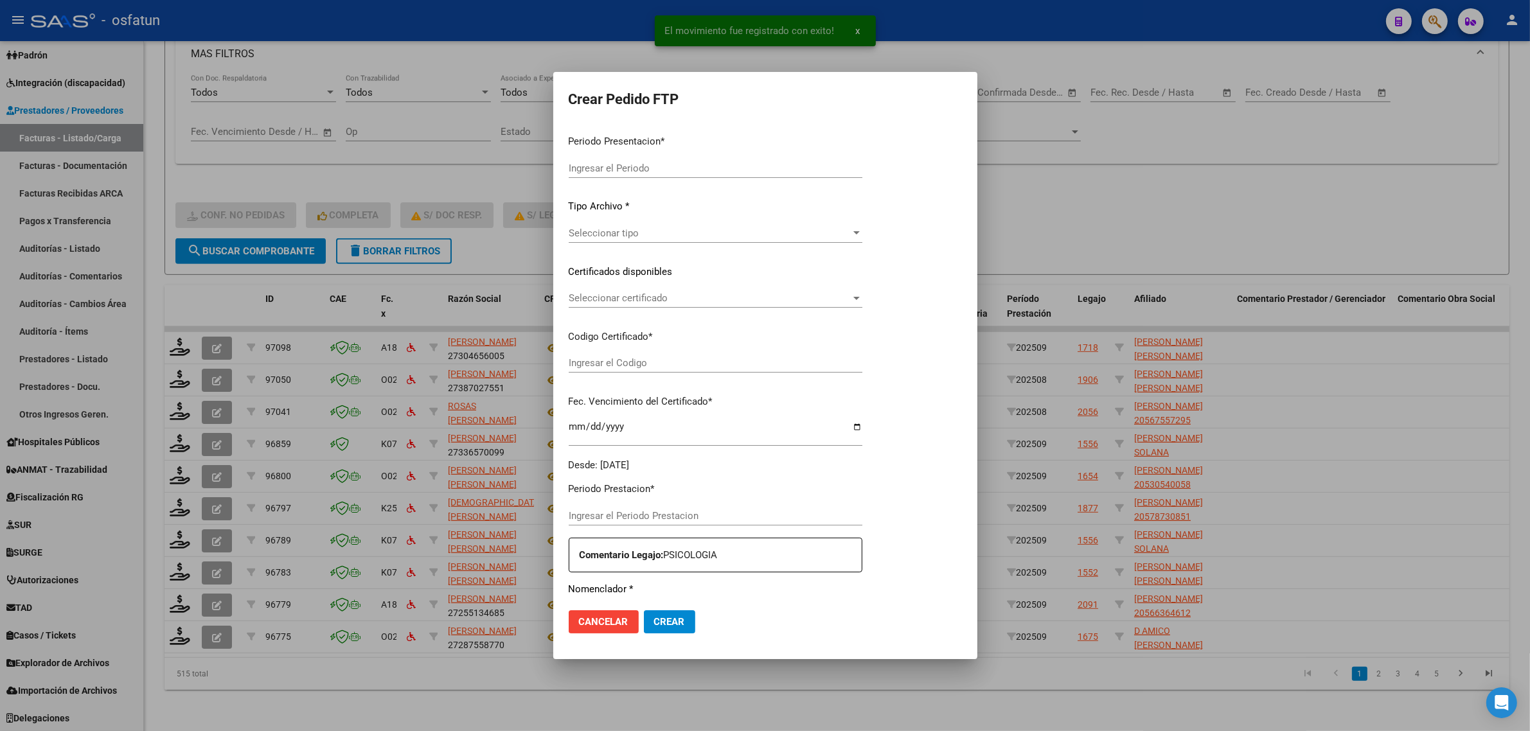
type input "202509"
type input "$ 98.964,88"
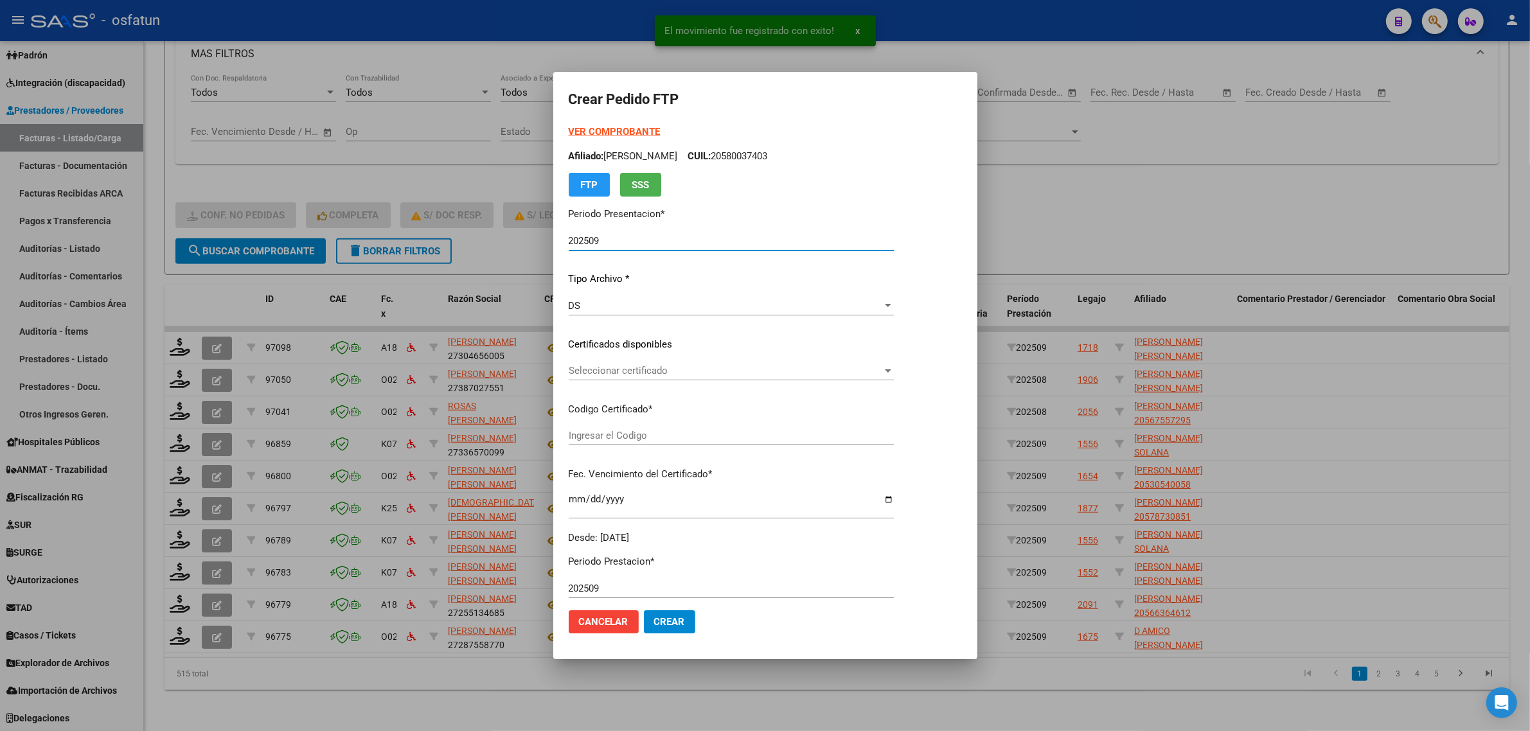
type input "ARG01000558530002024011120280111TUC136"
type input "[DATE]"
click at [604, 129] on strong "VER COMPROBANTE" at bounding box center [615, 132] width 92 height 12
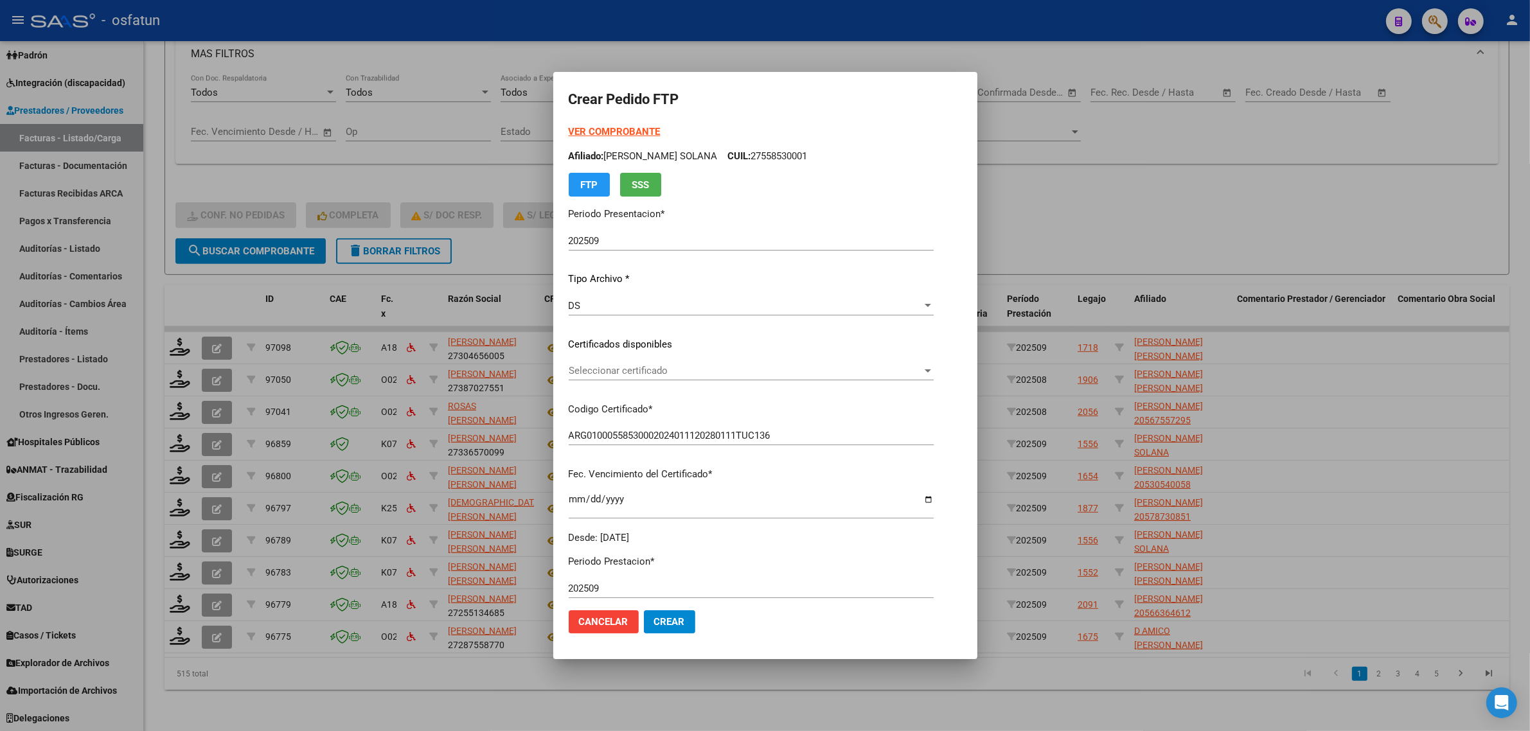
click at [651, 368] on span "Seleccionar certificado" at bounding box center [745, 371] width 353 height 12
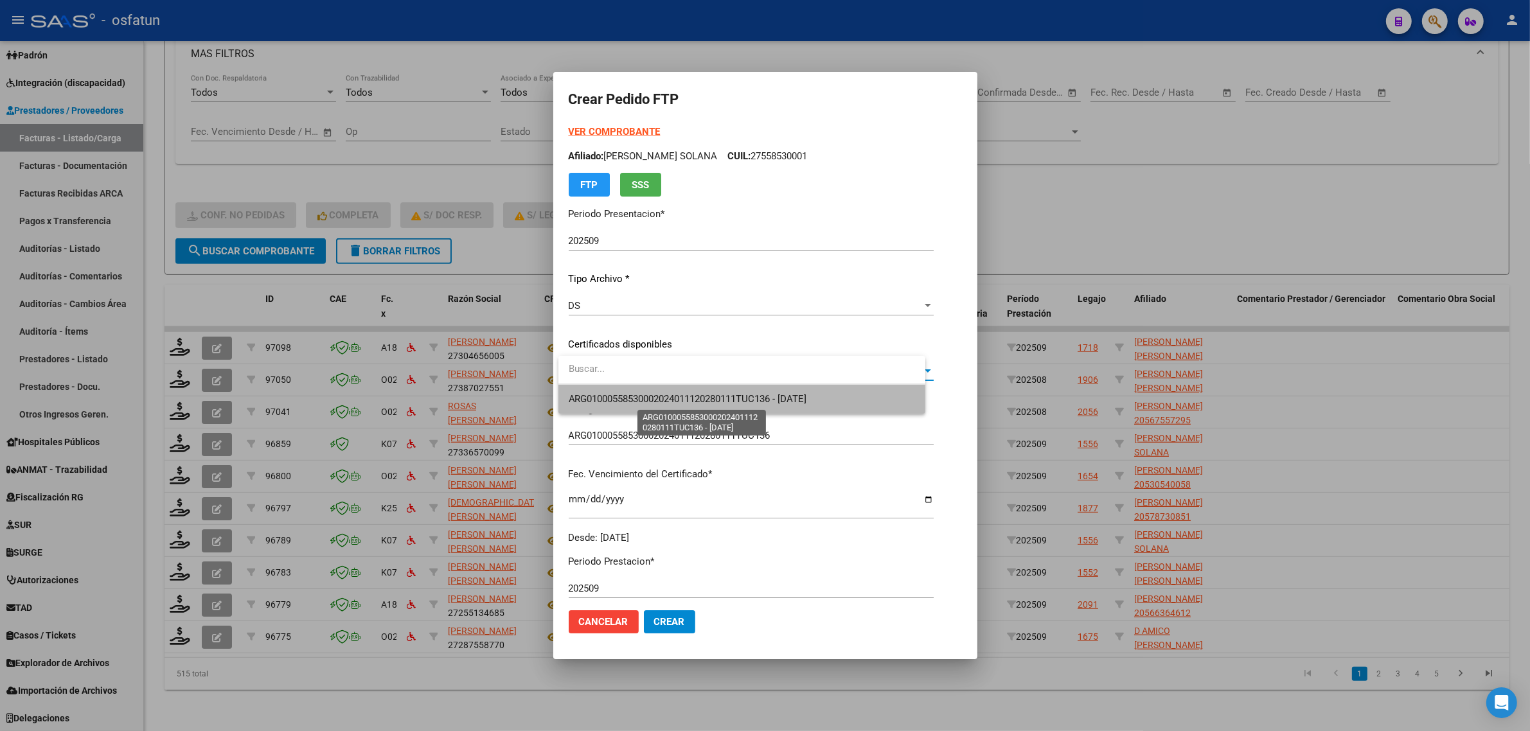
click at [650, 405] on span "ARG01000558530002024011120280111TUC136 - [DATE]" at bounding box center [688, 399] width 238 height 12
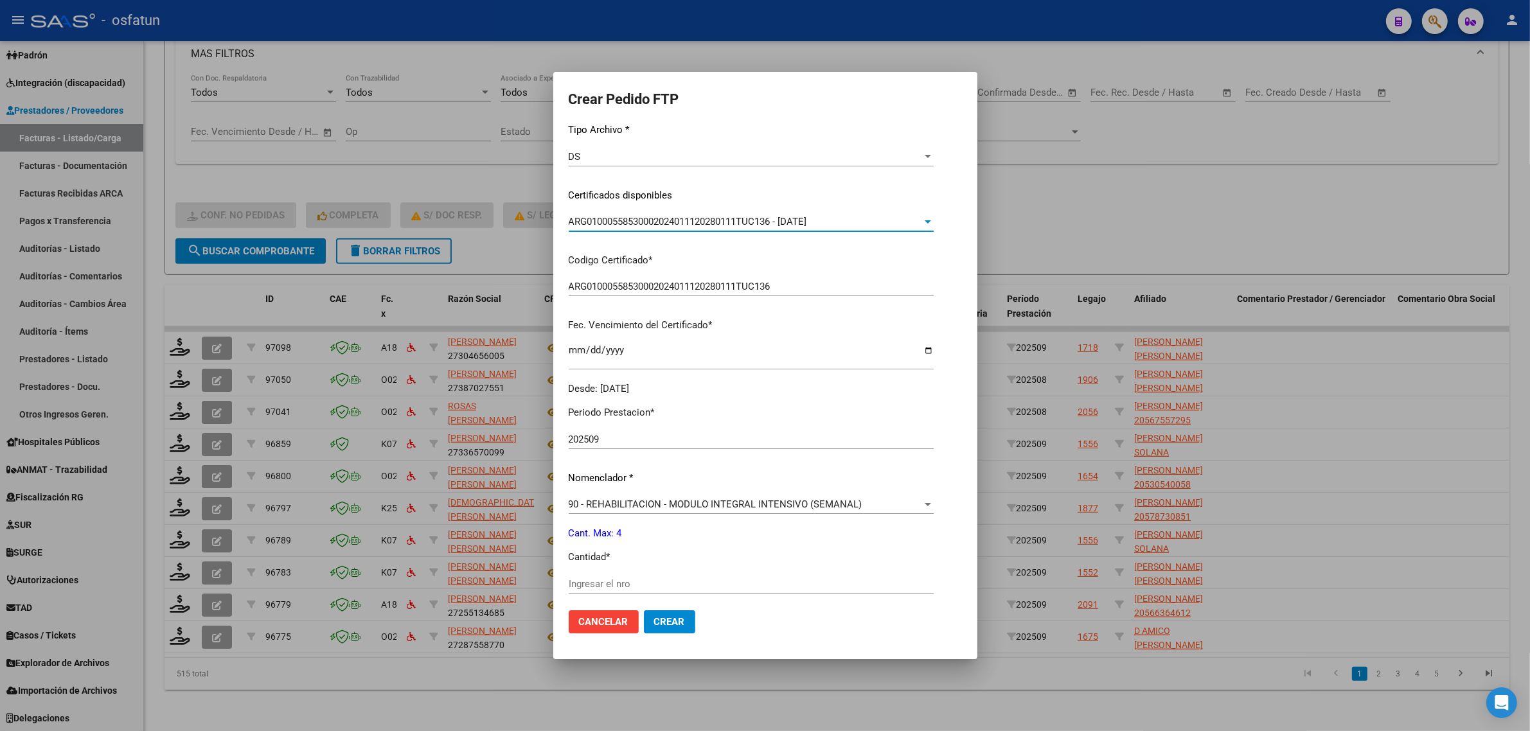
scroll to position [161, 0]
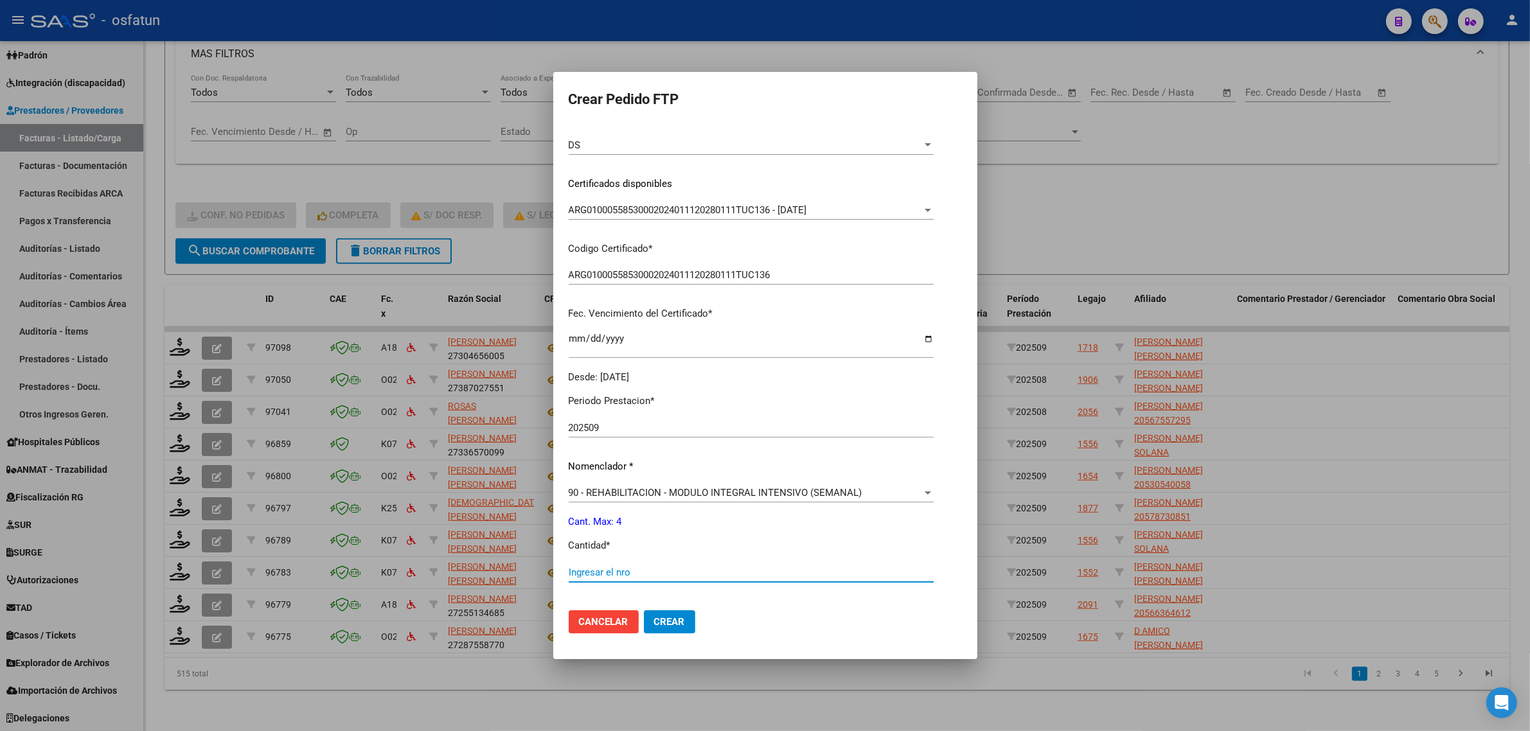
click at [651, 574] on input "Ingresar el nro" at bounding box center [751, 573] width 365 height 12
type input "4"
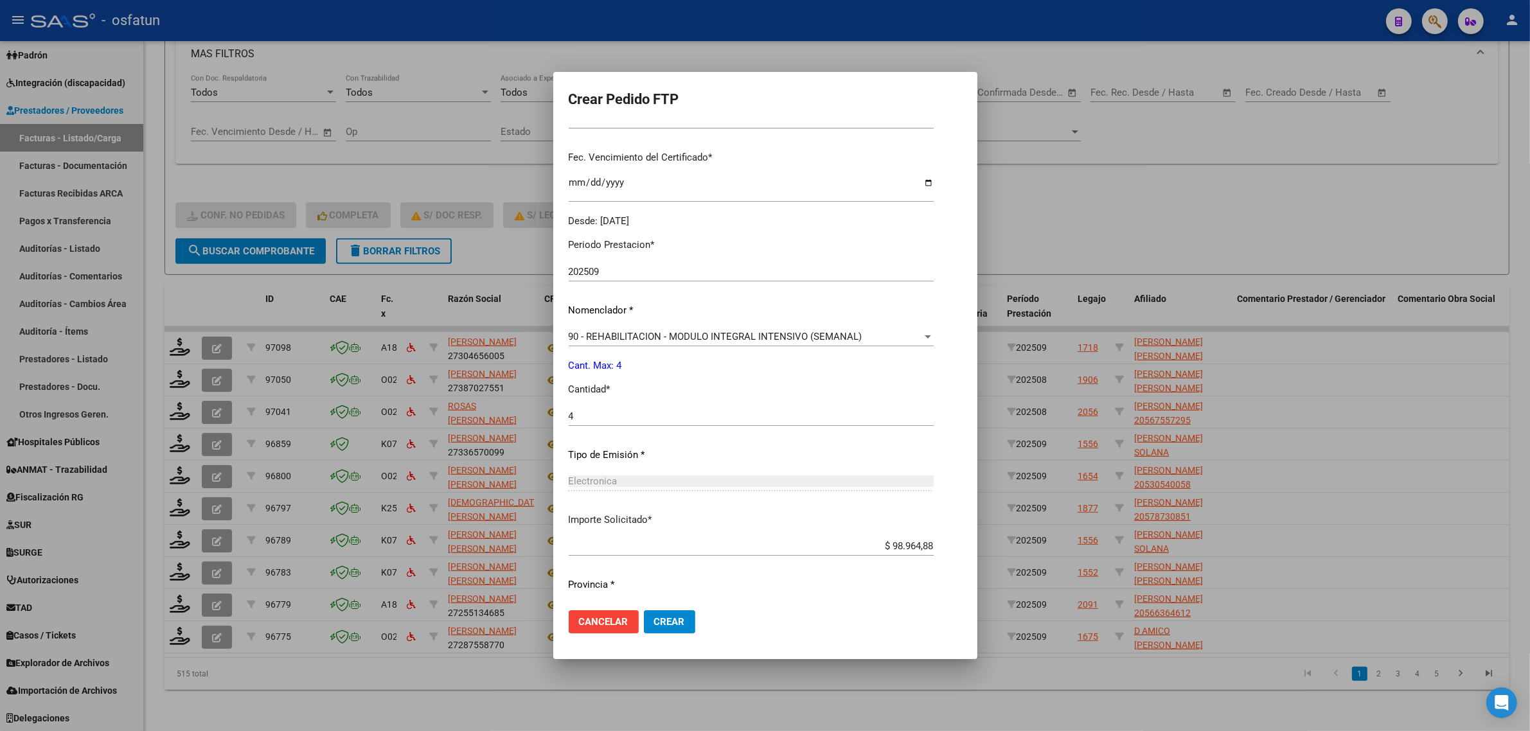
scroll to position [348, 0]
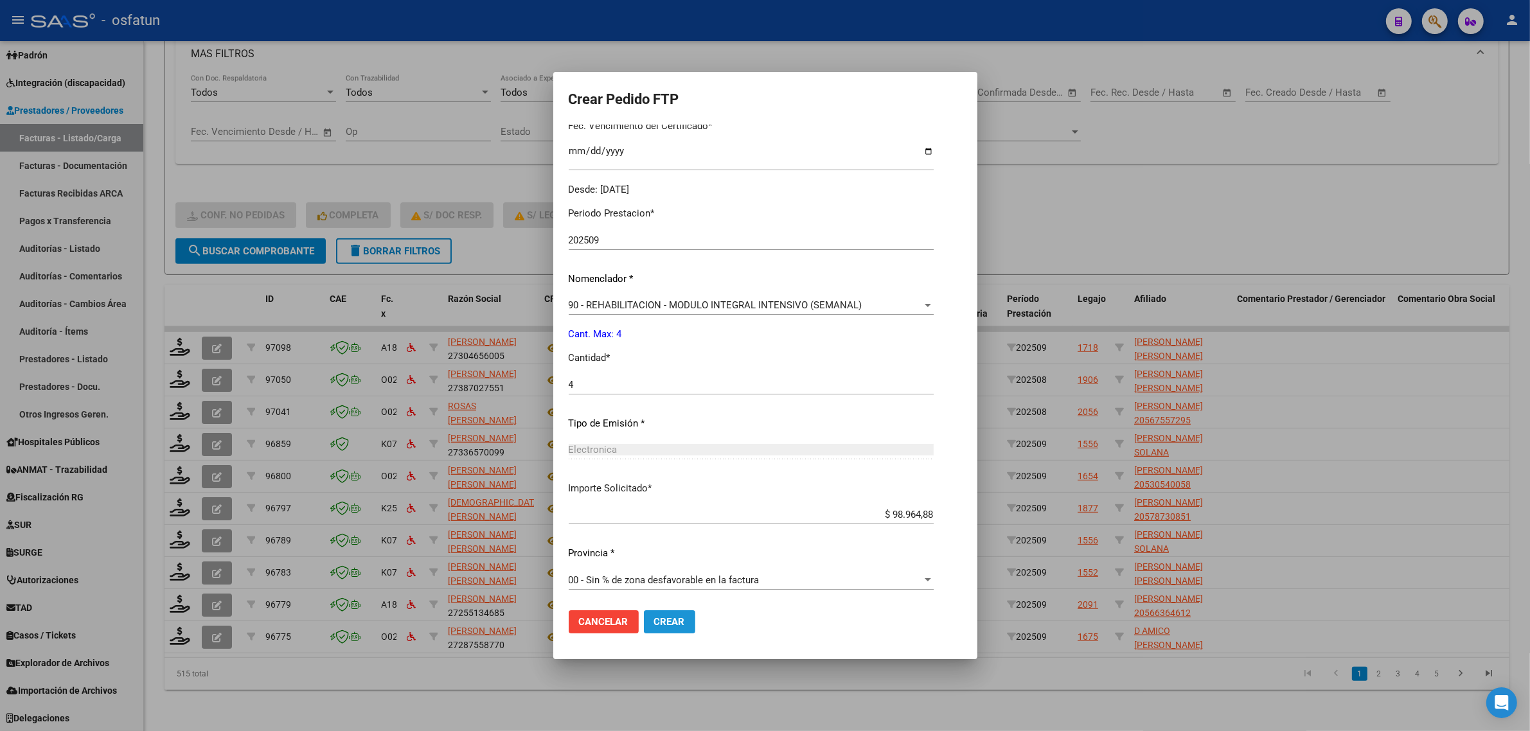
click at [676, 623] on span "Crear" at bounding box center [669, 622] width 31 height 12
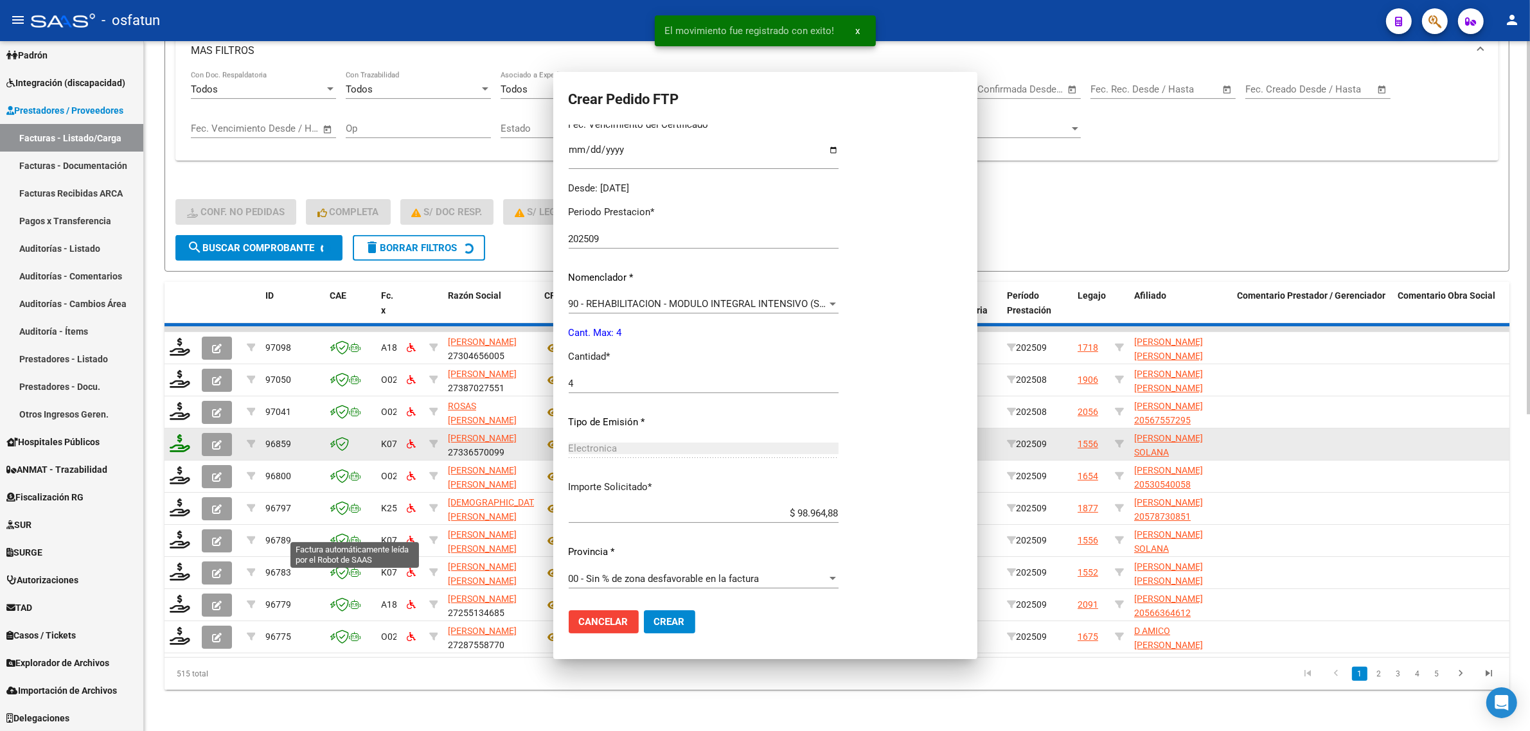
scroll to position [0, 0]
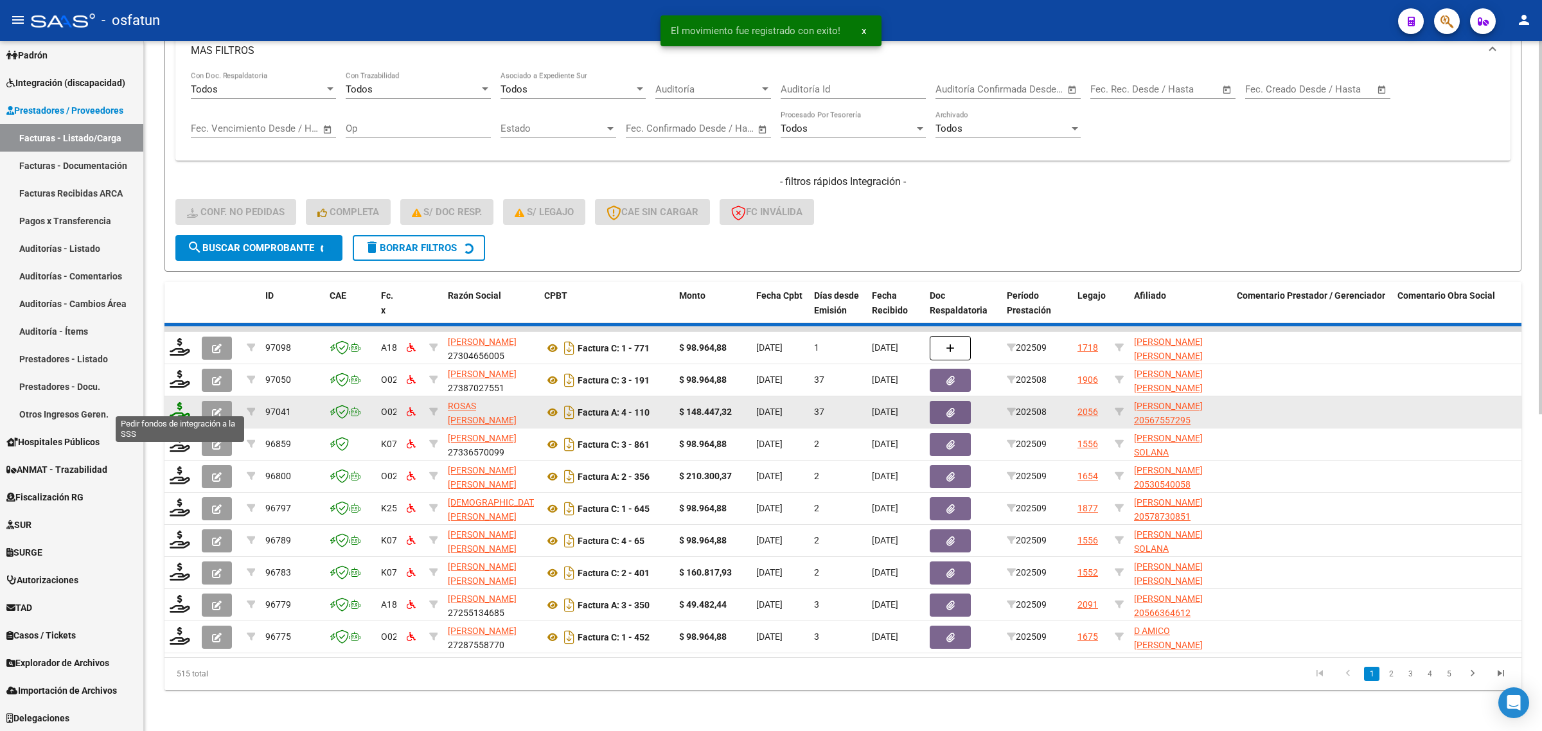
click at [180, 402] on icon at bounding box center [180, 411] width 21 height 18
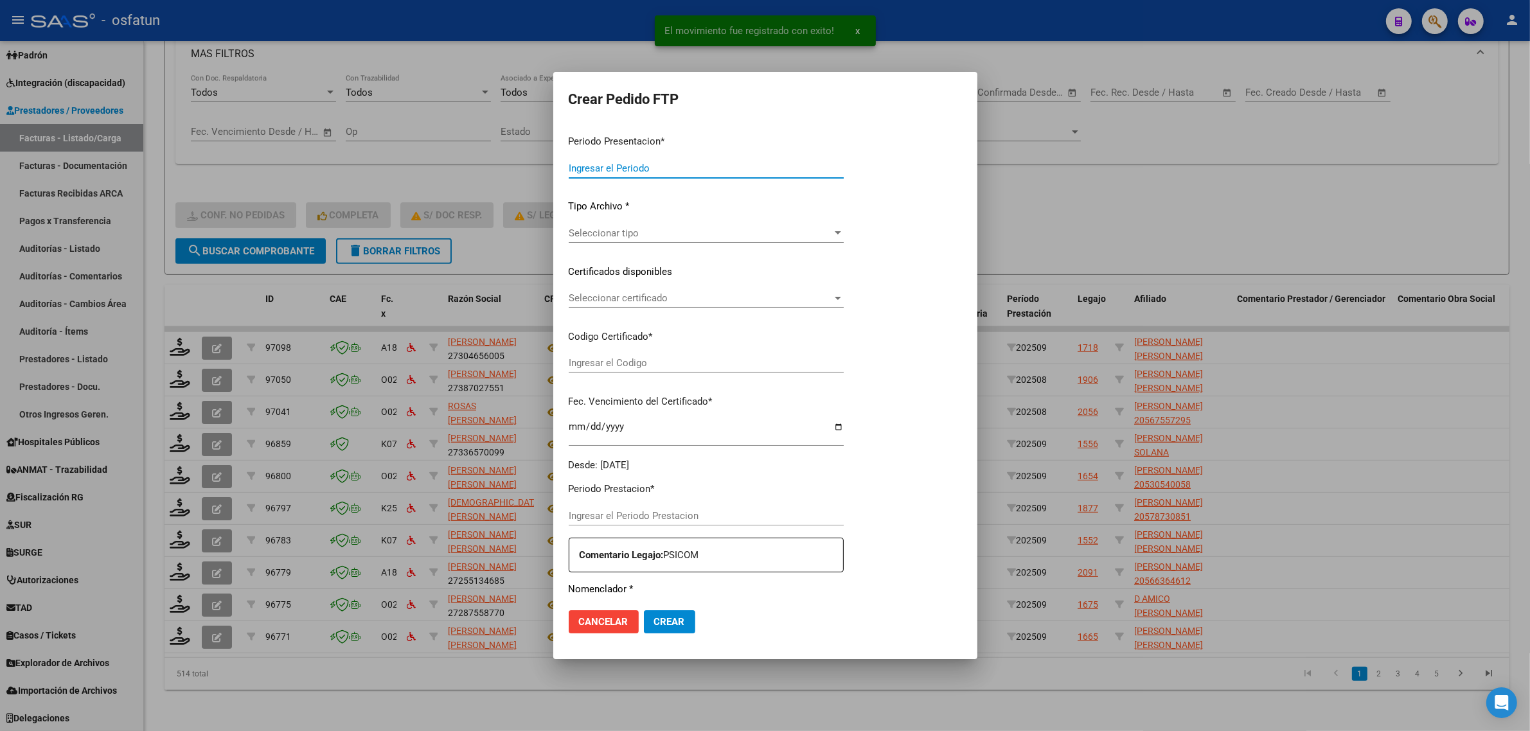
type input "202509"
type input "202508"
type input "$ 148.447,32"
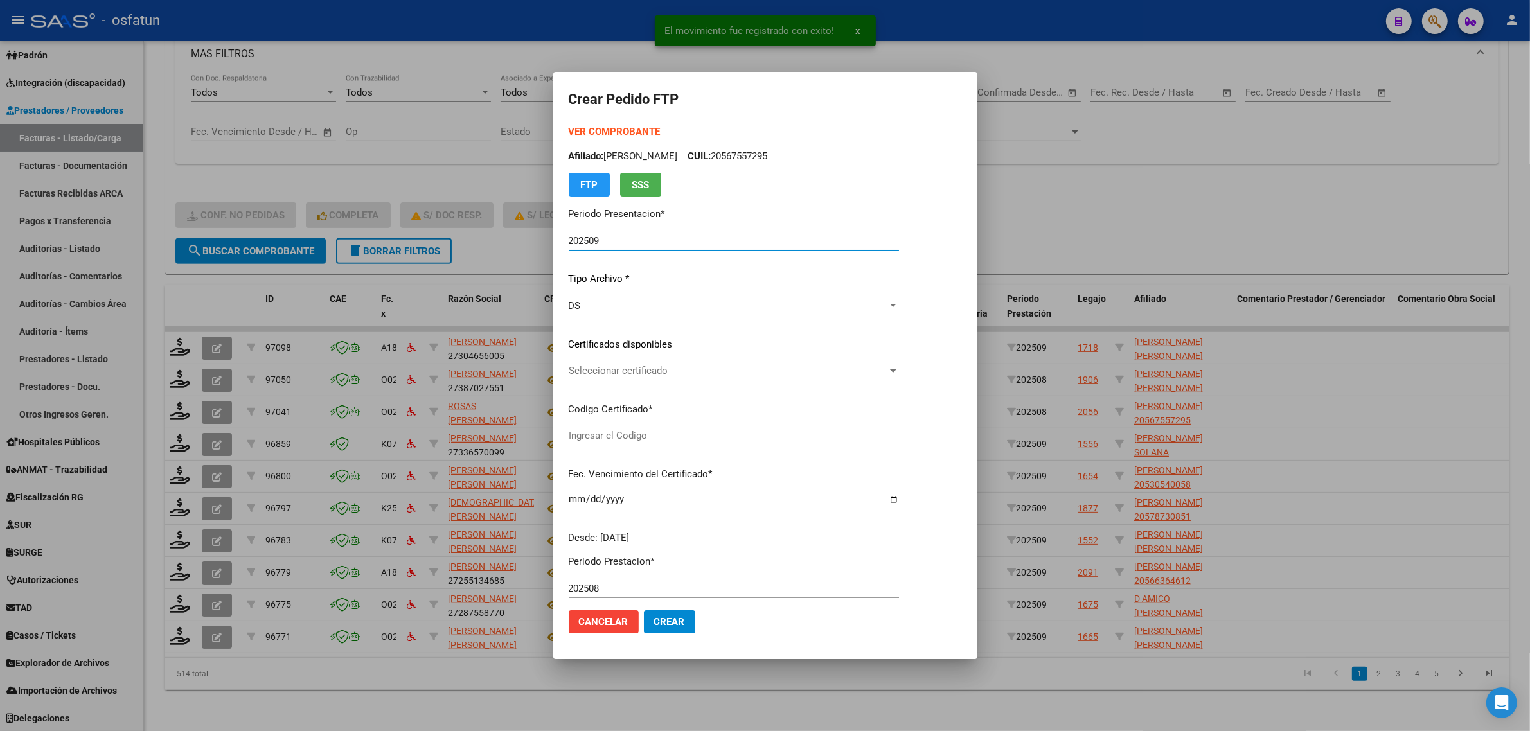
type input "ARG02000567557292021101920251019JUJ135"
click at [599, 132] on strong "VER COMPROBANTE" at bounding box center [615, 132] width 92 height 12
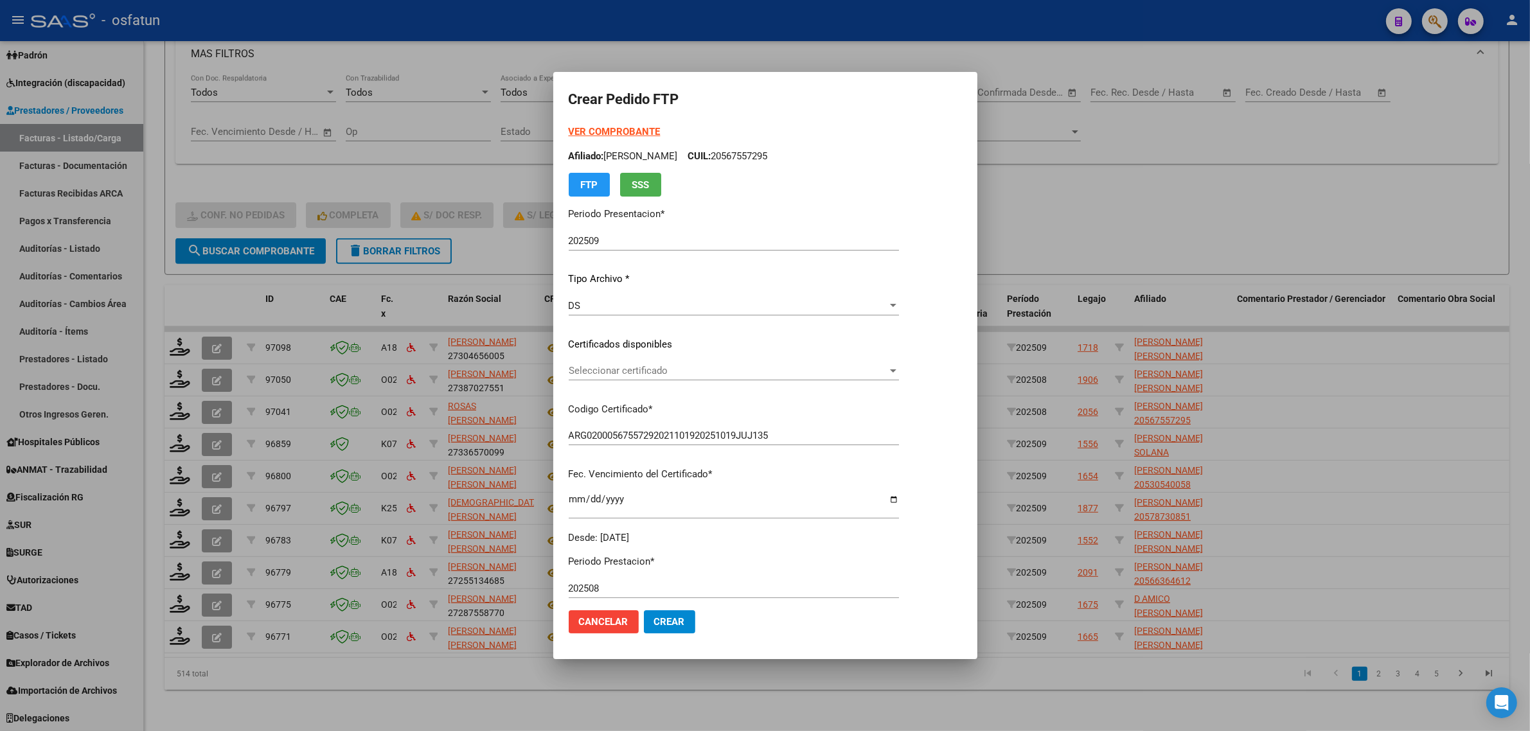
click at [633, 379] on div "Seleccionar certificado Seleccionar certificado" at bounding box center [734, 370] width 330 height 19
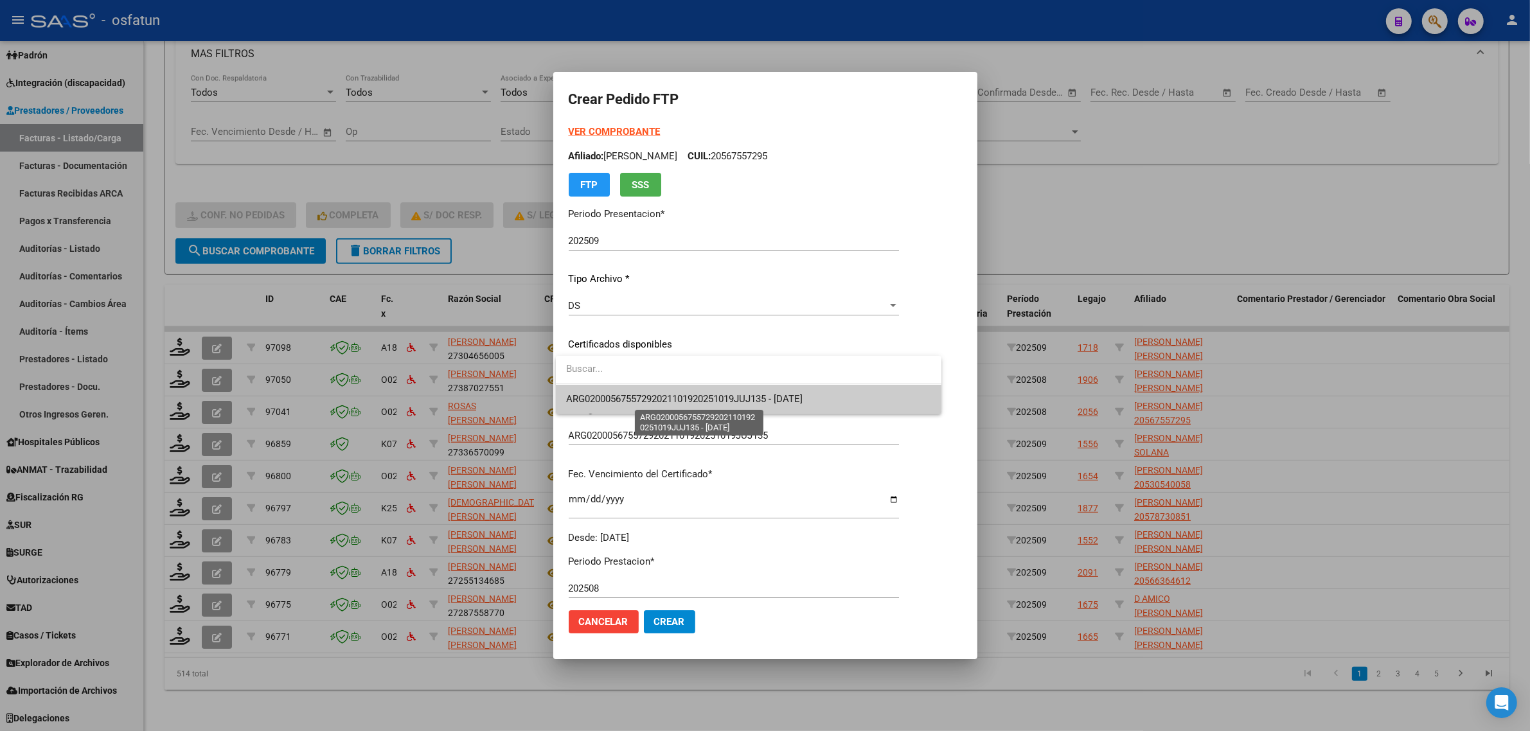
click at [619, 395] on span "ARG02000567557292021101920251019JUJ135 - [DATE]" at bounding box center [684, 399] width 236 height 12
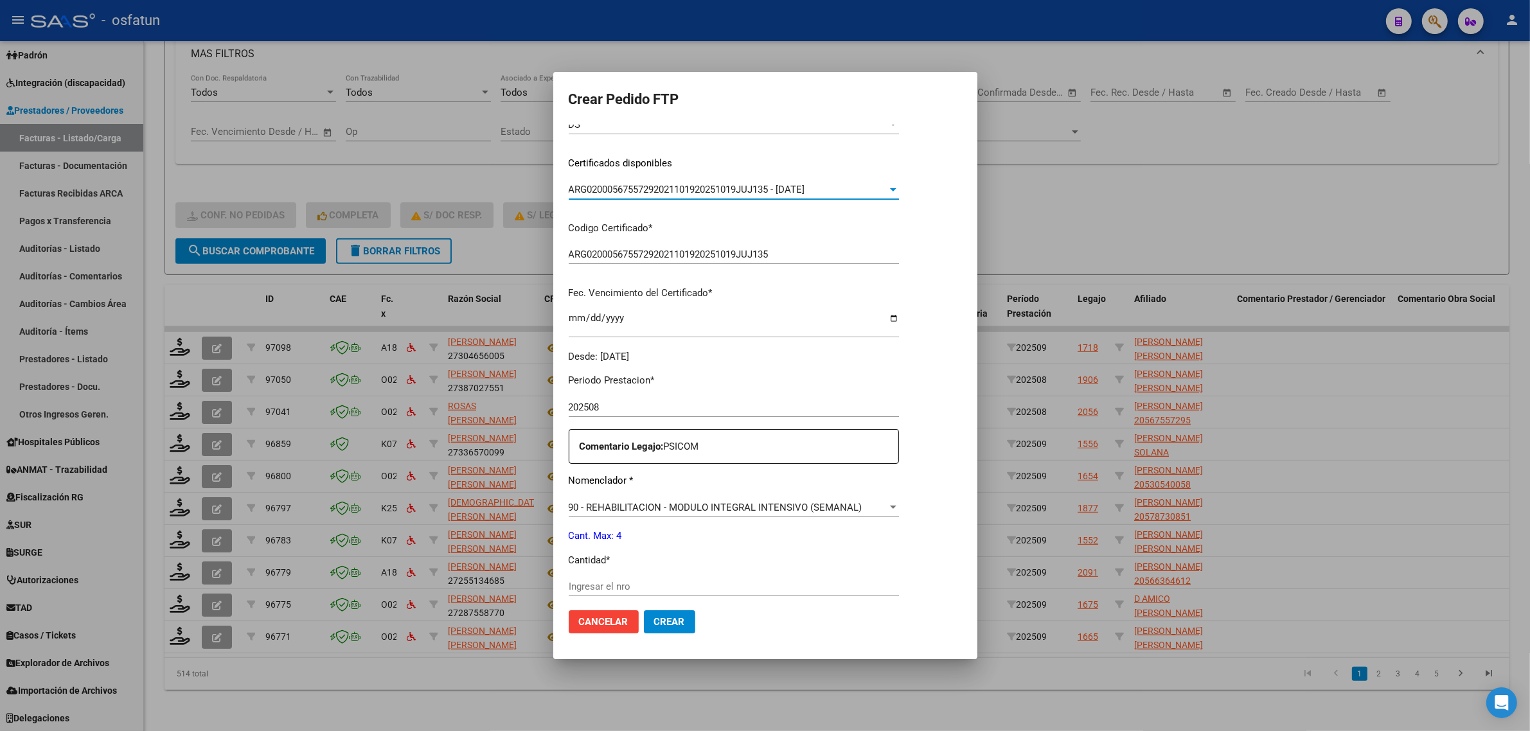
scroll to position [241, 0]
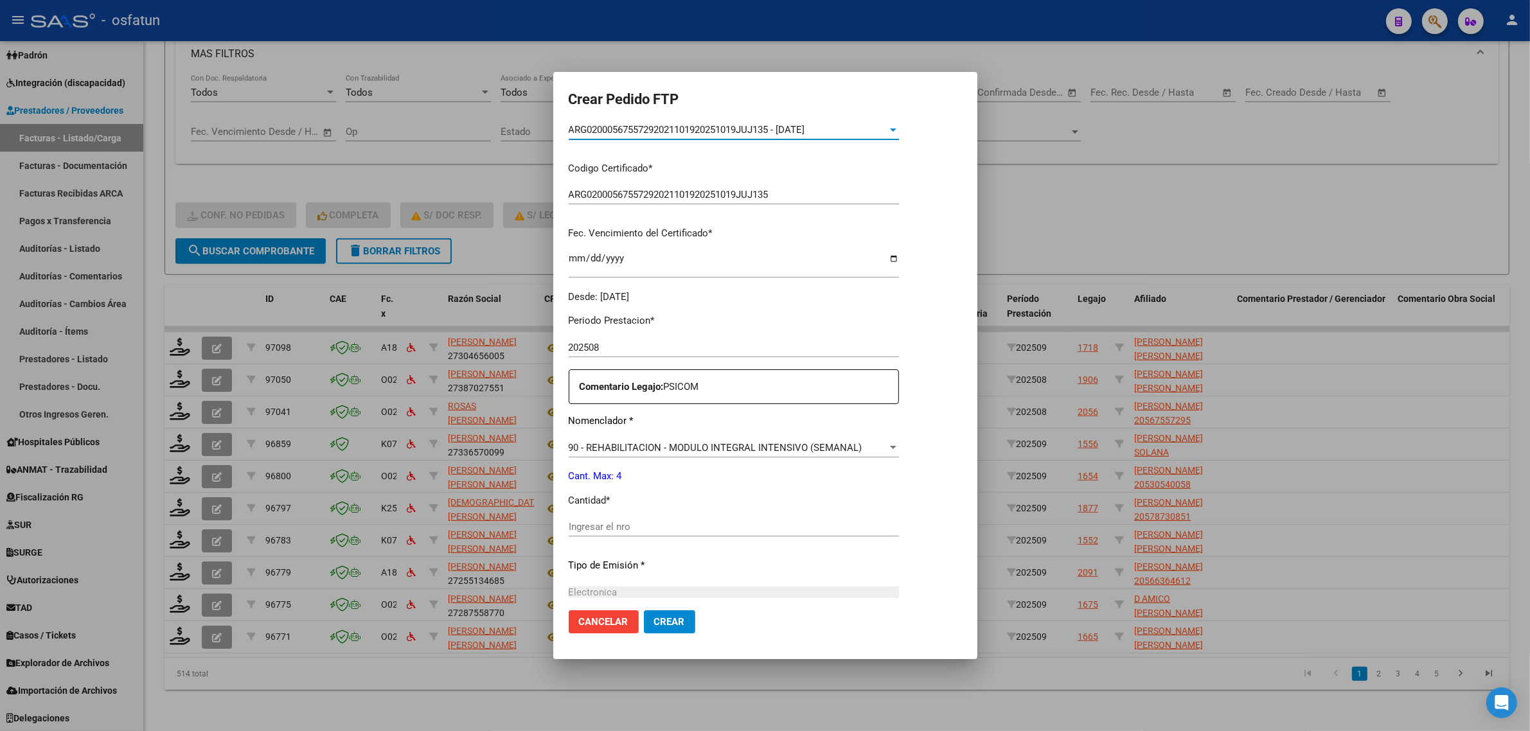
click at [593, 534] on div "Ingresar el nro" at bounding box center [734, 526] width 330 height 19
click at [590, 531] on input "Ingresar el nro" at bounding box center [734, 527] width 330 height 12
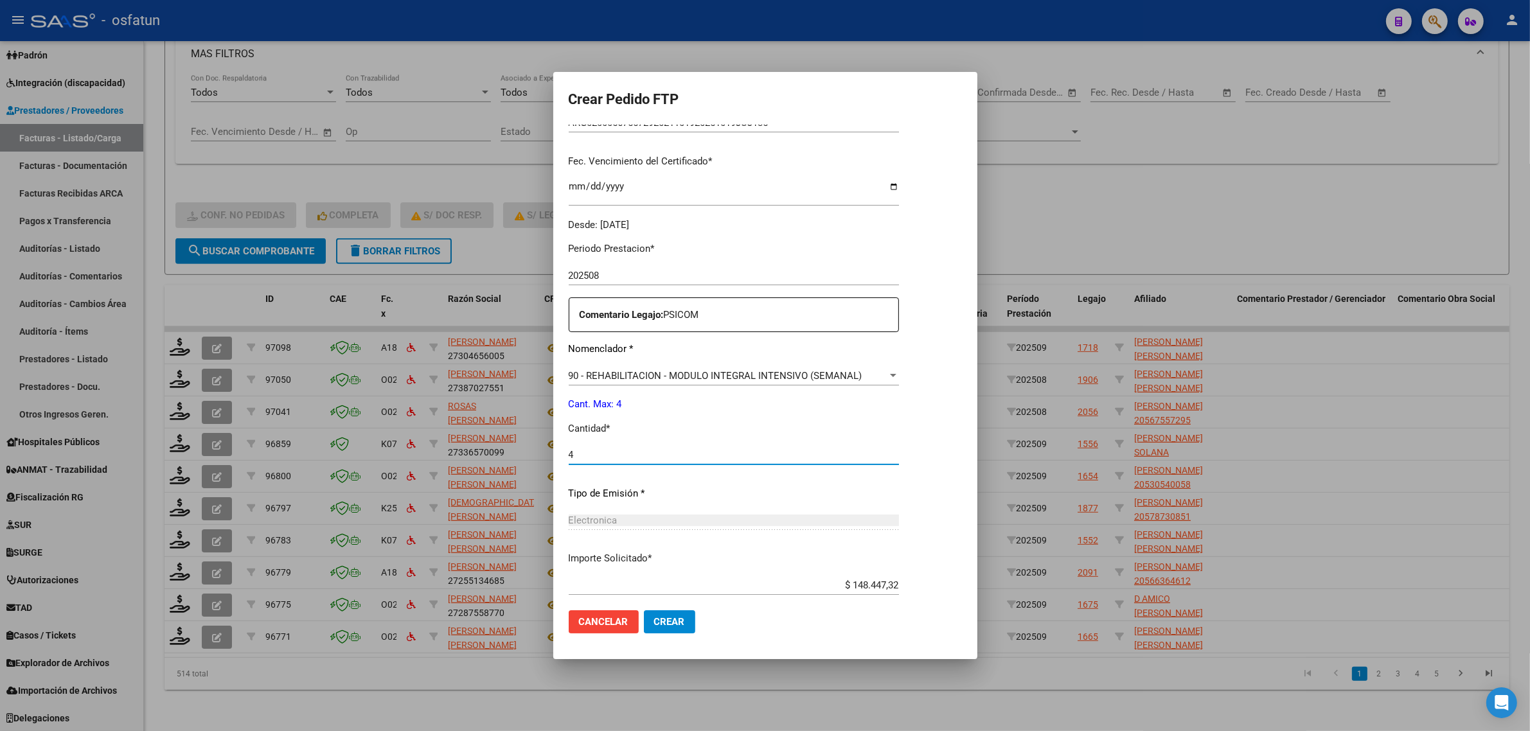
scroll to position [303, 0]
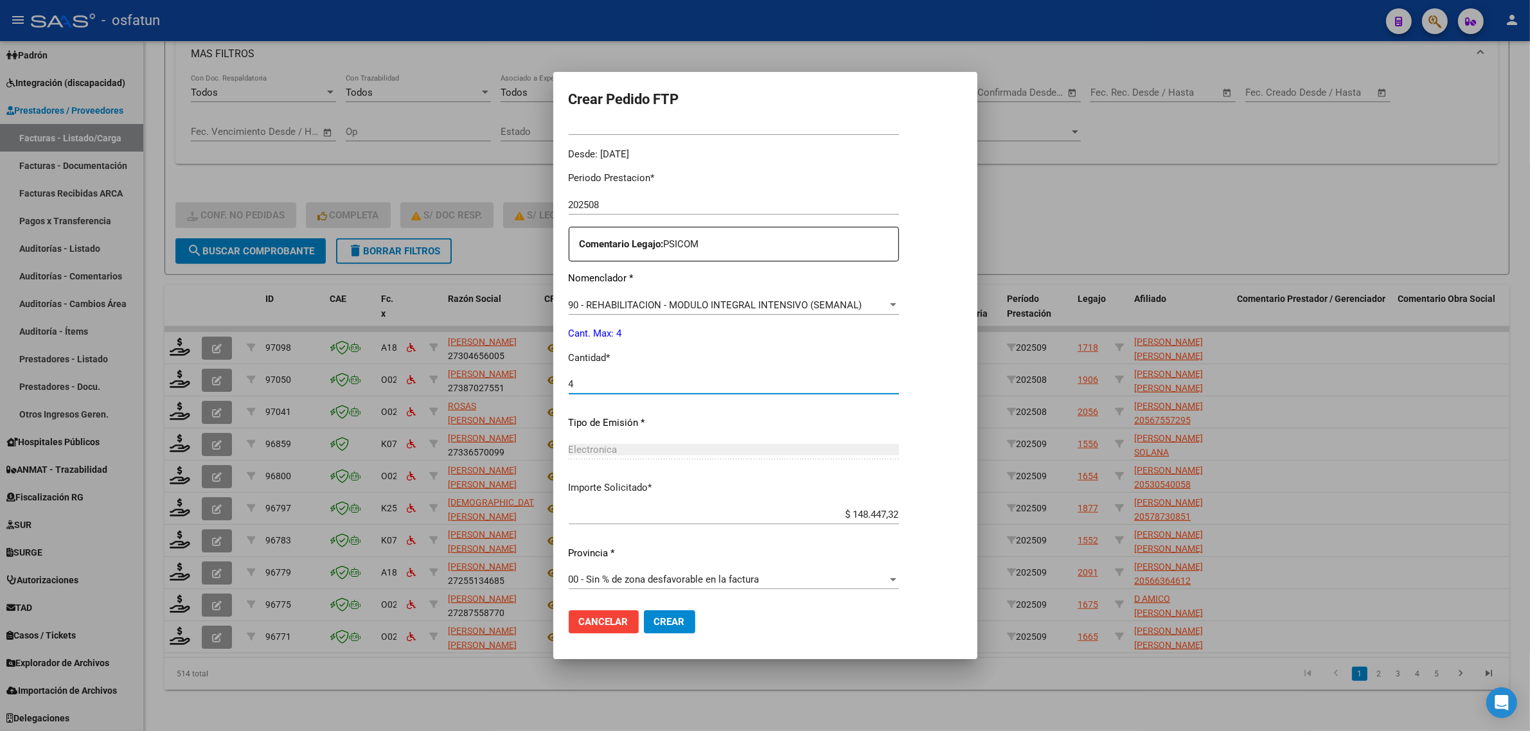
click at [663, 623] on span "Crear" at bounding box center [669, 622] width 31 height 12
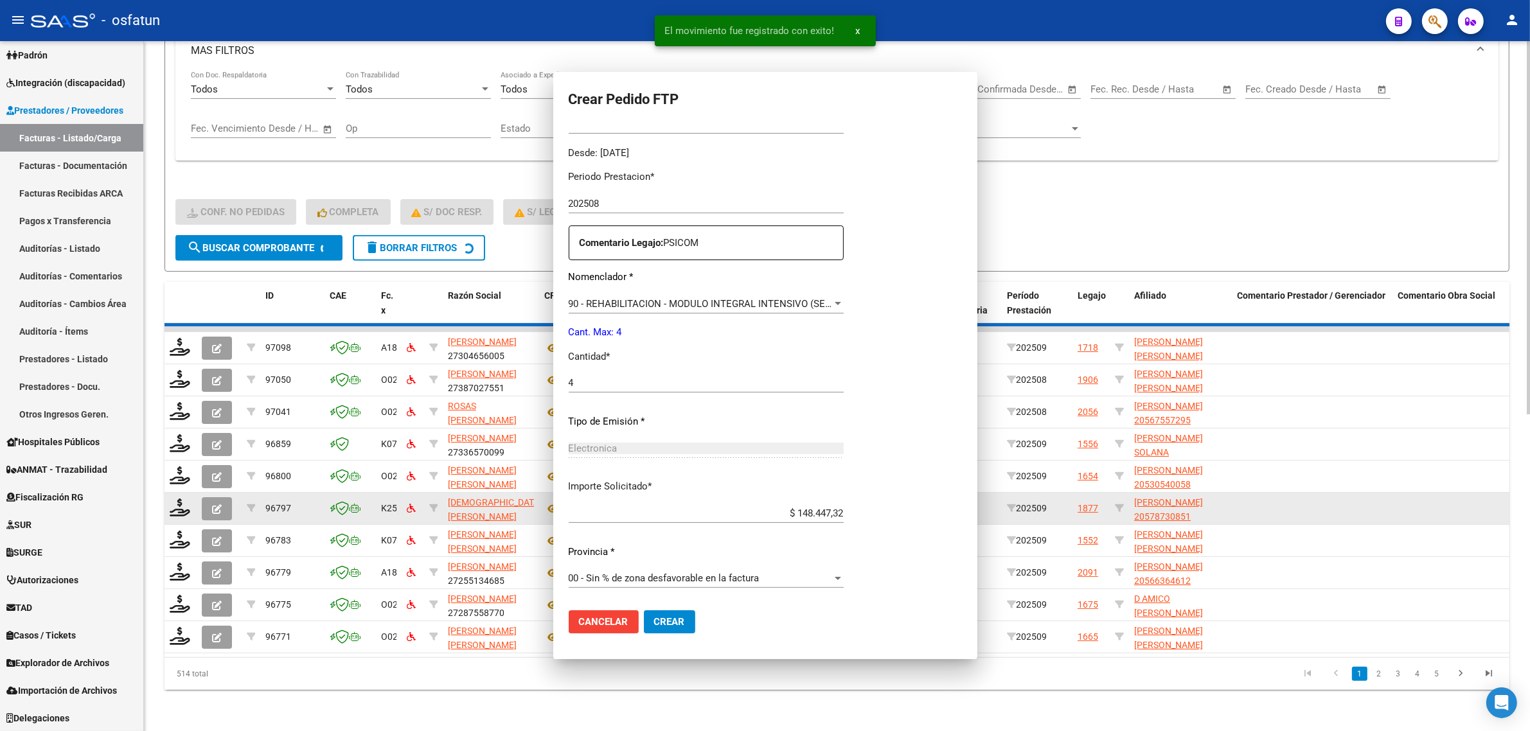
scroll to position [312, 0]
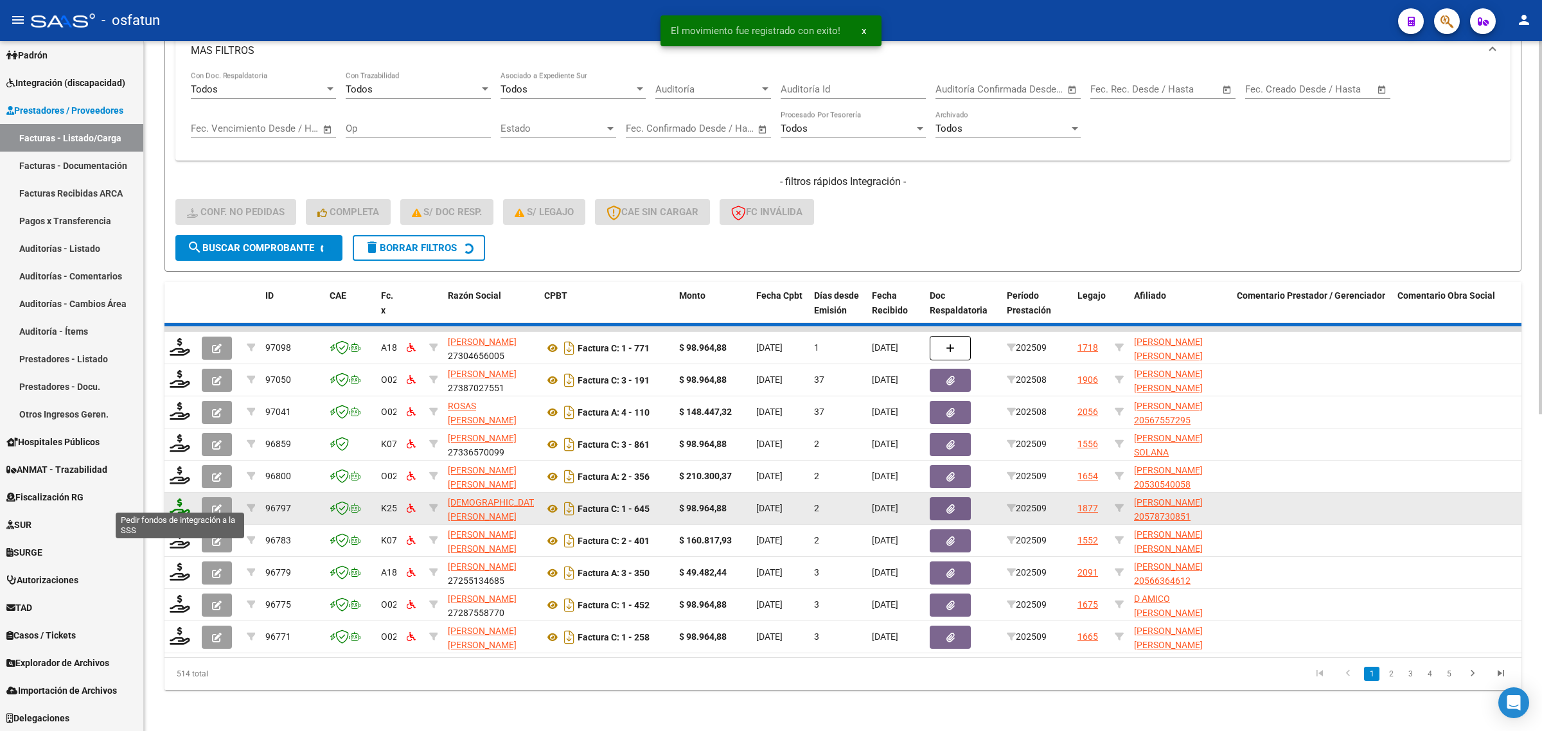
click at [172, 499] on icon at bounding box center [180, 508] width 21 height 18
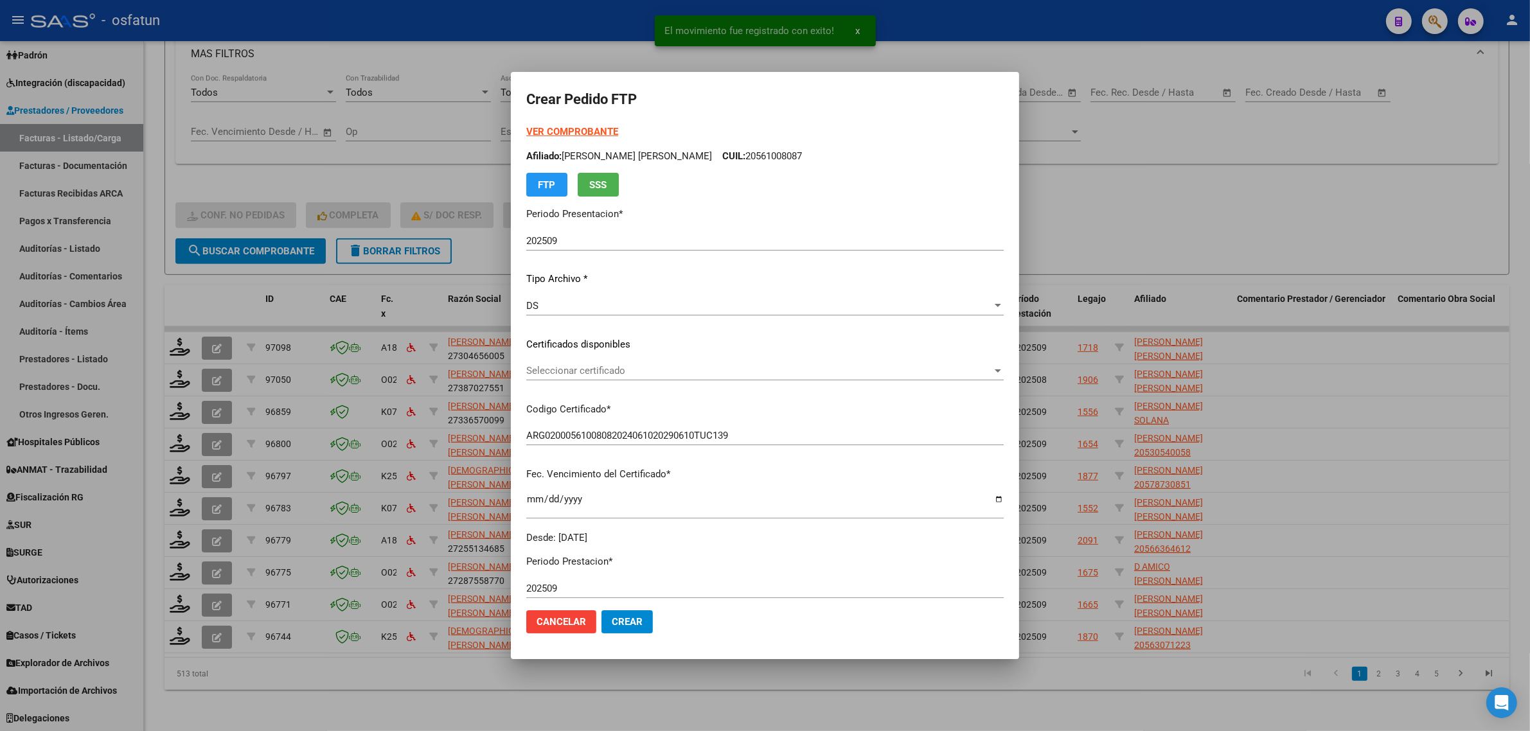
click at [579, 127] on strong "VER COMPROBANTE" at bounding box center [572, 132] width 92 height 12
click at [582, 374] on span "Seleccionar certificado" at bounding box center [759, 371] width 466 height 12
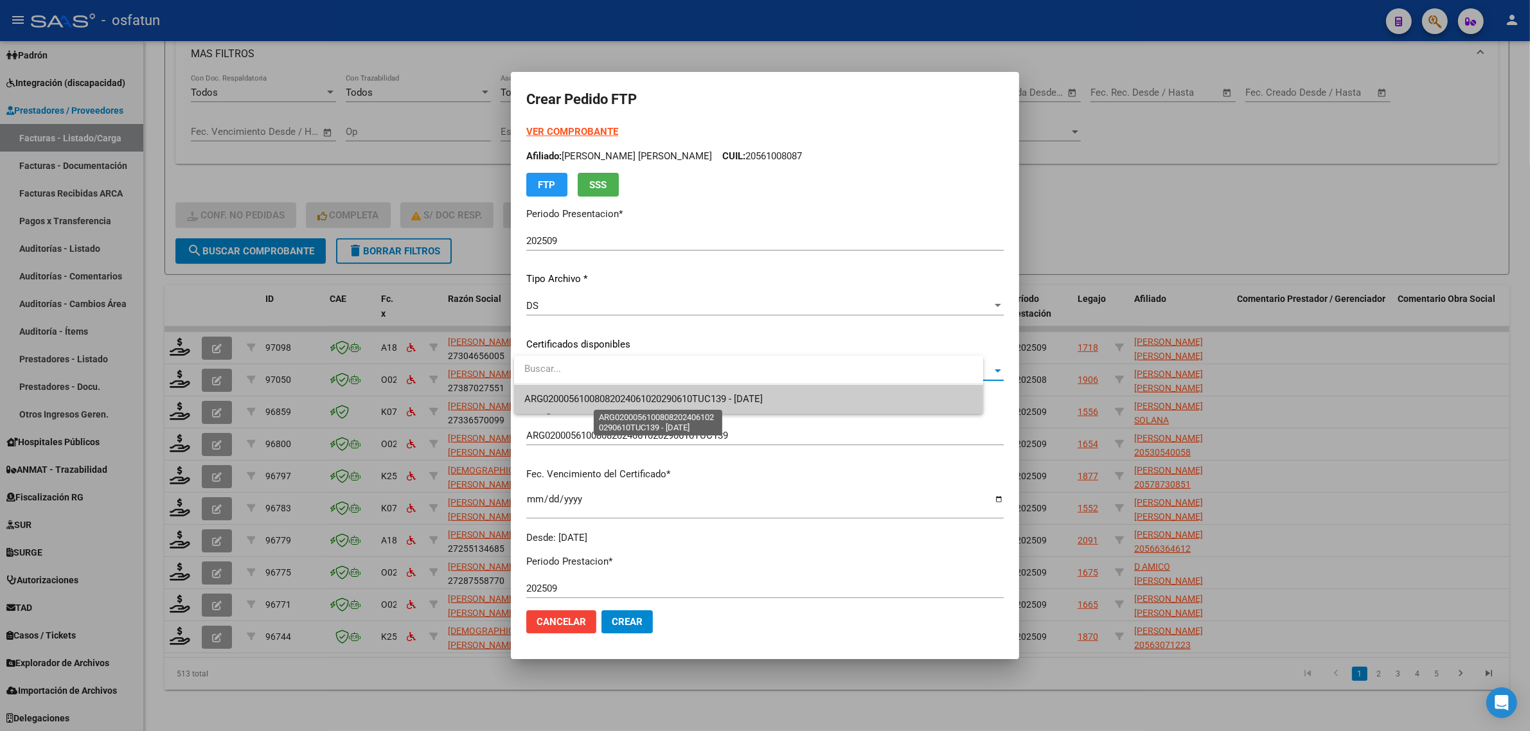
click at [569, 408] on span "ARG02000561008082024061020290610TUC139 - [DATE]" at bounding box center [748, 399] width 449 height 29
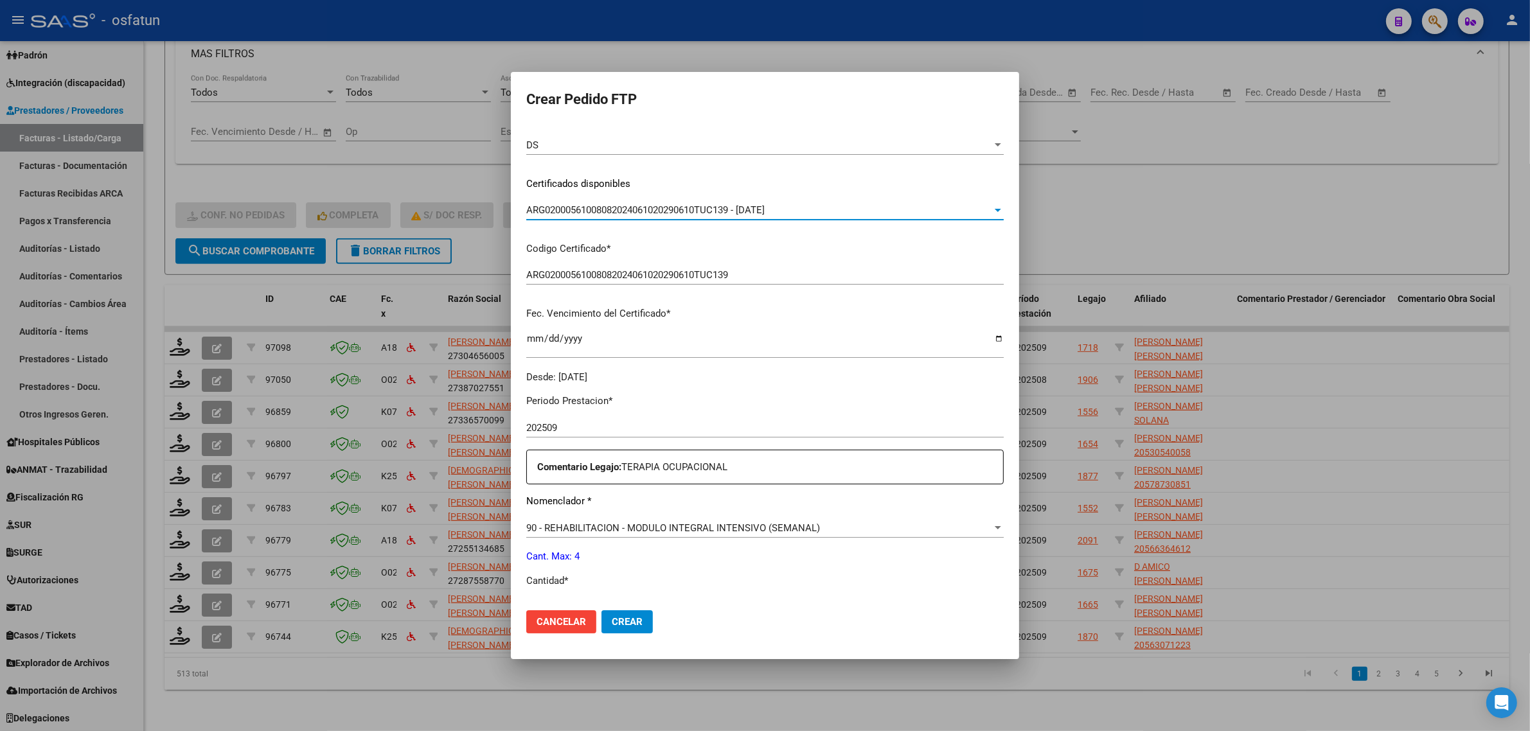
scroll to position [384, 0]
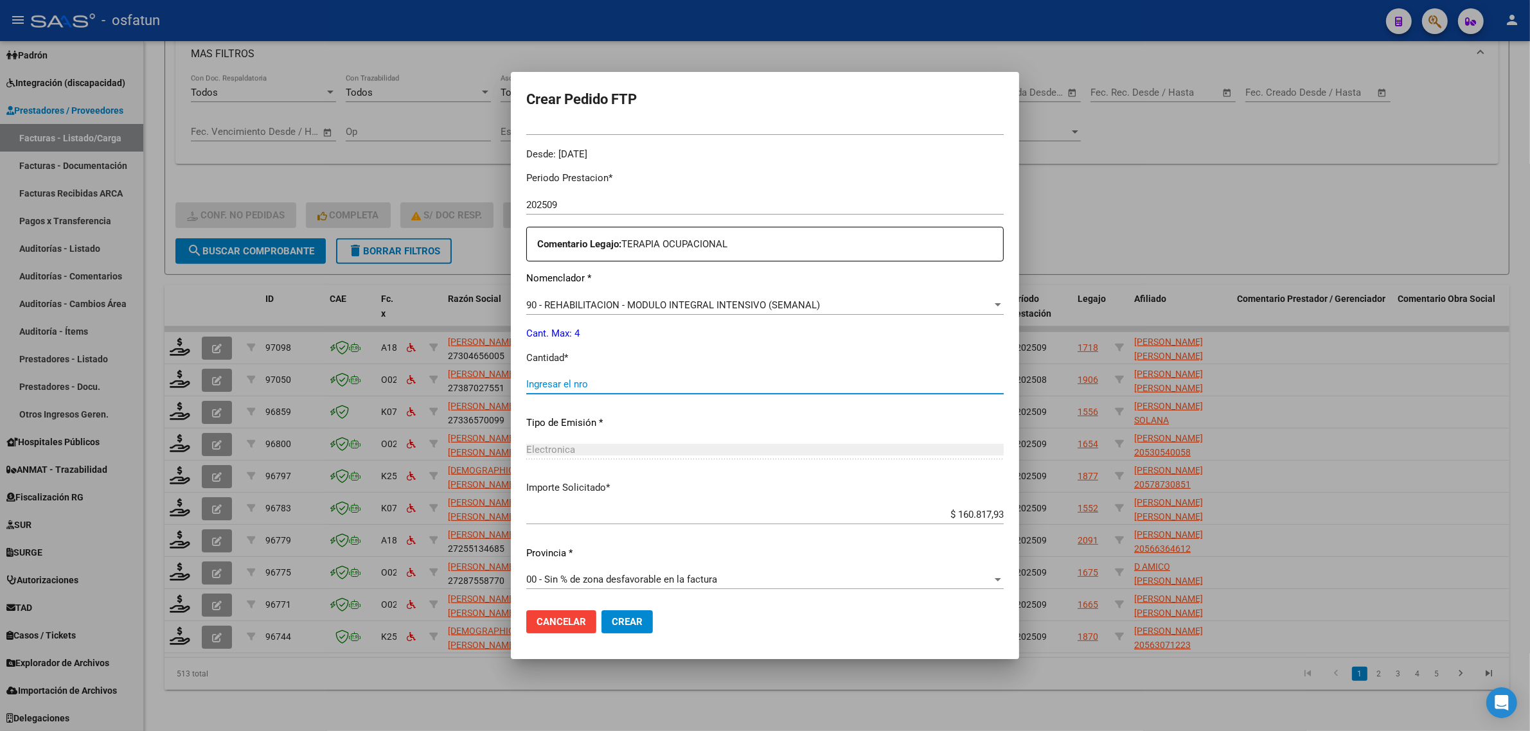
click at [559, 387] on input "Ingresar el nro" at bounding box center [764, 384] width 477 height 12
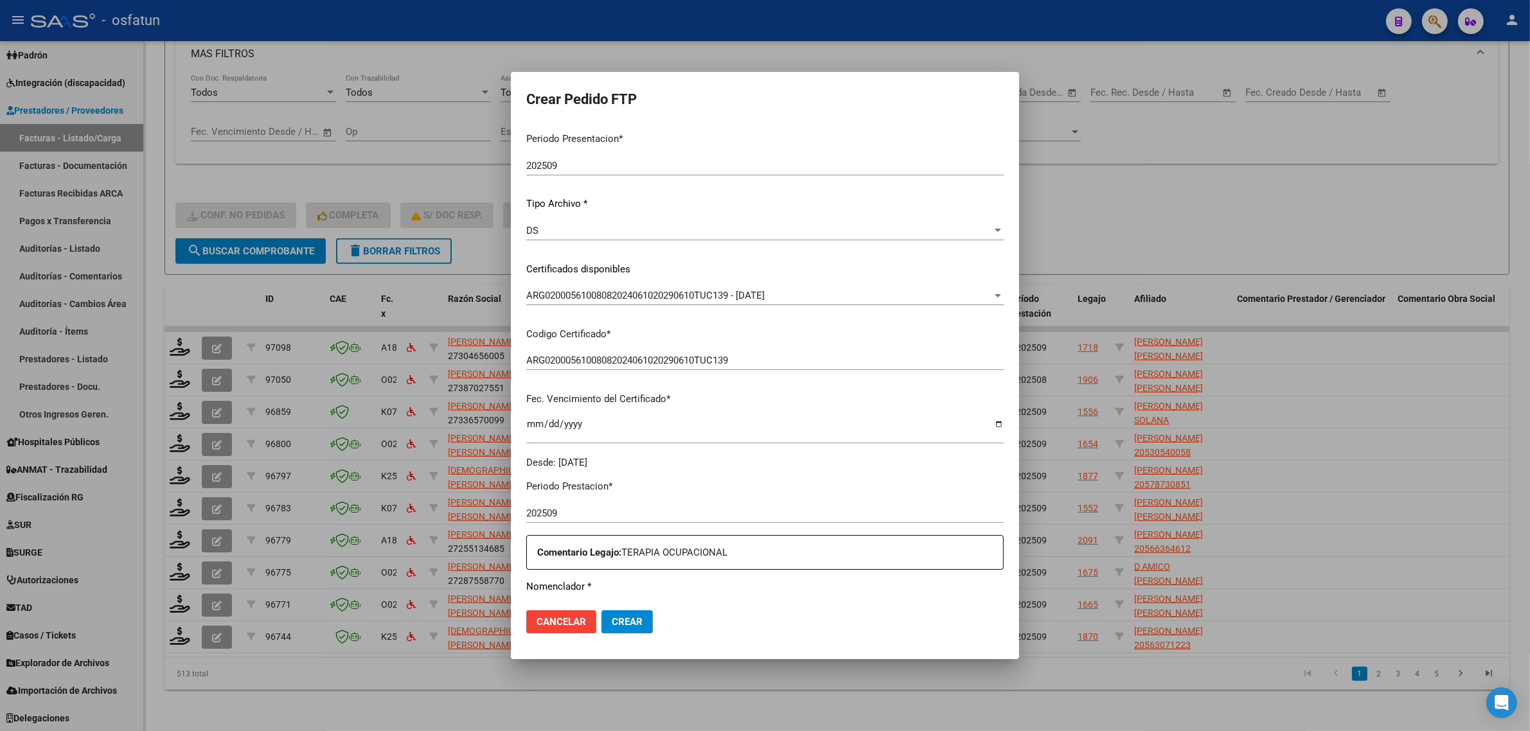
scroll to position [62, 0]
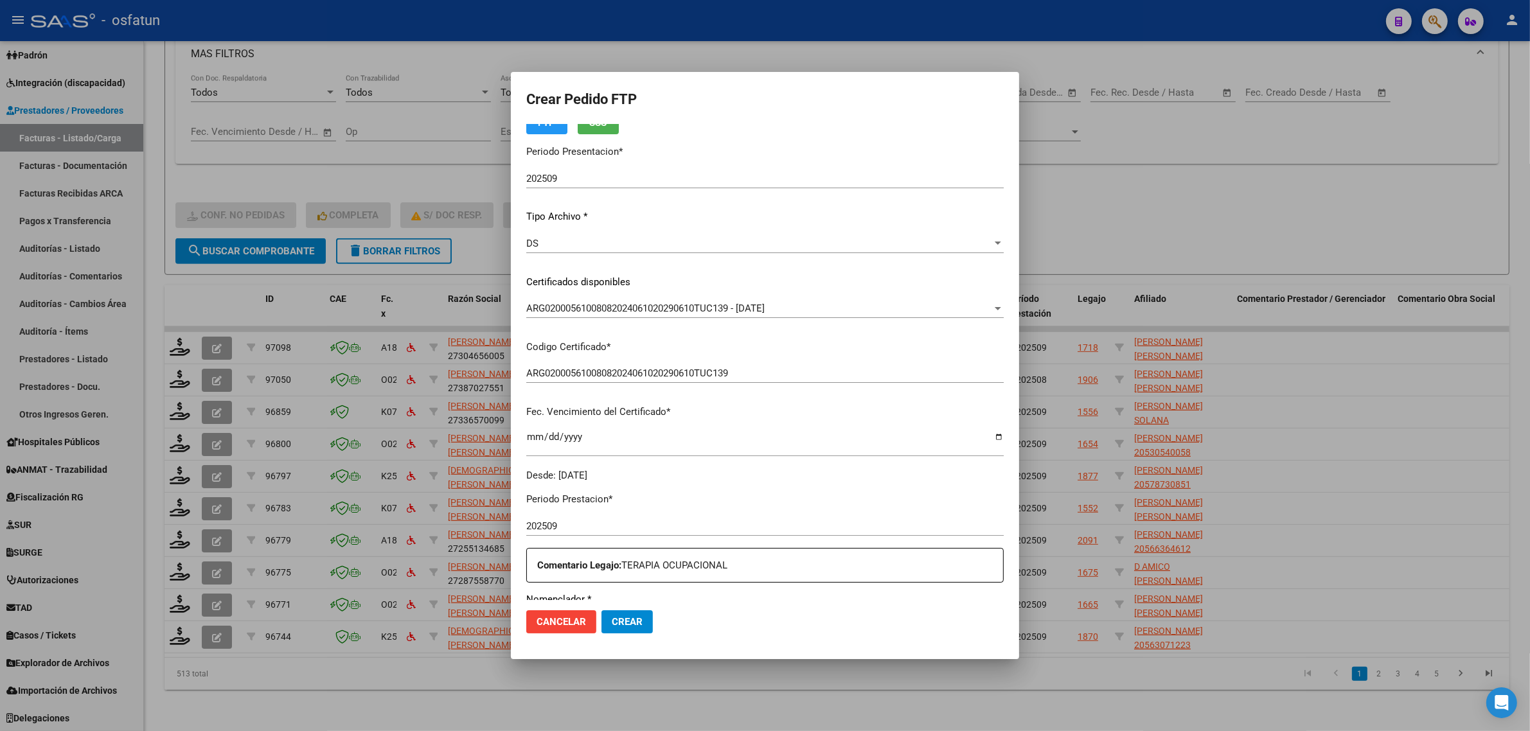
click at [1189, 226] on div at bounding box center [765, 365] width 1530 height 731
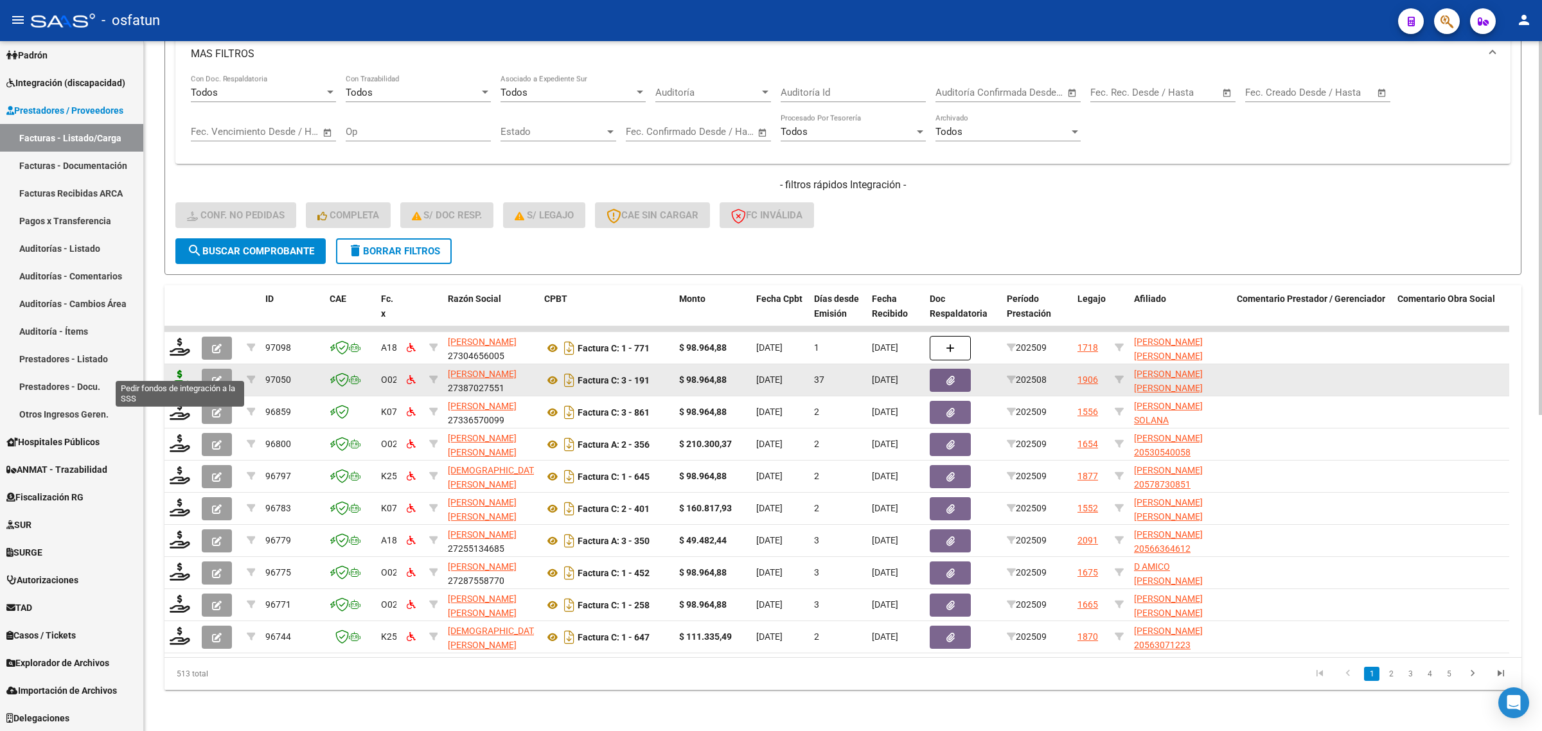
click at [174, 370] on icon at bounding box center [180, 379] width 21 height 18
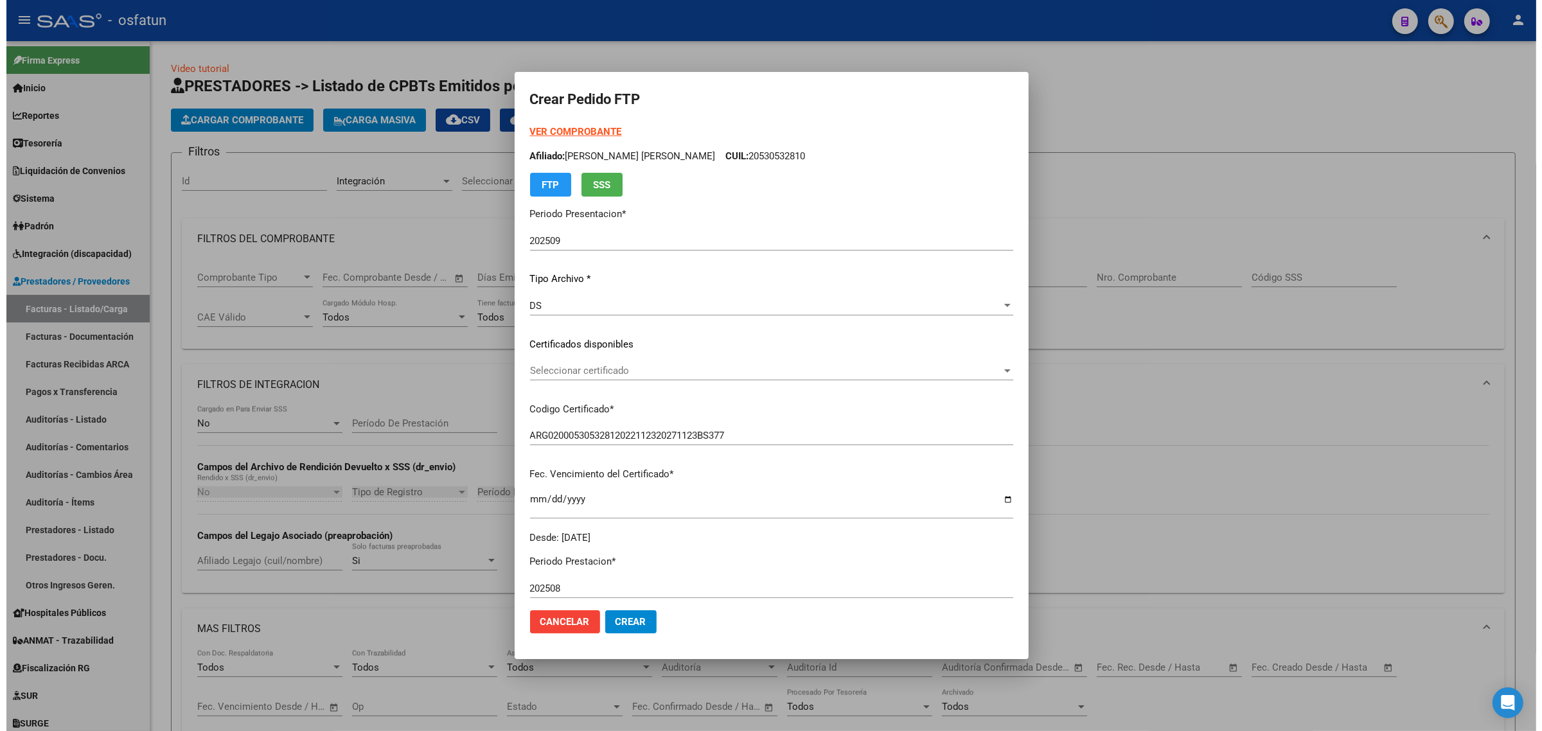
scroll to position [583, 0]
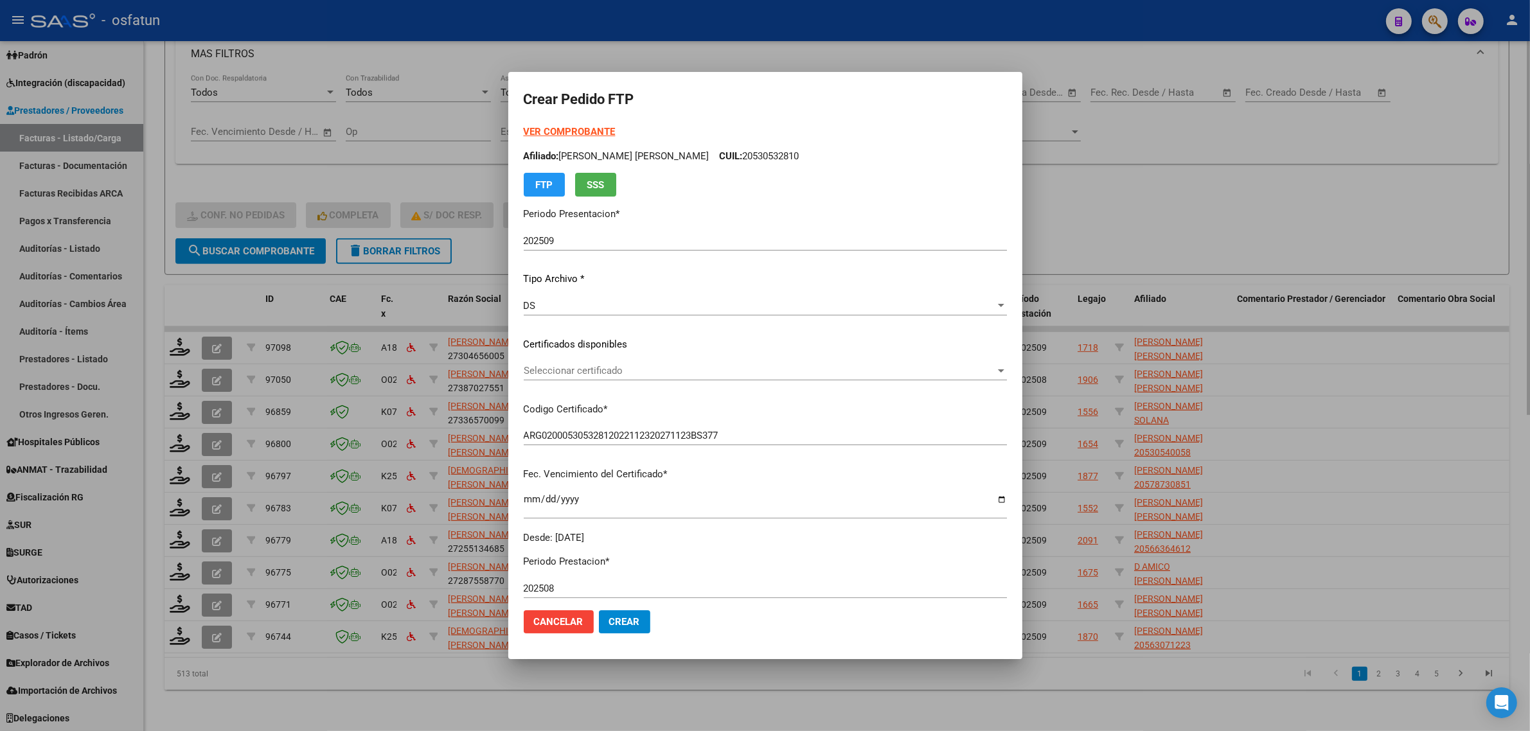
drag, startPoint x: 471, startPoint y: 61, endPoint x: 463, endPoint y: 71, distance: 13.2
click at [472, 62] on div at bounding box center [765, 365] width 1530 height 731
